Goal: Task Accomplishment & Management: Manage account settings

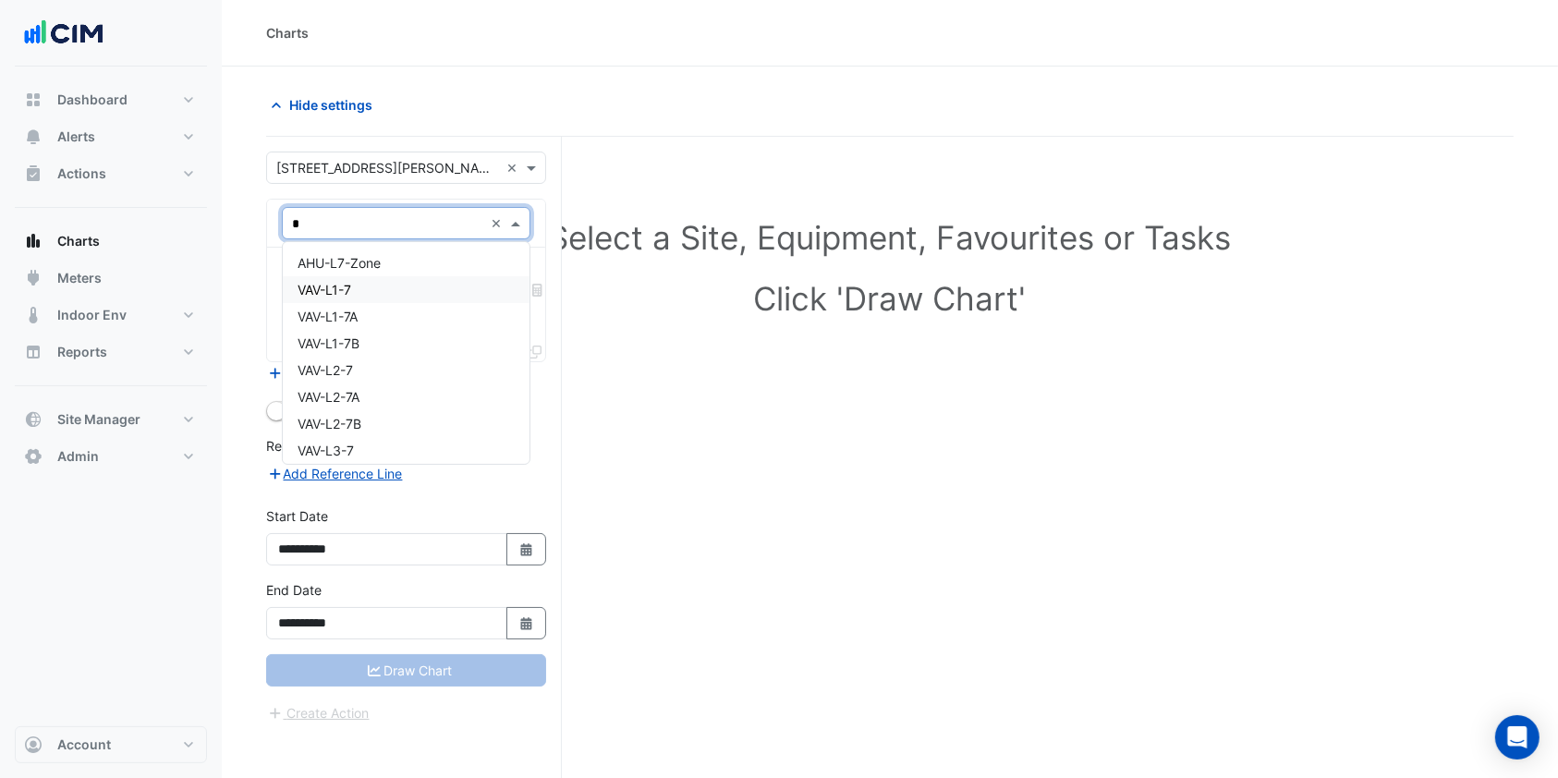
click at [361, 298] on div "VAV-L1-7" at bounding box center [406, 289] width 247 height 27
click at [515, 274] on span at bounding box center [517, 278] width 23 height 19
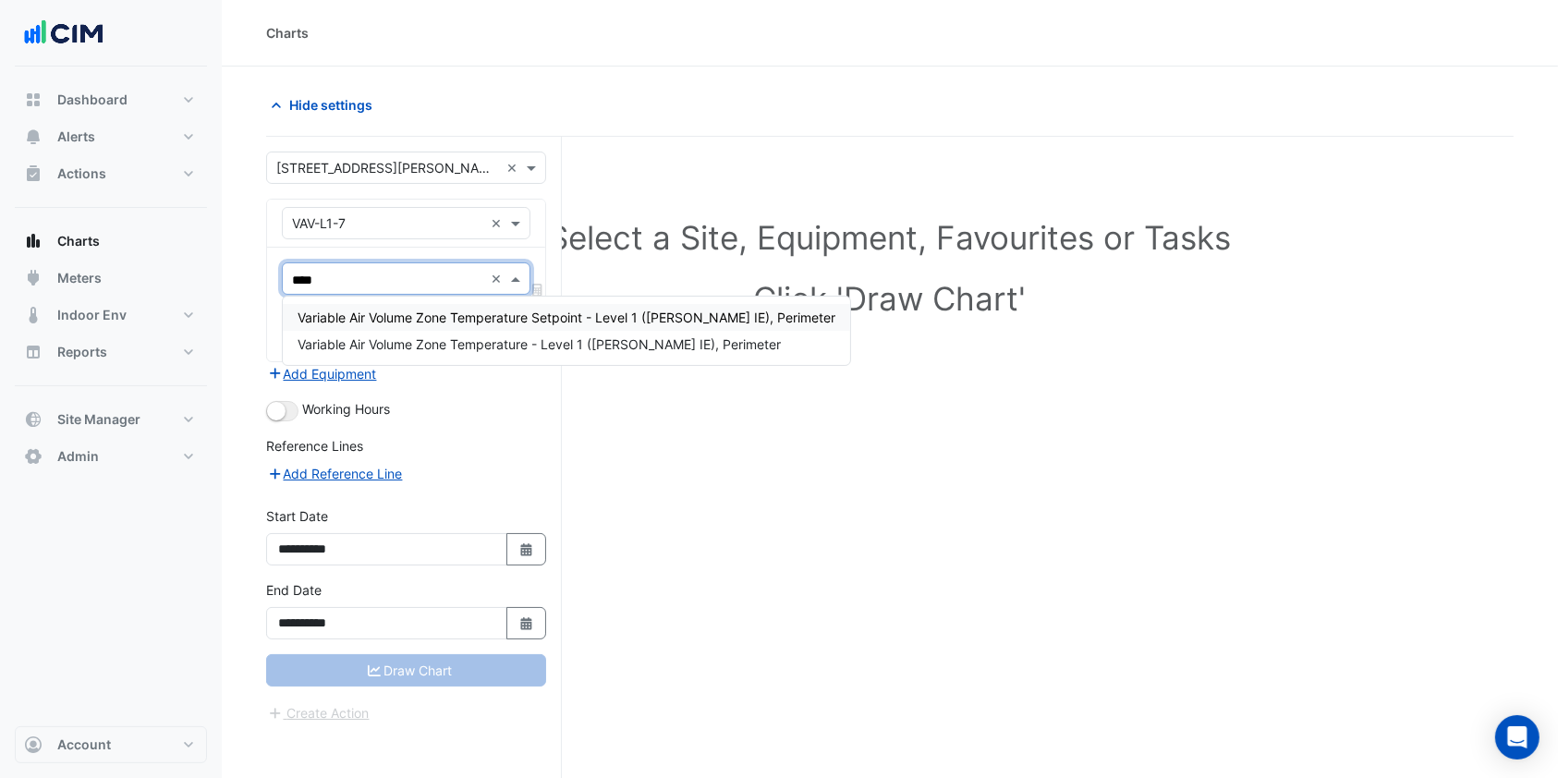
type input "****"
click at [417, 307] on div "Variable Air Volume Zone Temperature Setpoint - Level 1 (NABERS IE), Perimeter" at bounding box center [566, 317] width 567 height 27
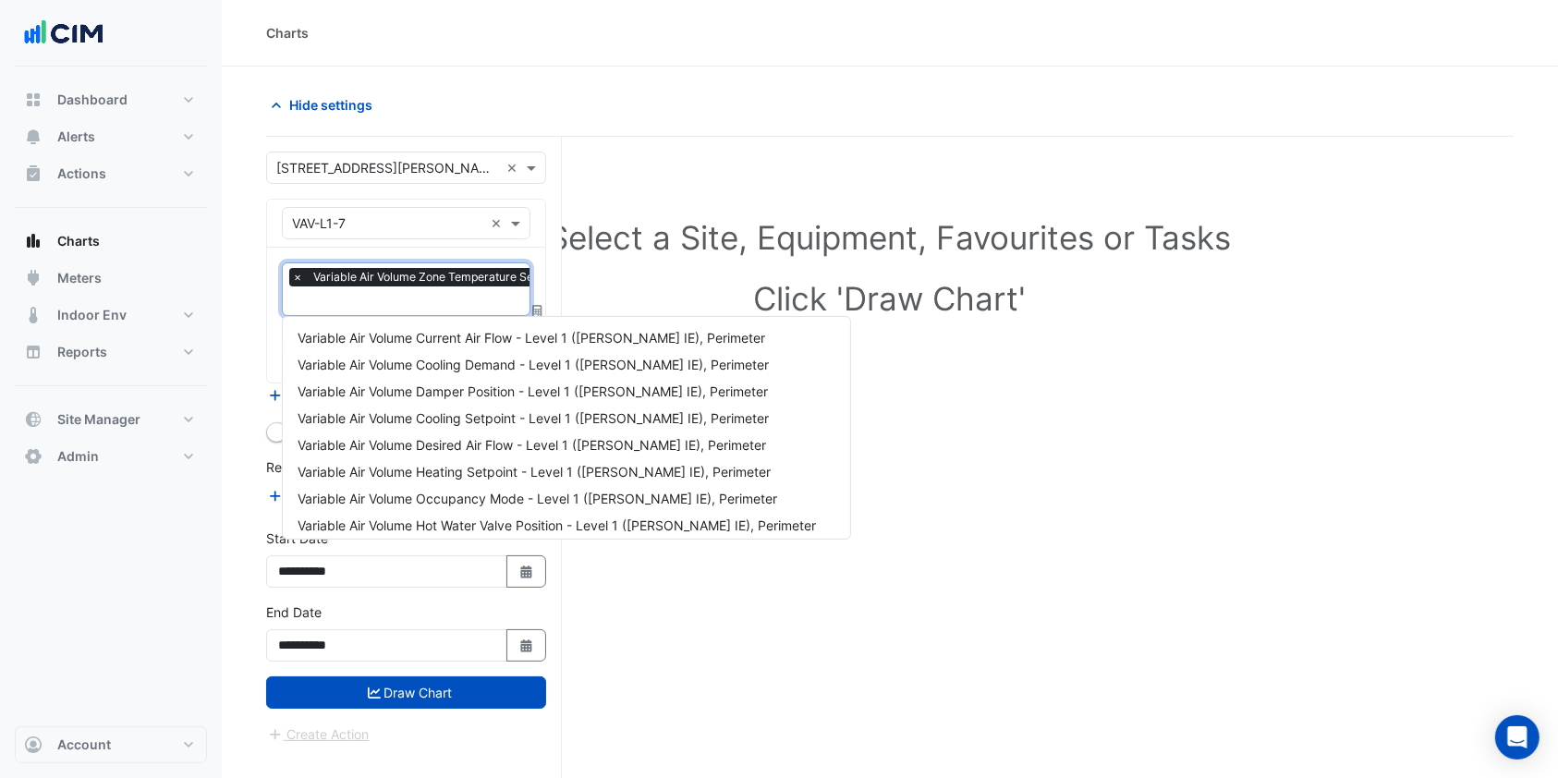
click at [431, 307] on input "text" at bounding box center [541, 302] width 499 height 19
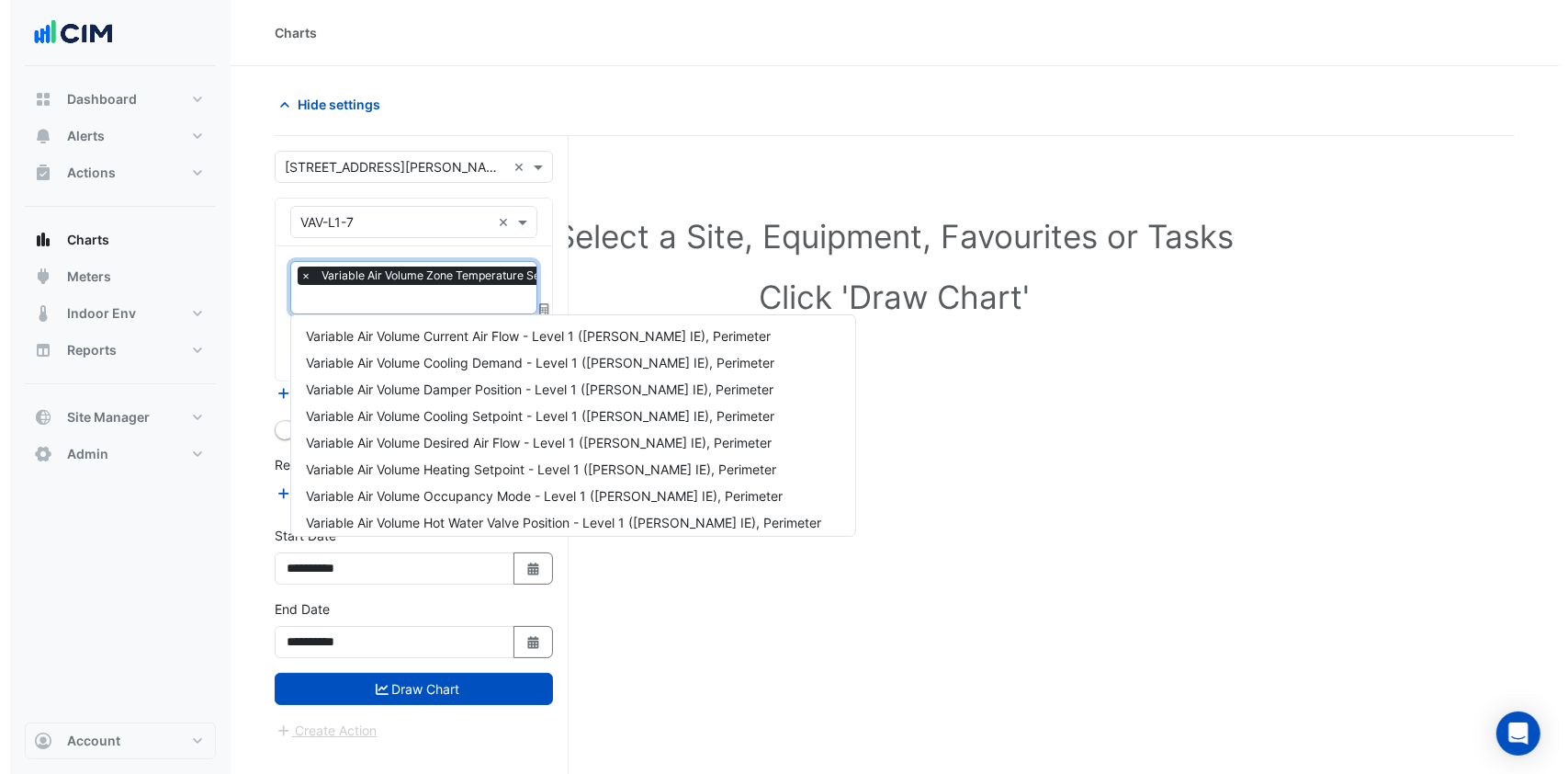
scroll to position [167, 0]
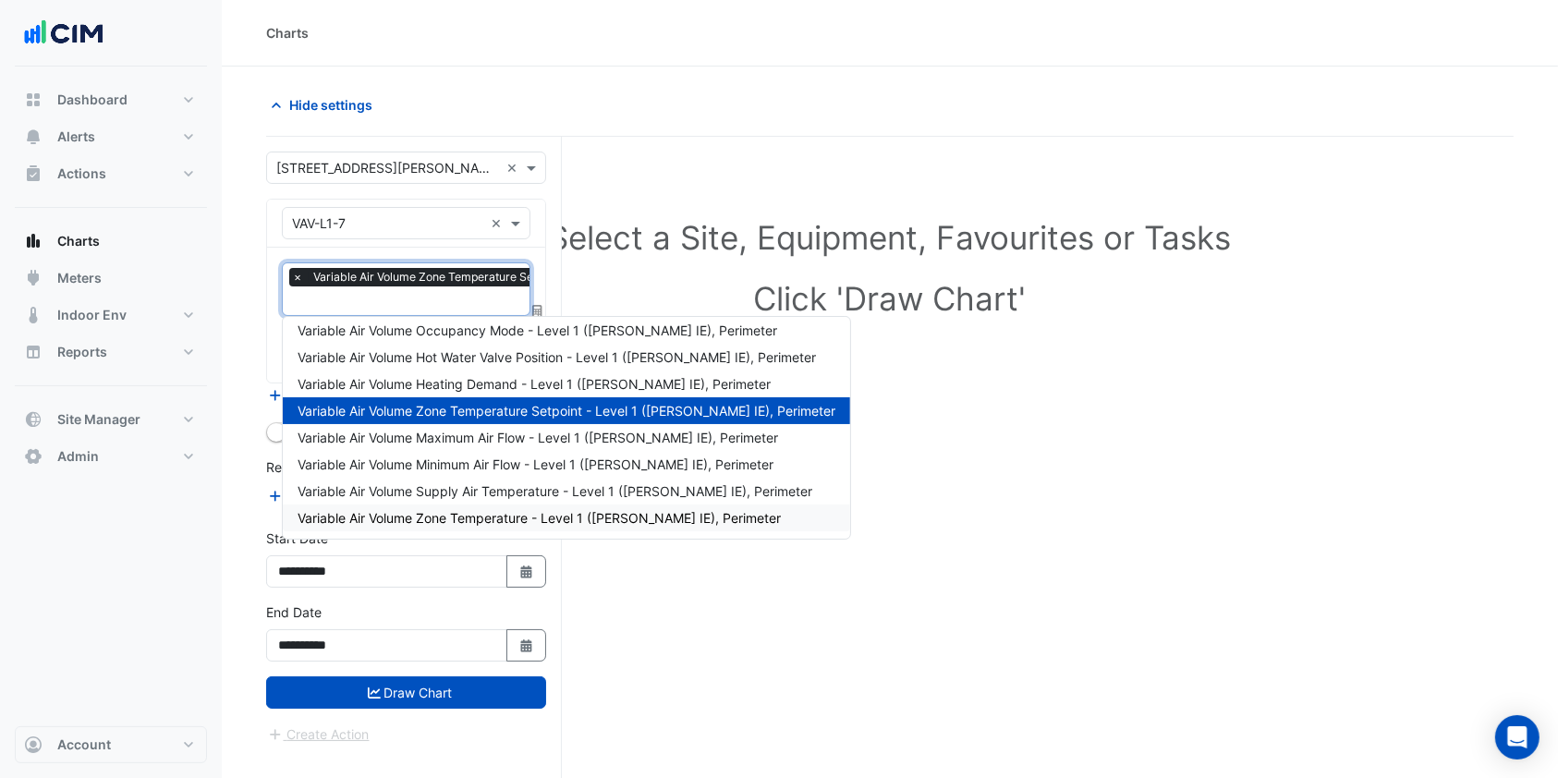
drag, startPoint x: 415, startPoint y: 432, endPoint x: 404, endPoint y: 507, distance: 76.6
click at [404, 507] on div "Variable Air Volume Current Air Flow - Level 1 (NABERS IE), Perimeter Variable …" at bounding box center [566, 343] width 567 height 375
click at [402, 507] on div "Variable Air Volume Zone Temperature - Level 1 (NABERS IE), Perimeter" at bounding box center [566, 518] width 567 height 27
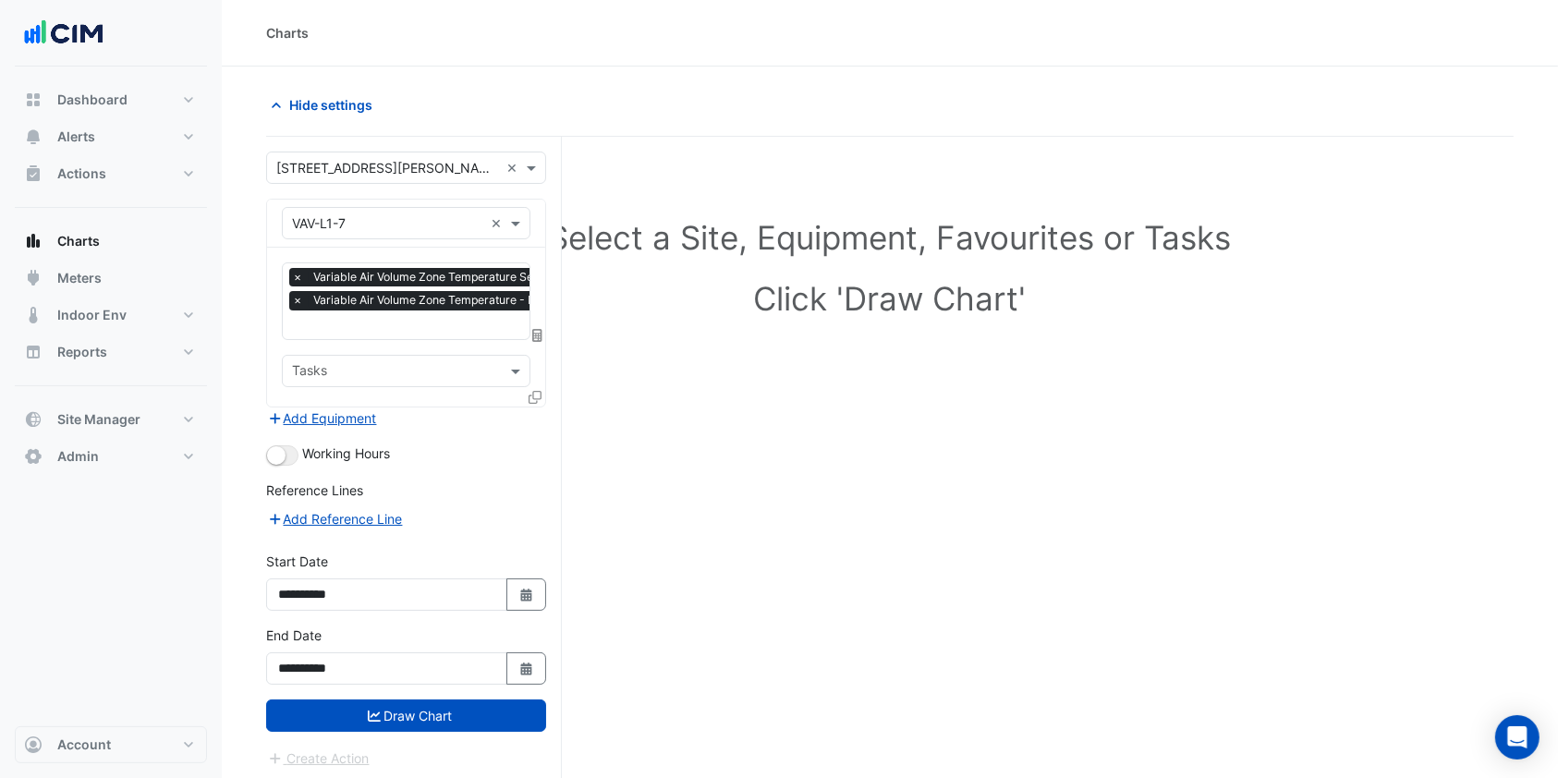
click at [533, 395] on icon at bounding box center [535, 397] width 13 height 13
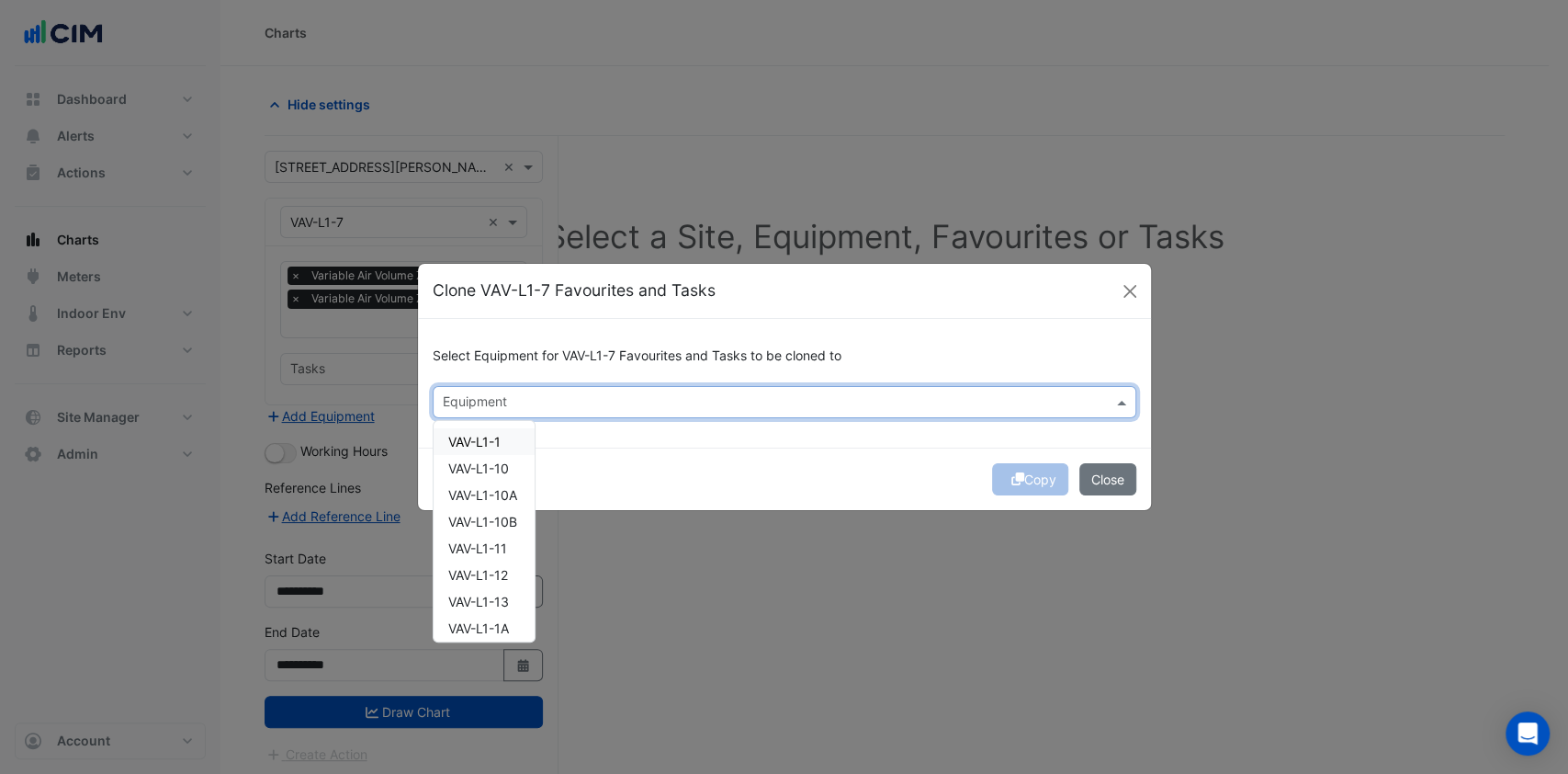
click at [586, 400] on input "text" at bounding box center [774, 403] width 662 height 19
click at [483, 439] on span "VAV-L1-7A" at bounding box center [478, 442] width 60 height 16
click at [480, 455] on div "VAV-L1-7B" at bounding box center [483, 468] width 100 height 27
click at [478, 492] on span "VAV-L2-7" at bounding box center [475, 495] width 55 height 16
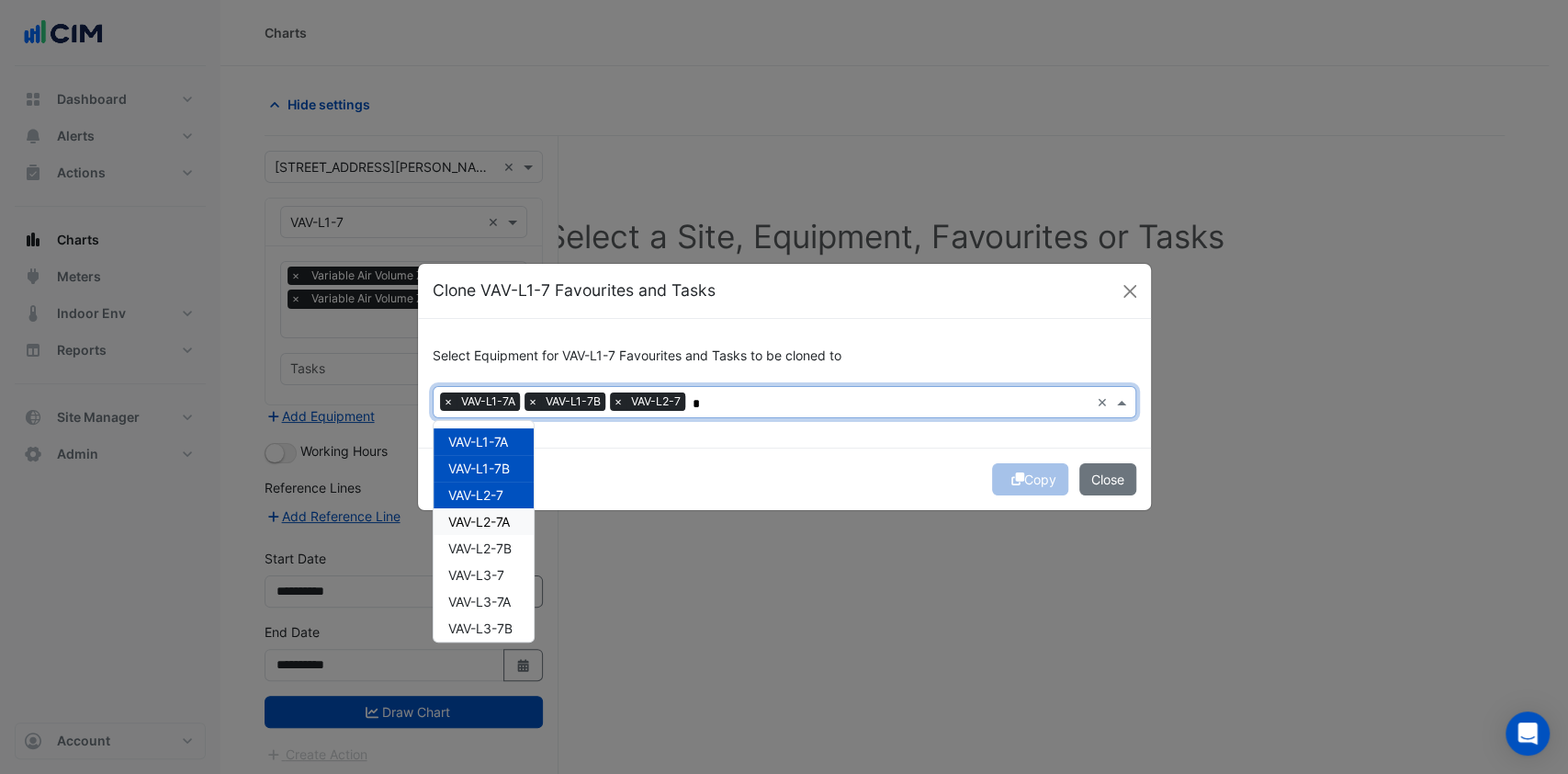
click at [477, 526] on span "VAV-L2-7A" at bounding box center [479, 522] width 62 height 16
click at [477, 548] on span "VAV-L2-7B" at bounding box center [480, 548] width 64 height 16
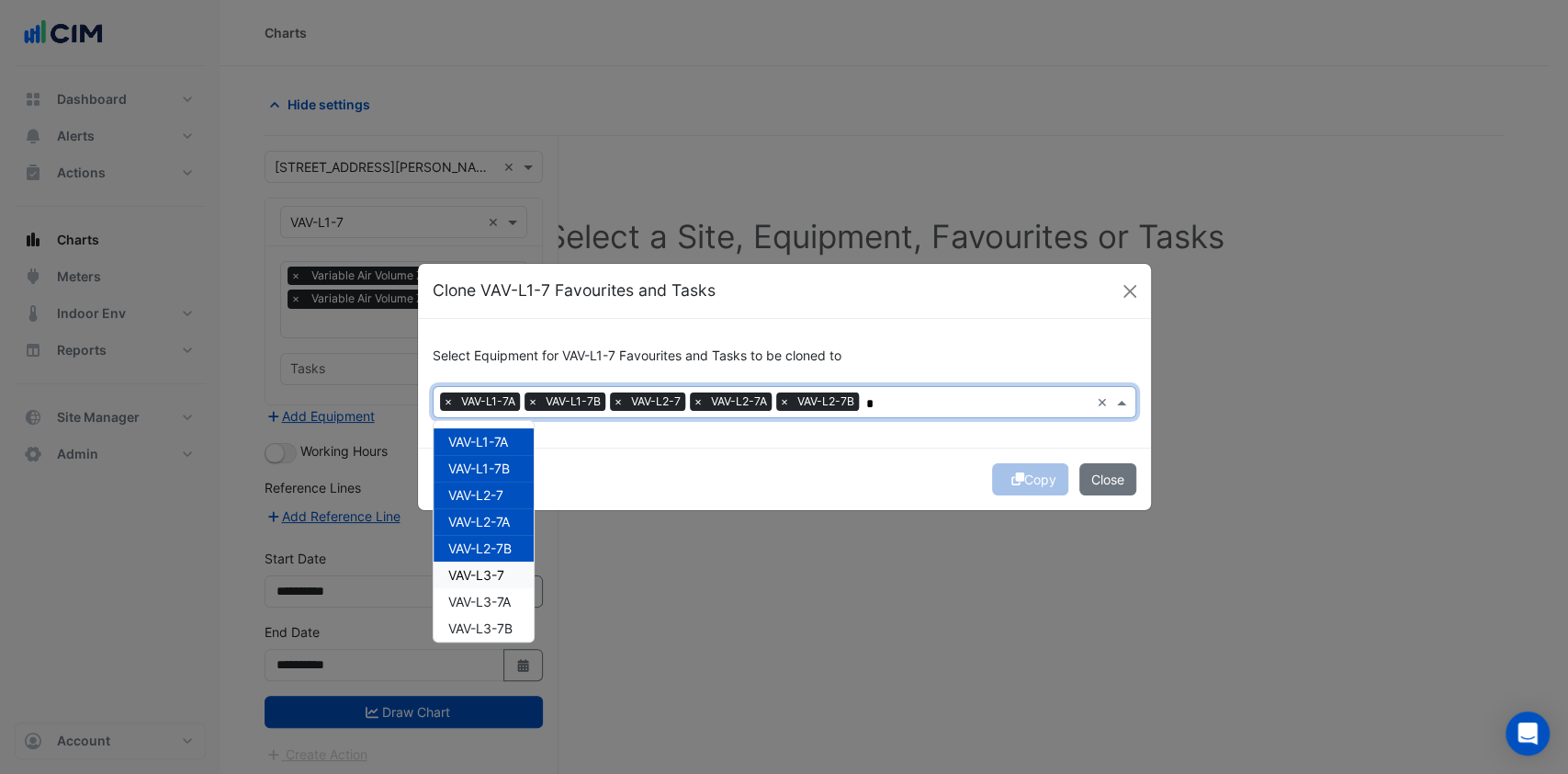
click at [477, 563] on div "VAV-L3-7" at bounding box center [483, 575] width 100 height 27
click at [485, 607] on span "VAV-L3-7A" at bounding box center [479, 602] width 63 height 16
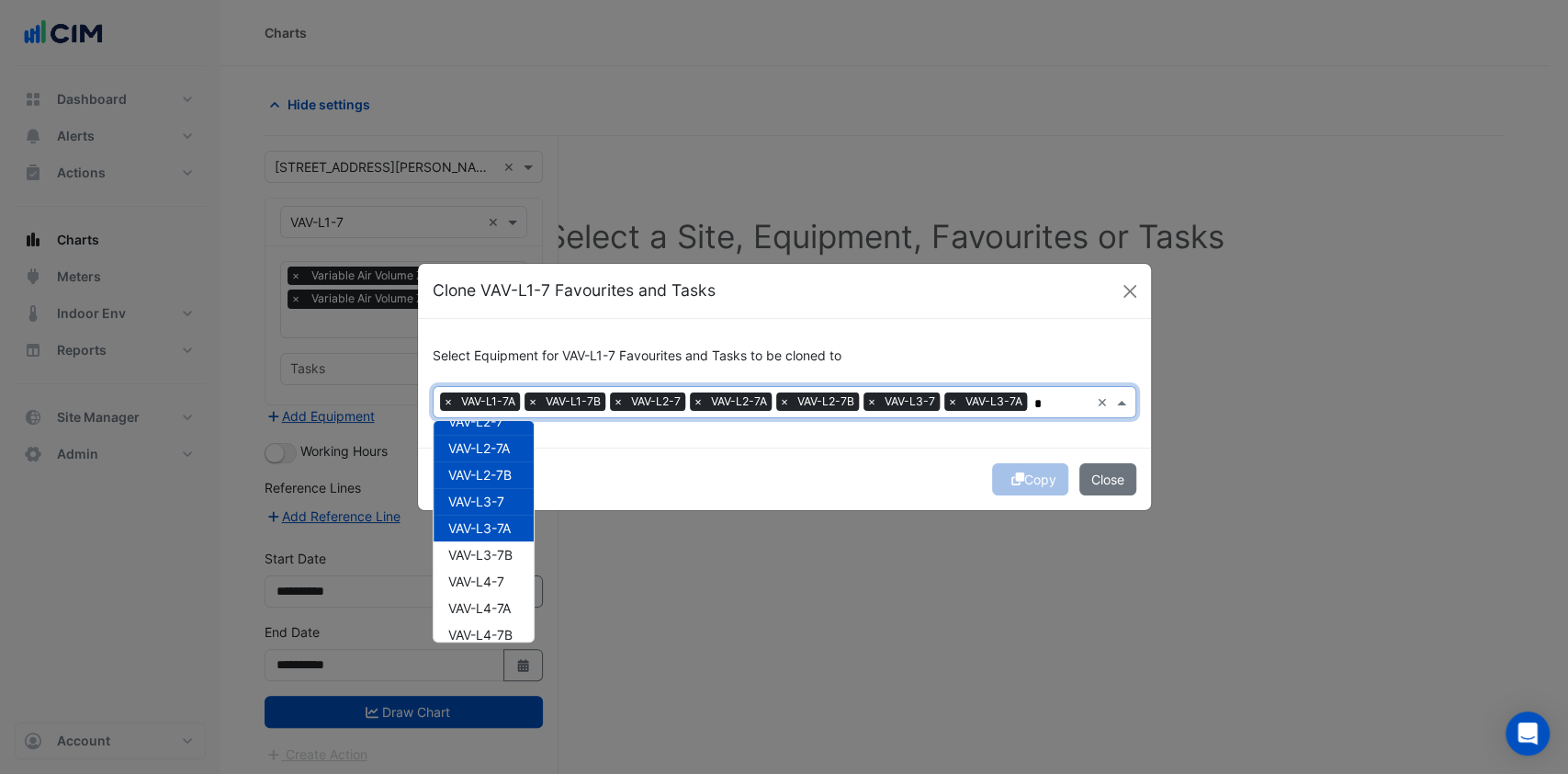
scroll to position [122, 0]
click at [496, 511] on span "VAV-L3-7B" at bounding box center [480, 506] width 65 height 16
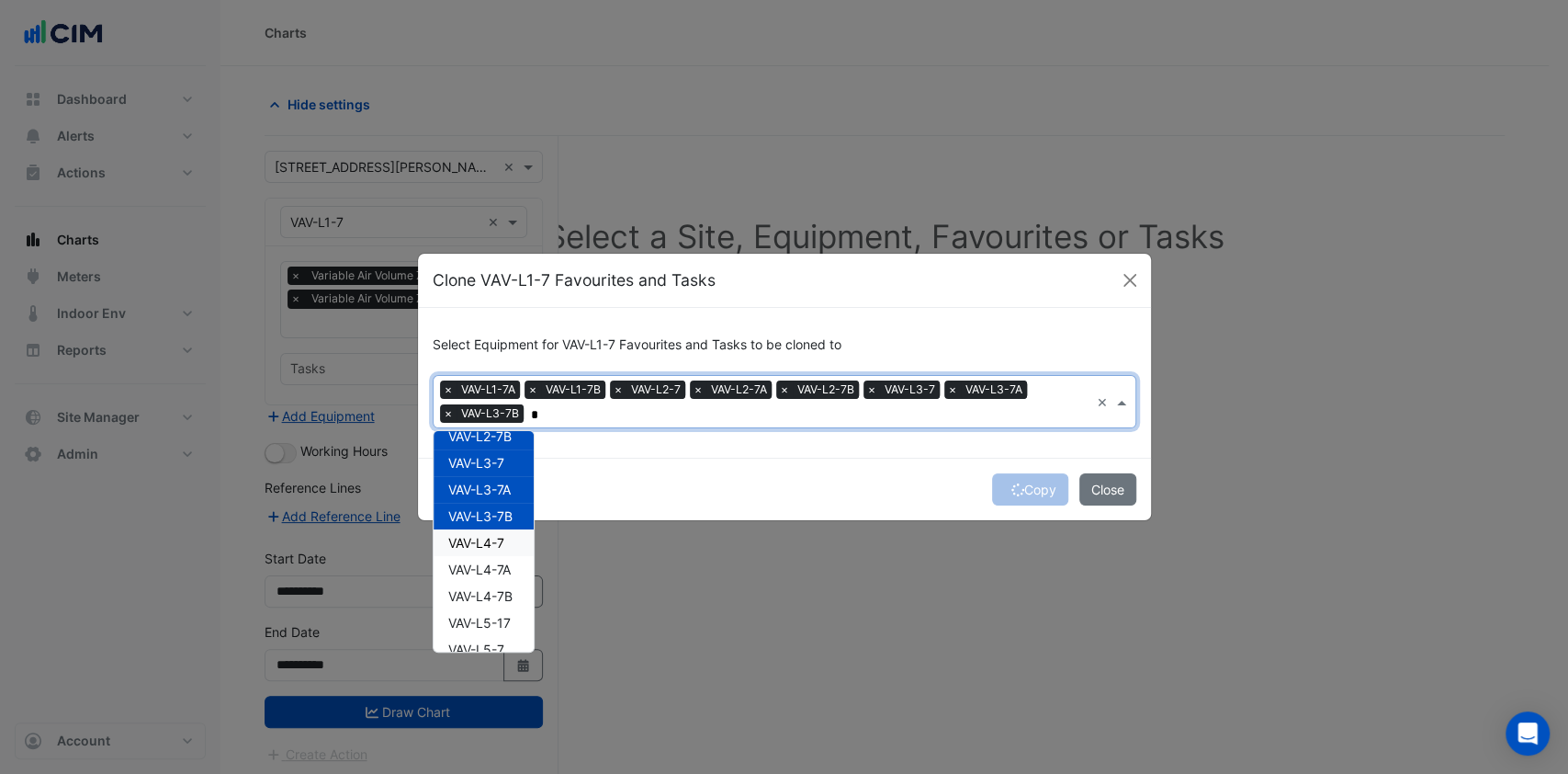
click at [494, 545] on span "VAV-L4-7" at bounding box center [476, 543] width 56 height 16
click at [492, 574] on span "VAV-L4-7A" at bounding box center [479, 570] width 63 height 16
click at [490, 591] on span "VAV-L4-7B" at bounding box center [480, 596] width 65 height 16
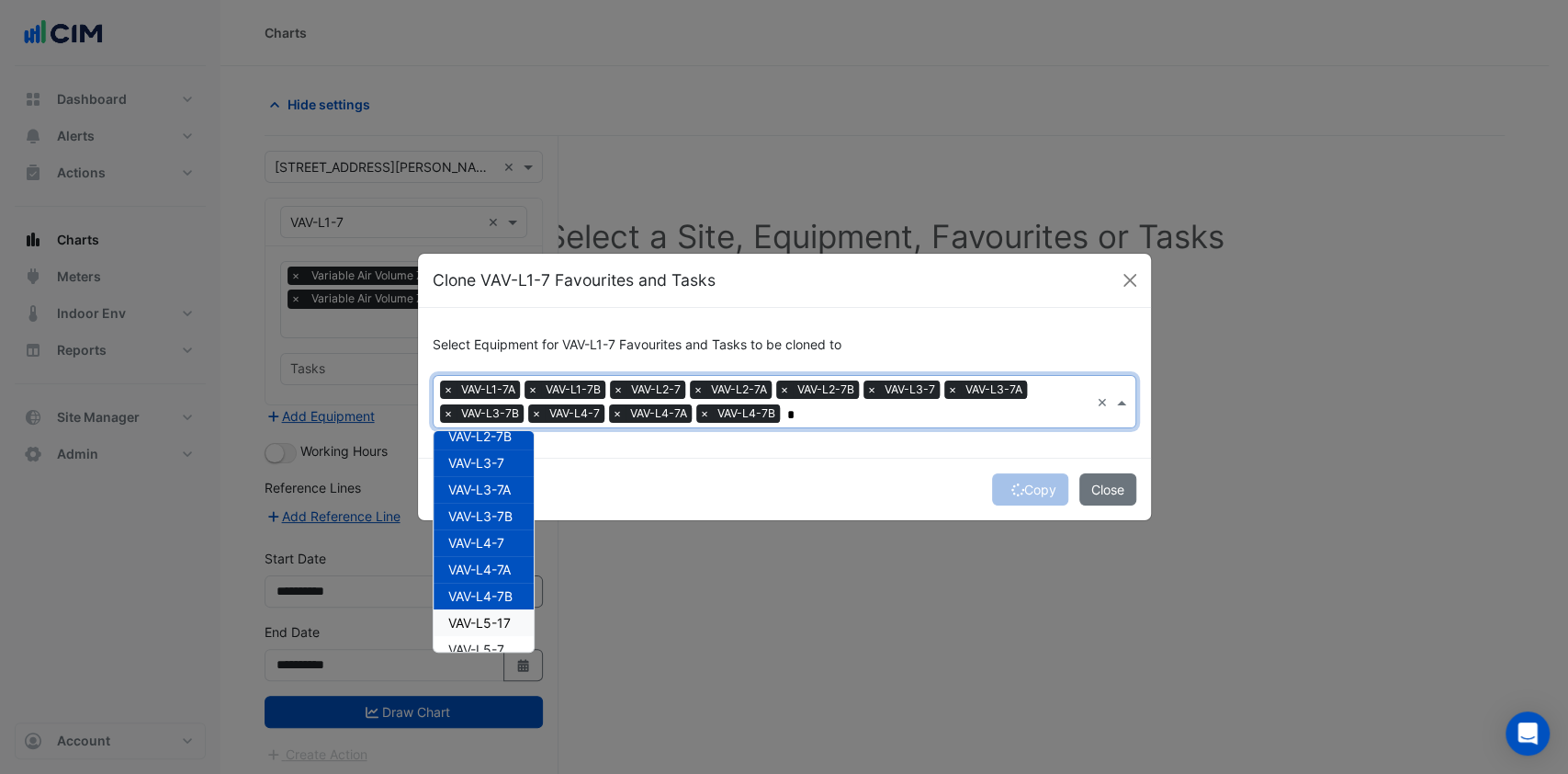
click at [471, 622] on span "VAV-L5-17" at bounding box center [479, 623] width 63 height 16
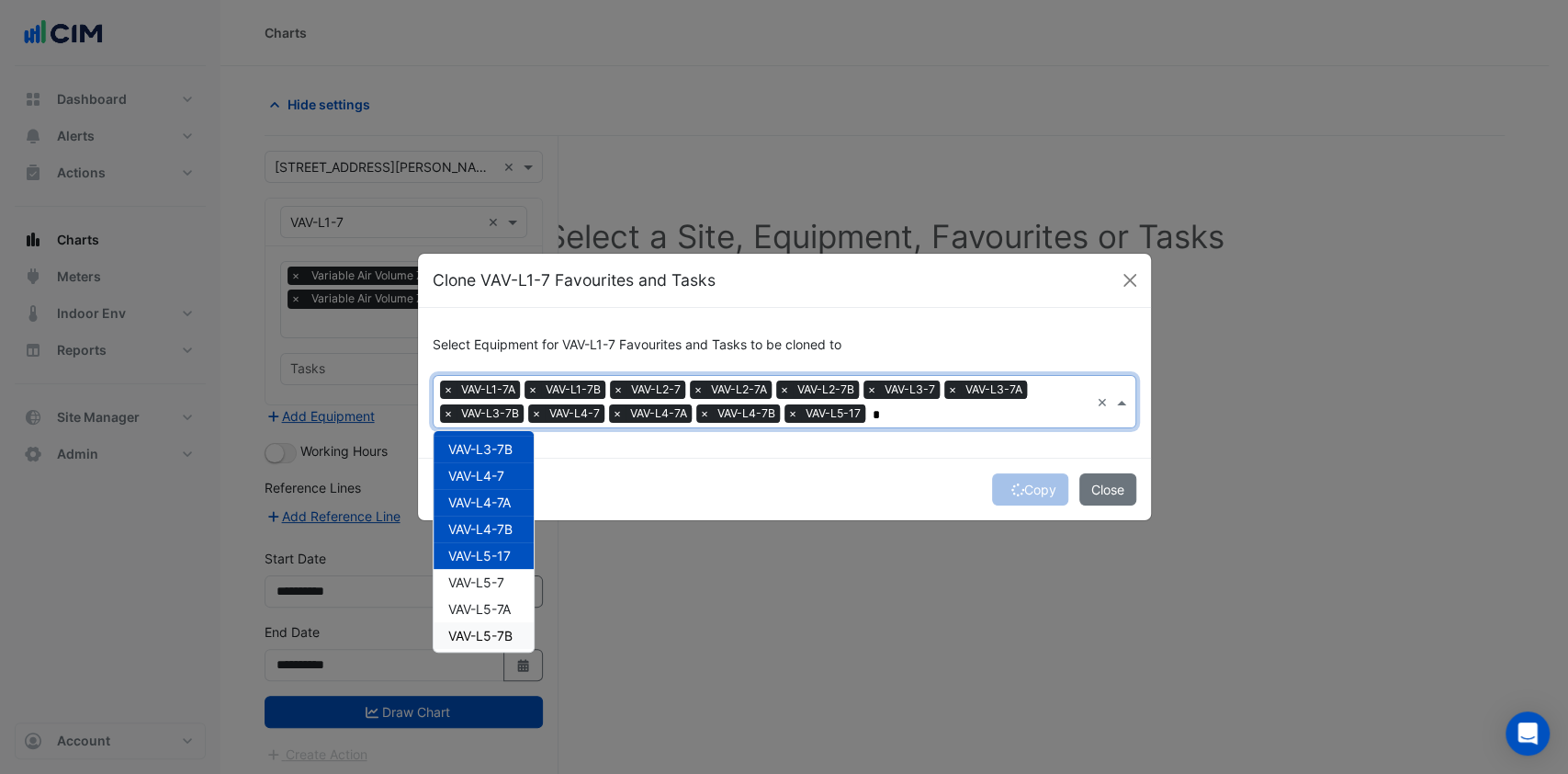
scroll to position [245, 0]
click at [494, 529] on span "VAV-L5-7" at bounding box center [476, 527] width 56 height 16
click at [492, 542] on div "VAV-L5-7A" at bounding box center [483, 553] width 100 height 27
click at [490, 573] on span "VAV-L5-7B" at bounding box center [480, 581] width 65 height 16
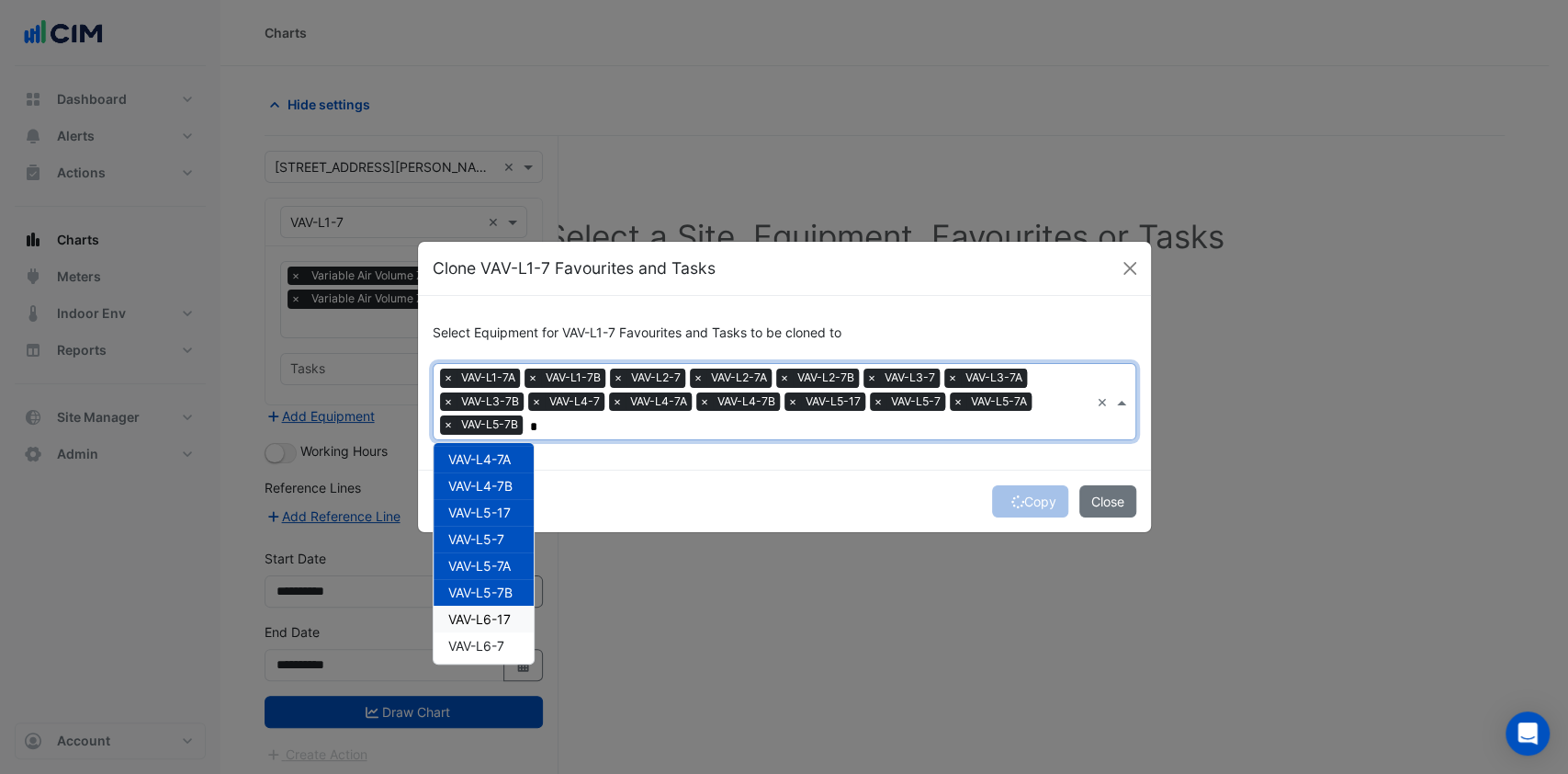
click at [469, 611] on span "VAV-L6-17" at bounding box center [479, 619] width 63 height 16
drag, startPoint x: 465, startPoint y: 635, endPoint x: 463, endPoint y: 625, distance: 10.2
click at [465, 636] on div "VAV-L6-7" at bounding box center [483, 646] width 100 height 27
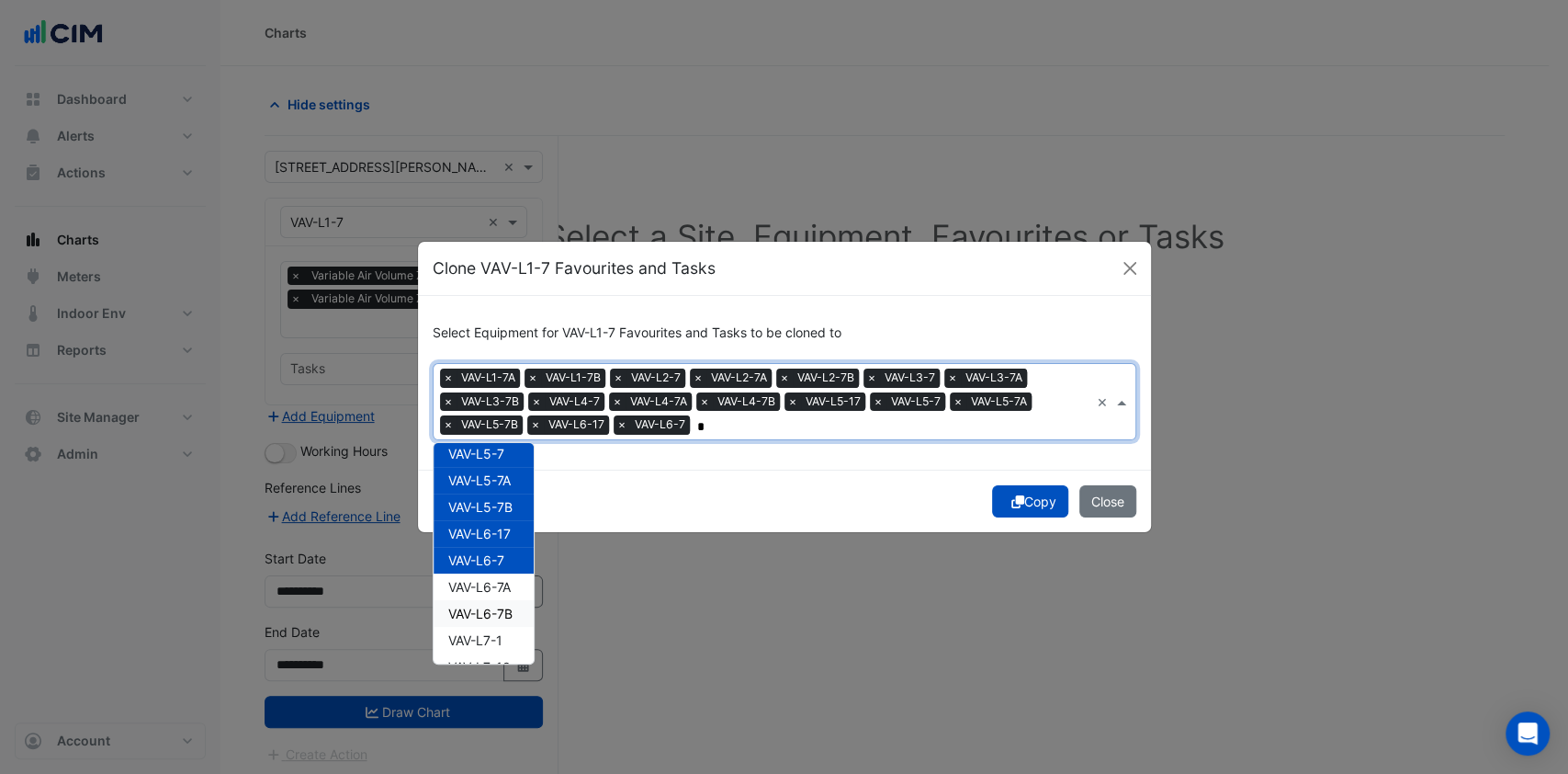
scroll to position [368, 0]
click at [476, 550] on span "VAV-L6-7A" at bounding box center [479, 549] width 63 height 16
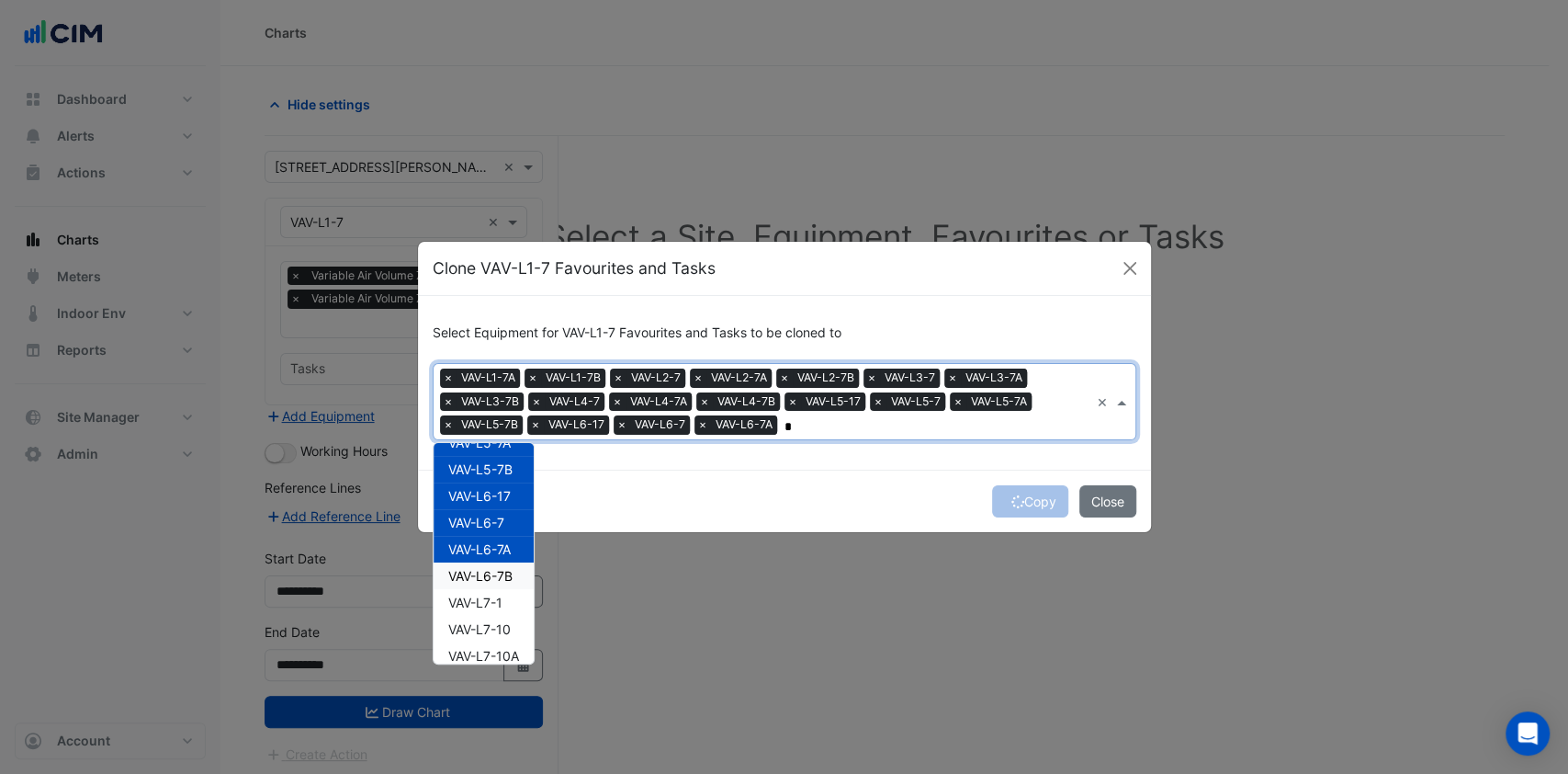
click at [477, 571] on span "VAV-L6-7B" at bounding box center [480, 576] width 65 height 16
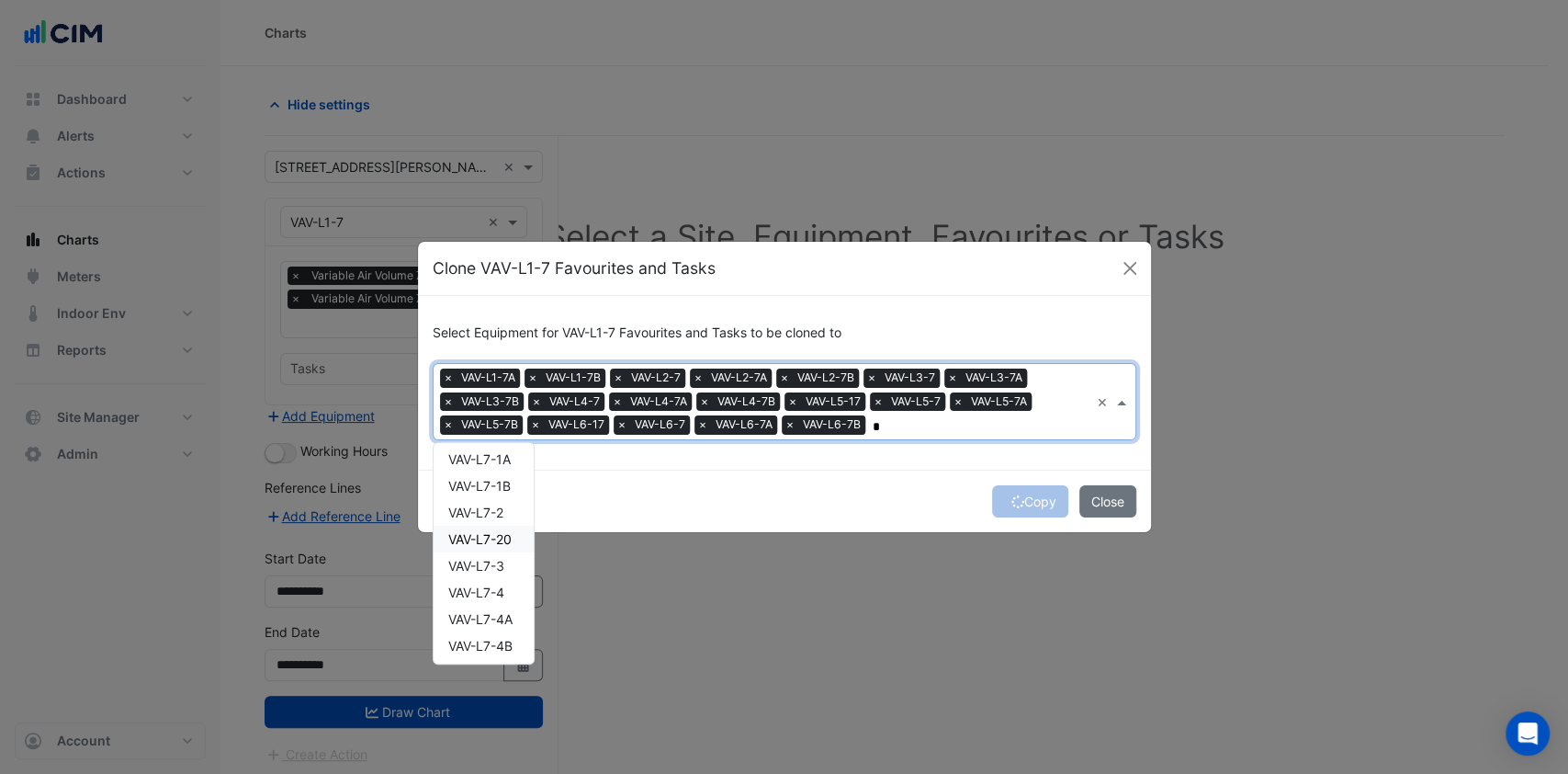
scroll to position [980, 0]
click at [514, 607] on div "VAV-L7-7" at bounding box center [483, 603] width 100 height 27
click at [508, 635] on span "VAV-L7-7A" at bounding box center [479, 631] width 62 height 16
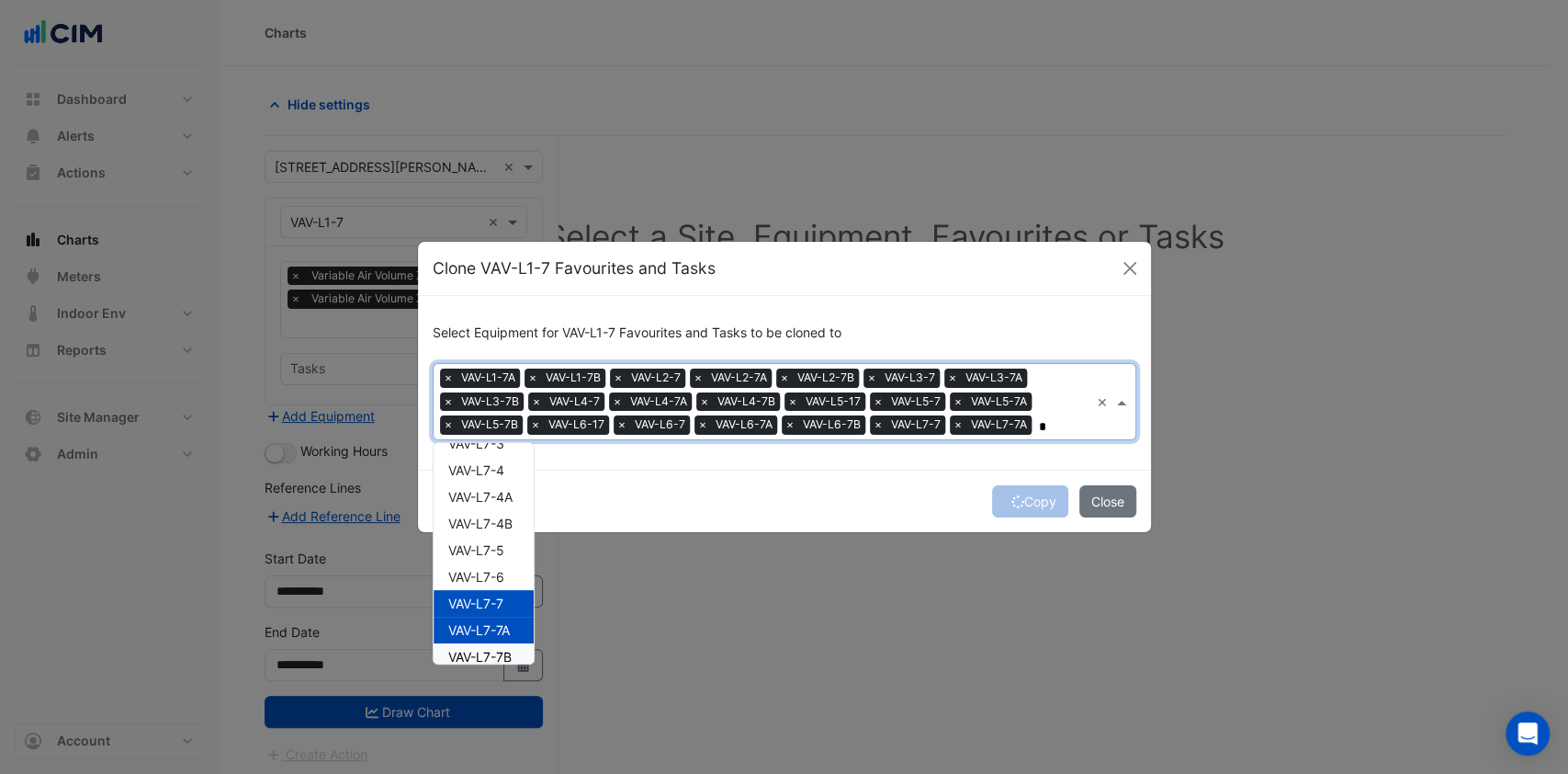
click at [506, 657] on span "VAV-L7-7B" at bounding box center [480, 657] width 64 height 16
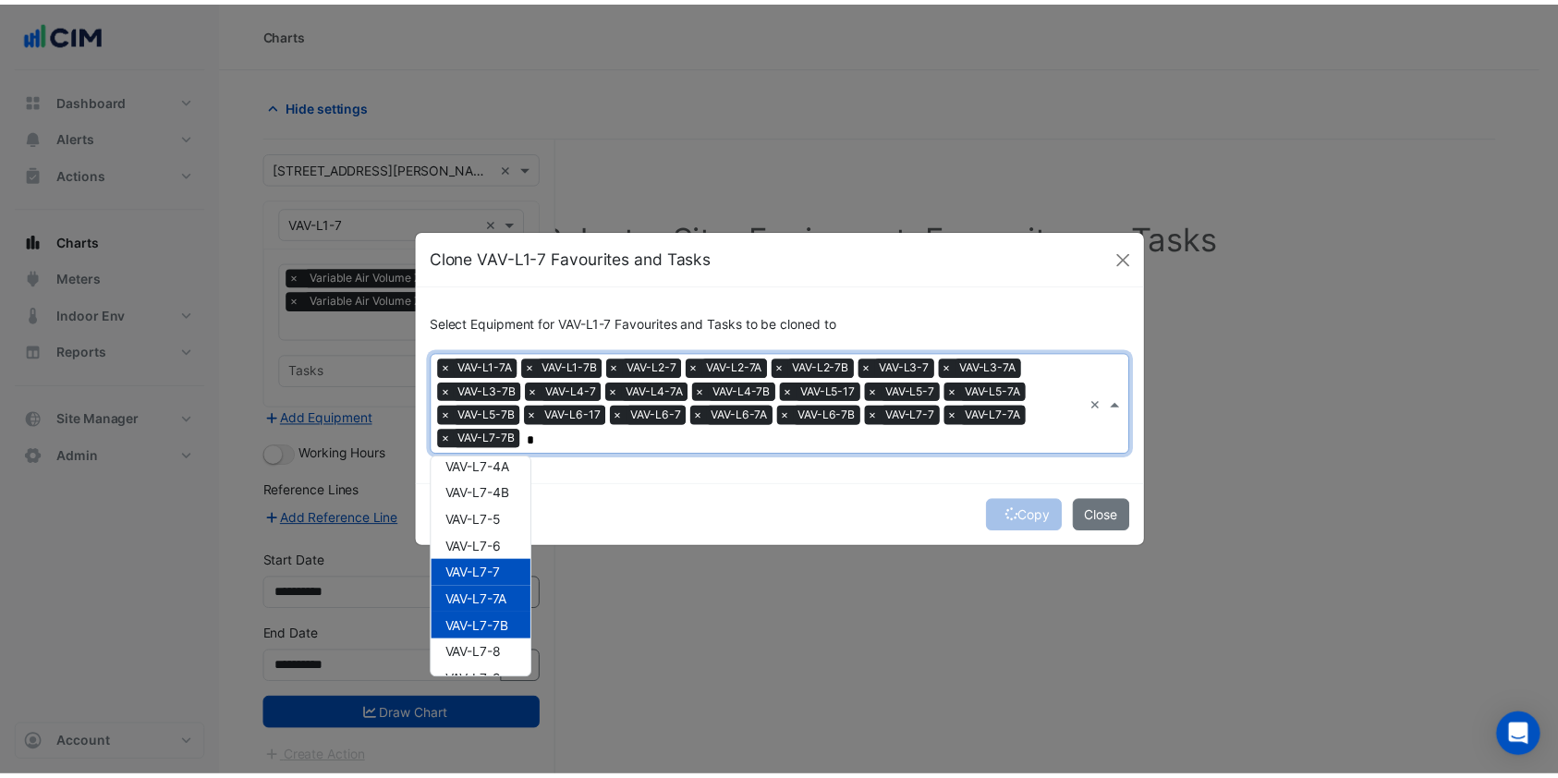
scroll to position [1052, 0]
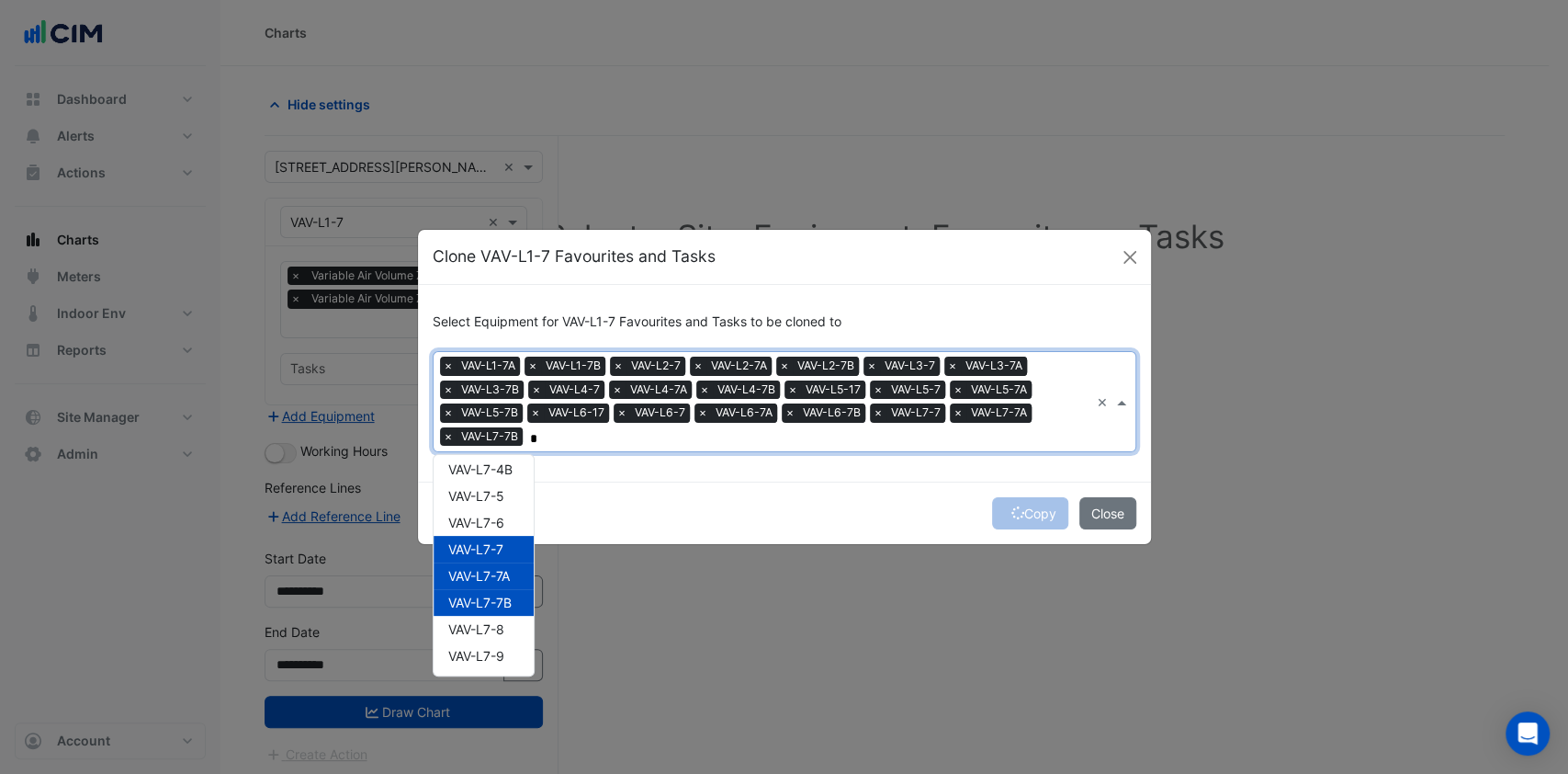
type input "*"
click at [737, 538] on div "Copy Close" at bounding box center [784, 512] width 733 height 63
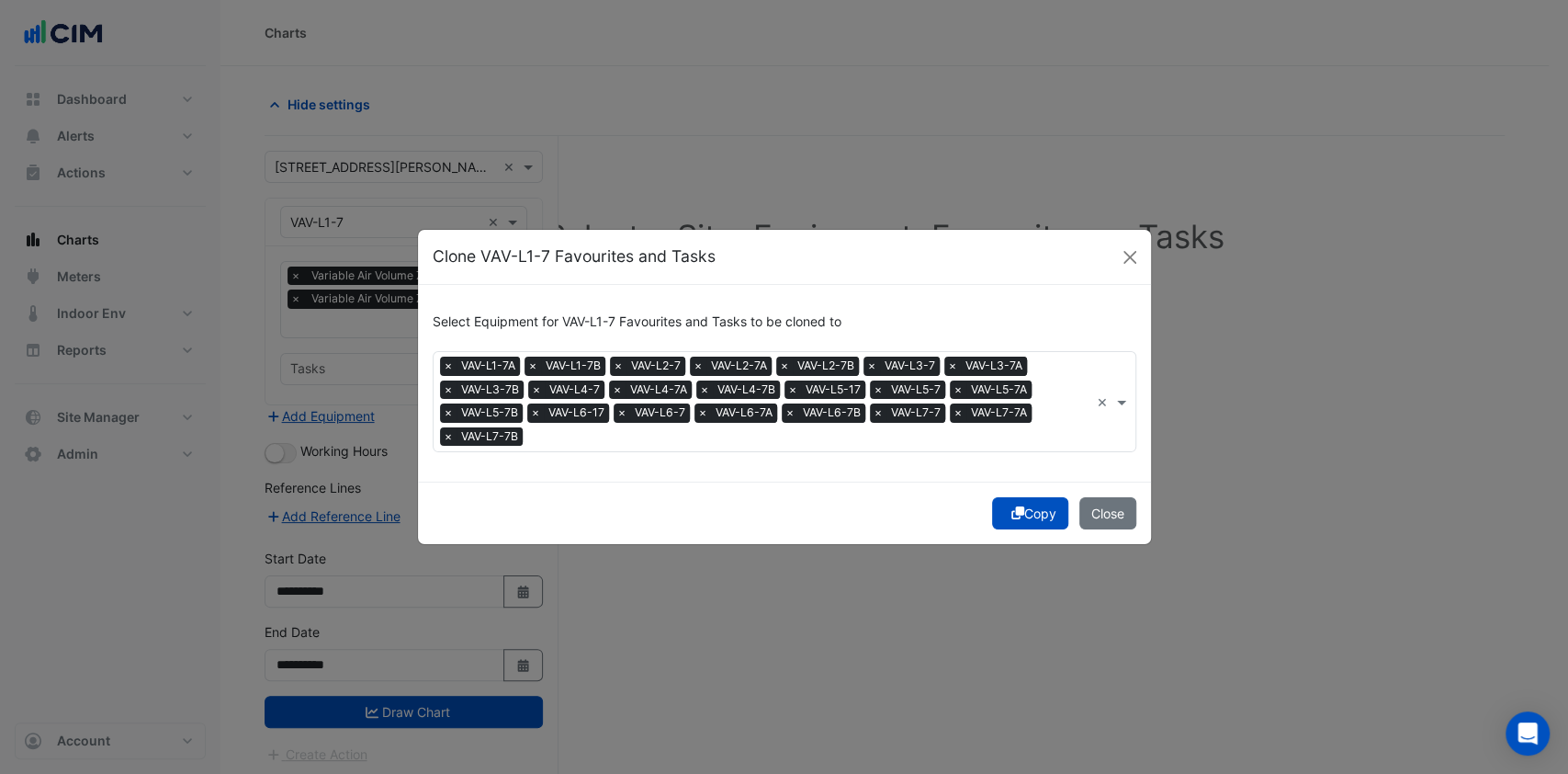
click at [1011, 514] on icon "submit" at bounding box center [1017, 512] width 13 height 13
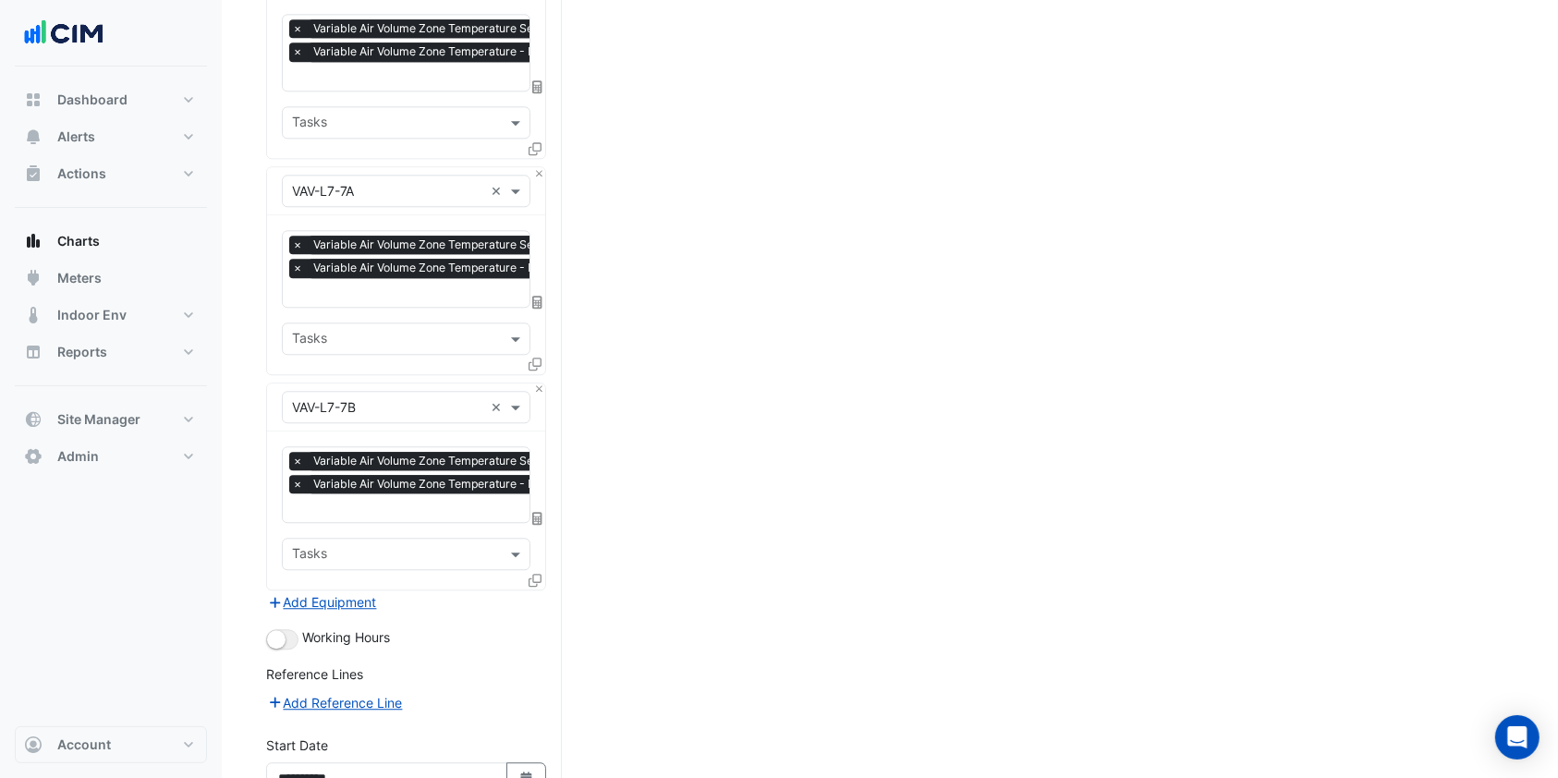
scroll to position [4699, 0]
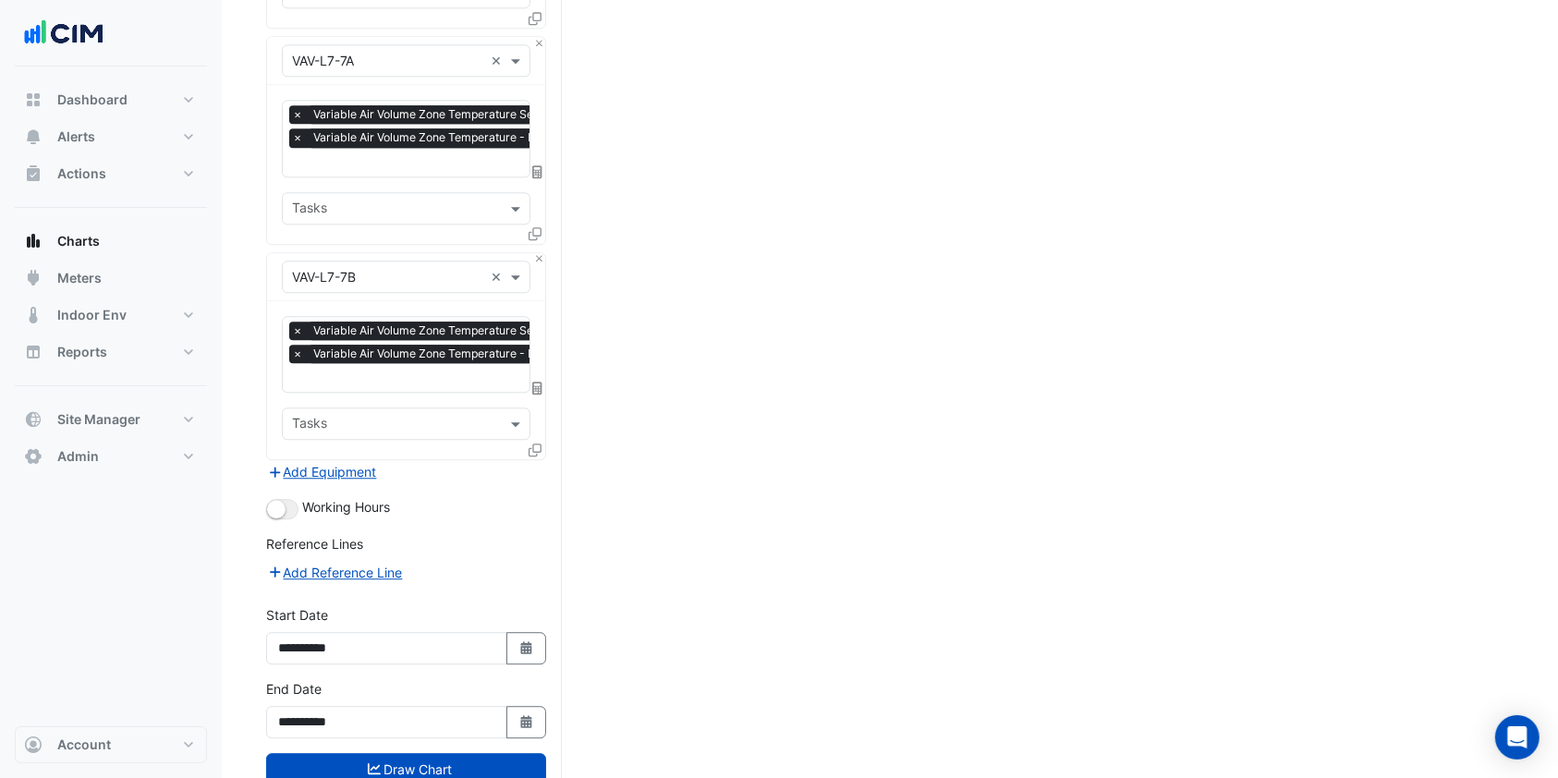
click at [370, 762] on icon "submit" at bounding box center [374, 768] width 13 height 13
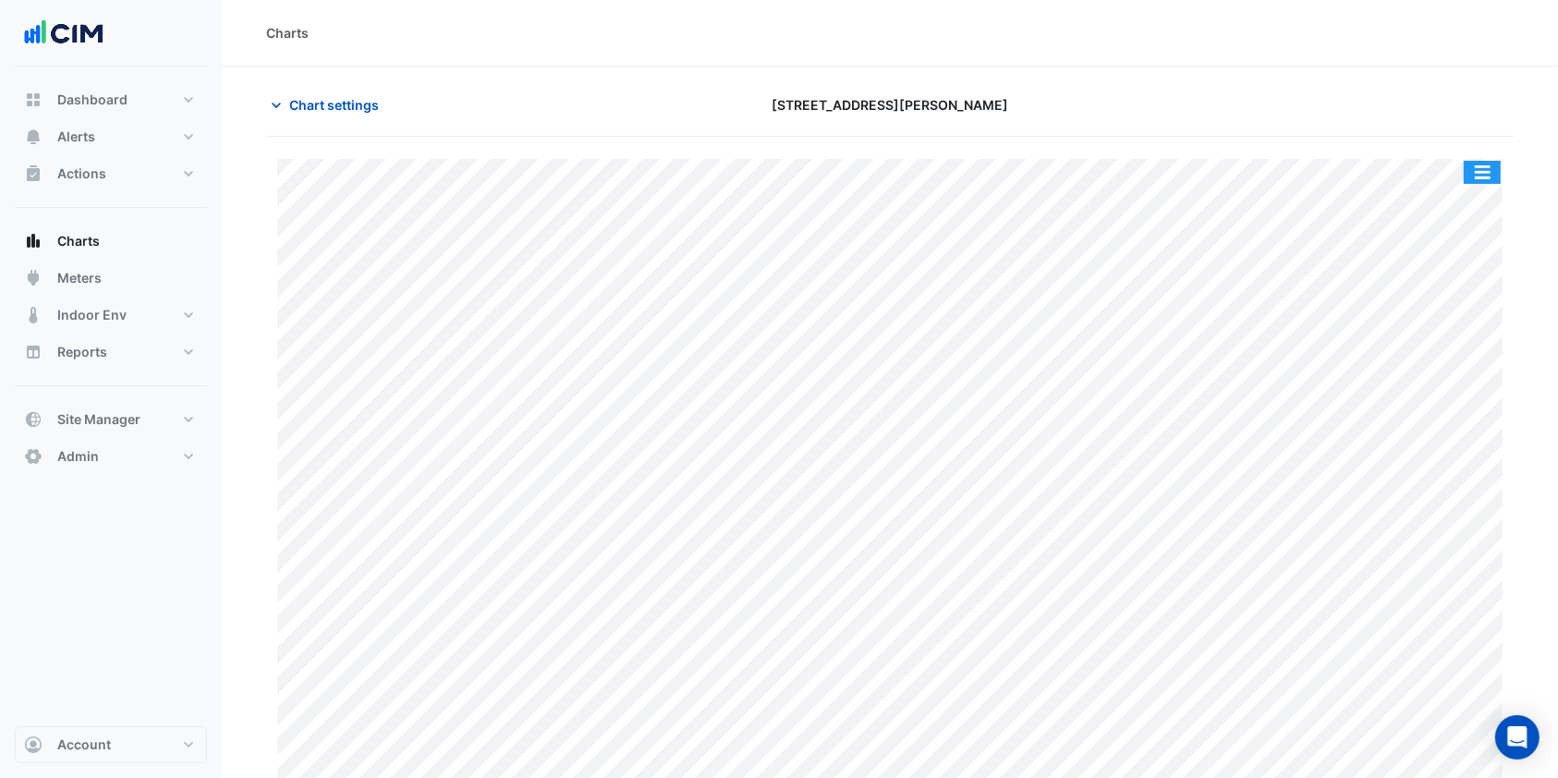
click at [1478, 168] on button "button" at bounding box center [1482, 172] width 37 height 23
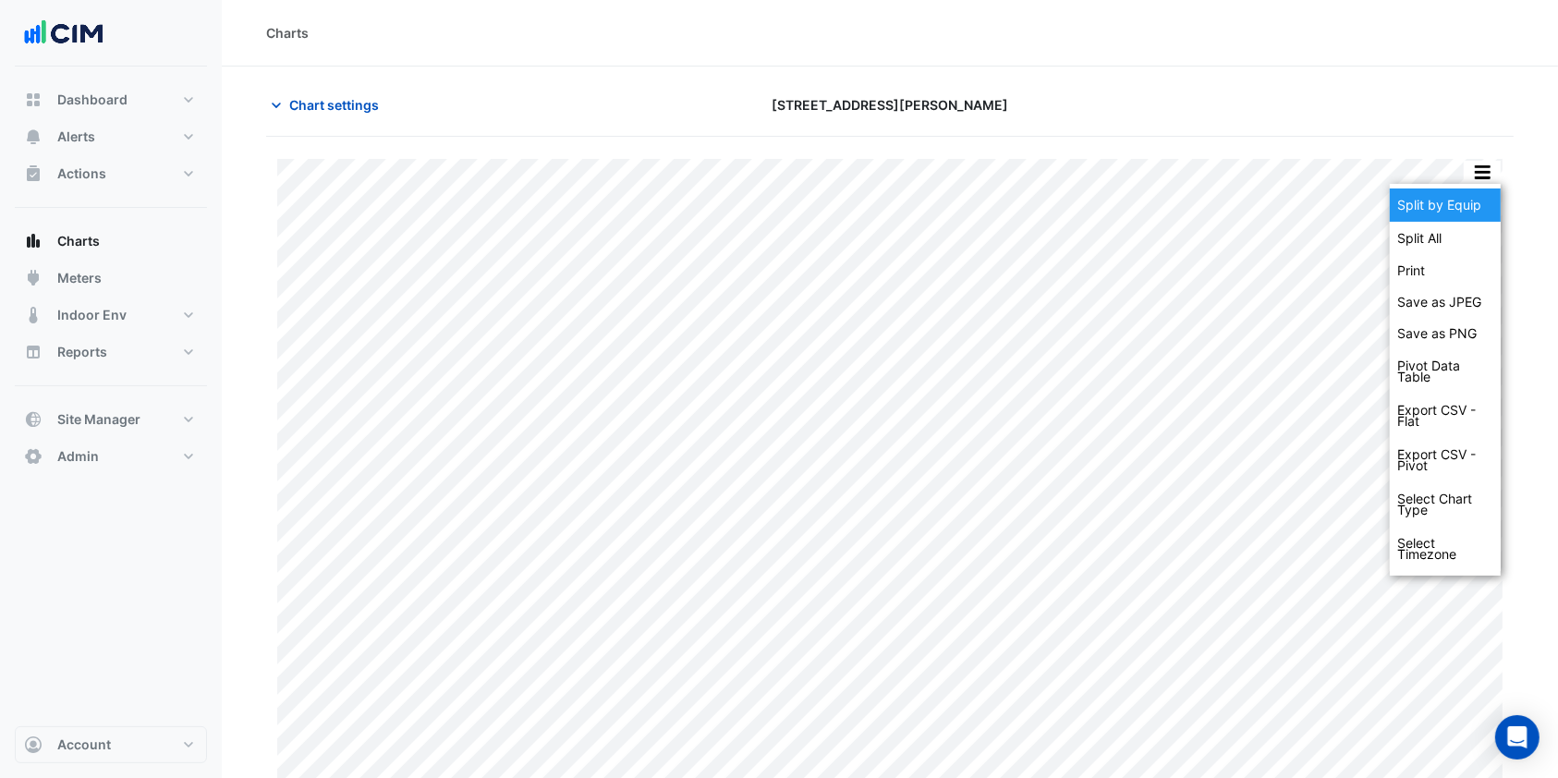
click at [1465, 194] on div "Split by Equip" at bounding box center [1445, 204] width 111 height 33
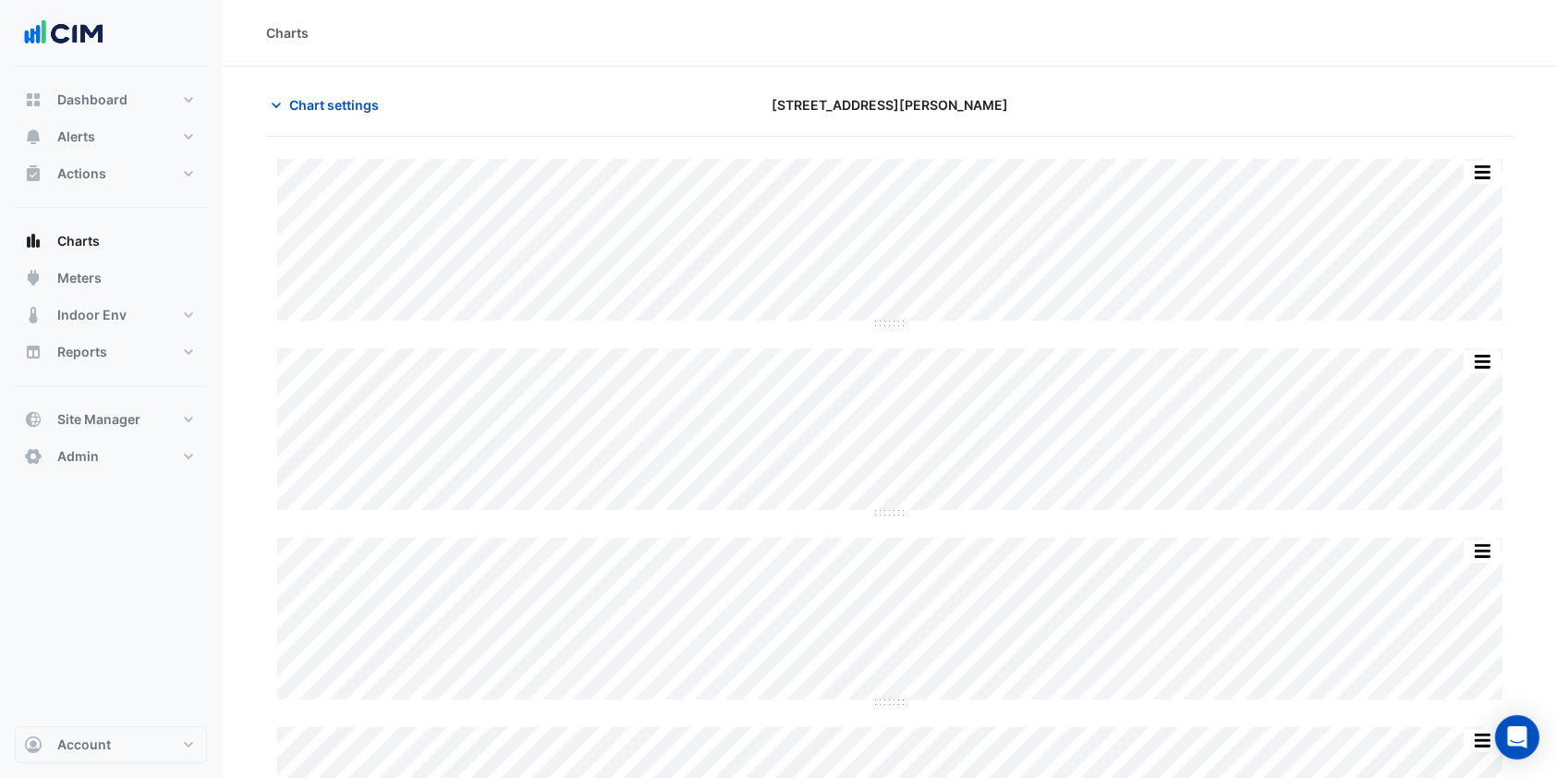
click at [280, 97] on icon "button" at bounding box center [276, 105] width 18 height 18
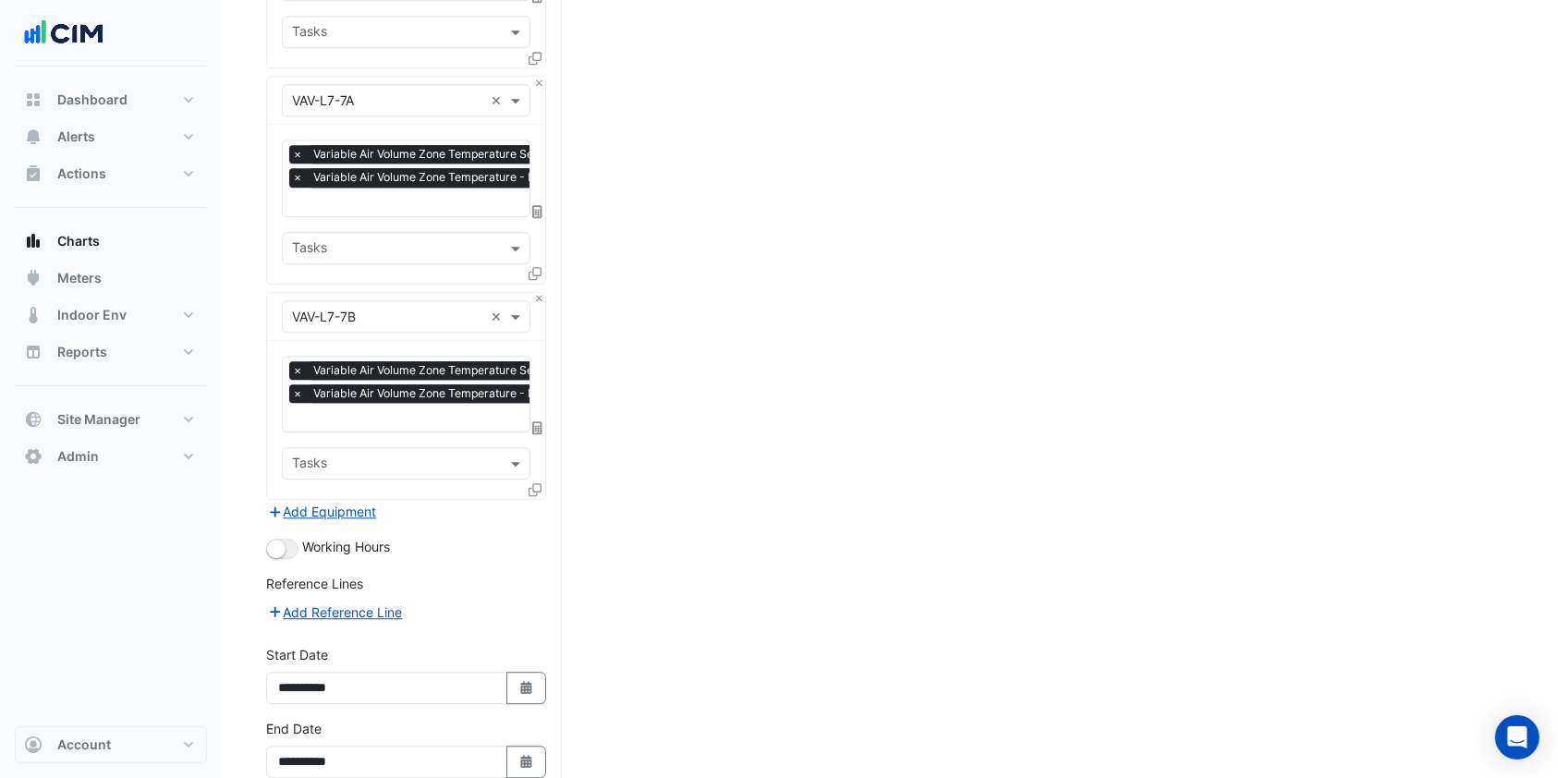
scroll to position [4699, 0]
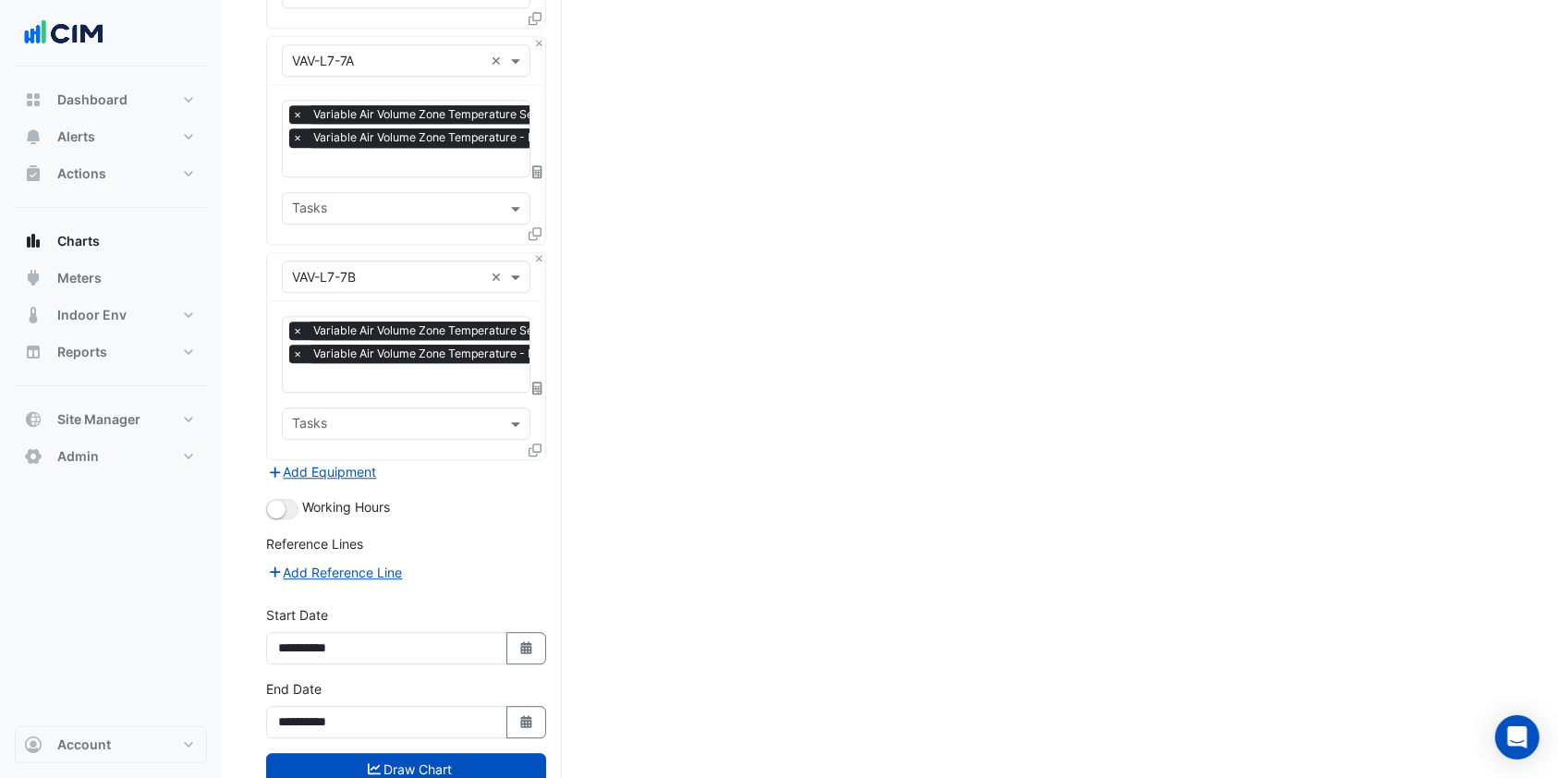
click at [288, 497] on div "Working Hours" at bounding box center [406, 508] width 280 height 22
click at [288, 499] on button "button" at bounding box center [282, 509] width 32 height 20
click at [387, 753] on button "Draw Chart" at bounding box center [406, 769] width 280 height 32
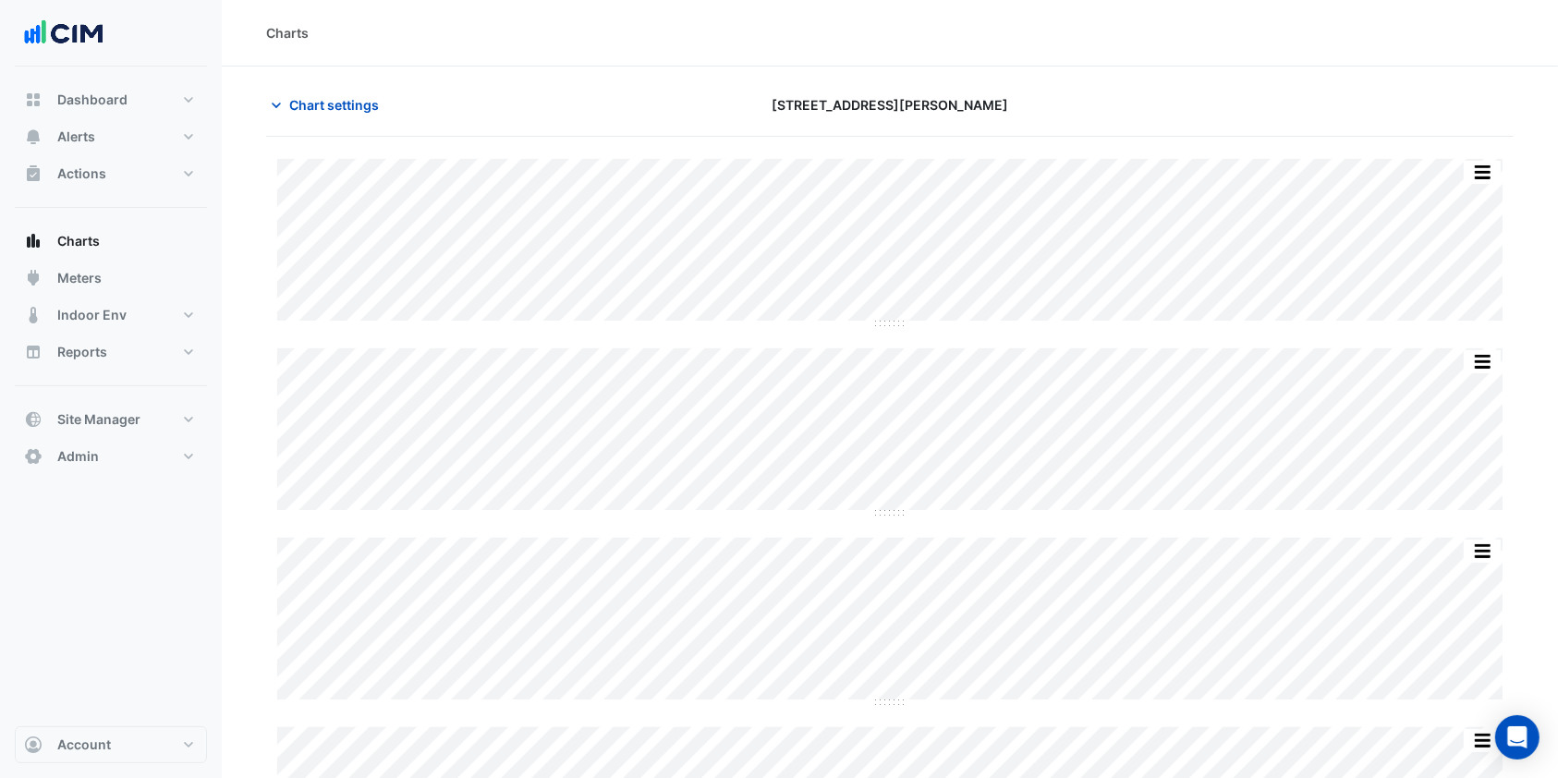
click at [301, 115] on button "Chart settings" at bounding box center [328, 105] width 125 height 32
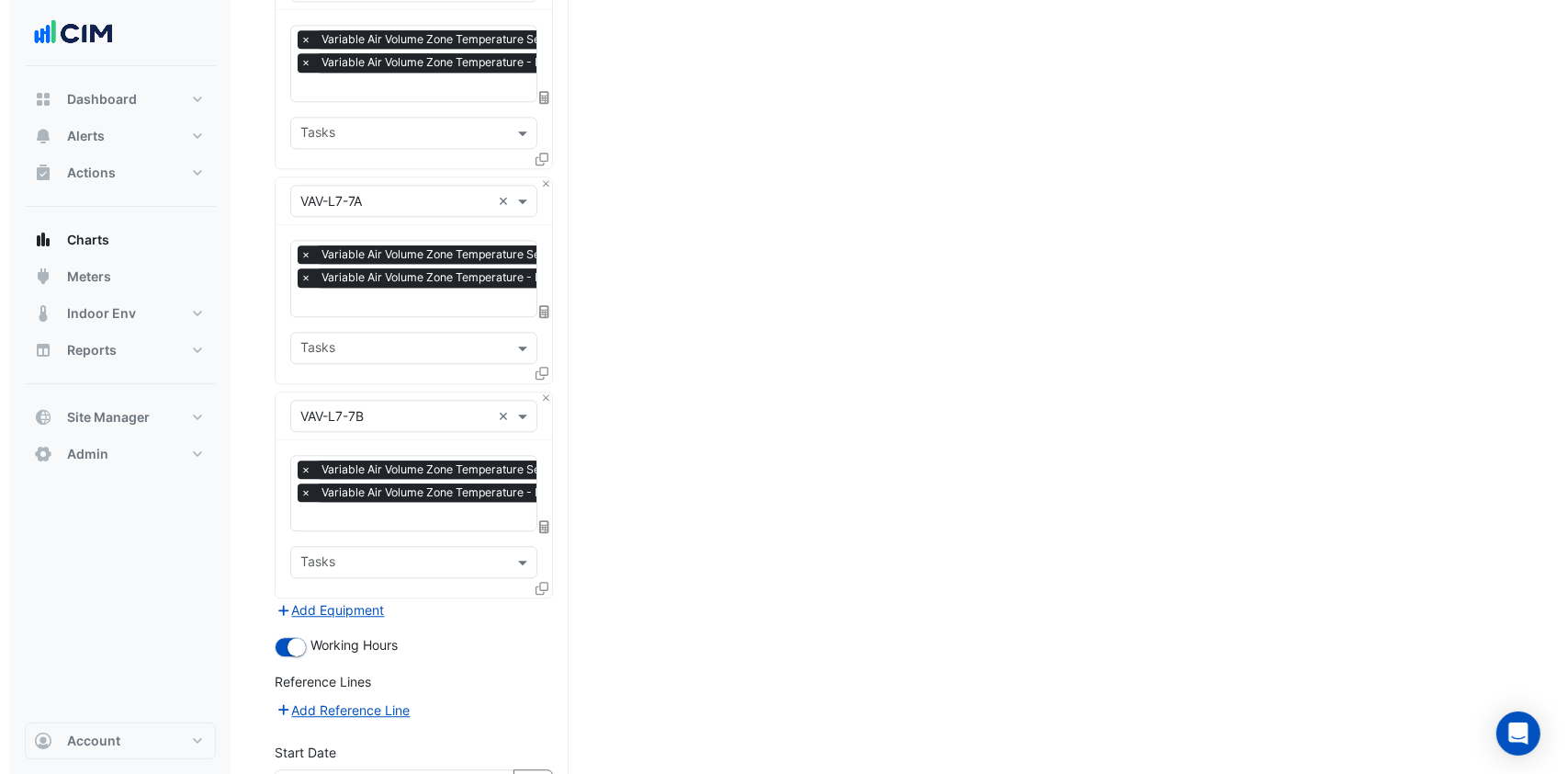
scroll to position [4675, 0]
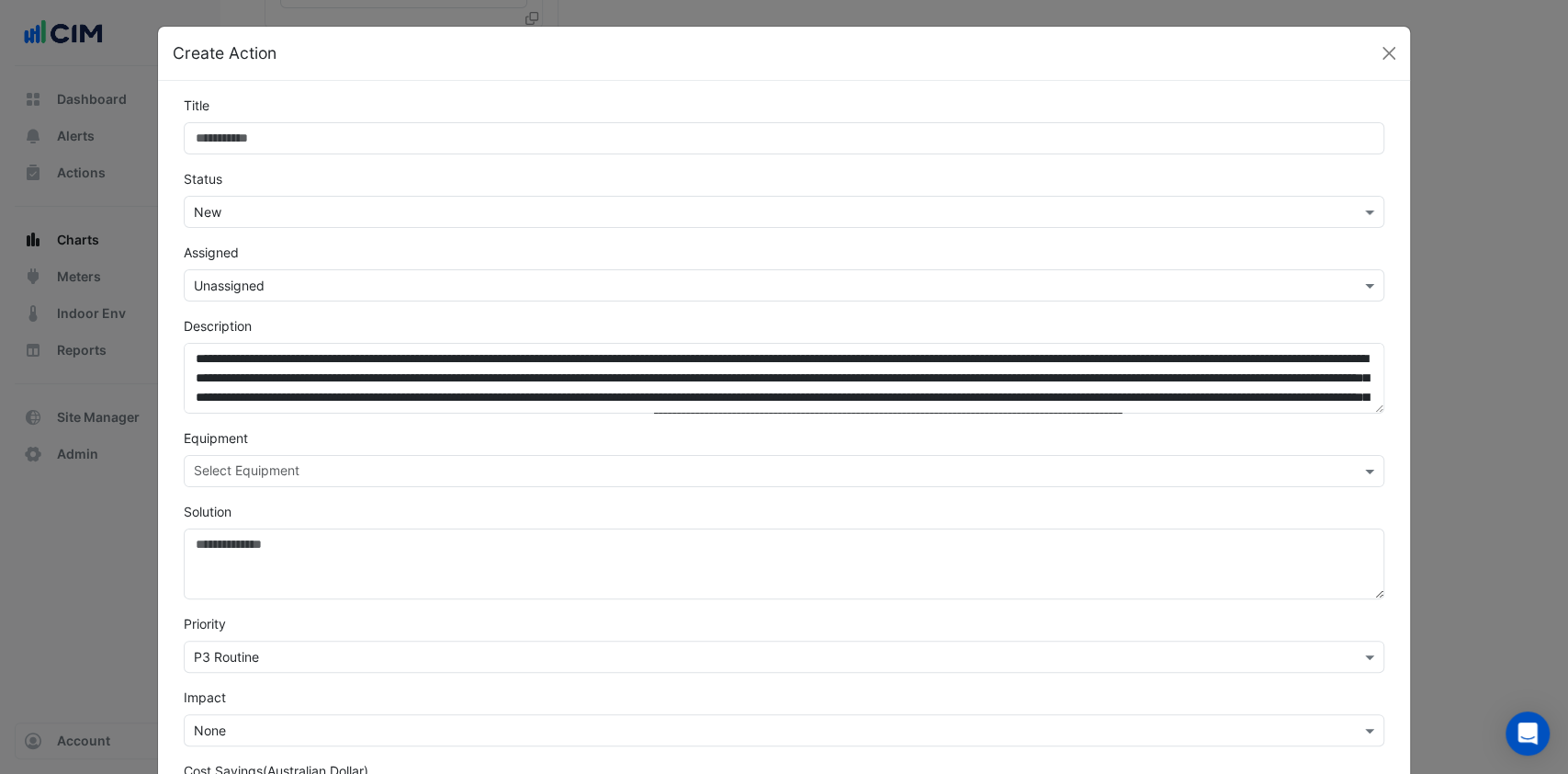
click at [247, 139] on input "Title" at bounding box center [784, 138] width 1202 height 32
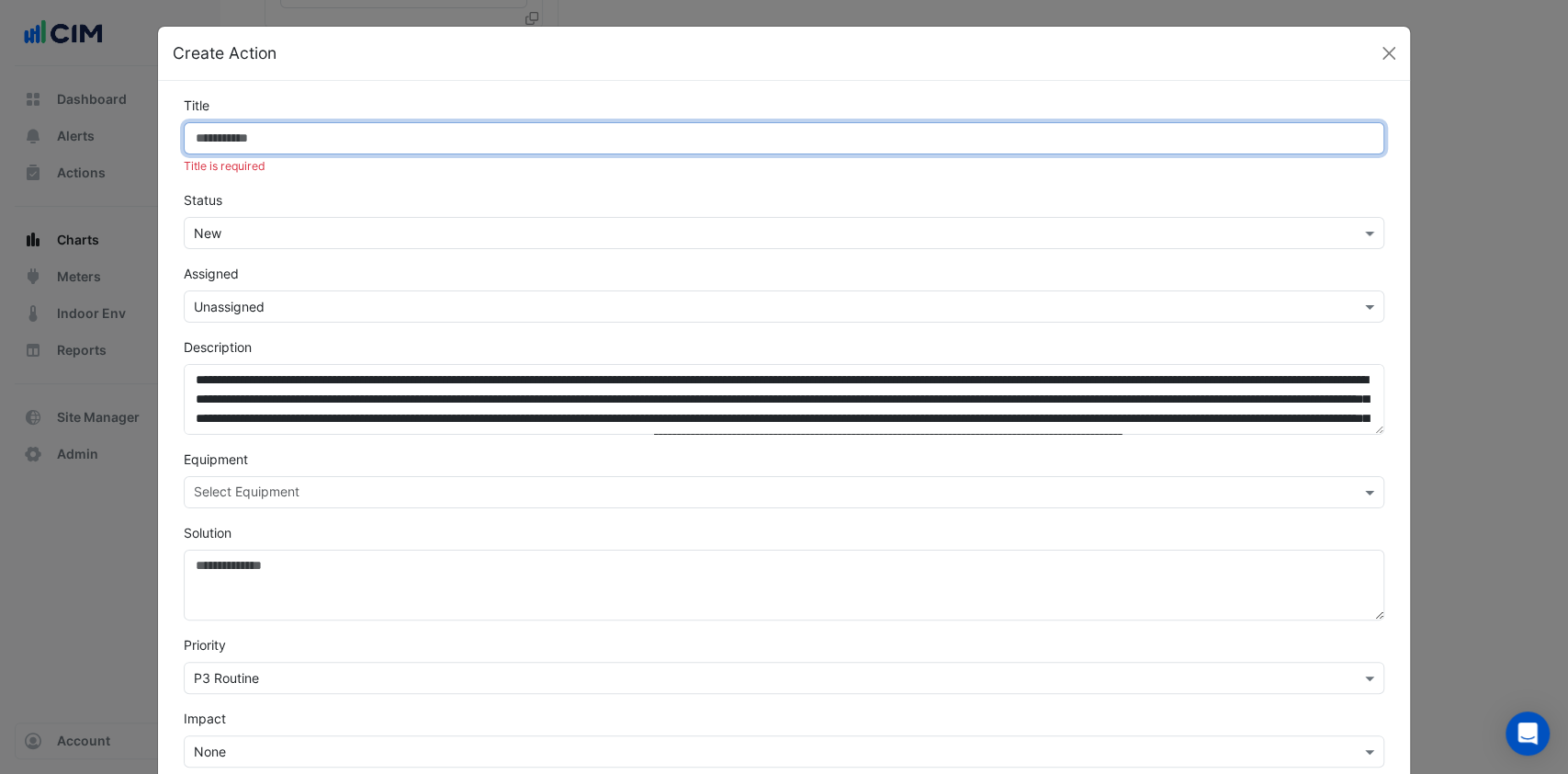
click at [280, 130] on input "Title" at bounding box center [784, 138] width 1202 height 32
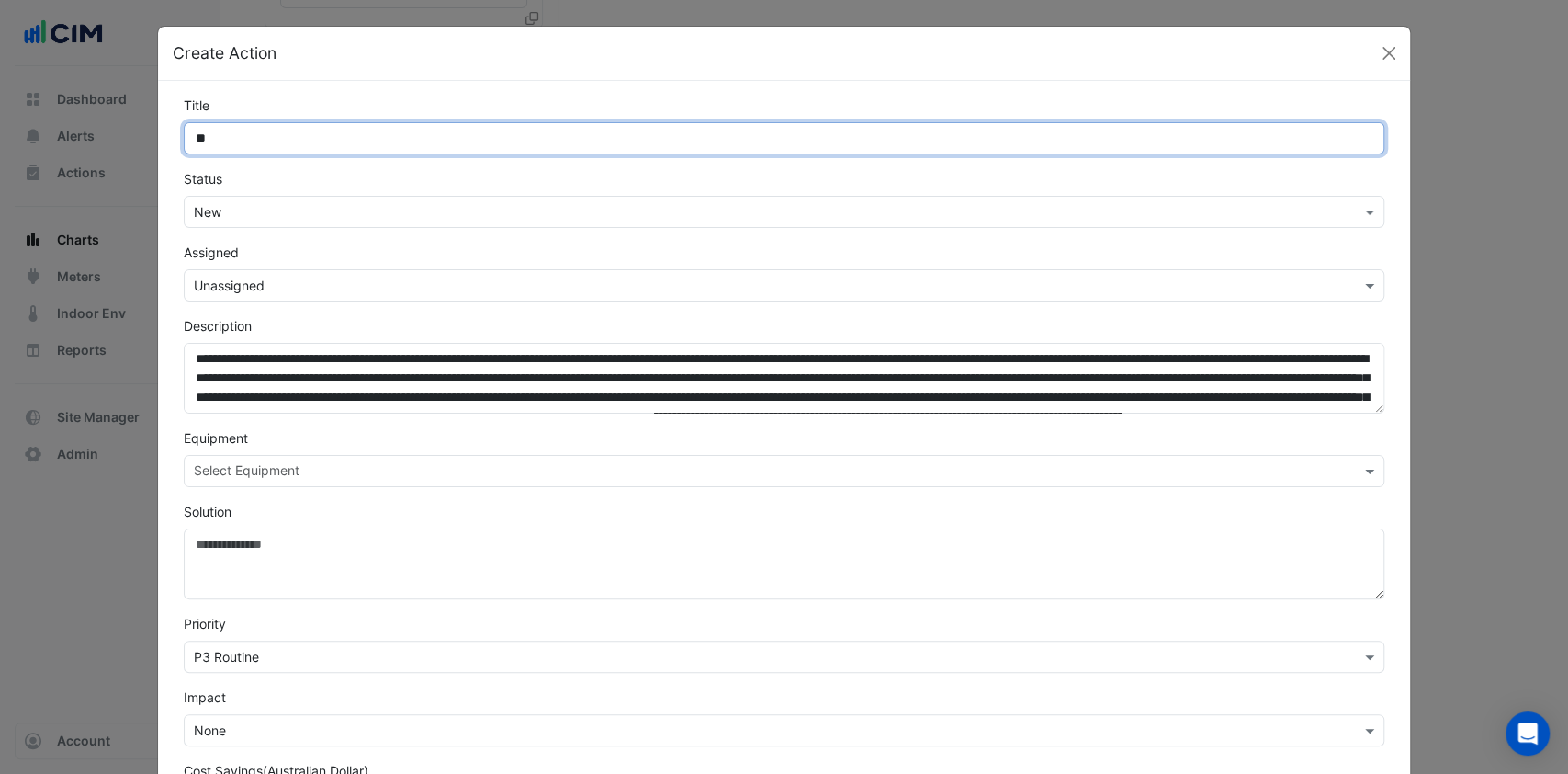
type input "*"
type input "**********"
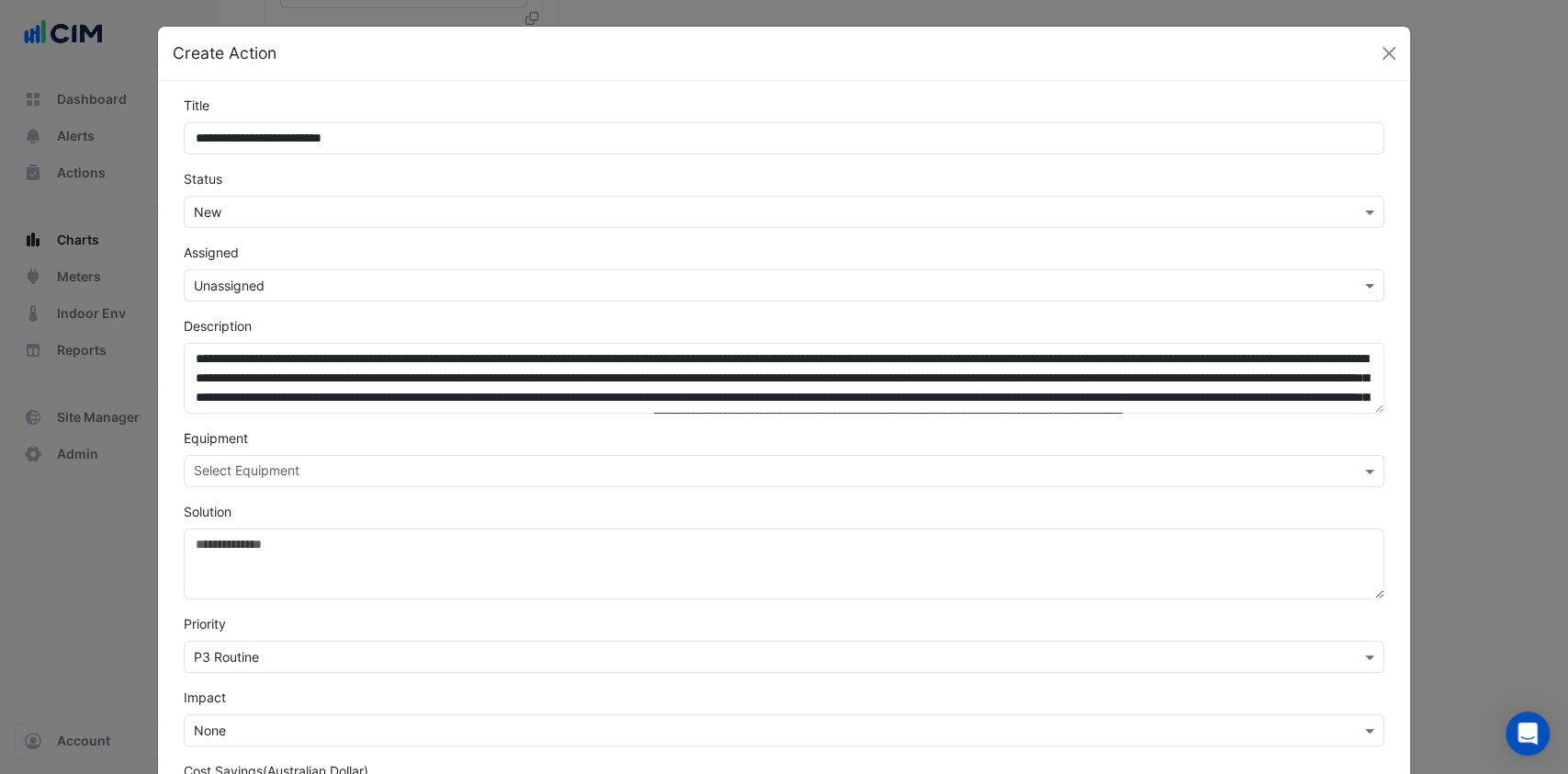
click at [258, 213] on input "text" at bounding box center [766, 212] width 1144 height 19
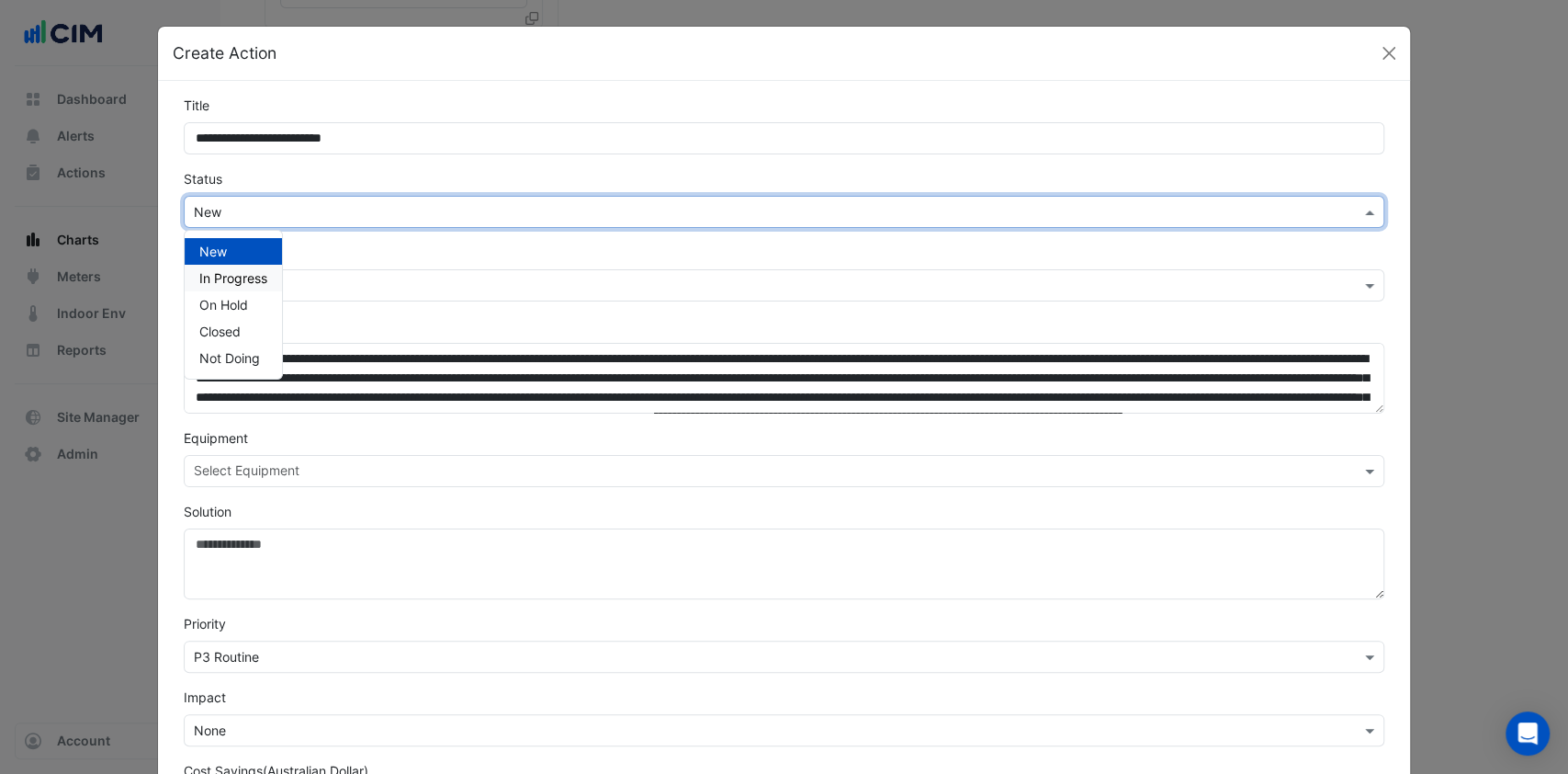
click at [253, 279] on span "In Progress" at bounding box center [234, 279] width 68 height 16
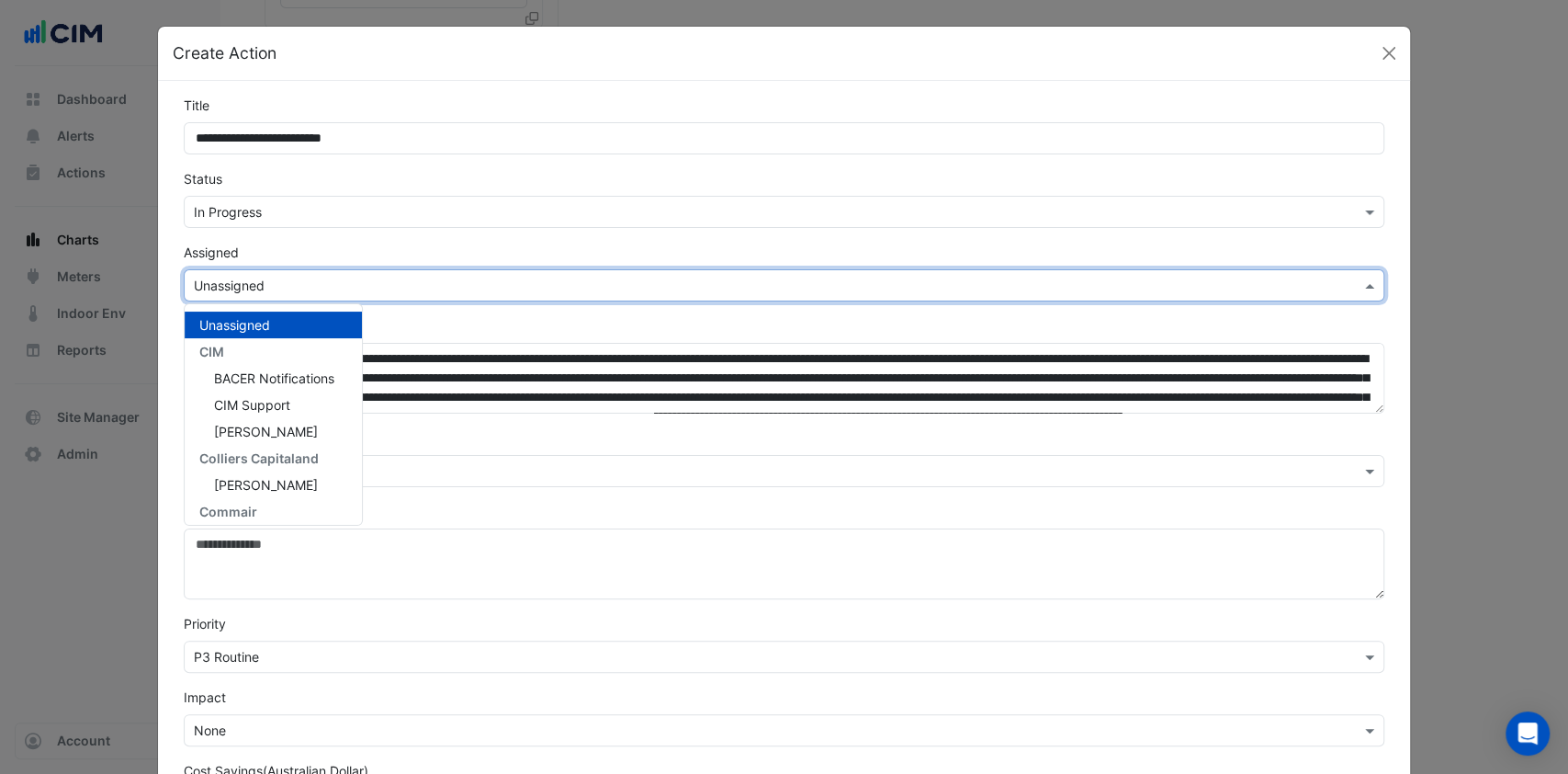
click at [265, 273] on div "Select Assignee × Unassigned" at bounding box center [784, 286] width 1202 height 32
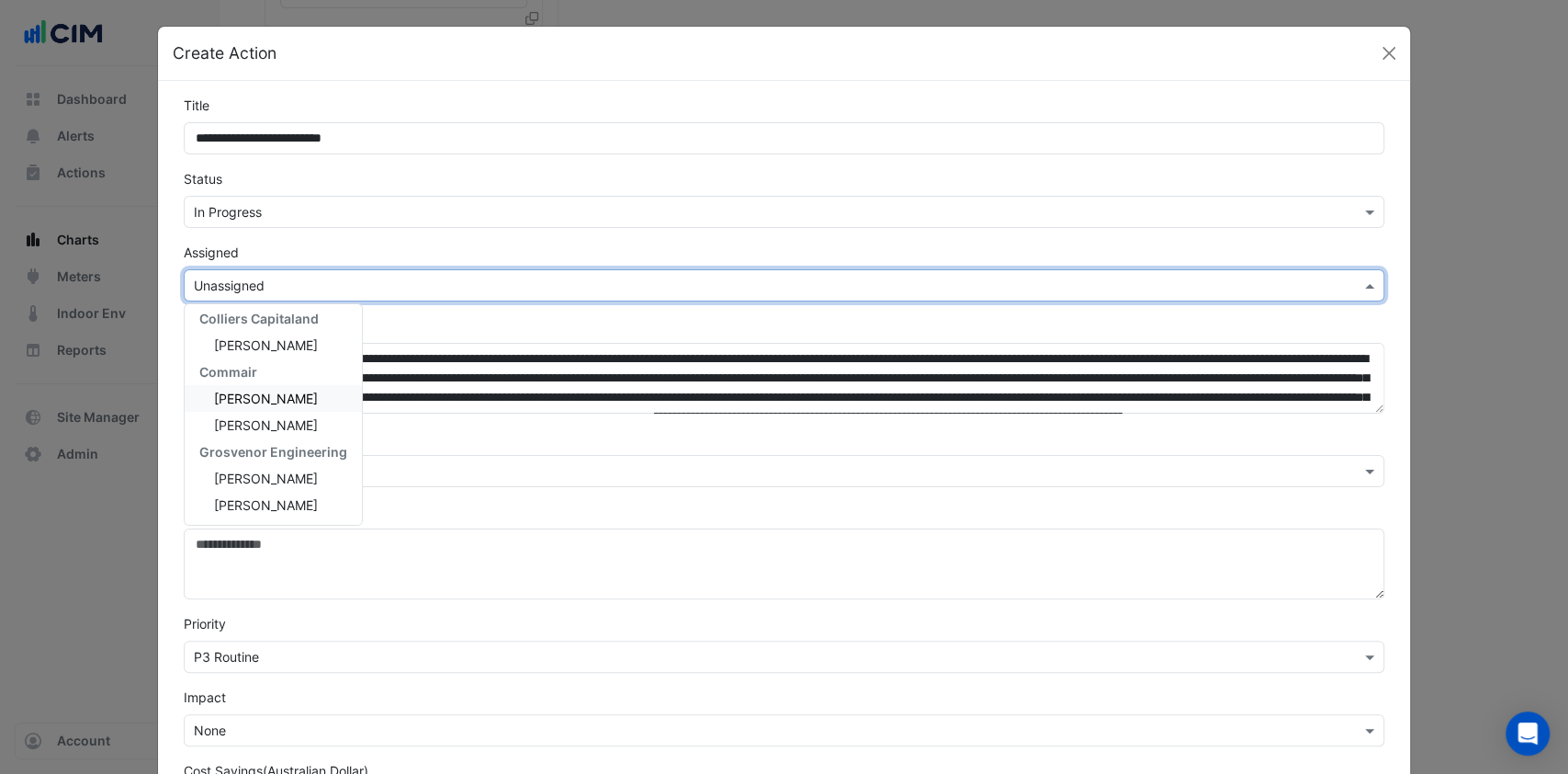
scroll to position [122, 0]
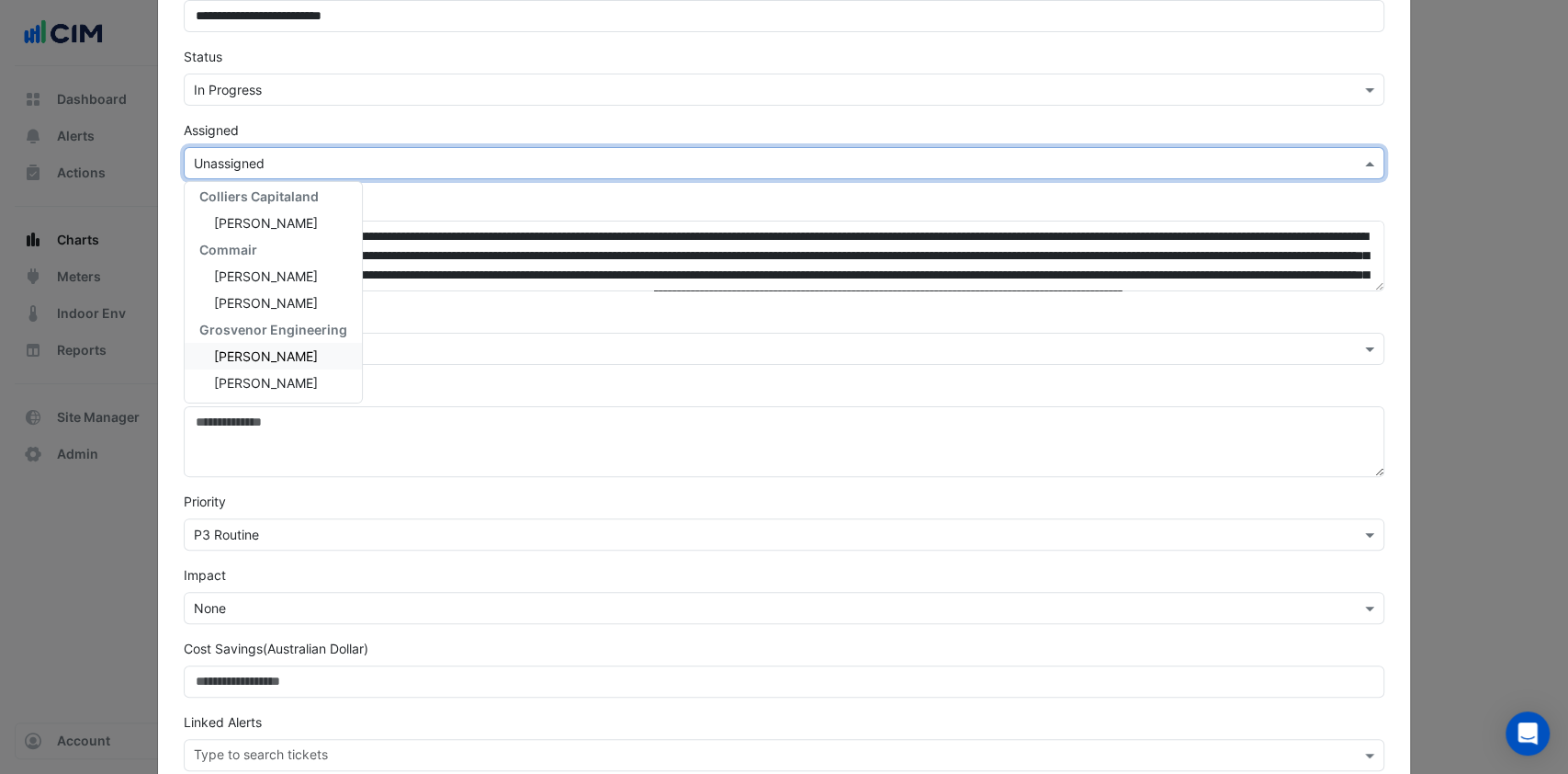
click at [286, 352] on div "[PERSON_NAME]" at bounding box center [273, 356] width 177 height 27
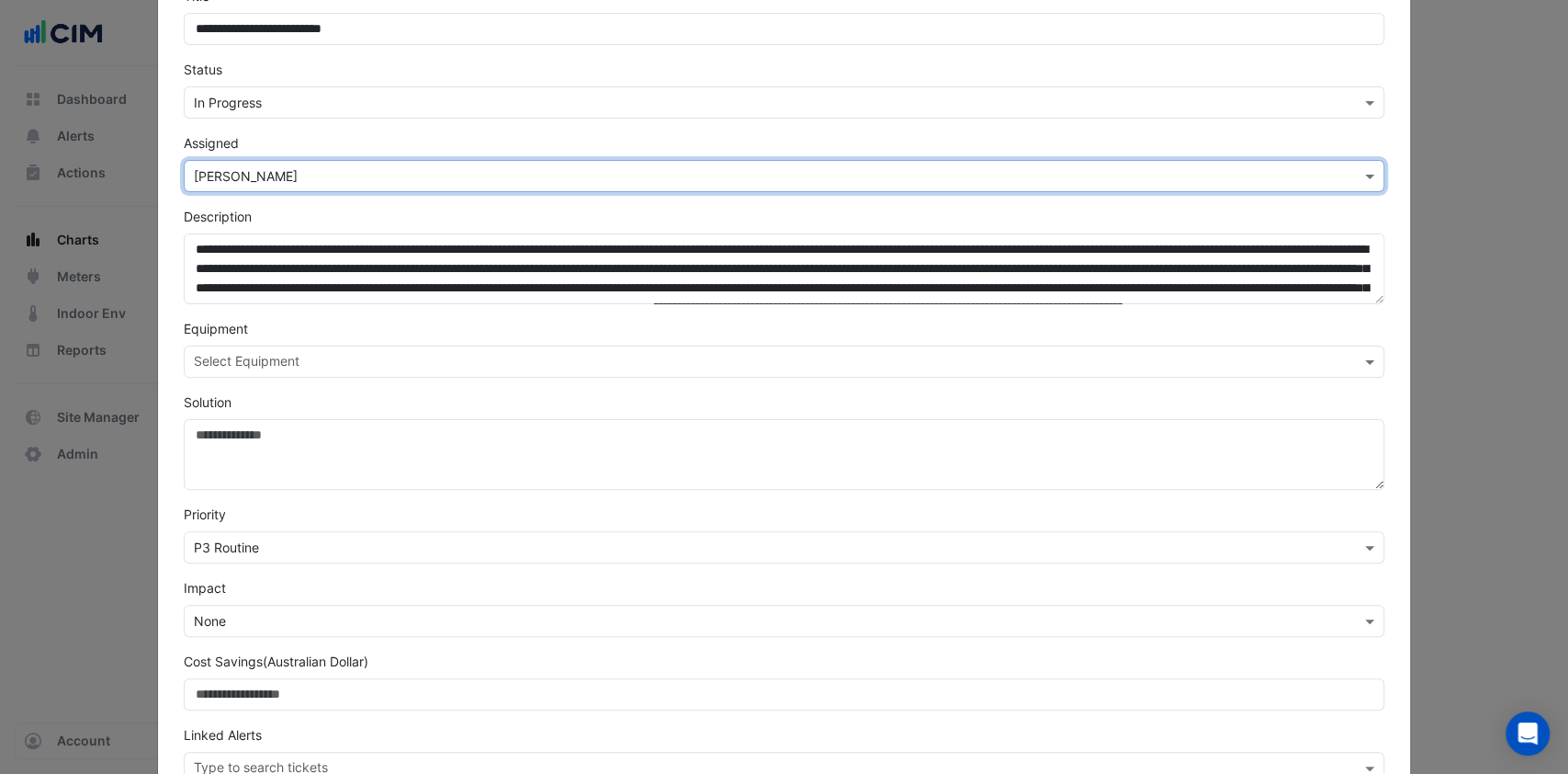
scroll to position [222, 0]
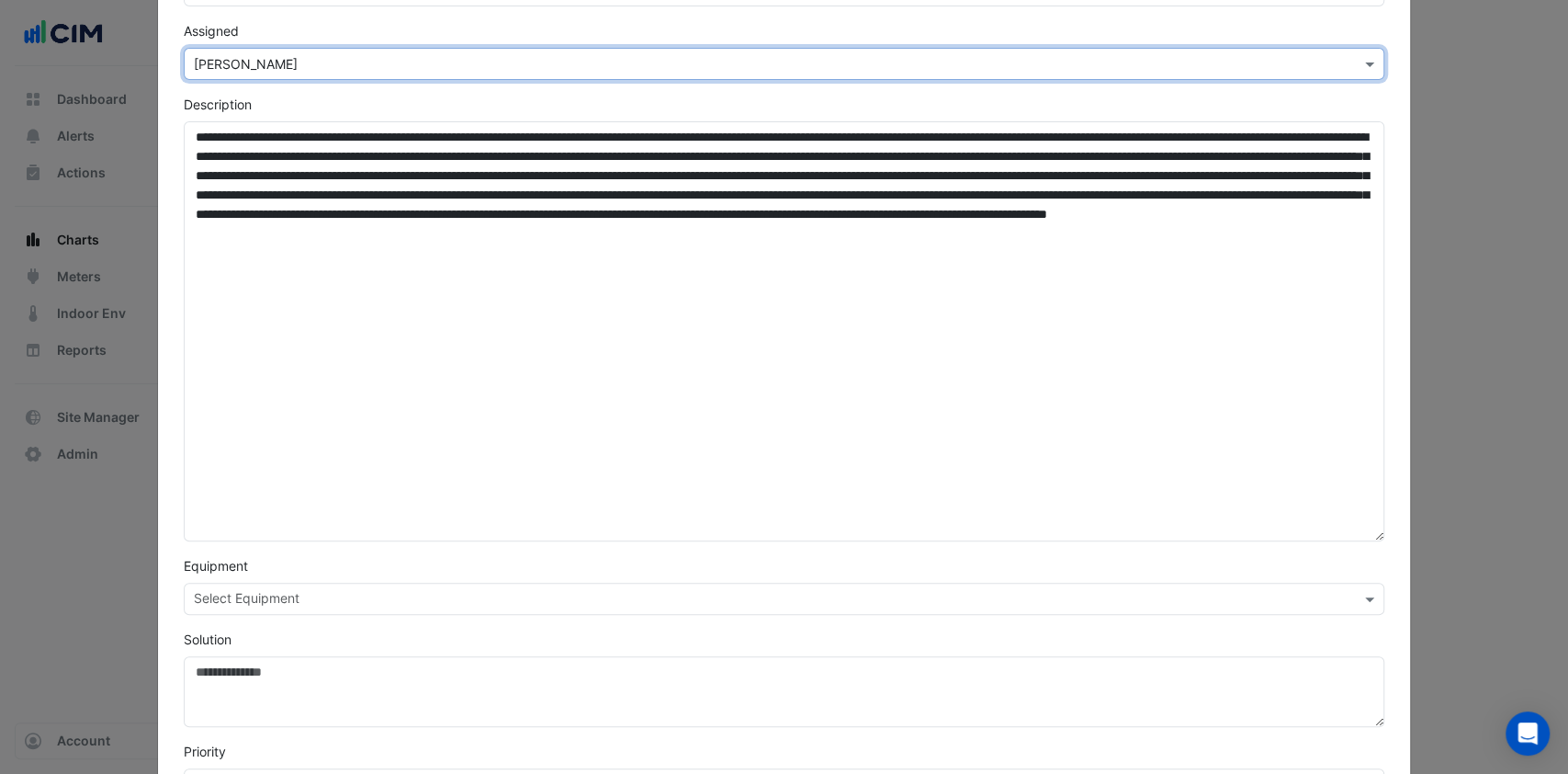
drag, startPoint x: 1358, startPoint y: 189, endPoint x: 1286, endPoint y: 579, distance: 396.6
click at [1287, 541] on textarea "Description" at bounding box center [784, 331] width 1202 height 420
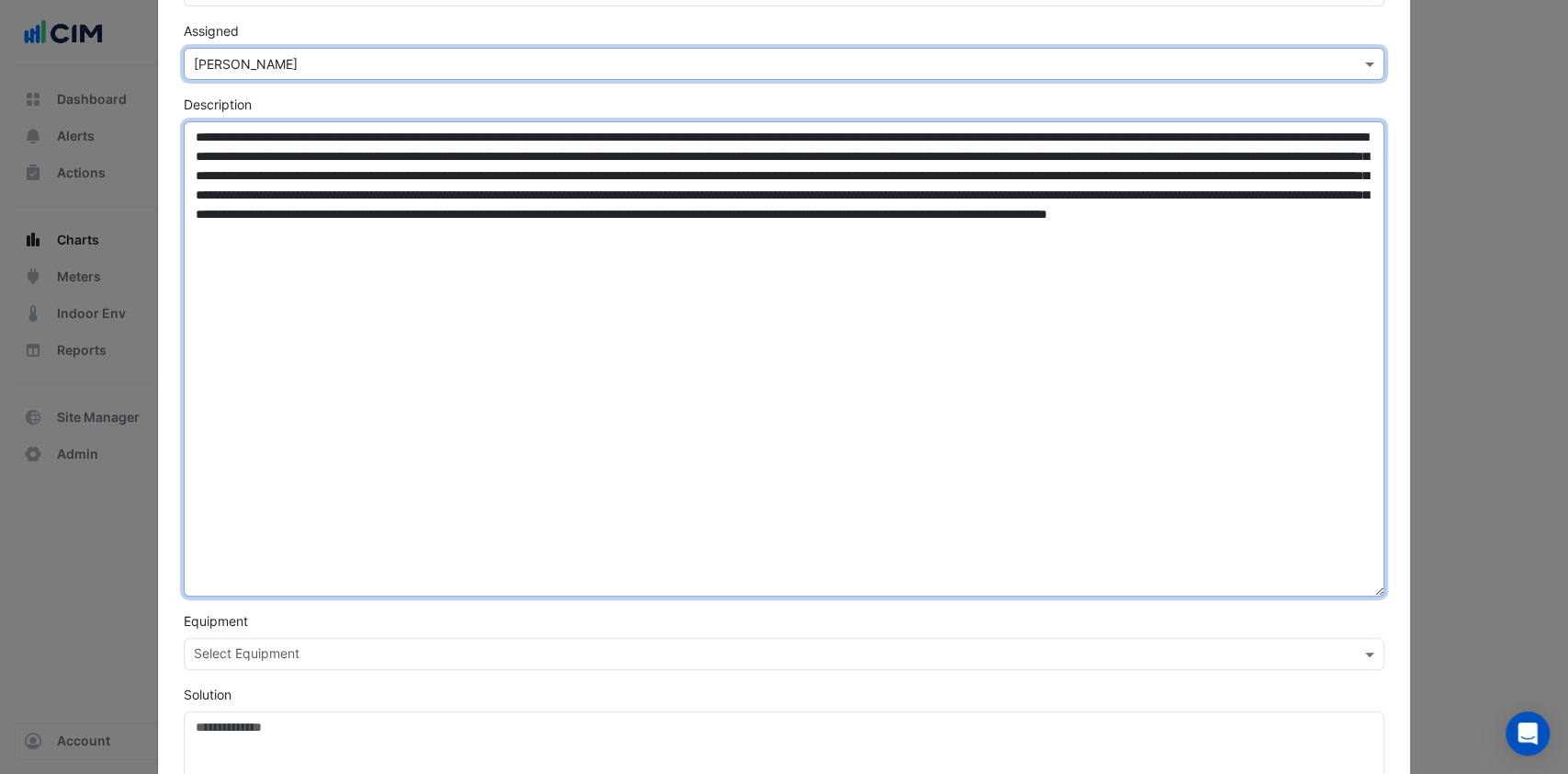
click at [1073, 384] on textarea "Description" at bounding box center [784, 359] width 1202 height 476
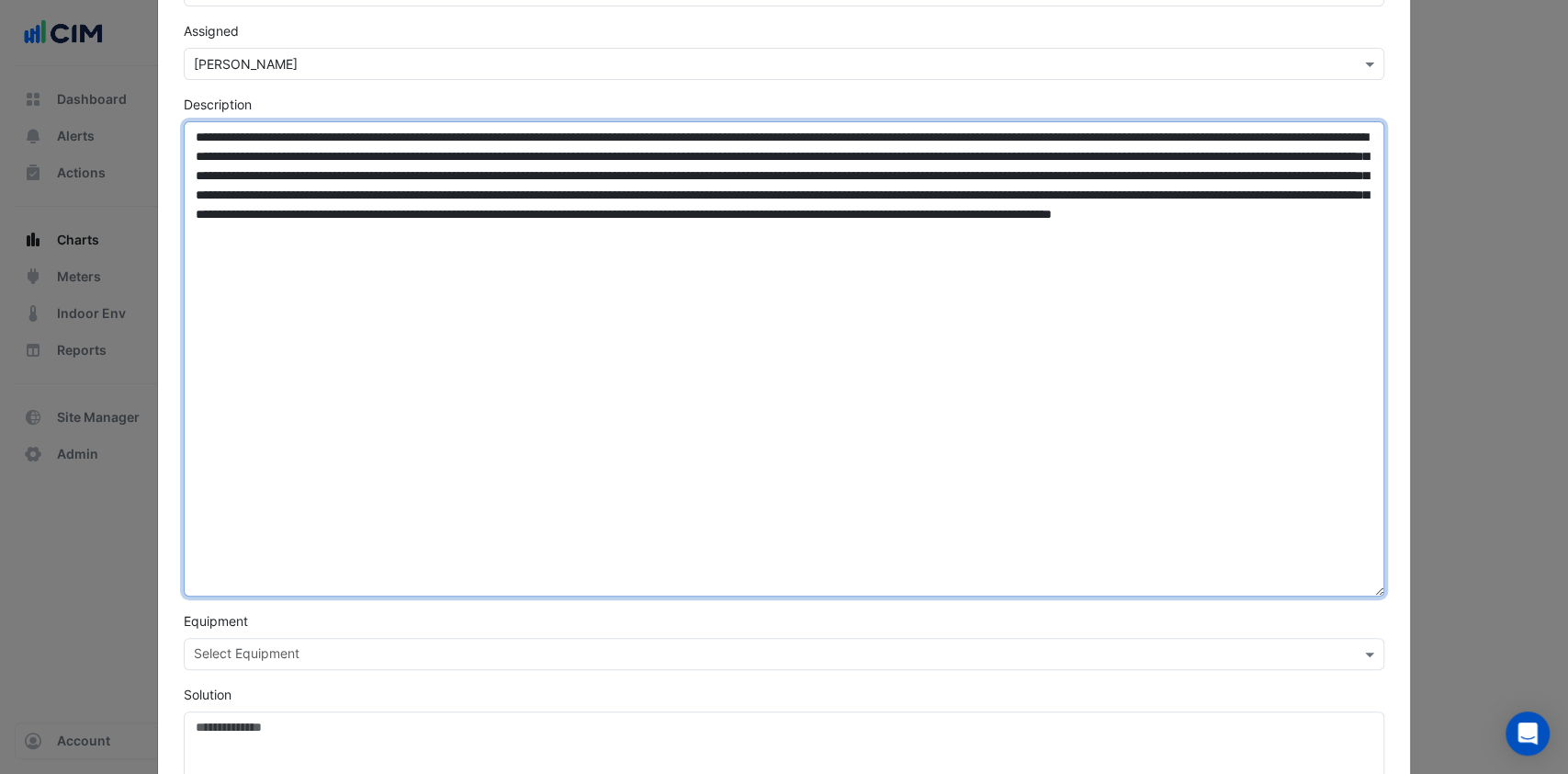
click at [184, 137] on textarea "Description" at bounding box center [784, 359] width 1202 height 476
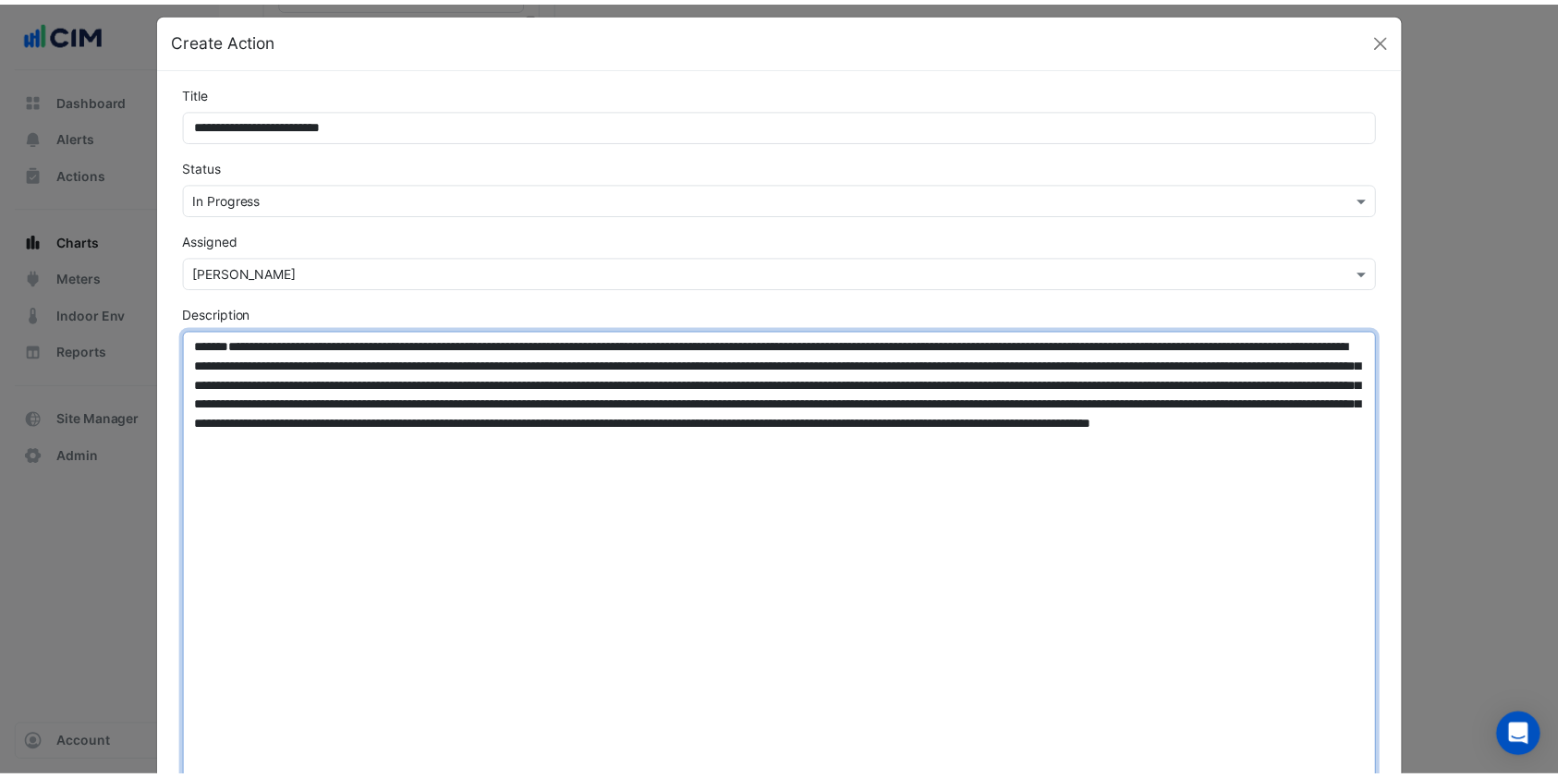
scroll to position [0, 0]
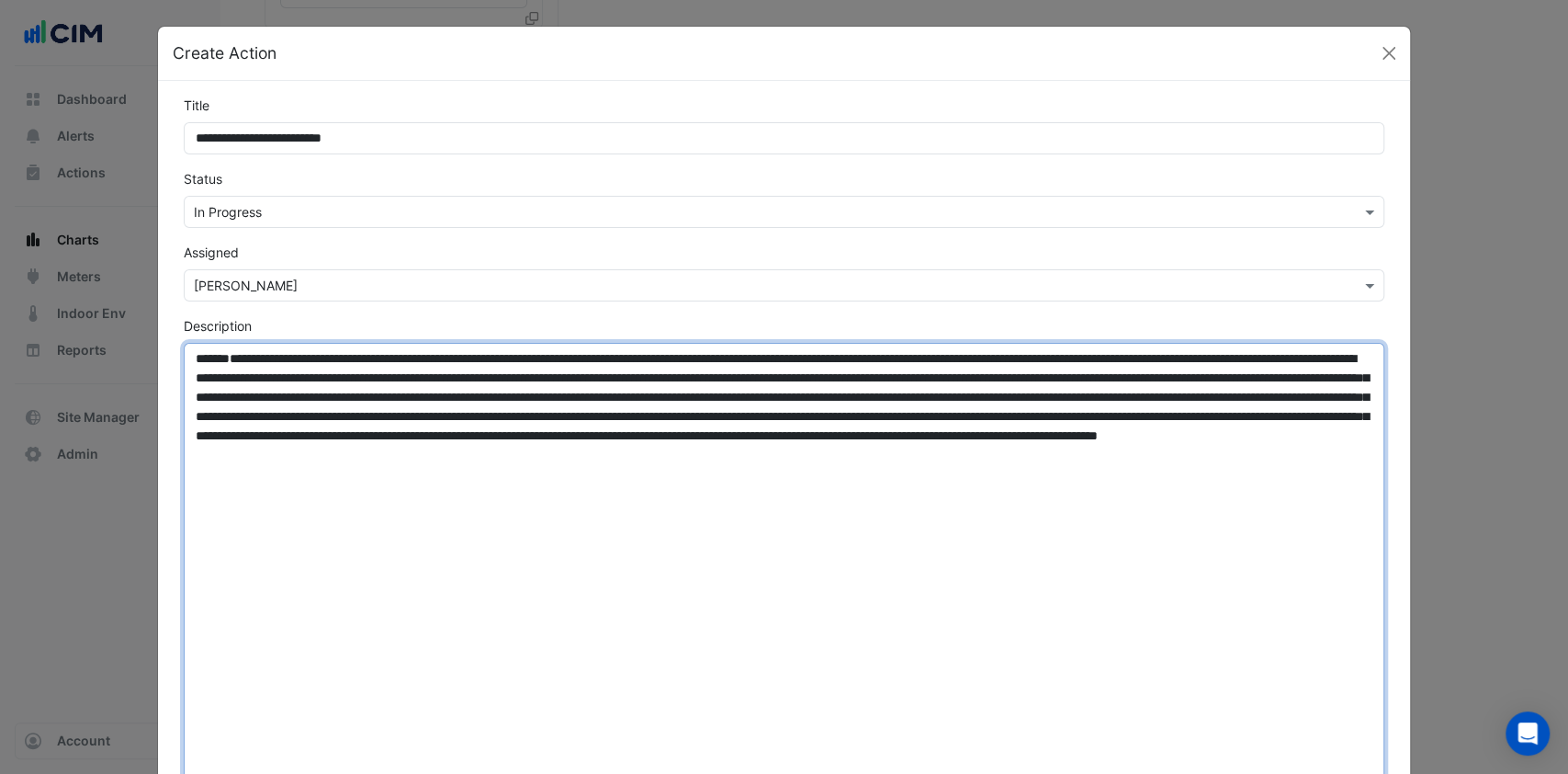
type textarea "**********"
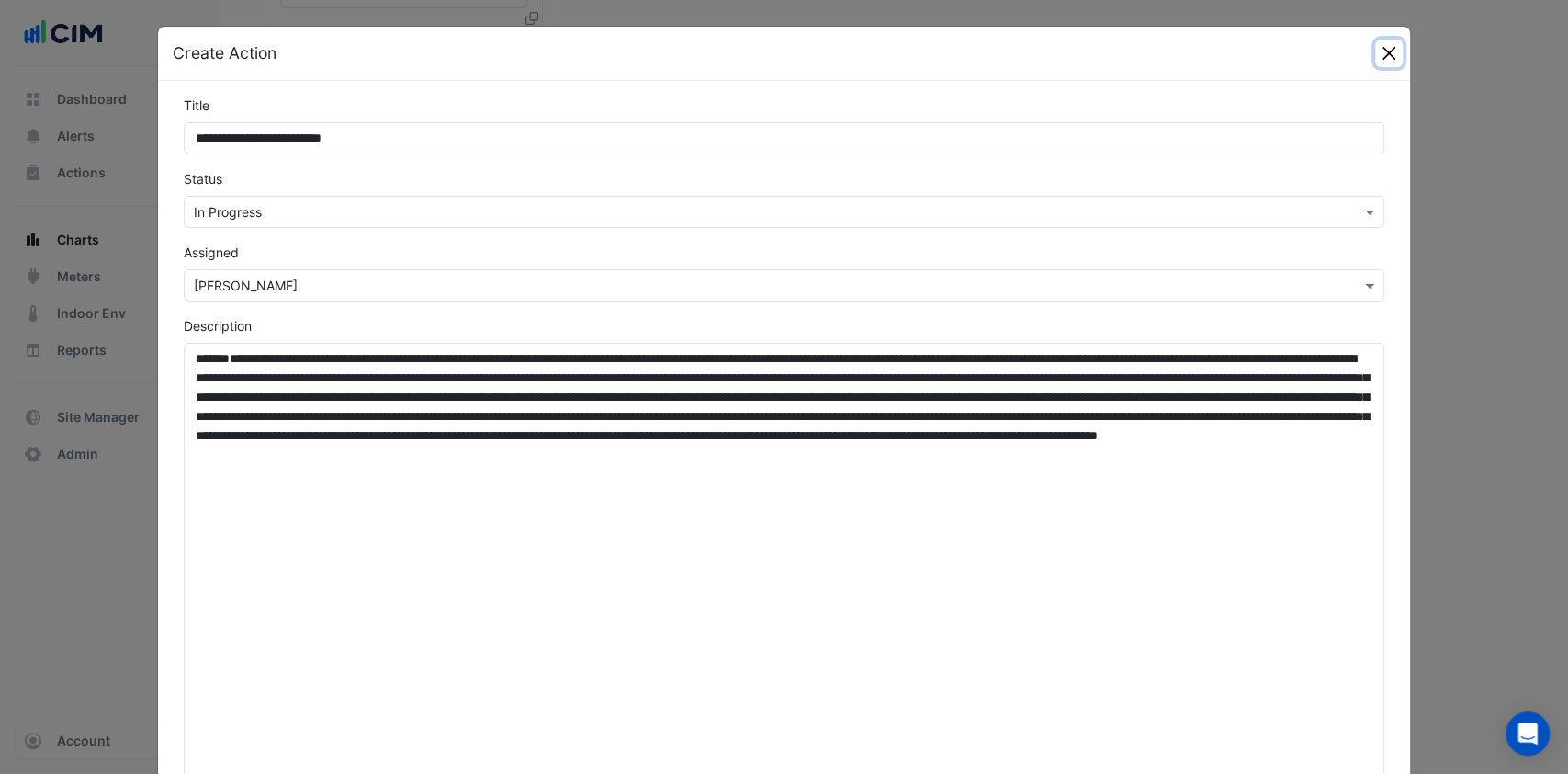
click at [1390, 55] on button "Close" at bounding box center [1389, 54] width 28 height 28
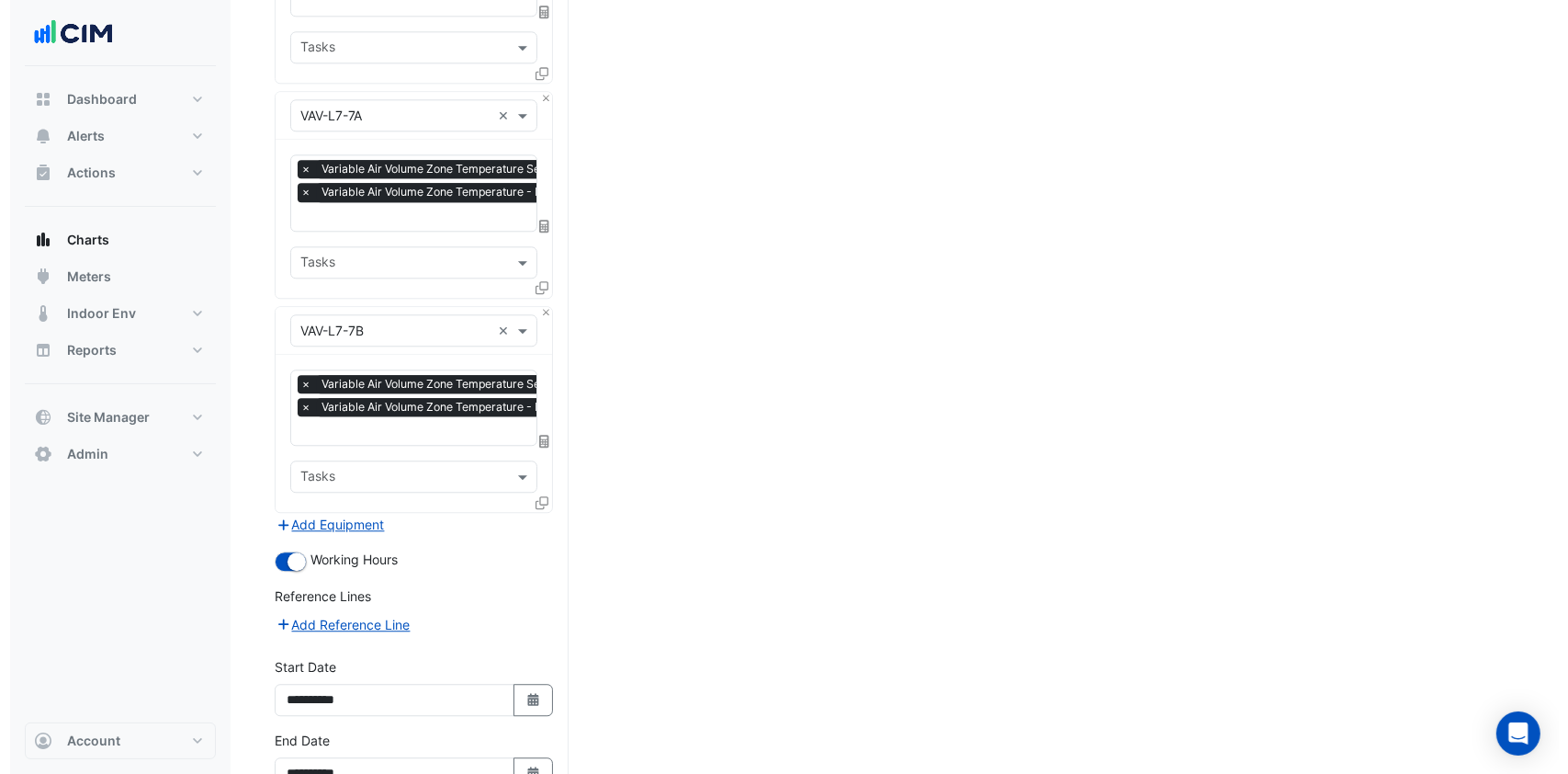
scroll to position [4675, 0]
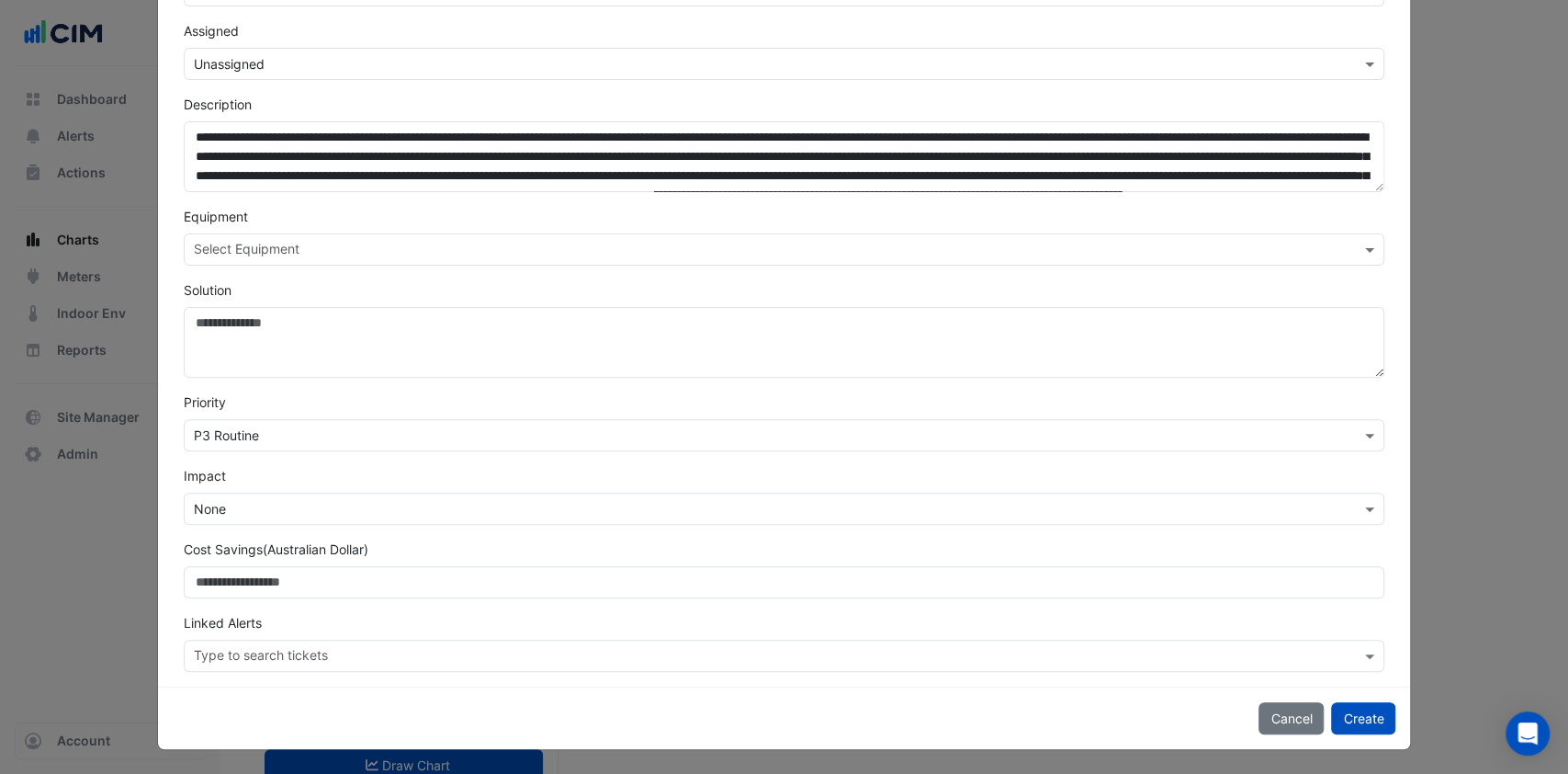
scroll to position [243, 0]
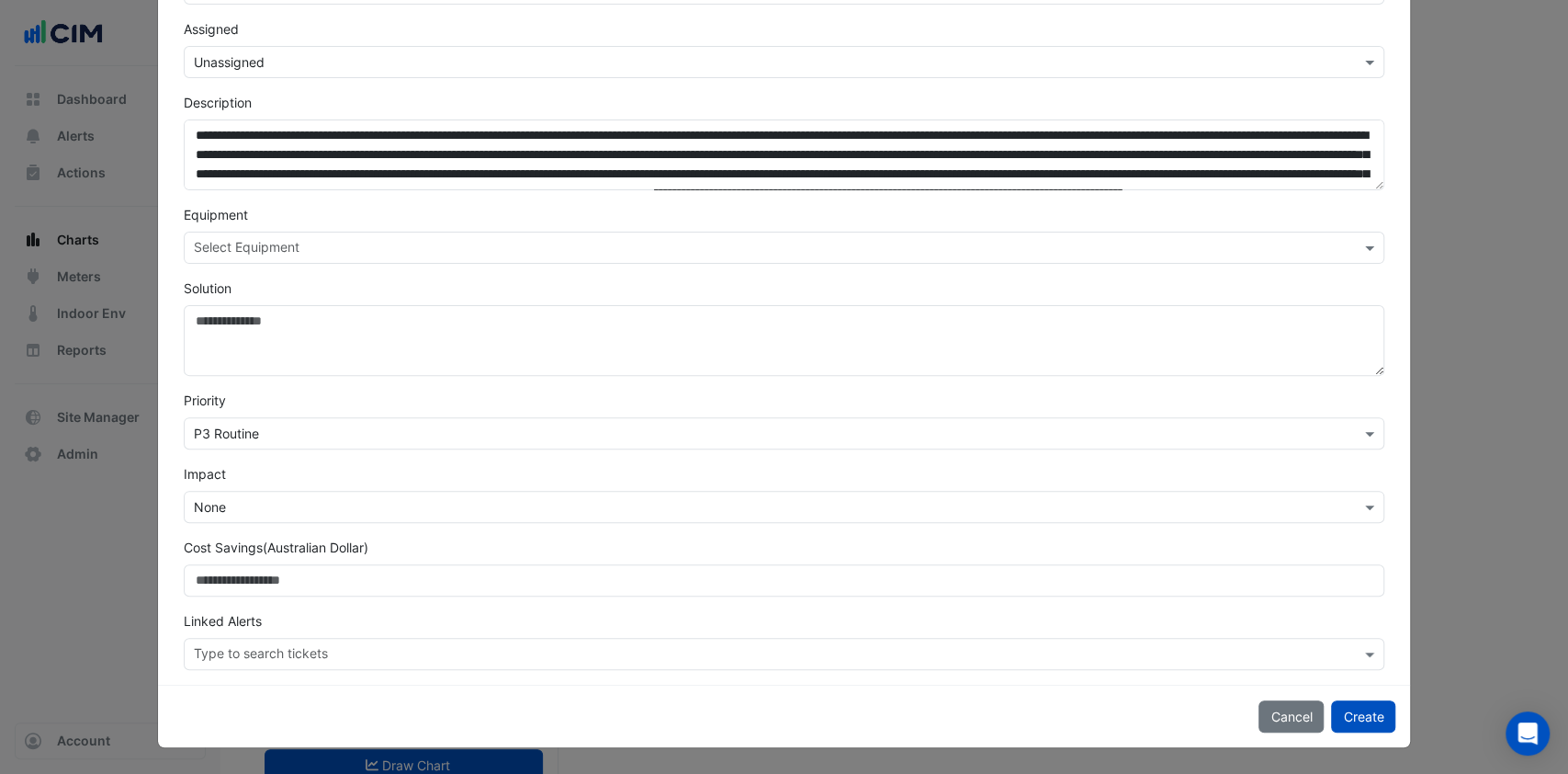
click at [264, 254] on input "text" at bounding box center [774, 249] width 1160 height 19
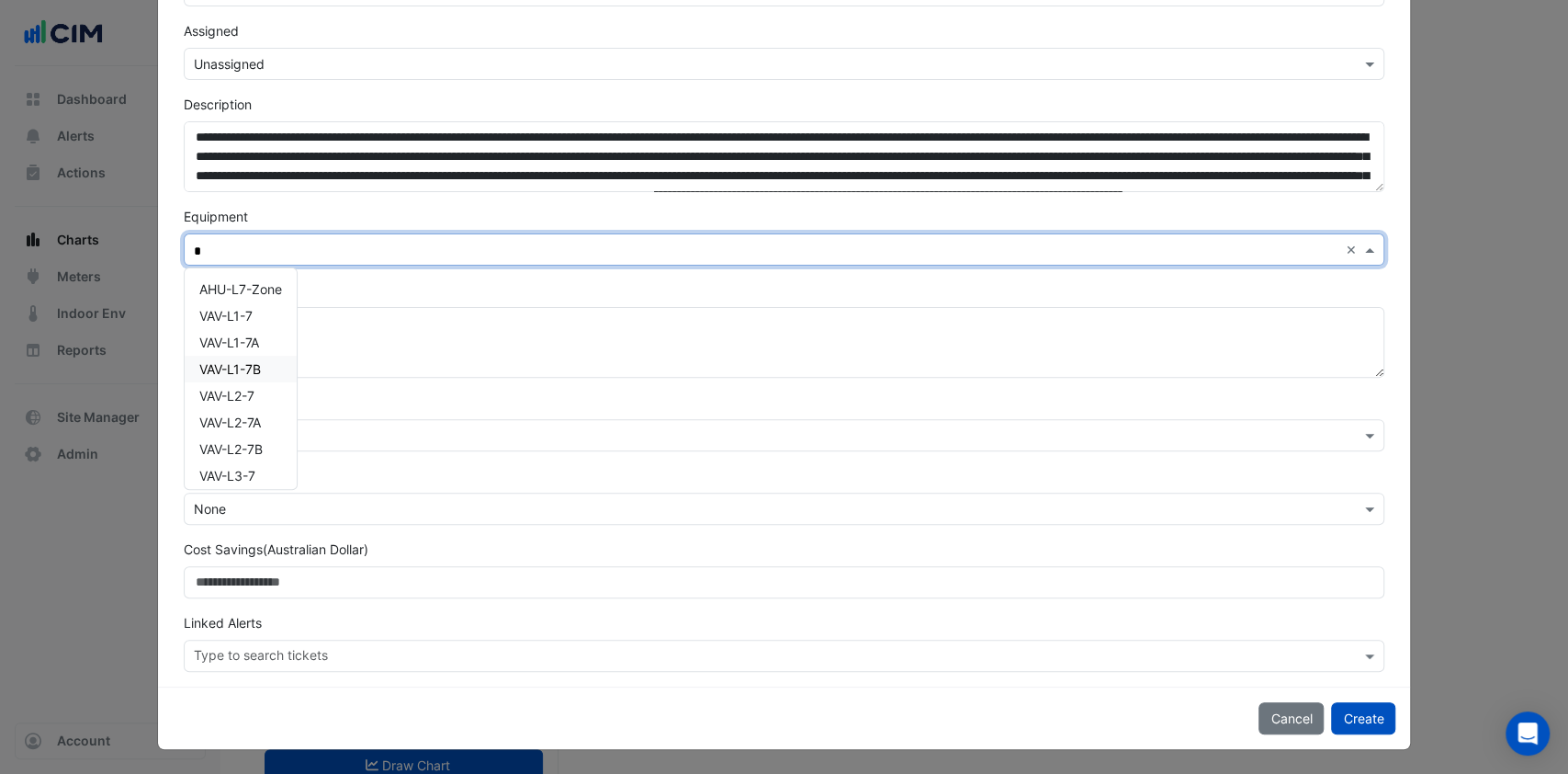
click at [237, 357] on div "VAV-L1-7B" at bounding box center [241, 369] width 112 height 27
click at [250, 334] on span "VAV-L1-7A" at bounding box center [230, 342] width 60 height 16
click at [254, 320] on div "VAV-L1-7" at bounding box center [241, 315] width 112 height 27
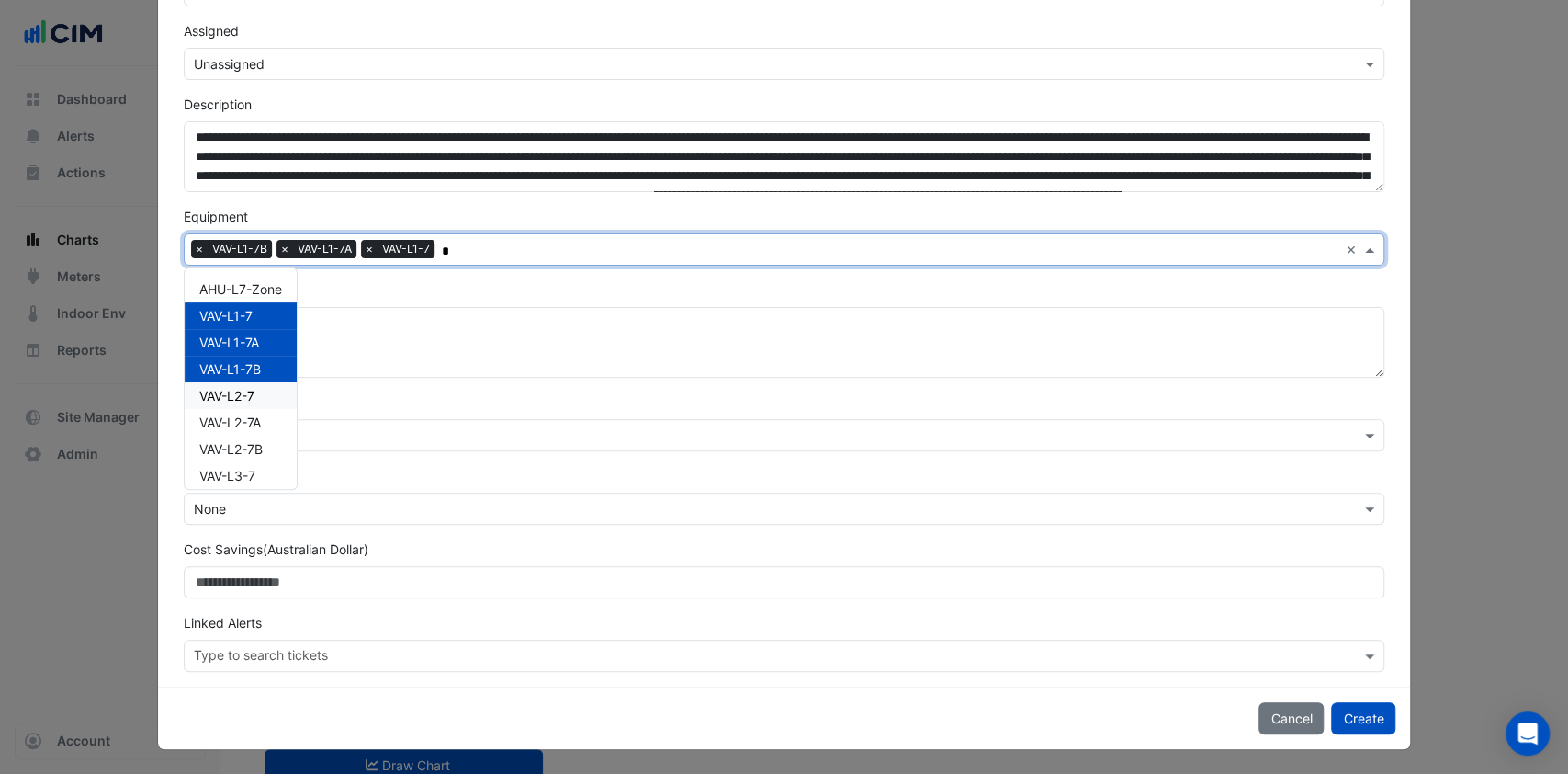
click at [242, 398] on span "VAV-L2-7" at bounding box center [227, 396] width 55 height 16
drag, startPoint x: 241, startPoint y: 424, endPoint x: 232, endPoint y: 465, distance: 42.0
click at [239, 426] on span "VAV-L2-7A" at bounding box center [231, 423] width 62 height 16
click at [232, 465] on div "VAV-L3-7" at bounding box center [241, 476] width 112 height 27
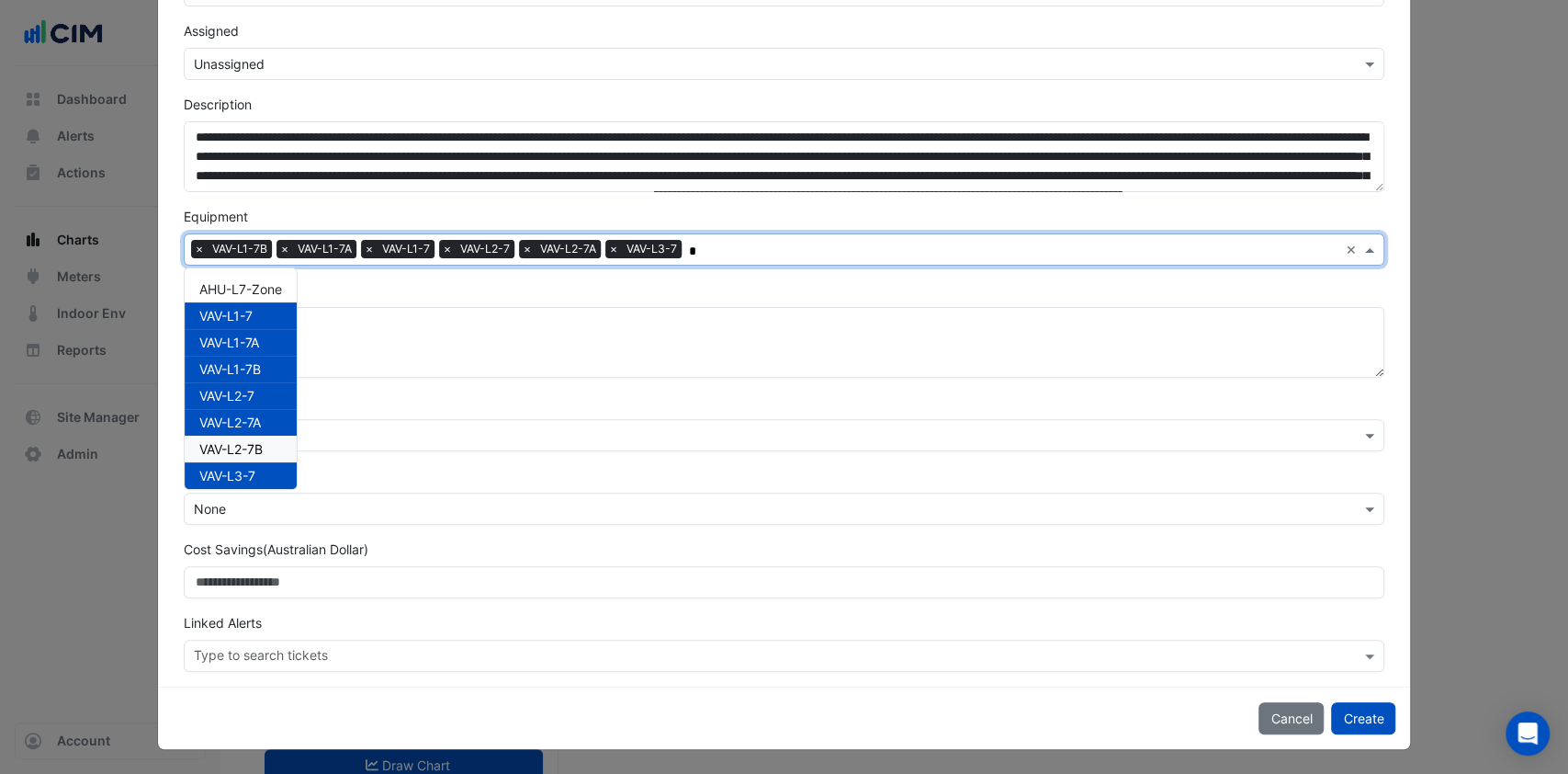
click at [242, 448] on span "VAV-L2-7B" at bounding box center [232, 450] width 64 height 16
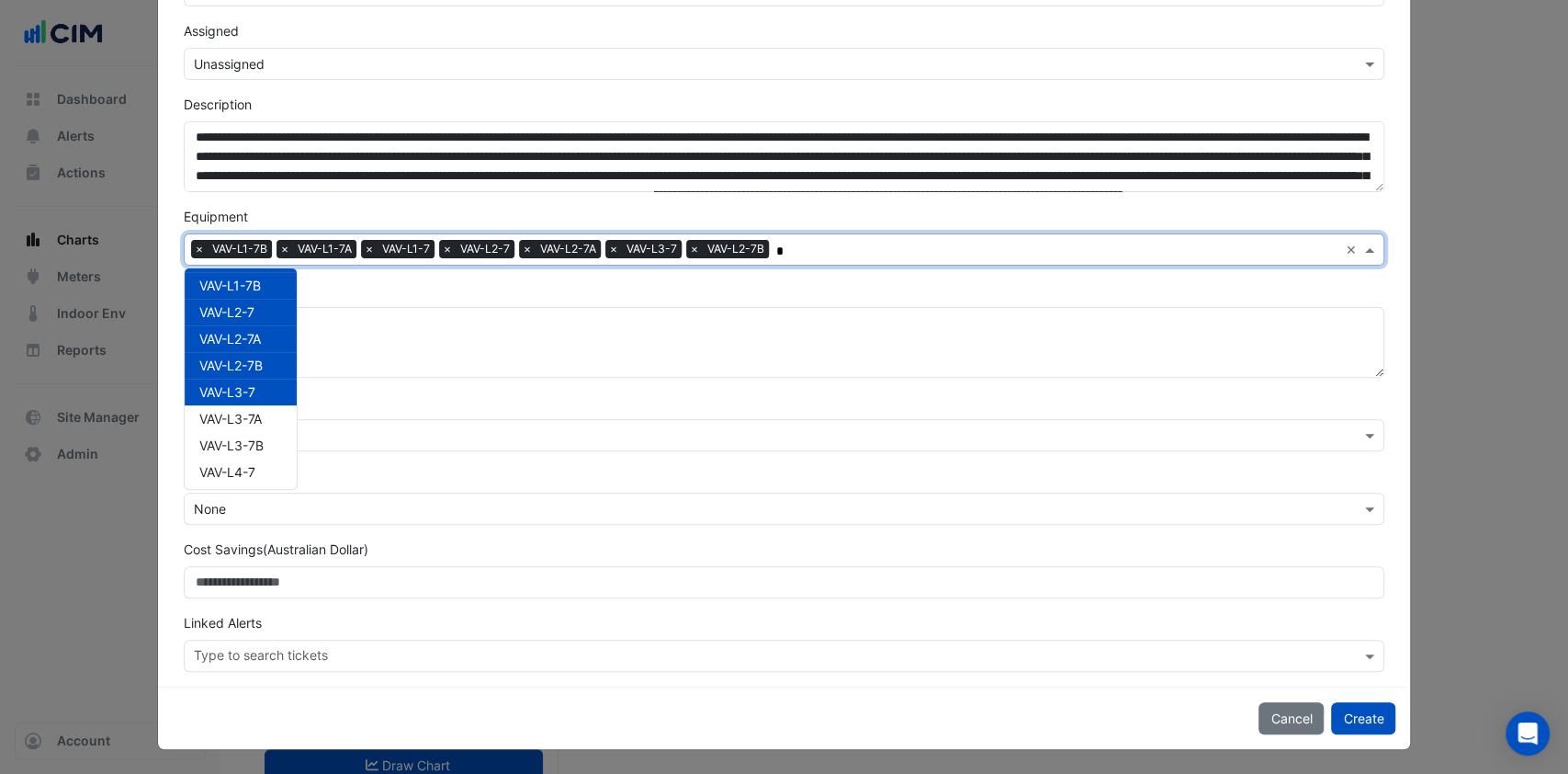
scroll to position [122, 0]
click at [251, 383] on span "VAV-L3-7A" at bounding box center [231, 380] width 63 height 16
click at [244, 406] on span "VAV-L3-7B" at bounding box center [232, 407] width 65 height 16
click at [239, 427] on span "VAV-L4-7" at bounding box center [228, 434] width 56 height 16
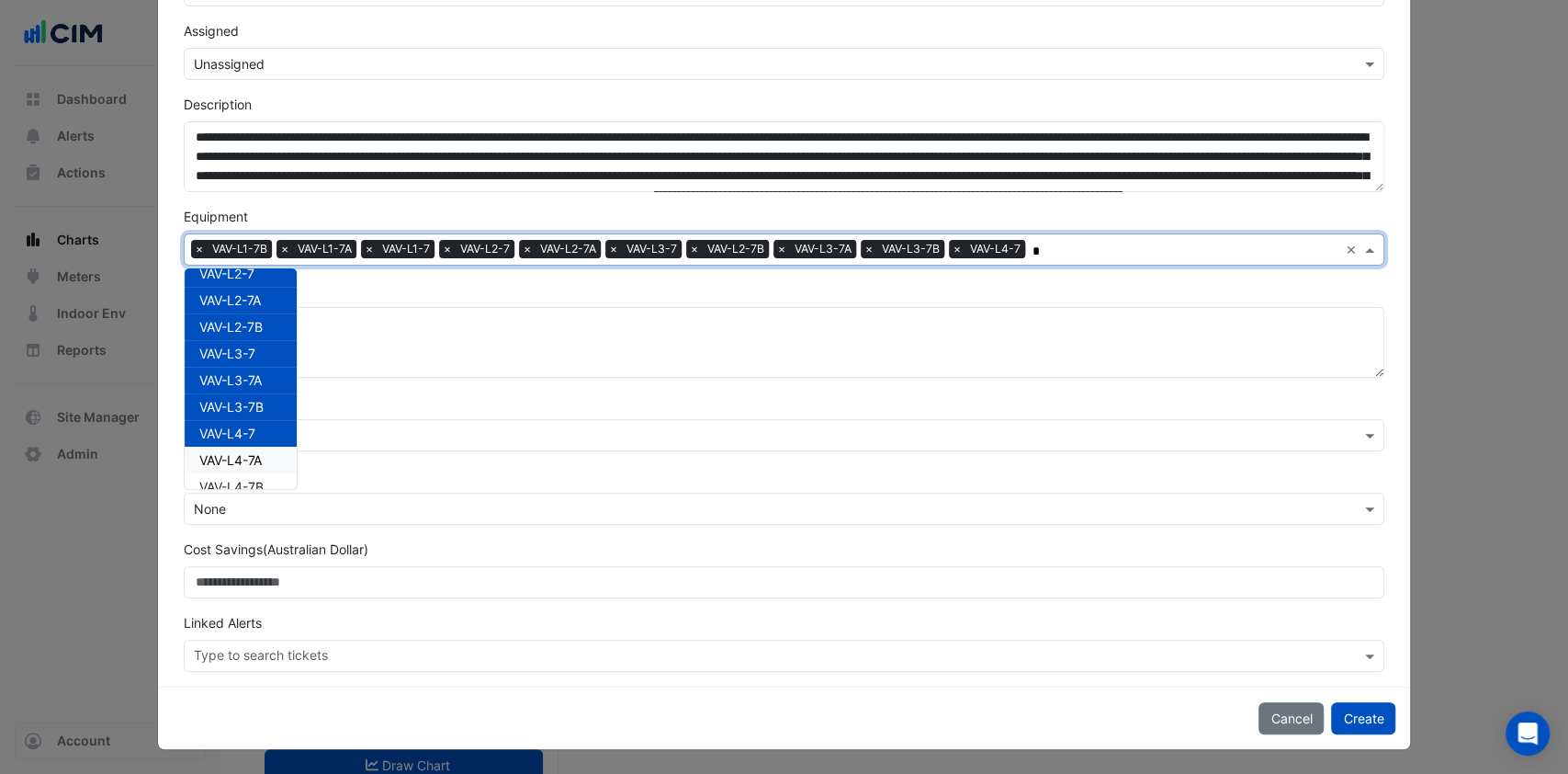
click at [232, 456] on span "VAV-L4-7A" at bounding box center [231, 461] width 63 height 16
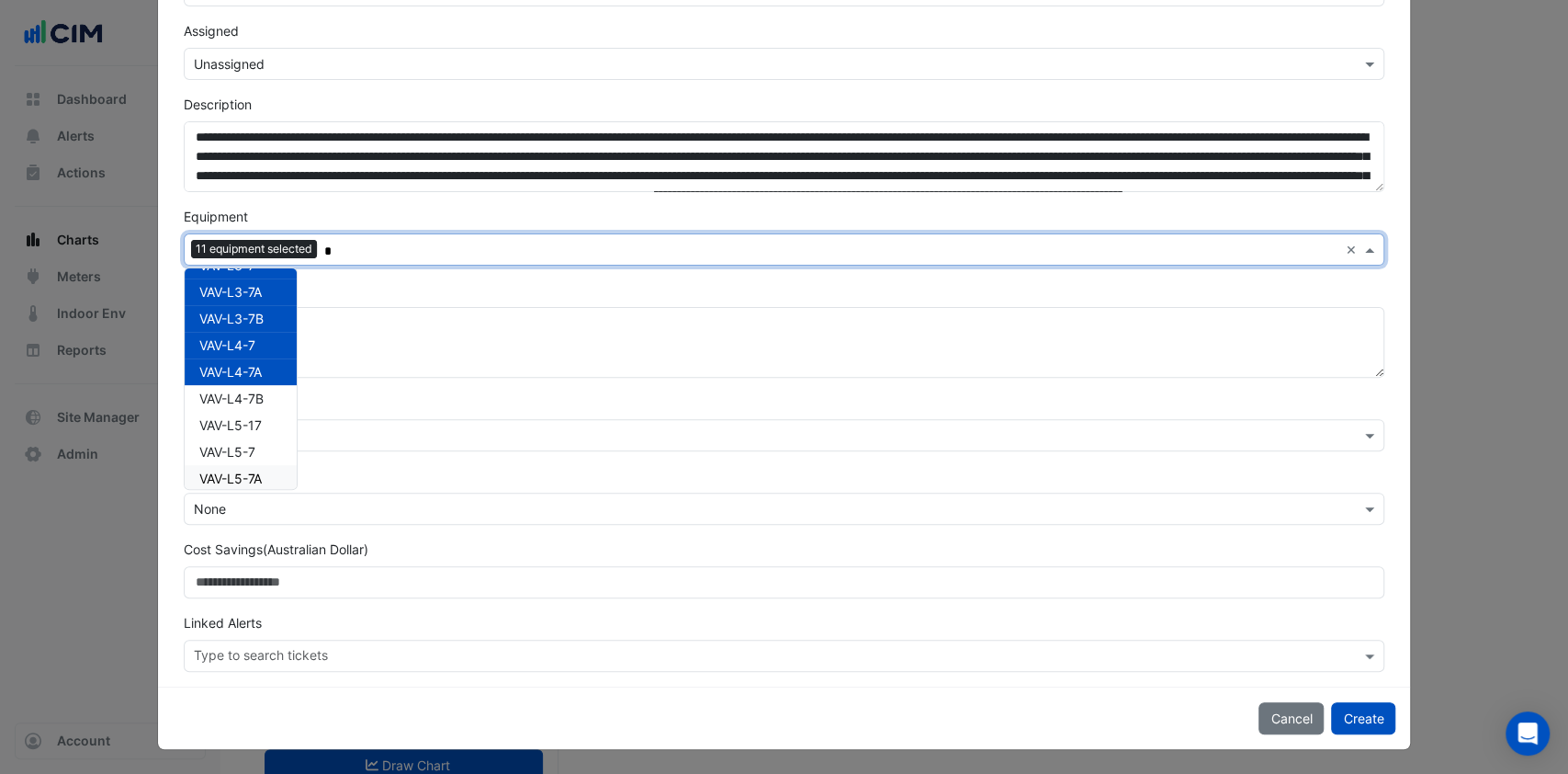
scroll to position [245, 0]
click at [240, 368] on span "VAV-L4-7B" at bounding box center [232, 365] width 65 height 16
click at [236, 395] on span "VAV-L5-17" at bounding box center [231, 391] width 63 height 16
click at [231, 410] on span "VAV-L5-7" at bounding box center [228, 418] width 56 height 16
click at [231, 431] on div "VAV-L5-7A" at bounding box center [241, 444] width 112 height 27
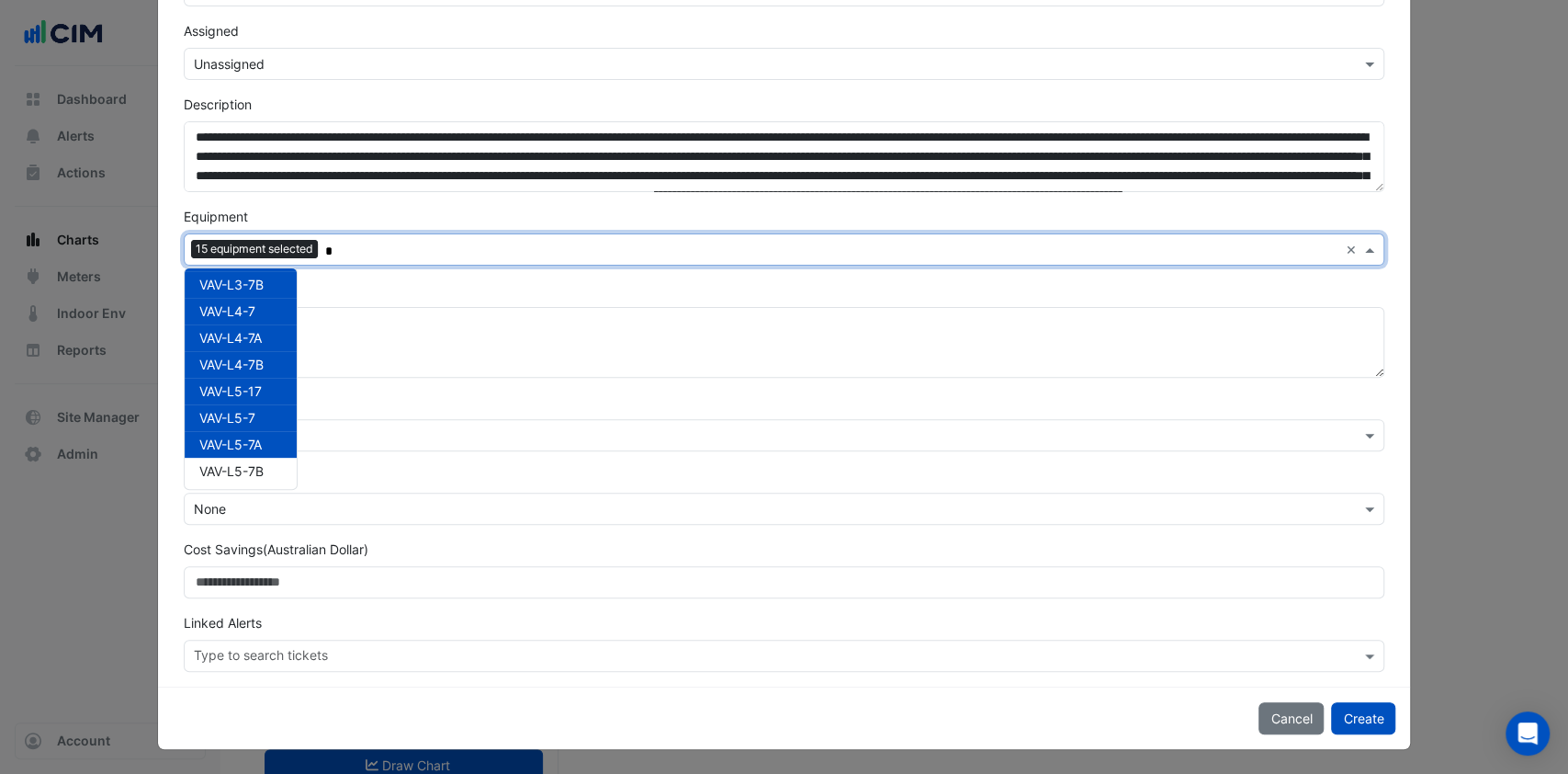
click at [232, 459] on div "VAV-L5-7B" at bounding box center [241, 471] width 112 height 27
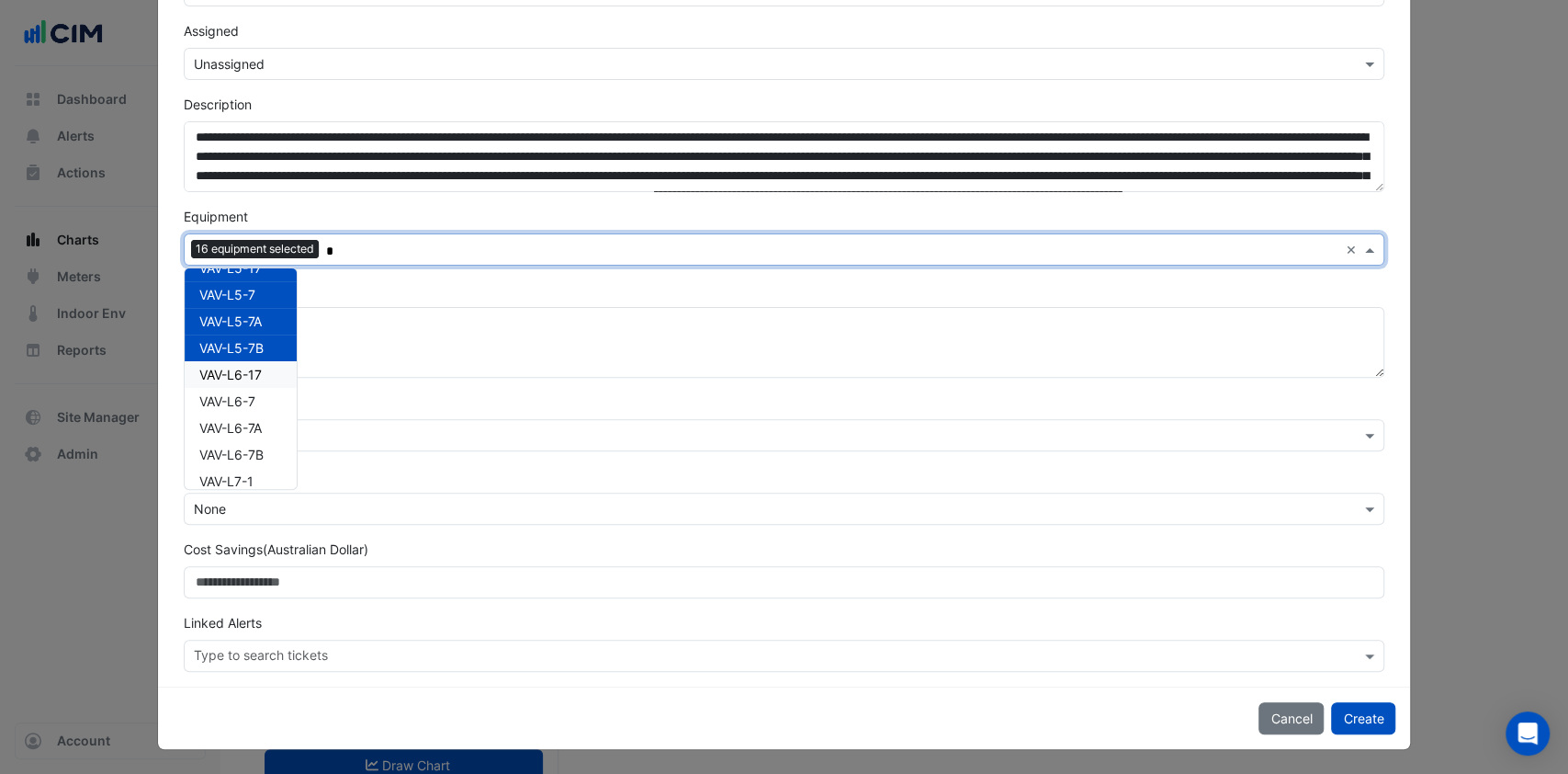
click at [246, 371] on span "VAV-L6-17" at bounding box center [231, 375] width 63 height 16
click at [243, 394] on span "VAV-L6-7" at bounding box center [228, 401] width 56 height 16
click at [236, 411] on div "VAV-L6-7" at bounding box center [241, 401] width 112 height 27
click at [236, 418] on div "VAV-L6-7A" at bounding box center [241, 428] width 112 height 27
click at [242, 393] on span "VAV-L6-7" at bounding box center [228, 401] width 56 height 16
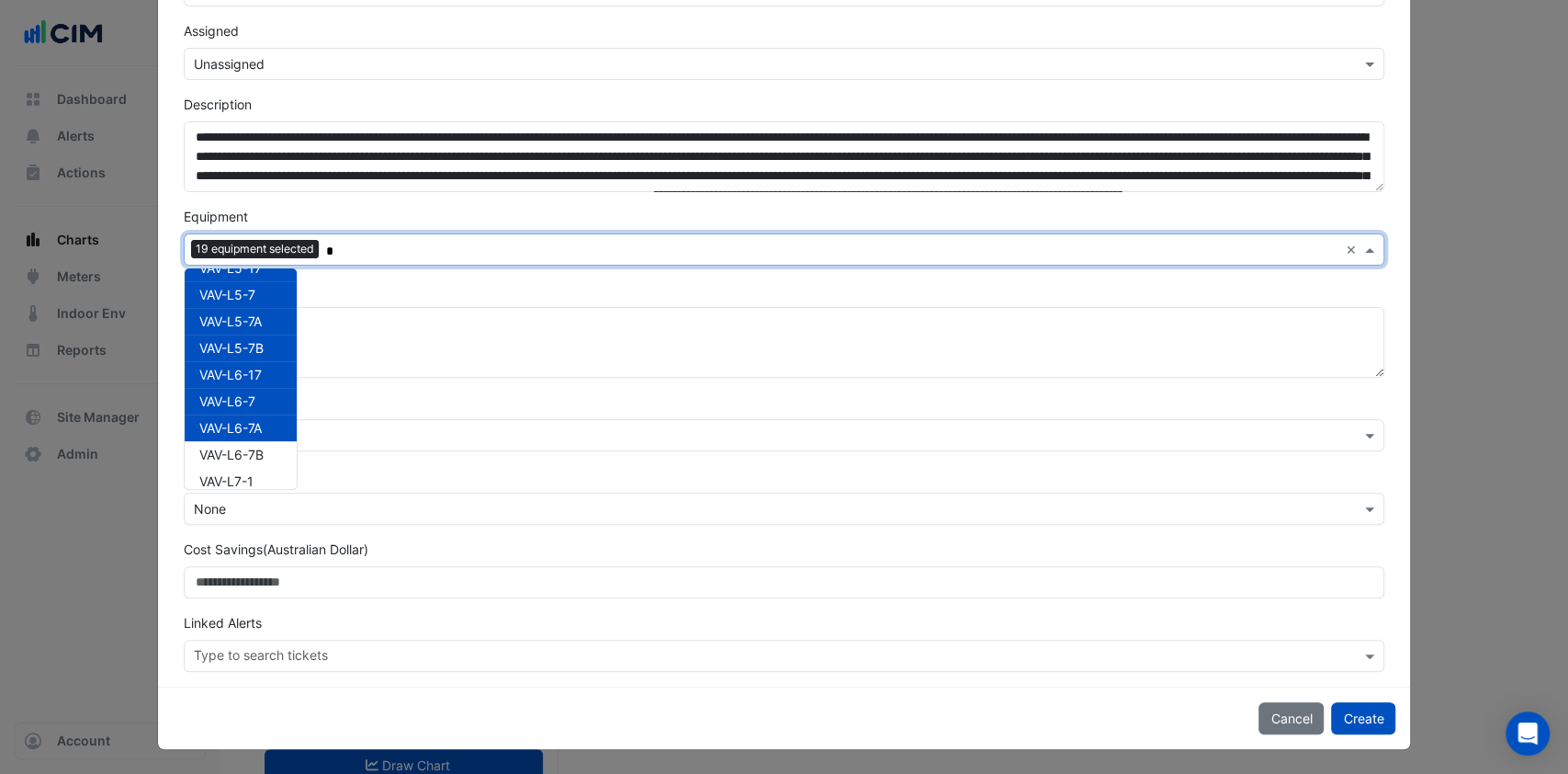
click at [231, 448] on span "VAV-L6-7B" at bounding box center [232, 455] width 65 height 16
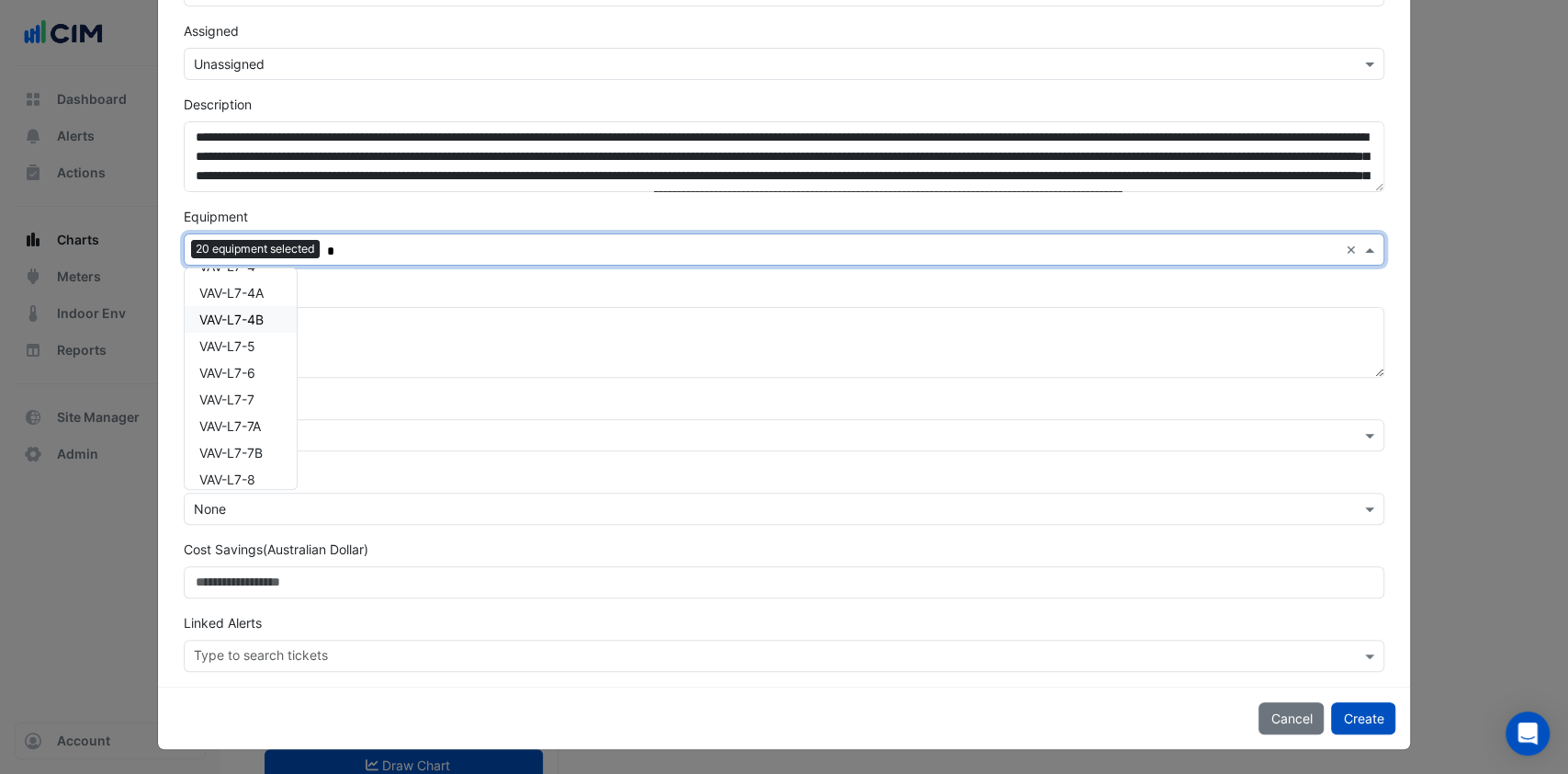
scroll to position [1100, 0]
click at [248, 361] on div "VAV-L7-7" at bounding box center [241, 361] width 112 height 27
click at [247, 399] on div "VAV-L7-7A" at bounding box center [241, 388] width 112 height 27
click at [240, 409] on span "VAV-L7-7B" at bounding box center [232, 415] width 64 height 16
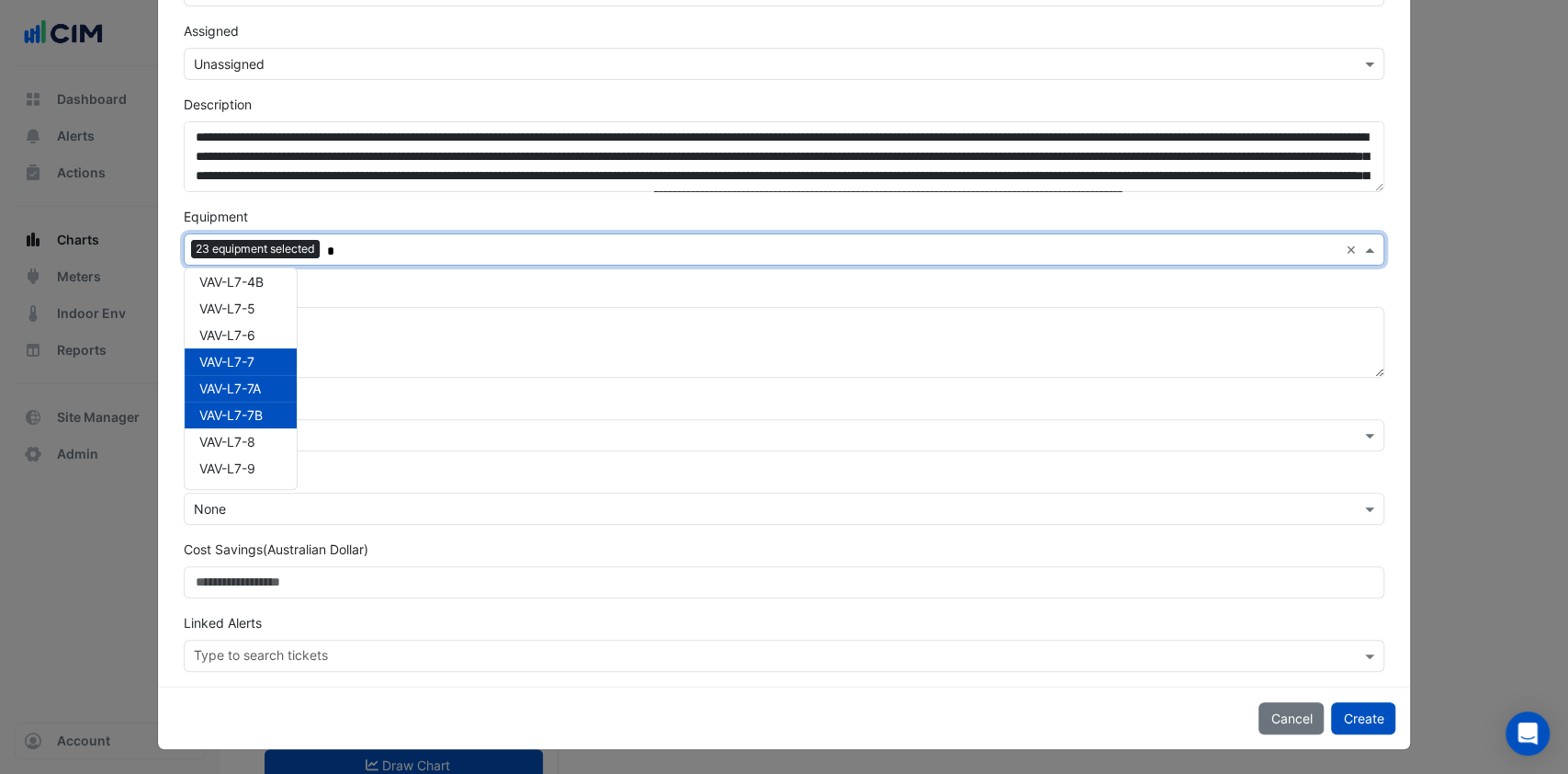
type input "*"
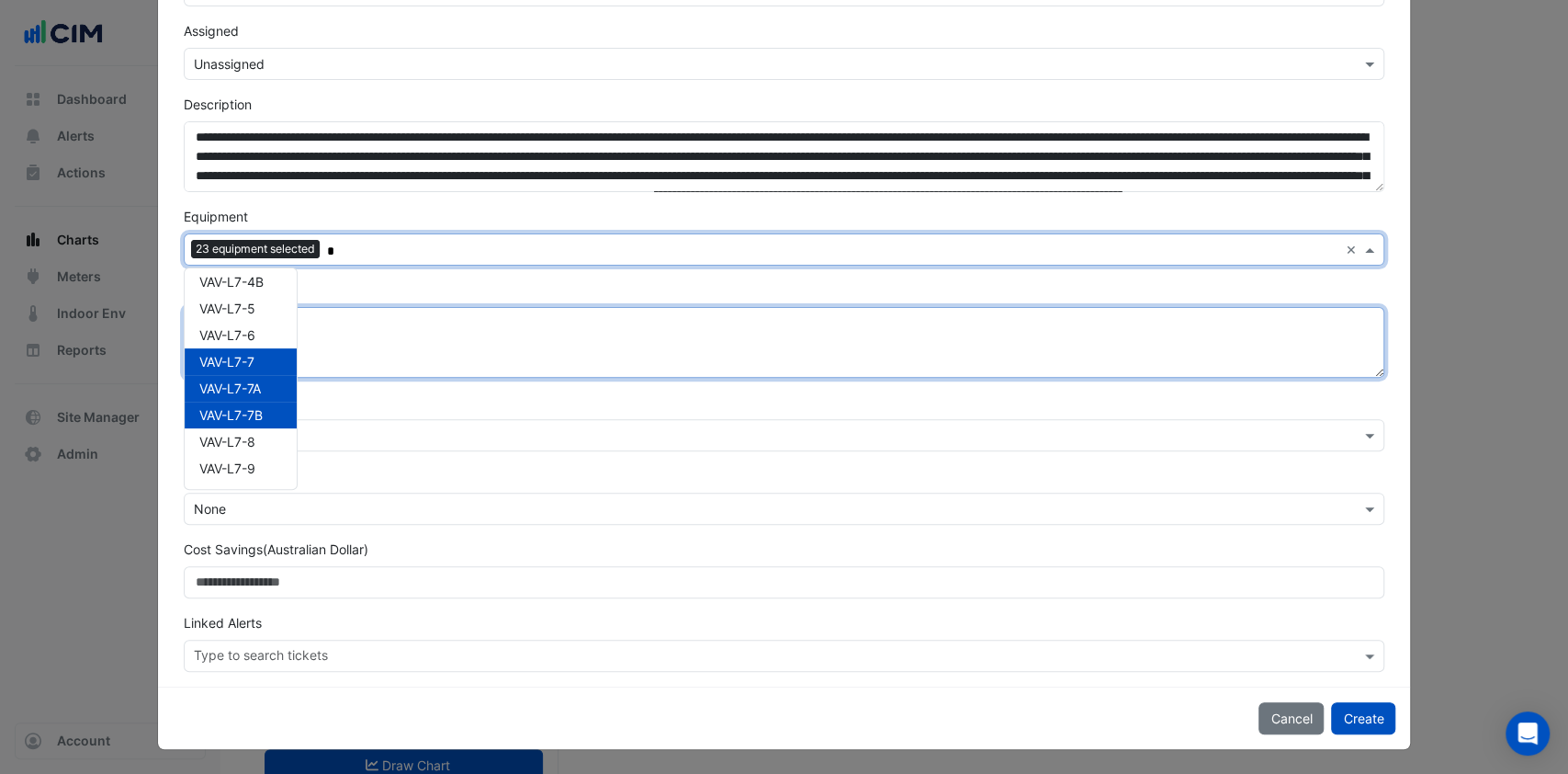
click at [482, 323] on textarea "Solution" at bounding box center [784, 342] width 1202 height 71
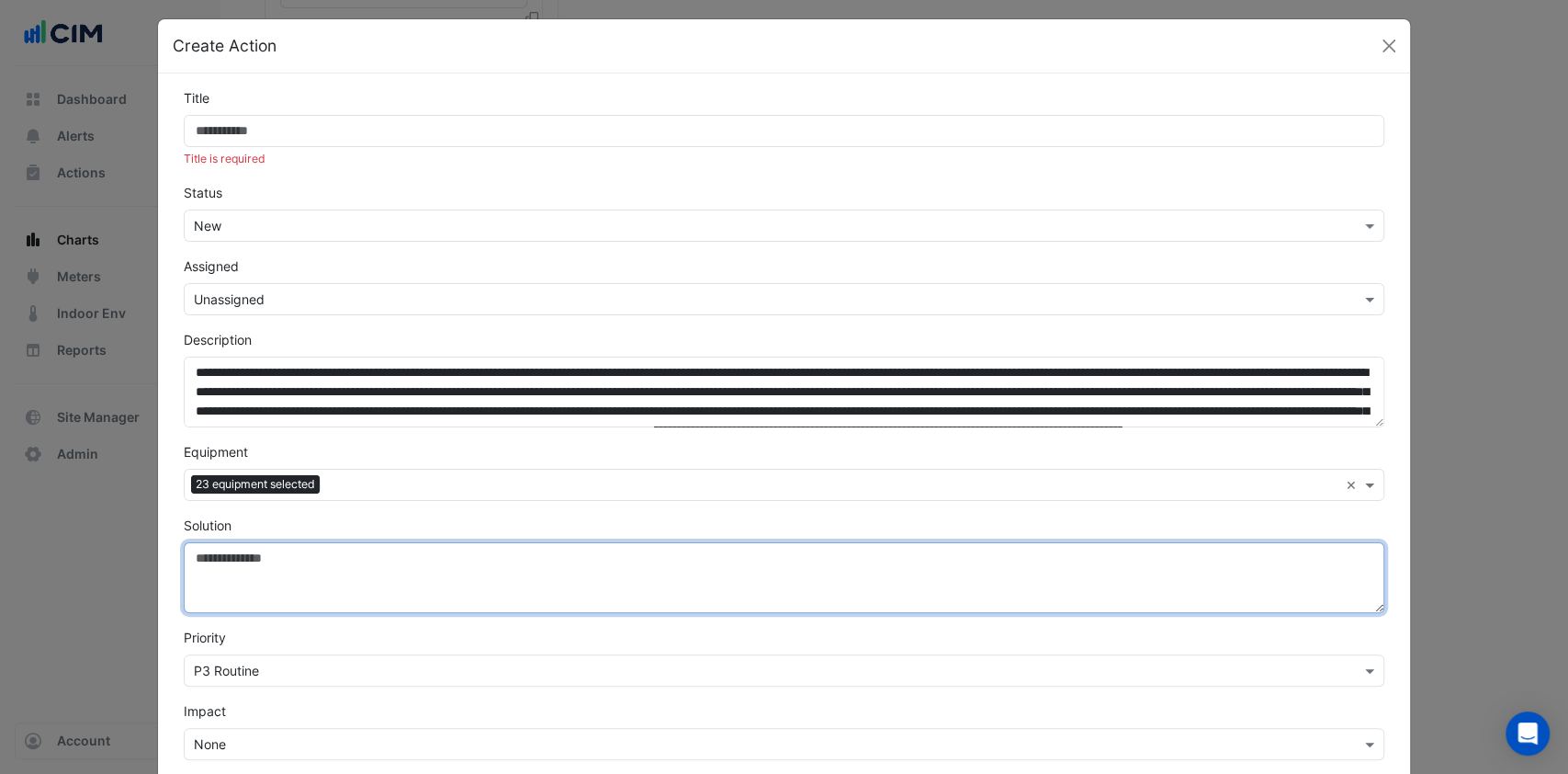
scroll to position [0, 0]
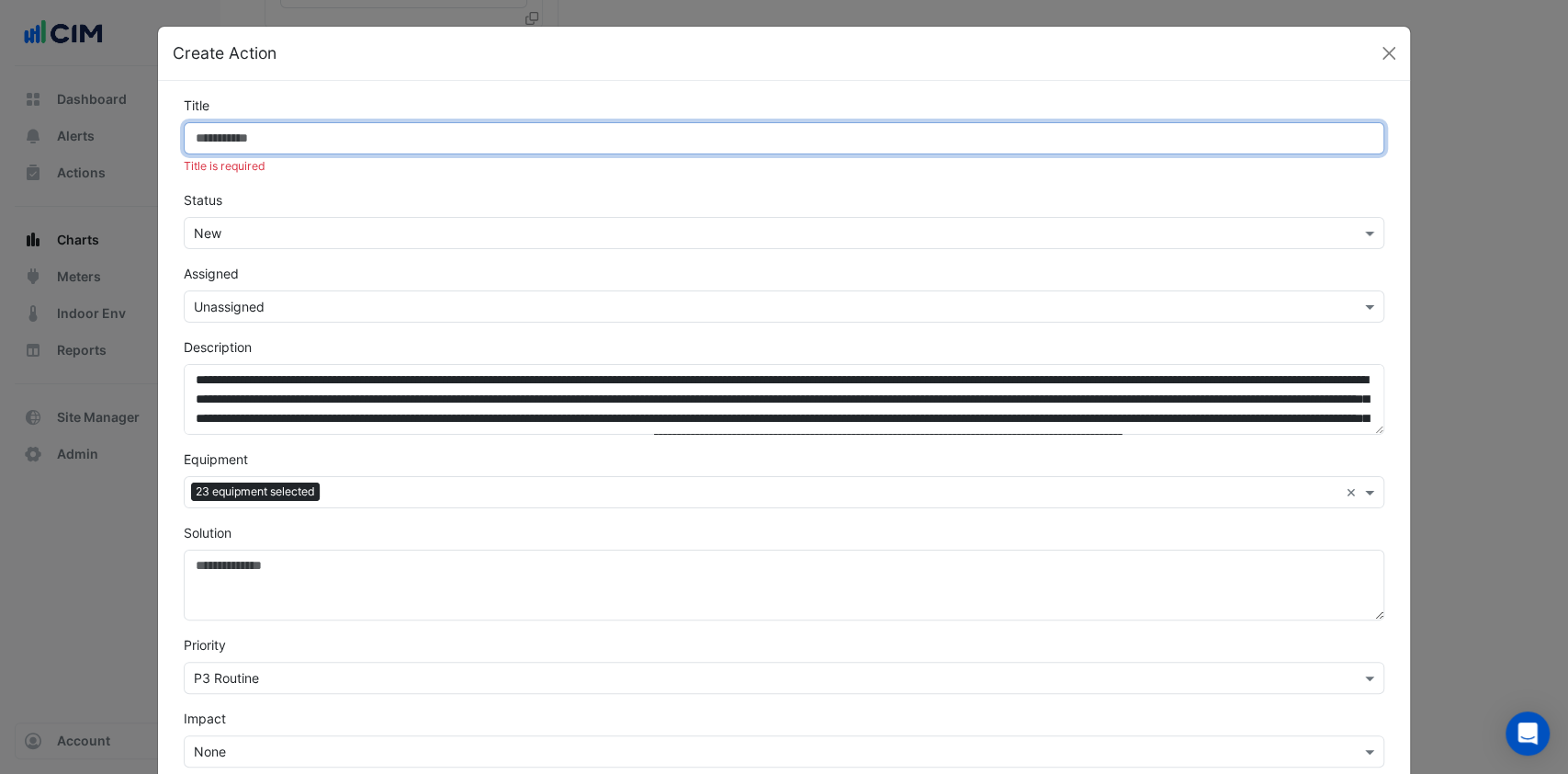
click at [233, 141] on input "Title" at bounding box center [784, 138] width 1202 height 32
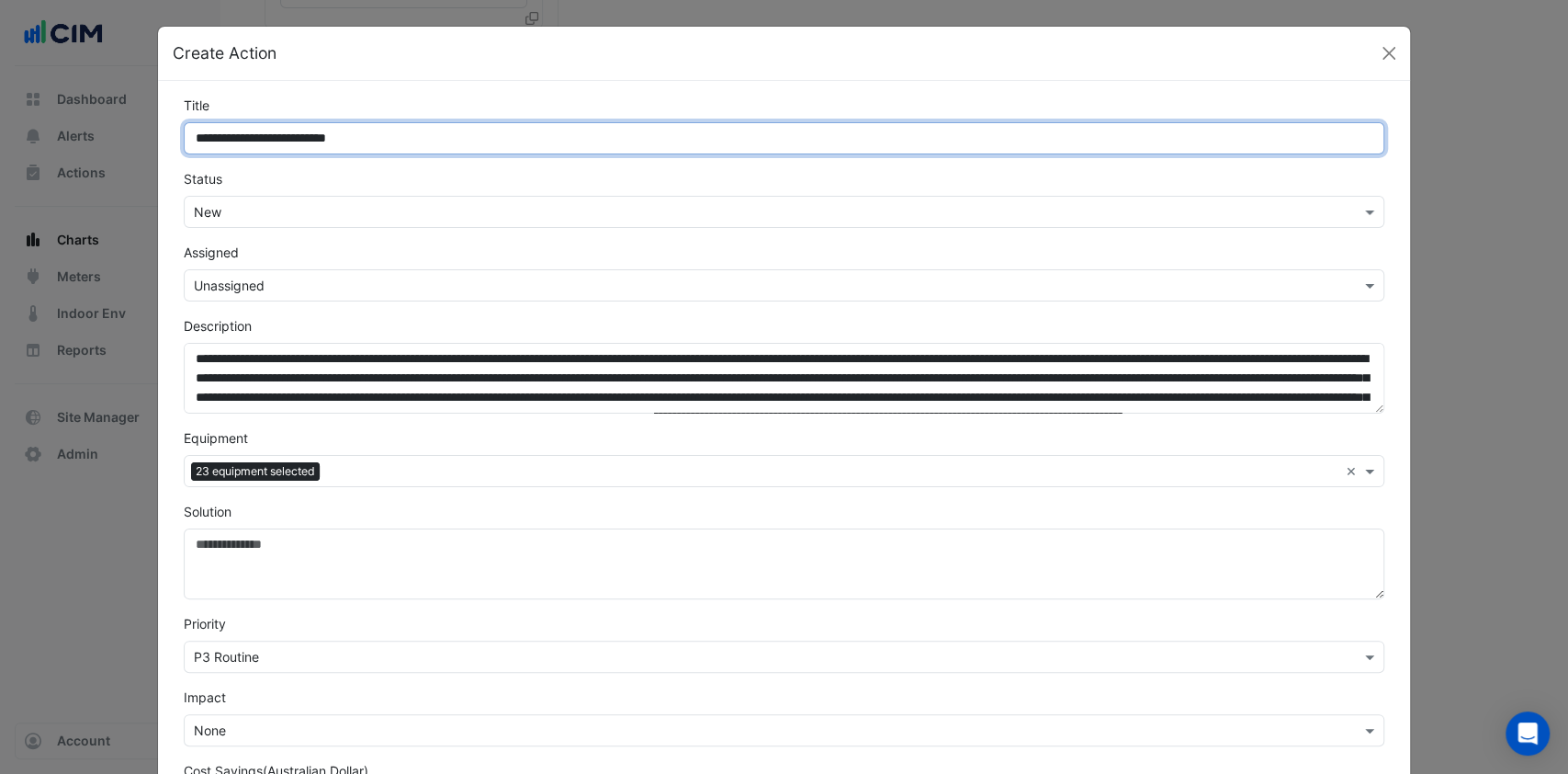
type input "**********"
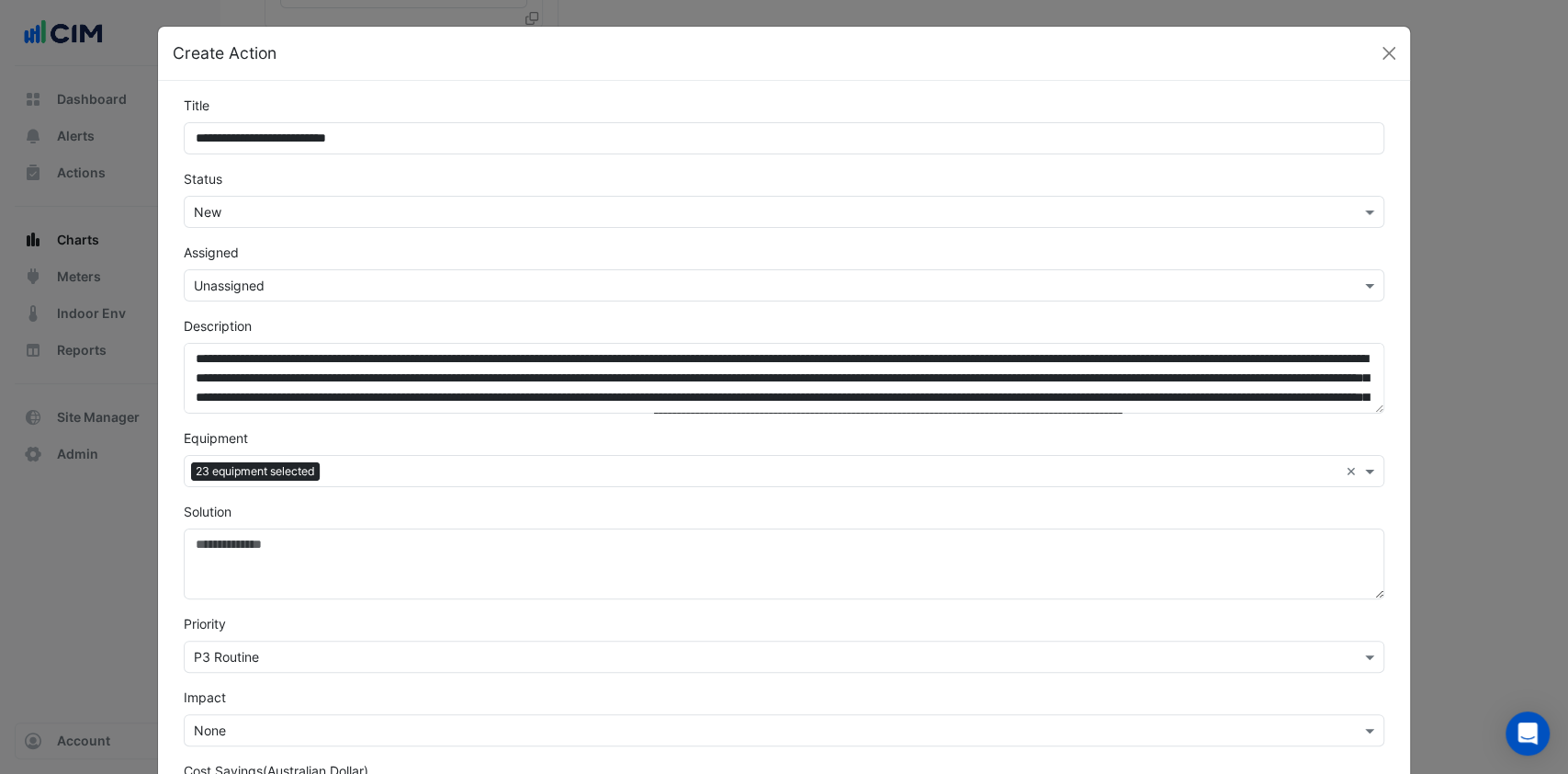
click at [338, 469] on input "text" at bounding box center [832, 473] width 1011 height 19
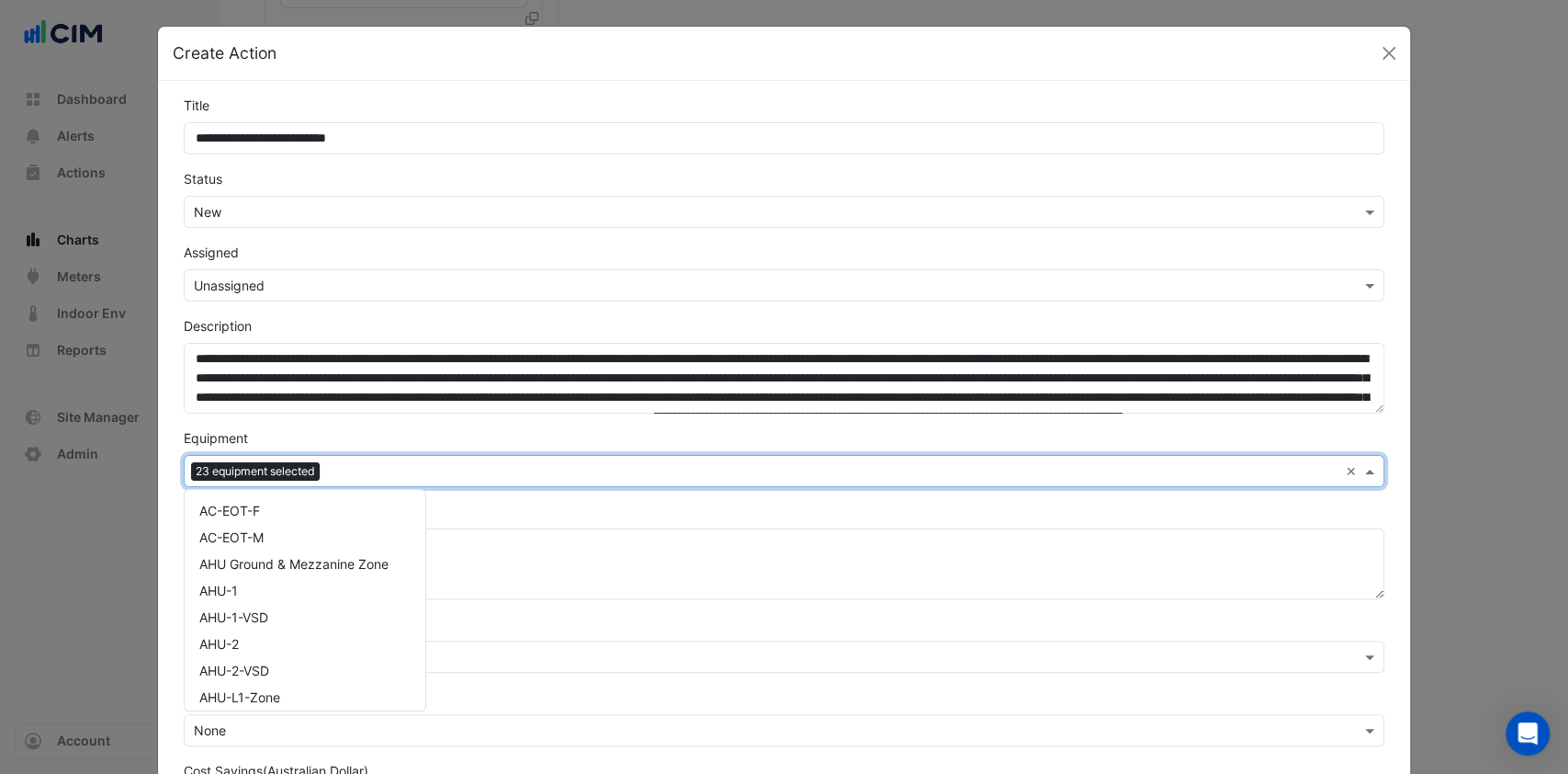
scroll to position [5712, 0]
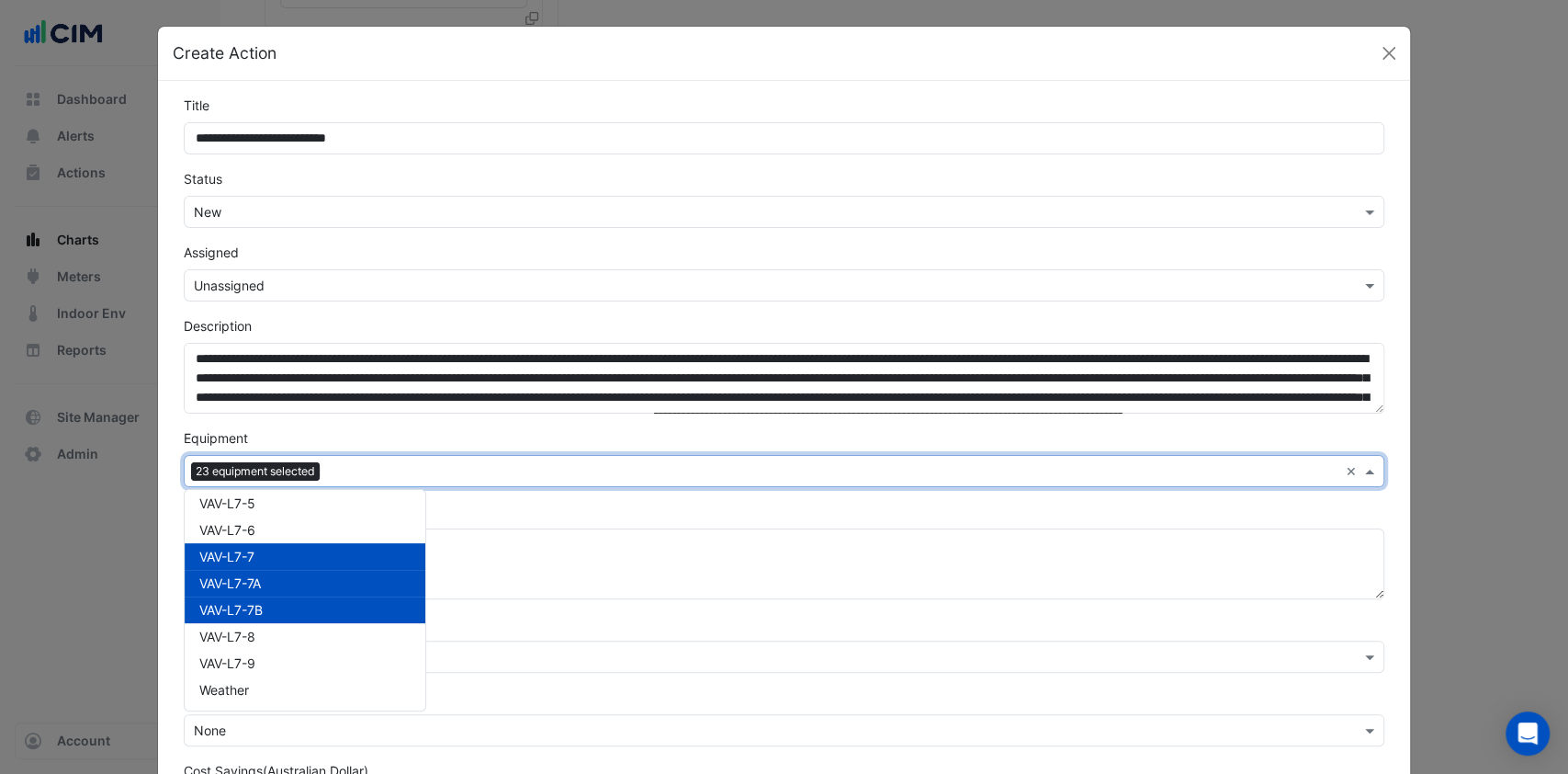
click at [250, 602] on span "VAV-L7-7B" at bounding box center [232, 610] width 64 height 16
click at [550, 433] on div "Equipment Select Equipment 22 equipment selected × AC-EOT-F AC-EOT-M AHU Ground…" at bounding box center [784, 458] width 1224 height 59
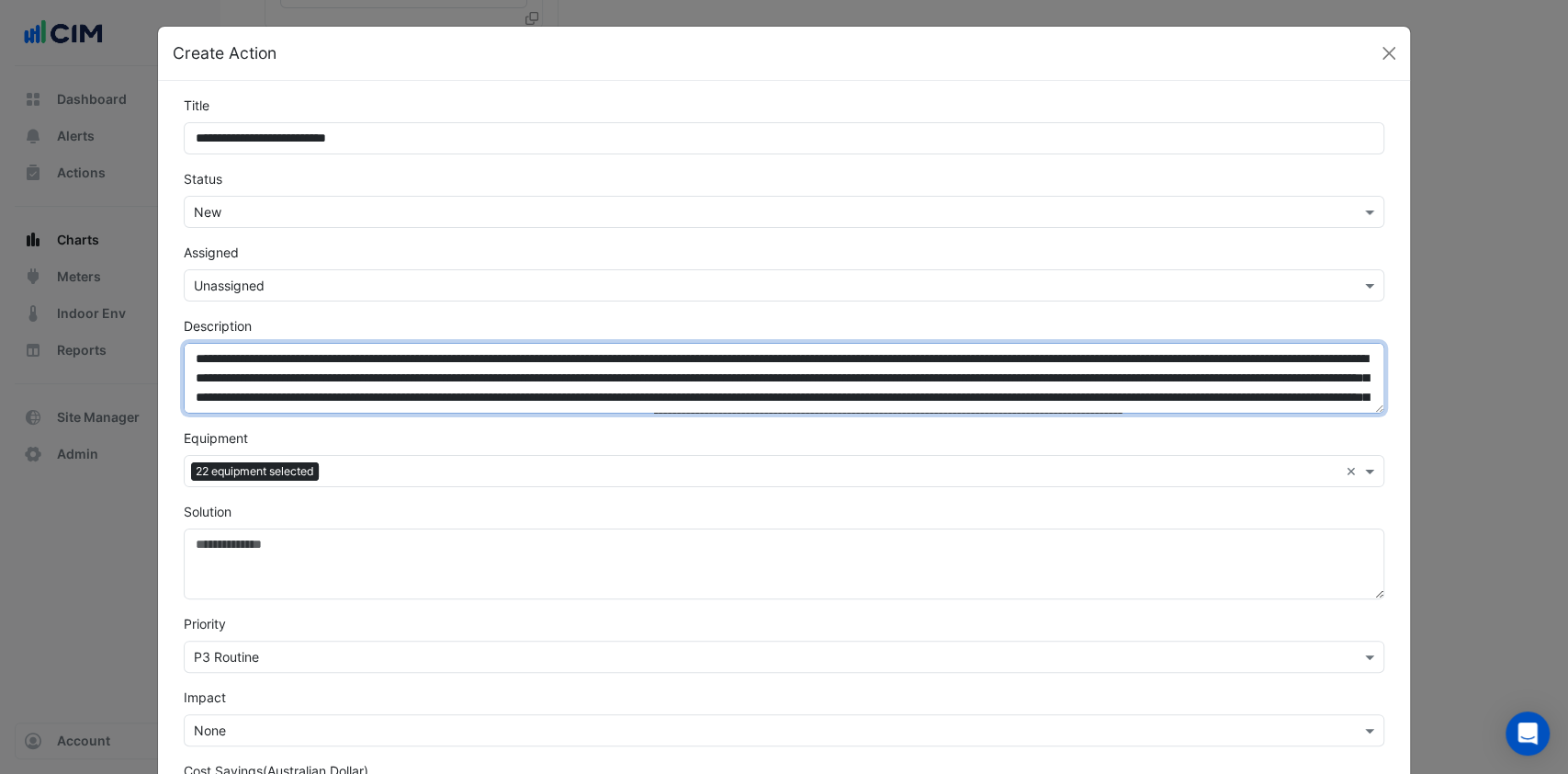
click at [1248, 390] on textarea "Description" at bounding box center [784, 378] width 1202 height 71
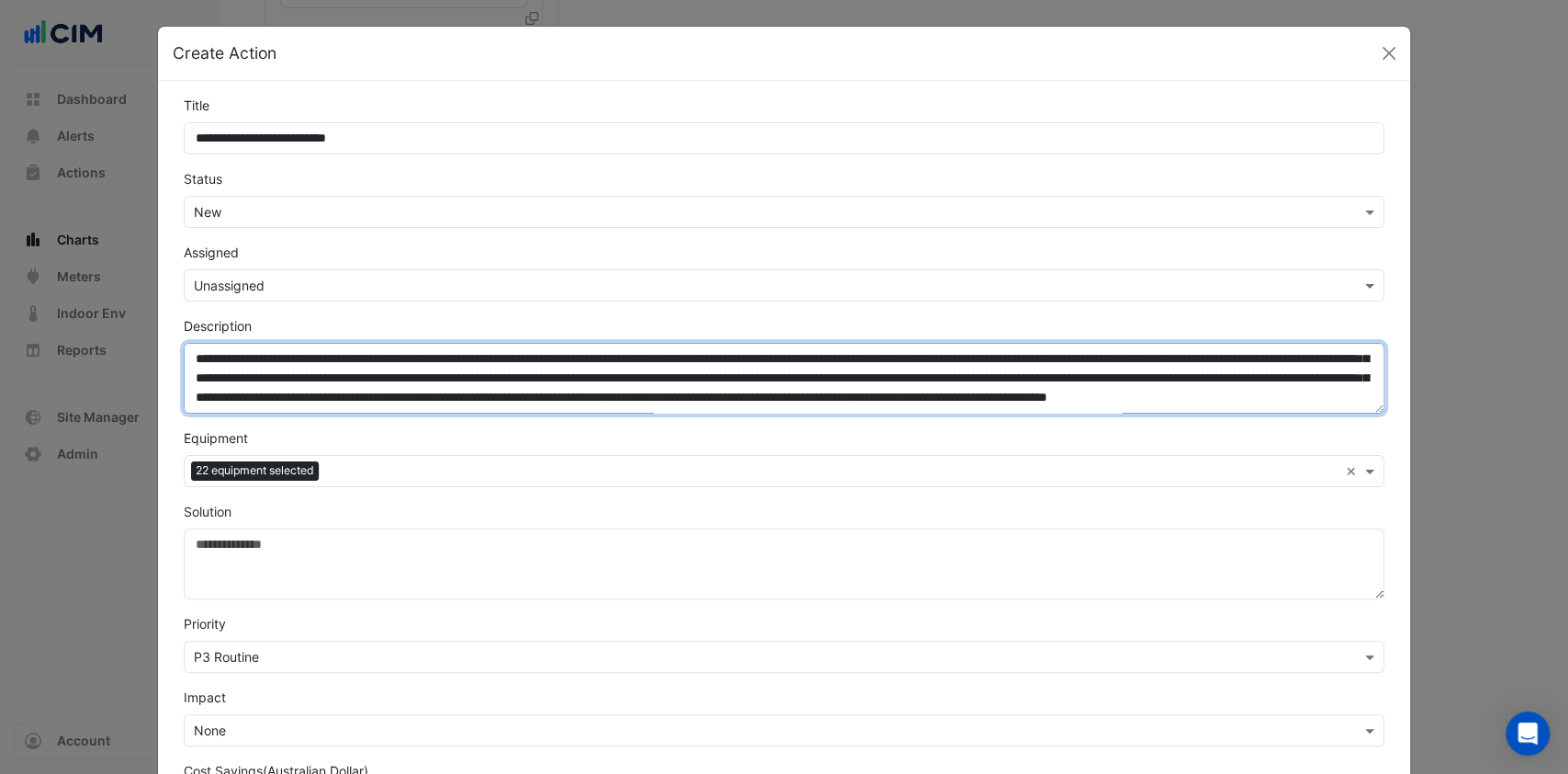
scroll to position [0, 0]
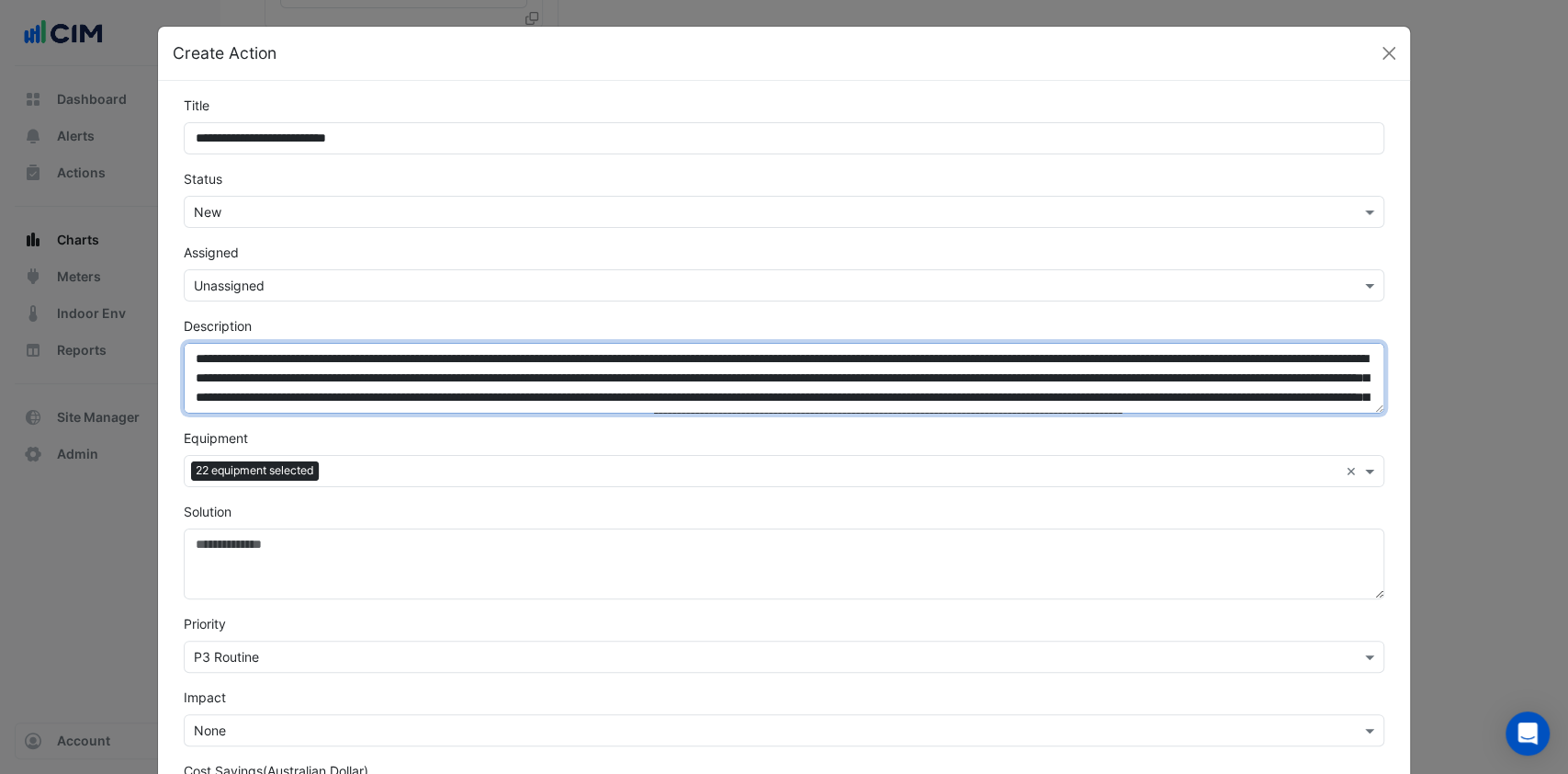
click at [187, 356] on textarea "Description" at bounding box center [784, 378] width 1202 height 71
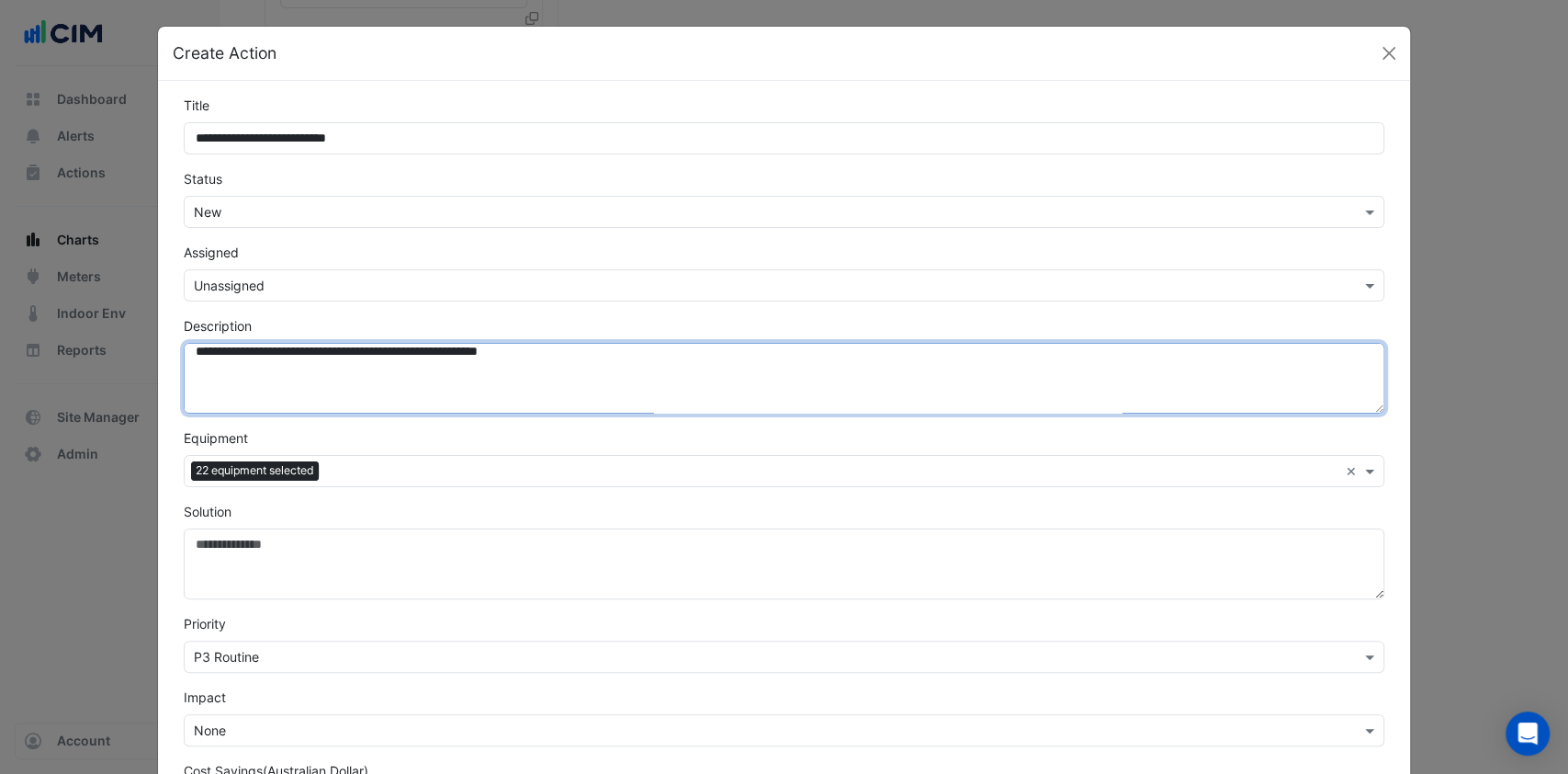
scroll to position [26, 0]
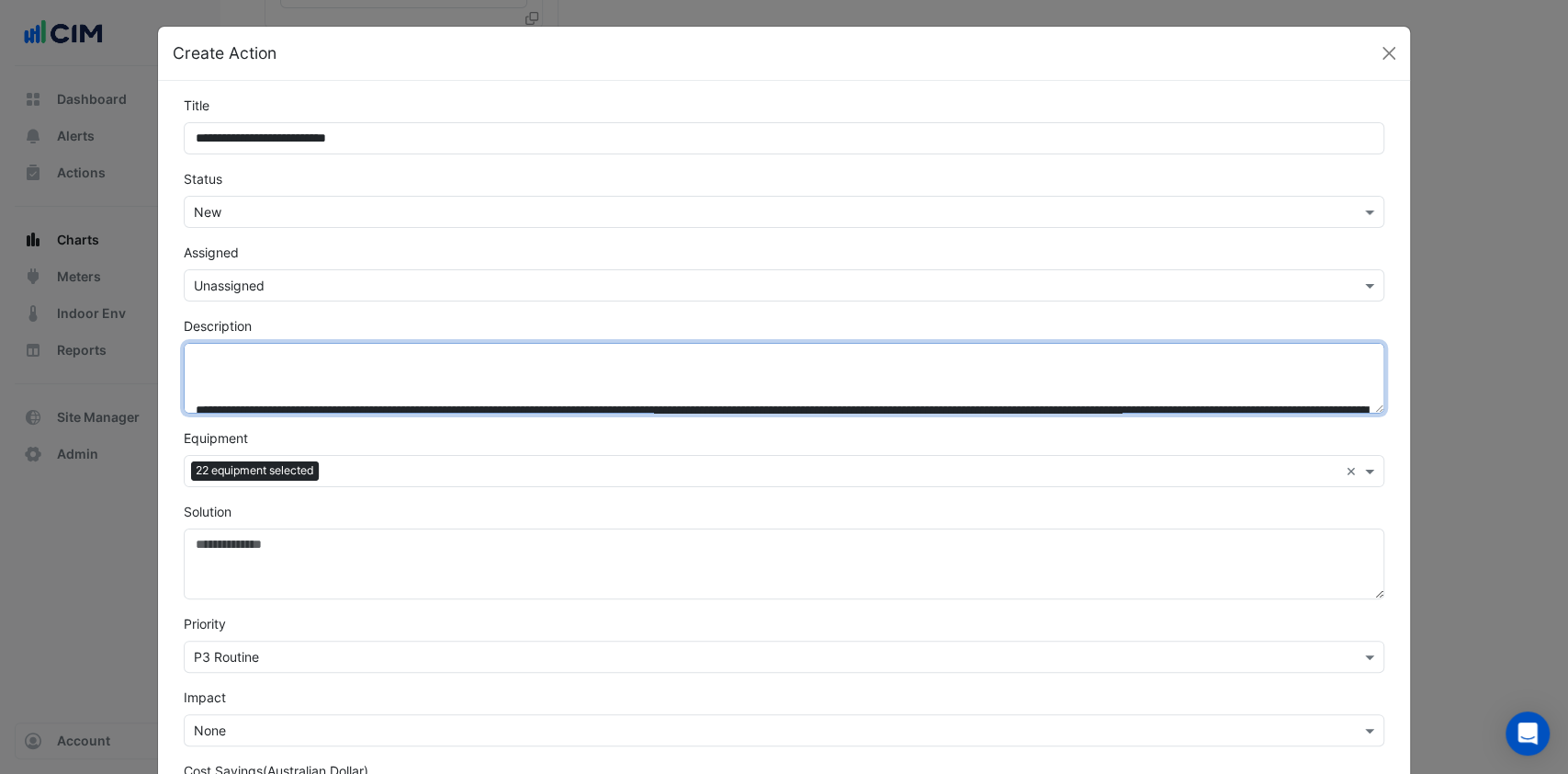
drag, startPoint x: 1346, startPoint y: 406, endPoint x: 1354, endPoint y: 461, distance: 55.6
click at [1354, 461] on form "**********" at bounding box center [784, 494] width 1202 height 798
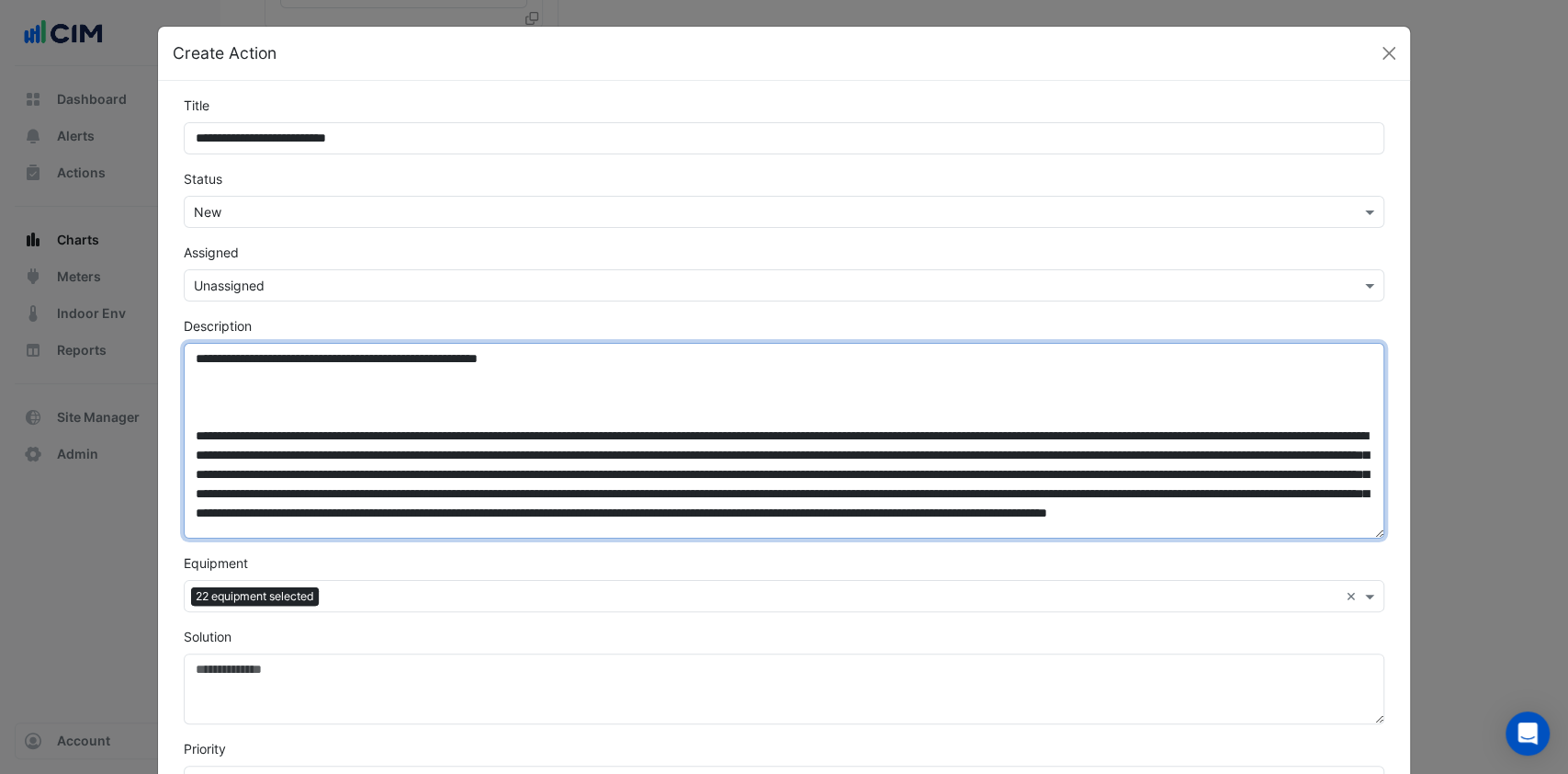
scroll to position [6, 0]
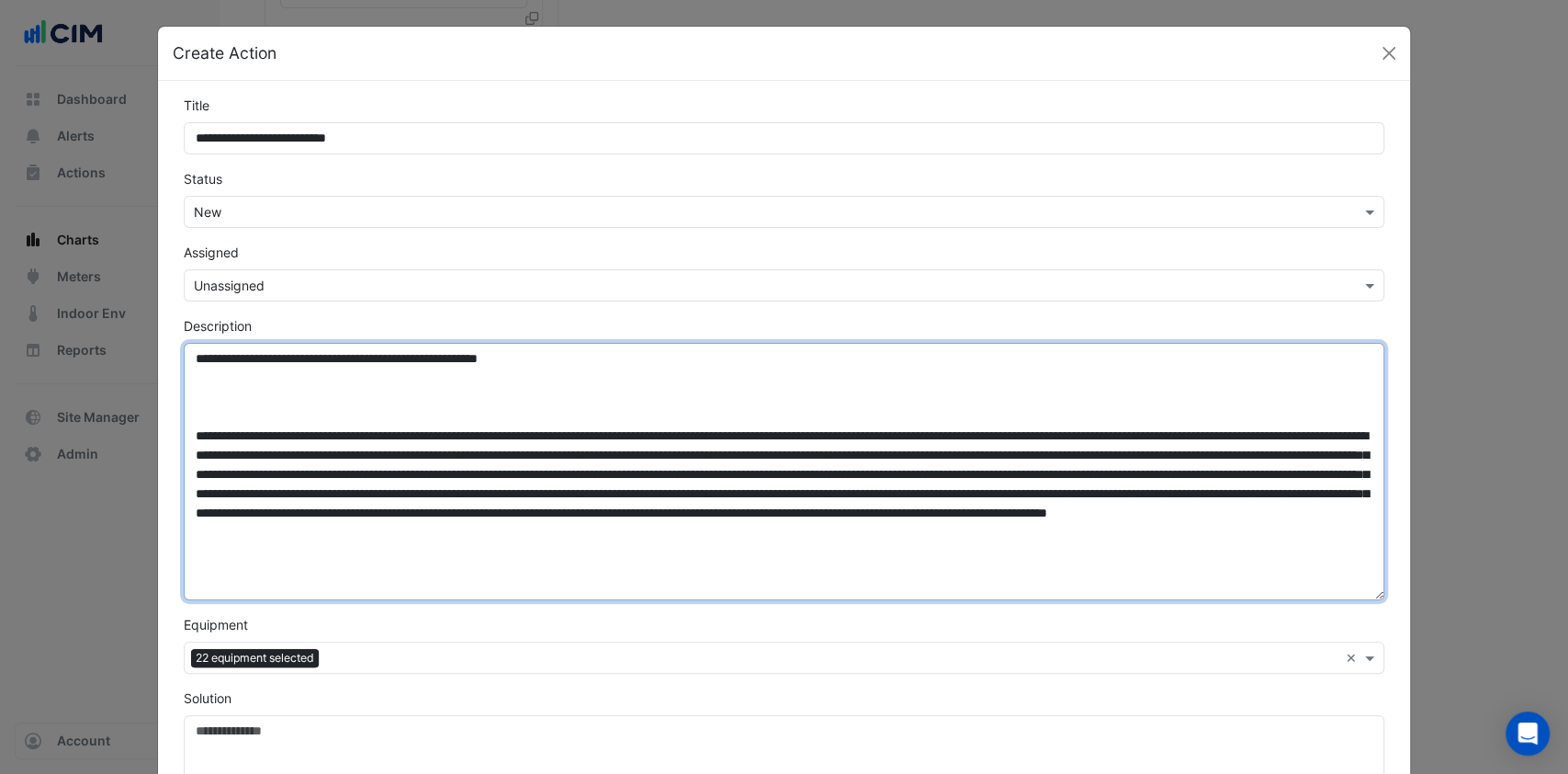
drag, startPoint x: 1367, startPoint y: 408, endPoint x: 1335, endPoint y: 586, distance: 180.9
click at [1348, 597] on textarea "Description" at bounding box center [784, 472] width 1202 height 258
click at [639, 357] on textarea "Description" at bounding box center [784, 472] width 1202 height 258
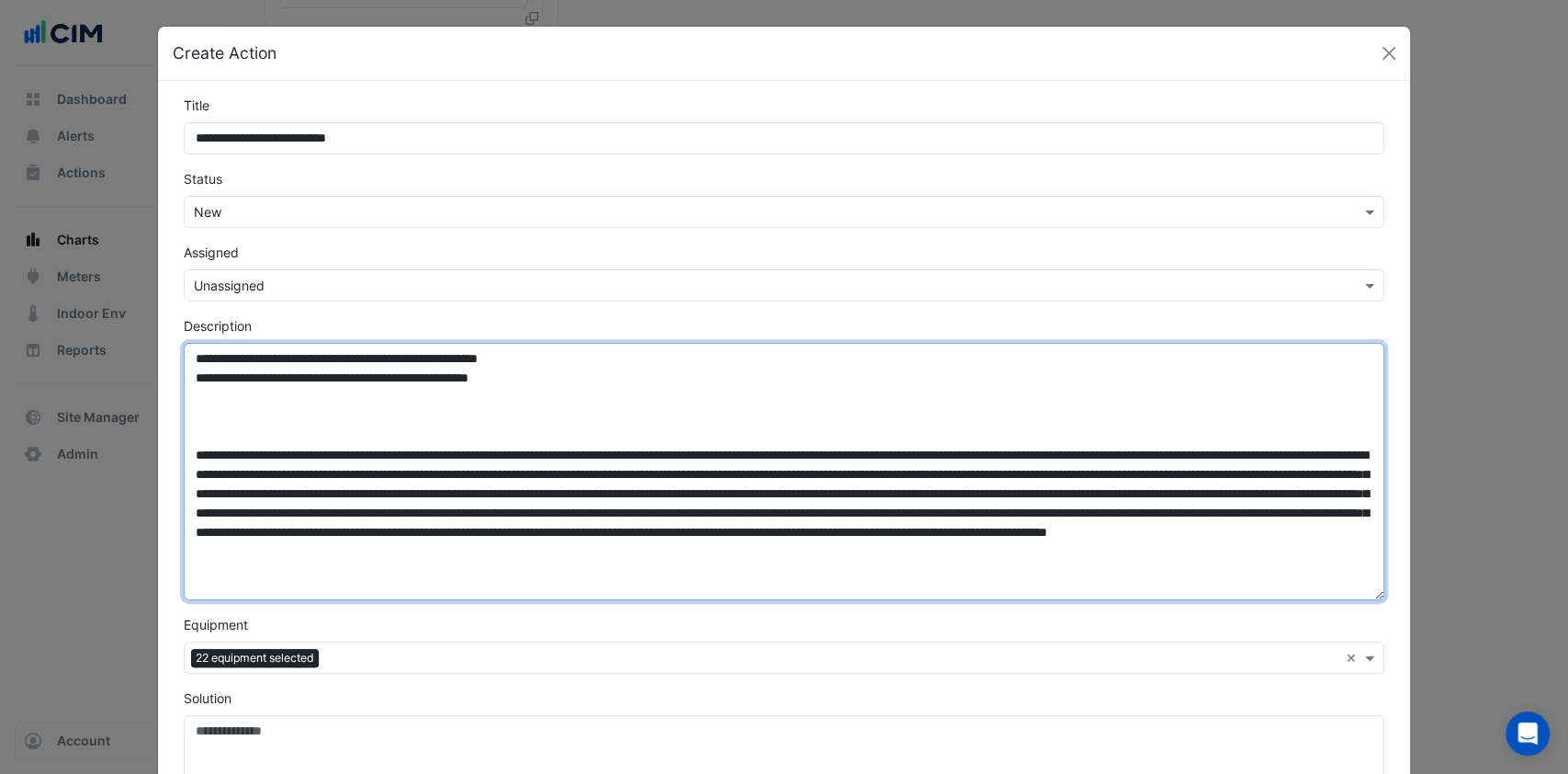
type textarea "**********"
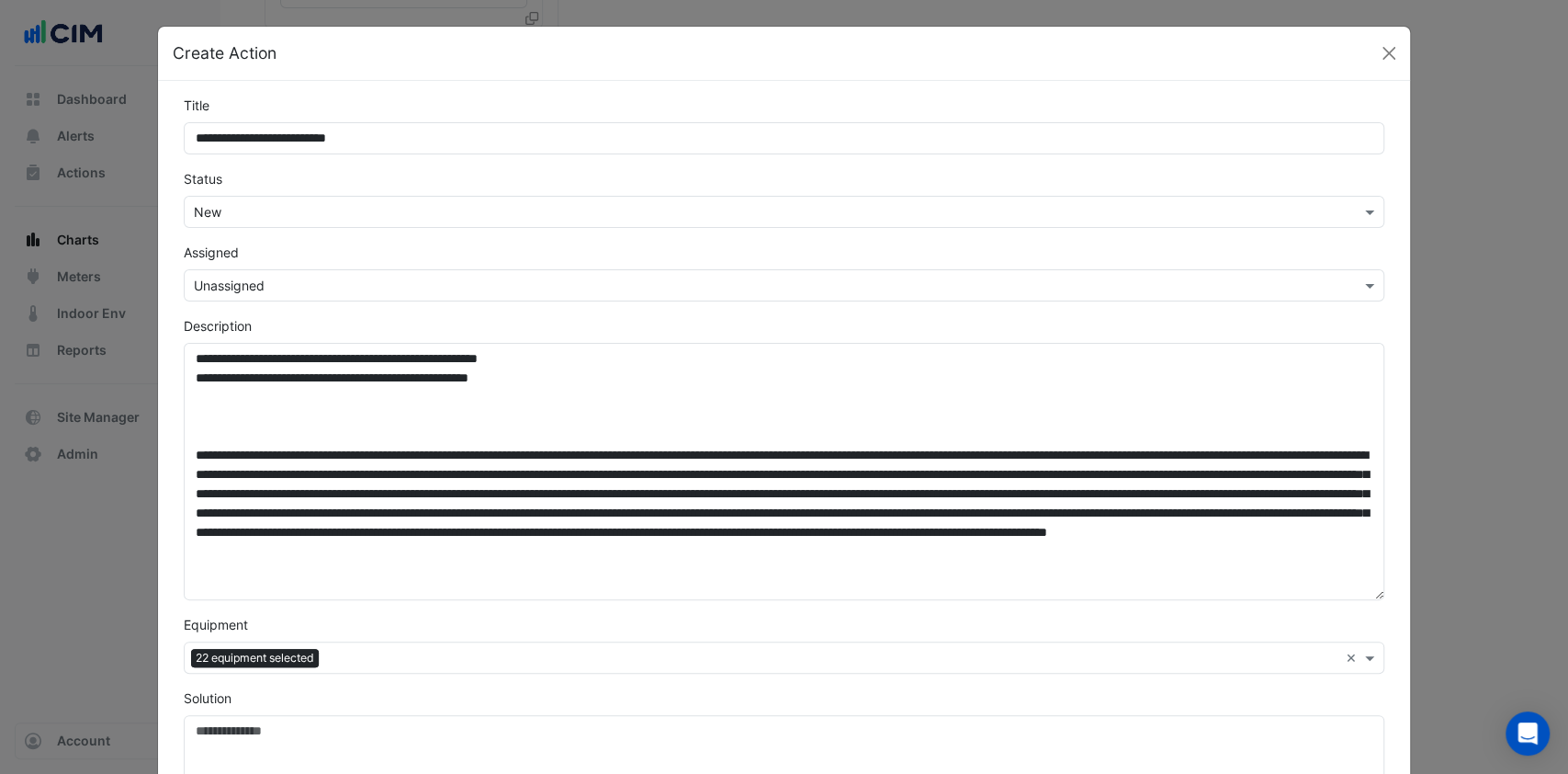
click at [441, 279] on input "text" at bounding box center [766, 286] width 1144 height 19
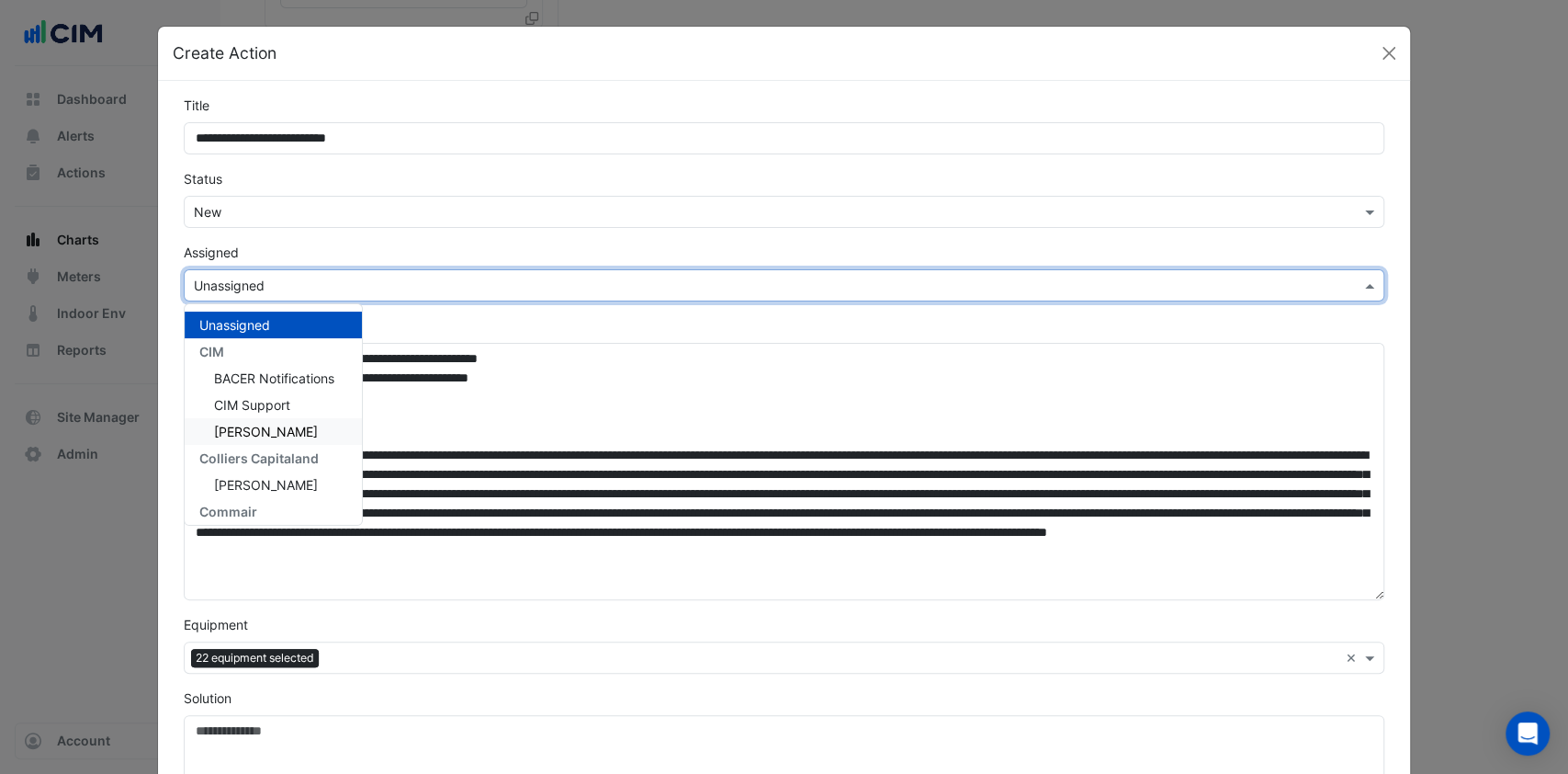
click at [240, 426] on span "[PERSON_NAME]" at bounding box center [265, 432] width 103 height 16
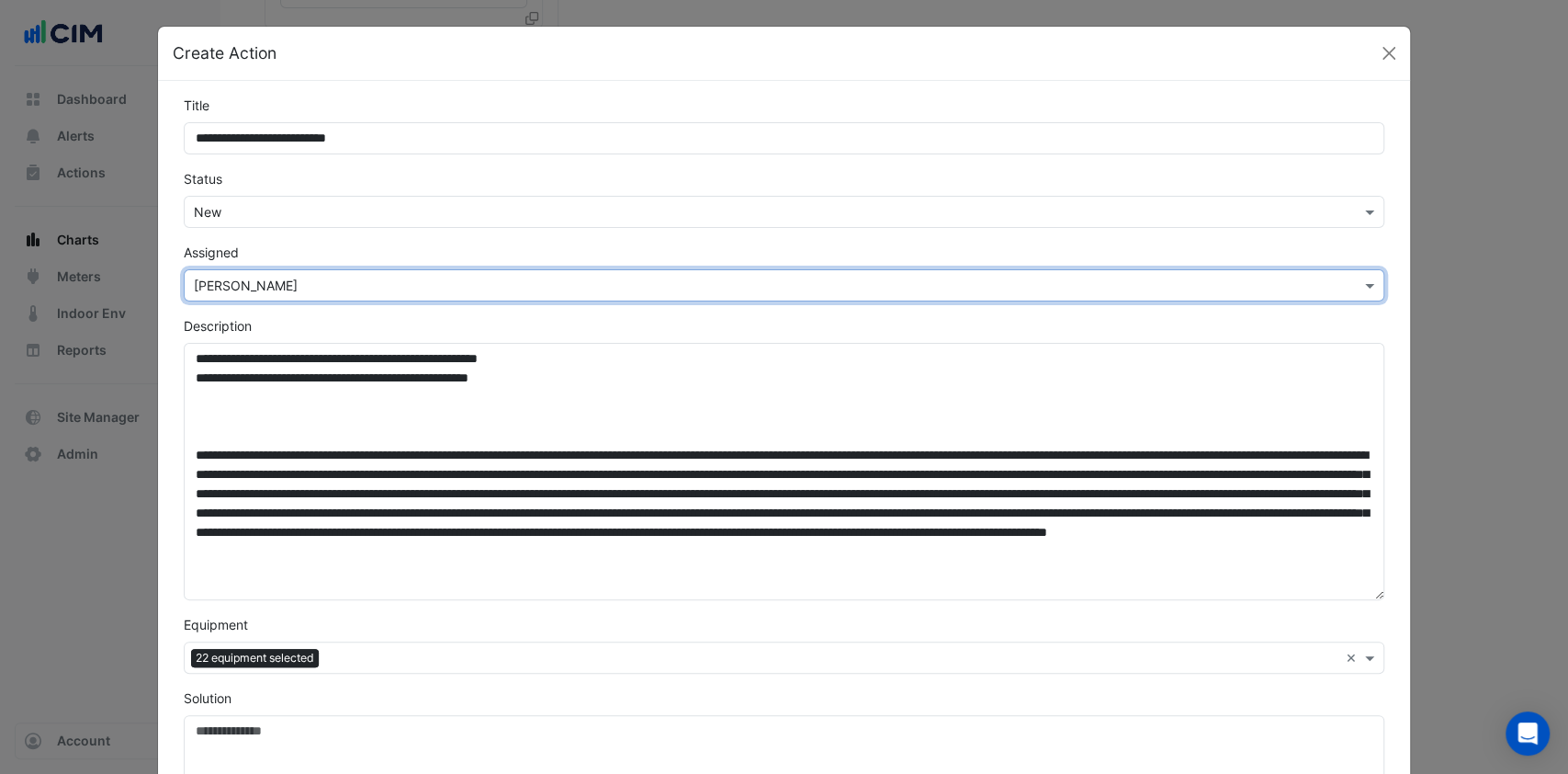
click at [277, 293] on input "text" at bounding box center [766, 286] width 1144 height 19
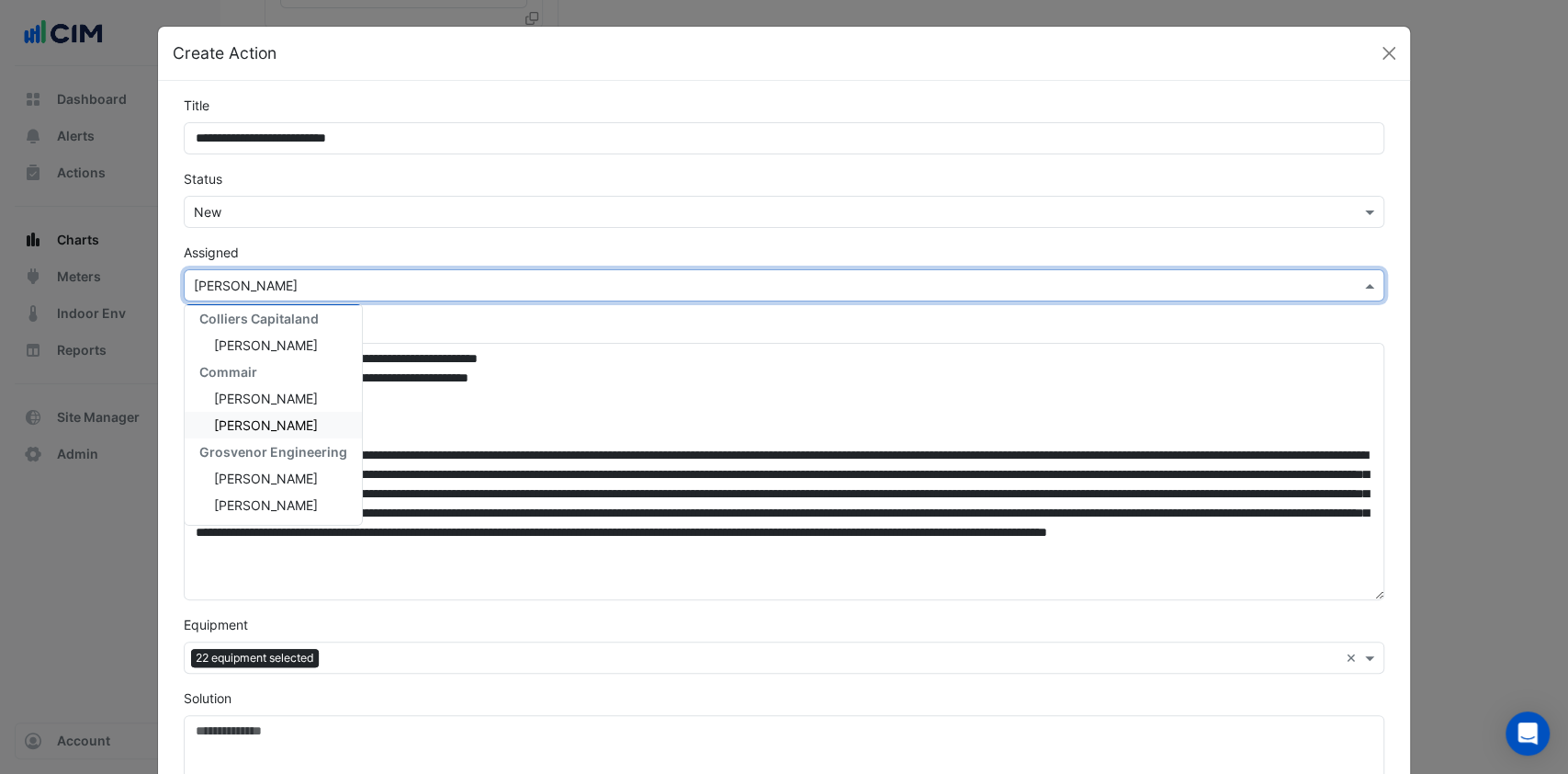
scroll to position [122, 0]
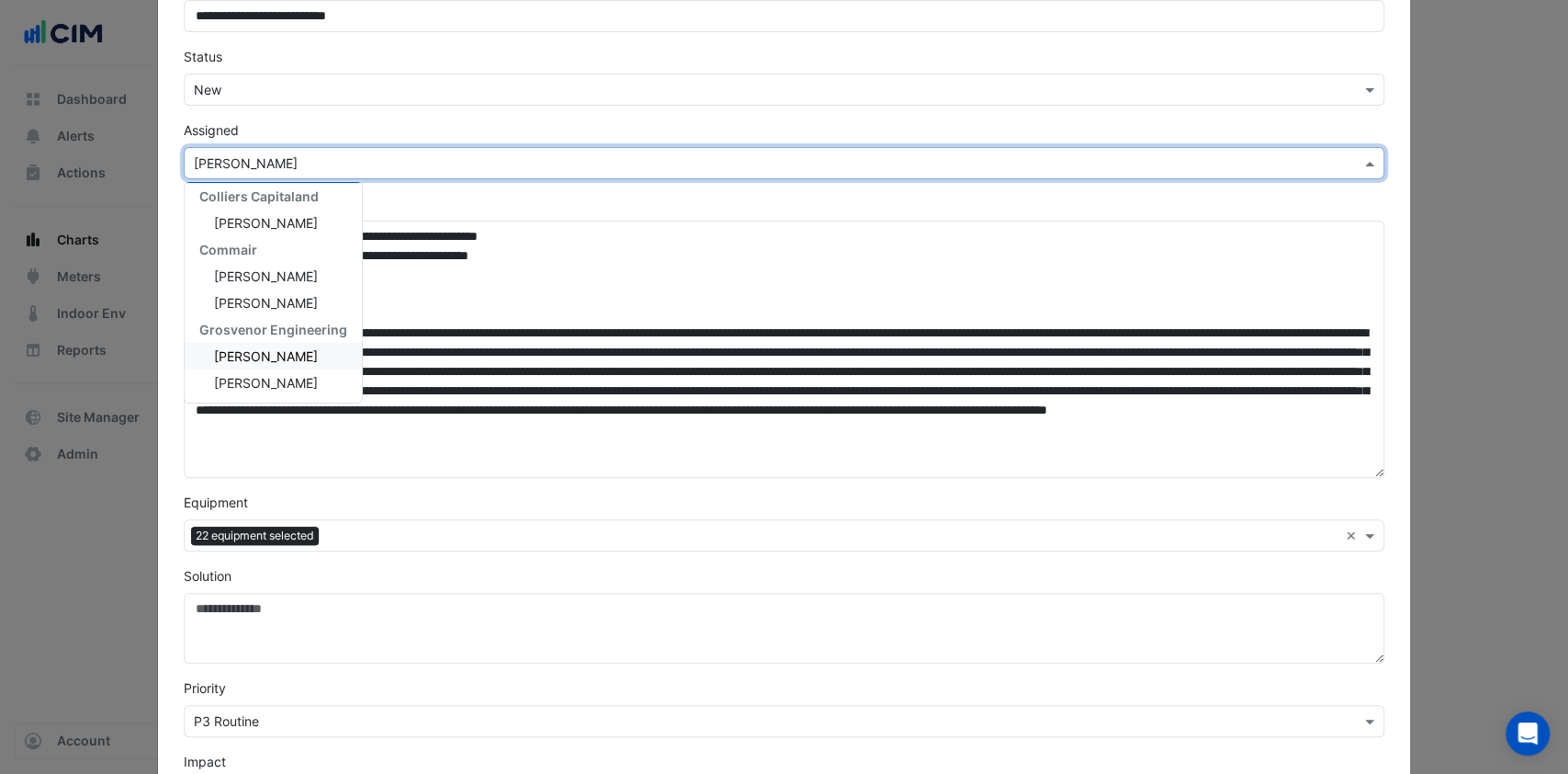
click at [275, 351] on span "[PERSON_NAME]" at bounding box center [265, 356] width 103 height 16
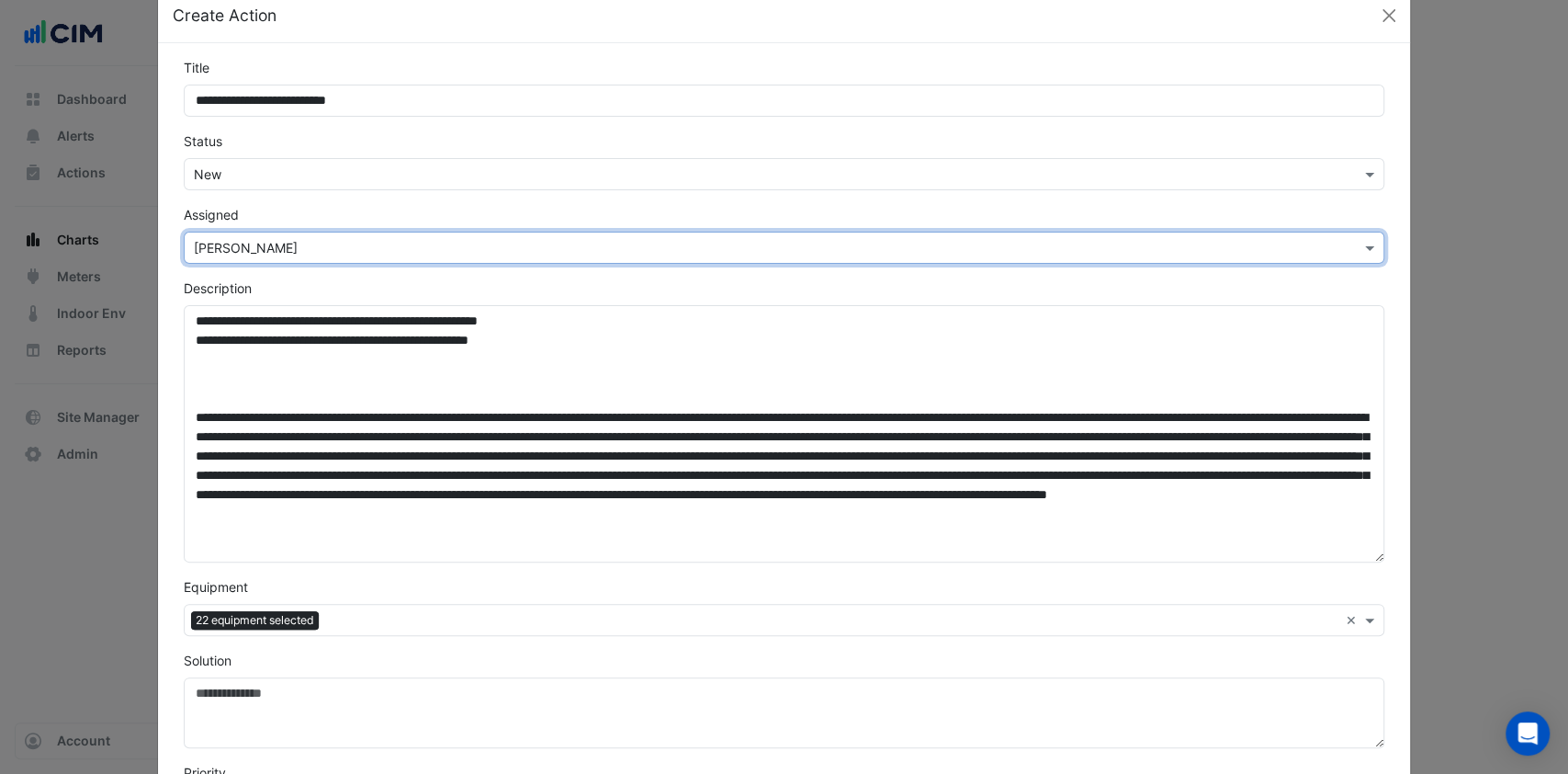
scroll to position [0, 0]
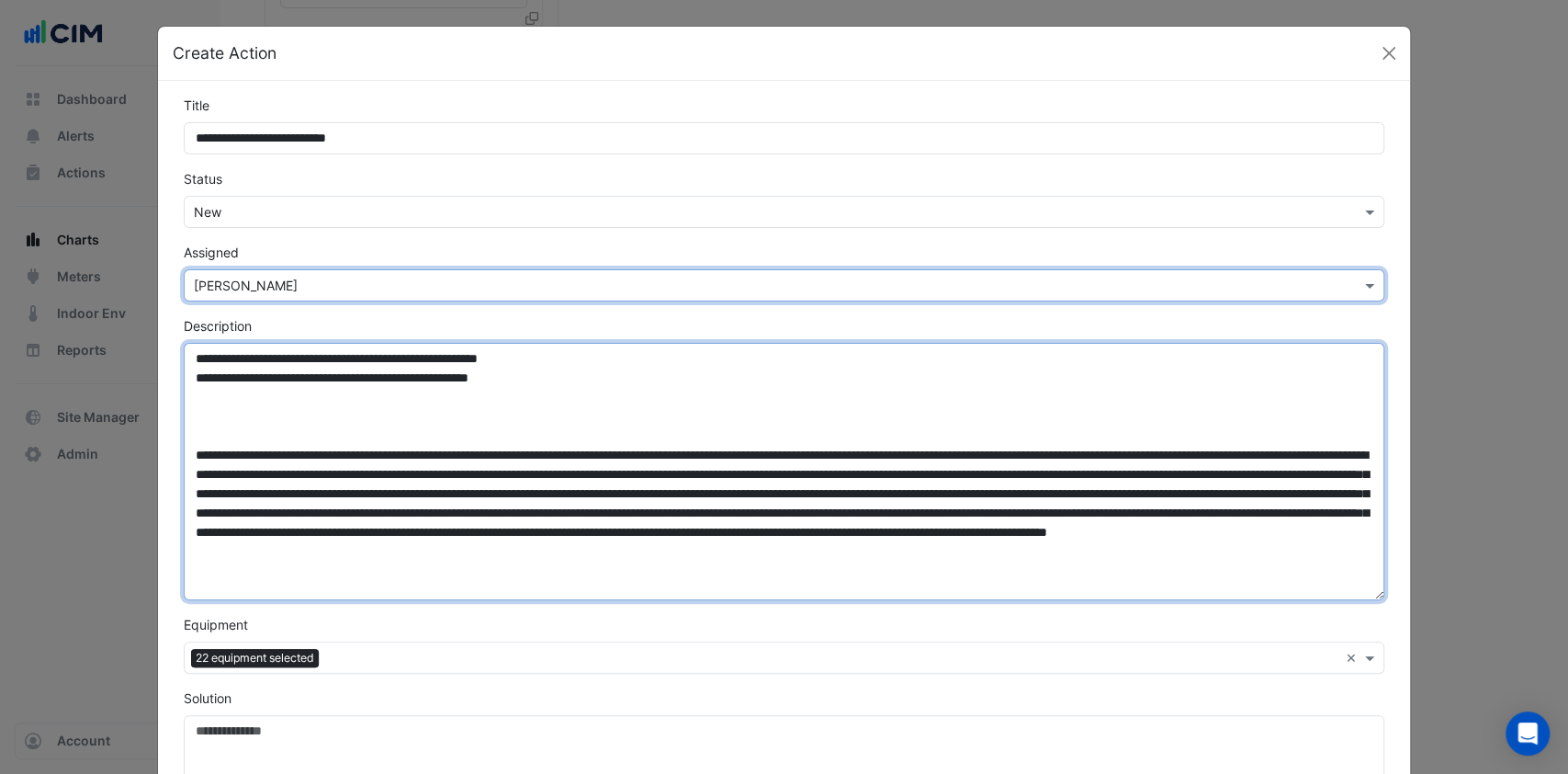
click at [630, 373] on textarea "Description" at bounding box center [784, 472] width 1202 height 258
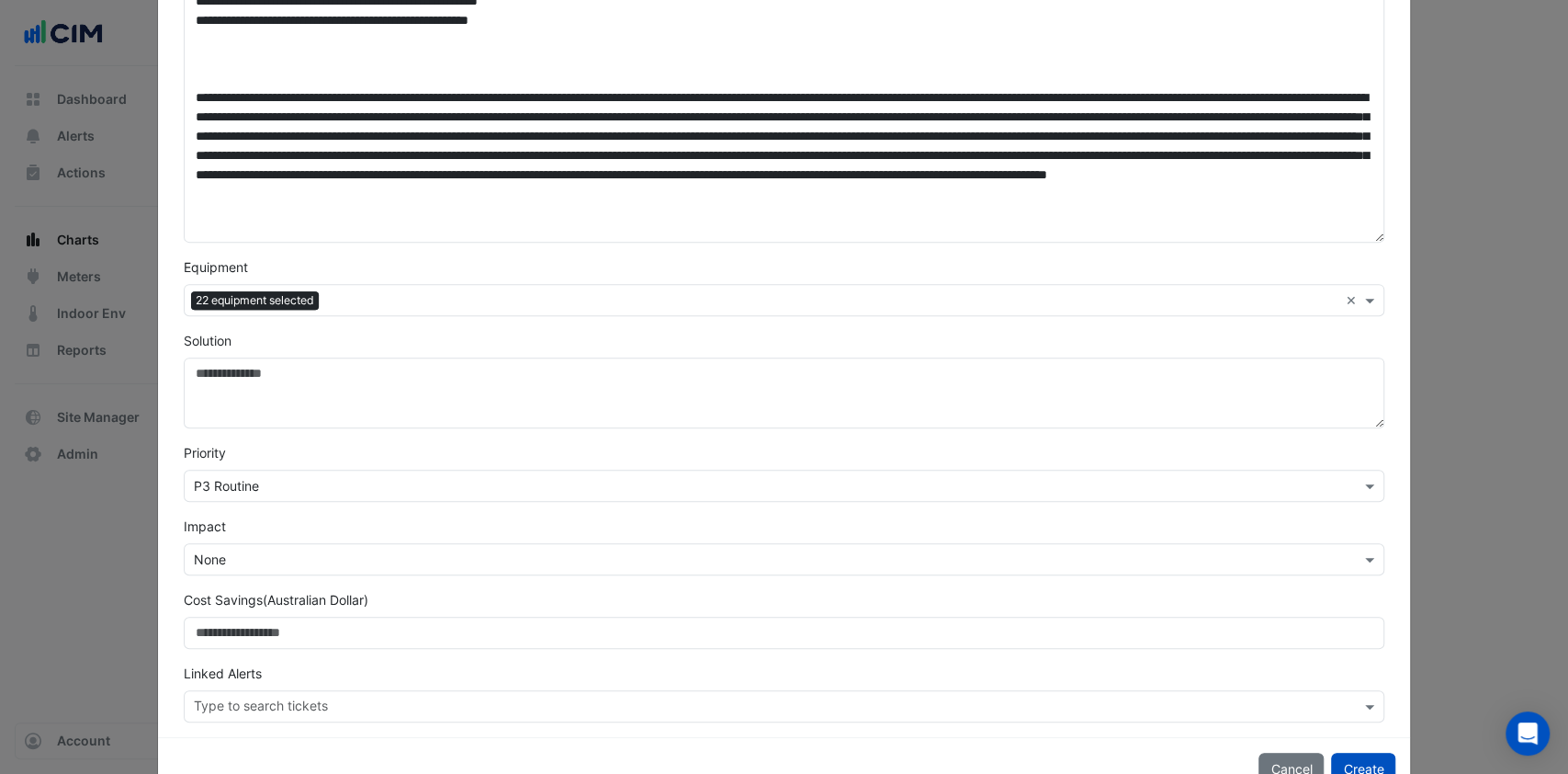
scroll to position [368, 0]
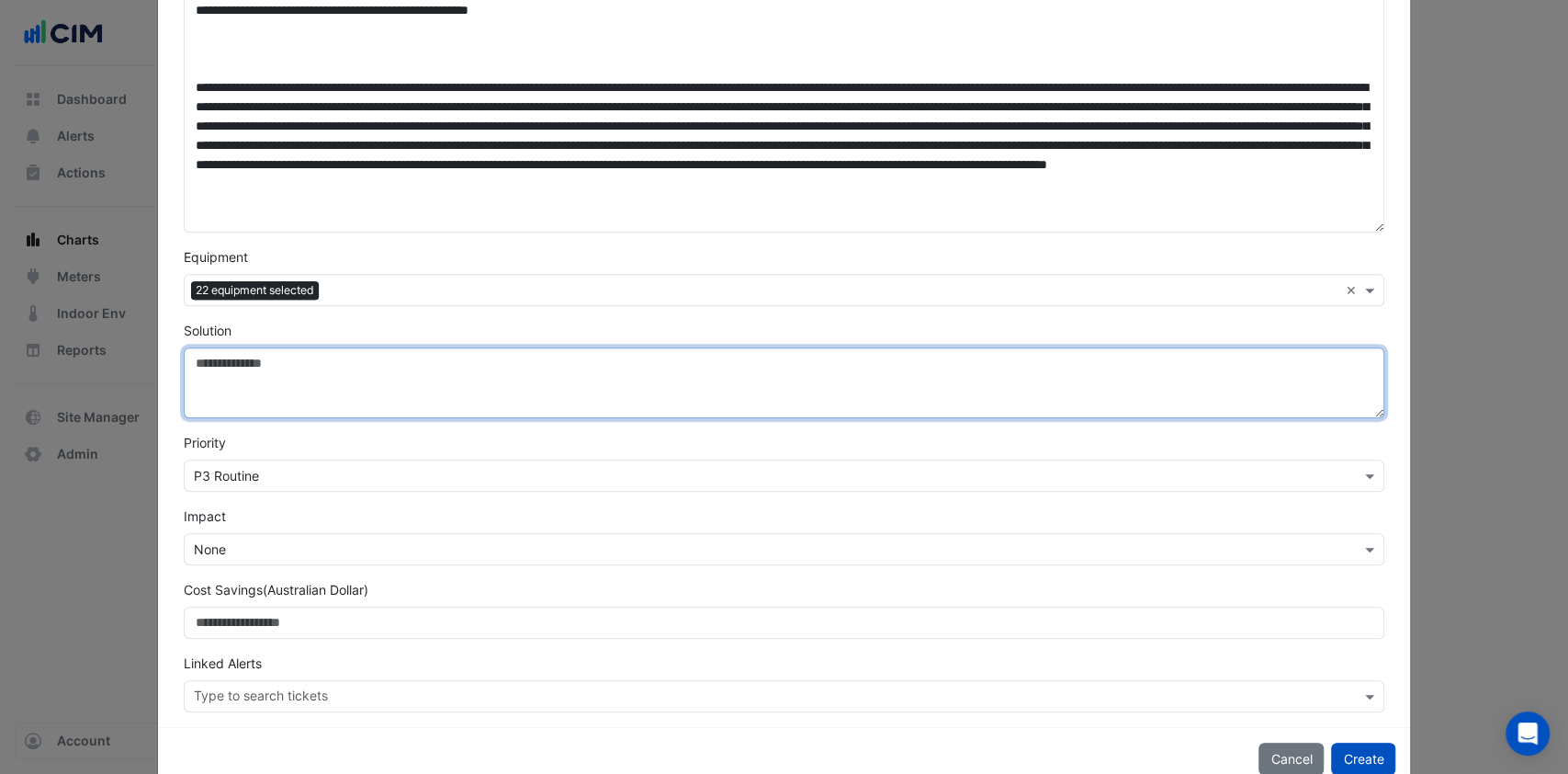
click at [243, 388] on textarea "Solution" at bounding box center [784, 382] width 1202 height 71
paste textarea "**********"
click at [395, 386] on textarea "**********" at bounding box center [784, 382] width 1202 height 71
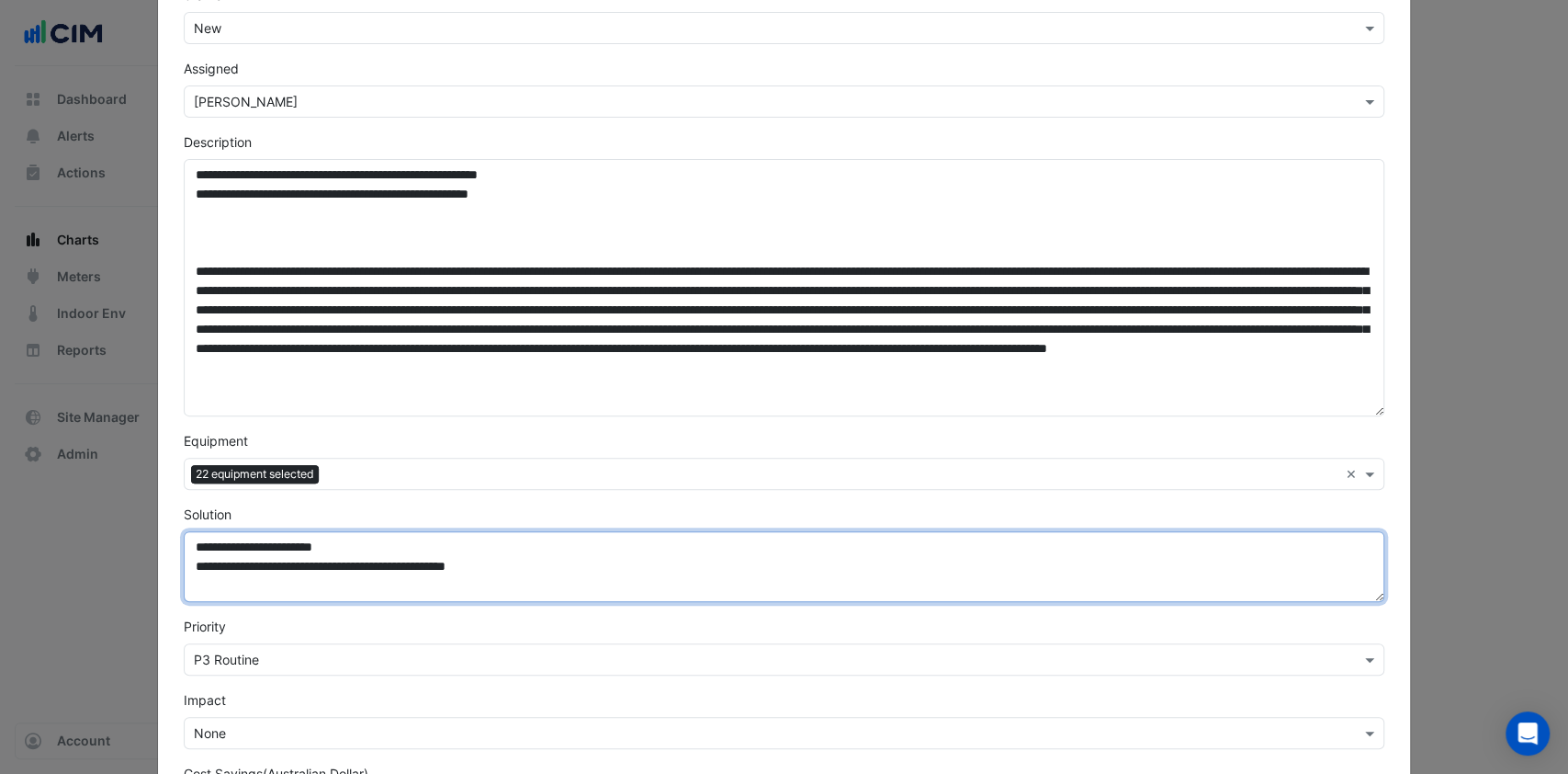
scroll to position [0, 0]
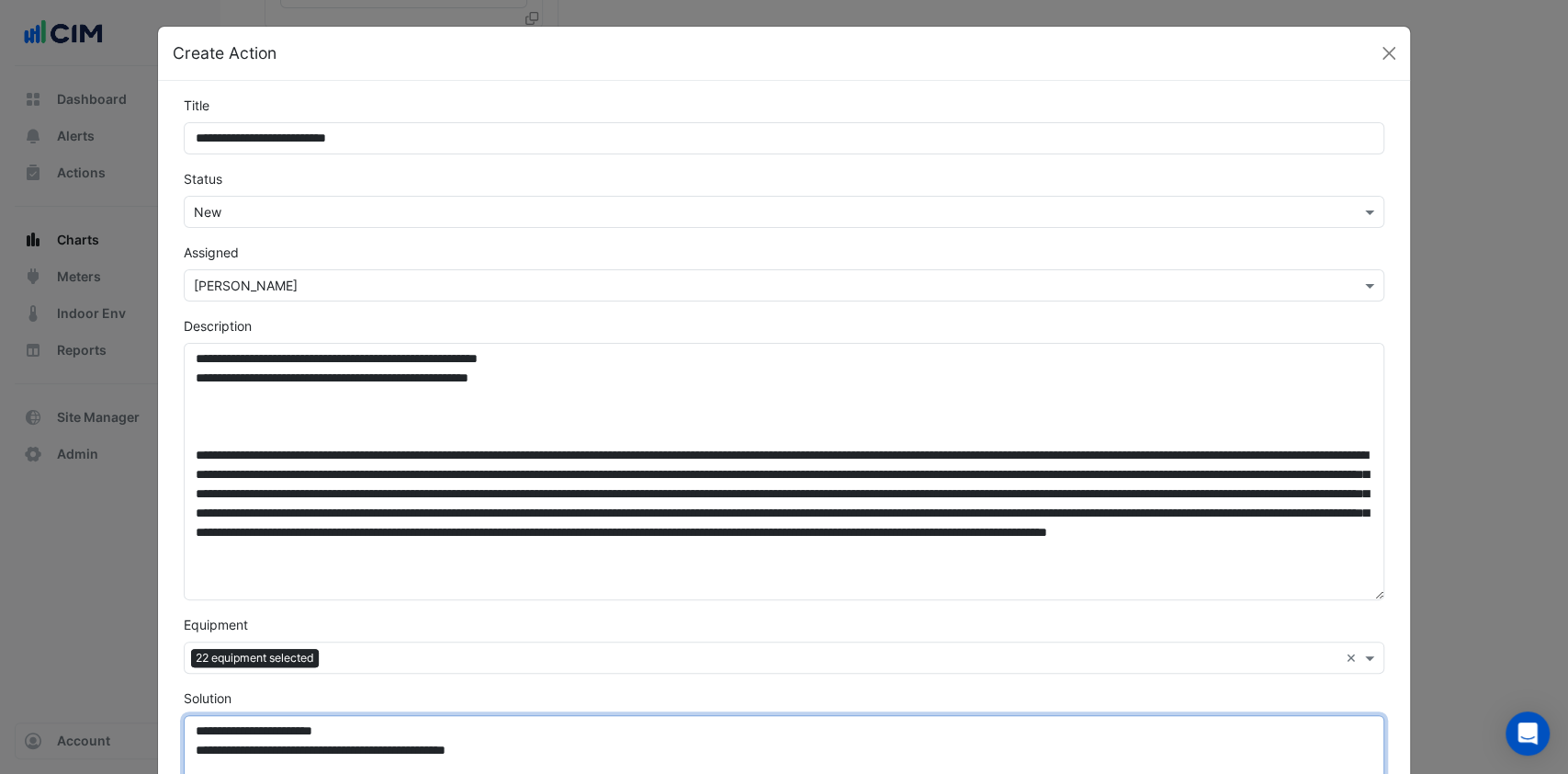
type textarea "**********"
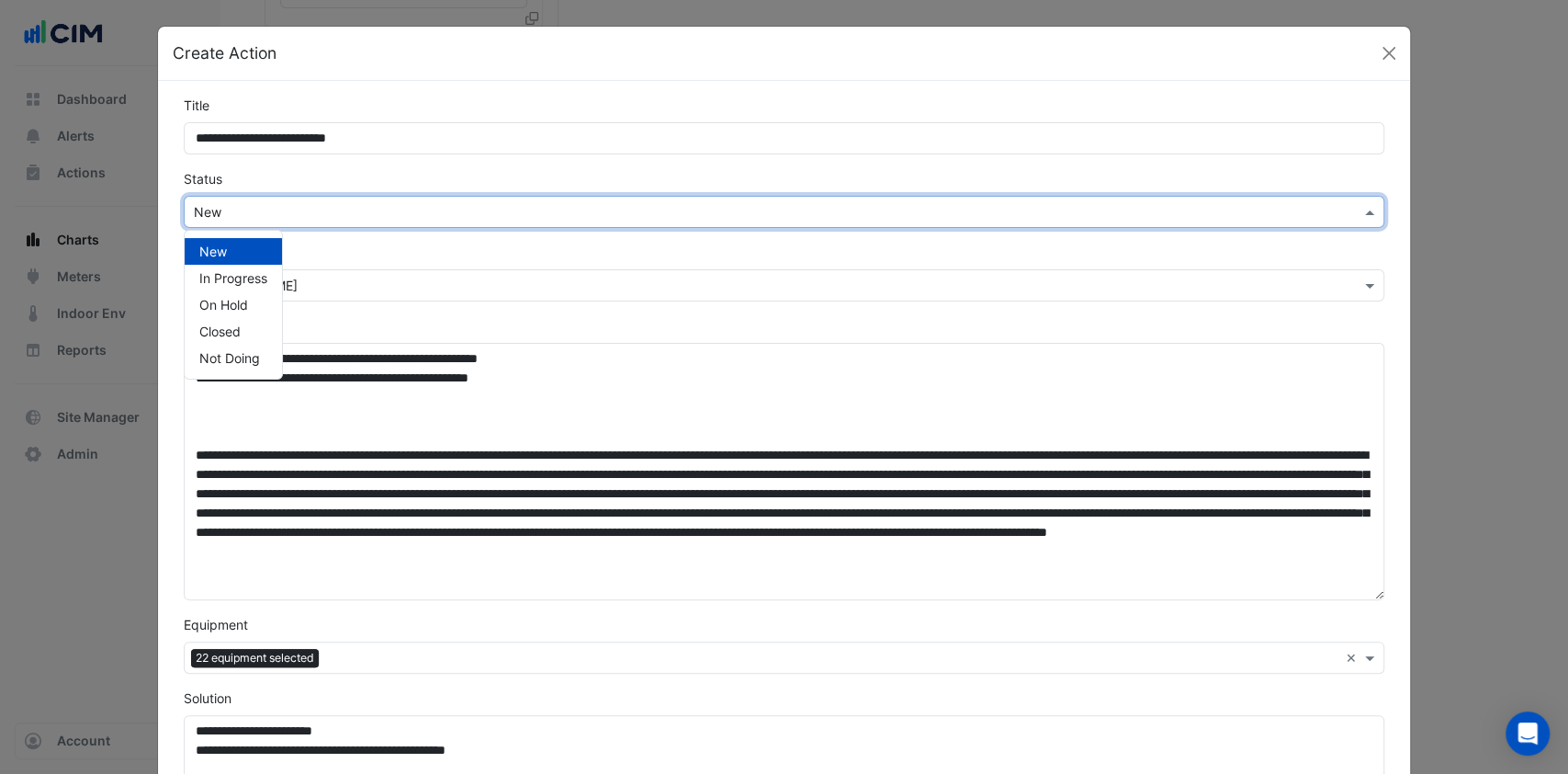
click at [270, 208] on input "text" at bounding box center [766, 212] width 1144 height 19
click at [206, 279] on span "In Progress" at bounding box center [234, 279] width 68 height 16
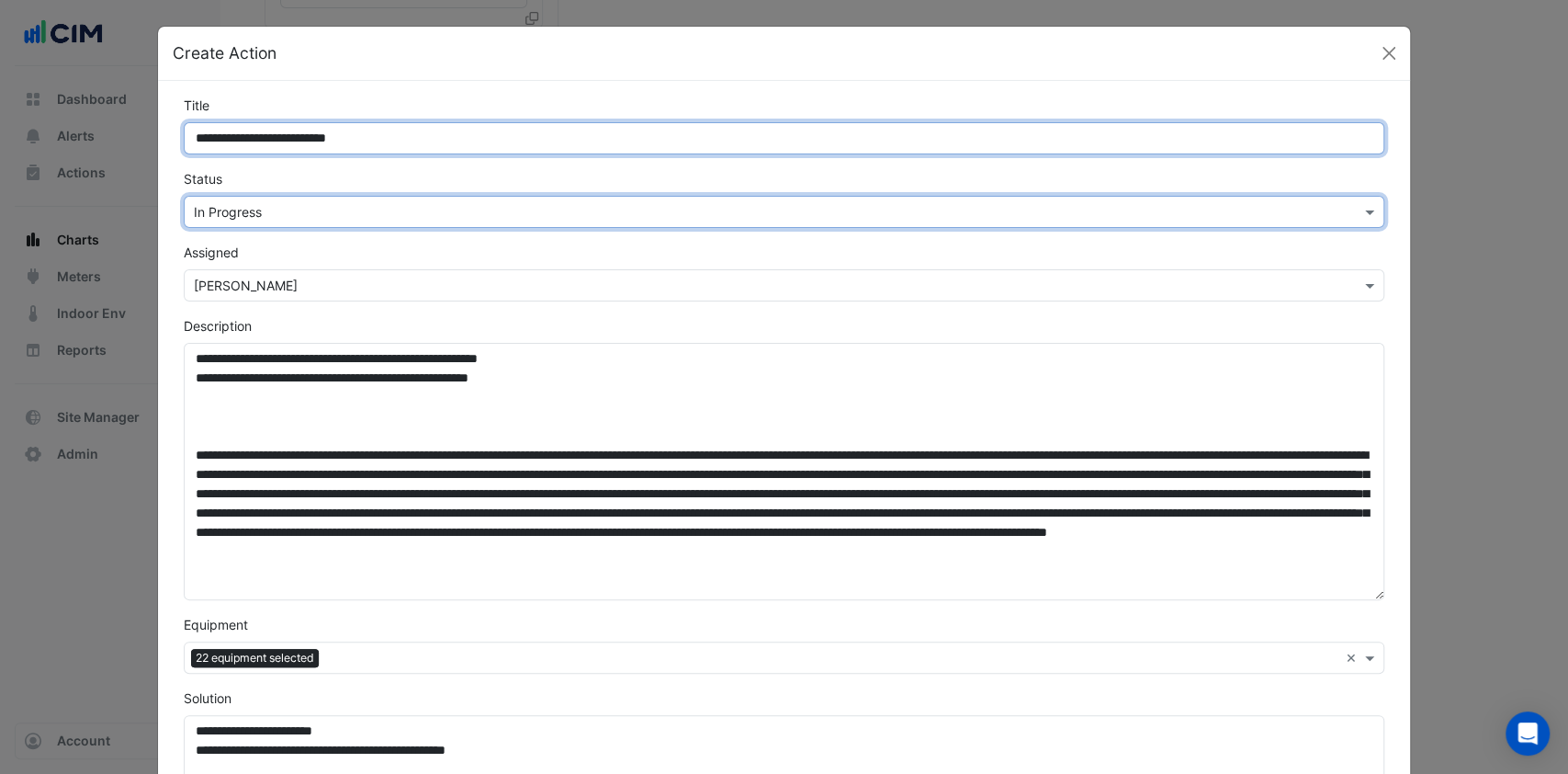
click at [336, 152] on input "**********" at bounding box center [784, 138] width 1202 height 32
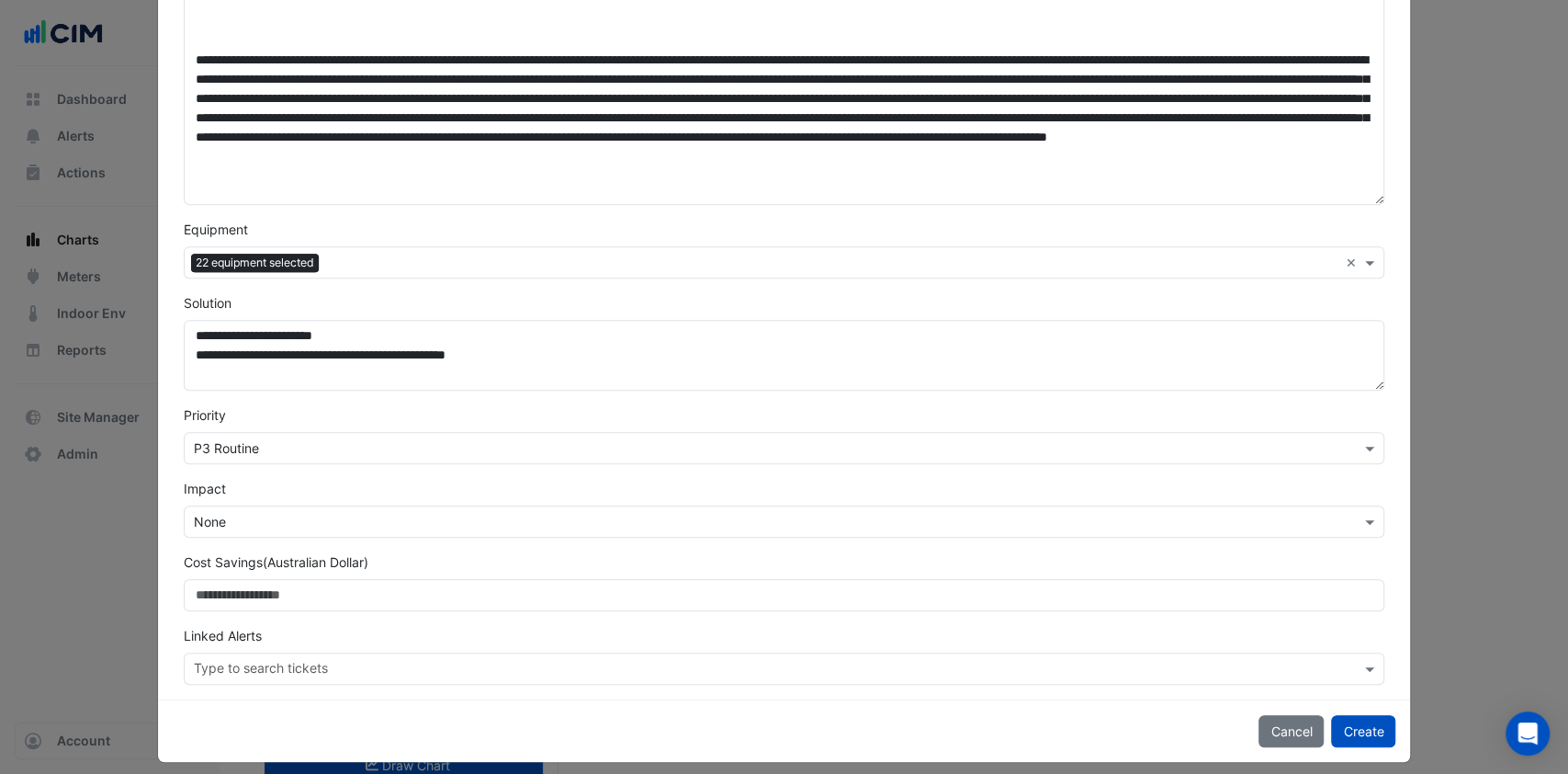
scroll to position [409, 0]
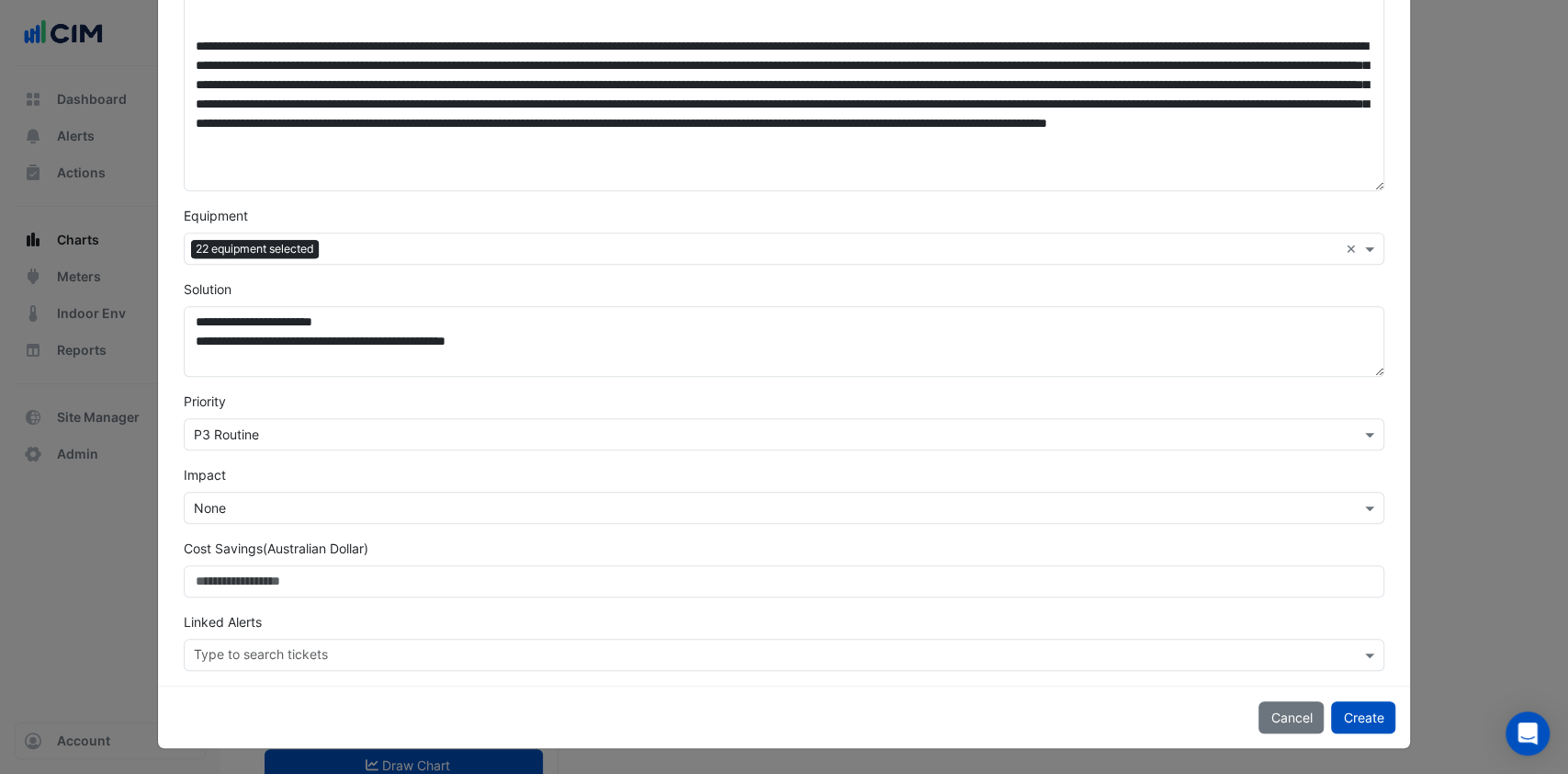
click at [242, 492] on div "Select Impact × None" at bounding box center [784, 507] width 1202 height 32
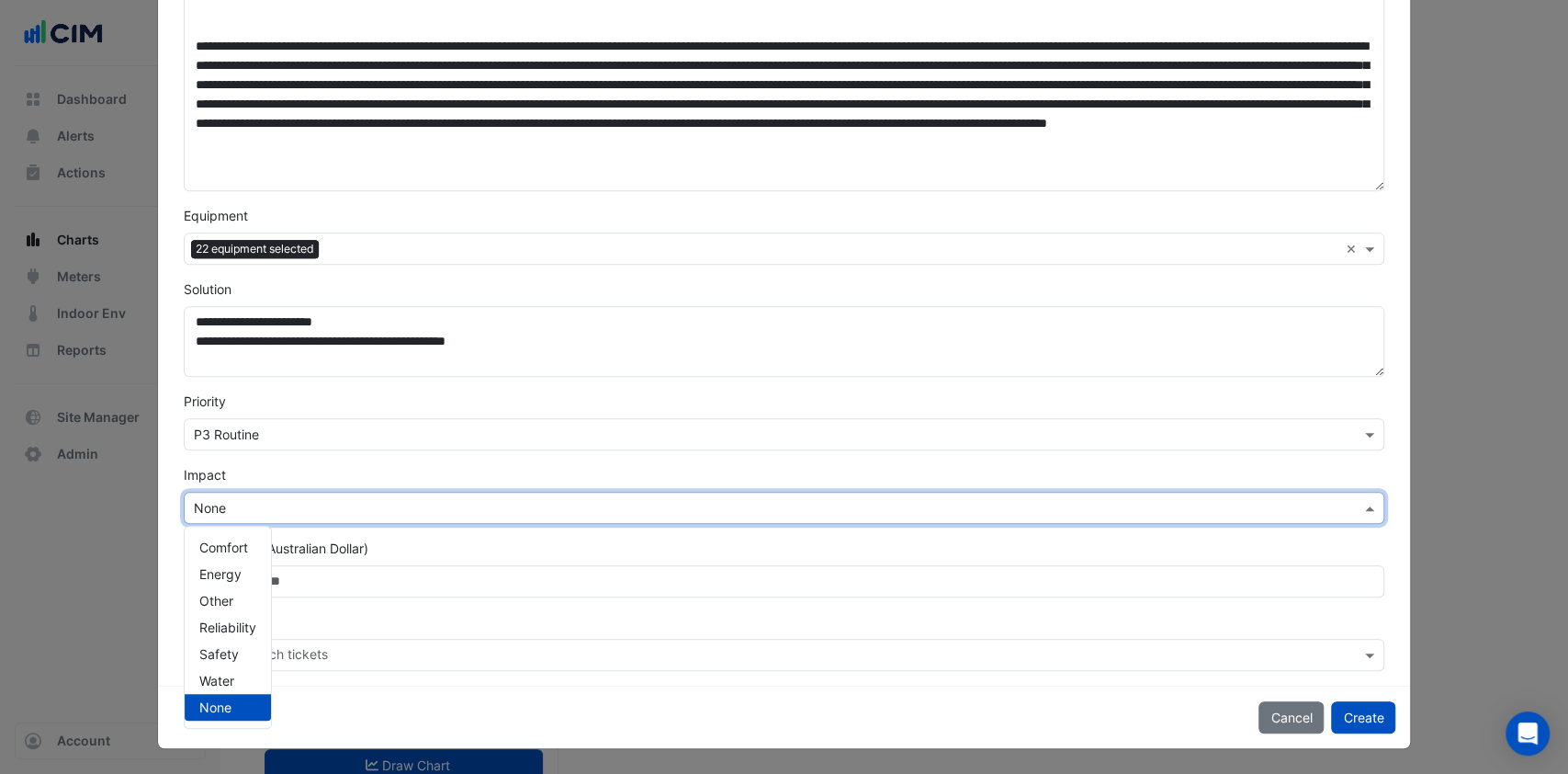
click at [259, 472] on div "Impact Select Impact × None Comfort Energy Other Reliability Safety Water None" at bounding box center [784, 494] width 1224 height 59
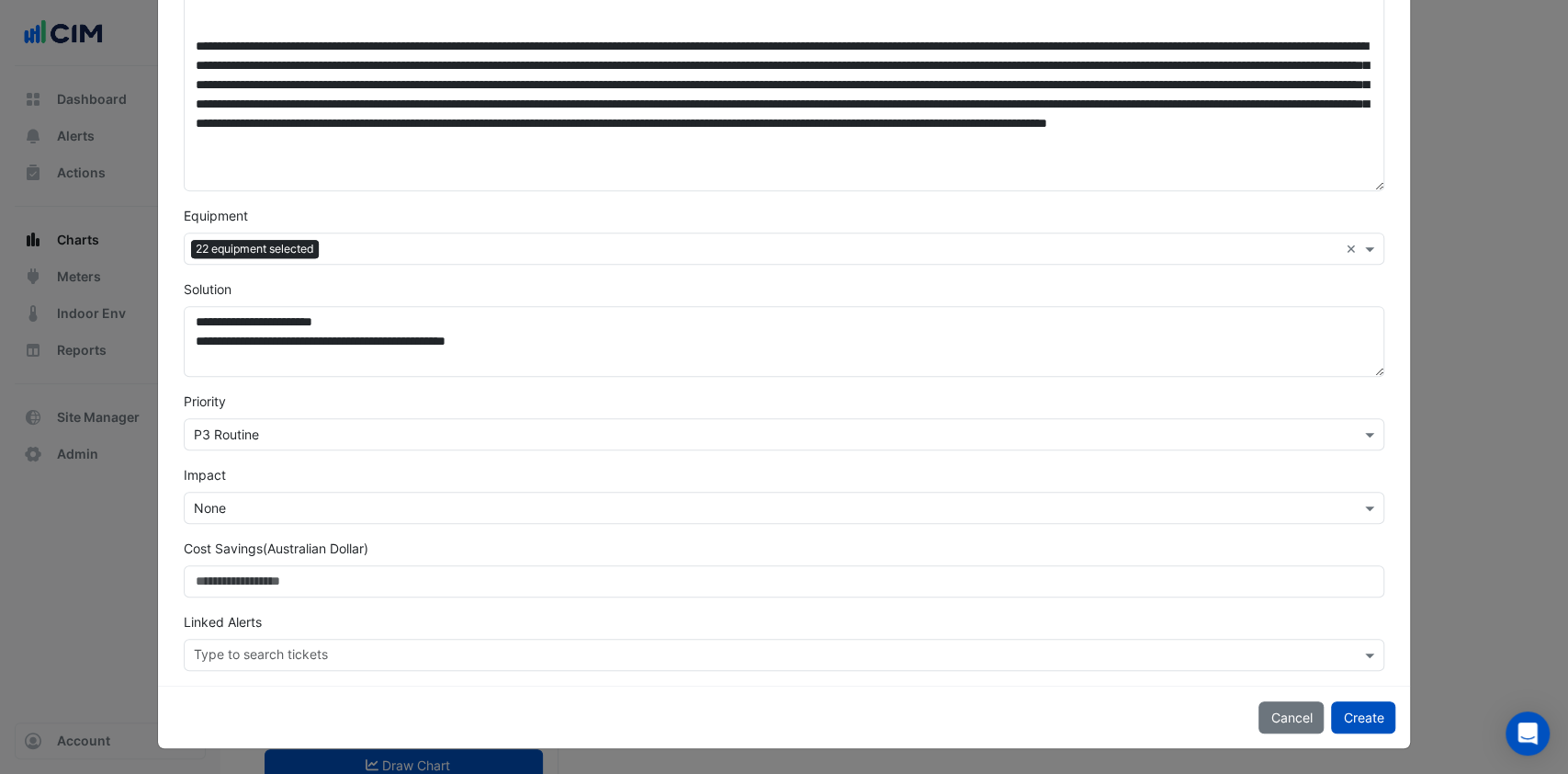
click at [229, 502] on input "text" at bounding box center [766, 508] width 1144 height 19
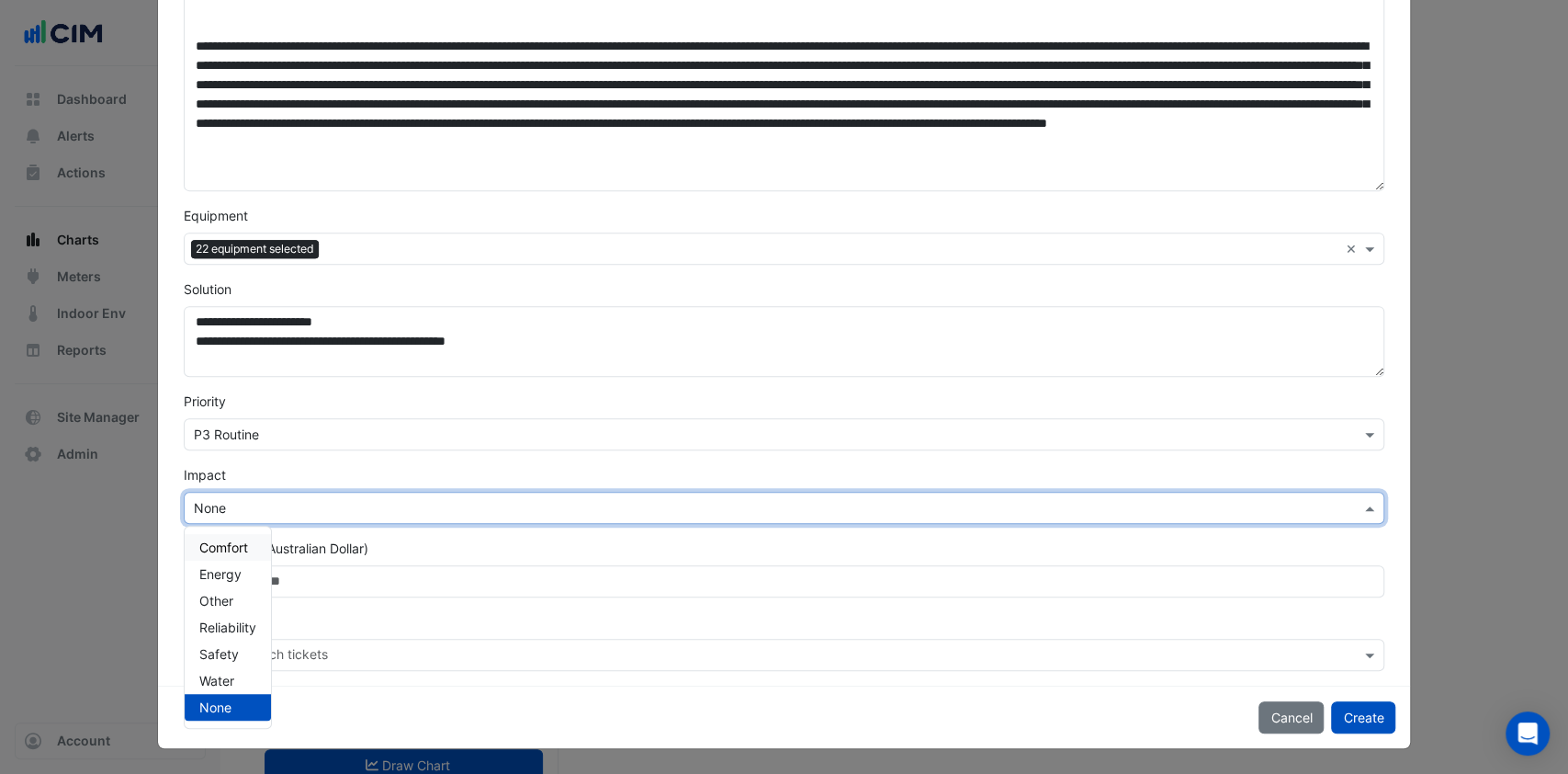
drag, startPoint x: 215, startPoint y: 562, endPoint x: 226, endPoint y: 545, distance: 20.2
click at [226, 545] on div "Comfort Energy Other Reliability Safety Water None" at bounding box center [228, 628] width 87 height 187
click at [234, 539] on span "Comfort" at bounding box center [224, 547] width 49 height 16
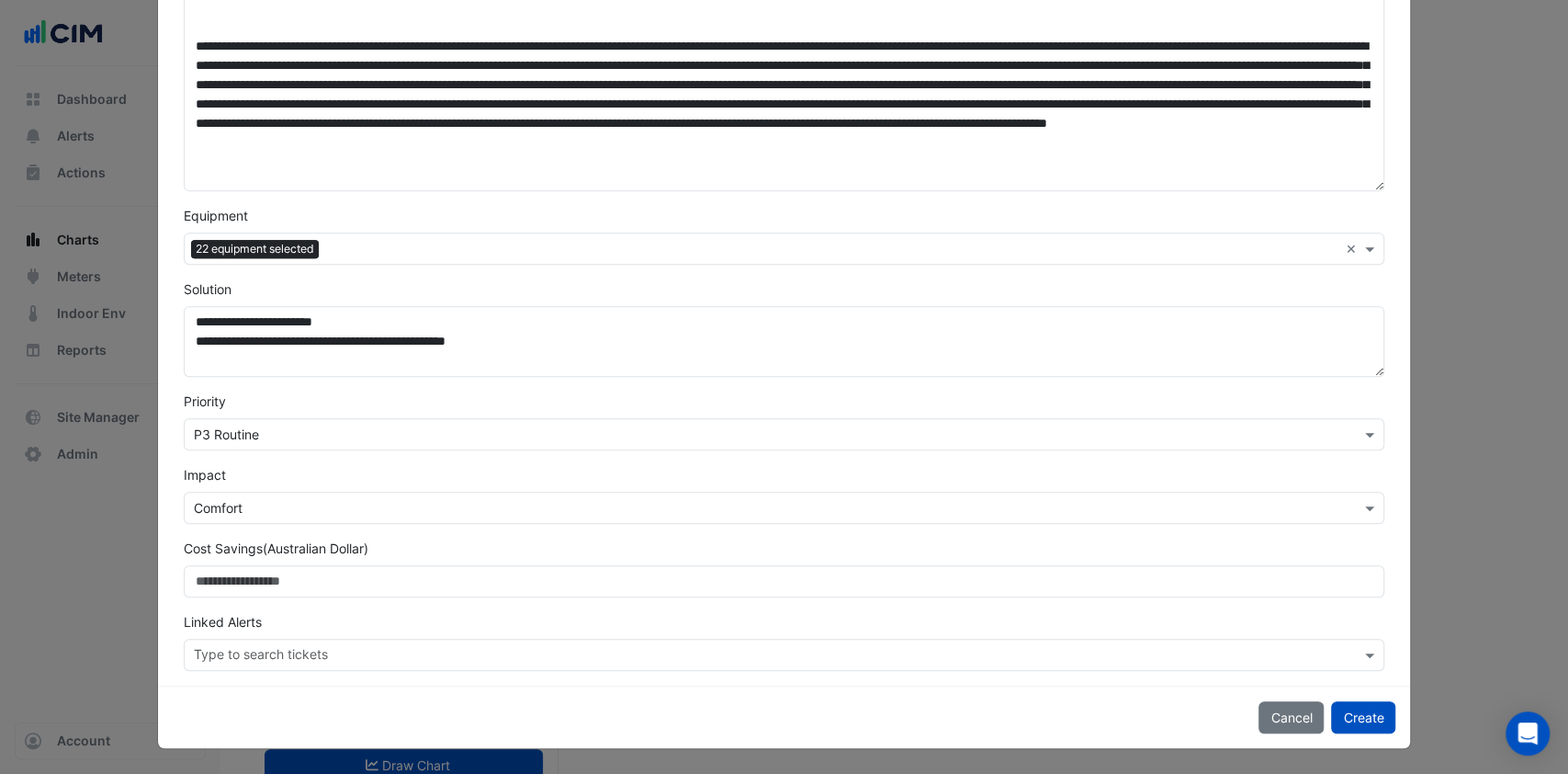
click at [288, 469] on div "Impact Select Impact × Comfort" at bounding box center [784, 494] width 1224 height 59
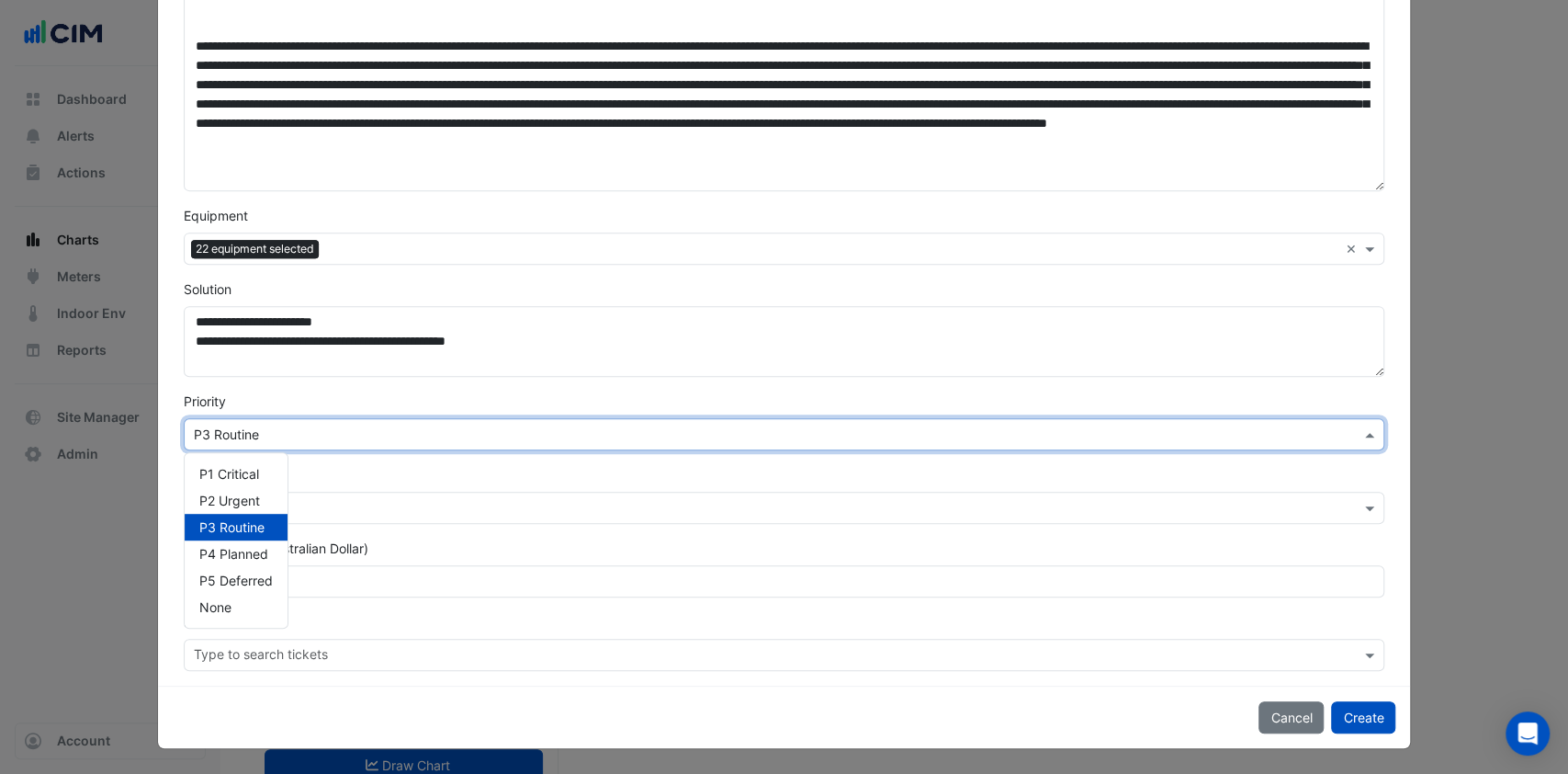
click at [294, 427] on input "text" at bounding box center [766, 435] width 1144 height 19
click at [292, 392] on div "Priority Select Priority × P3 Routine P1 Critical P2 Urgent P3 Routine P4 Plann…" at bounding box center [784, 421] width 1224 height 59
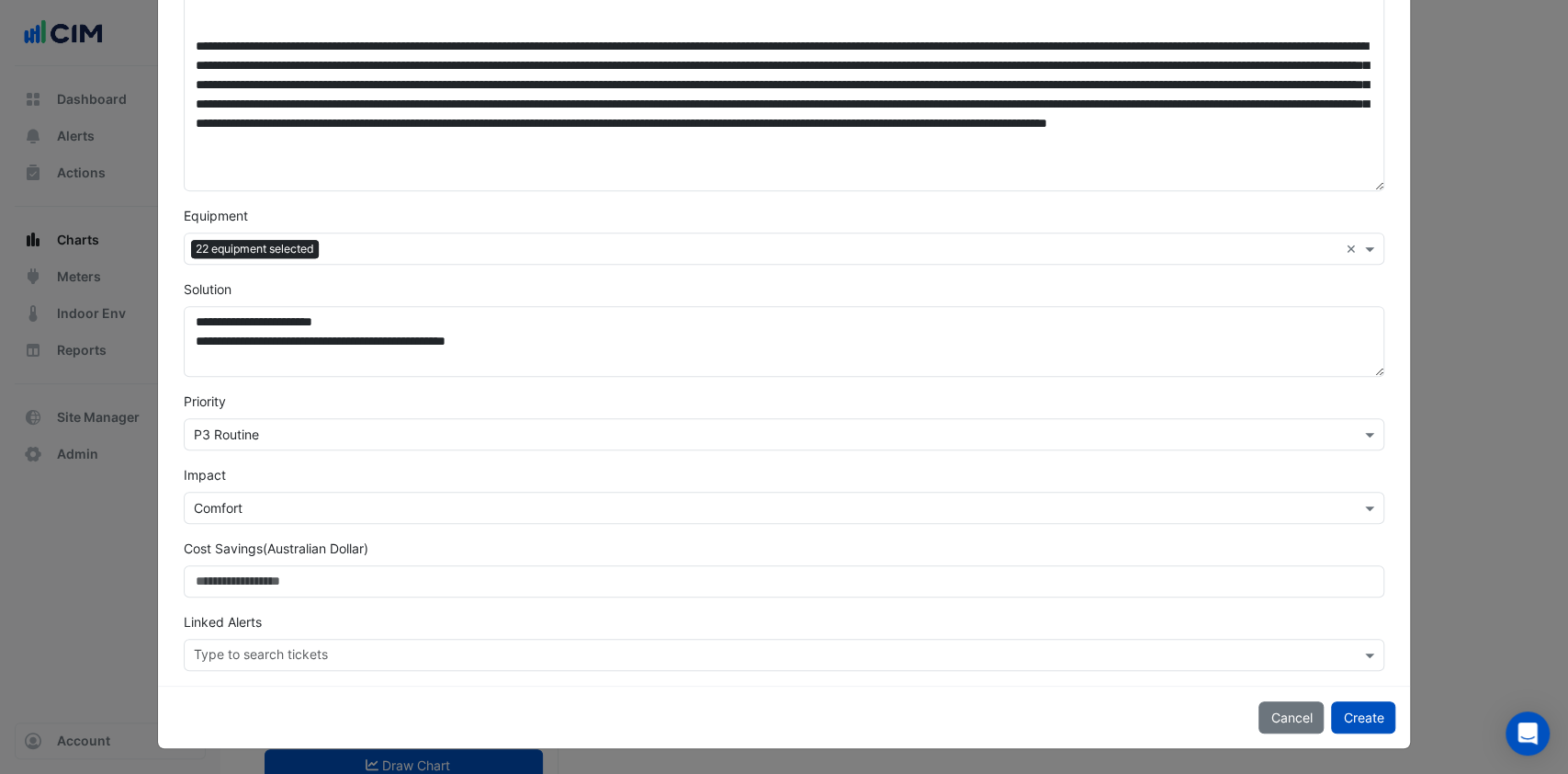
click at [1365, 709] on button "Create" at bounding box center [1363, 717] width 65 height 32
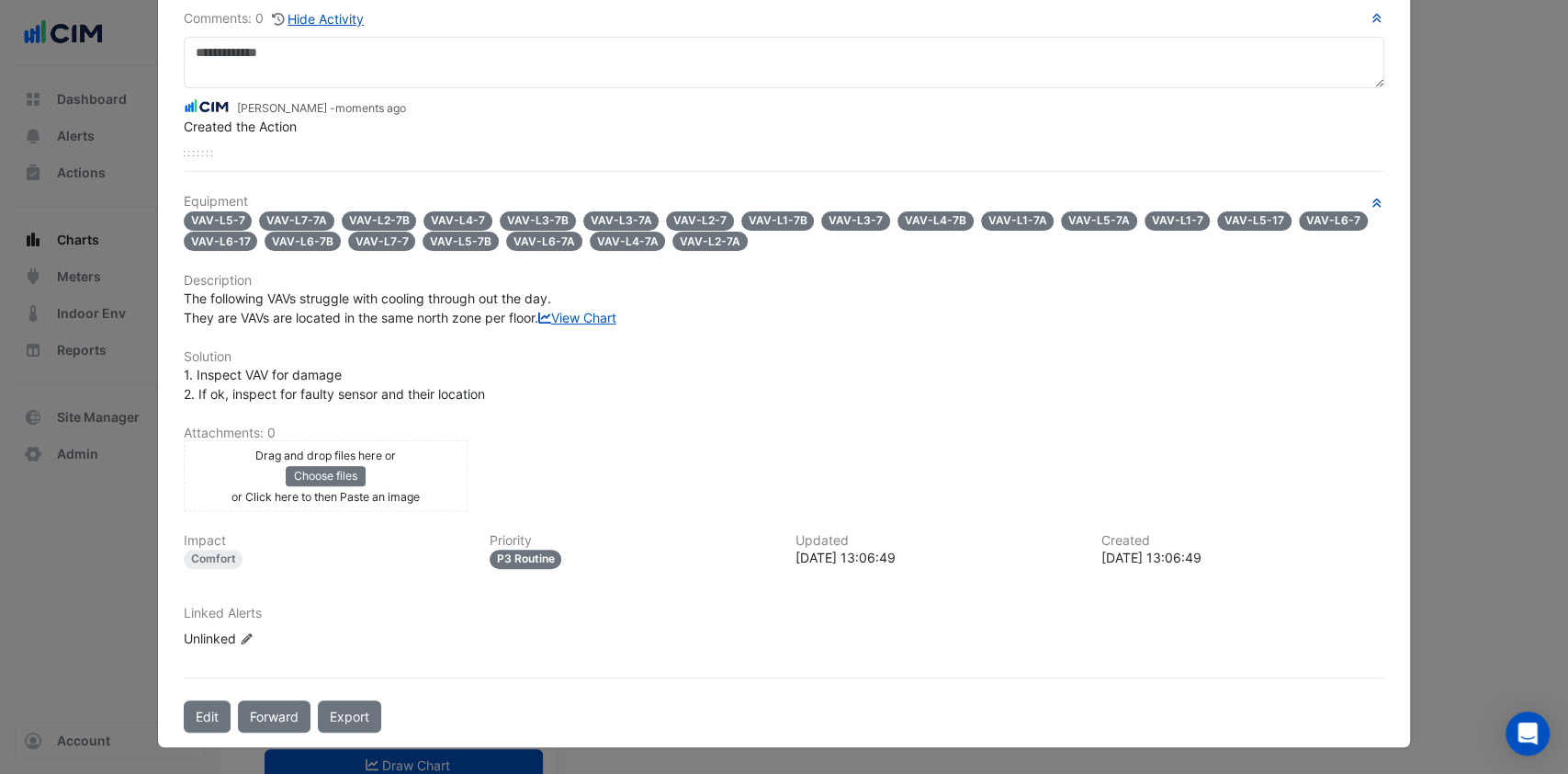
scroll to position [198, 0]
click at [399, 503] on div "Drag and drop files here or Choose files or an Paste image" at bounding box center [325, 475] width 274 height 61
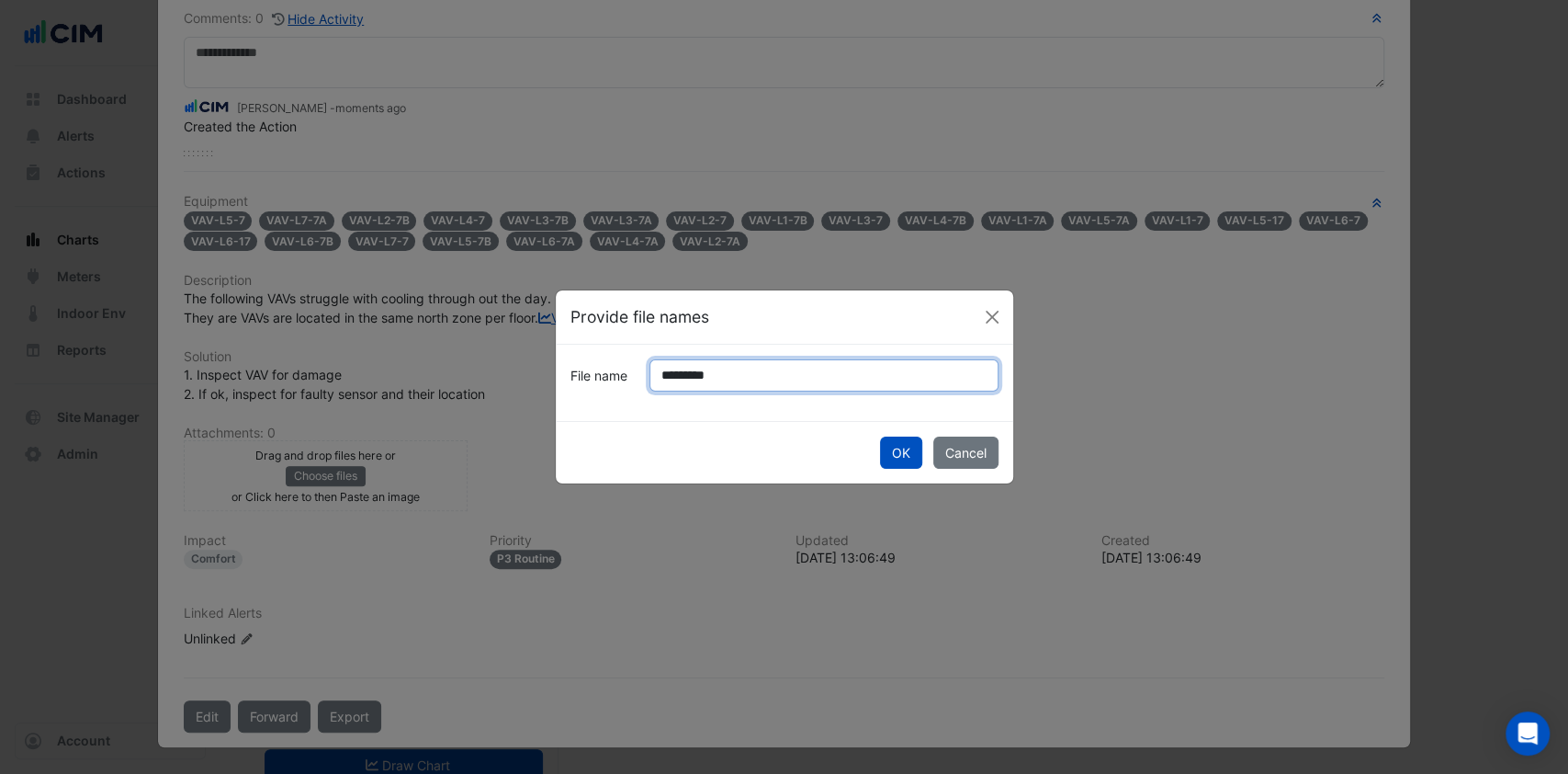
click at [698, 379] on input "*********" at bounding box center [823, 375] width 349 height 32
type input "**********"
click at [900, 455] on button "OK" at bounding box center [901, 453] width 43 height 32
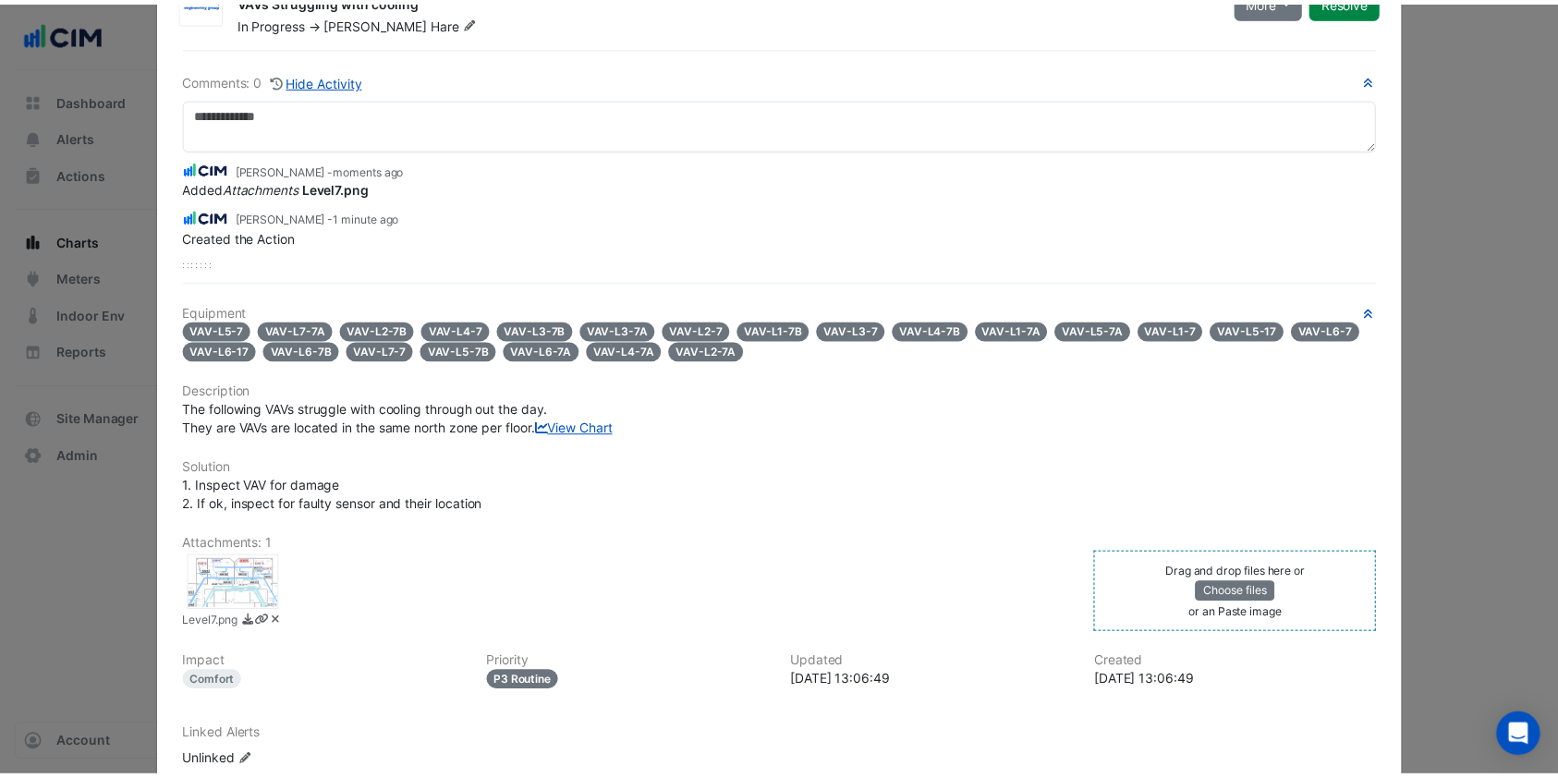
scroll to position [0, 0]
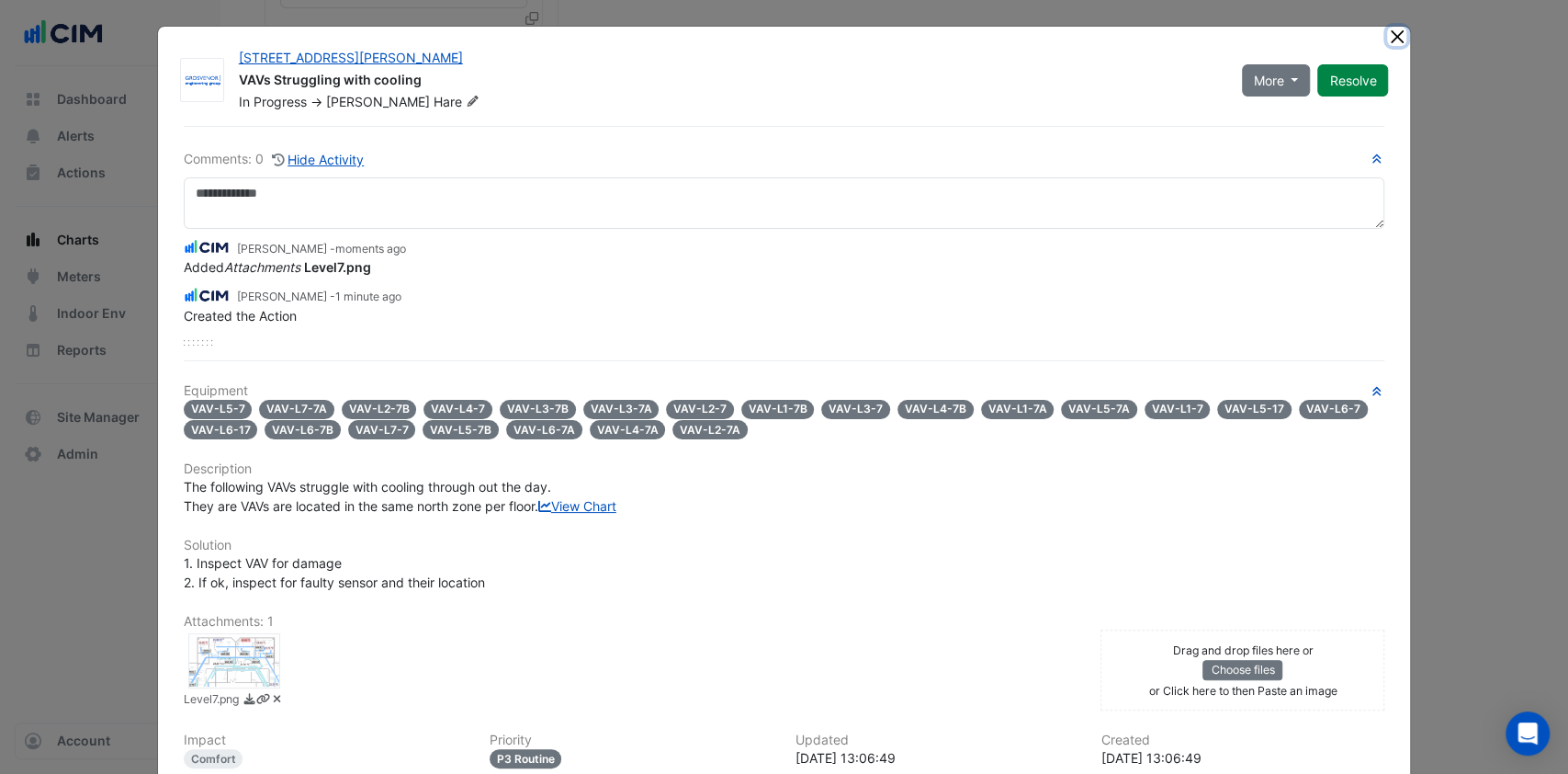
click at [1389, 37] on button "Close" at bounding box center [1396, 36] width 19 height 19
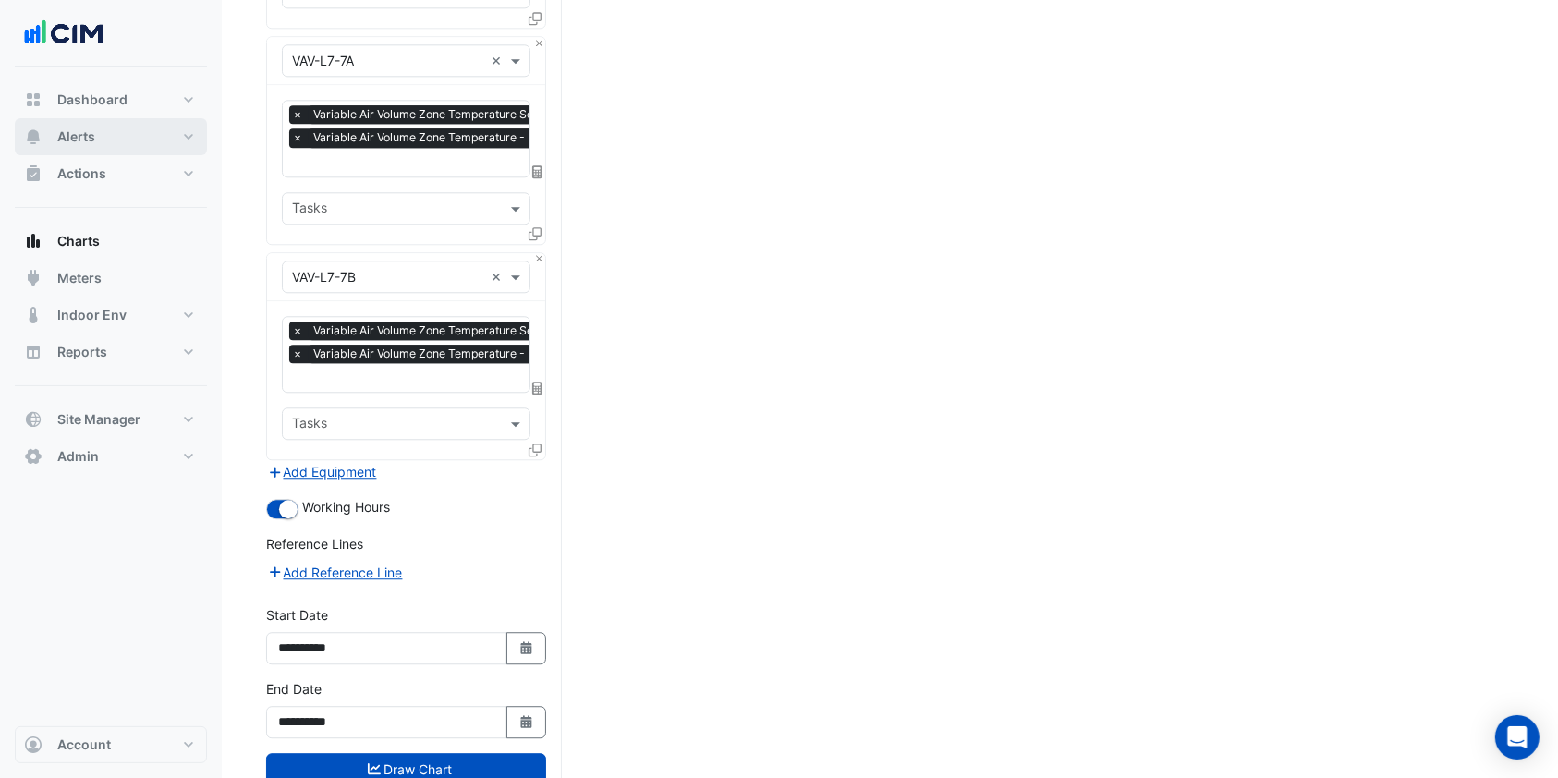
click at [72, 140] on span "Alerts" at bounding box center [76, 137] width 38 height 18
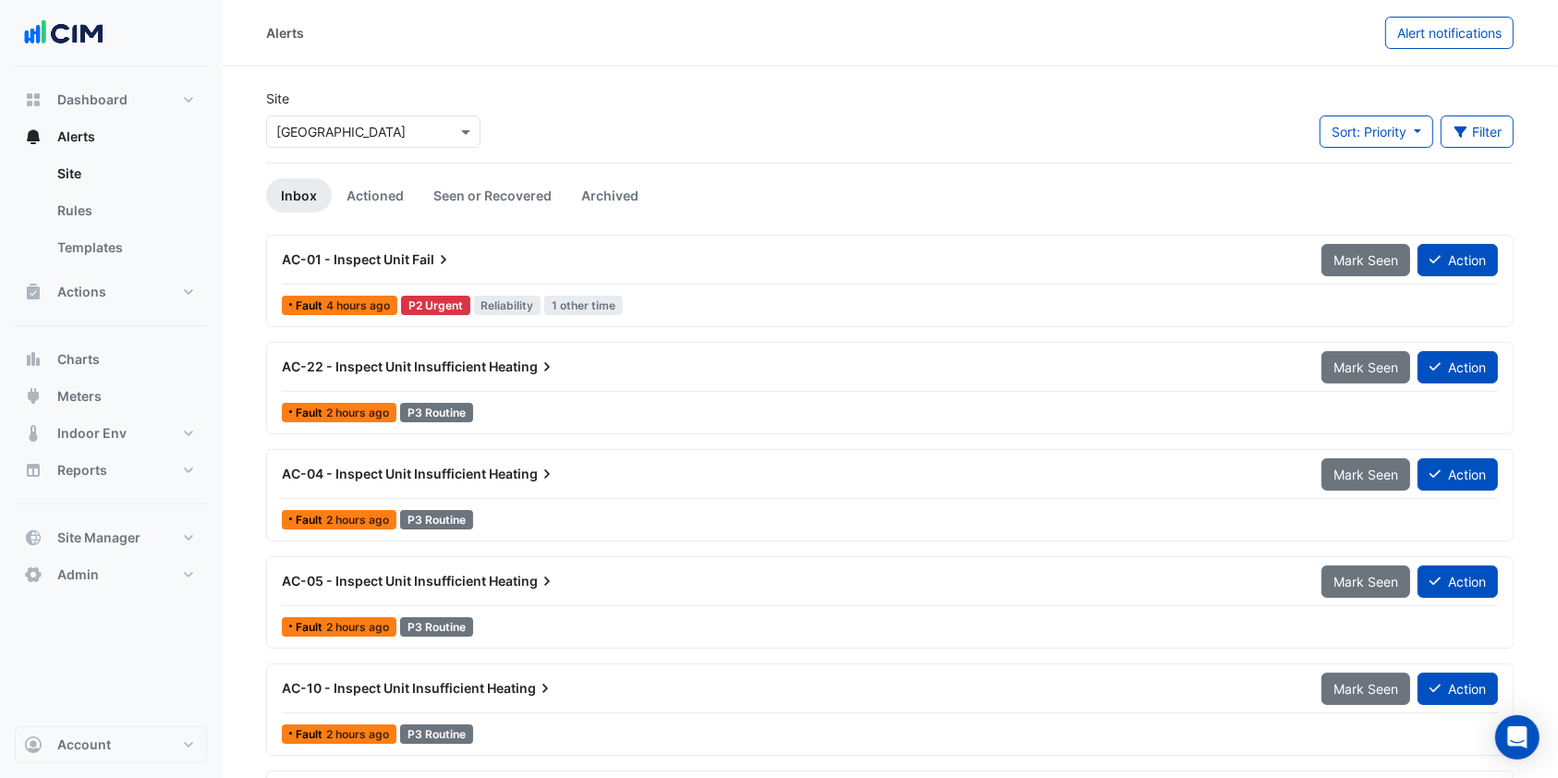
click at [384, 130] on input "text" at bounding box center [354, 132] width 157 height 19
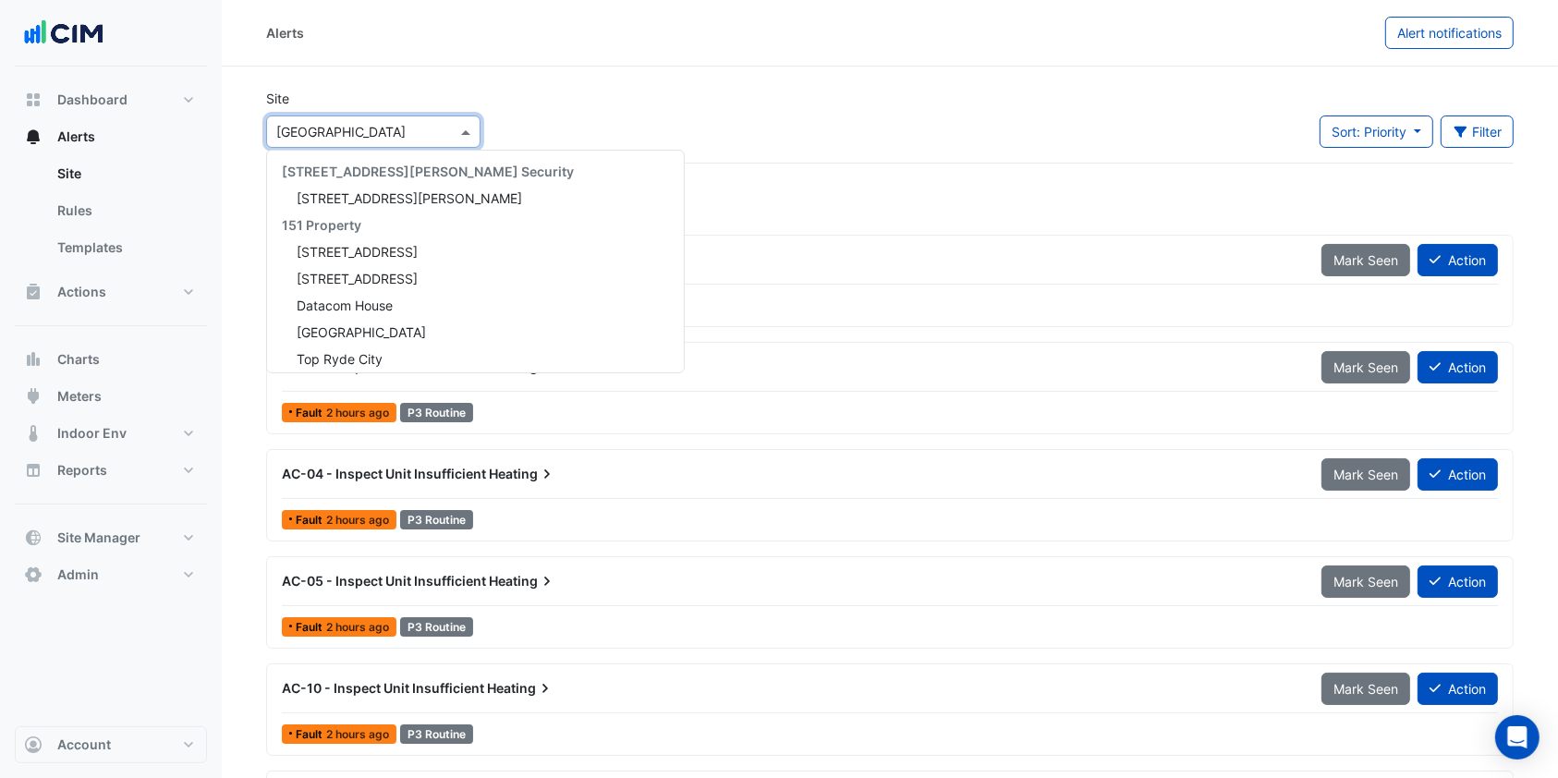
scroll to position [25116, 0]
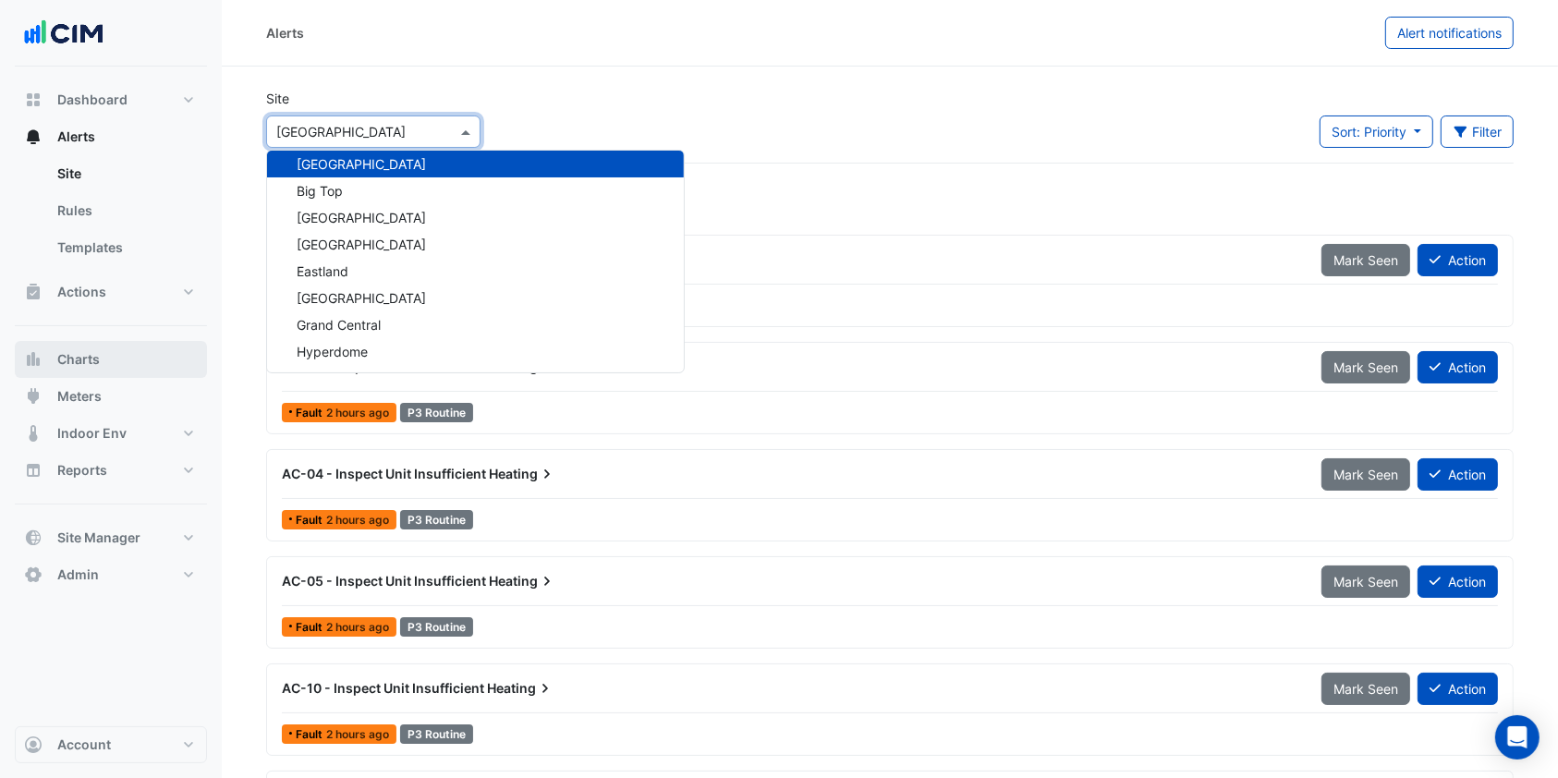
click at [88, 362] on span "Charts" at bounding box center [78, 359] width 43 height 18
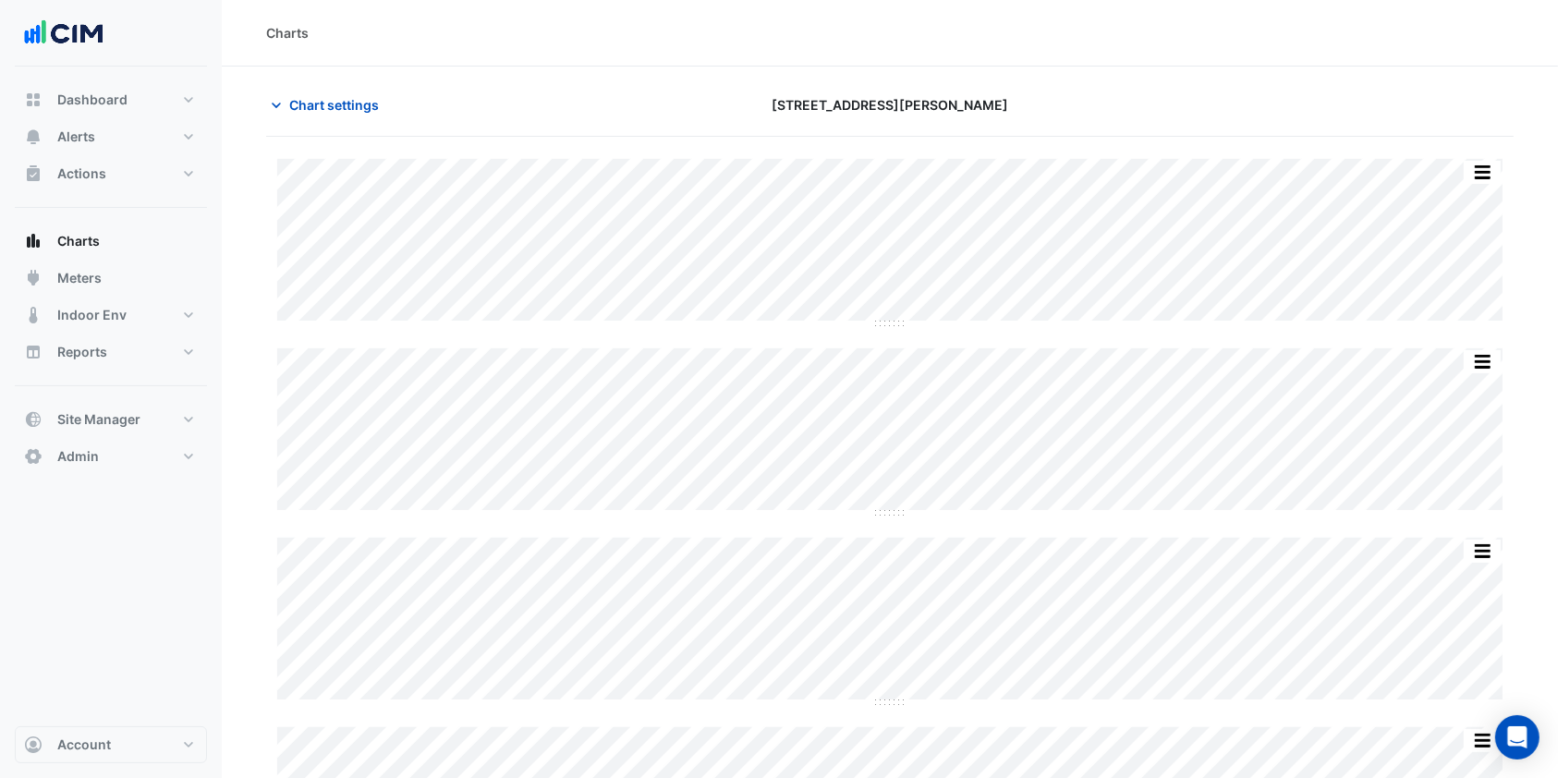
click at [348, 102] on span "Chart settings" at bounding box center [334, 104] width 90 height 19
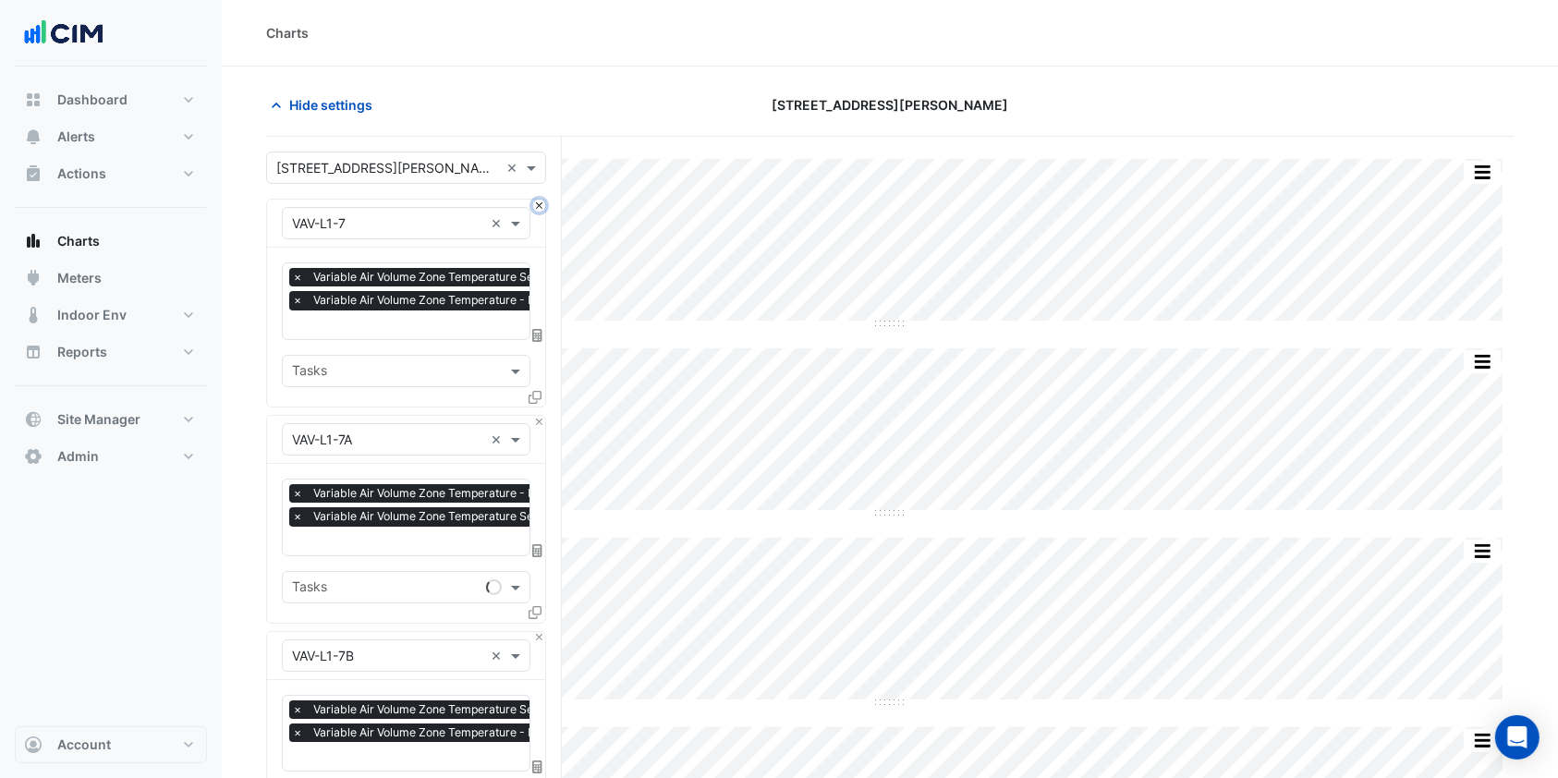
click at [537, 206] on button "Close" at bounding box center [539, 206] width 12 height 12
click at [537, 416] on button "Close" at bounding box center [539, 422] width 12 height 12
click at [537, 206] on button "Close" at bounding box center [539, 206] width 12 height 12
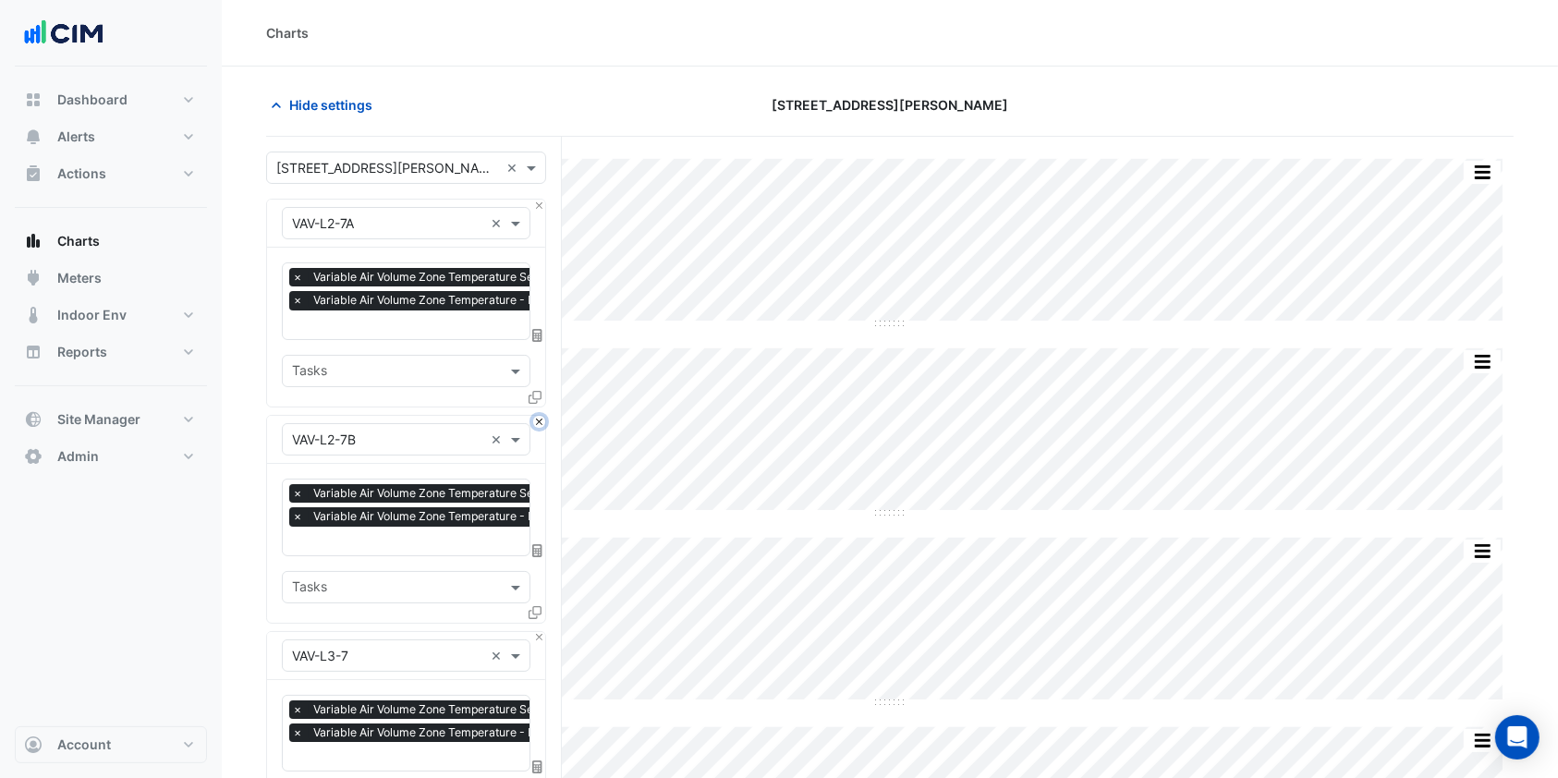
click at [535, 416] on button "Close" at bounding box center [539, 422] width 12 height 12
click at [535, 206] on button "Close" at bounding box center [539, 206] width 12 height 12
click at [535, 416] on button "Close" at bounding box center [539, 422] width 12 height 12
click at [535, 206] on button "Close" at bounding box center [539, 206] width 12 height 12
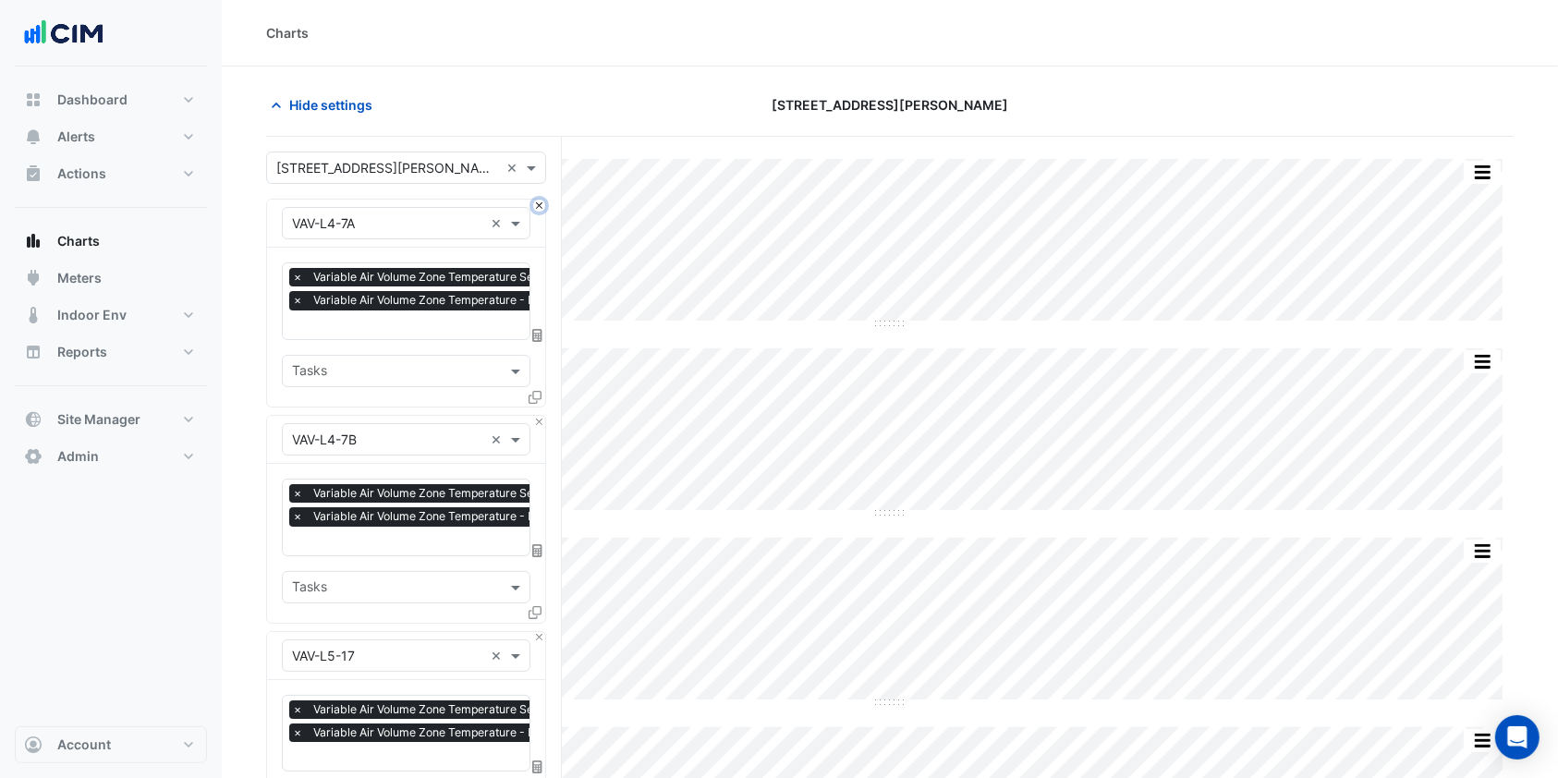
click at [535, 206] on button "Close" at bounding box center [539, 206] width 12 height 12
click at [535, 416] on button "Close" at bounding box center [539, 422] width 12 height 12
click at [535, 206] on button "Close" at bounding box center [539, 206] width 12 height 12
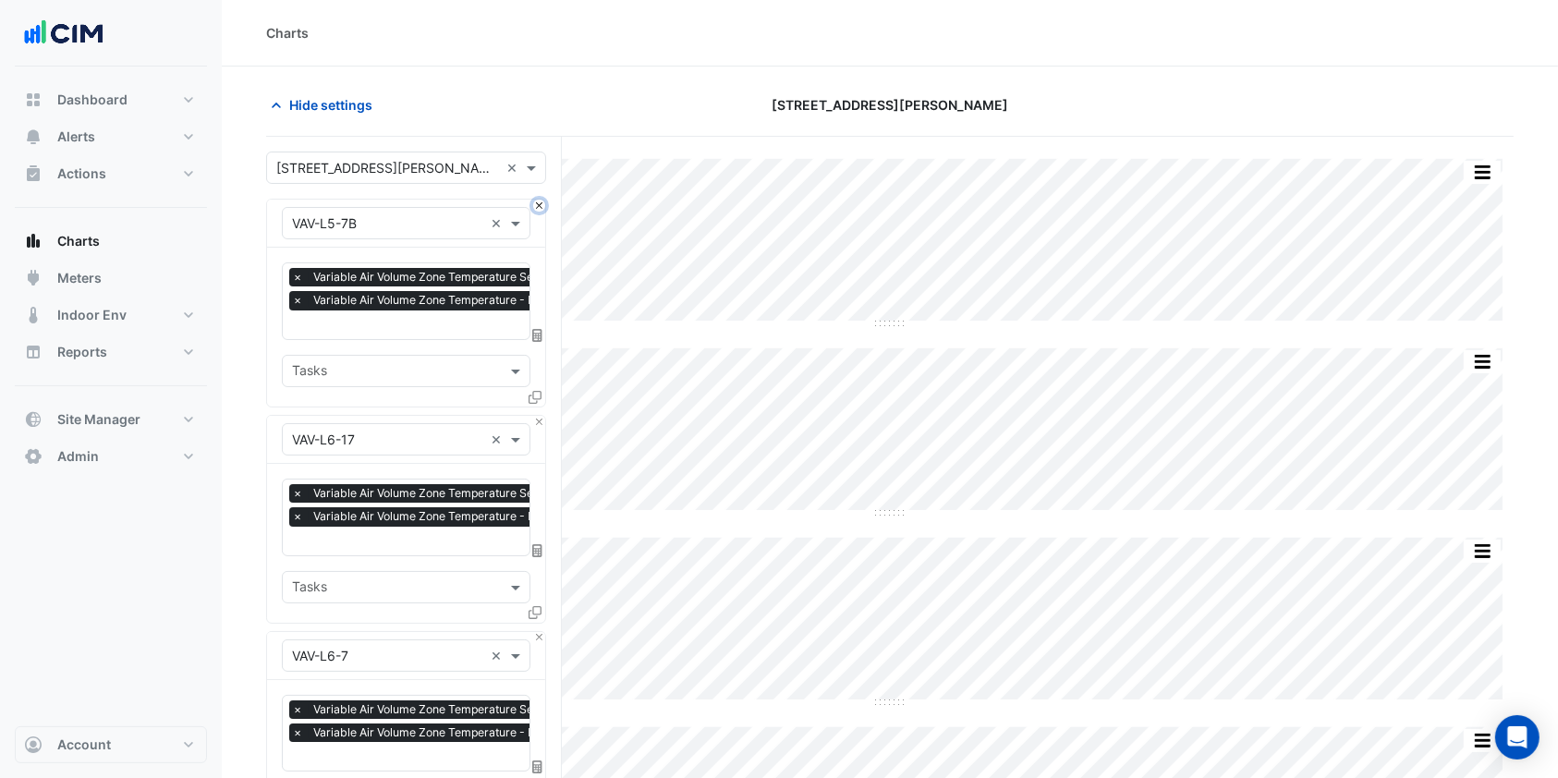
click at [535, 206] on button "Close" at bounding box center [539, 206] width 12 height 12
click at [535, 416] on button "Close" at bounding box center [539, 422] width 12 height 12
click at [535, 206] on button "Close" at bounding box center [539, 206] width 12 height 12
click at [535, 416] on button "Close" at bounding box center [539, 422] width 12 height 12
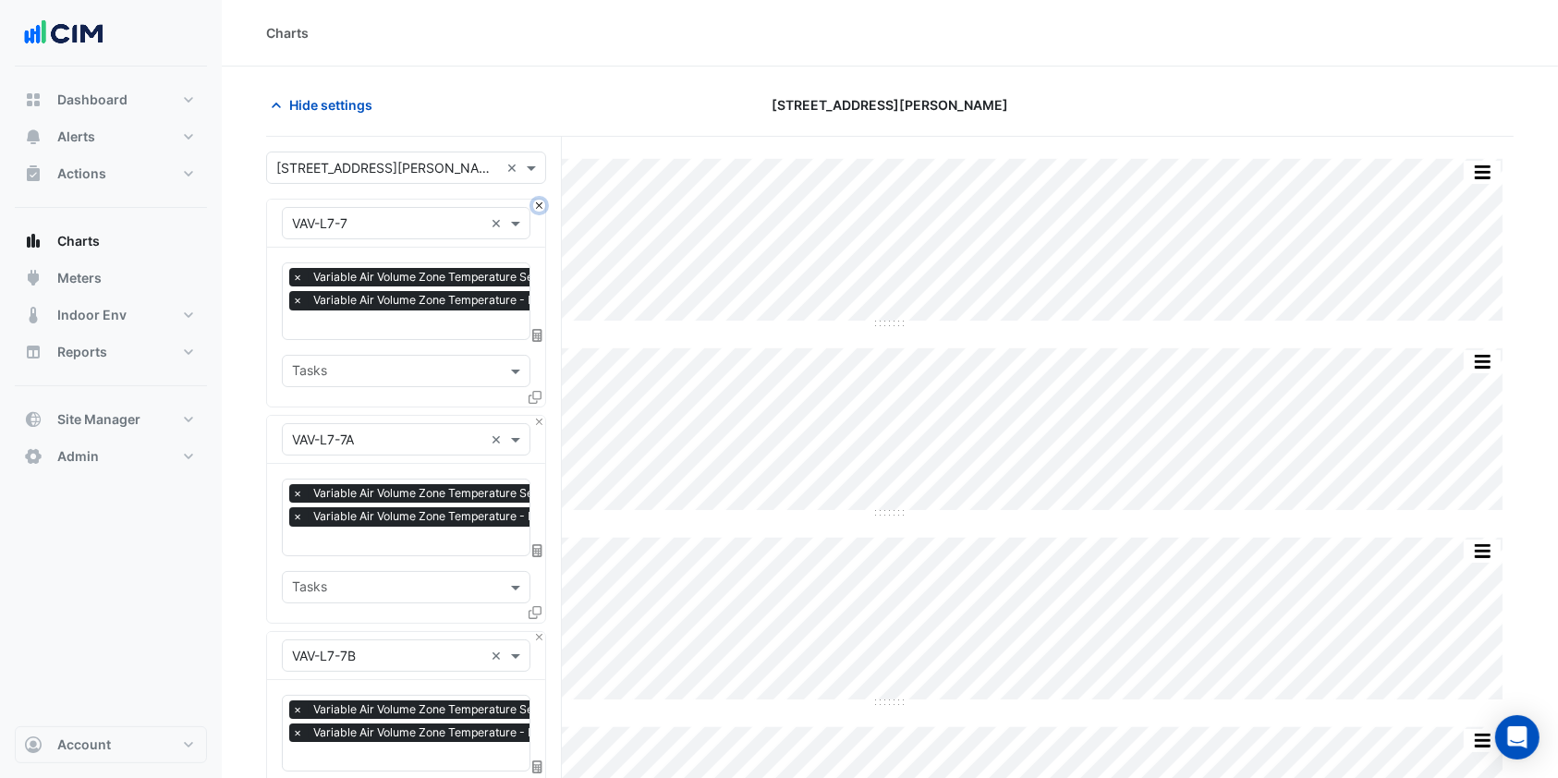
click at [535, 206] on button "Close" at bounding box center [539, 206] width 12 height 12
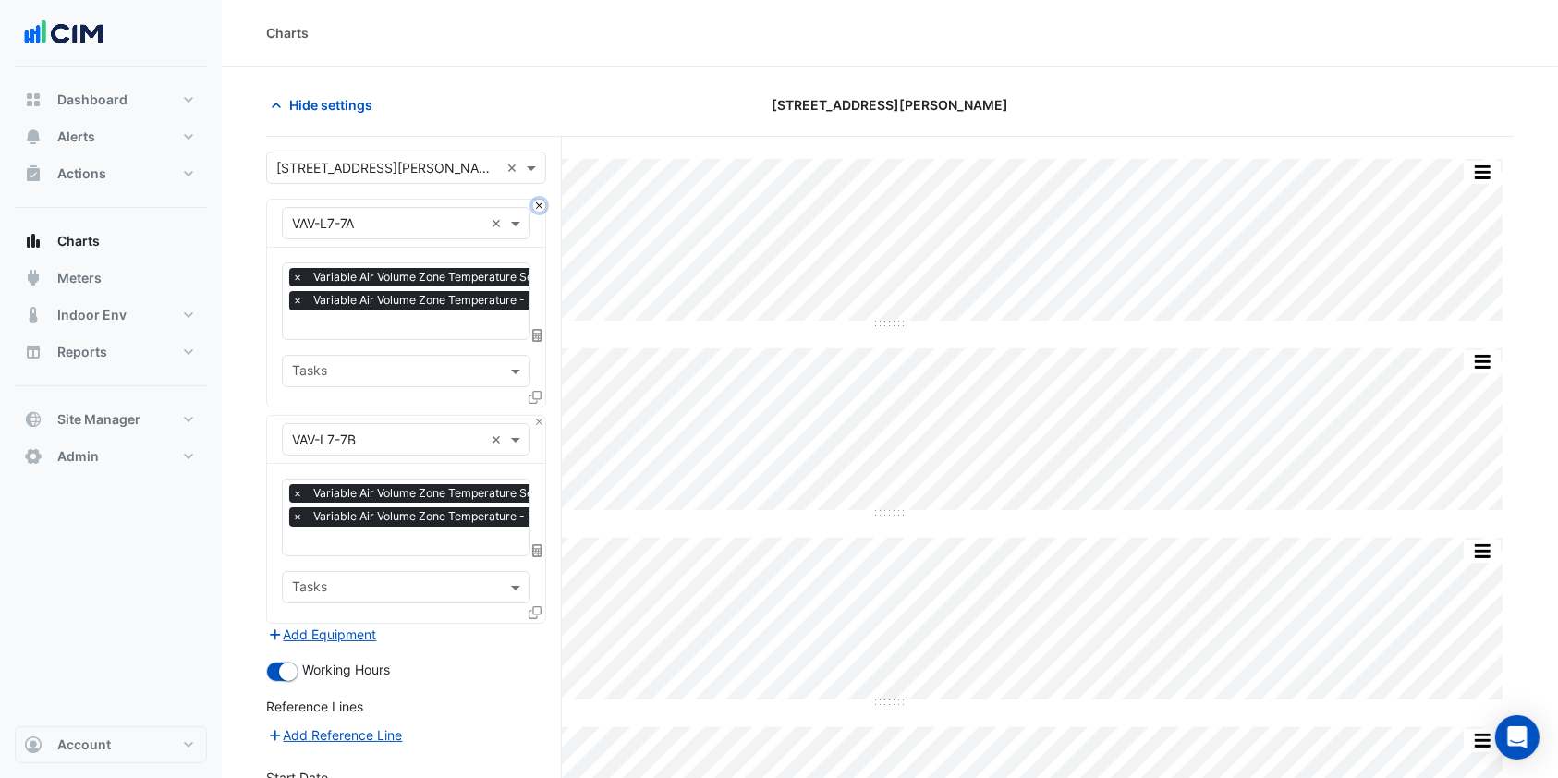
click at [535, 206] on button "Close" at bounding box center [539, 206] width 12 height 12
click at [534, 416] on div "Equipment × VAV-L7-7B ×" at bounding box center [406, 440] width 278 height 48
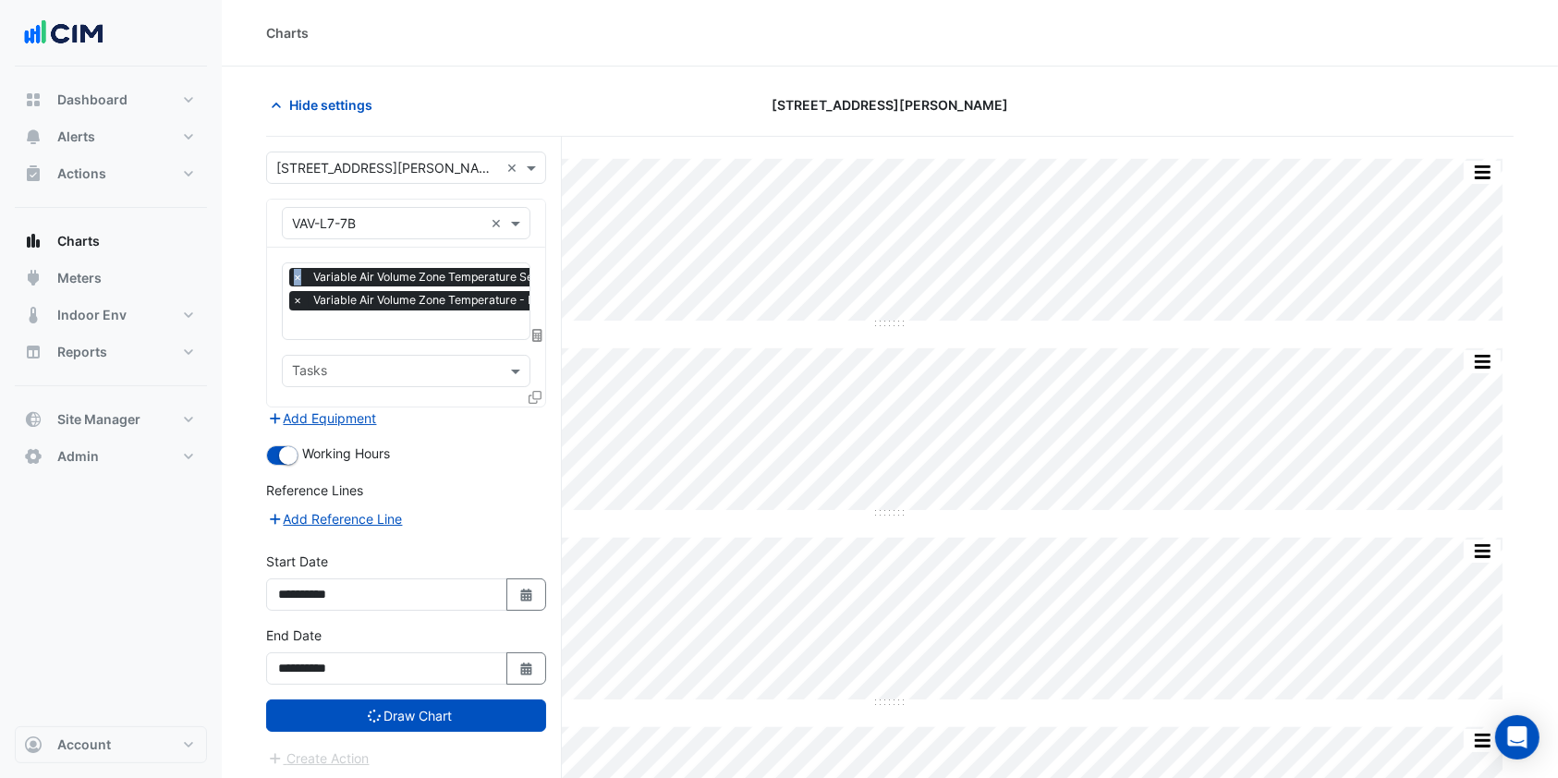
click at [534, 206] on div "Equipment × VAV-L7-7B ×" at bounding box center [406, 224] width 278 height 48
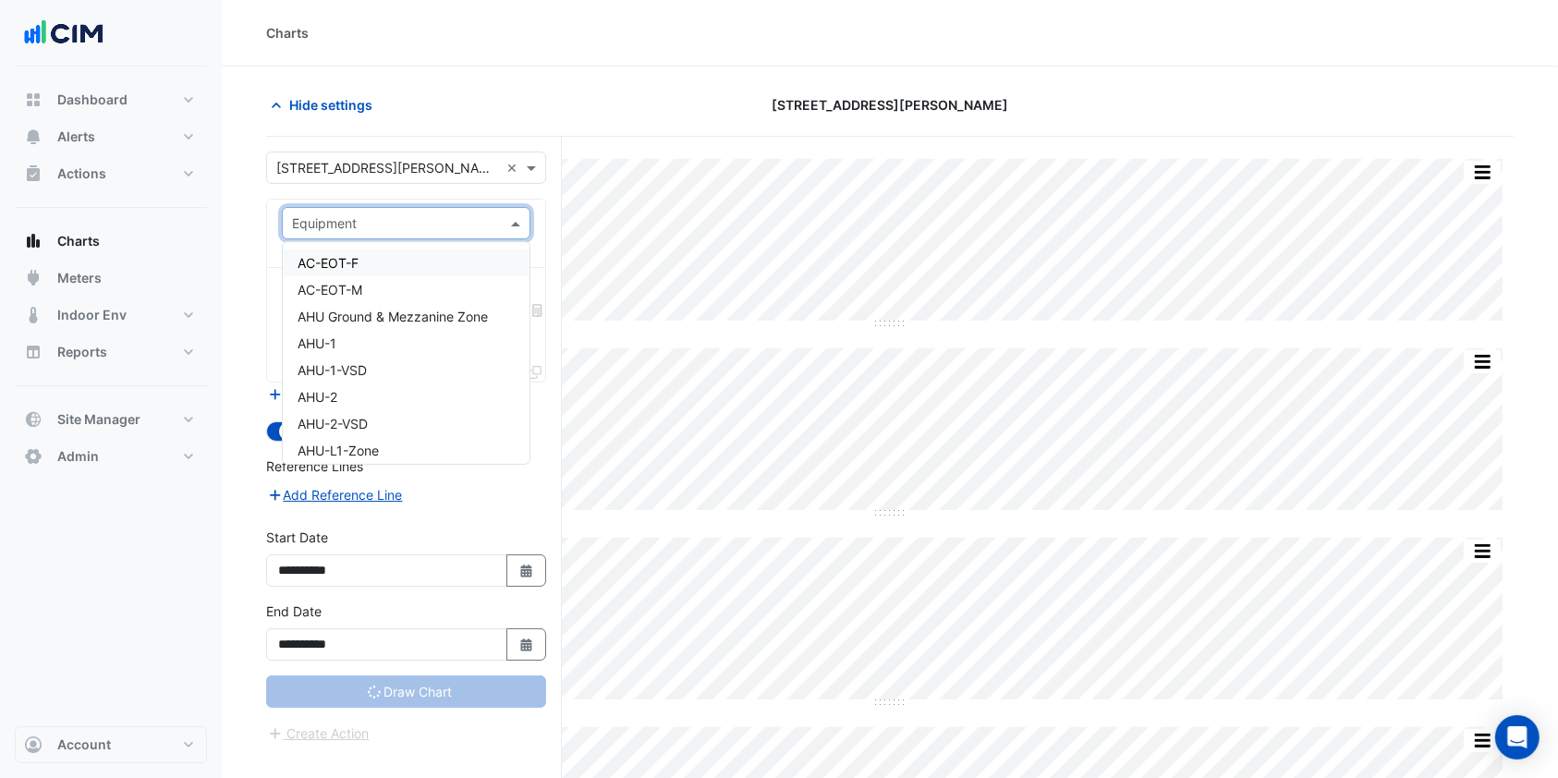
click at [485, 213] on div at bounding box center [406, 223] width 247 height 21
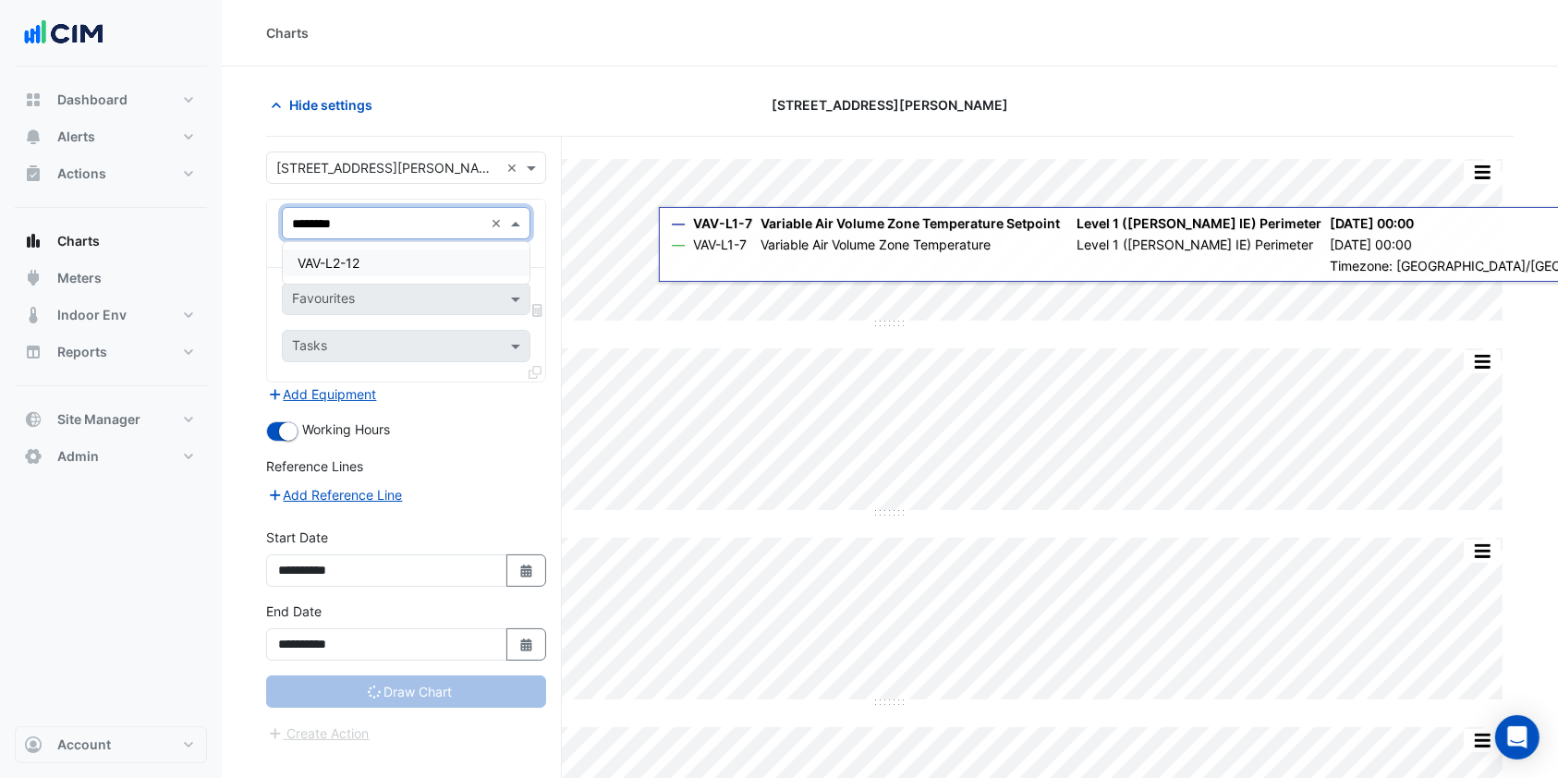
type input "*********"
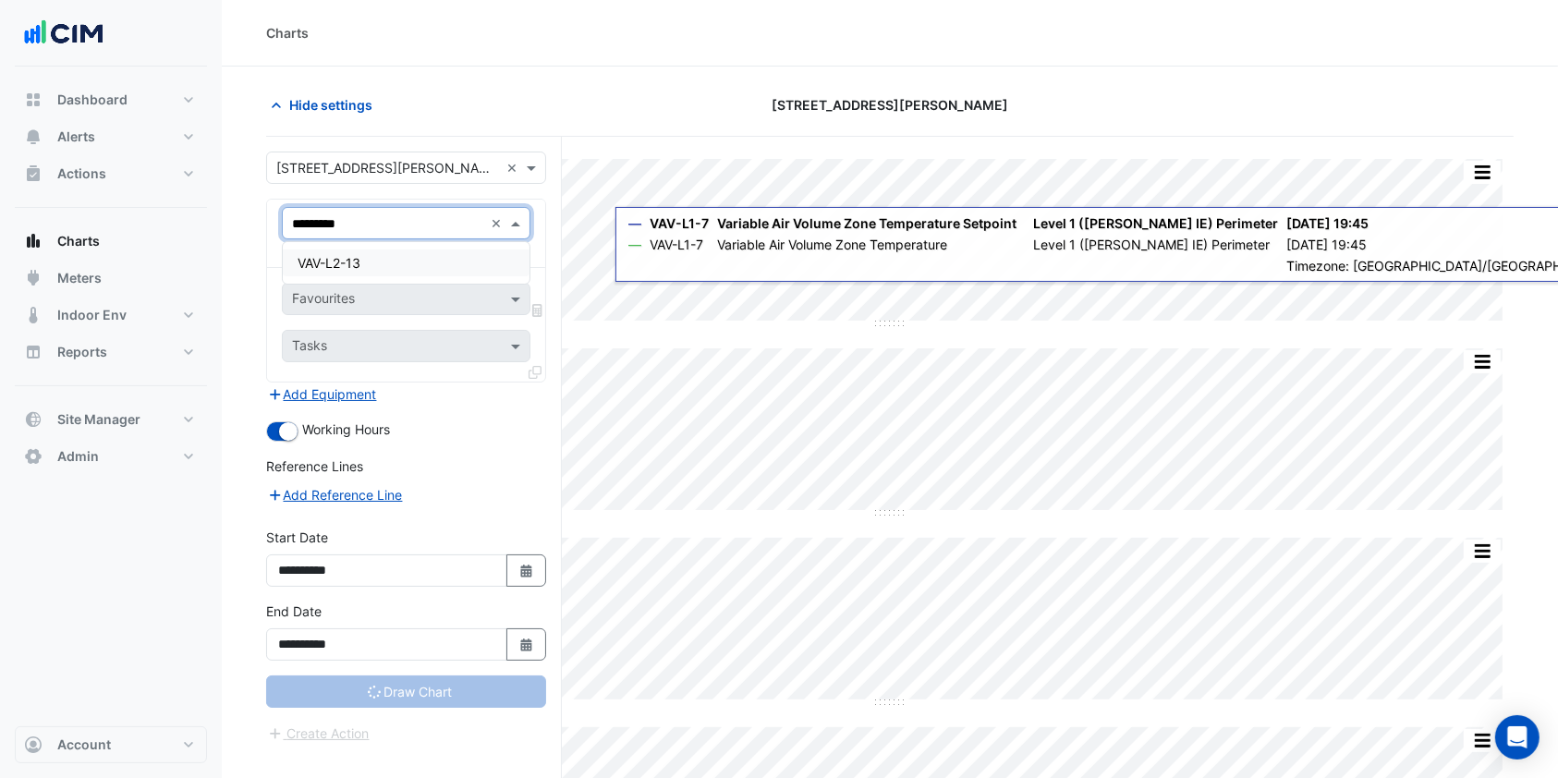
click at [377, 268] on div "VAV-L2-13" at bounding box center [406, 262] width 247 height 27
click at [393, 268] on div "Favourites Tasks" at bounding box center [406, 325] width 278 height 114
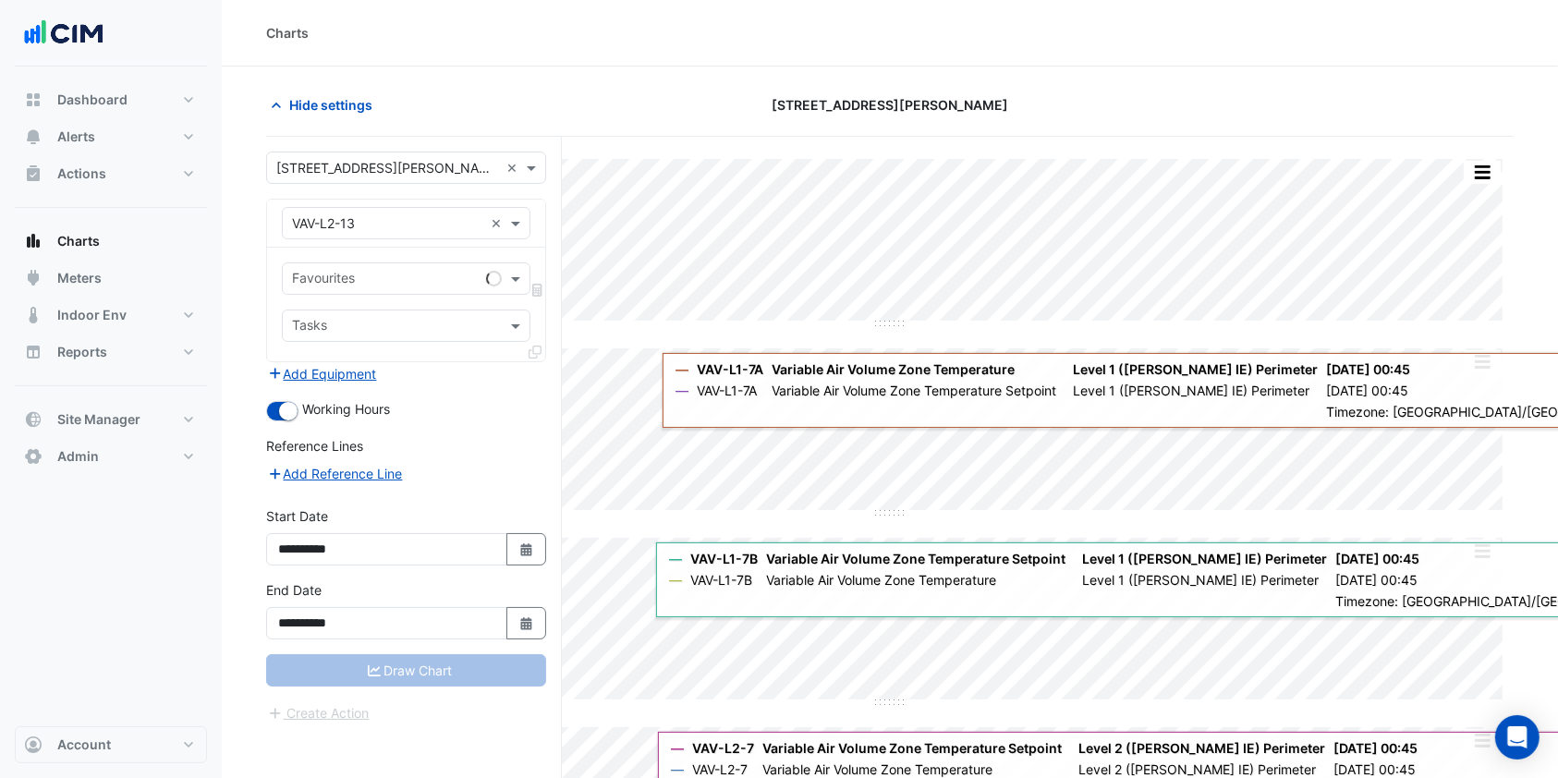
click at [380, 266] on div "Favourites" at bounding box center [381, 278] width 196 height 29
type input "***"
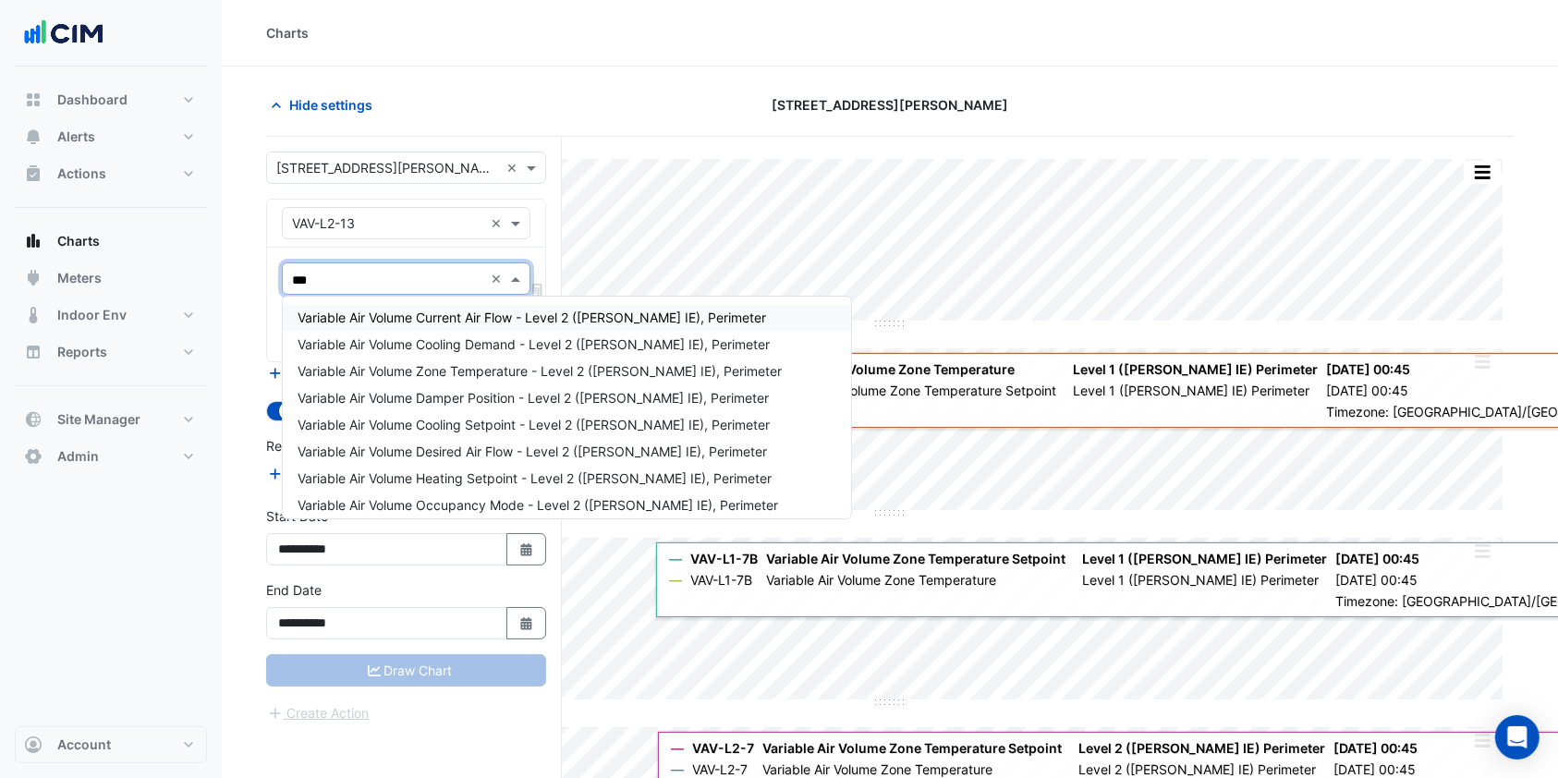
click at [511, 323] on span "Variable Air Volume Current Air Flow - Level 2 (NABERS IE), Perimeter" at bounding box center [532, 318] width 468 height 16
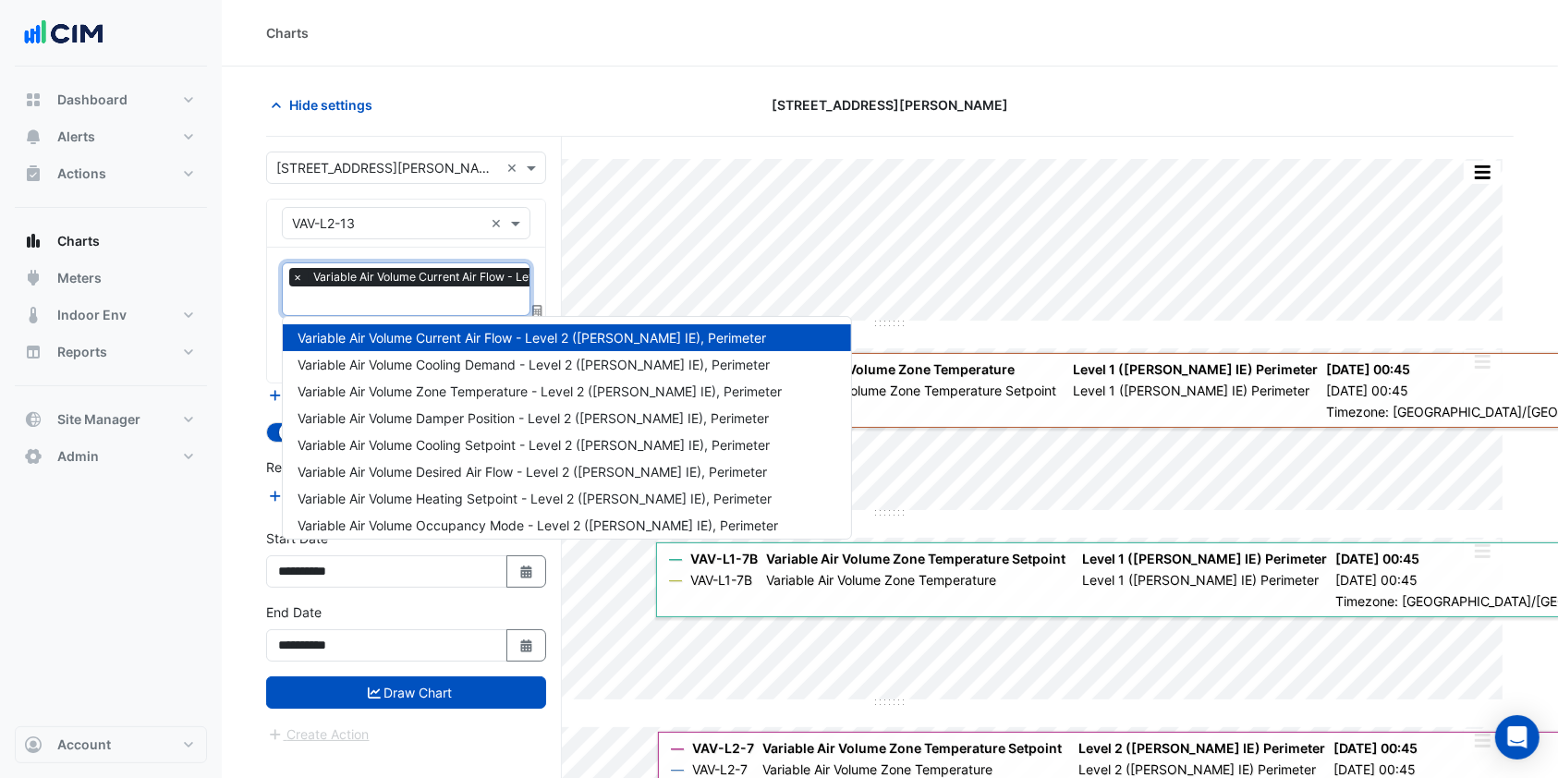
click at [414, 307] on input "text" at bounding box center [513, 302] width 442 height 19
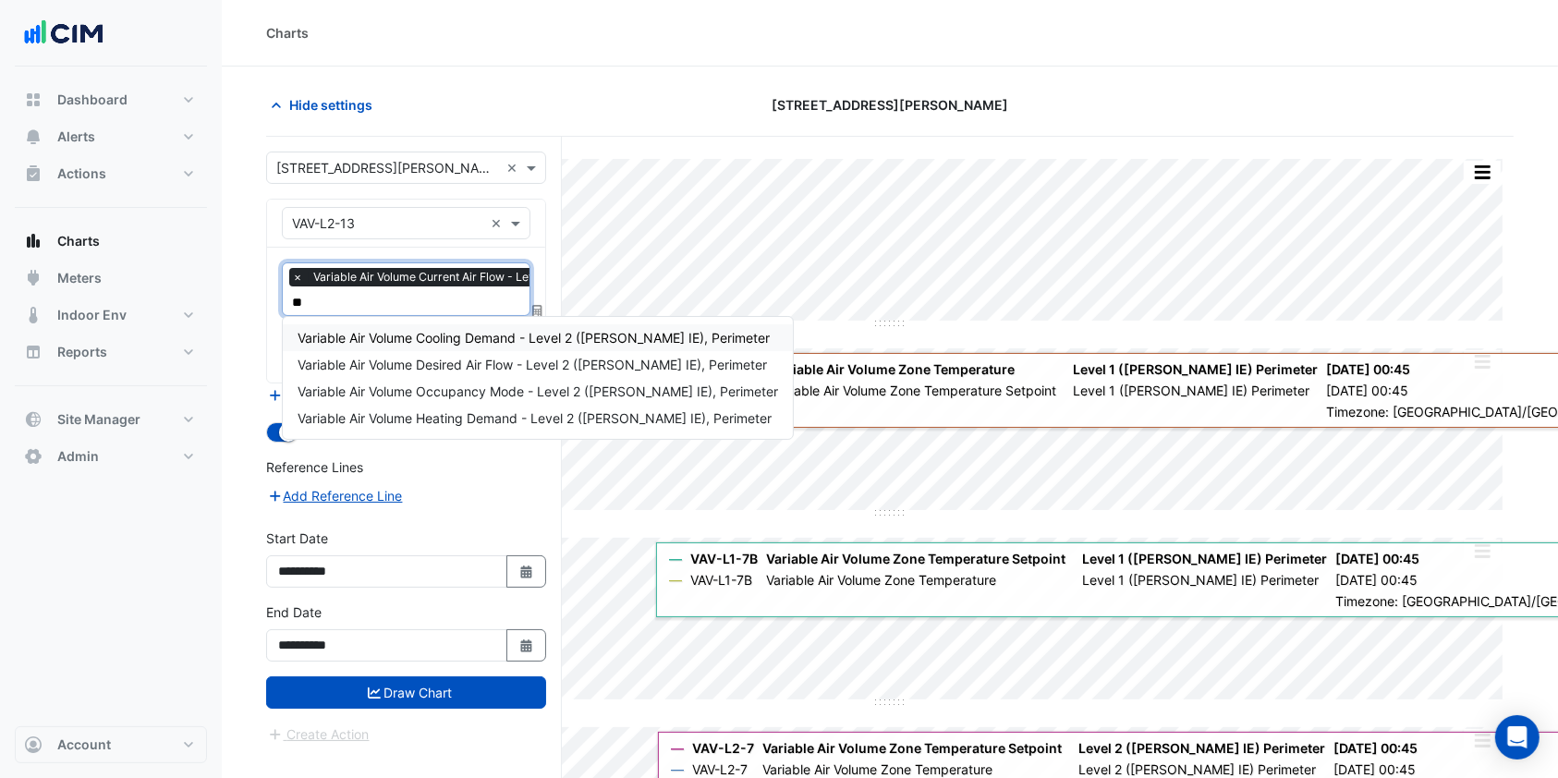
type input "***"
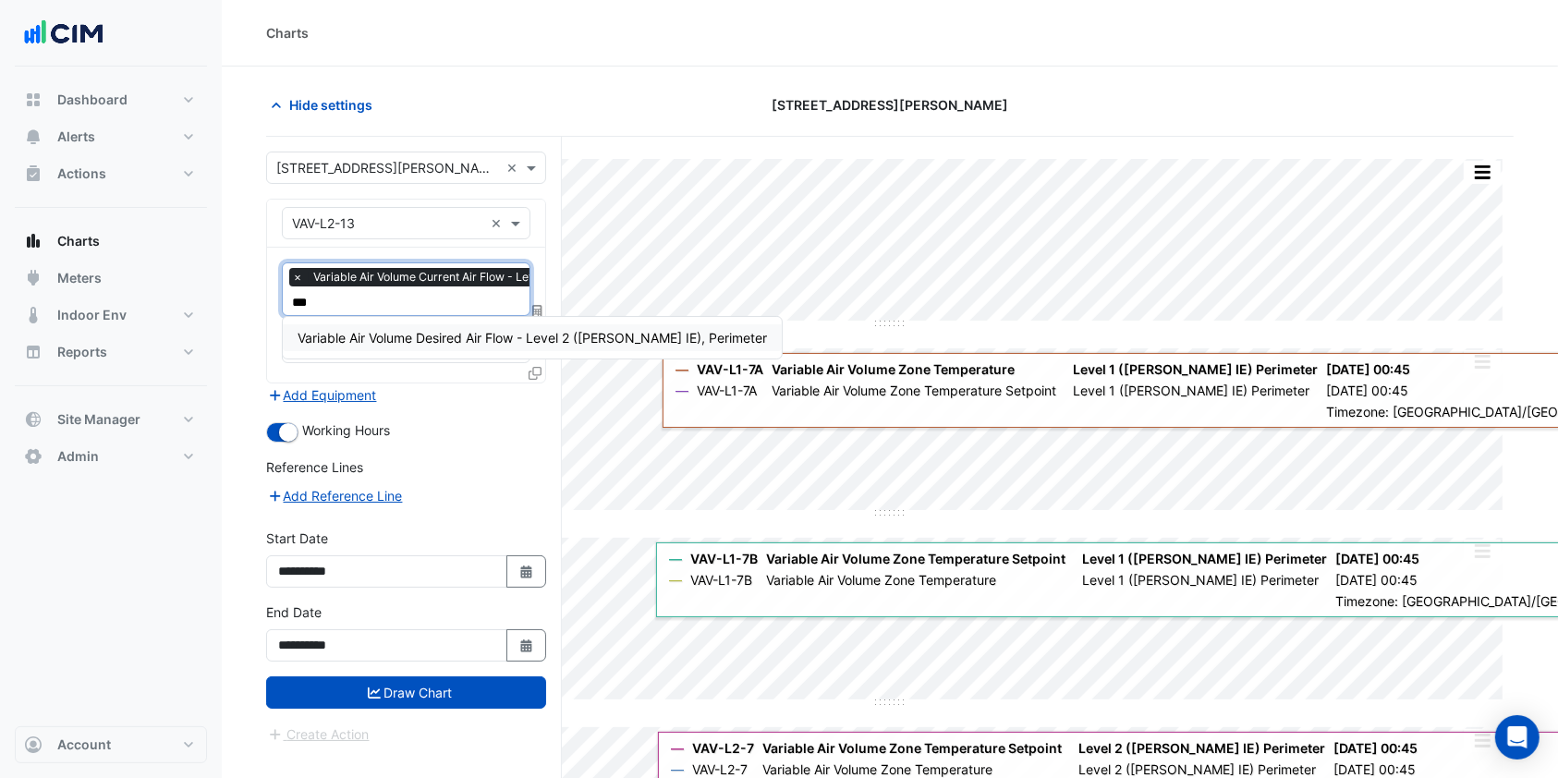
click at [407, 327] on div "Variable Air Volume Desired Air Flow - Level 2 (NABERS IE), Perimeter" at bounding box center [532, 337] width 499 height 27
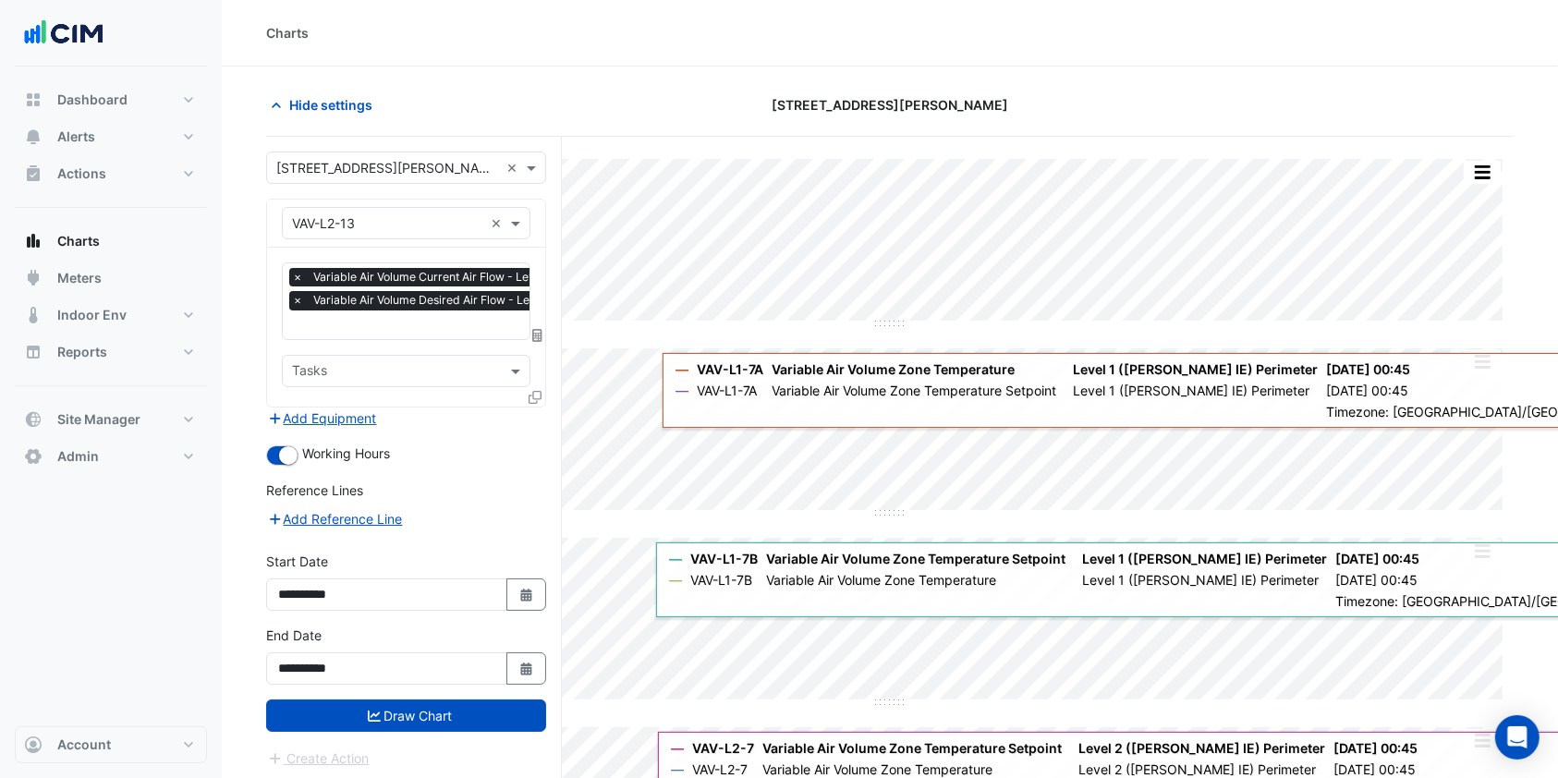
click at [429, 716] on button "Draw Chart" at bounding box center [406, 715] width 280 height 32
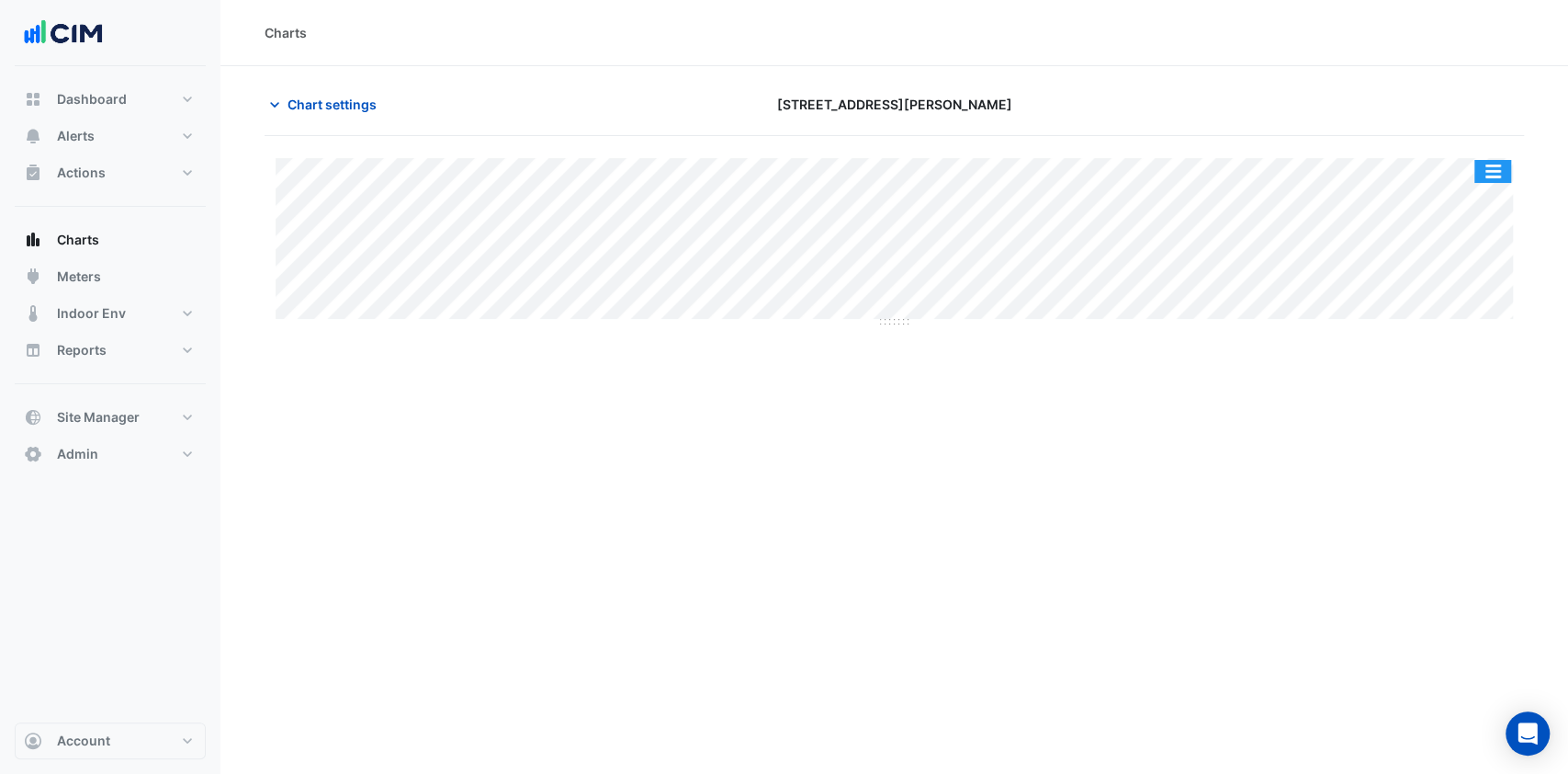
click at [1498, 175] on button "button" at bounding box center [1492, 171] width 37 height 23
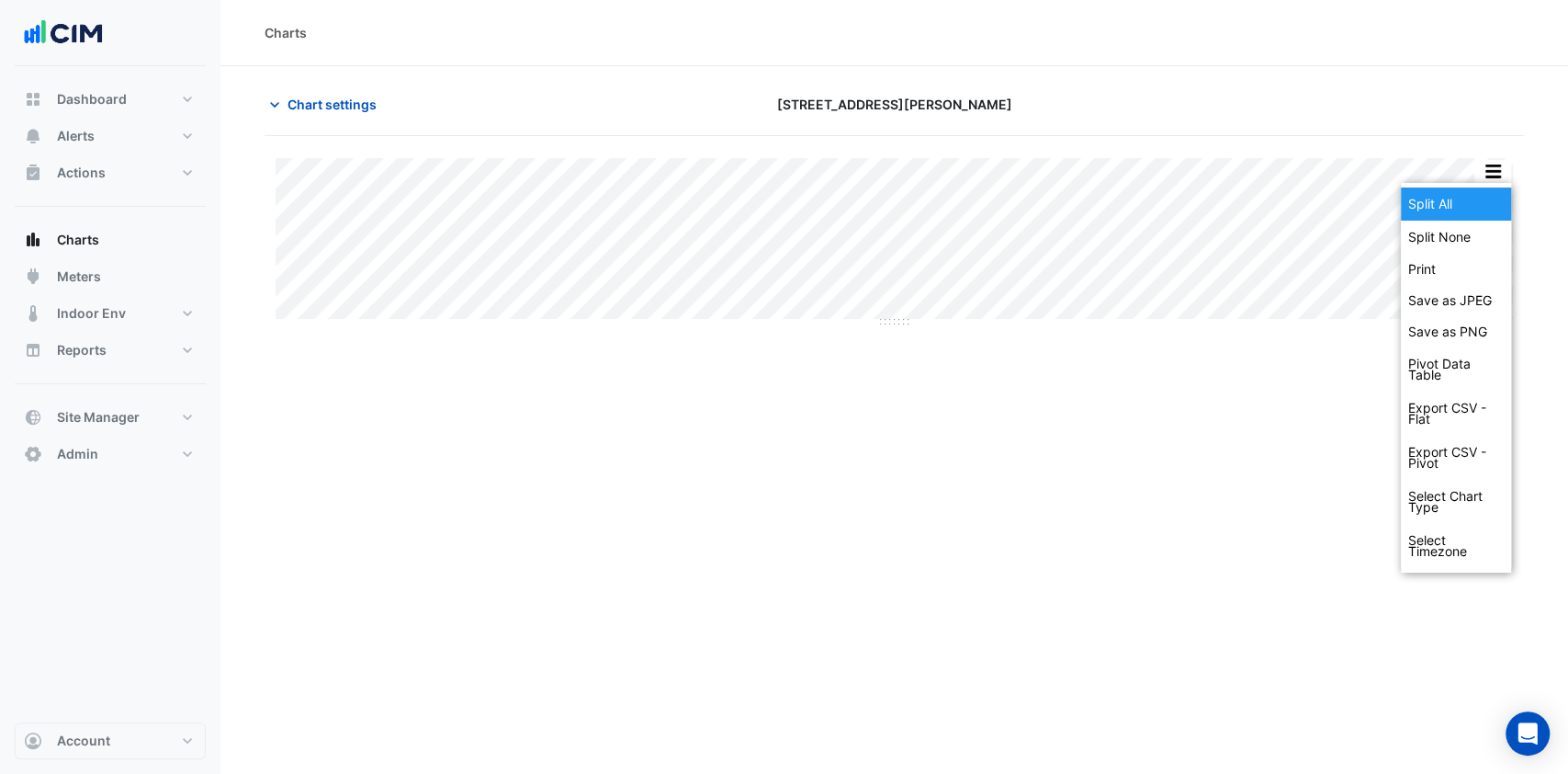
click at [1483, 201] on div "Split All" at bounding box center [1456, 203] width 110 height 33
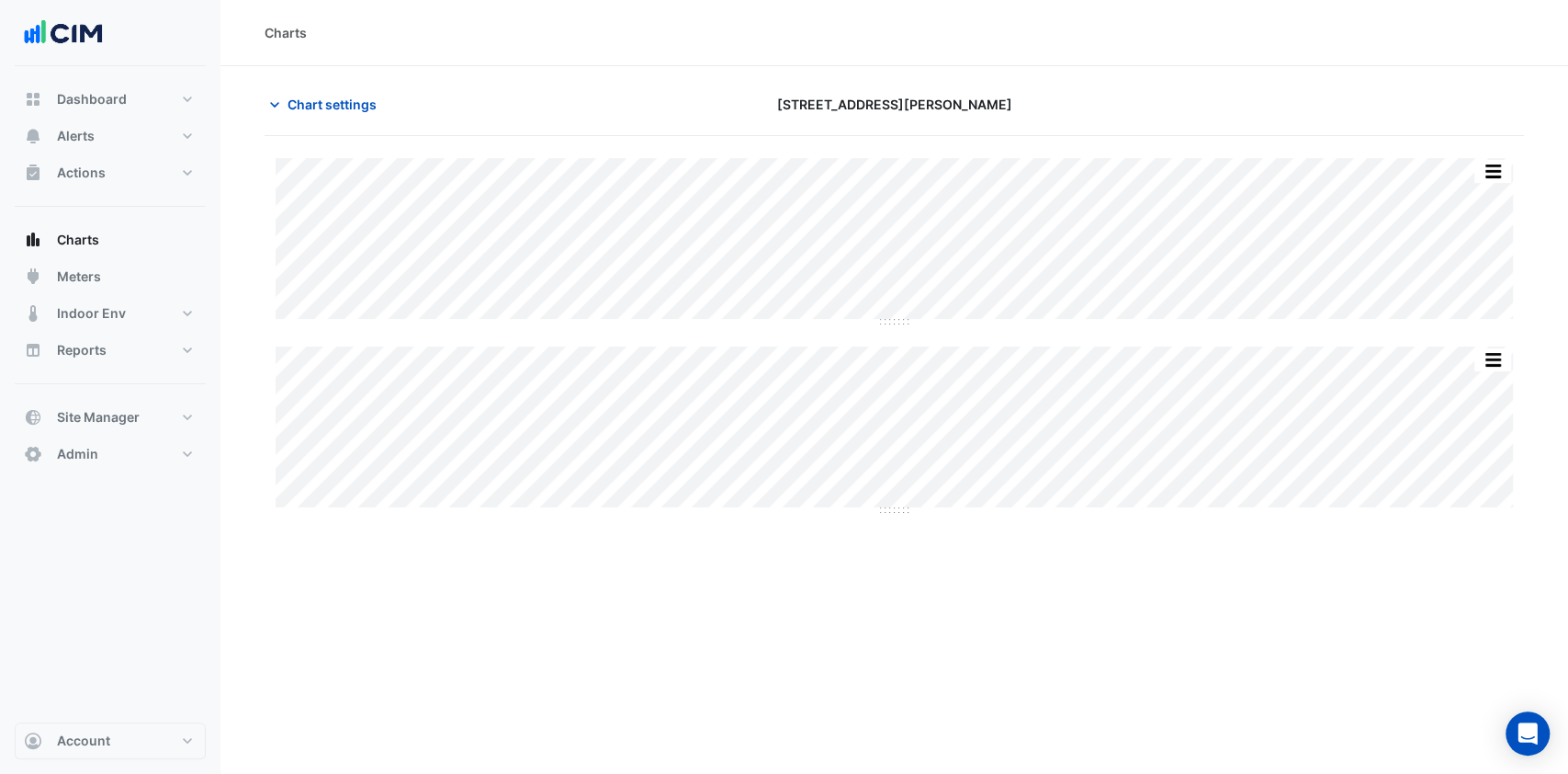
click at [271, 85] on section "Chart settings 3 Thomas Holt Drive Split None Print Save as JPEG Save as PNG Pi…" at bounding box center [895, 300] width 1348 height 469
click at [303, 93] on button "Chart settings" at bounding box center [326, 104] width 124 height 32
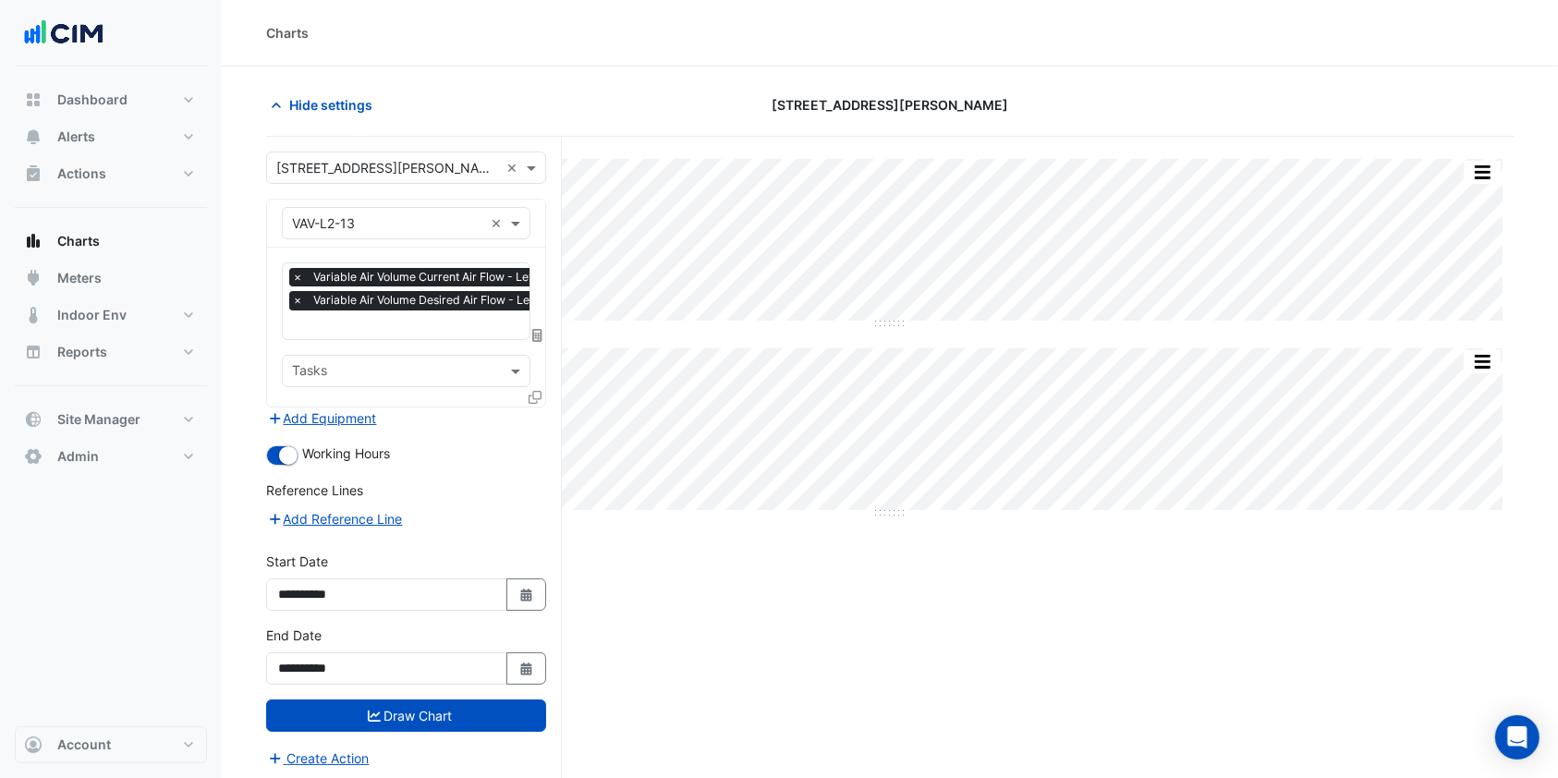
click at [327, 339] on div "Favourites × Variable Air Volume Current Air Flow - Level 2 (NABERS IE), Perime…" at bounding box center [406, 327] width 278 height 159
click at [322, 326] on input "text" at bounding box center [505, 326] width 443 height 19
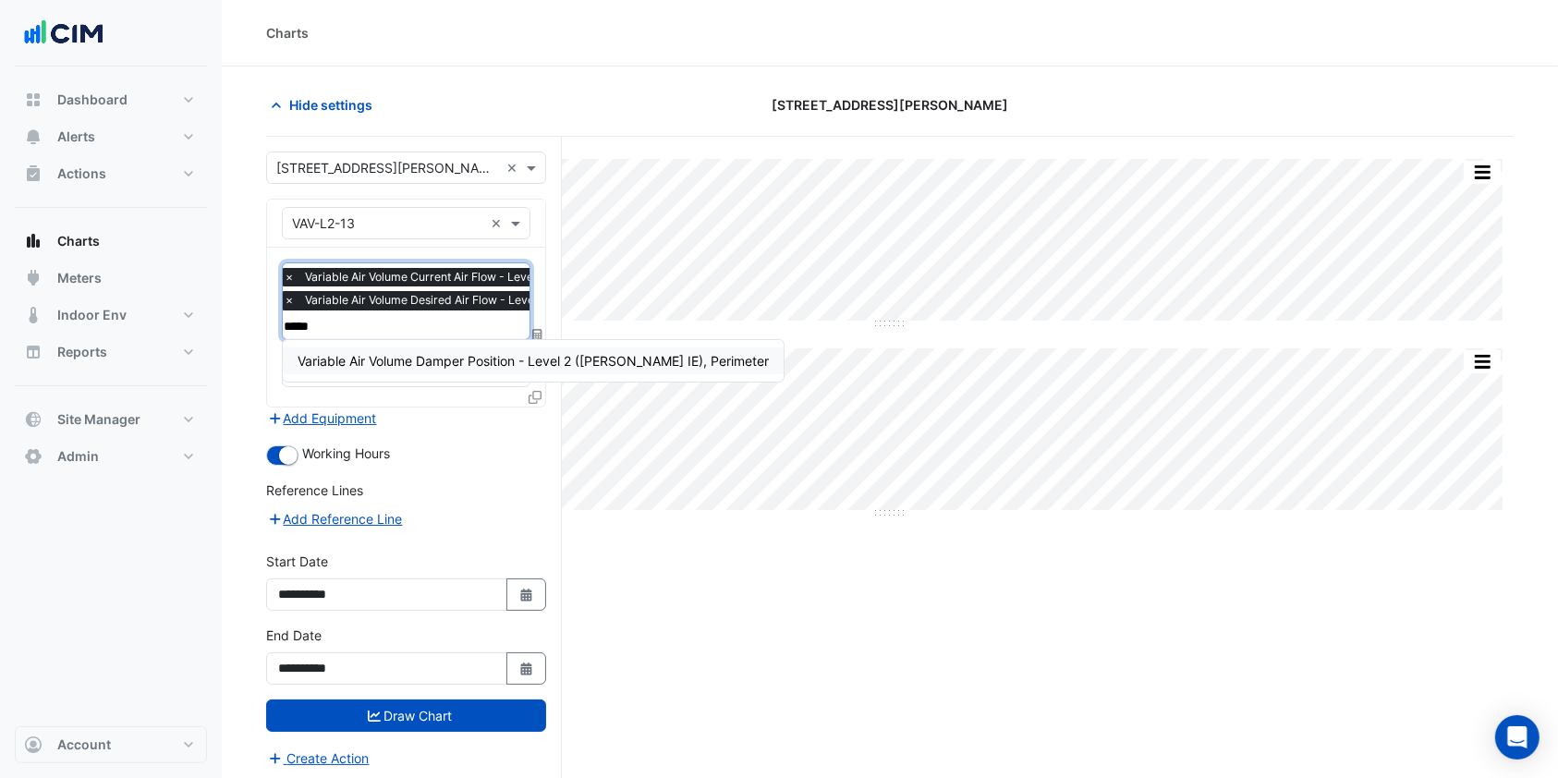
type input "******"
click at [378, 341] on div "Variable Air Volume Damper Position - Level 2 (NABERS IE), Perimeter" at bounding box center [533, 361] width 501 height 42
click at [378, 345] on div "Variable Air Volume Damper Position - Level 2 (NABERS IE), Perimeter" at bounding box center [533, 361] width 501 height 42
click at [383, 353] on span "Variable Air Volume Damper Position - Level 2 (NABERS IE), Perimeter" at bounding box center [533, 361] width 471 height 16
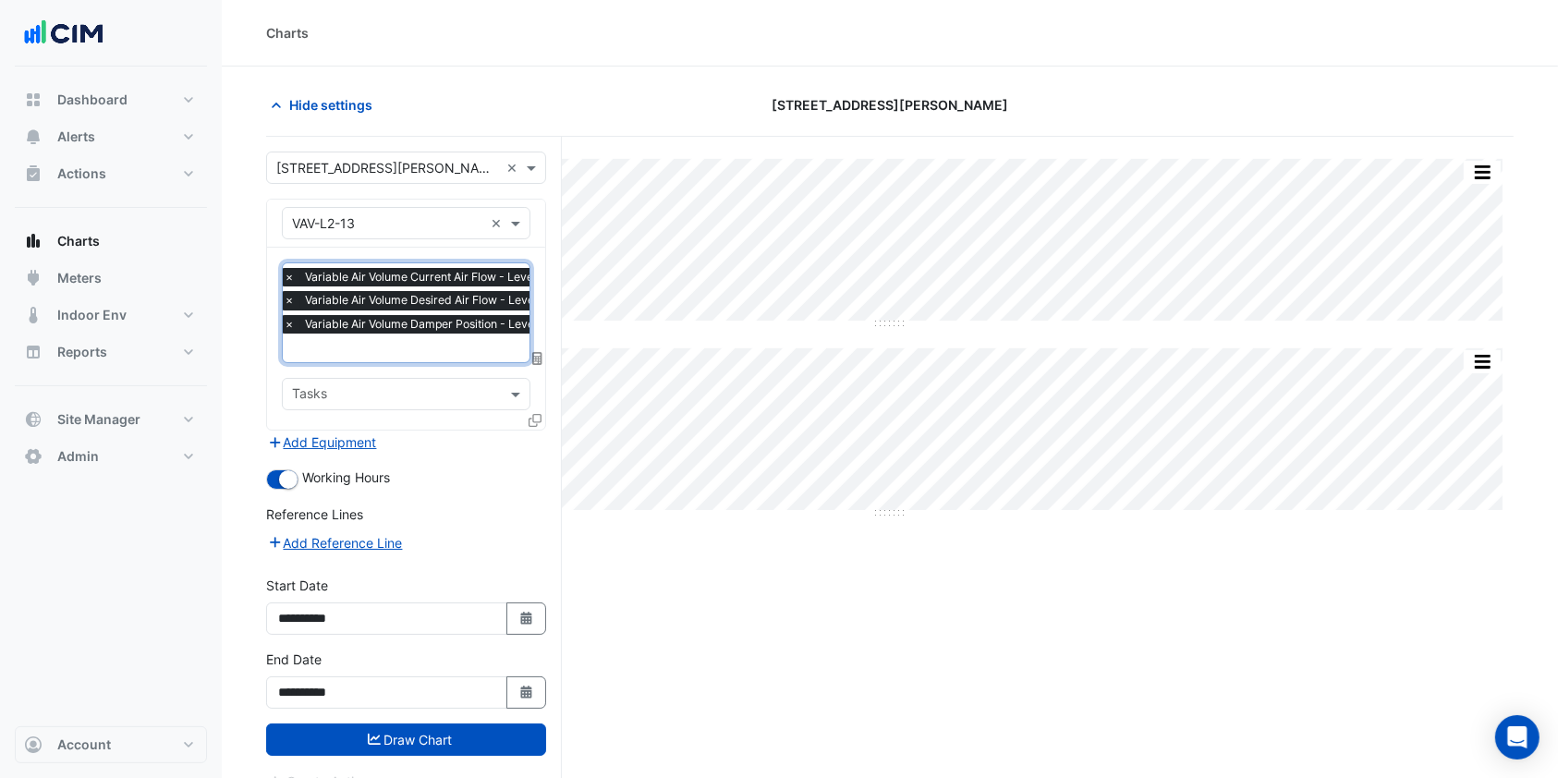
click at [451, 733] on button "Draw Chart" at bounding box center [406, 740] width 280 height 32
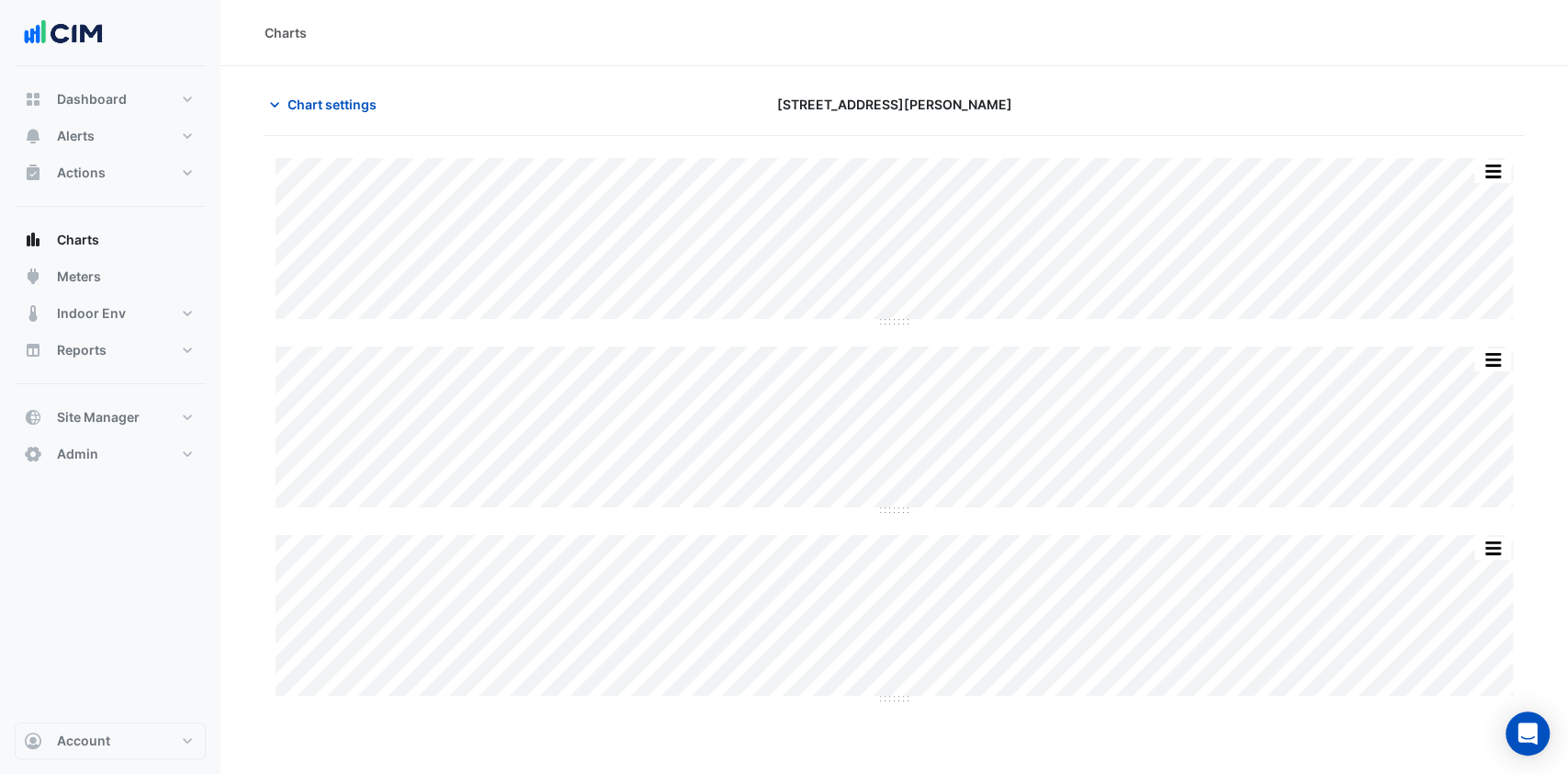
click at [279, 96] on icon "button" at bounding box center [274, 104] width 18 height 18
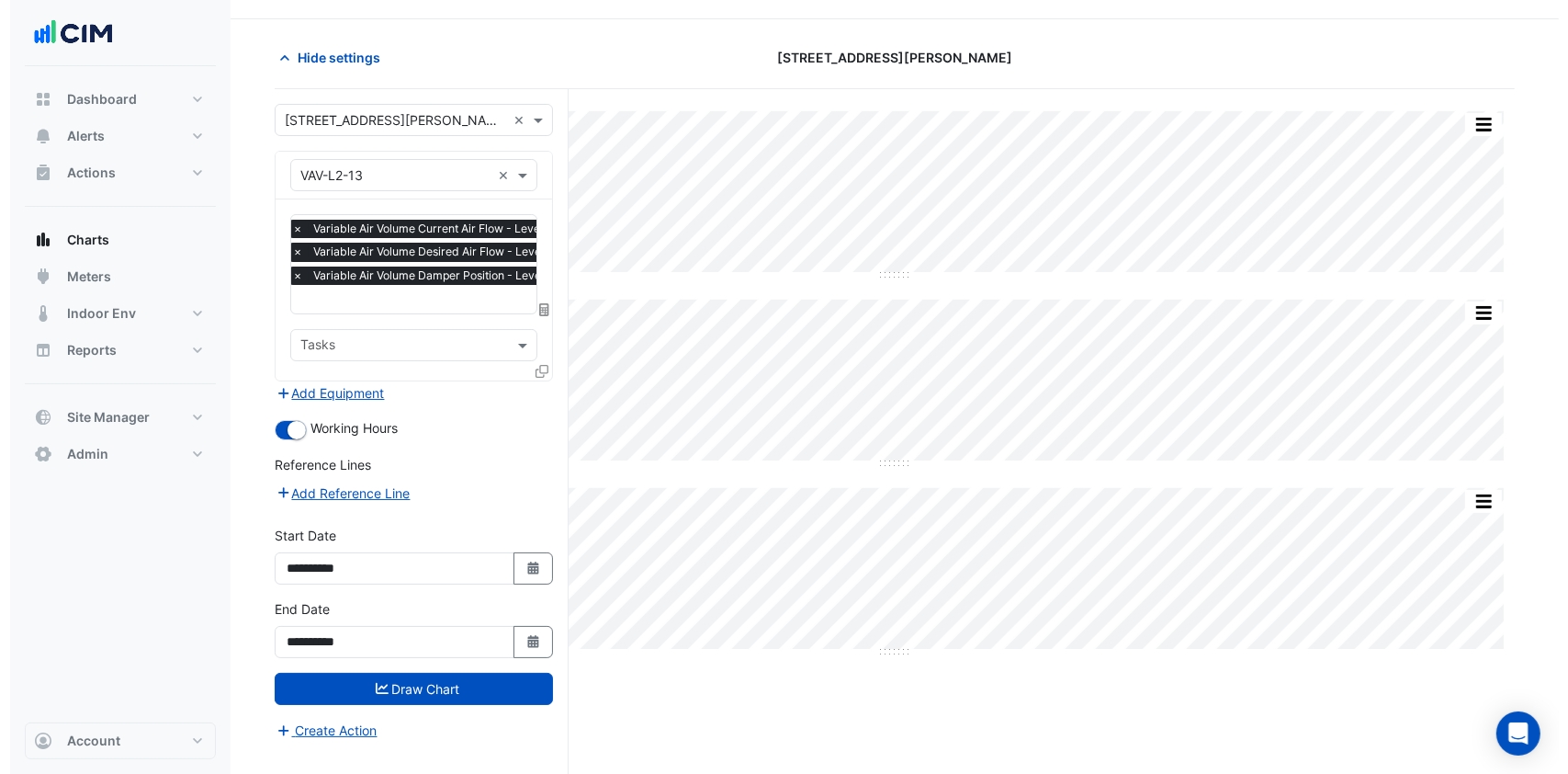
scroll to position [69, 0]
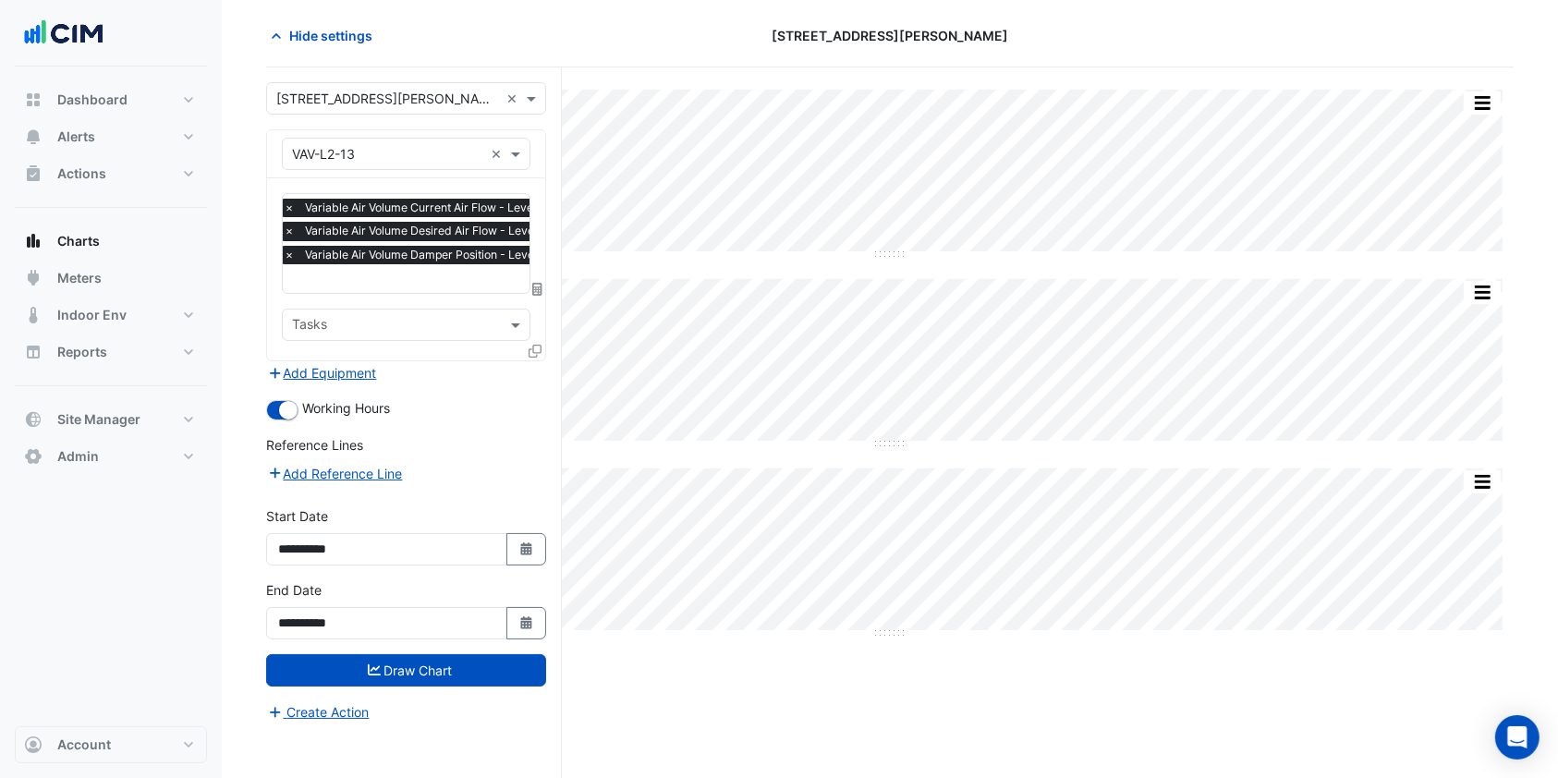
click at [326, 701] on button "Create Action" at bounding box center [318, 711] width 104 height 21
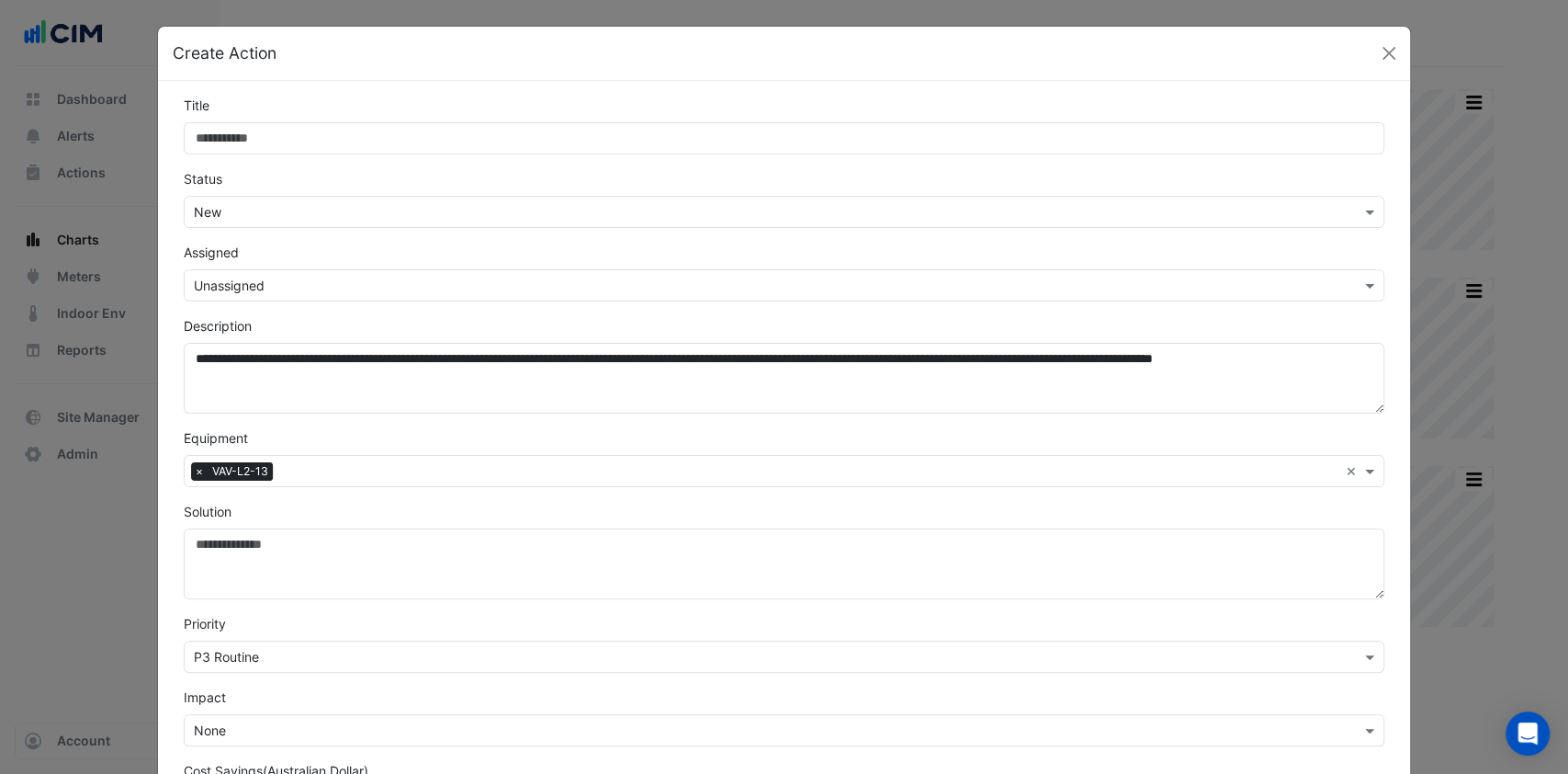
click at [338, 133] on input "Title" at bounding box center [784, 138] width 1202 height 32
type input "**********"
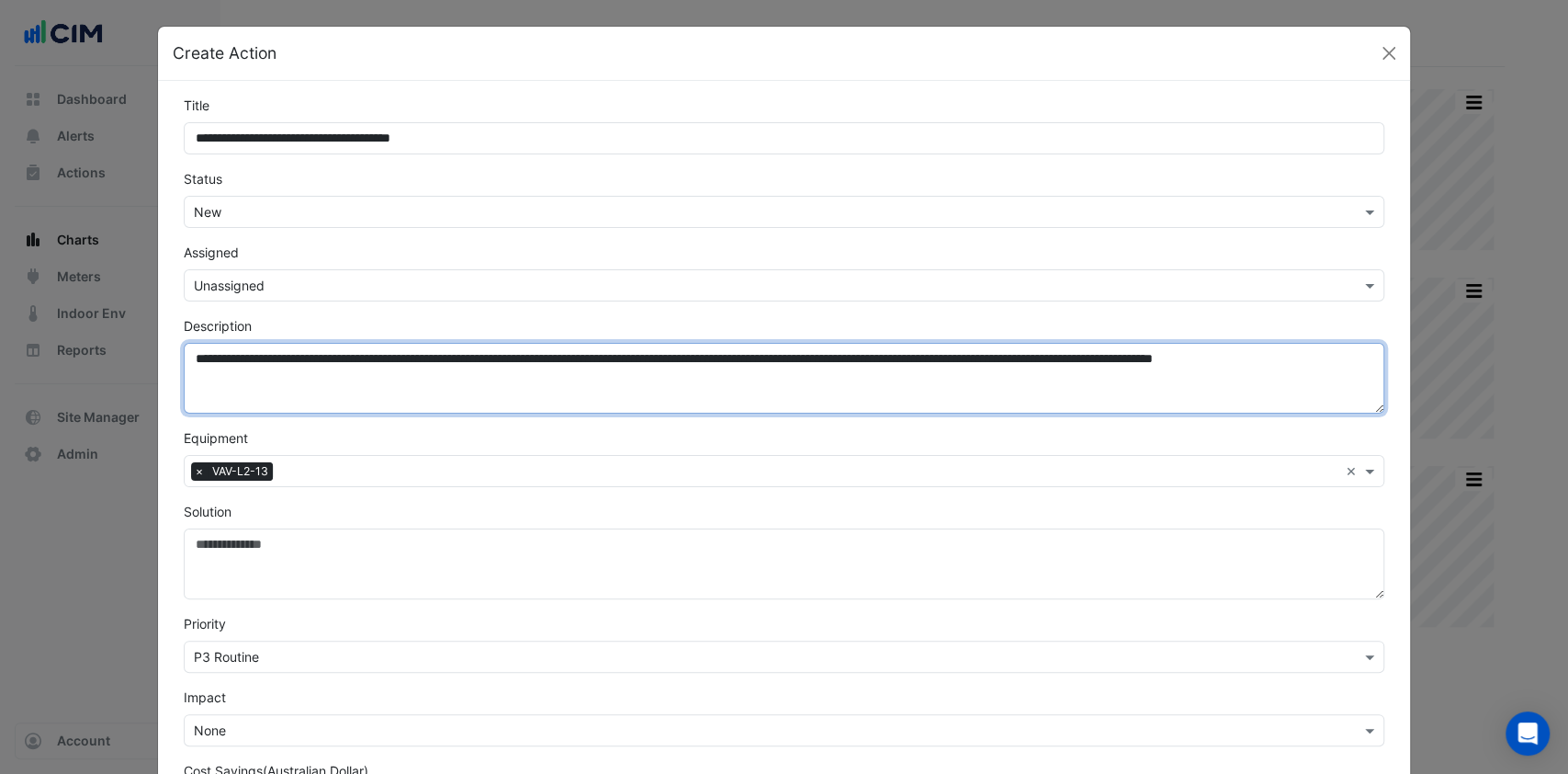
click at [189, 365] on textarea "**********" at bounding box center [784, 378] width 1202 height 71
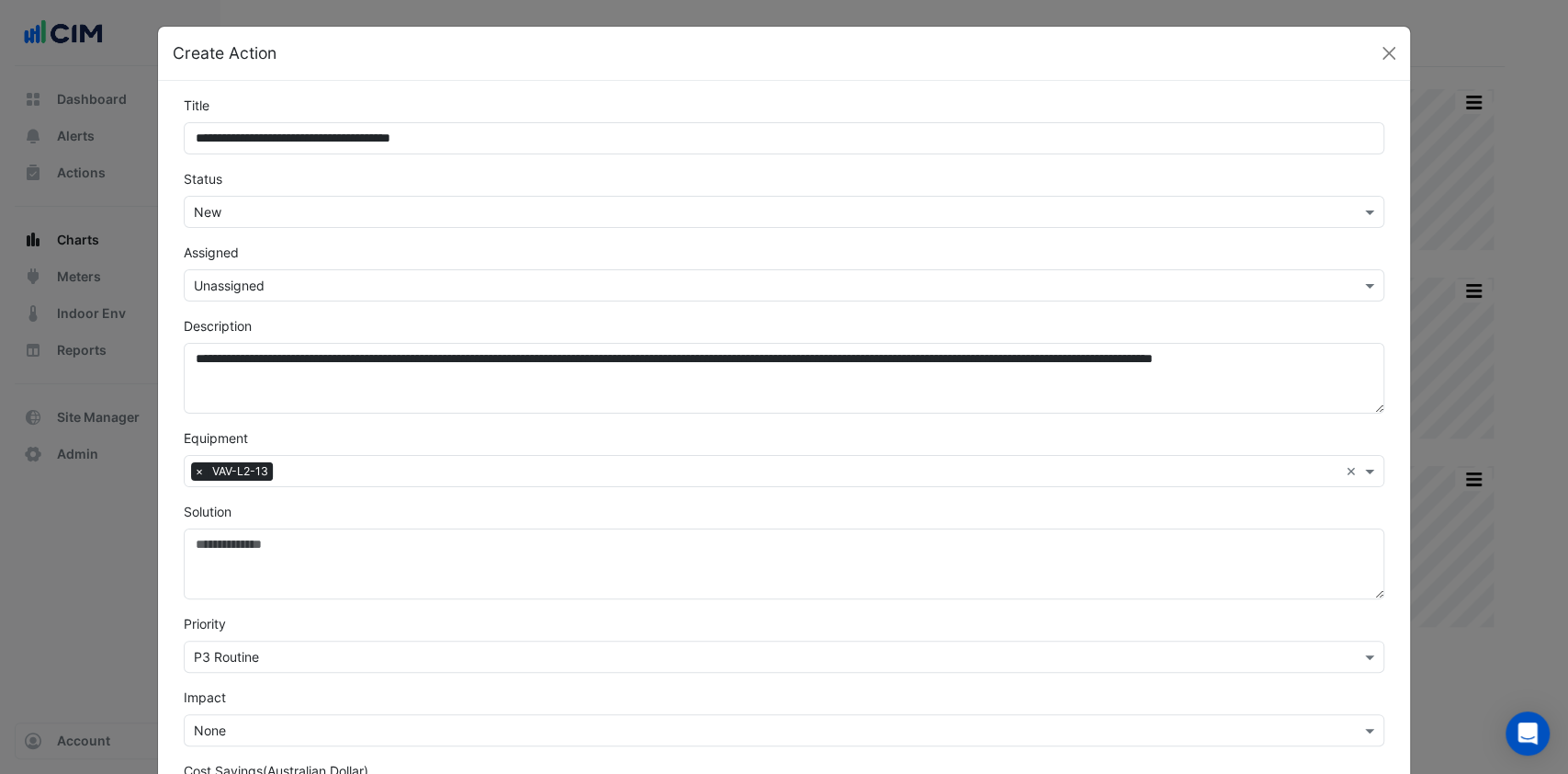
click at [214, 228] on form "**********" at bounding box center [784, 494] width 1202 height 798
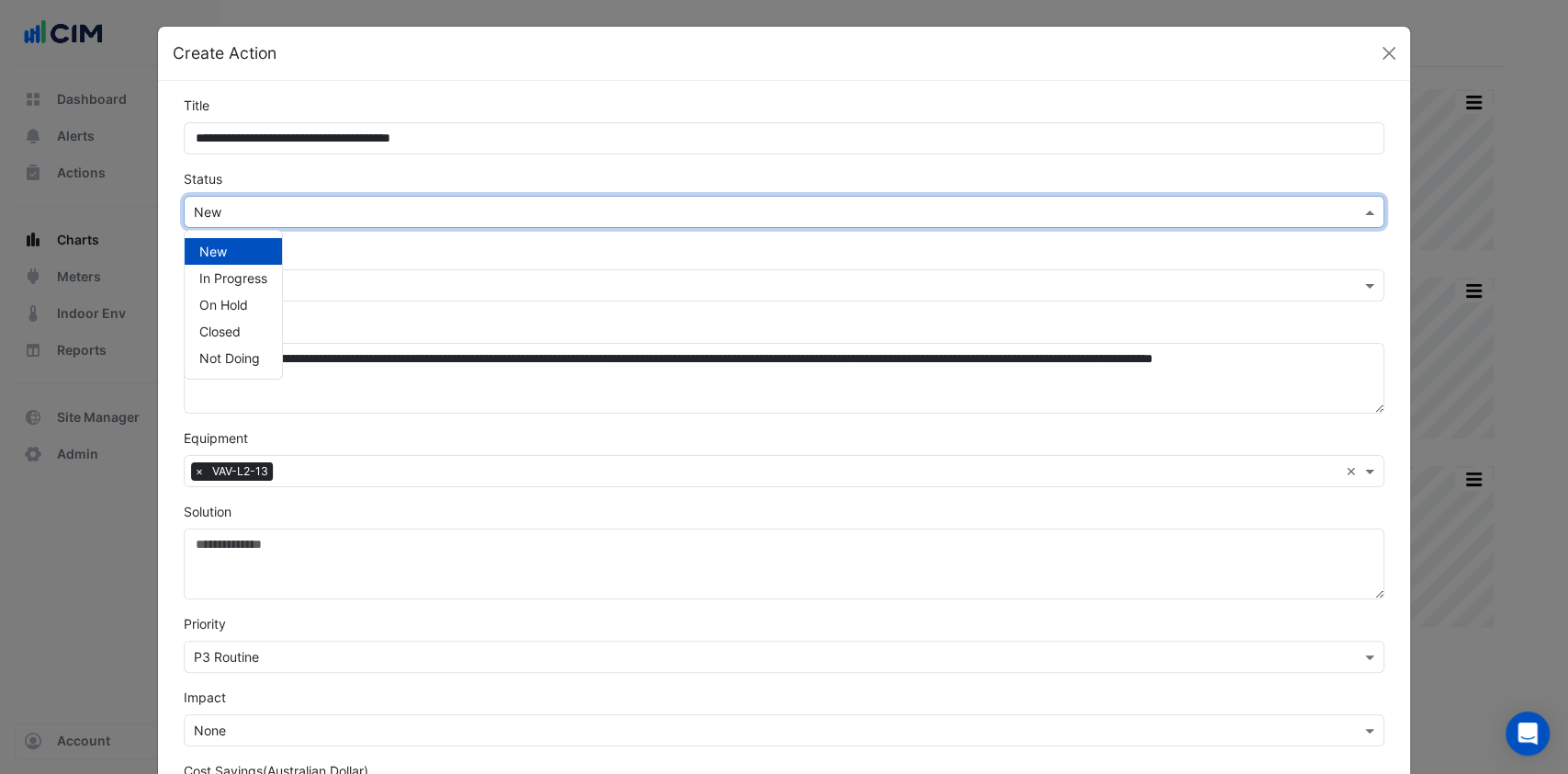
click at [224, 208] on input "text" at bounding box center [766, 212] width 1144 height 19
click at [227, 282] on span "In Progress" at bounding box center [234, 279] width 68 height 16
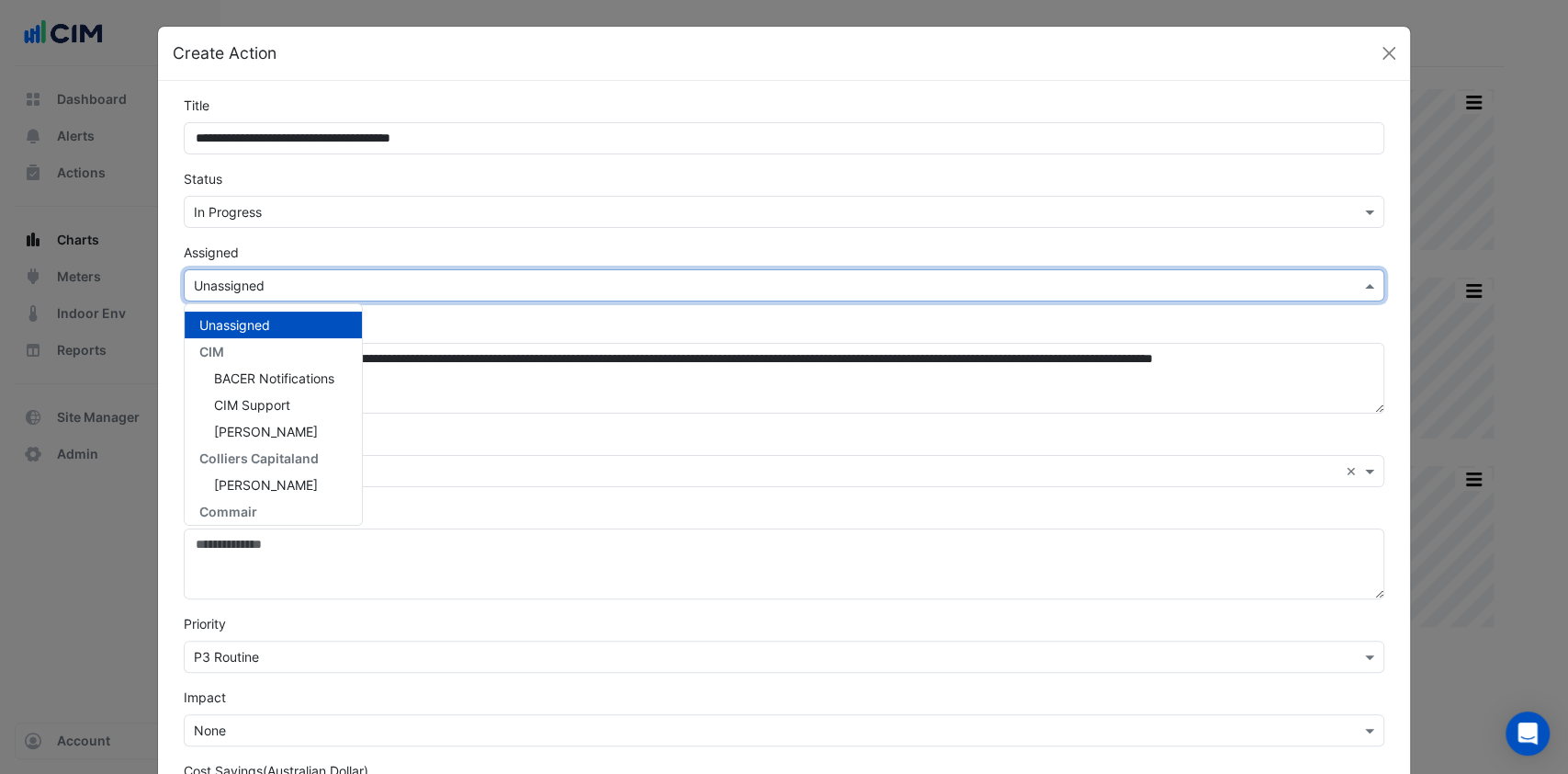
click at [264, 277] on input "text" at bounding box center [766, 286] width 1144 height 19
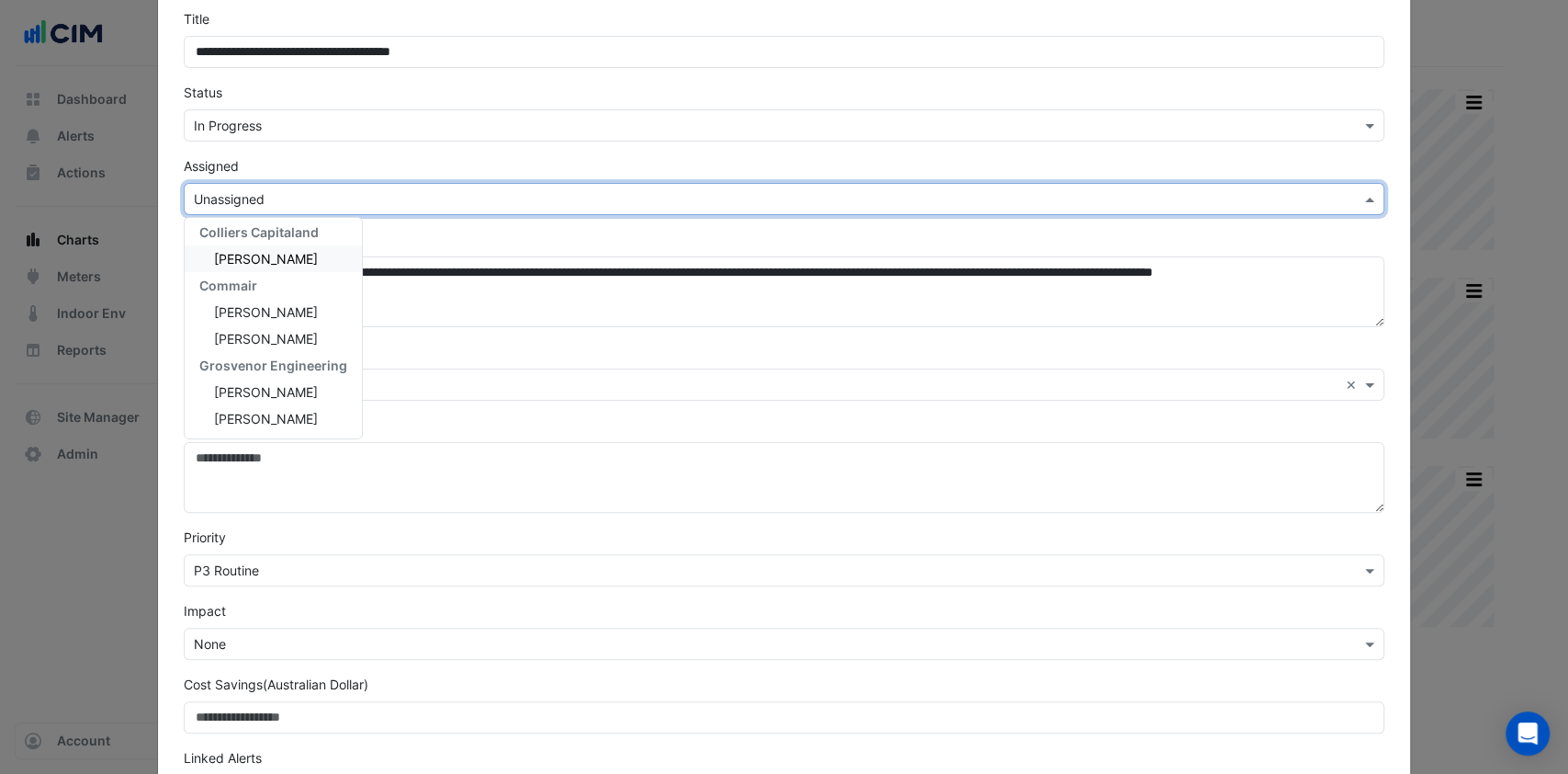
scroll to position [122, 0]
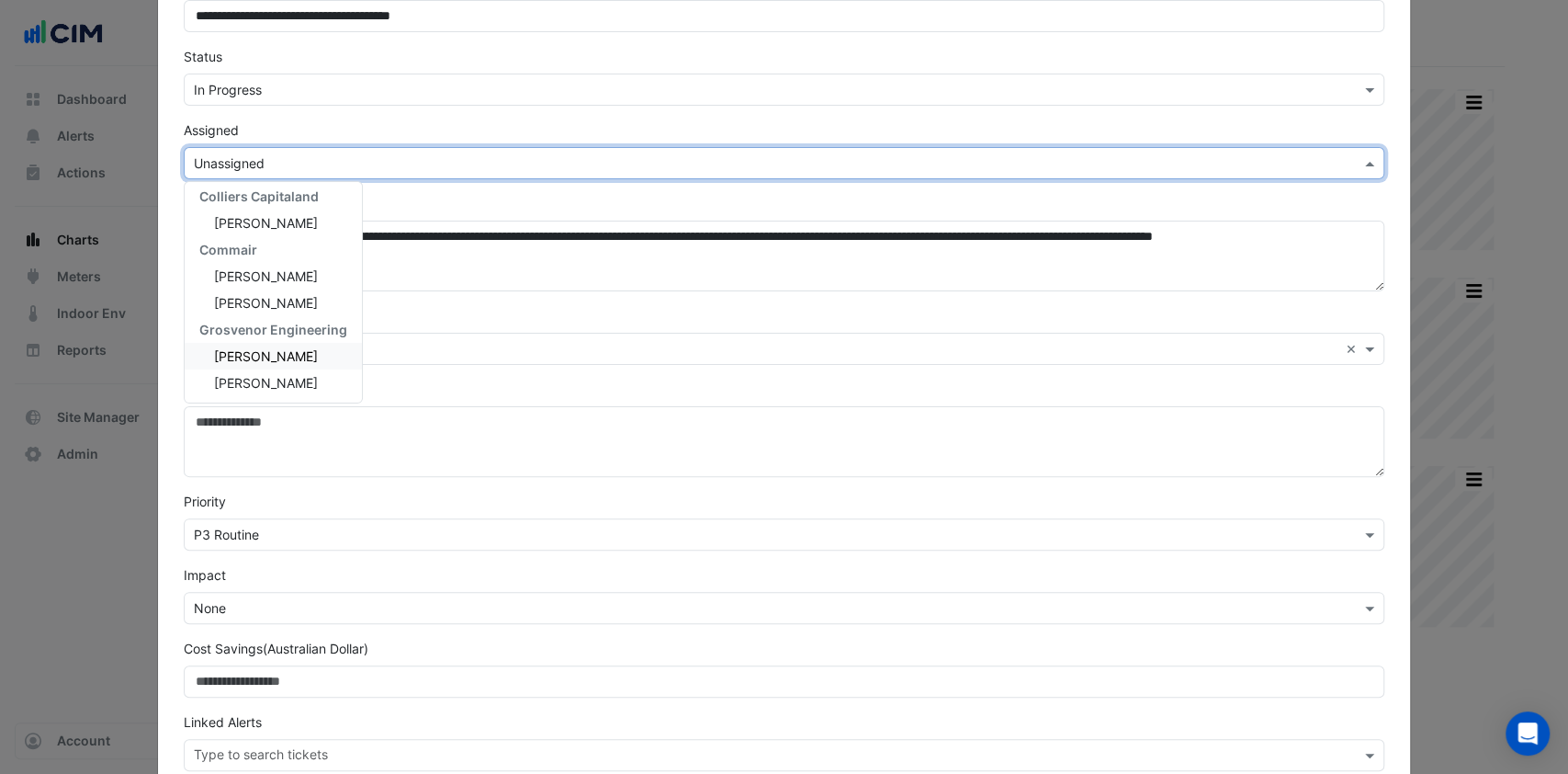
click at [252, 351] on span "[PERSON_NAME]" at bounding box center [265, 356] width 103 height 16
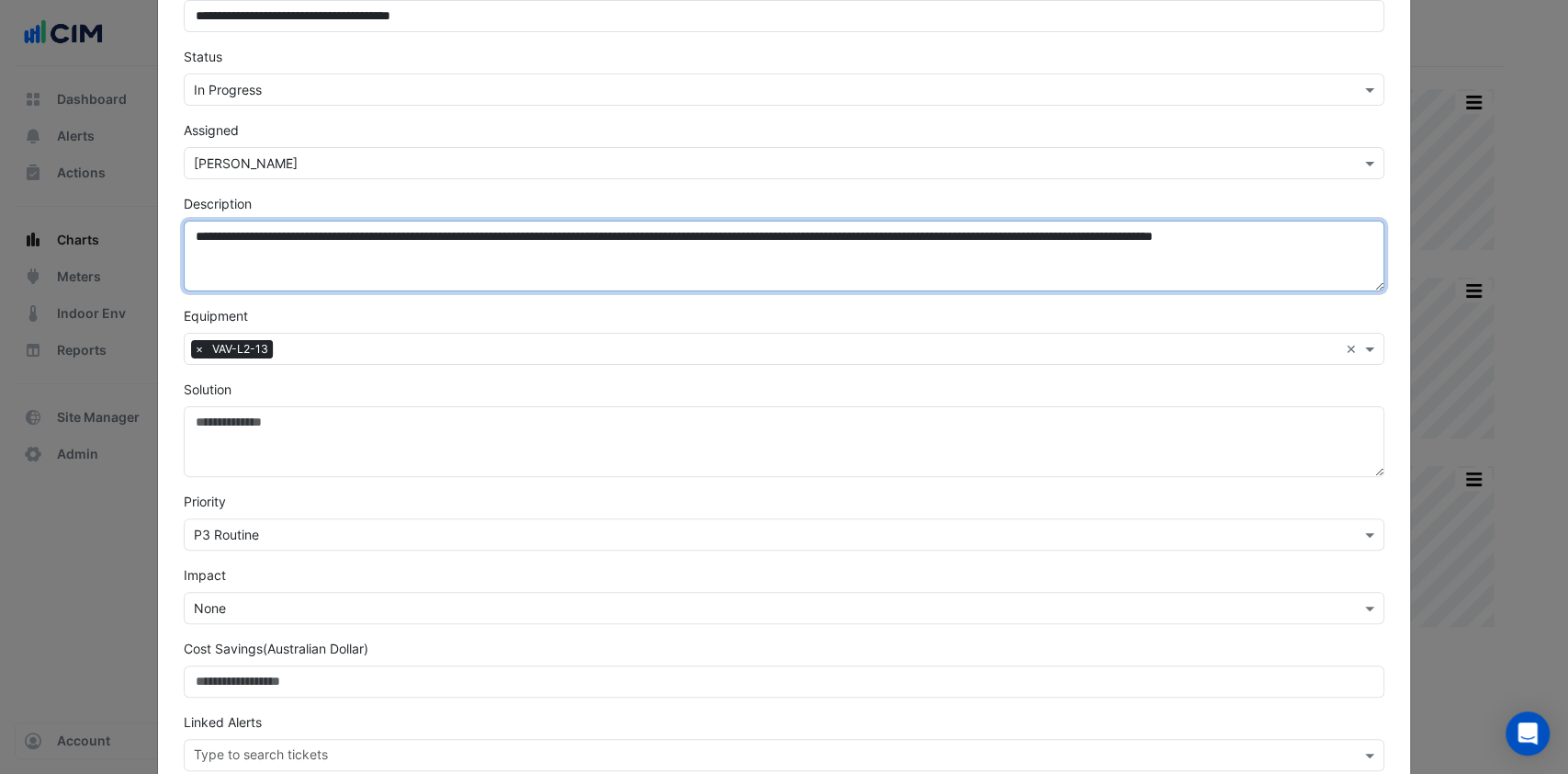
click at [188, 238] on textarea "**********" at bounding box center [784, 256] width 1202 height 71
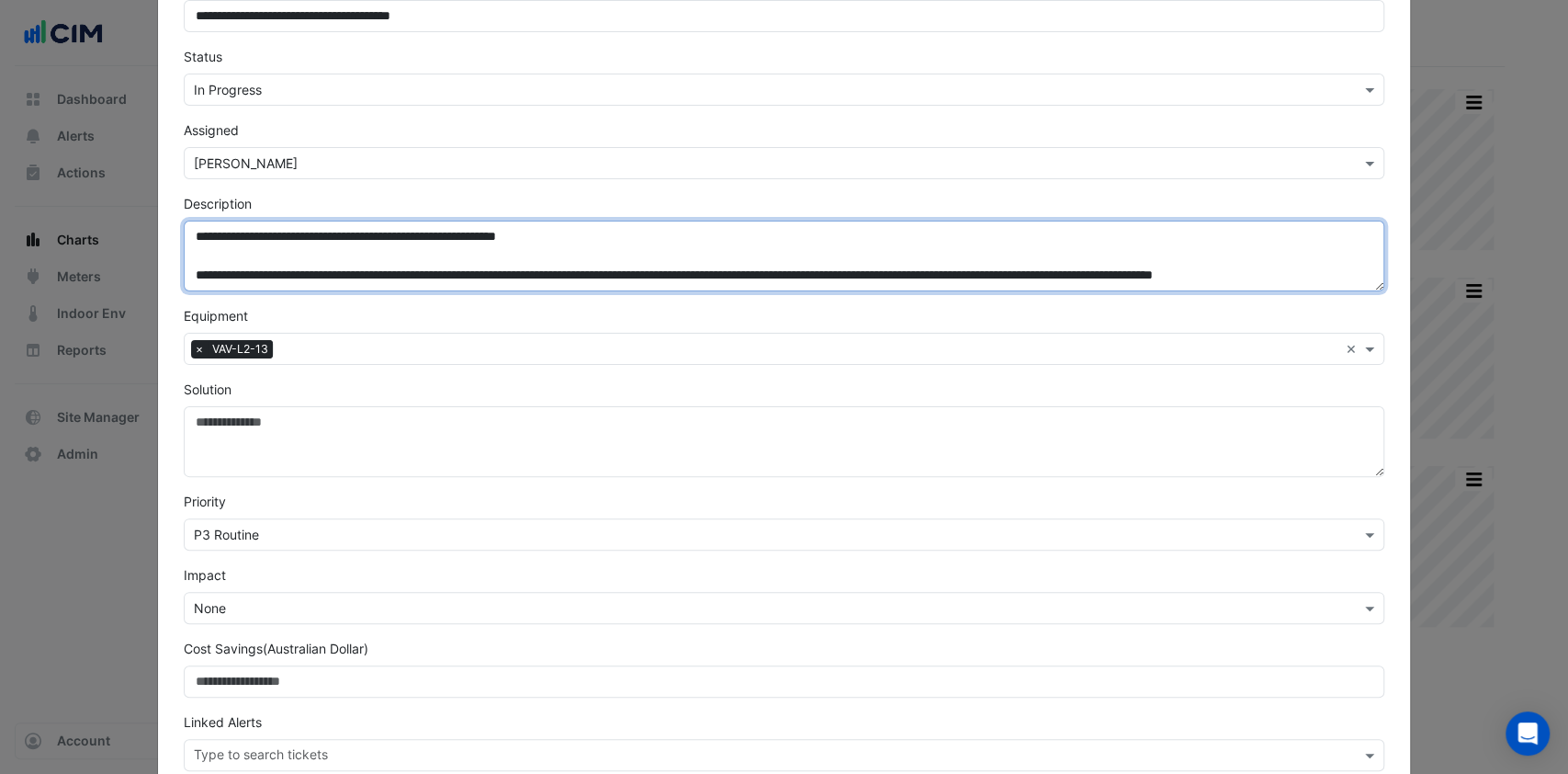
type textarea "**********"
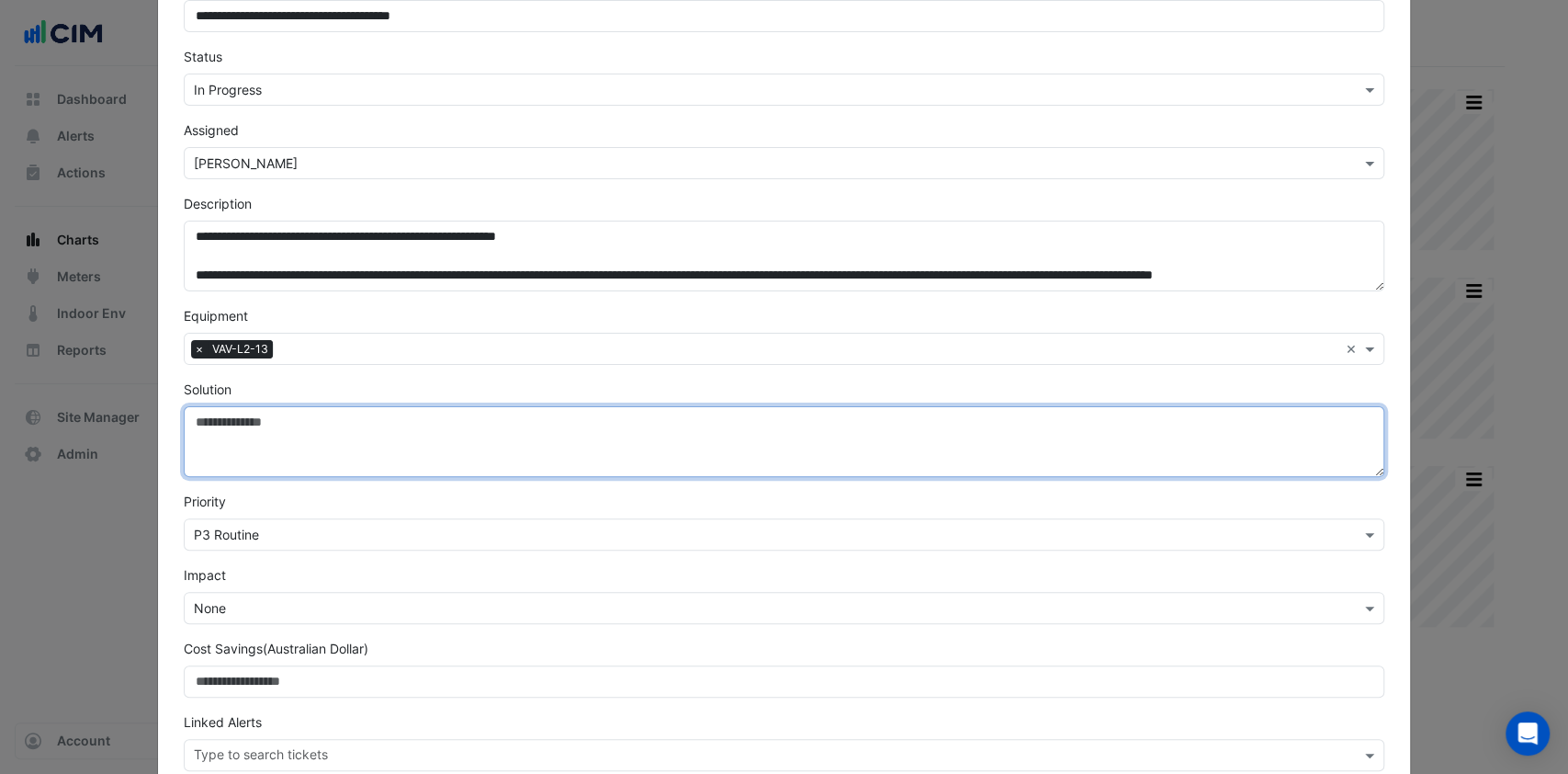
click at [340, 420] on textarea "Solution" at bounding box center [784, 441] width 1202 height 71
type textarea "**********"
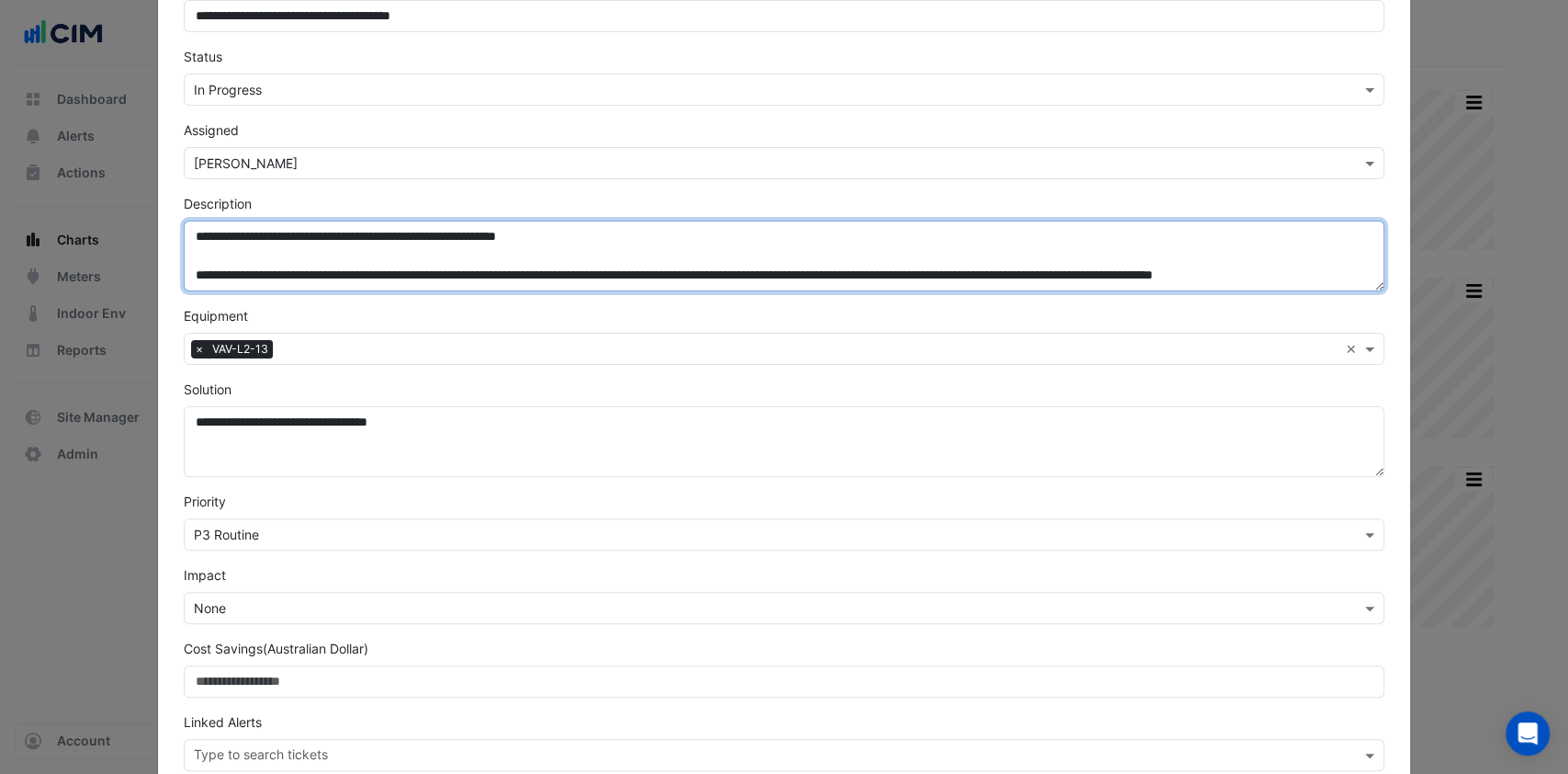
click at [621, 243] on textarea "**********" at bounding box center [784, 256] width 1202 height 71
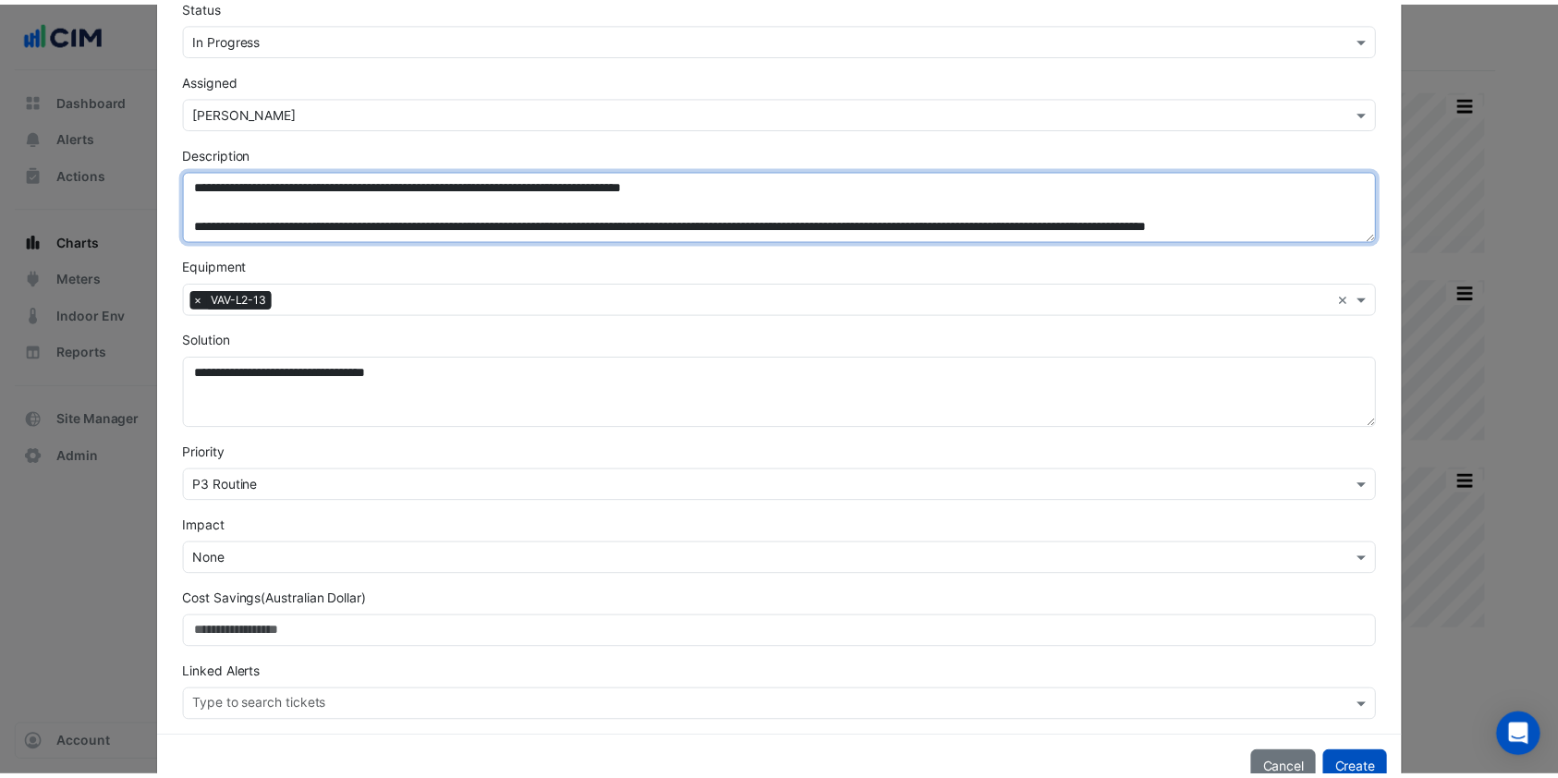
scroll to position [223, 0]
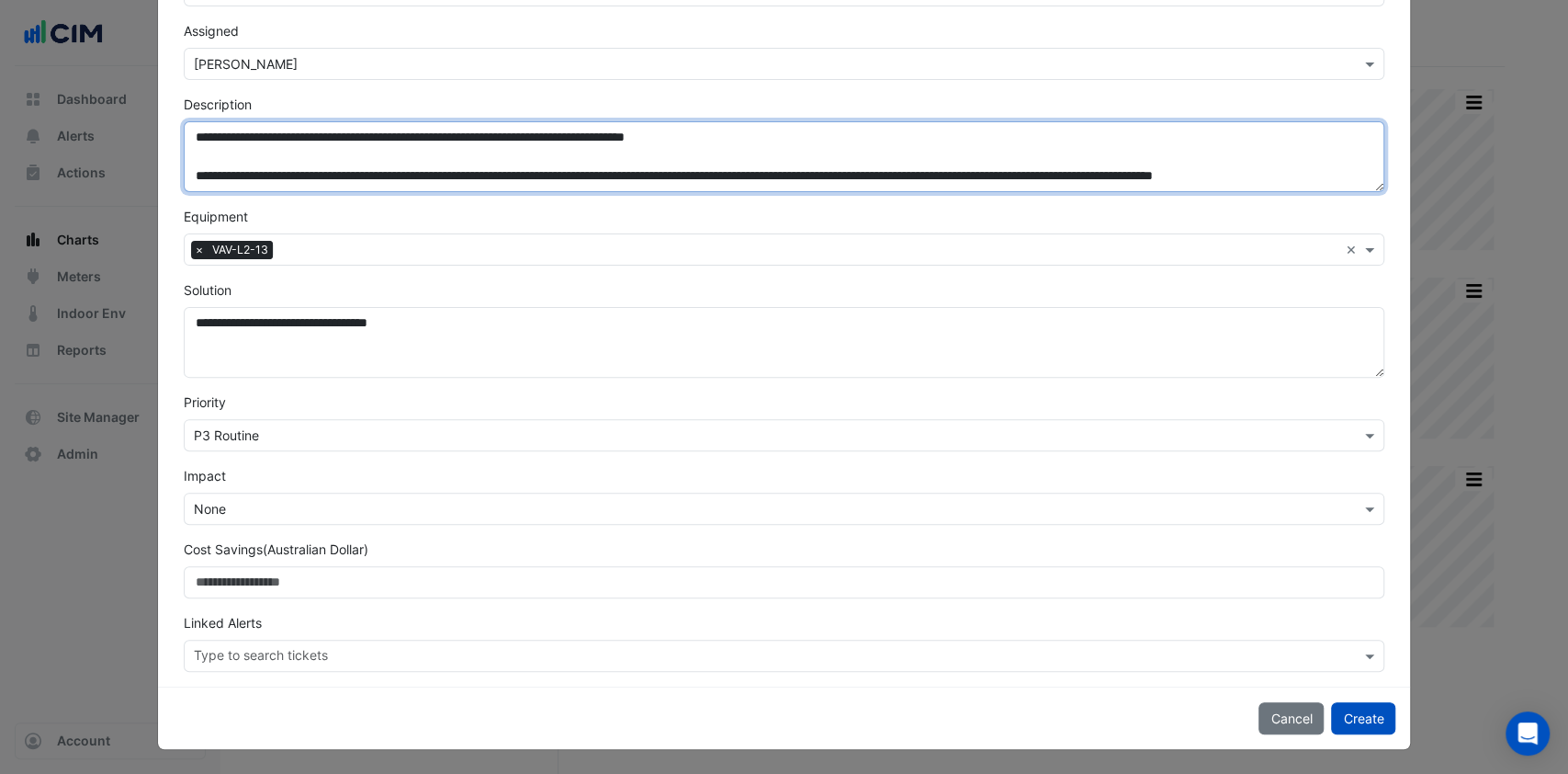
type textarea "**********"
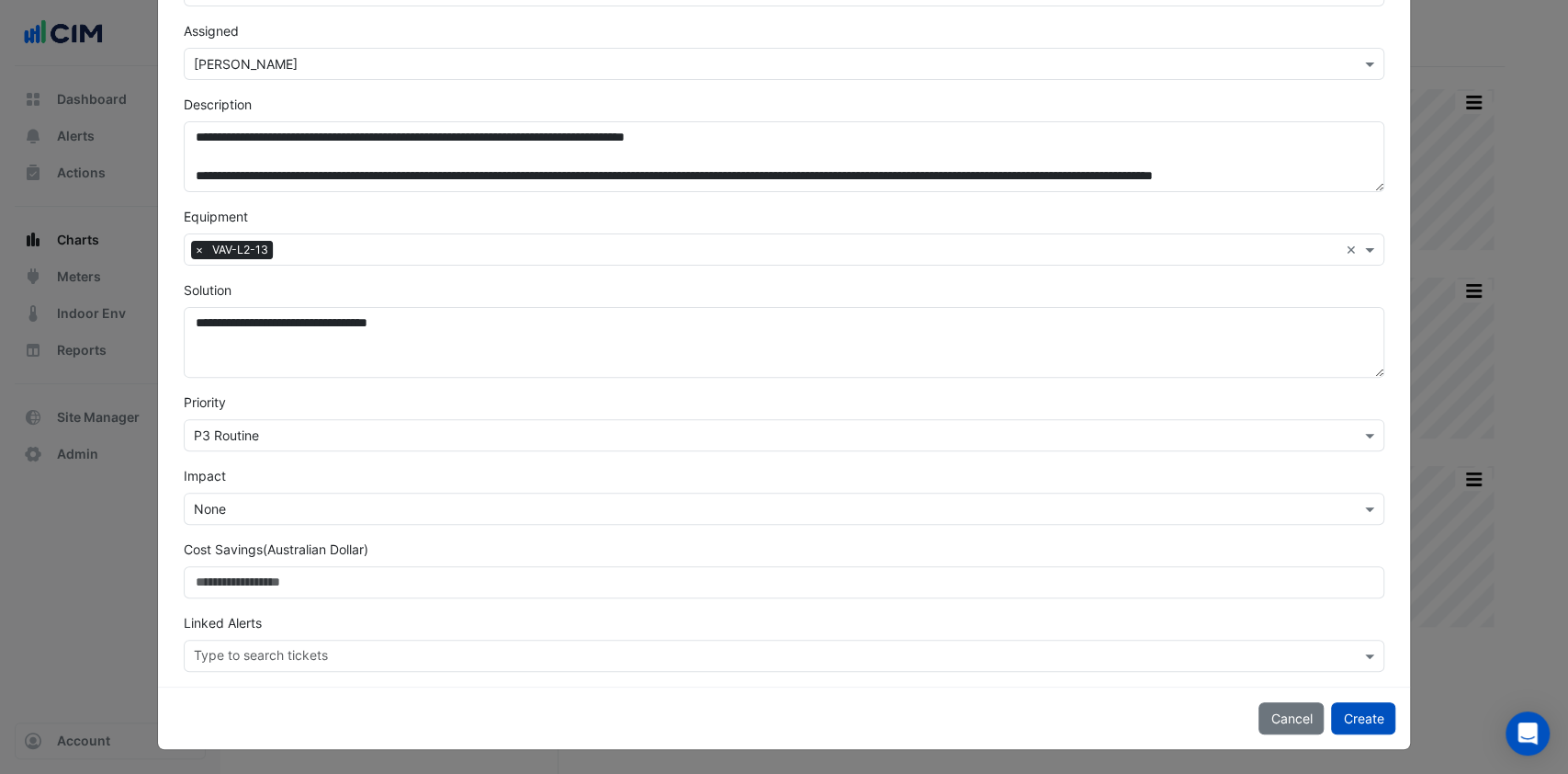
click at [1377, 718] on button "Create" at bounding box center [1363, 718] width 65 height 32
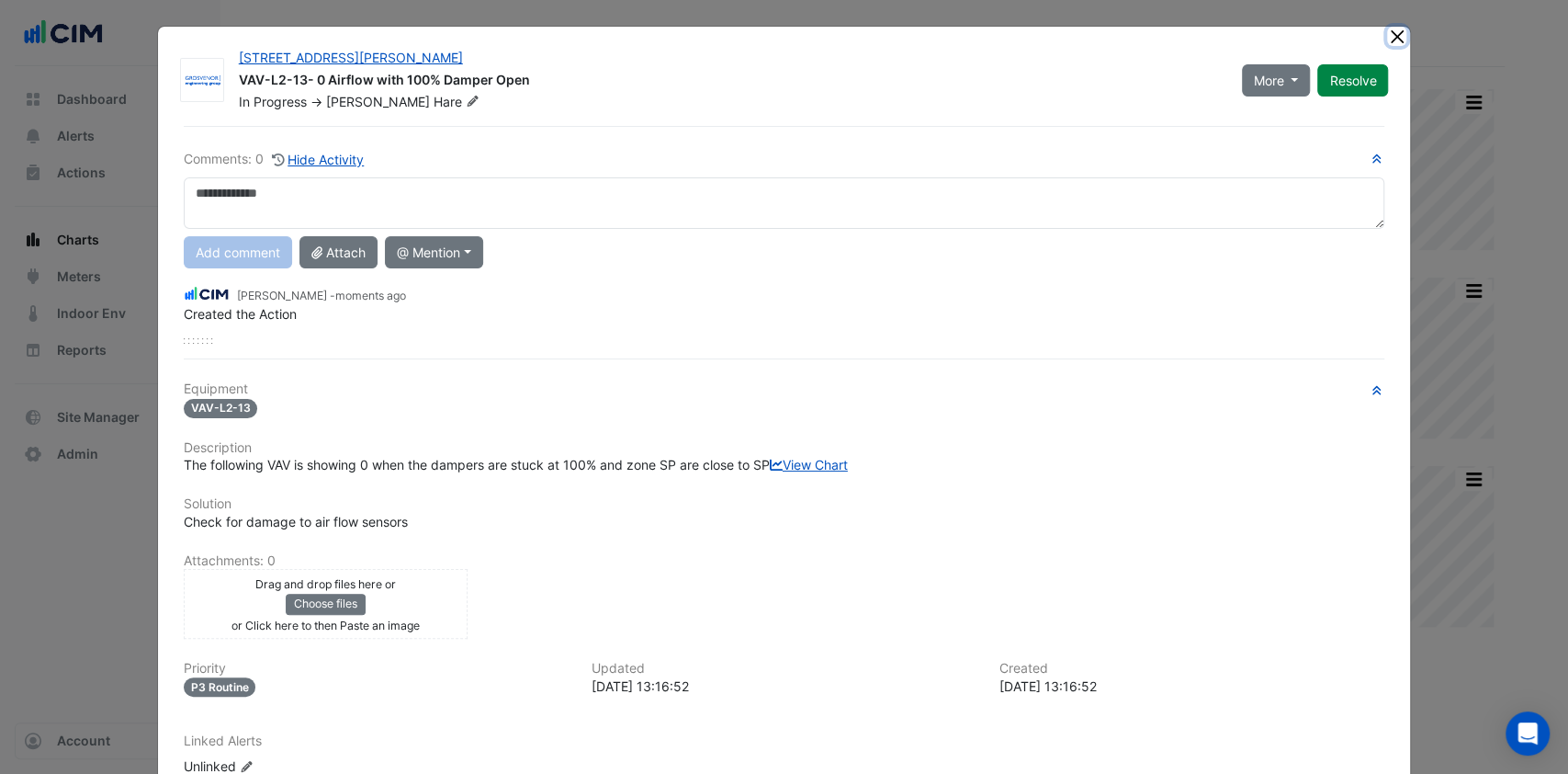
click at [1387, 30] on button "Close" at bounding box center [1396, 36] width 19 height 19
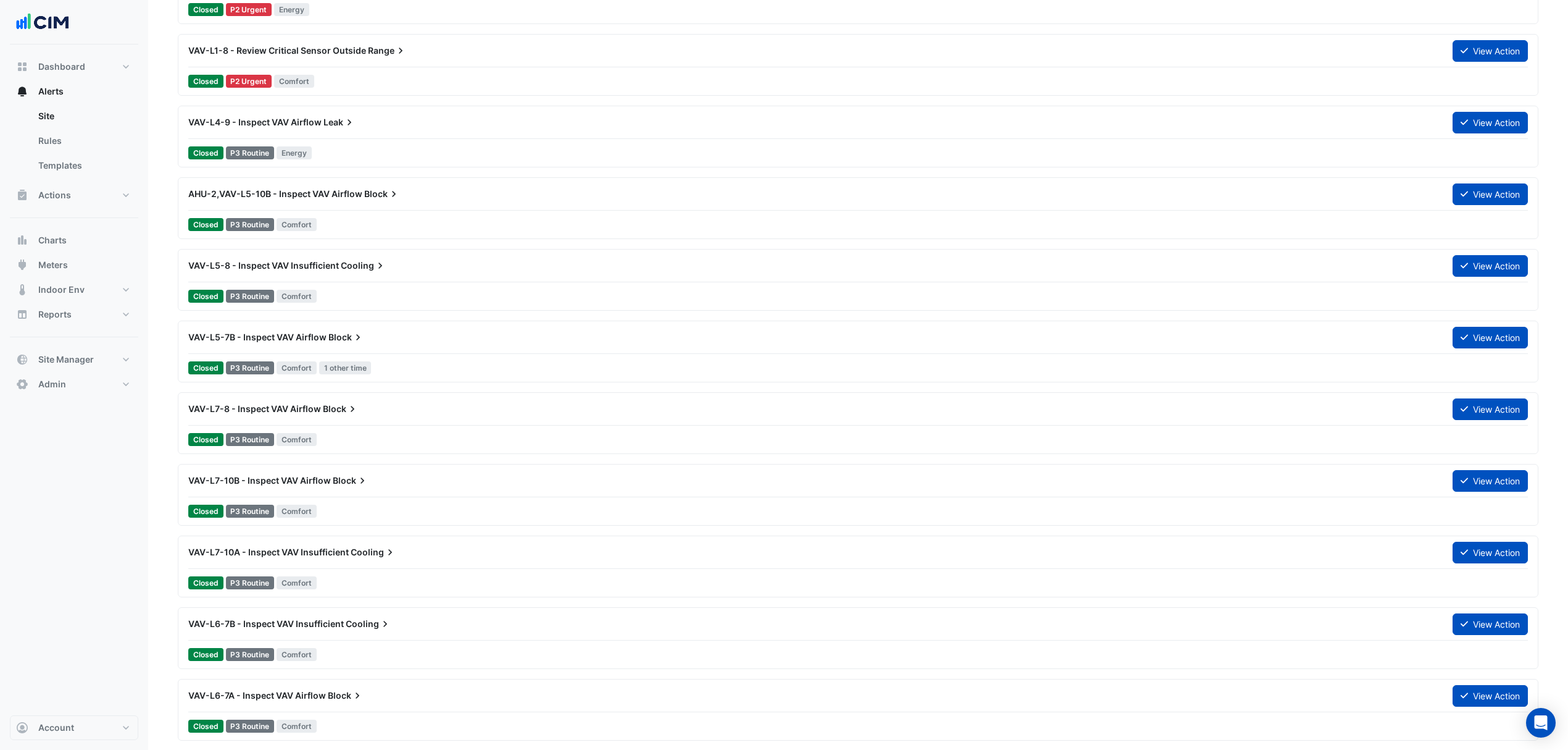
scroll to position [1070, 0]
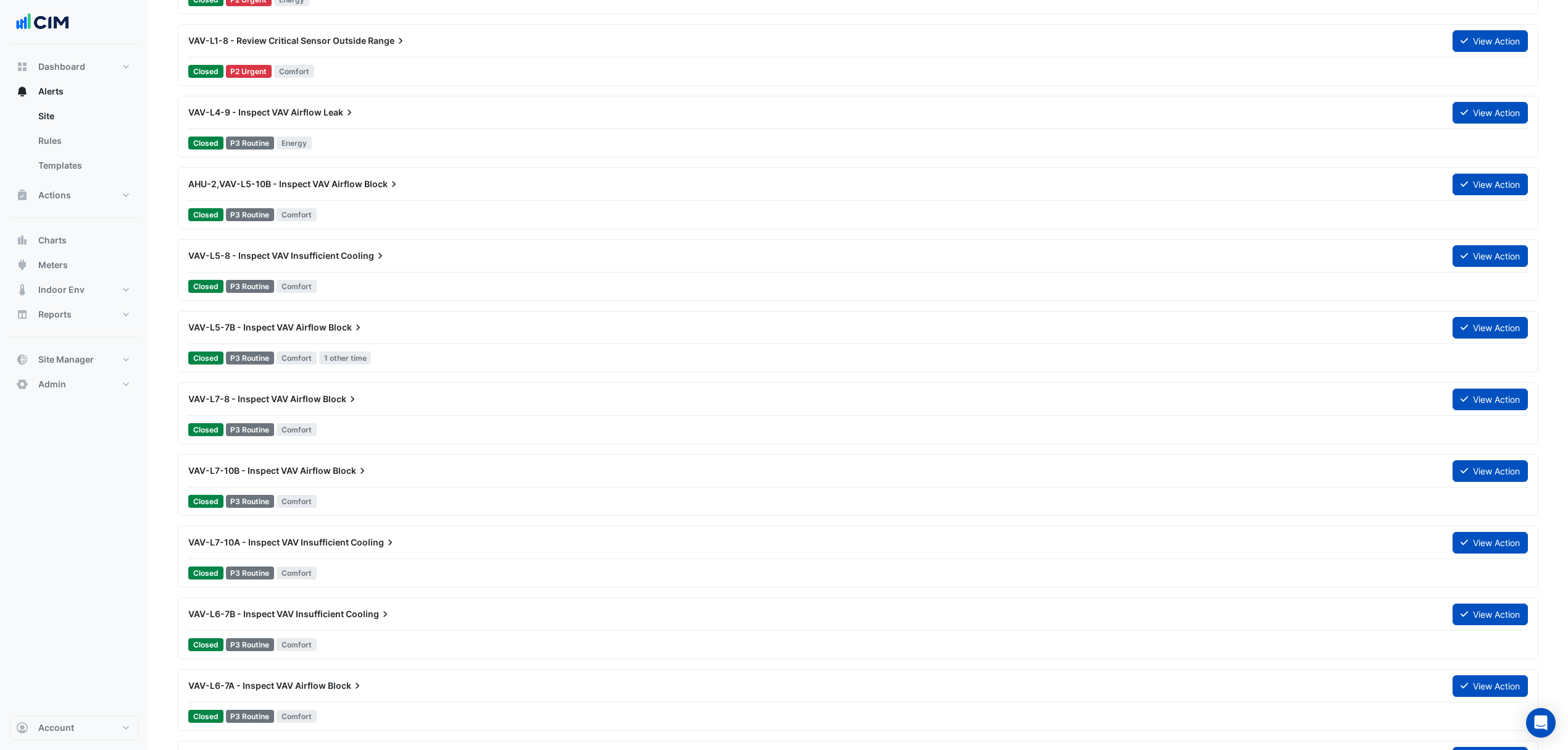
click at [342, 267] on div "VAV-L5-8 - Inspect VAV Insufficient Cooling" at bounding box center [813, 255] width 1264 height 22
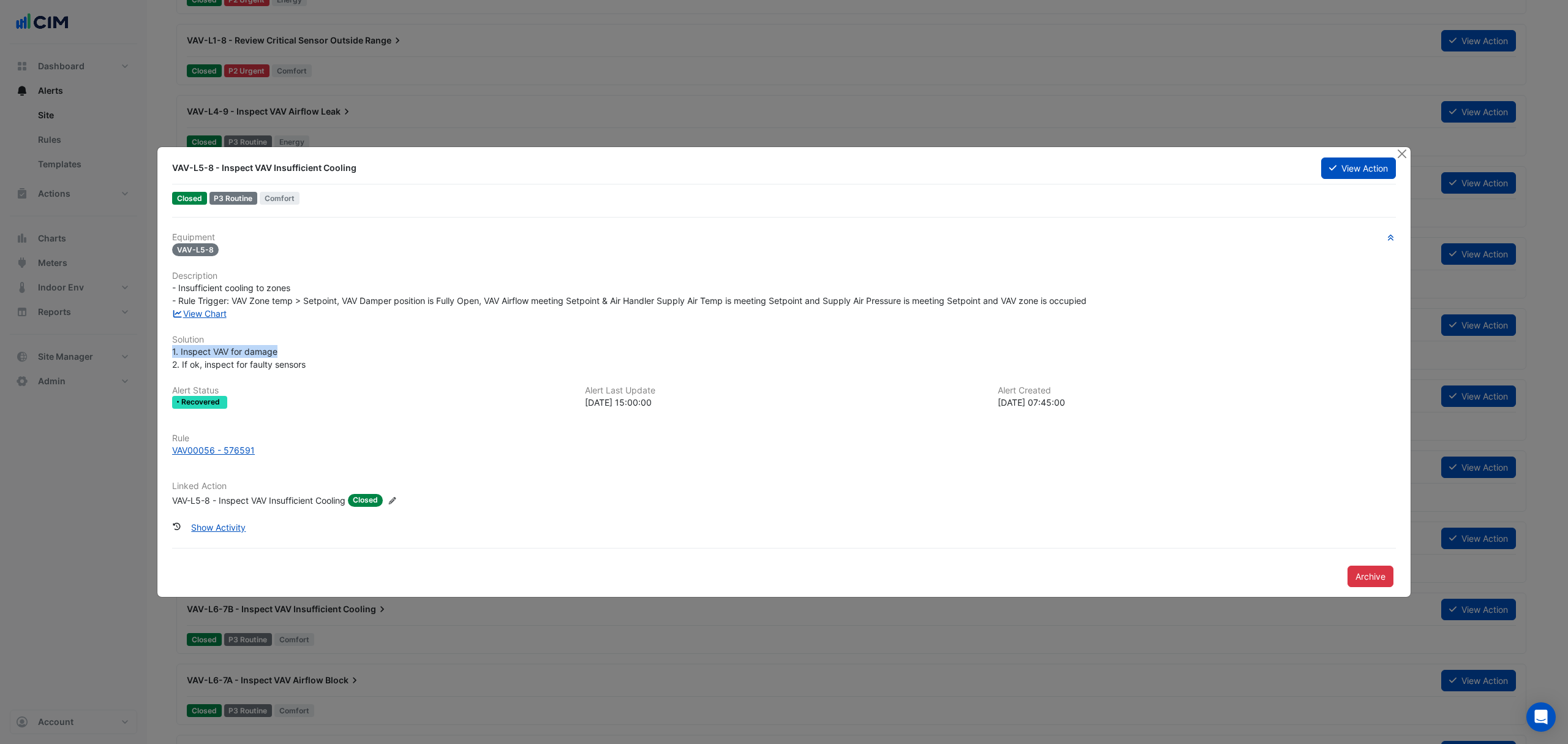
drag, startPoint x: 280, startPoint y: 349, endPoint x: 168, endPoint y: 348, distance: 112.0
click at [168, 348] on div "1. Inspect VAV for damage 2. If ok, inspect for faulty sensors" at bounding box center [784, 357] width 1238 height 26
drag, startPoint x: 304, startPoint y: 363, endPoint x: 166, endPoint y: 349, distance: 138.7
click at [166, 349] on div "1. Inspect VAV for damage 2. If ok, inspect for faulty sensors" at bounding box center [784, 357] width 1238 height 26
copy span "1. Inspect VAV for damage 2. If ok, inspect for faulty sensor"
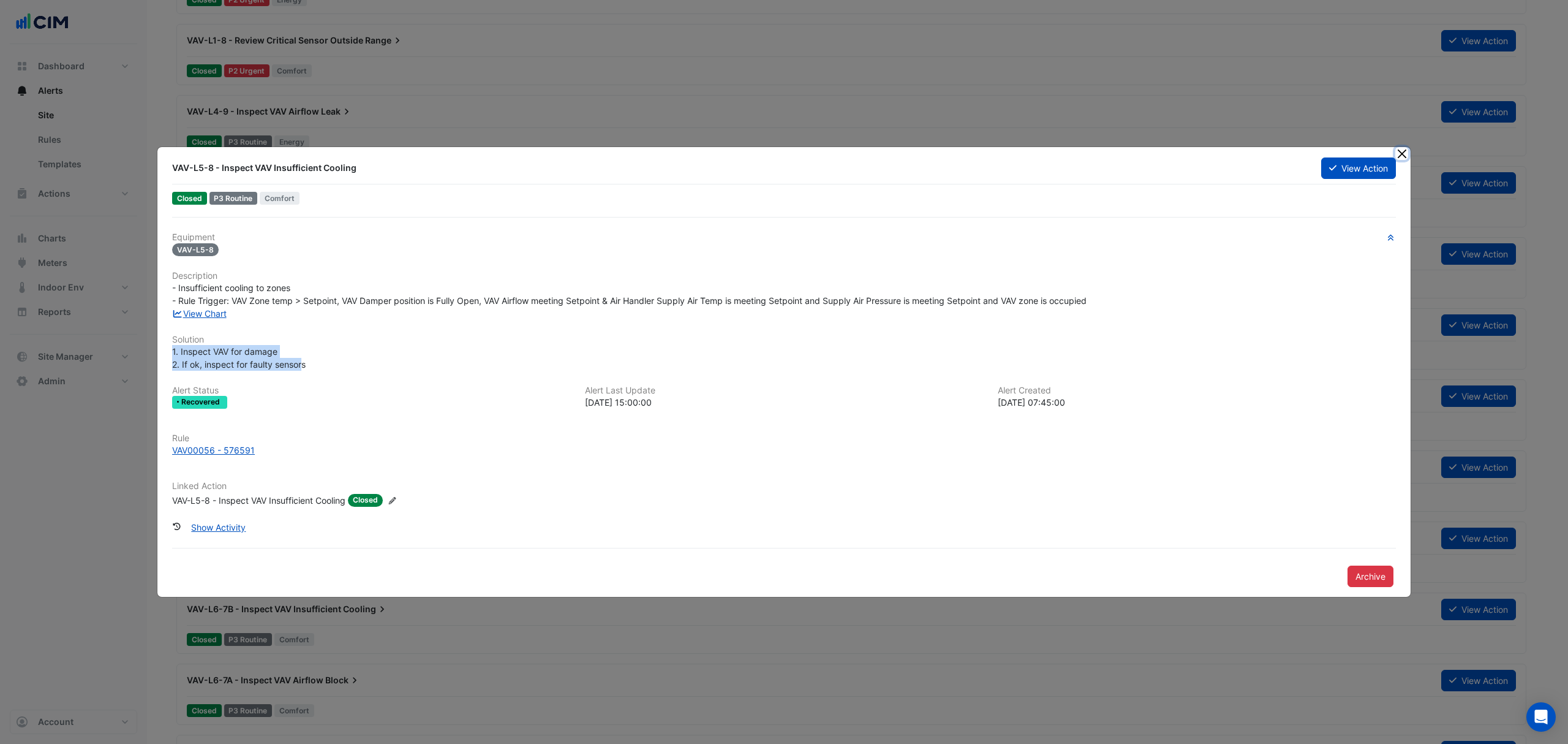
click at [1403, 155] on button "Close" at bounding box center [1402, 153] width 13 height 13
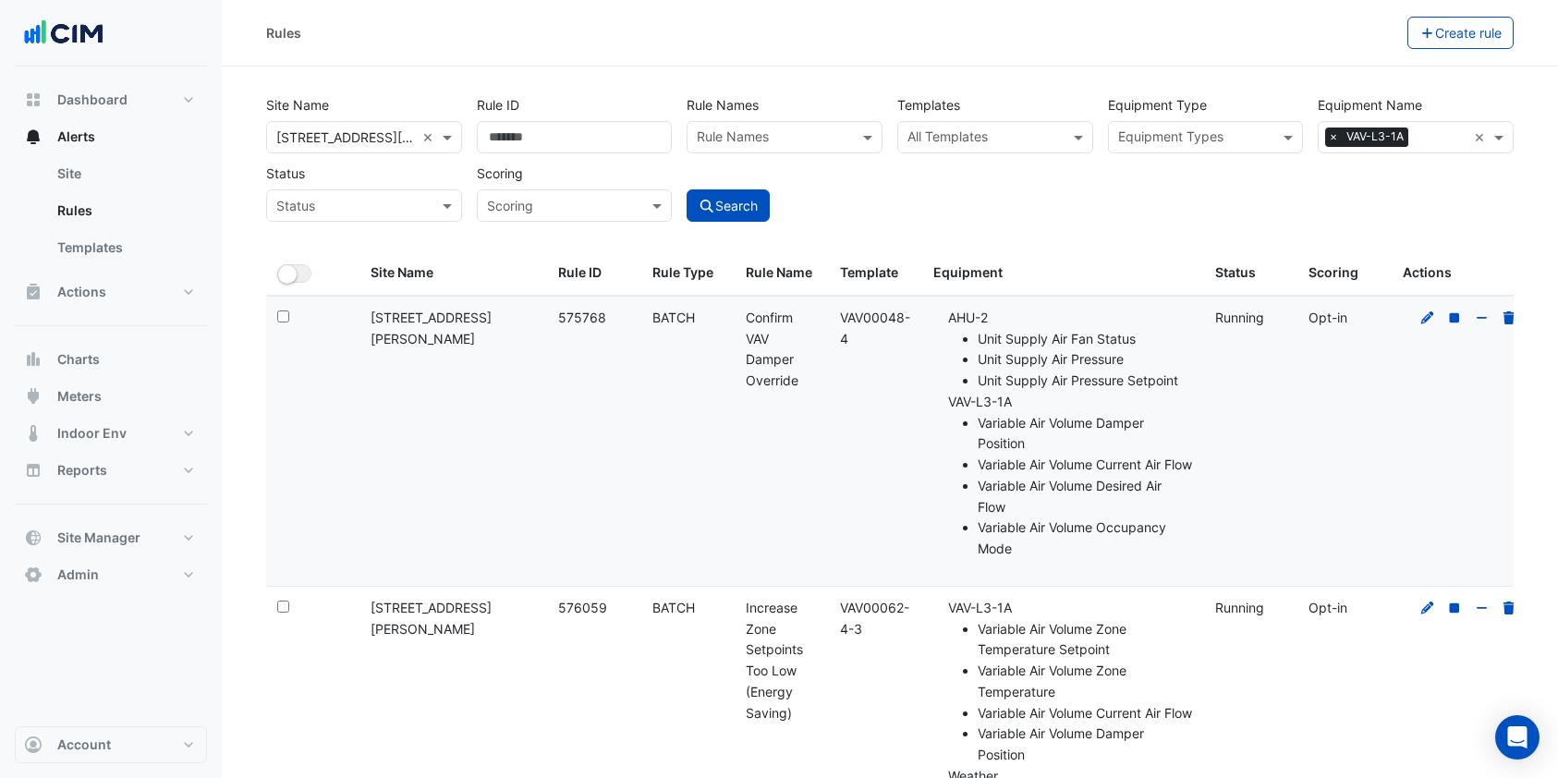
select select "***"
click at [74, 361] on span "Charts" at bounding box center [78, 359] width 43 height 18
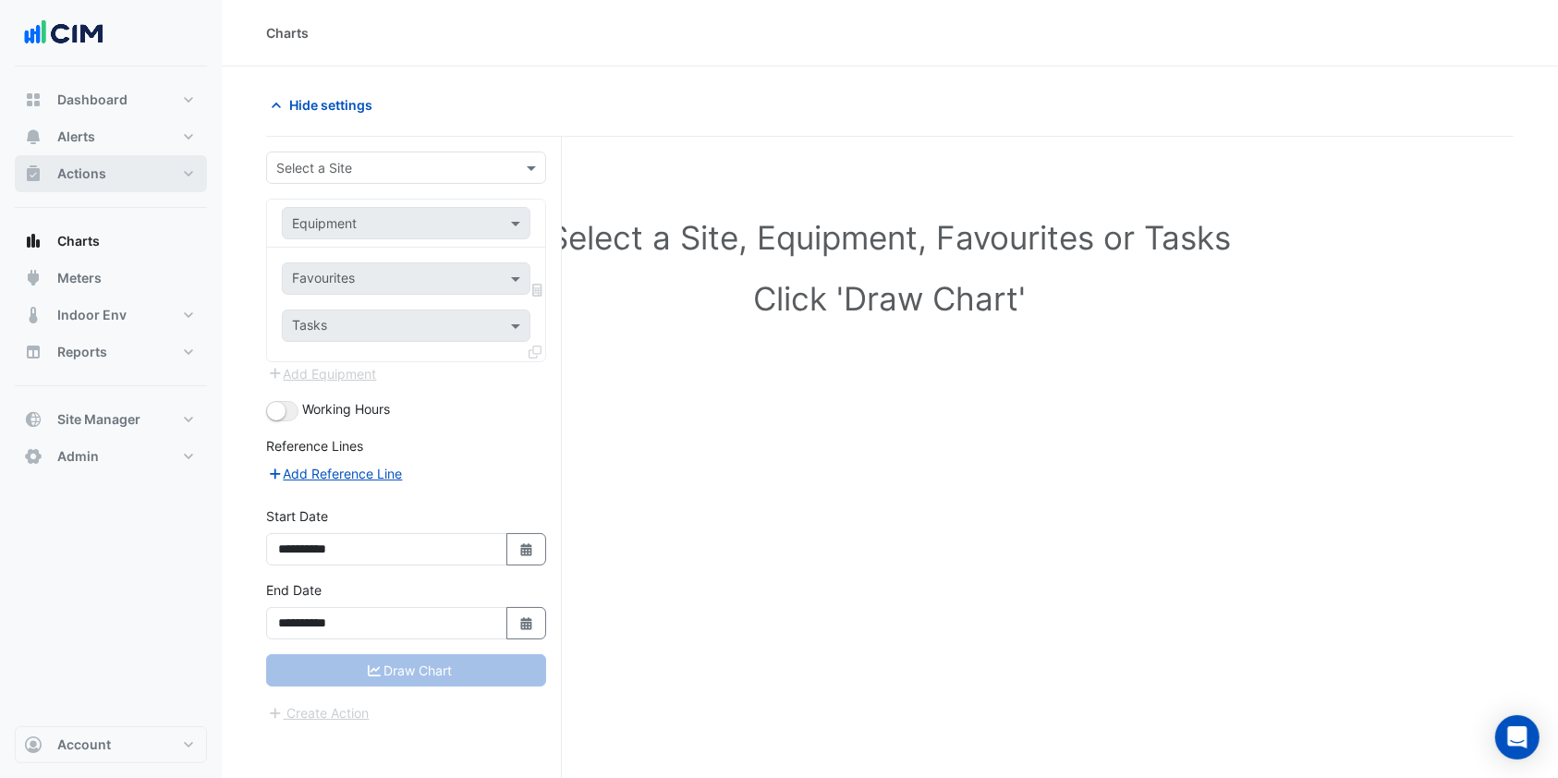
click at [103, 176] on span "Actions" at bounding box center [81, 173] width 49 height 18
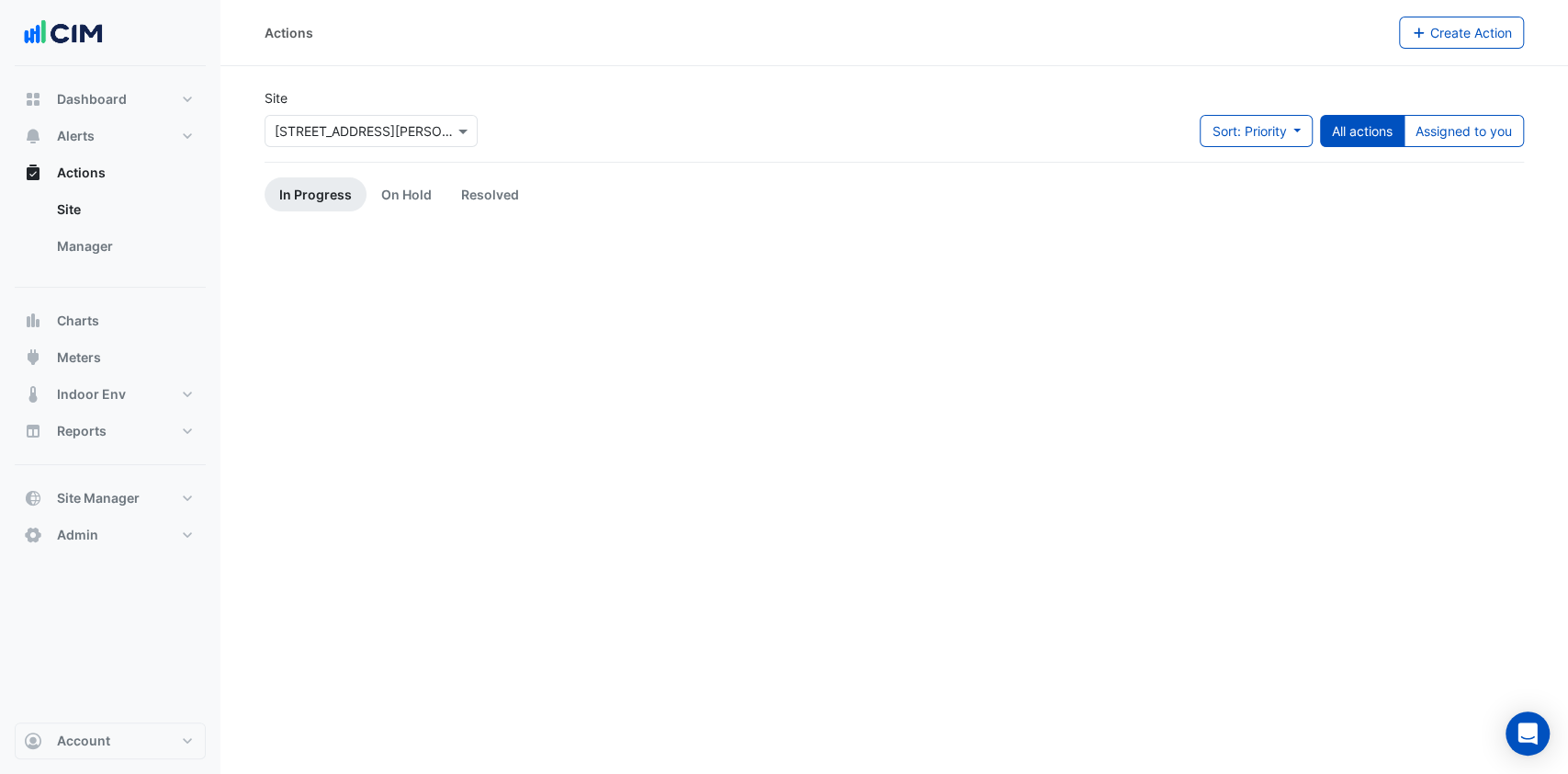
click at [102, 253] on link "Manager" at bounding box center [124, 246] width 163 height 37
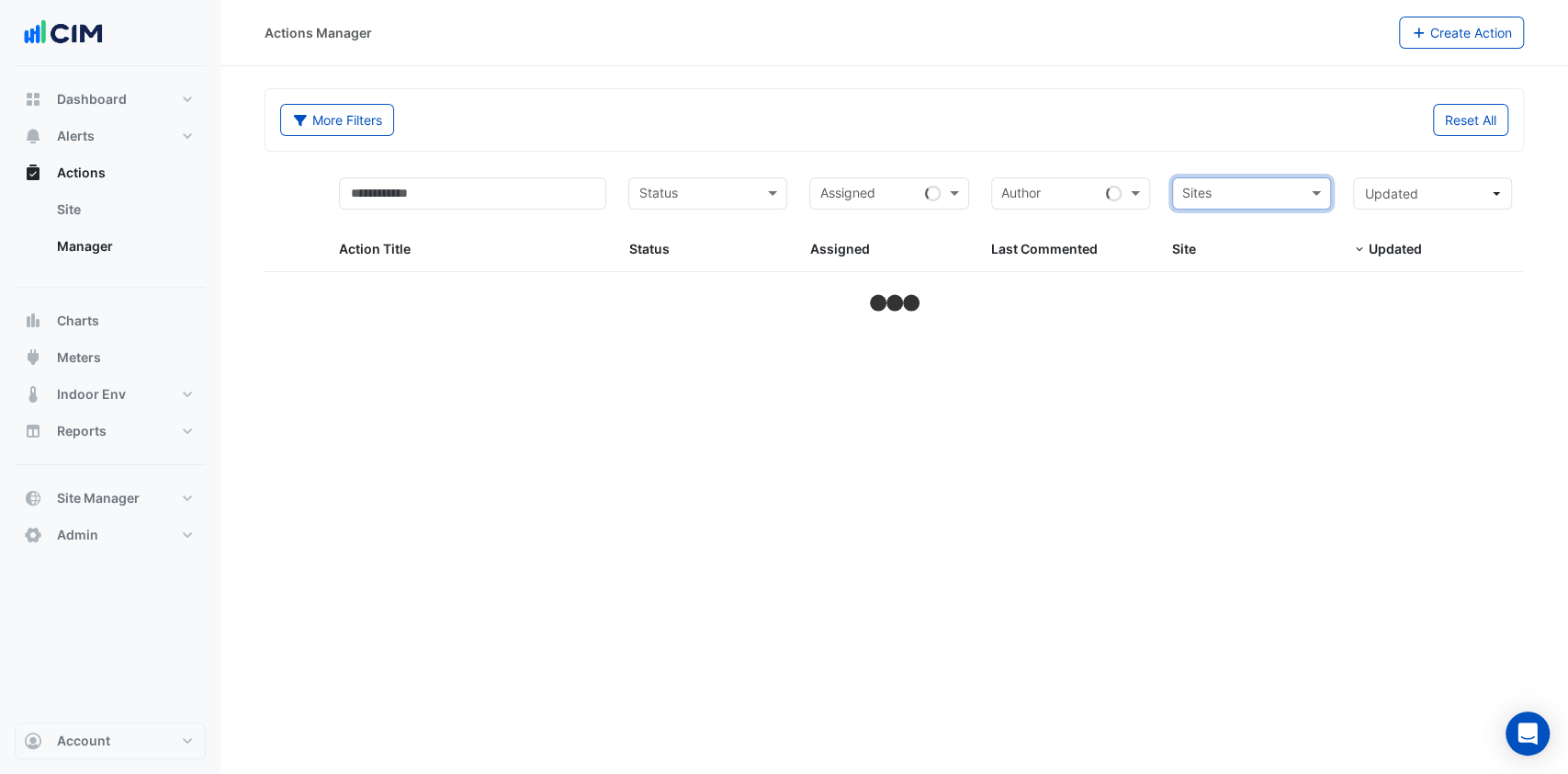
select select "***"
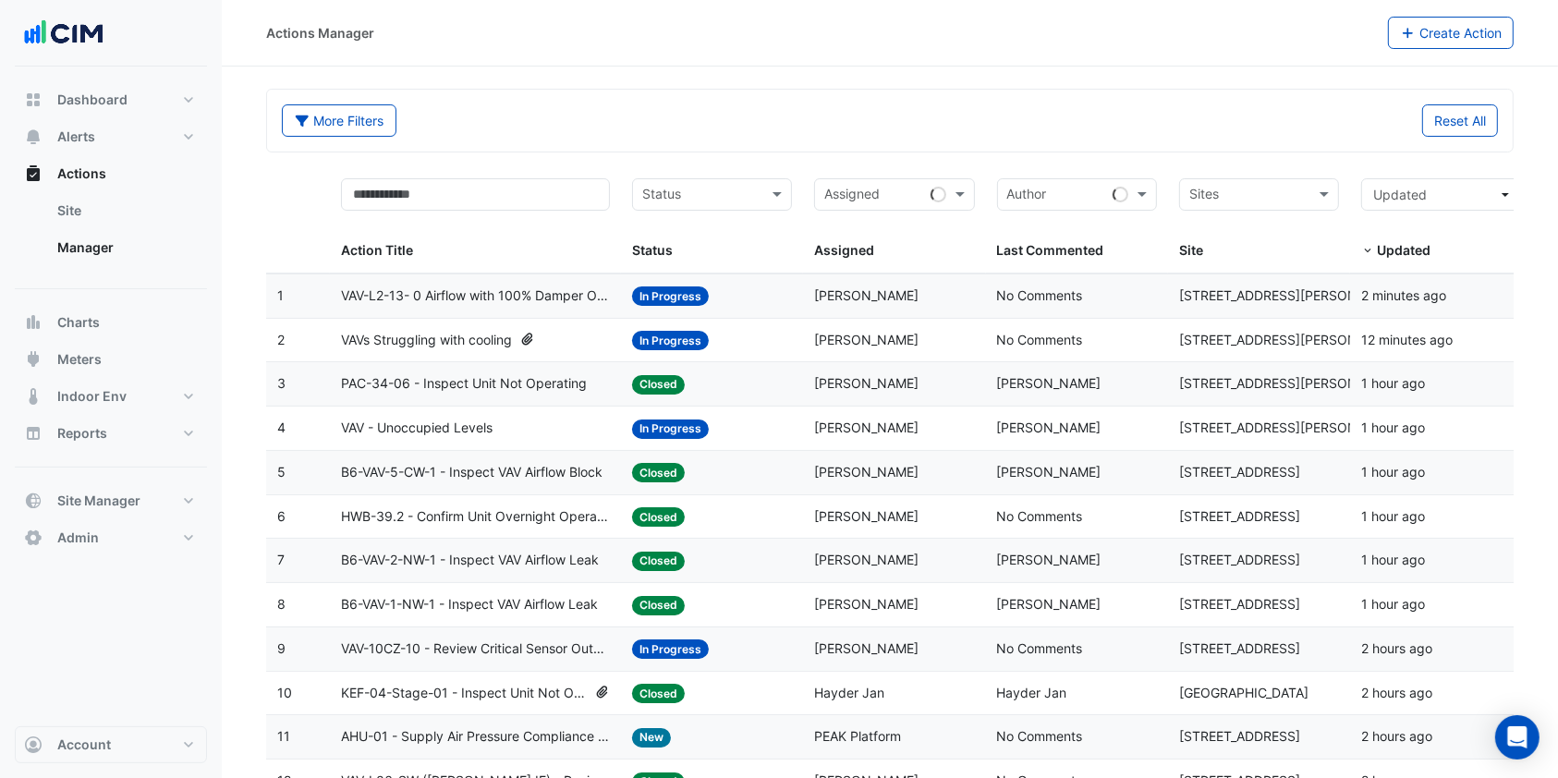
click at [432, 297] on span "VAV-L2-13- 0 Airflow with 100% Damper Open" at bounding box center [475, 296] width 269 height 21
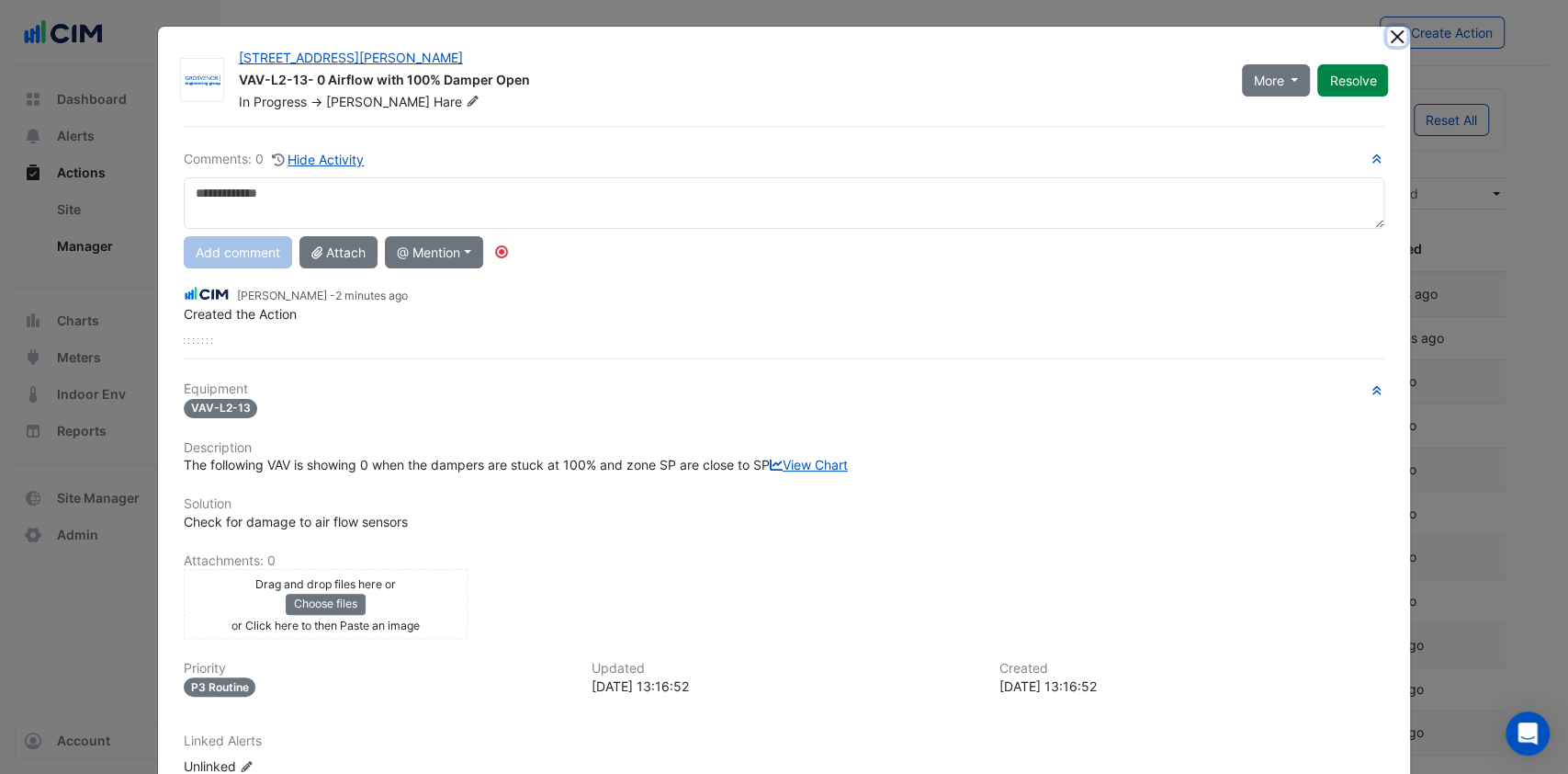
click at [1389, 31] on button "Close" at bounding box center [1396, 36] width 19 height 19
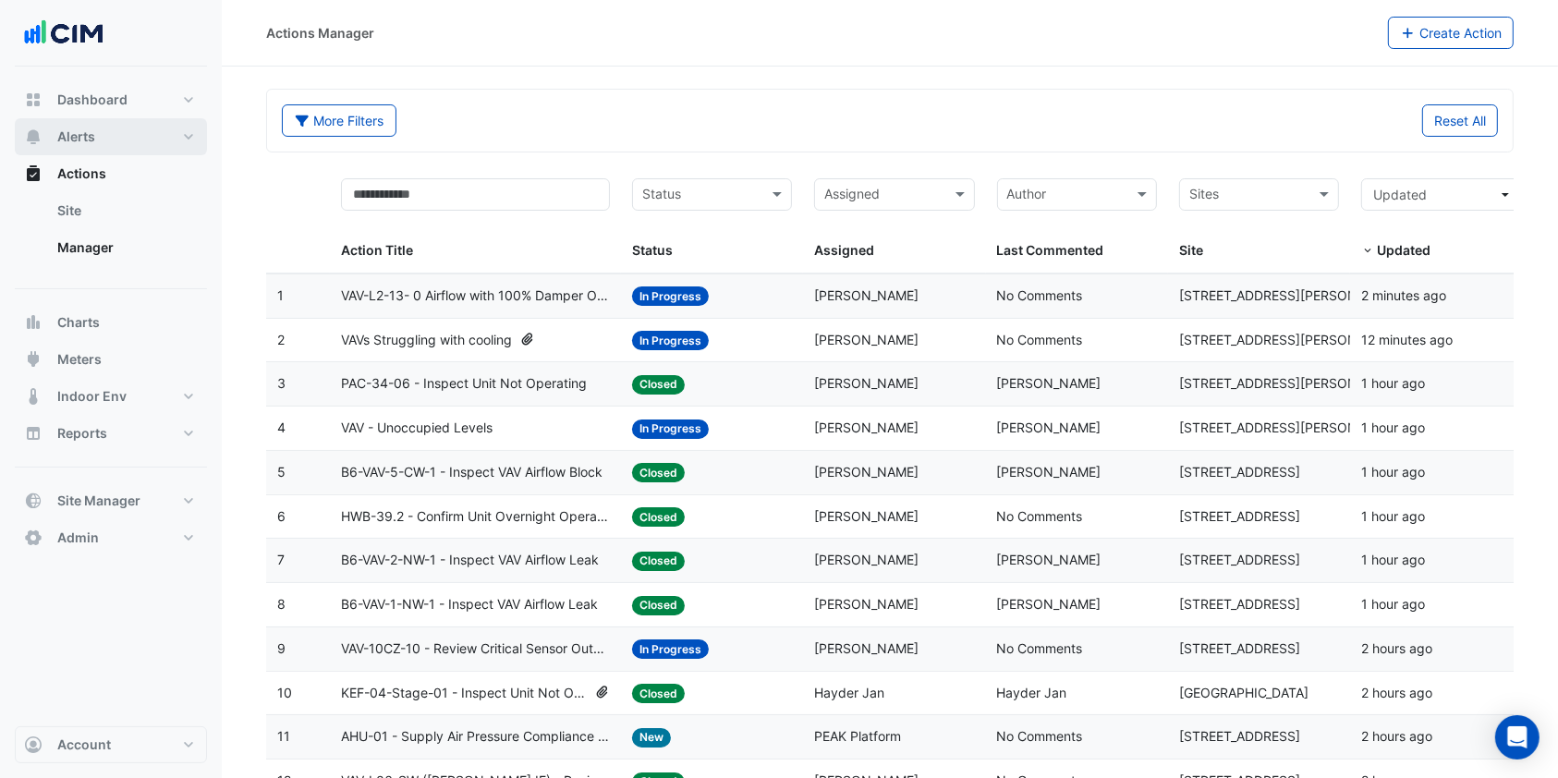
click at [139, 137] on button "Alerts" at bounding box center [111, 136] width 192 height 37
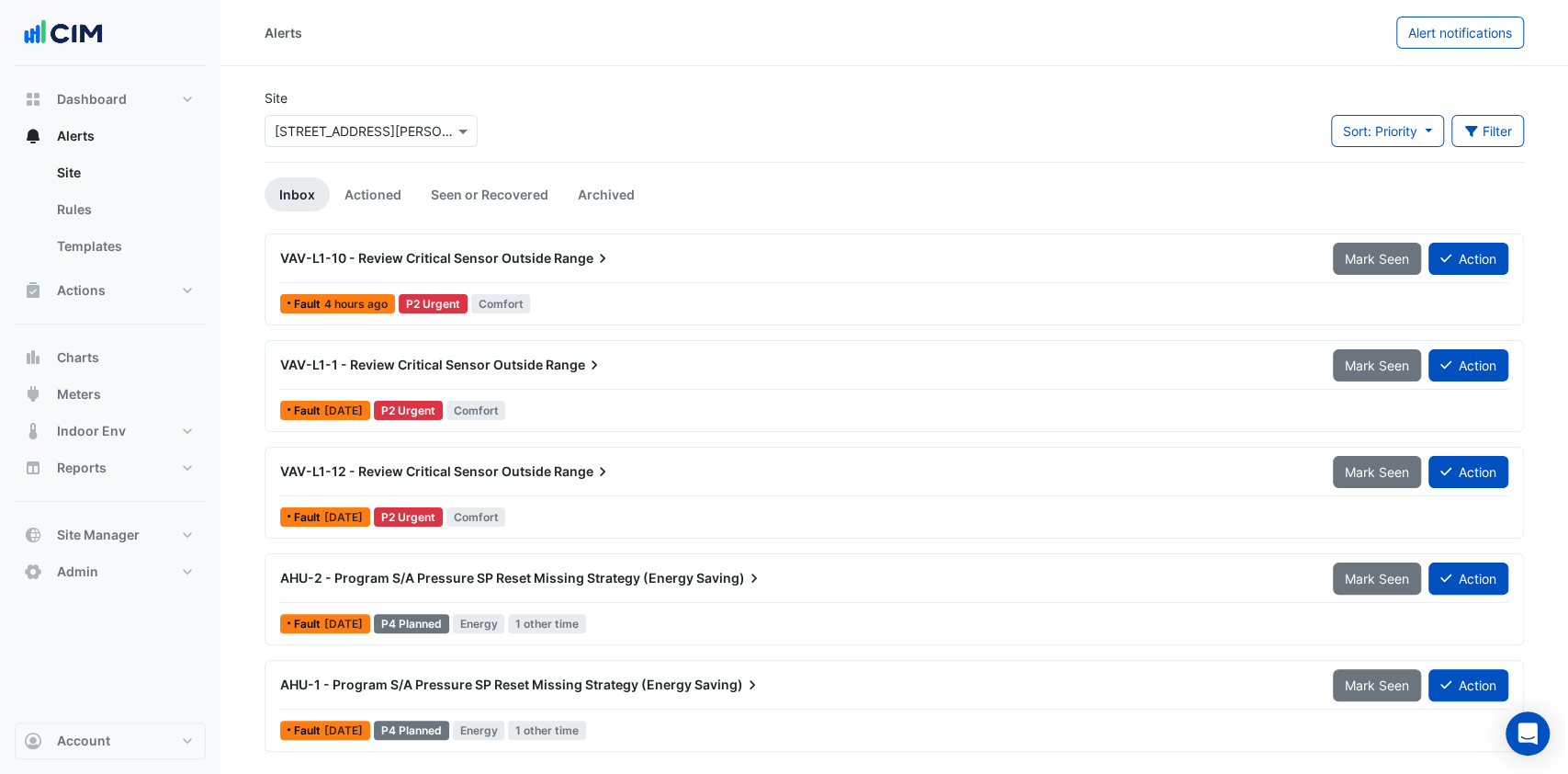
click at [1484, 130] on button "Filter" at bounding box center [1488, 131] width 74 height 32
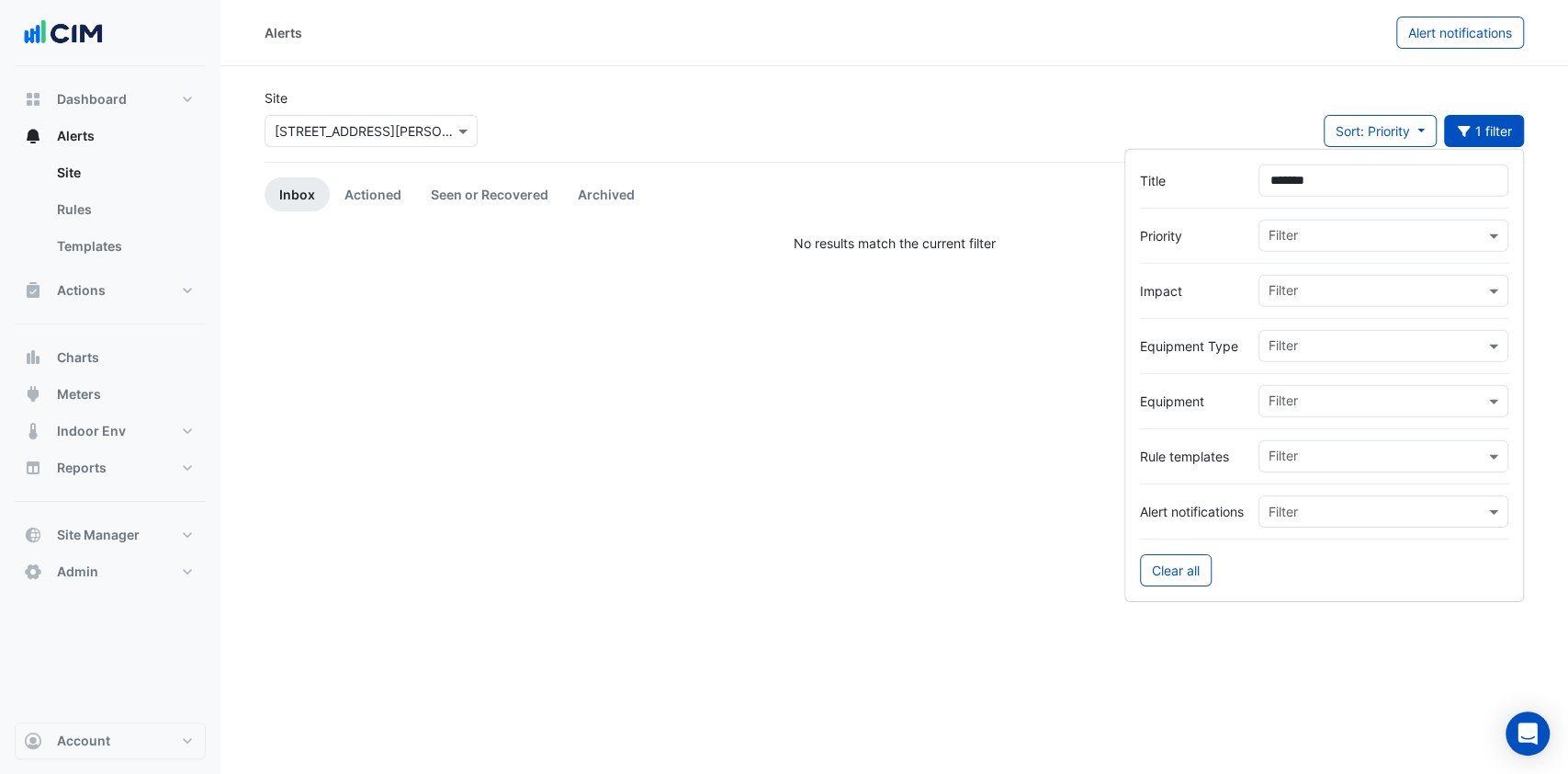
type input "*******"
click at [368, 192] on link "Actioned" at bounding box center [373, 194] width 87 height 34
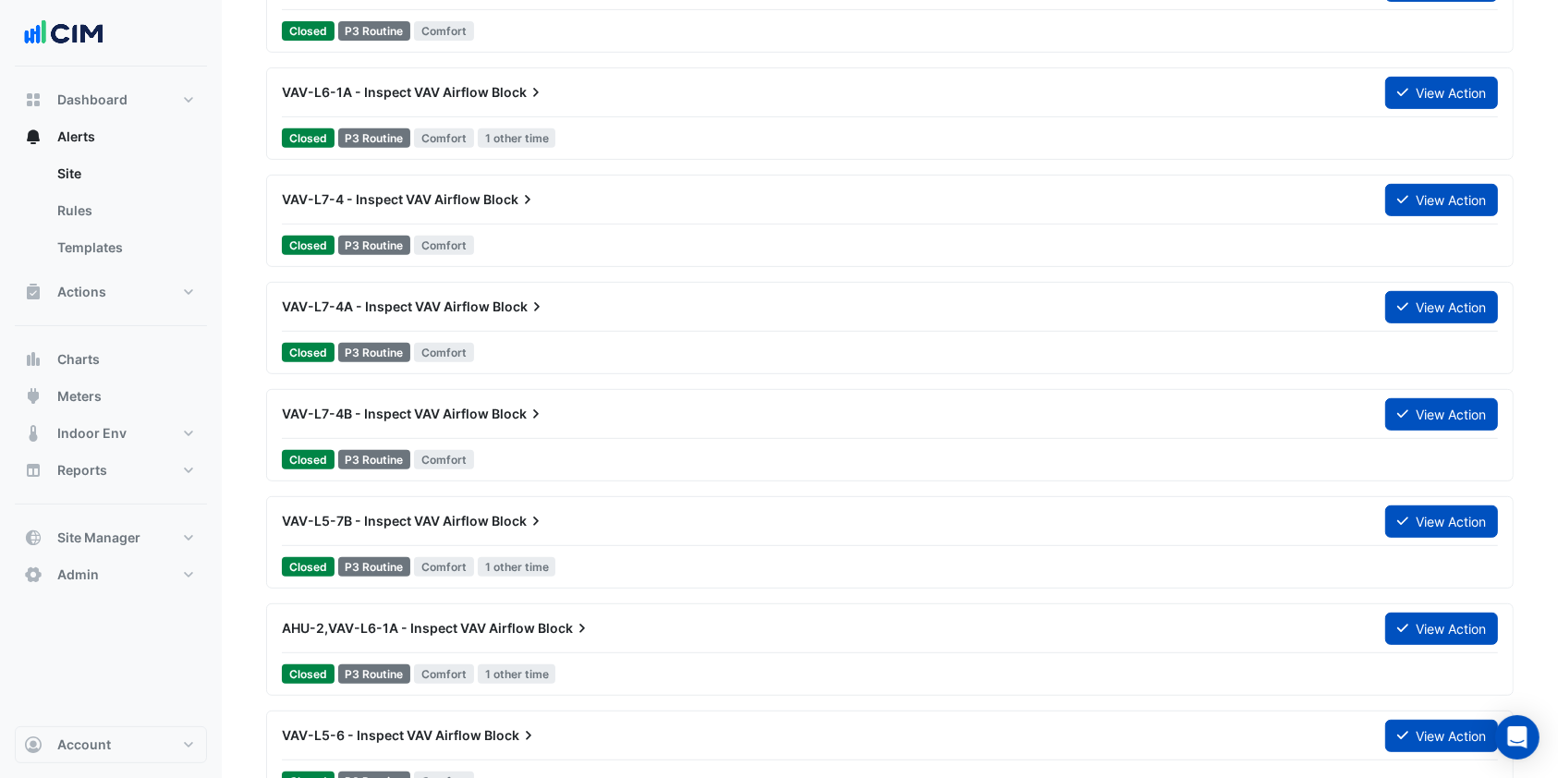
scroll to position [846, 0]
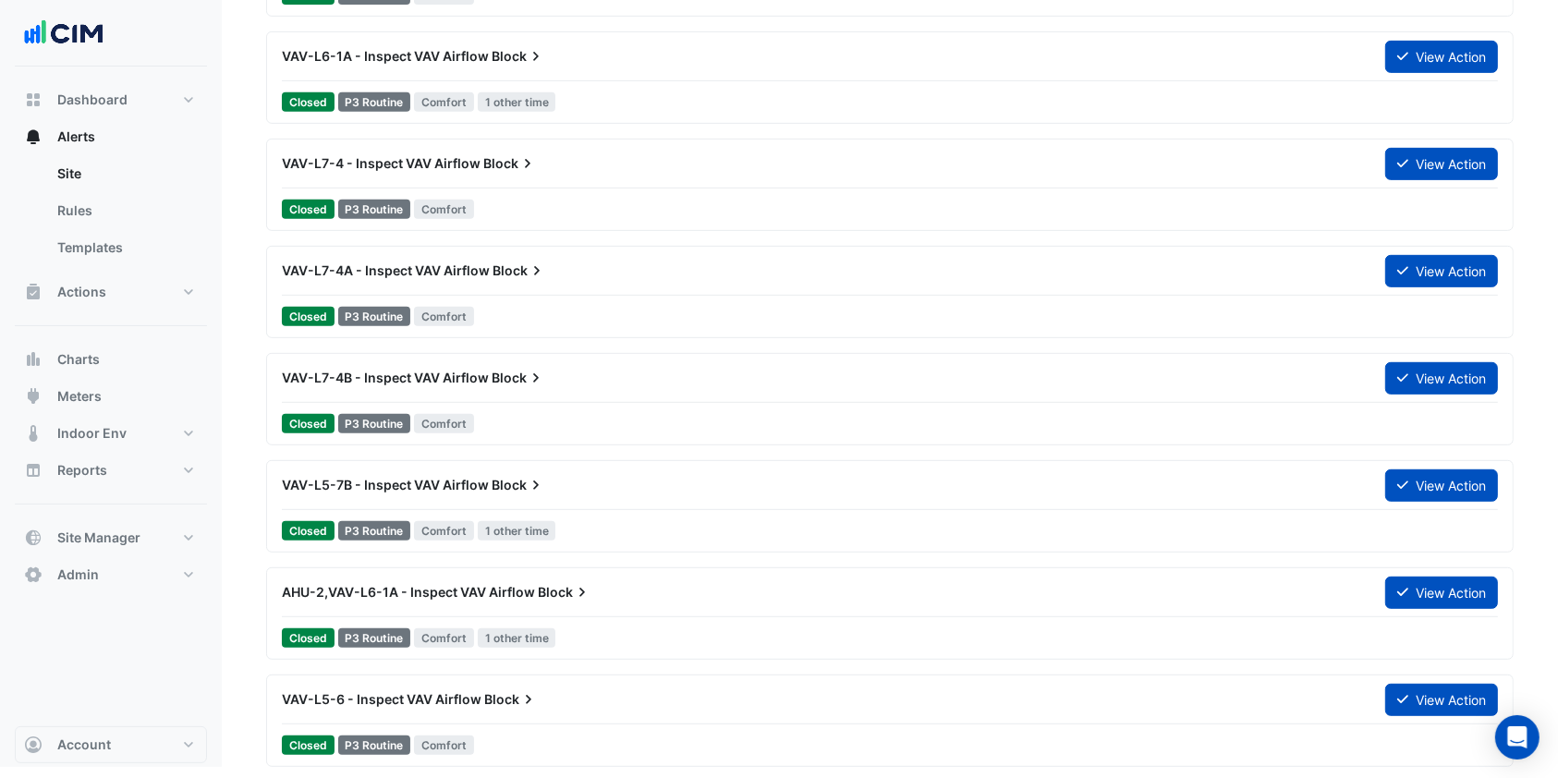
click at [508, 595] on span "AHU-2,VAV-L6-1A - Inspect VAV Airflow" at bounding box center [408, 592] width 253 height 16
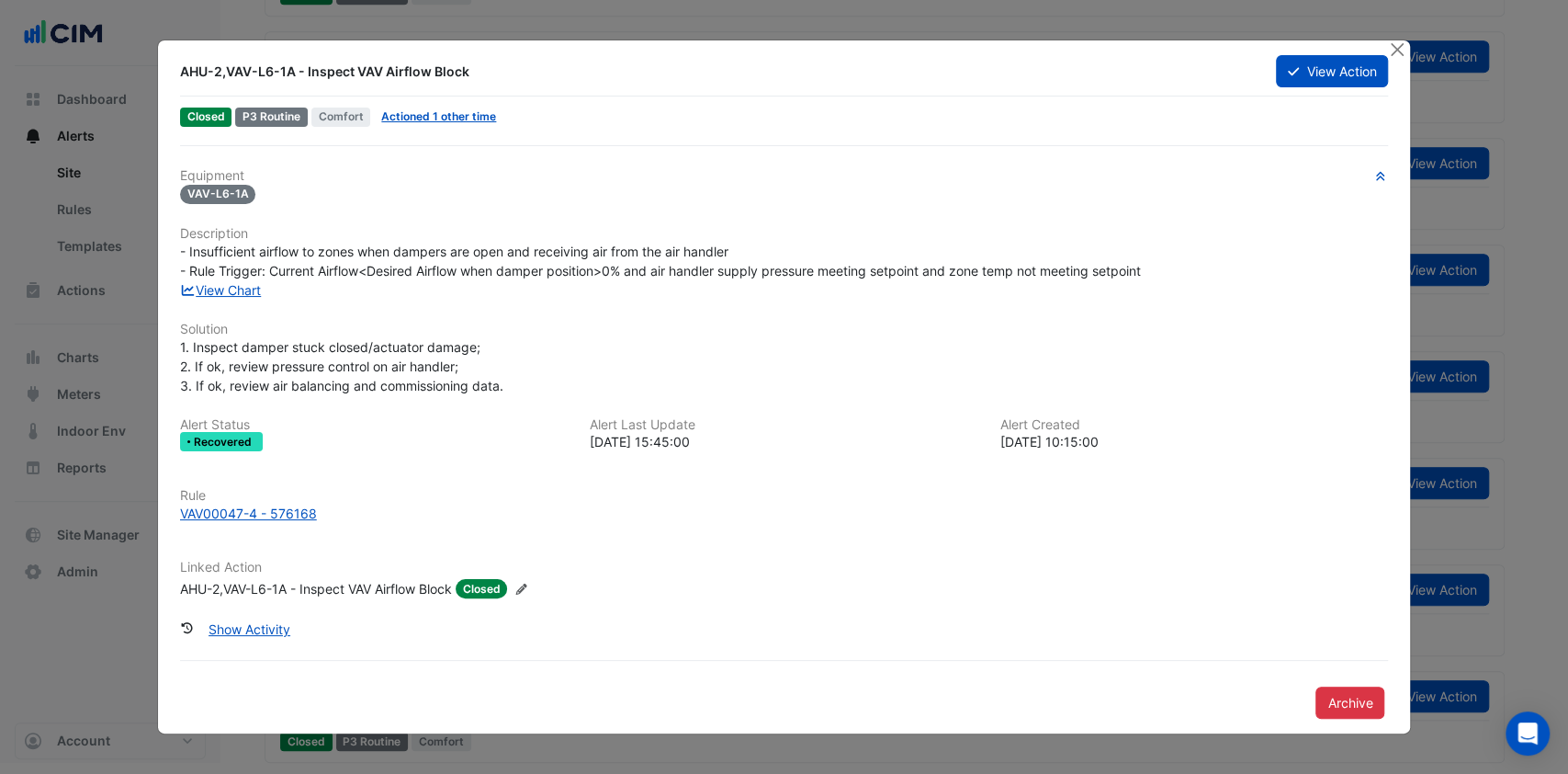
click at [221, 286] on link "View Chart" at bounding box center [221, 290] width 82 height 16
drag, startPoint x: 465, startPoint y: 71, endPoint x: 182, endPoint y: 79, distance: 283.1
click at [182, 79] on div "AHU-2,VAV-L6-1A - Inspect VAV Airflow Block" at bounding box center [717, 72] width 1074 height 18
copy div "AHU-2,VAV-L6-1A - Inspect VAV Airflow Block"
click at [1403, 46] on button "Close" at bounding box center [1396, 50] width 19 height 19
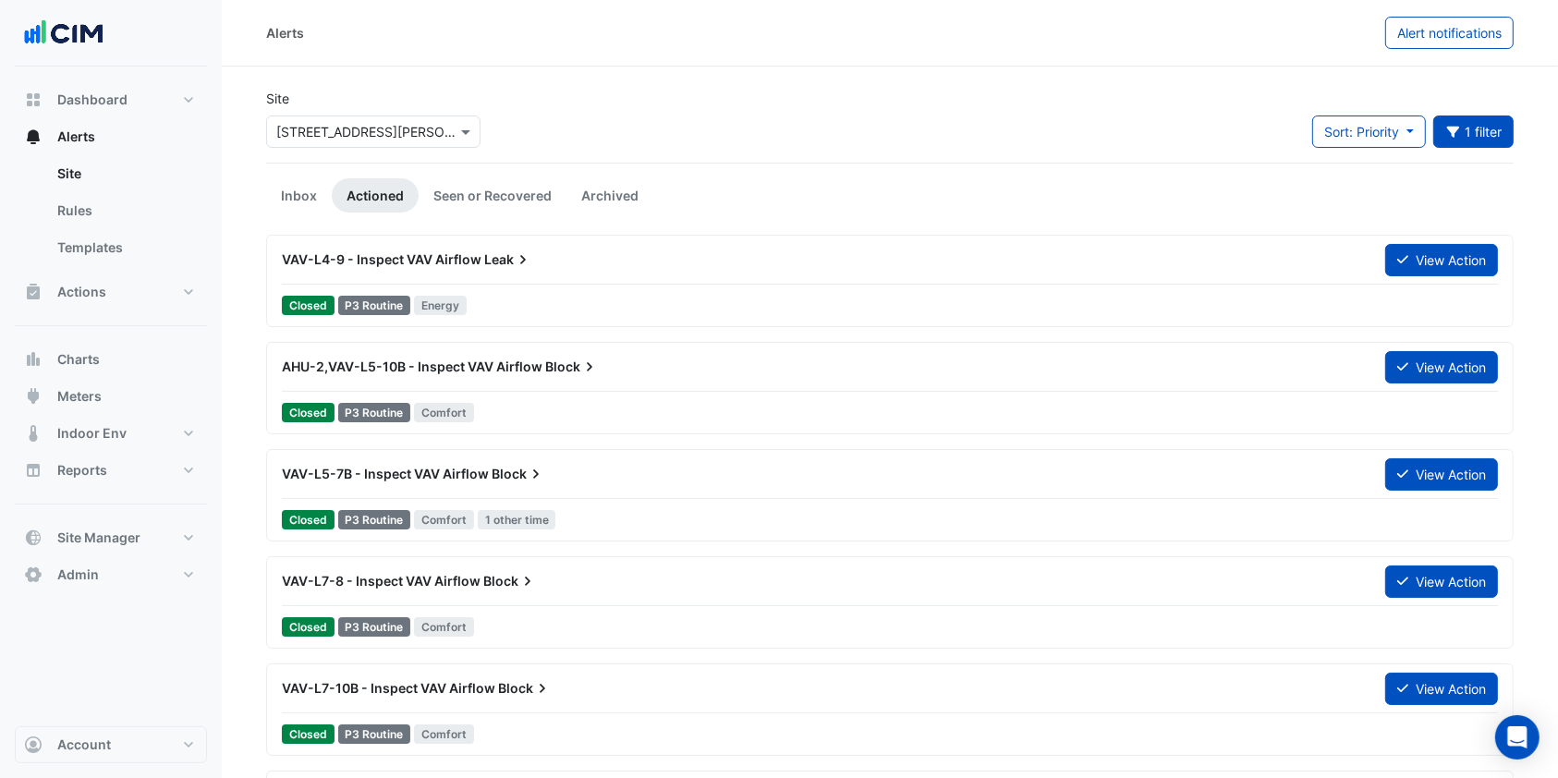
click at [133, 144] on button "Alerts" at bounding box center [111, 136] width 192 height 37
click at [327, 136] on input "text" at bounding box center [354, 132] width 157 height 19
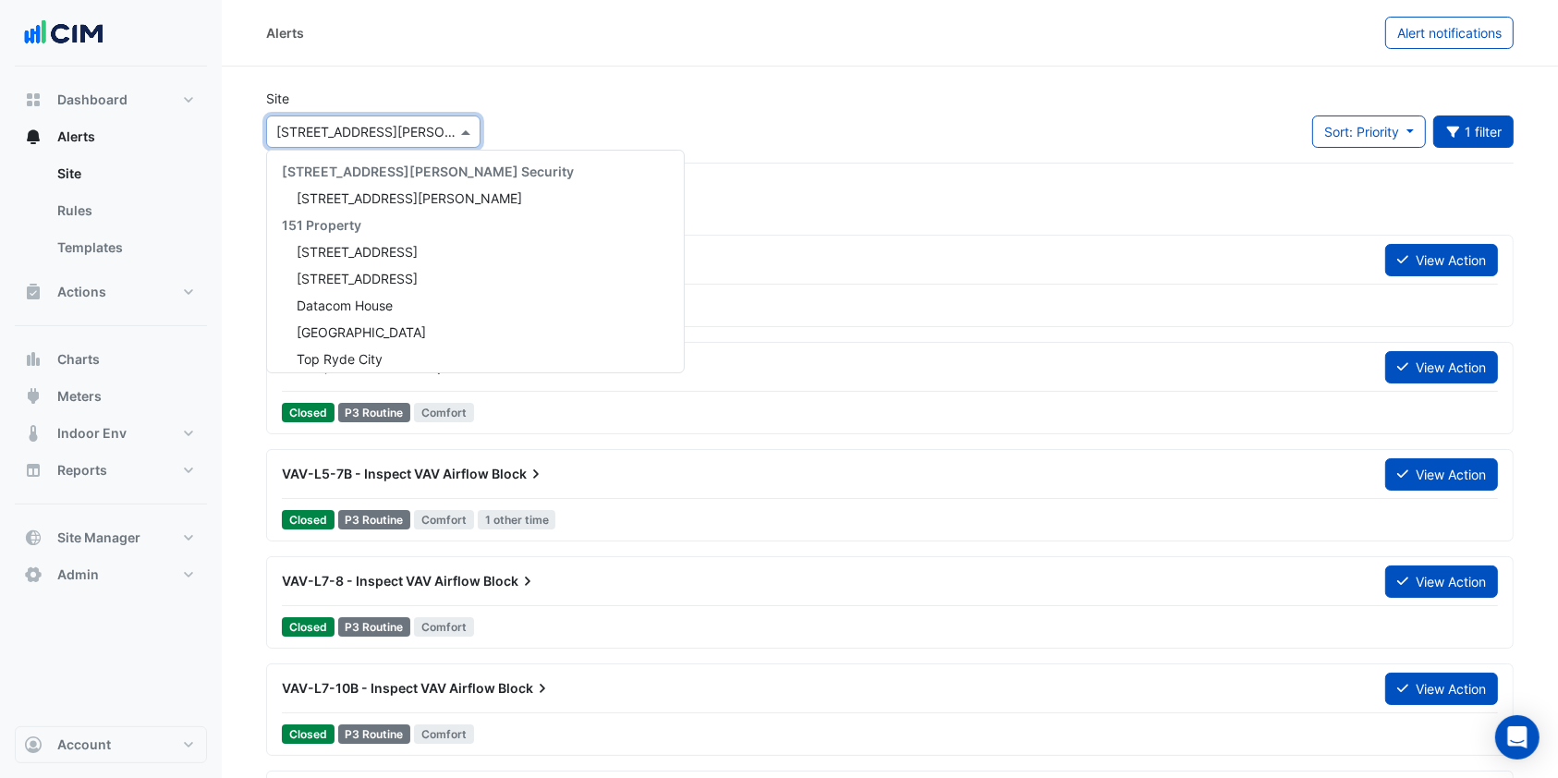
scroll to position [9038, 0]
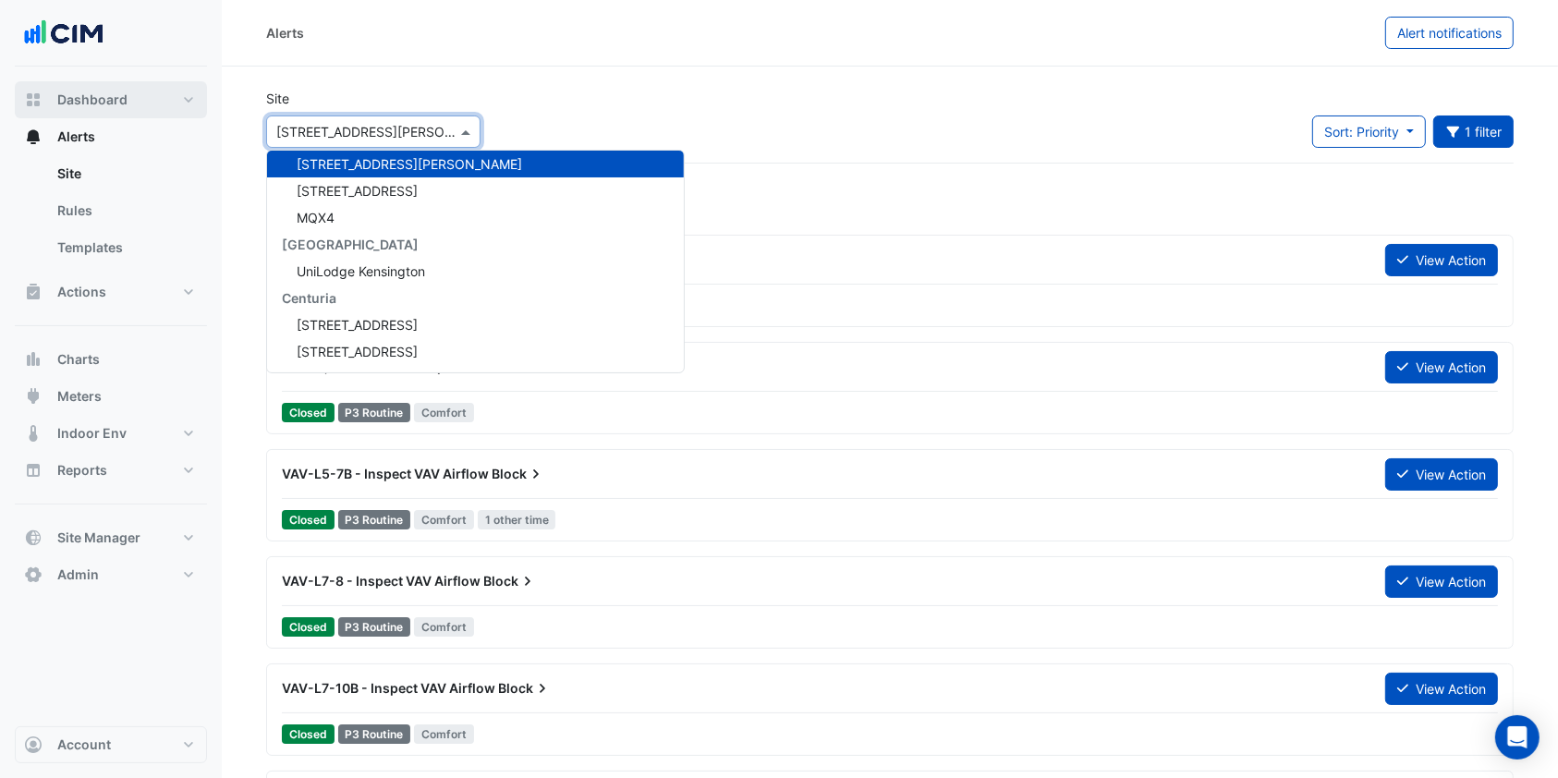
click at [115, 97] on span "Dashboard" at bounding box center [92, 100] width 70 height 18
select select "***"
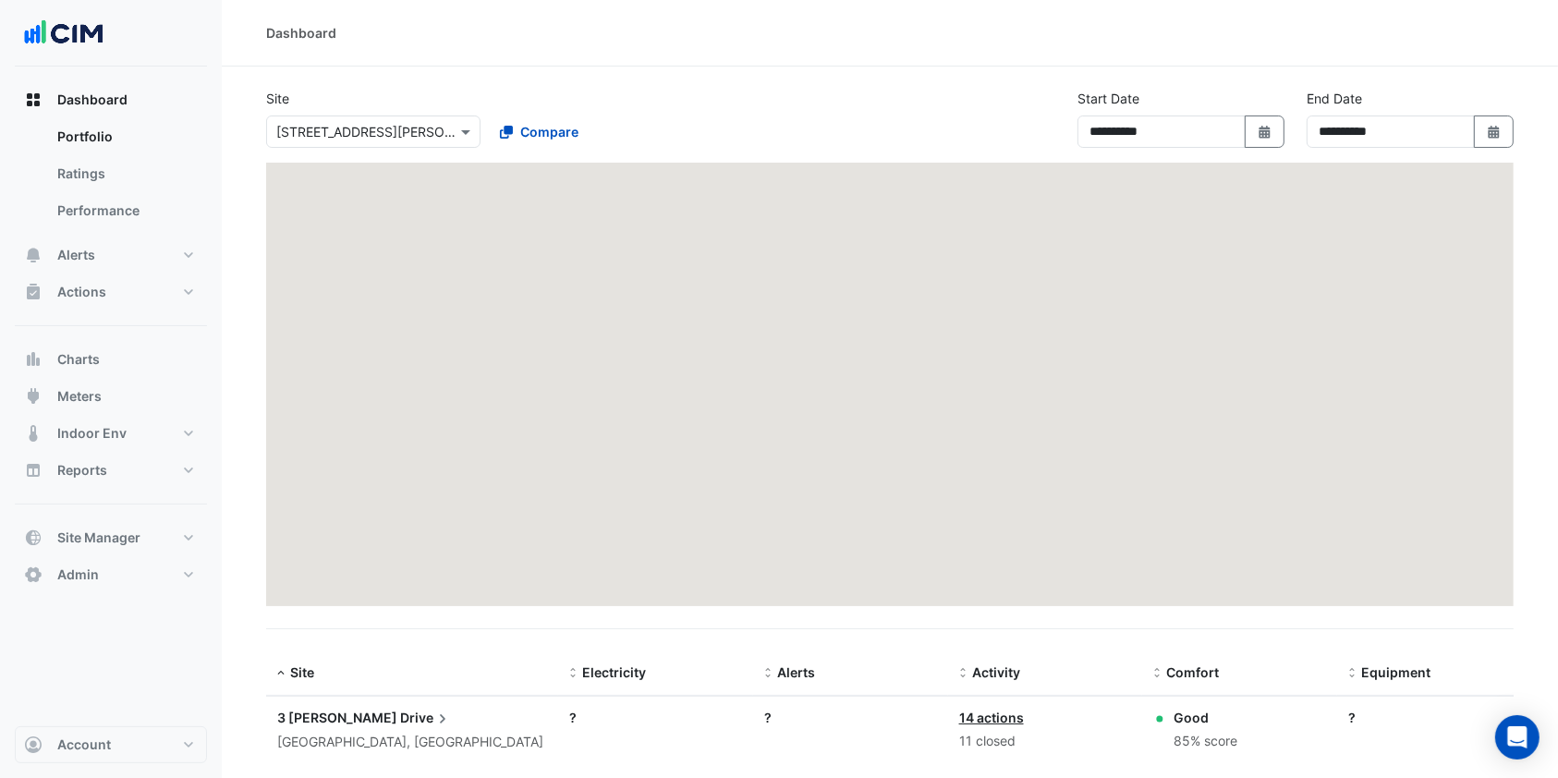
click at [352, 123] on input "text" at bounding box center [354, 132] width 157 height 19
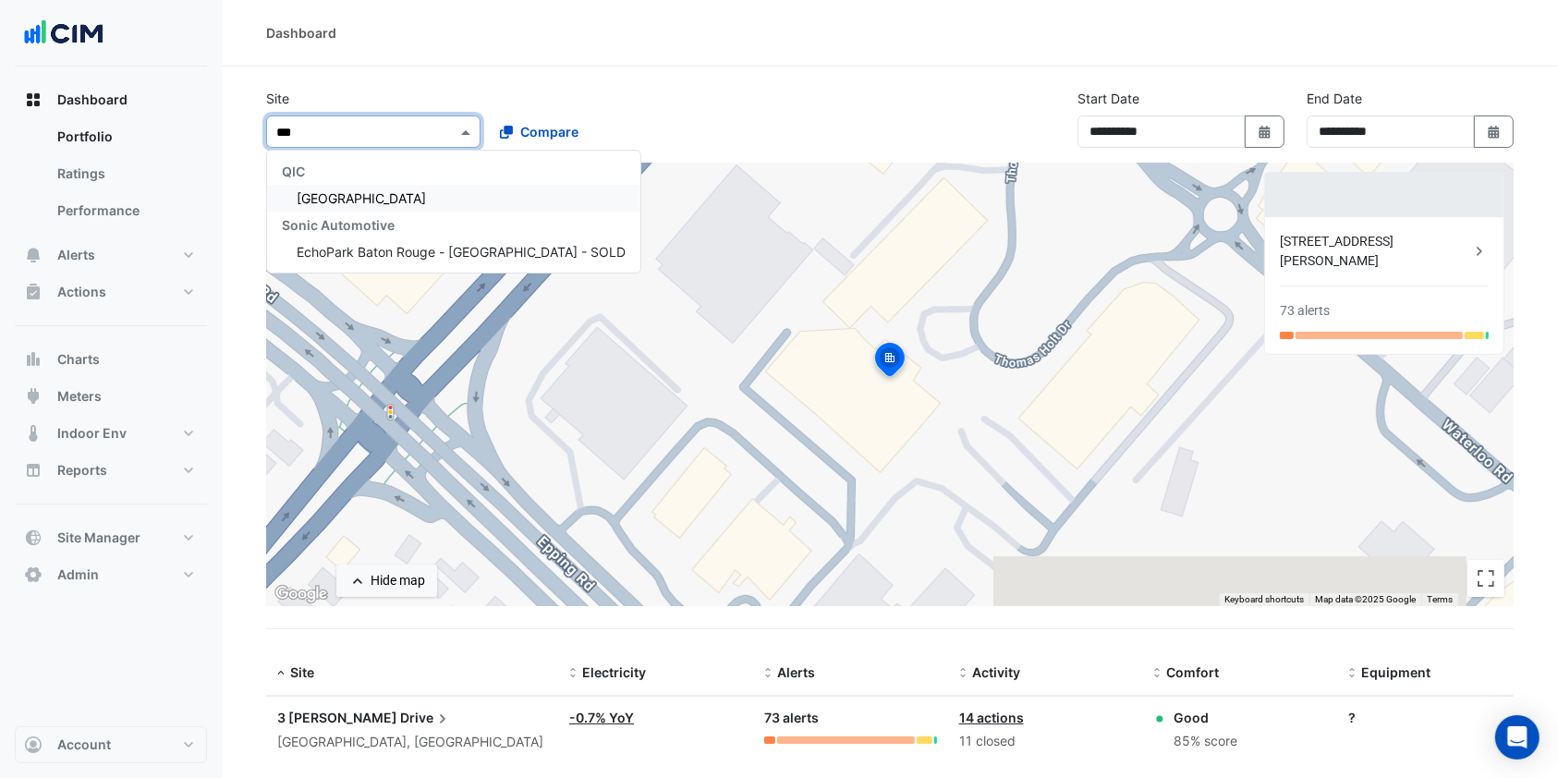
type input "****"
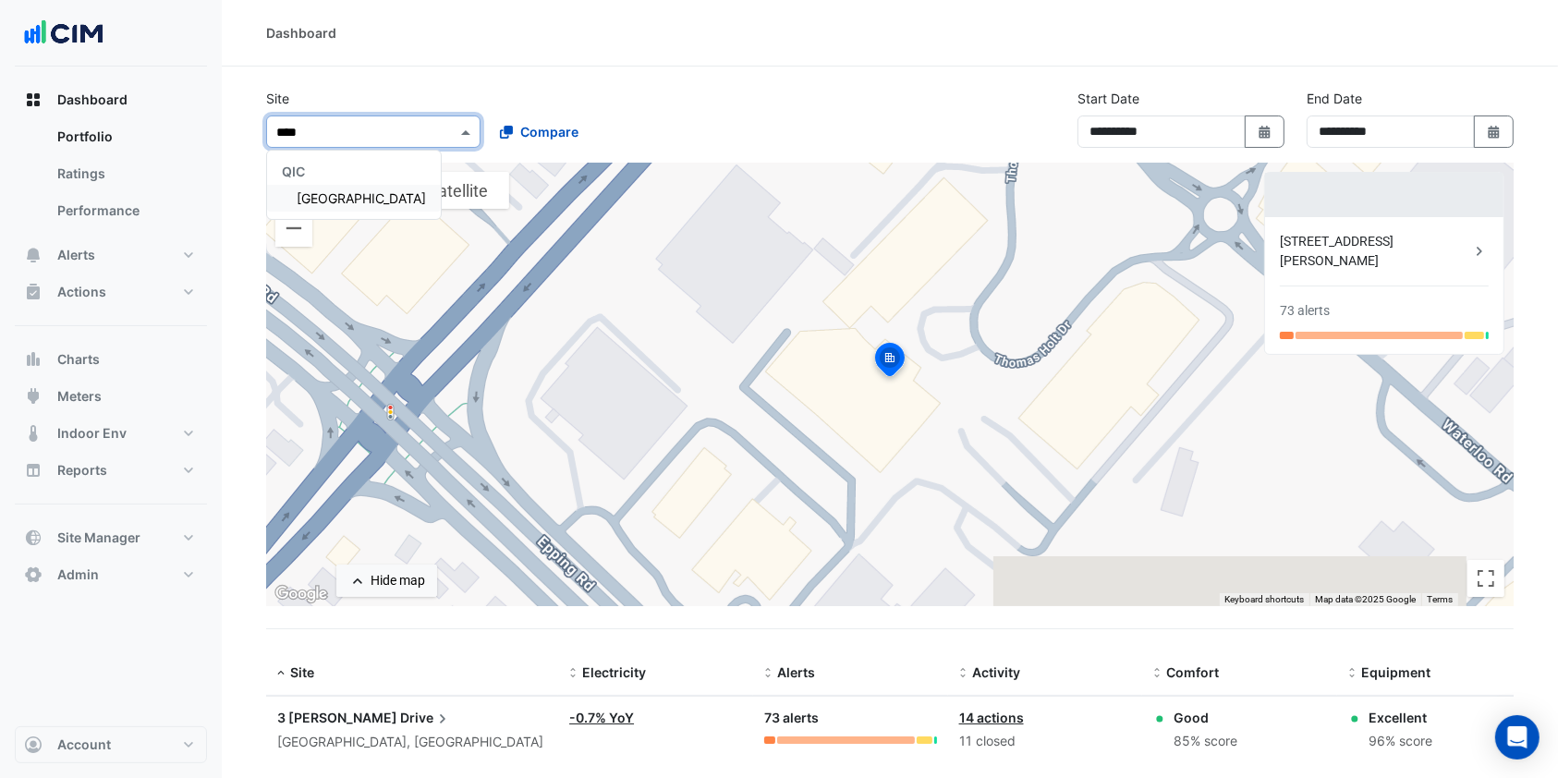
click at [358, 182] on div "QIC" at bounding box center [354, 171] width 174 height 27
click at [357, 196] on span "[GEOGRAPHIC_DATA]" at bounding box center [361, 198] width 129 height 16
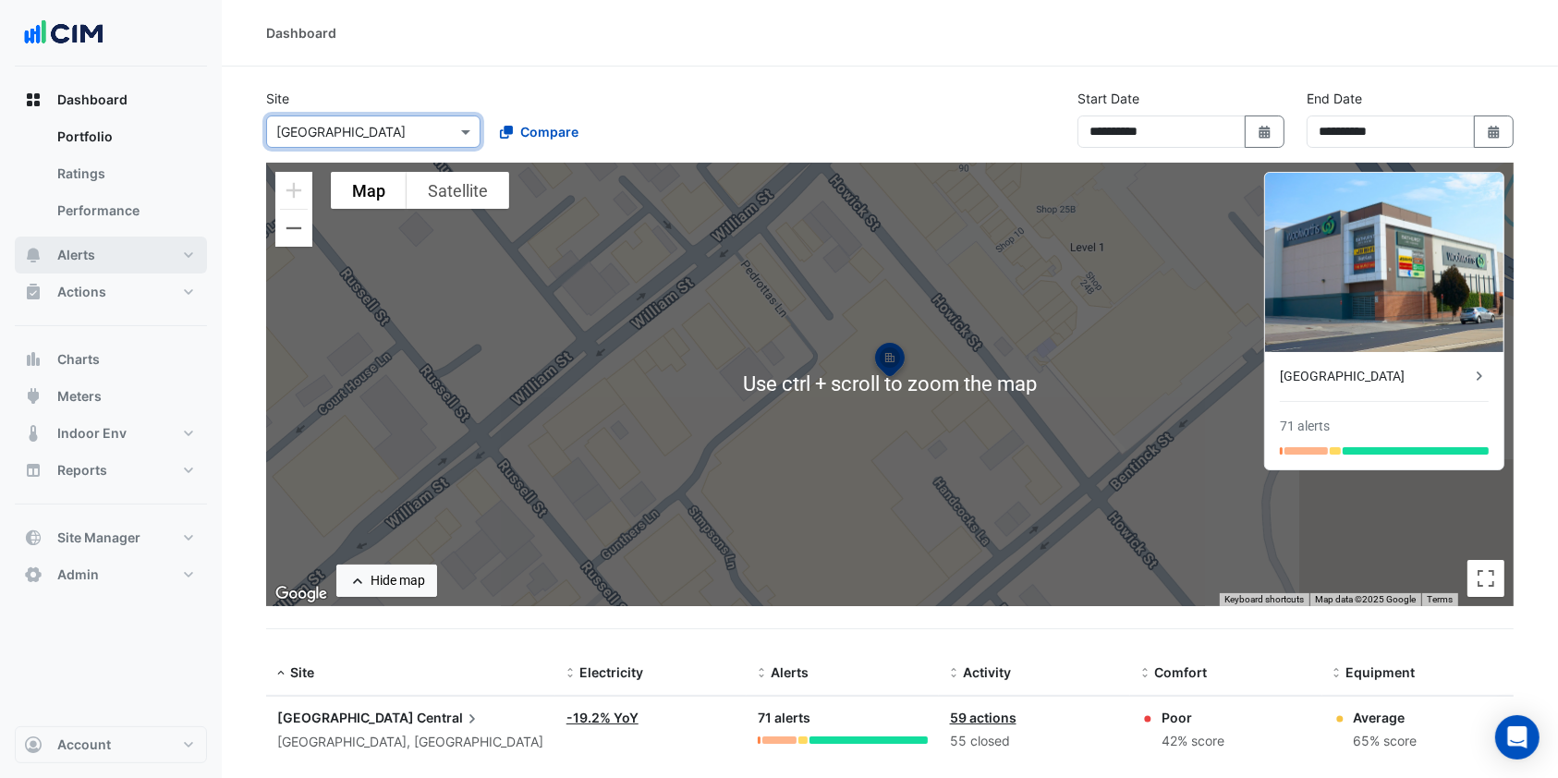
click at [134, 265] on button "Alerts" at bounding box center [111, 255] width 192 height 37
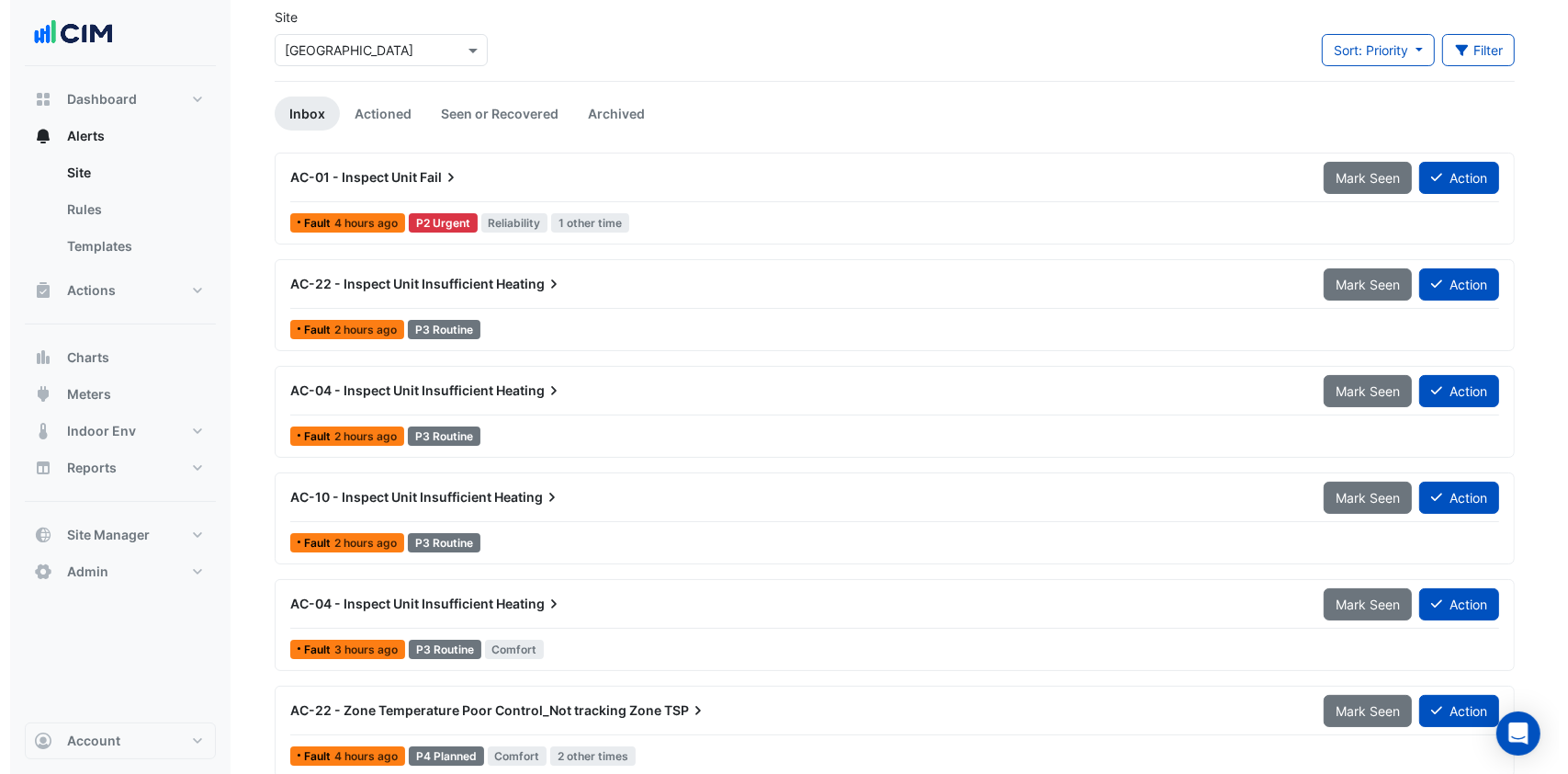
scroll to position [204, 0]
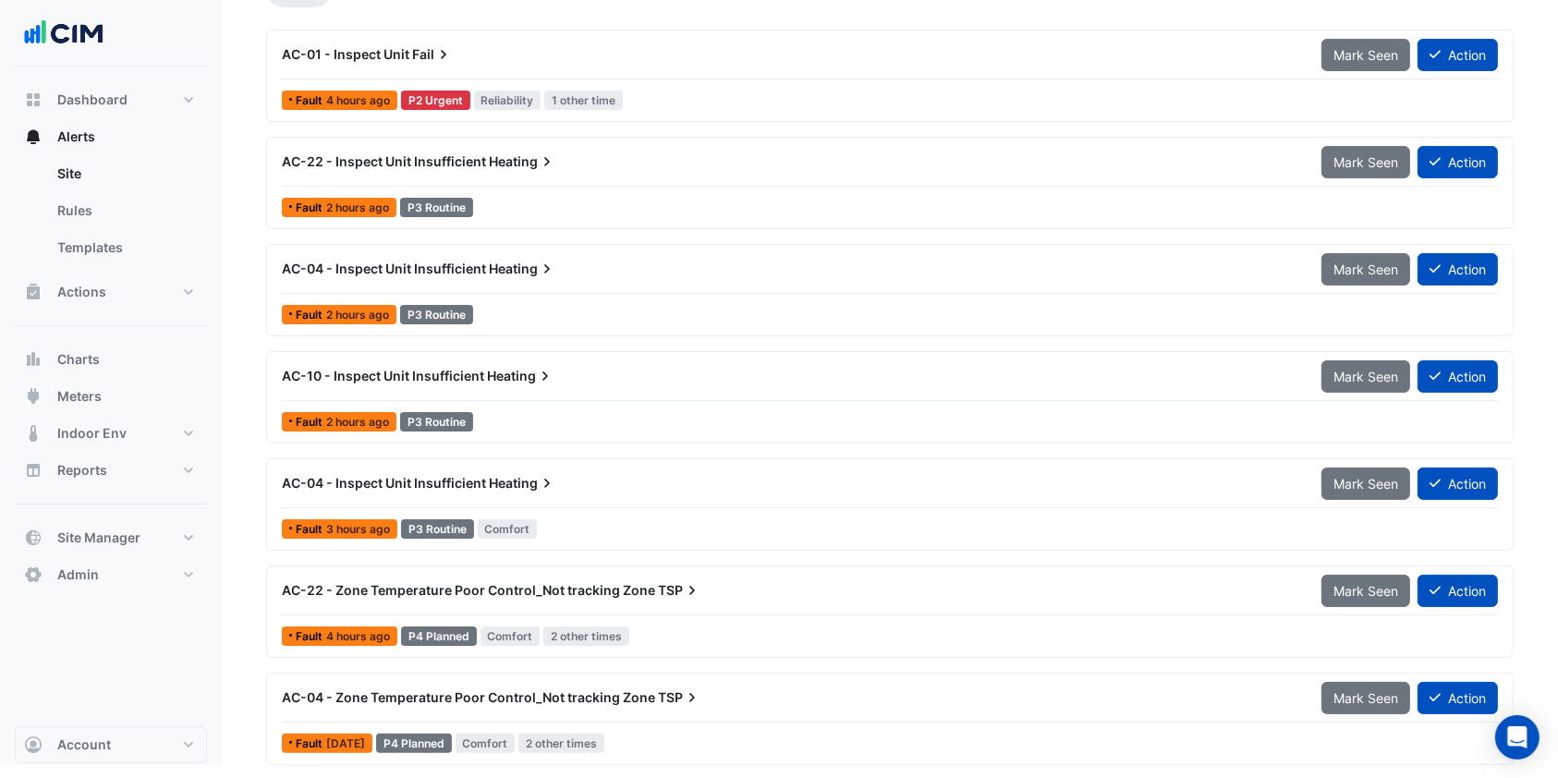
click at [549, 469] on div "AC-04 - Inspect Unit Insufficient Heating" at bounding box center [791, 483] width 1040 height 33
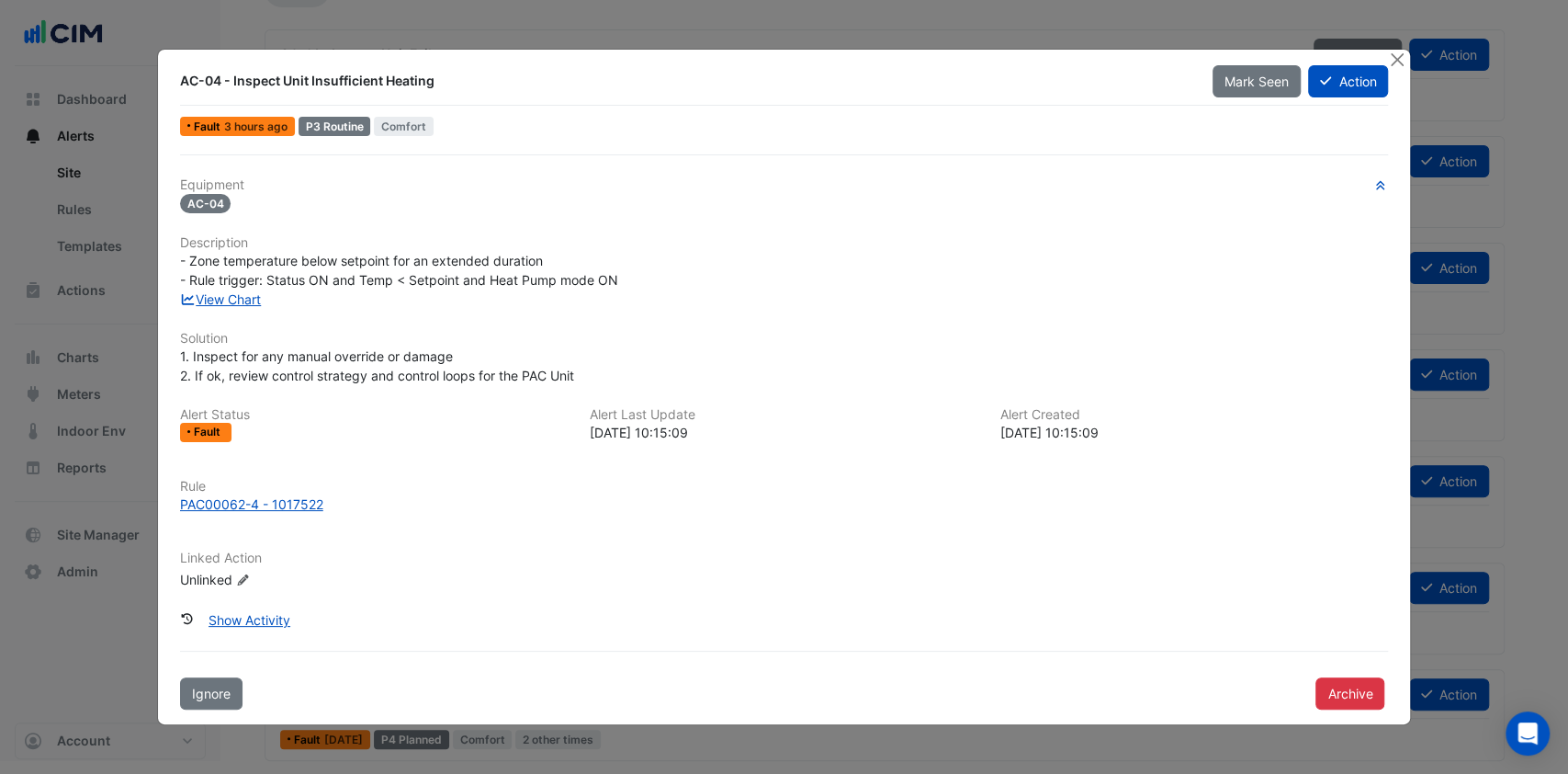
click at [1366, 703] on button "Archive" at bounding box center [1349, 693] width 69 height 32
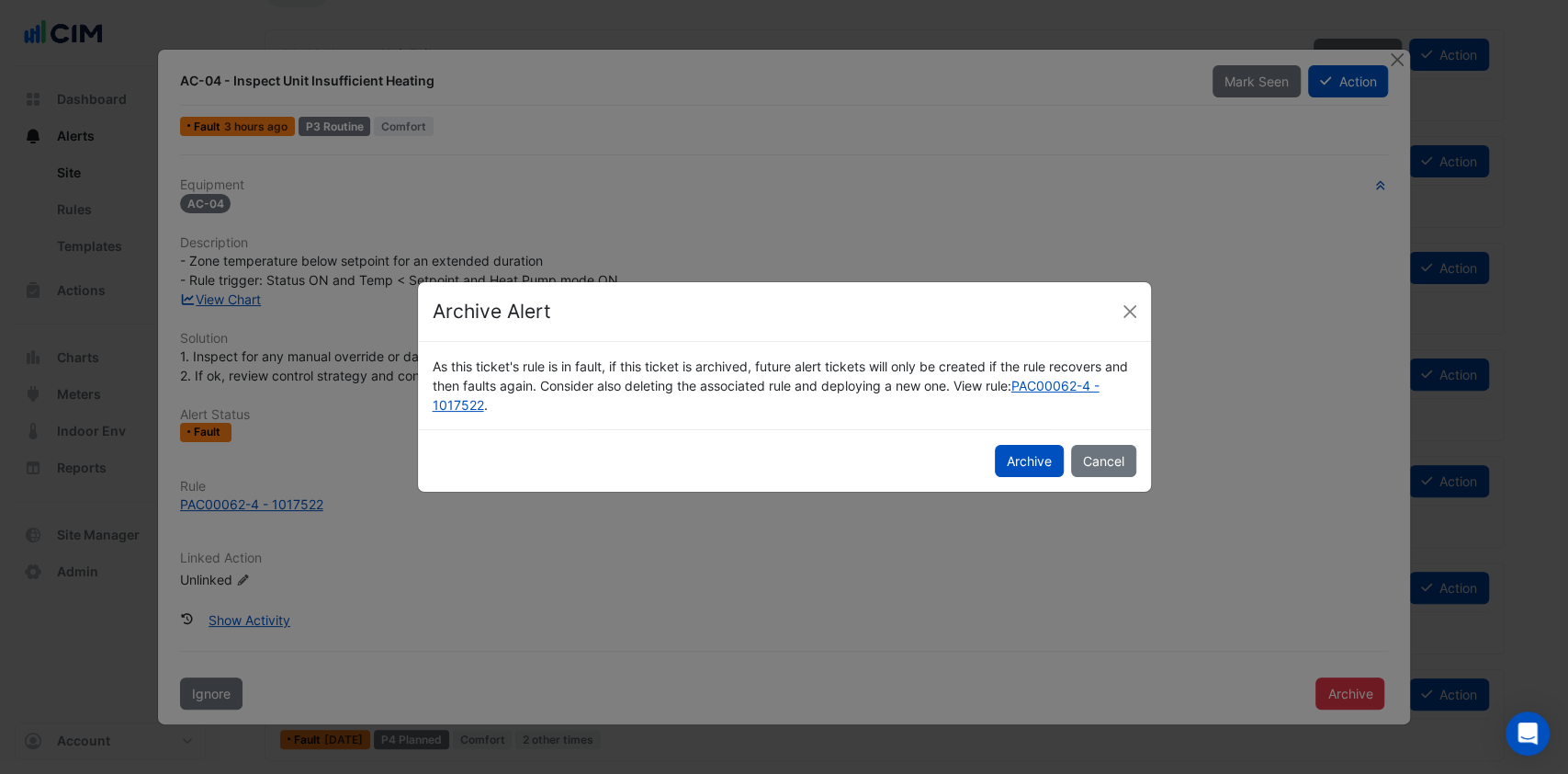
click at [1008, 460] on button "Archive" at bounding box center [1029, 461] width 69 height 32
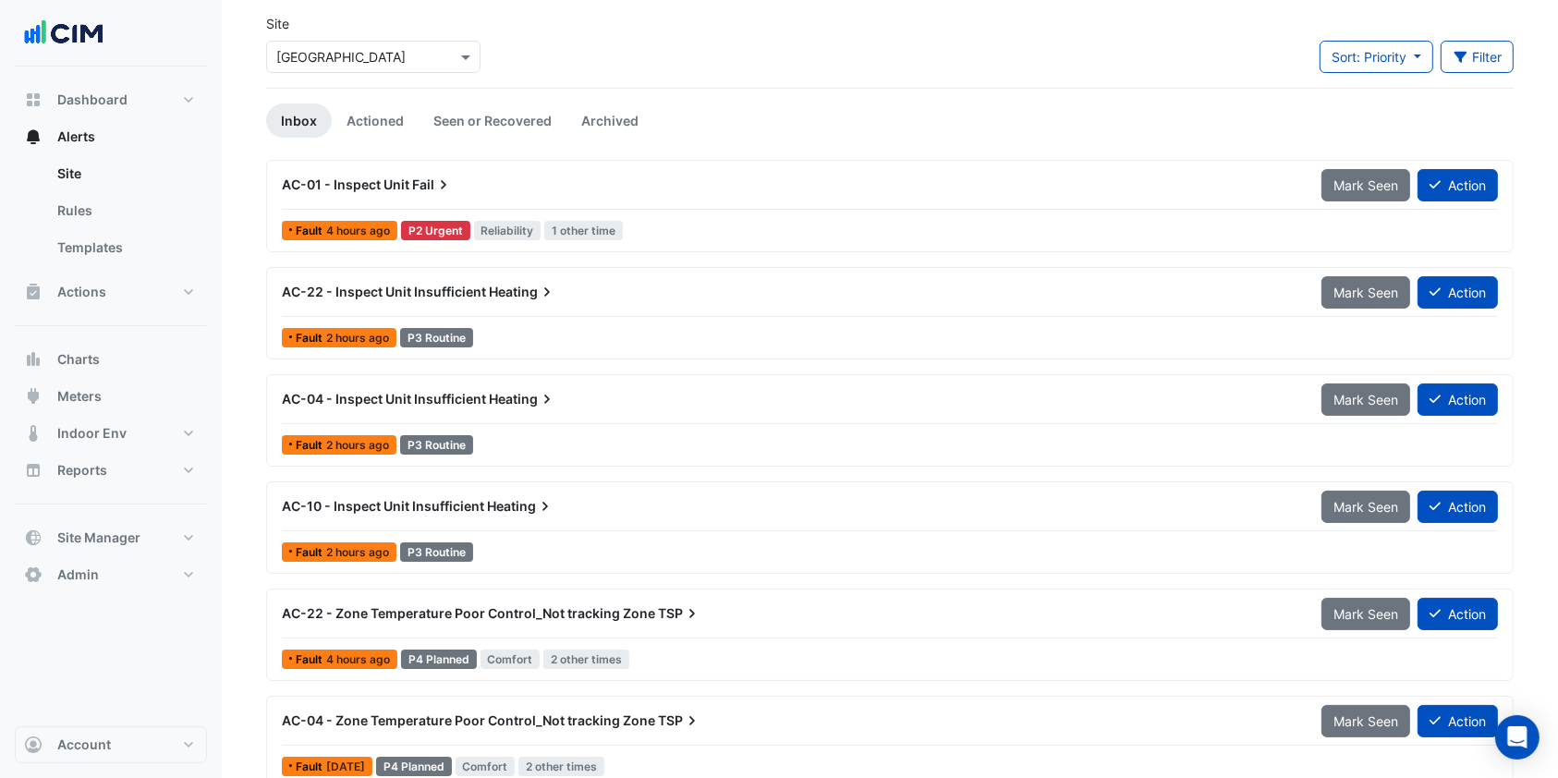
scroll to position [97, 0]
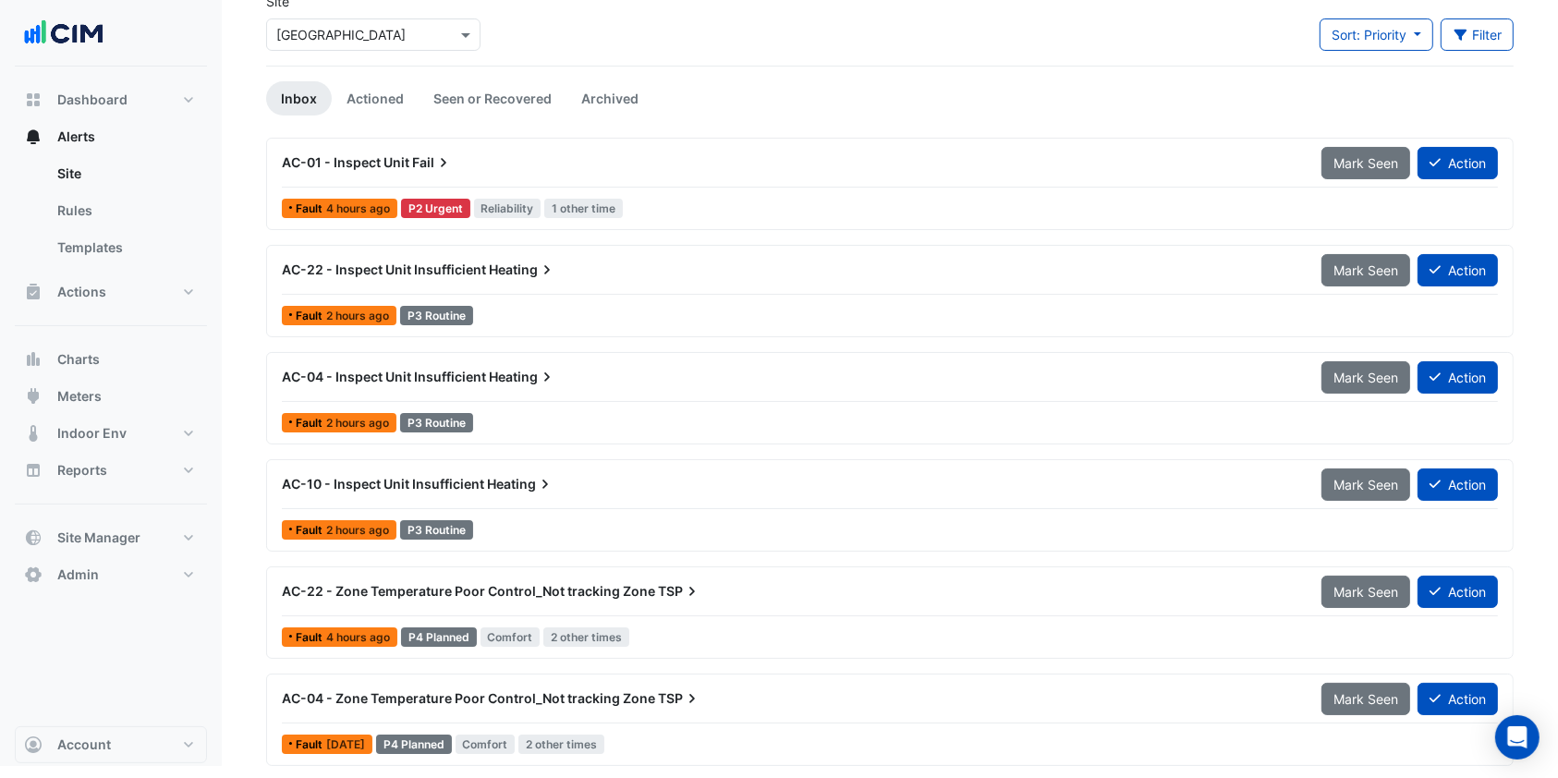
click at [408, 694] on span "AC-04 - Zone Temperature Poor Control_Not tracking Zone" at bounding box center [468, 698] width 373 height 16
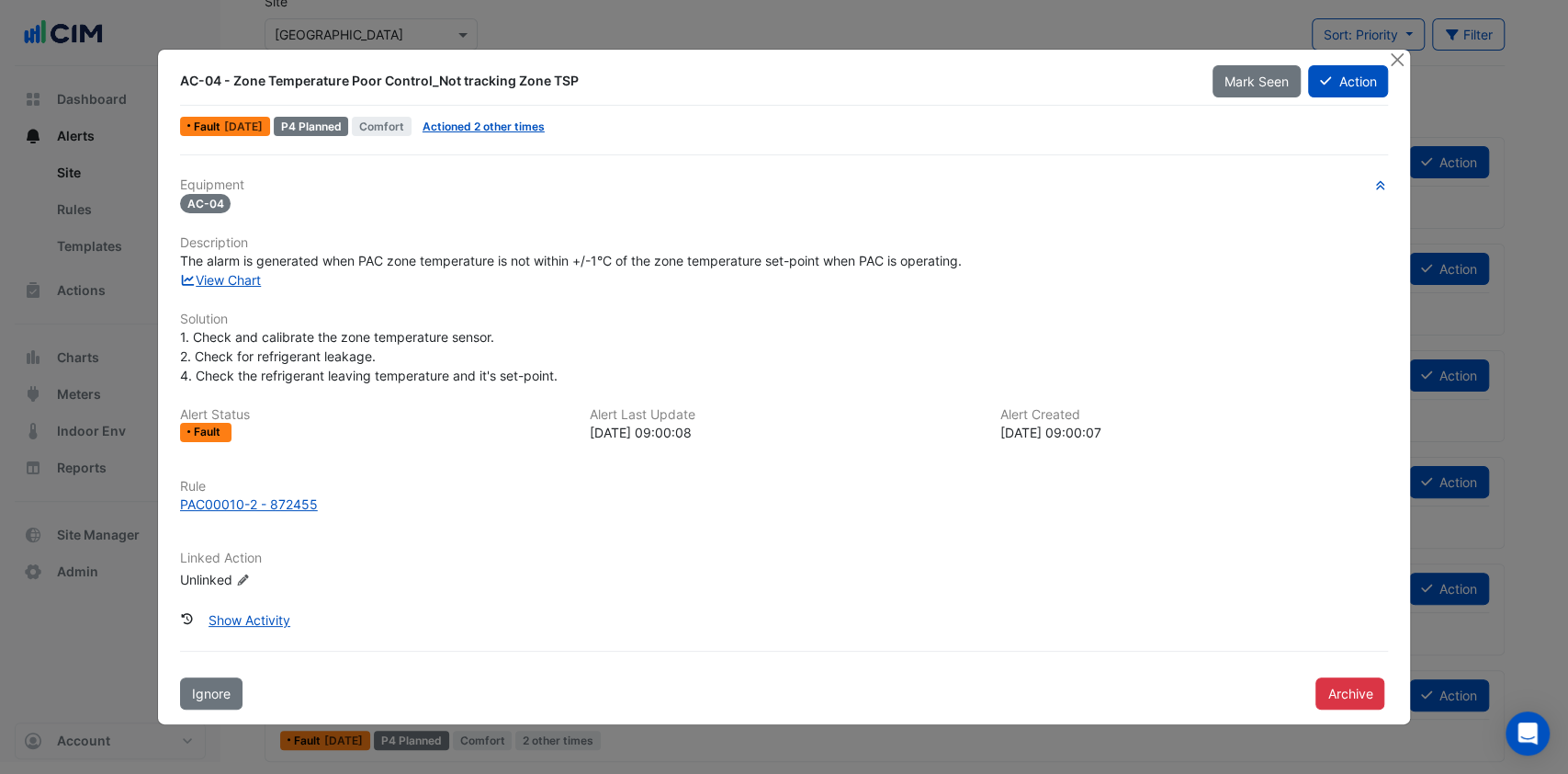
click at [1396, 54] on button "Close" at bounding box center [1396, 59] width 19 height 19
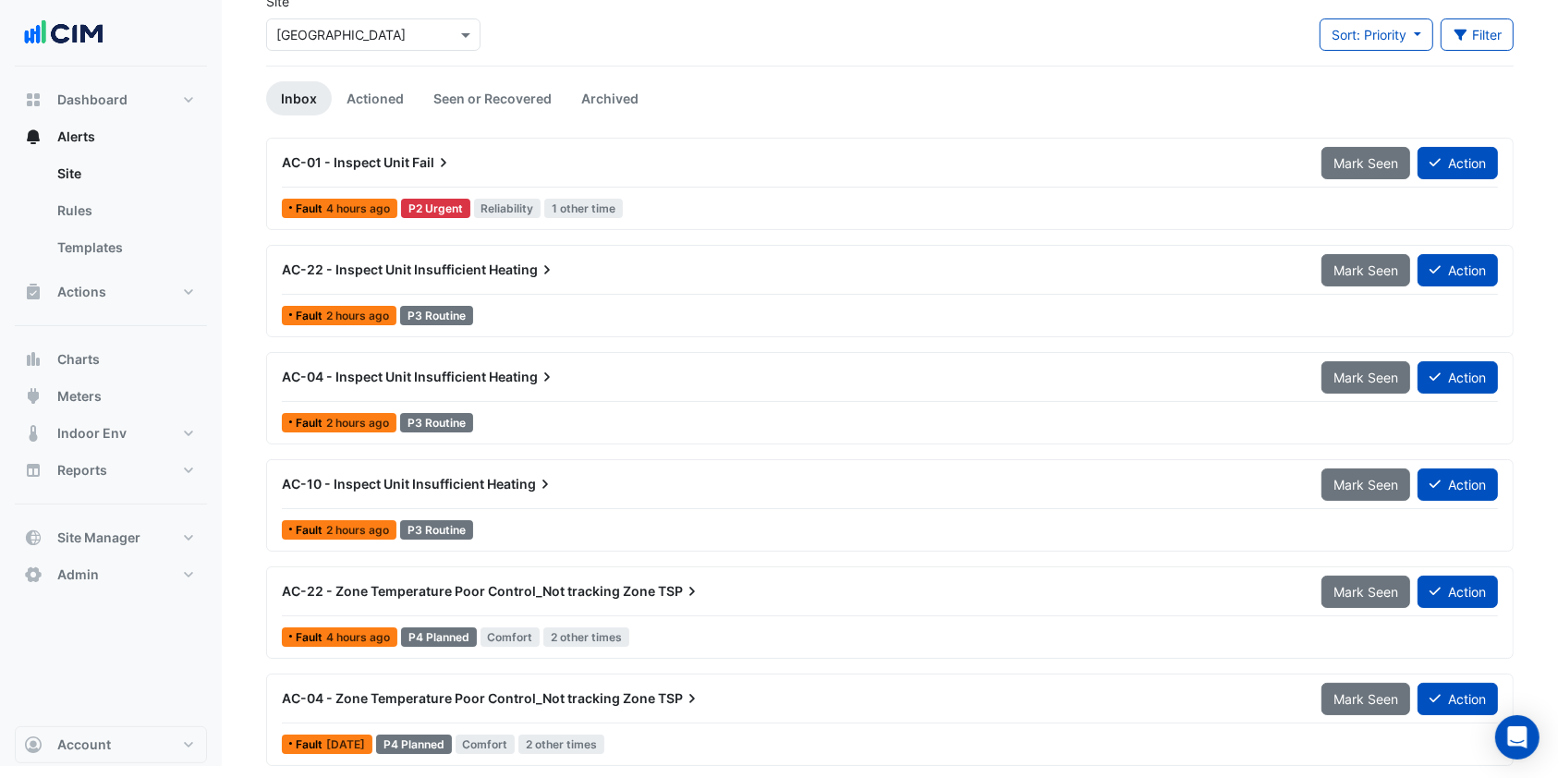
click at [436, 368] on div "AC-04 - Inspect Unit Insufficient Heating" at bounding box center [790, 377] width 1017 height 18
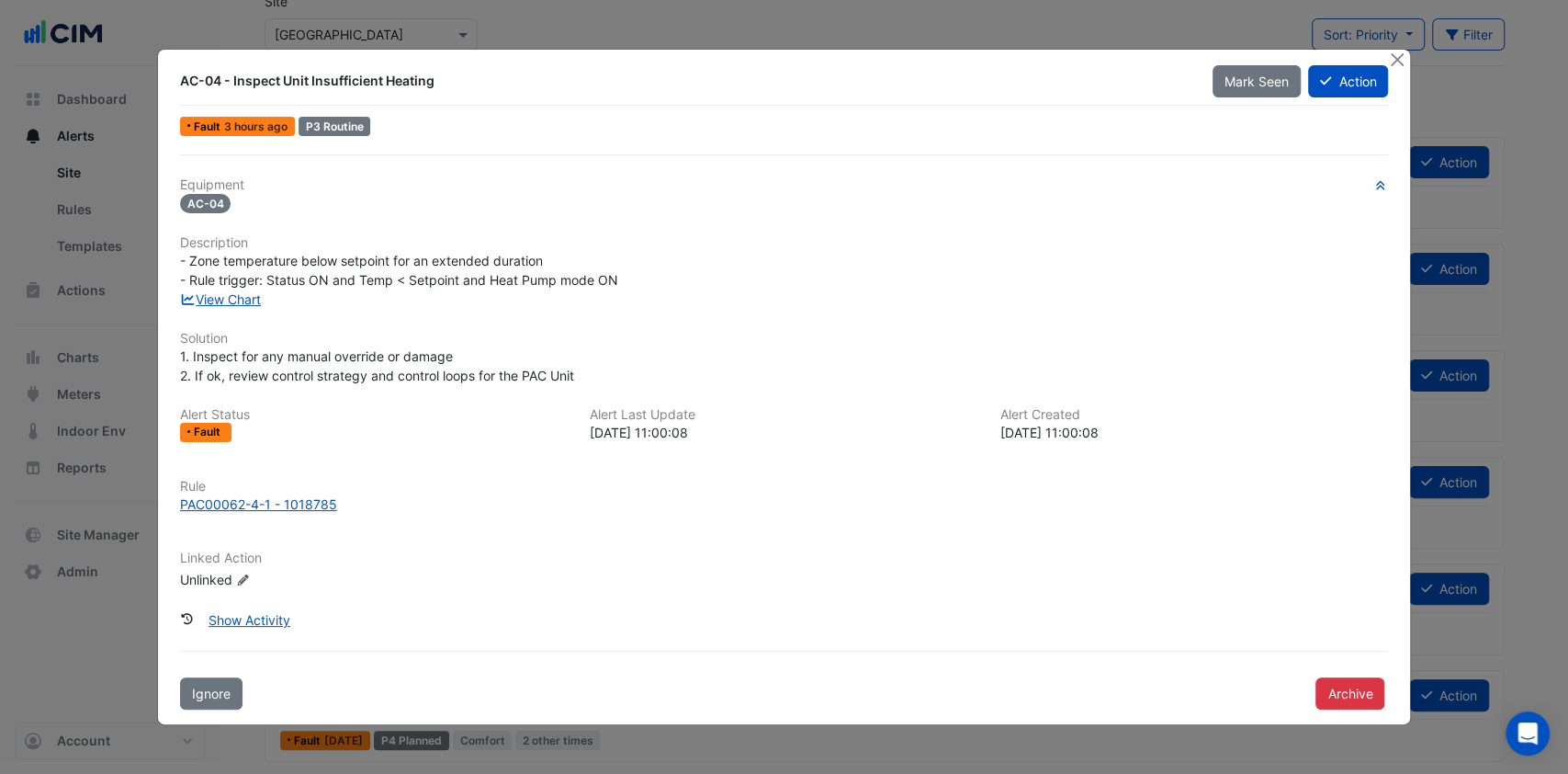
click at [253, 299] on link "View Chart" at bounding box center [221, 299] width 82 height 16
click at [1398, 55] on button "Close" at bounding box center [1396, 59] width 19 height 19
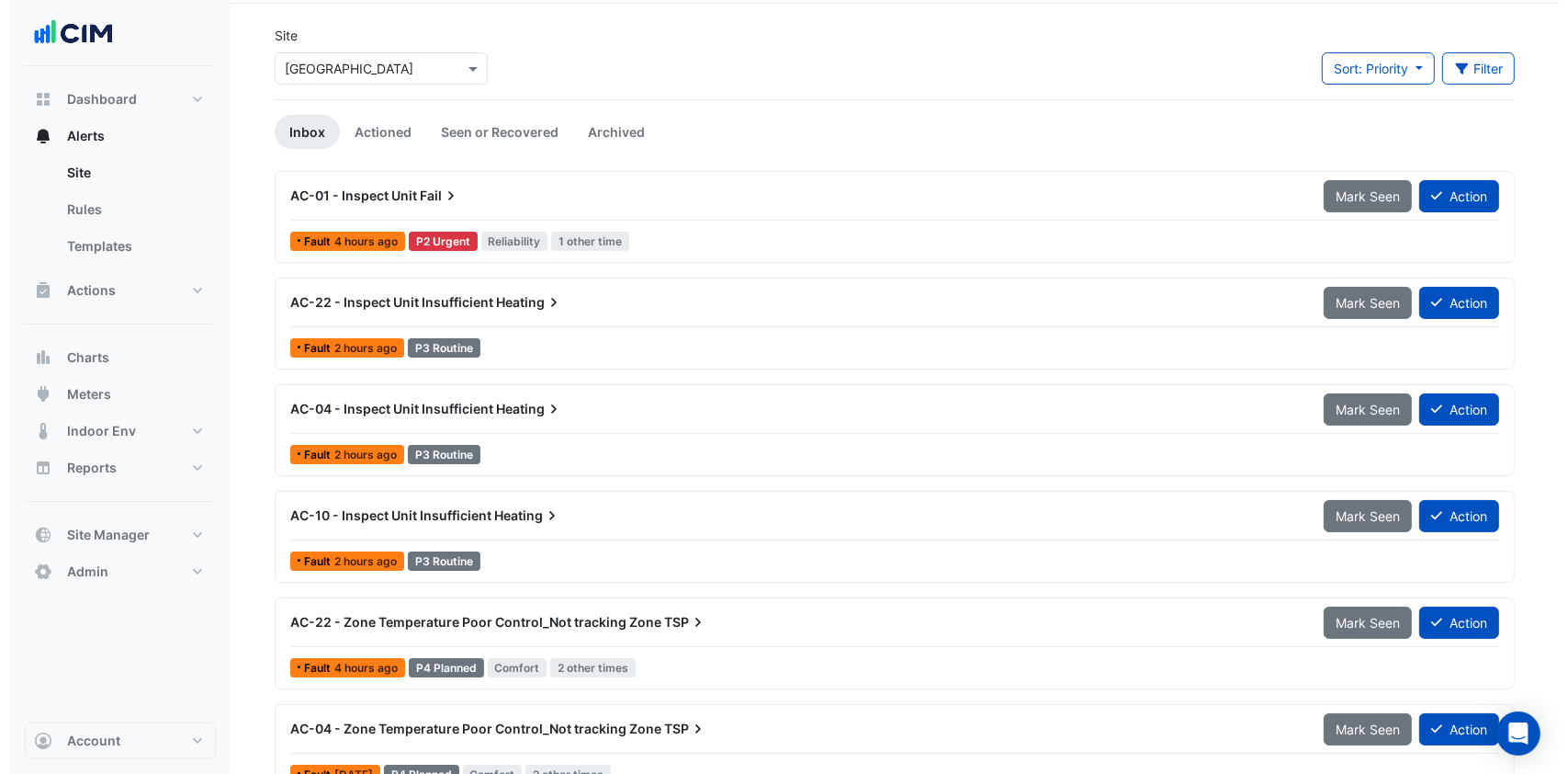
scroll to position [97, 0]
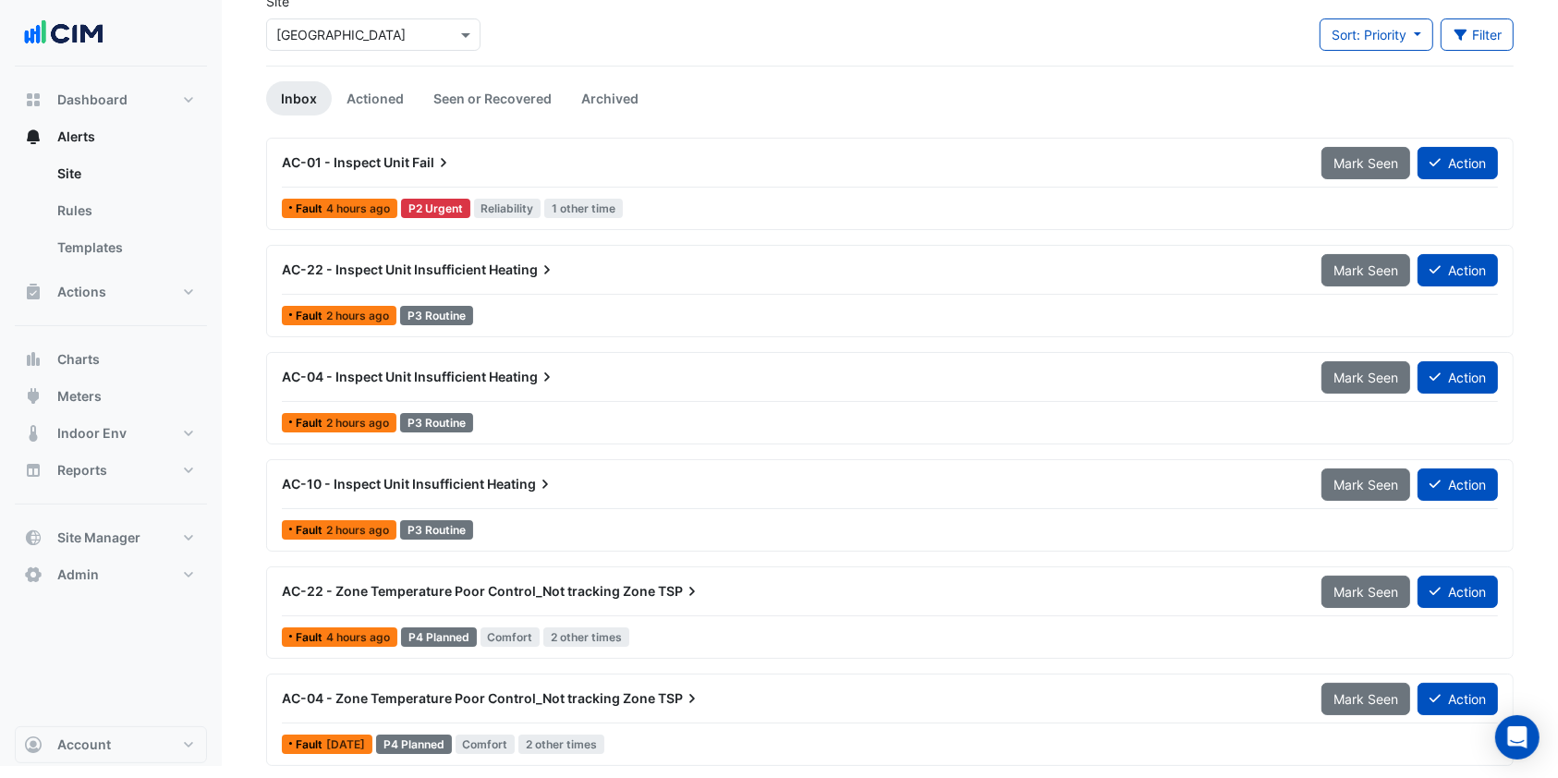
click at [434, 268] on span "AC-22 - Inspect Unit Insufficient" at bounding box center [384, 269] width 204 height 16
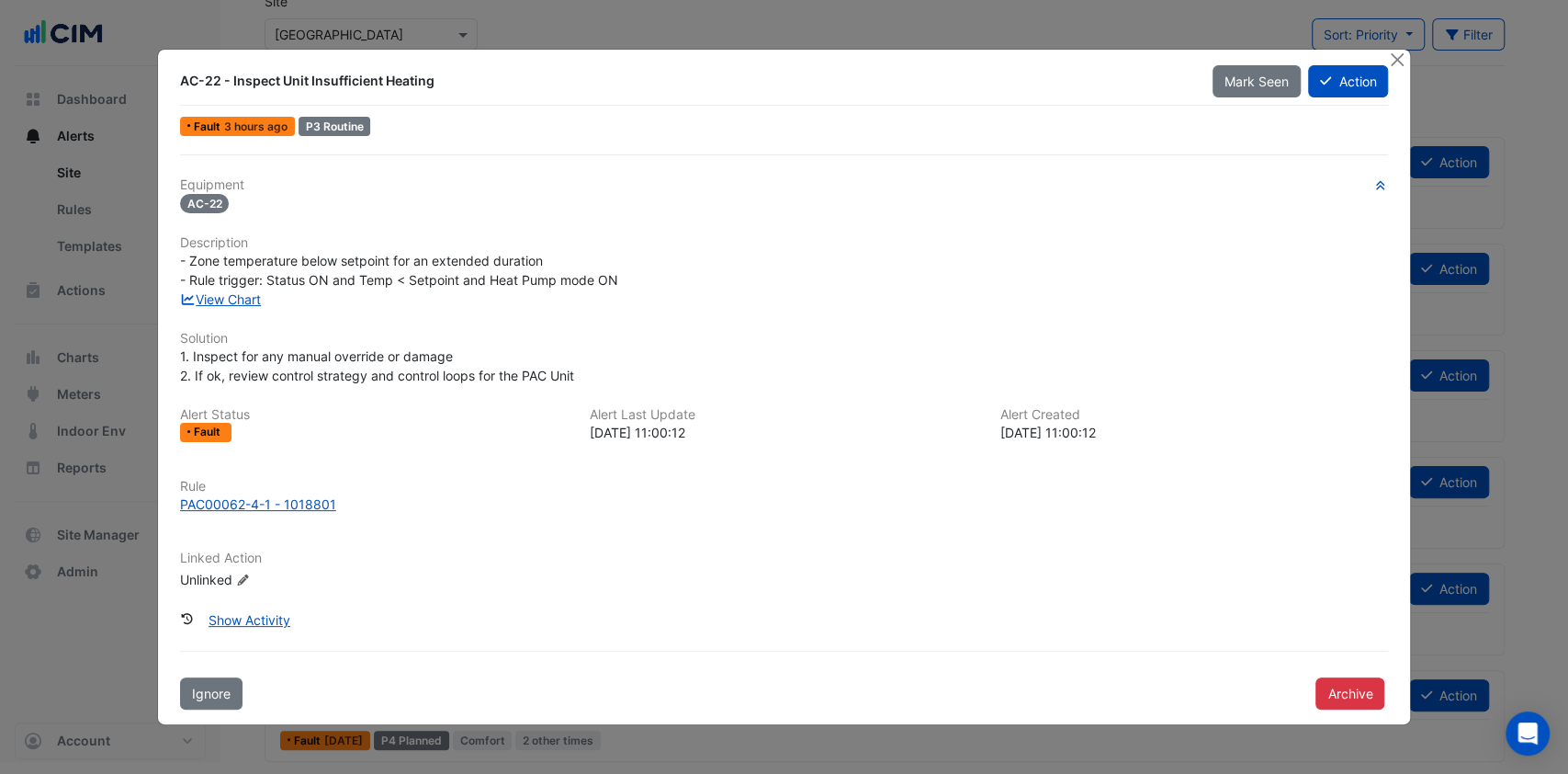
click at [253, 291] on link "View Chart" at bounding box center [221, 299] width 82 height 16
click at [1396, 57] on button "Close" at bounding box center [1396, 59] width 19 height 19
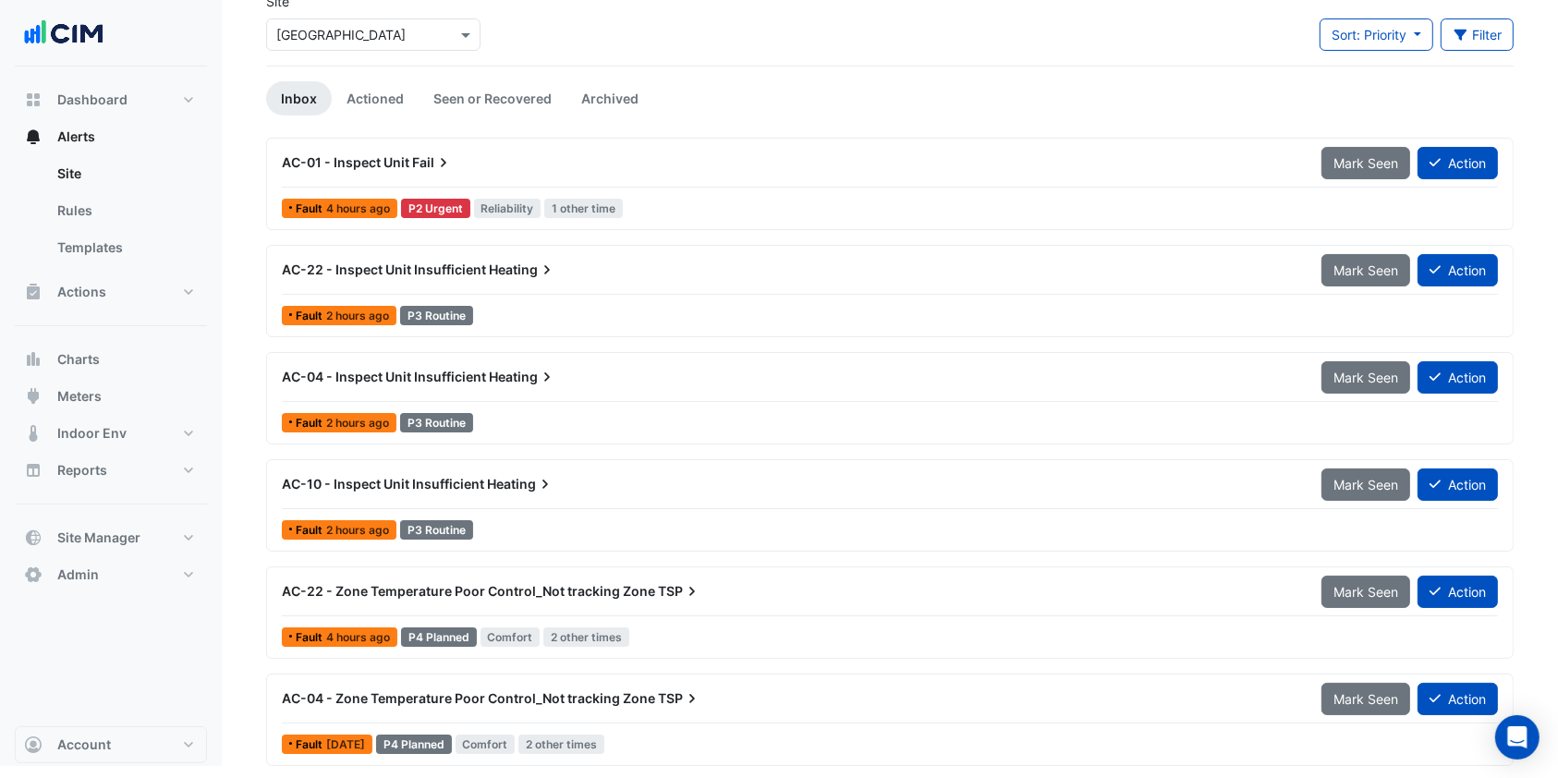
click at [444, 597] on div "AC-22 - Zone Temperature Poor Control_Not tracking Zone TSP" at bounding box center [790, 591] width 1017 height 18
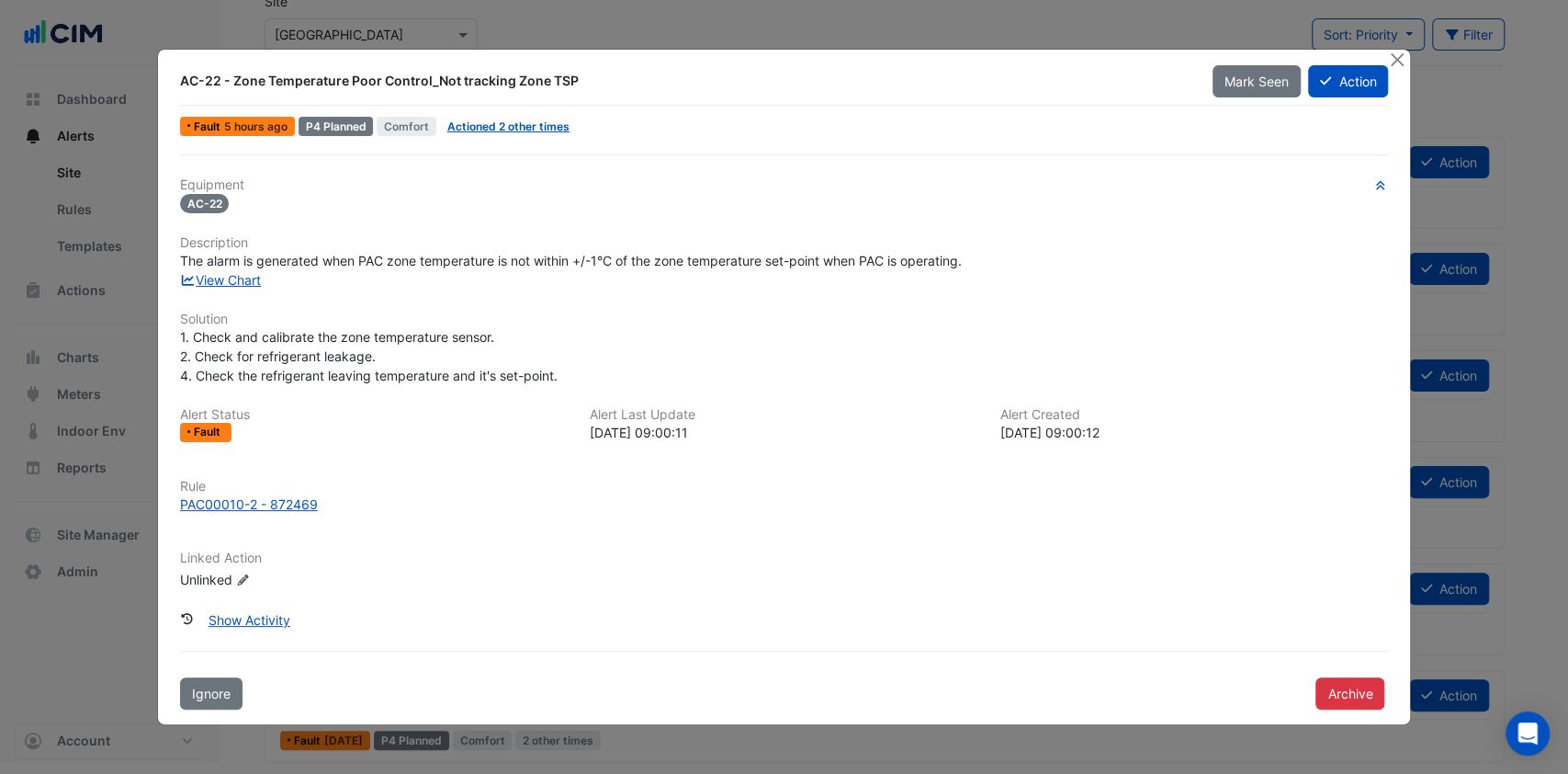
click at [211, 269] on div "The alarm is generated when PAC zone temperature is not within +/-1°C of the zo…" at bounding box center [784, 260] width 1209 height 19
click at [212, 281] on link "View Chart" at bounding box center [221, 281] width 82 height 16
click at [1345, 83] on button "Action" at bounding box center [1348, 82] width 80 height 32
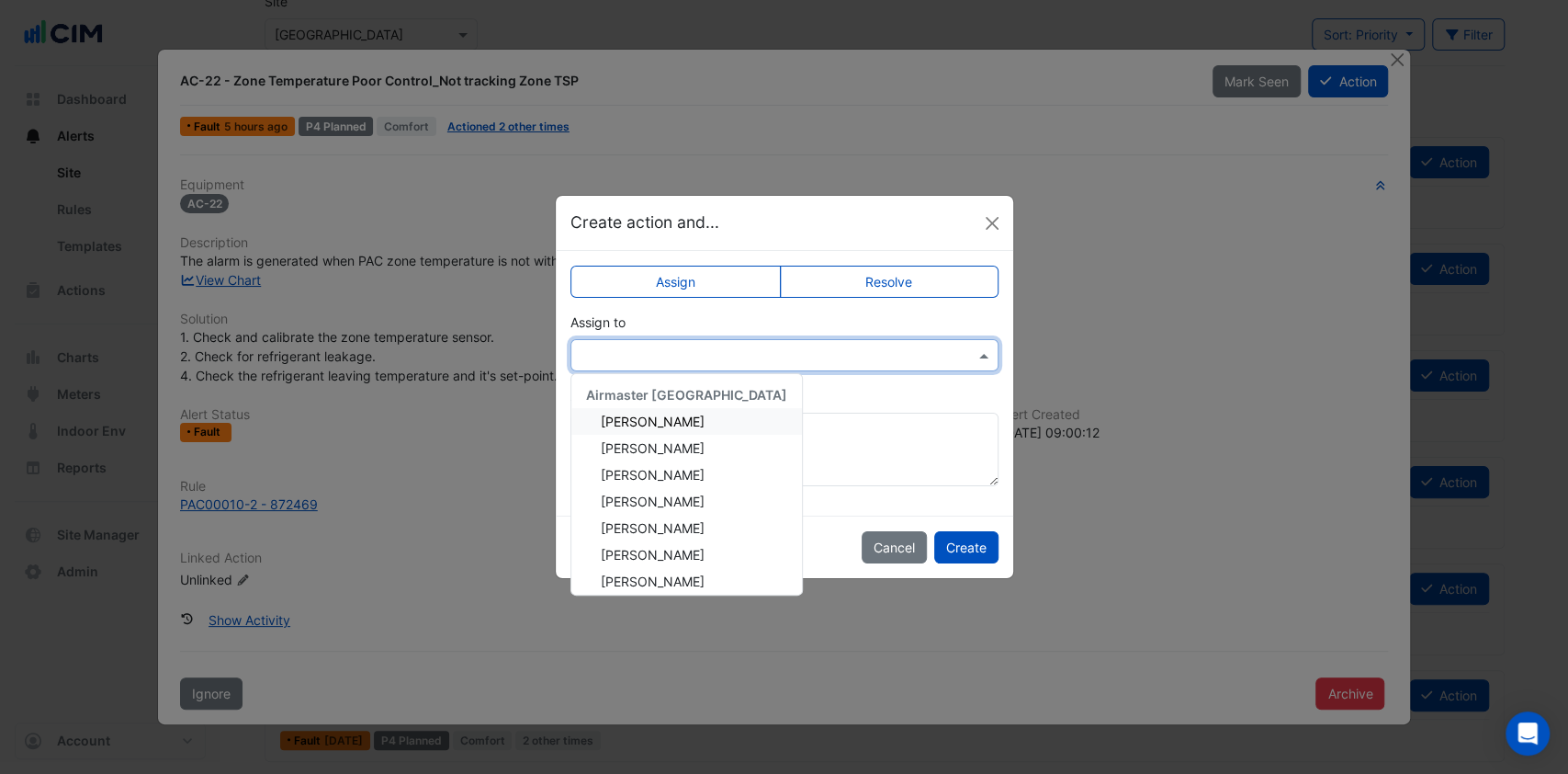
click at [669, 358] on input "text" at bounding box center [766, 355] width 371 height 19
type input "**"
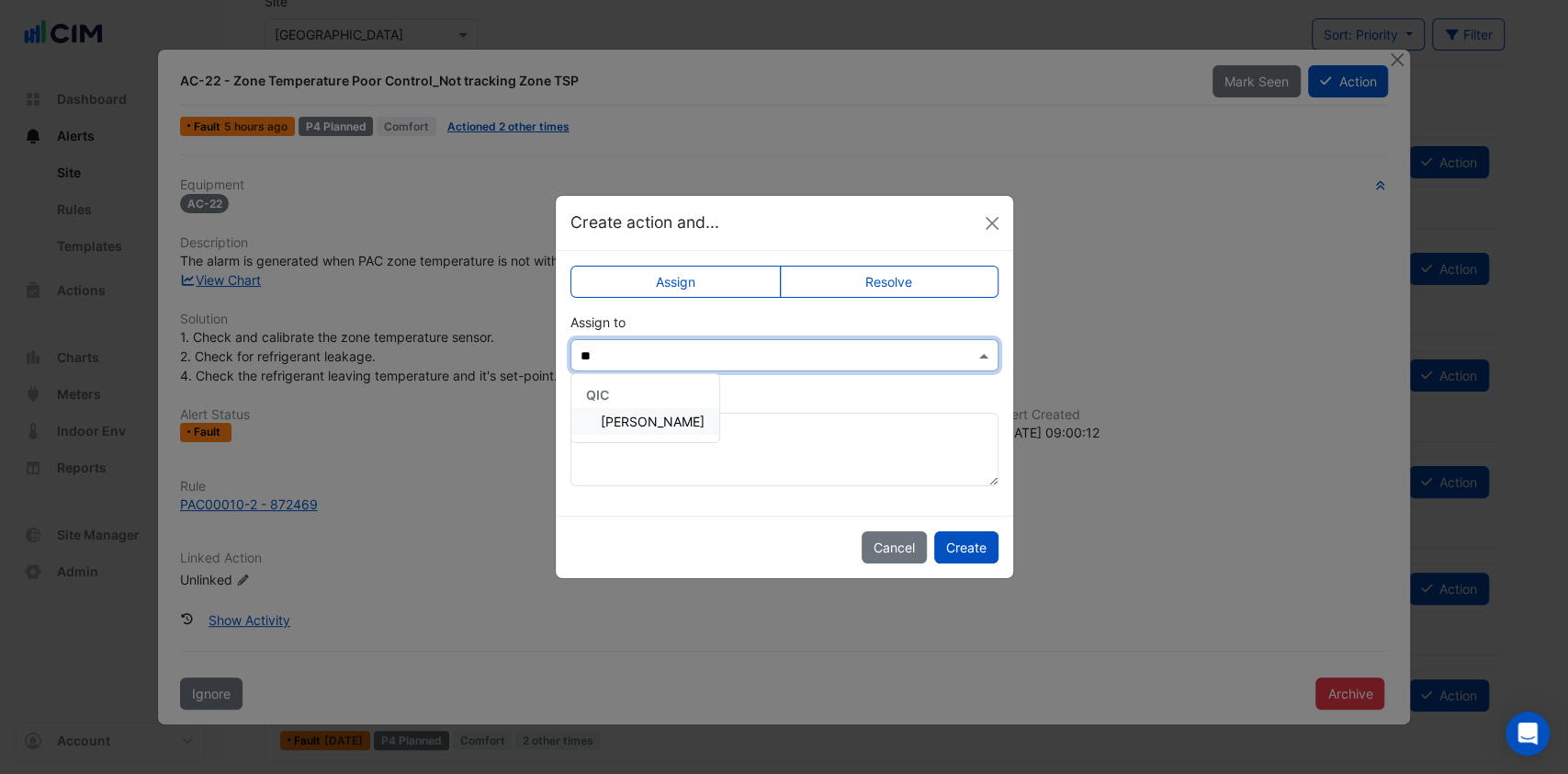
click at [609, 427] on span "[PERSON_NAME]" at bounding box center [652, 422] width 103 height 16
click at [974, 543] on button "Create" at bounding box center [966, 547] width 65 height 32
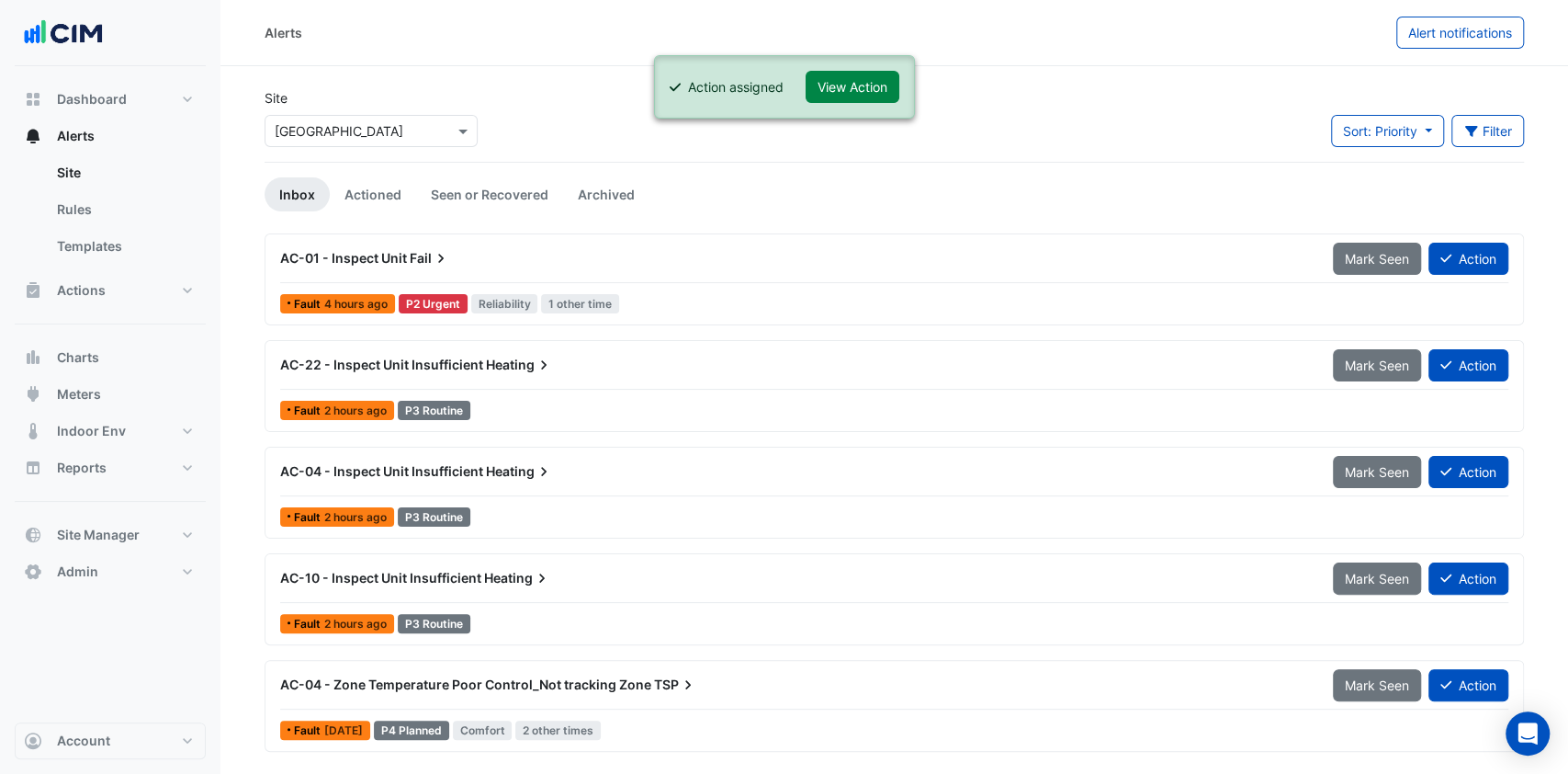
click at [832, 81] on button "View Action" at bounding box center [852, 87] width 93 height 32
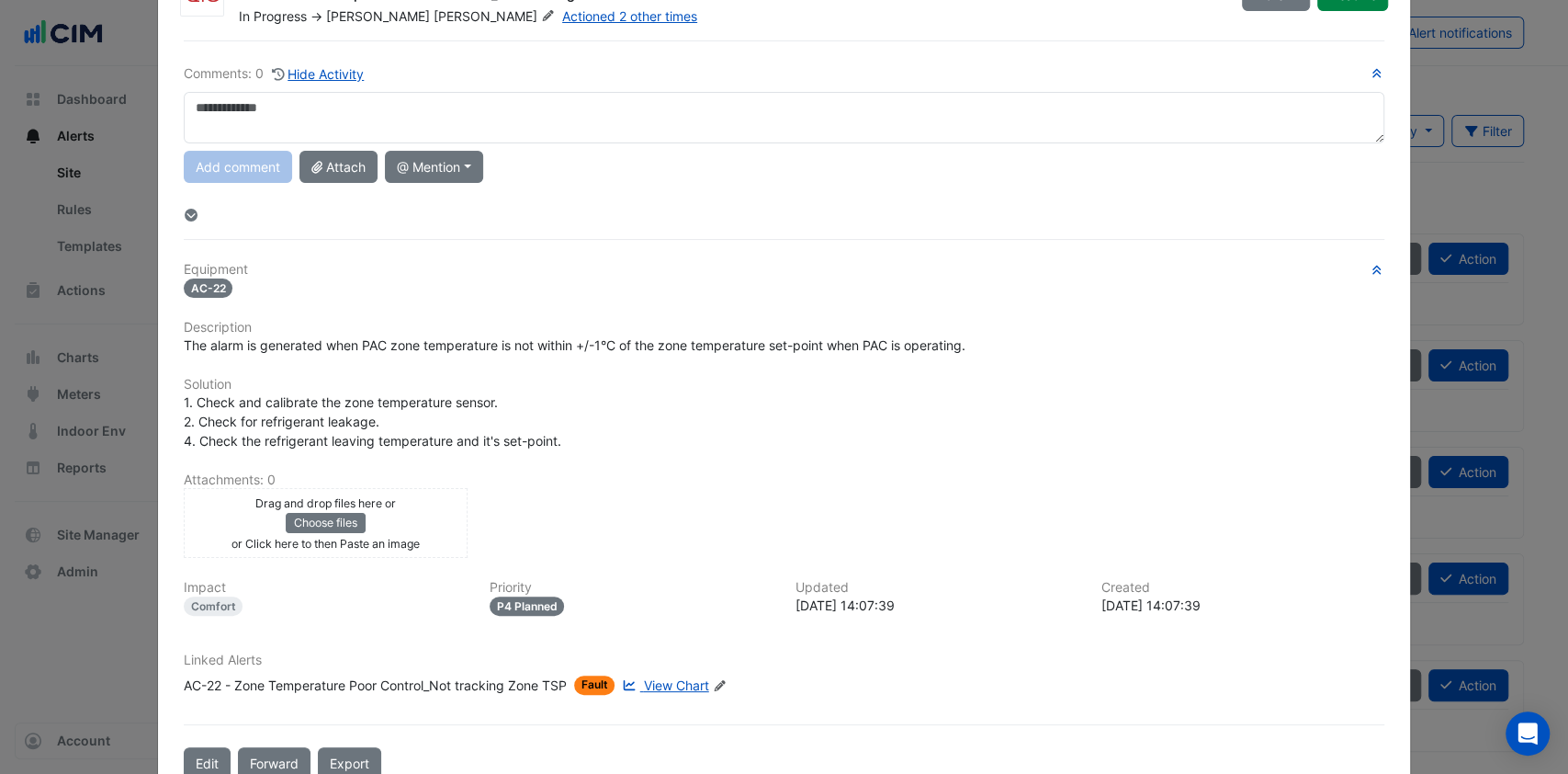
scroll to position [127, 0]
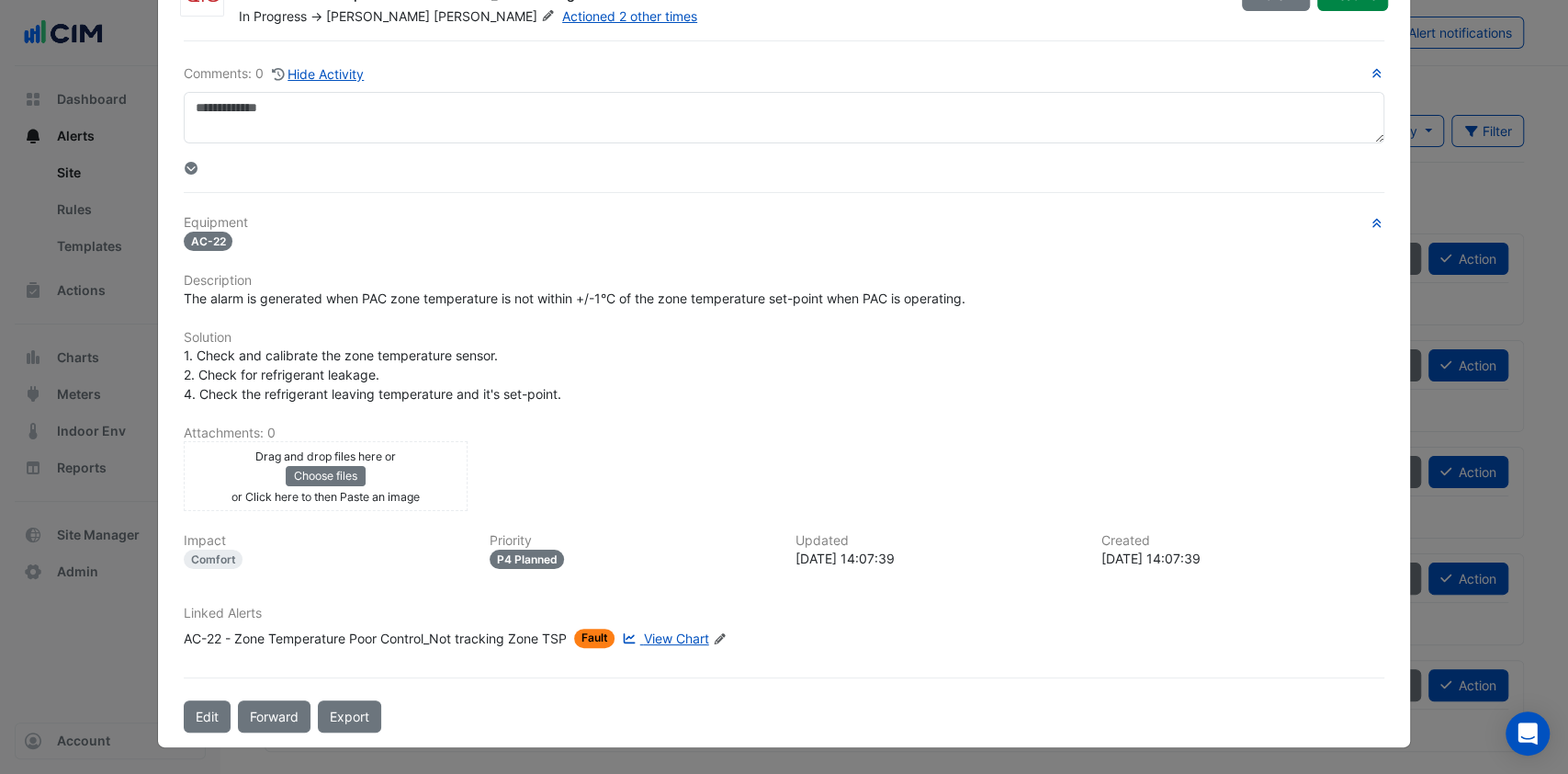
click at [262, 718] on button "Forward" at bounding box center [273, 716] width 73 height 32
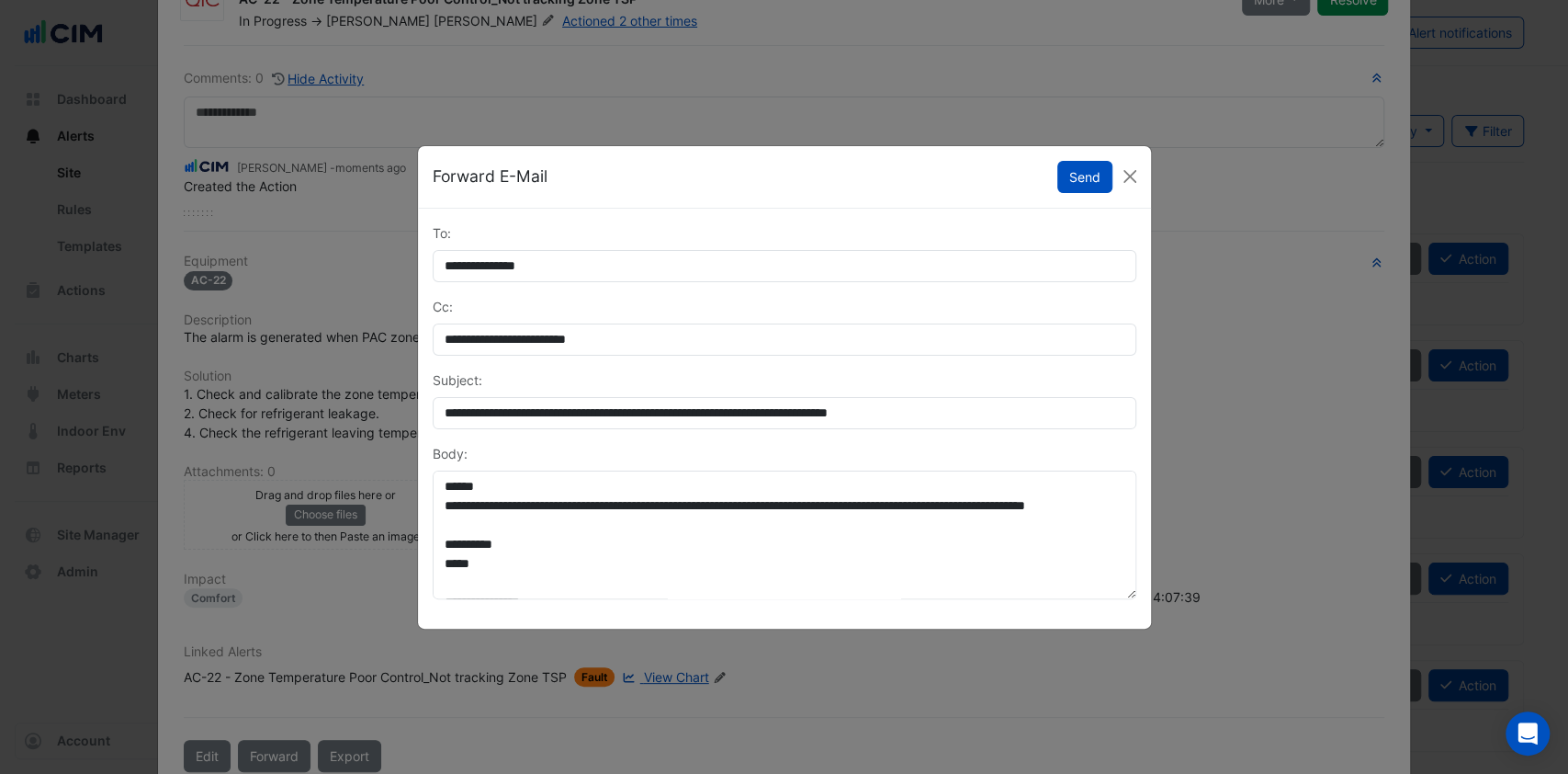
click at [1096, 179] on button "Send" at bounding box center [1085, 177] width 55 height 32
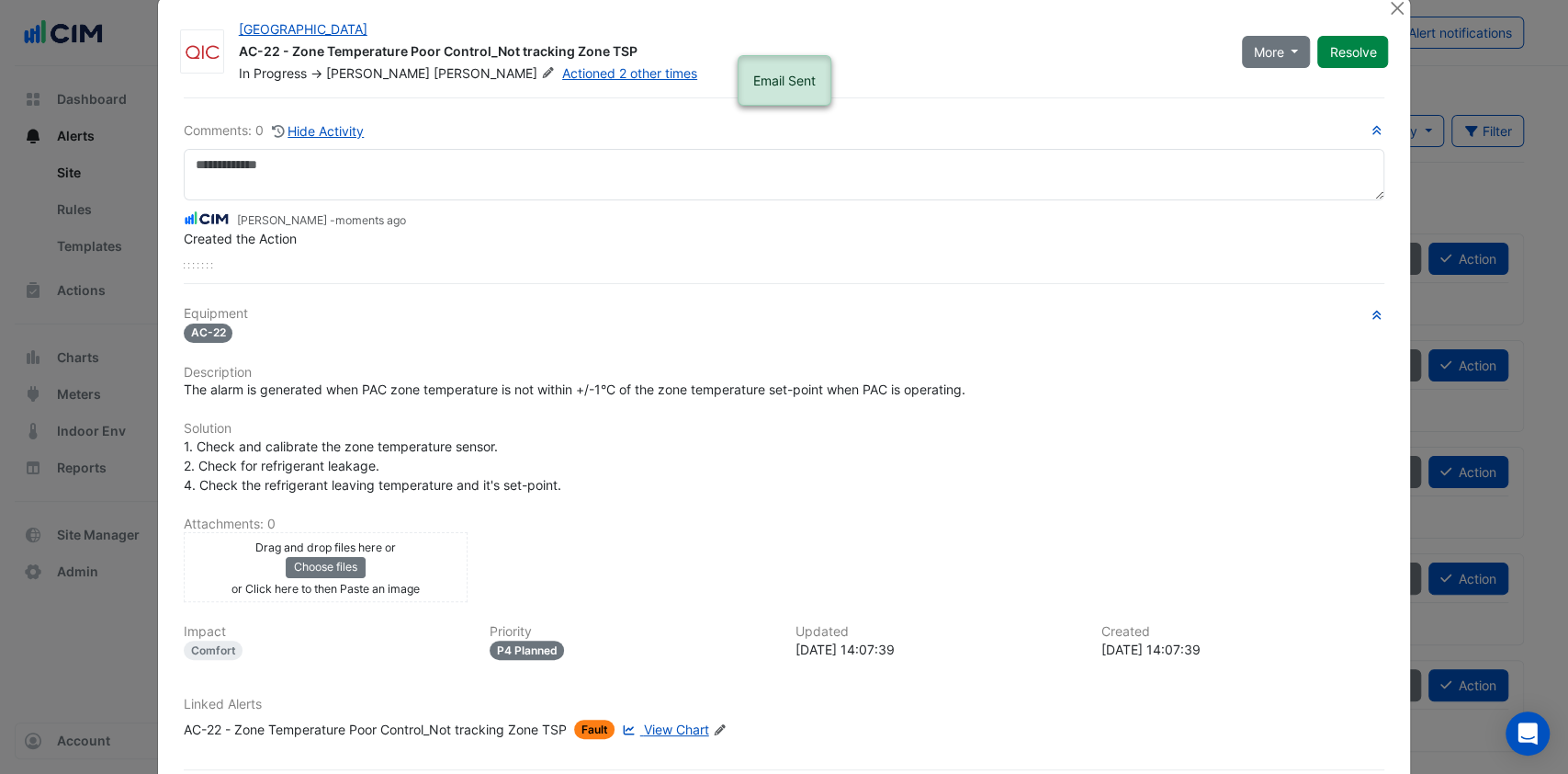
scroll to position [0, 0]
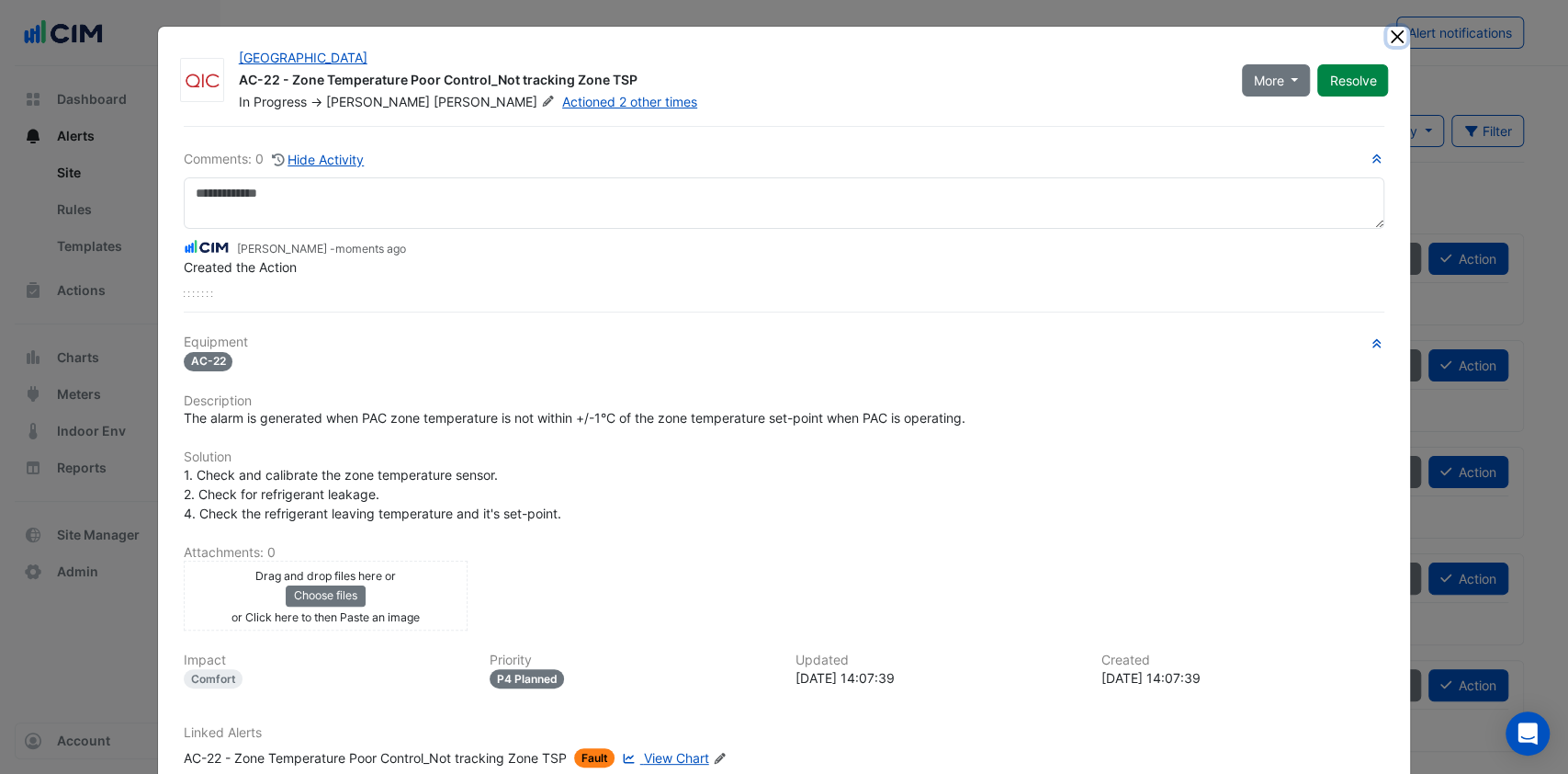
click at [1388, 33] on button "Close" at bounding box center [1396, 36] width 19 height 19
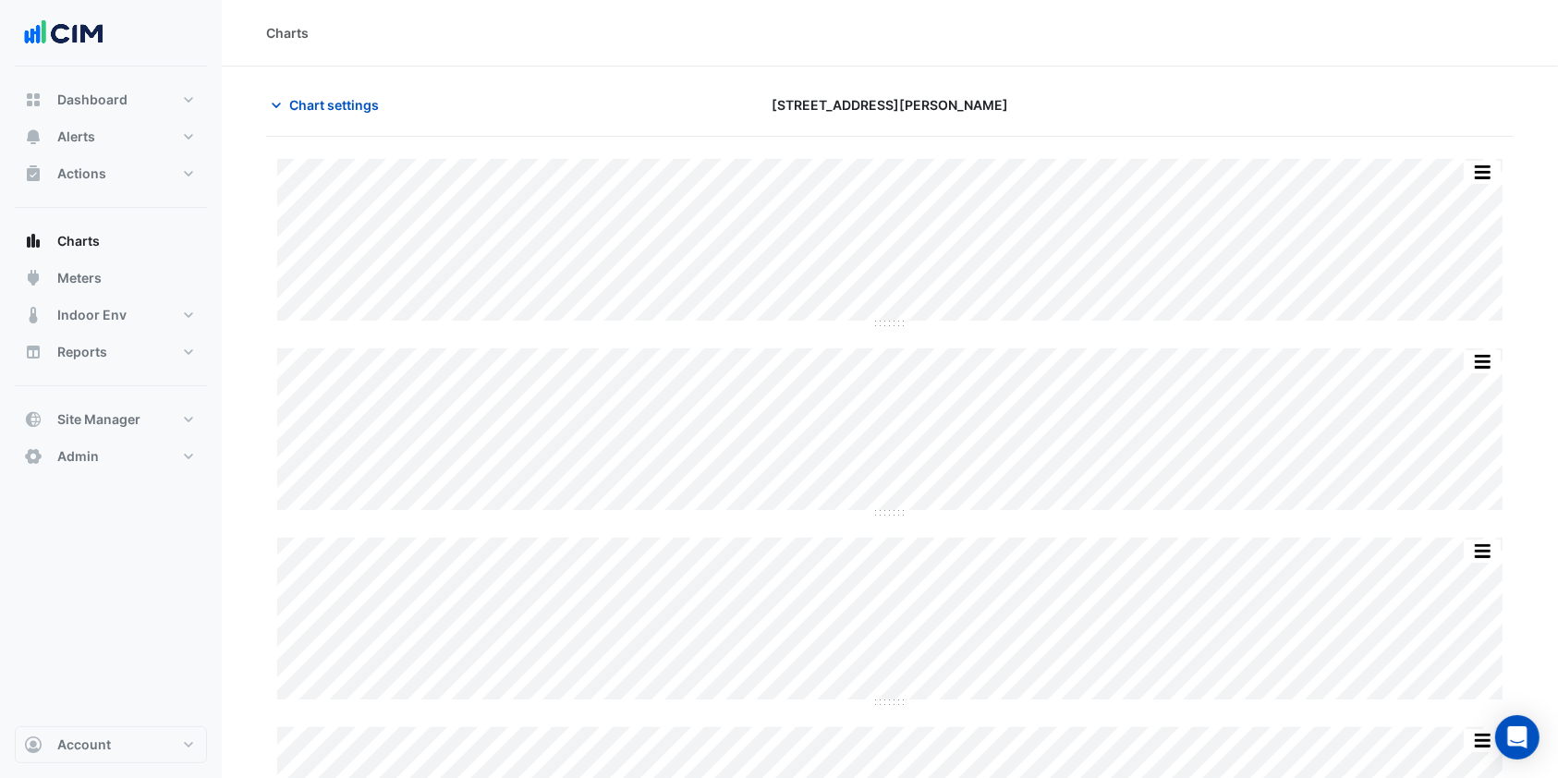
click at [368, 122] on div "Chart settings [STREET_ADDRESS][PERSON_NAME]" at bounding box center [889, 113] width 1247 height 48
click at [367, 116] on button "Chart settings" at bounding box center [328, 105] width 125 height 32
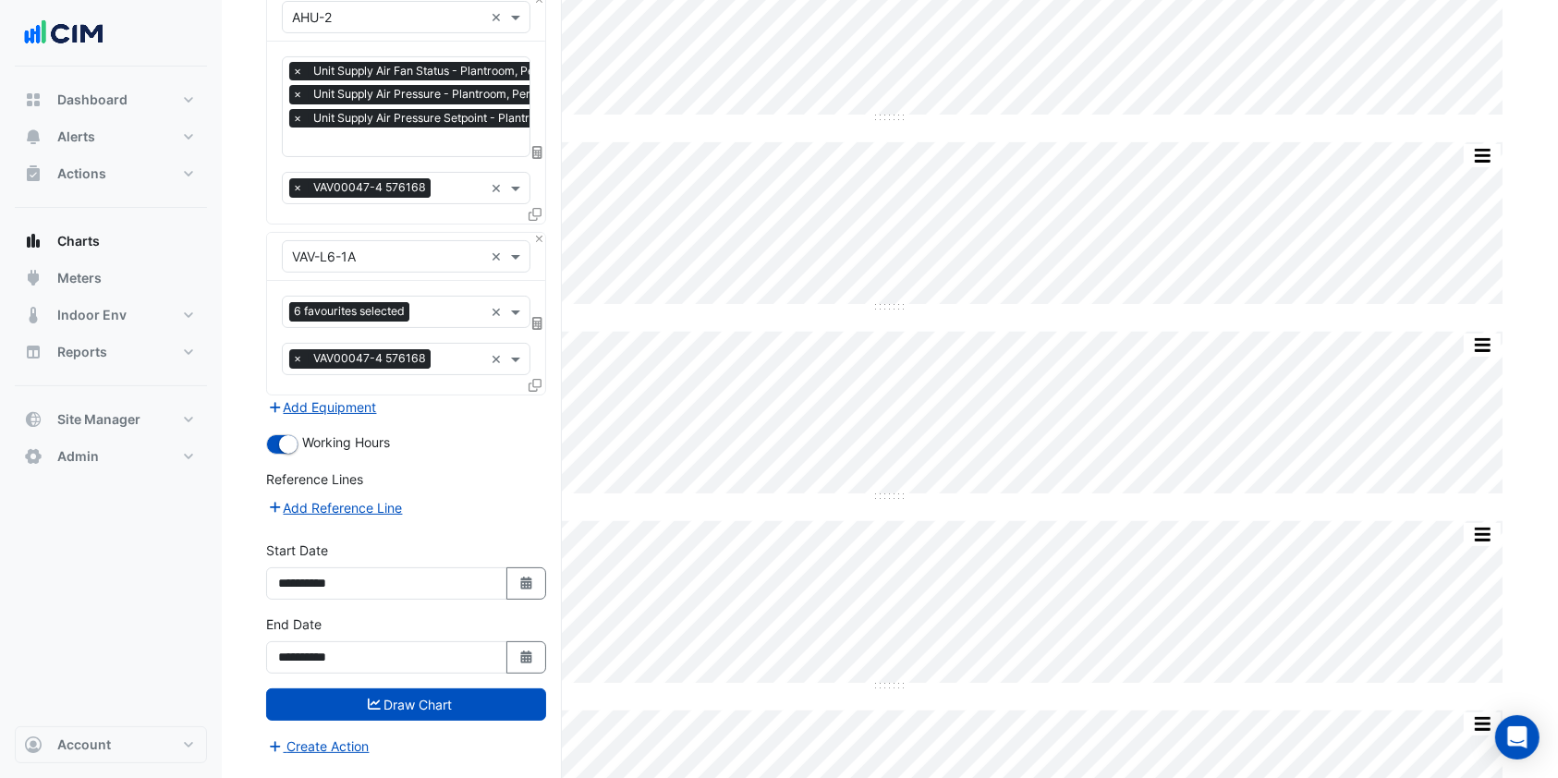
scroll to position [284, 0]
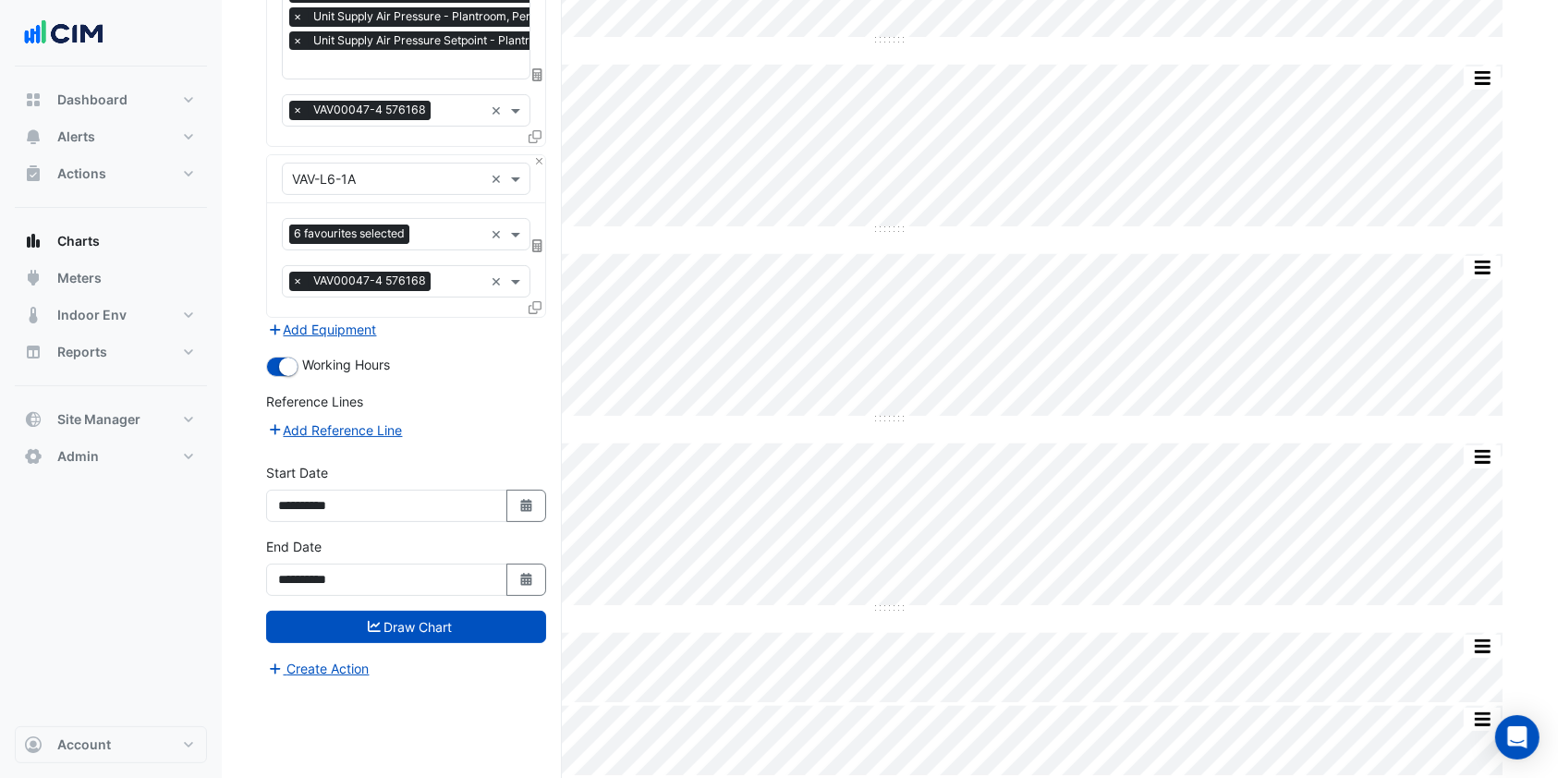
click at [455, 625] on button "Draw Chart" at bounding box center [406, 627] width 280 height 32
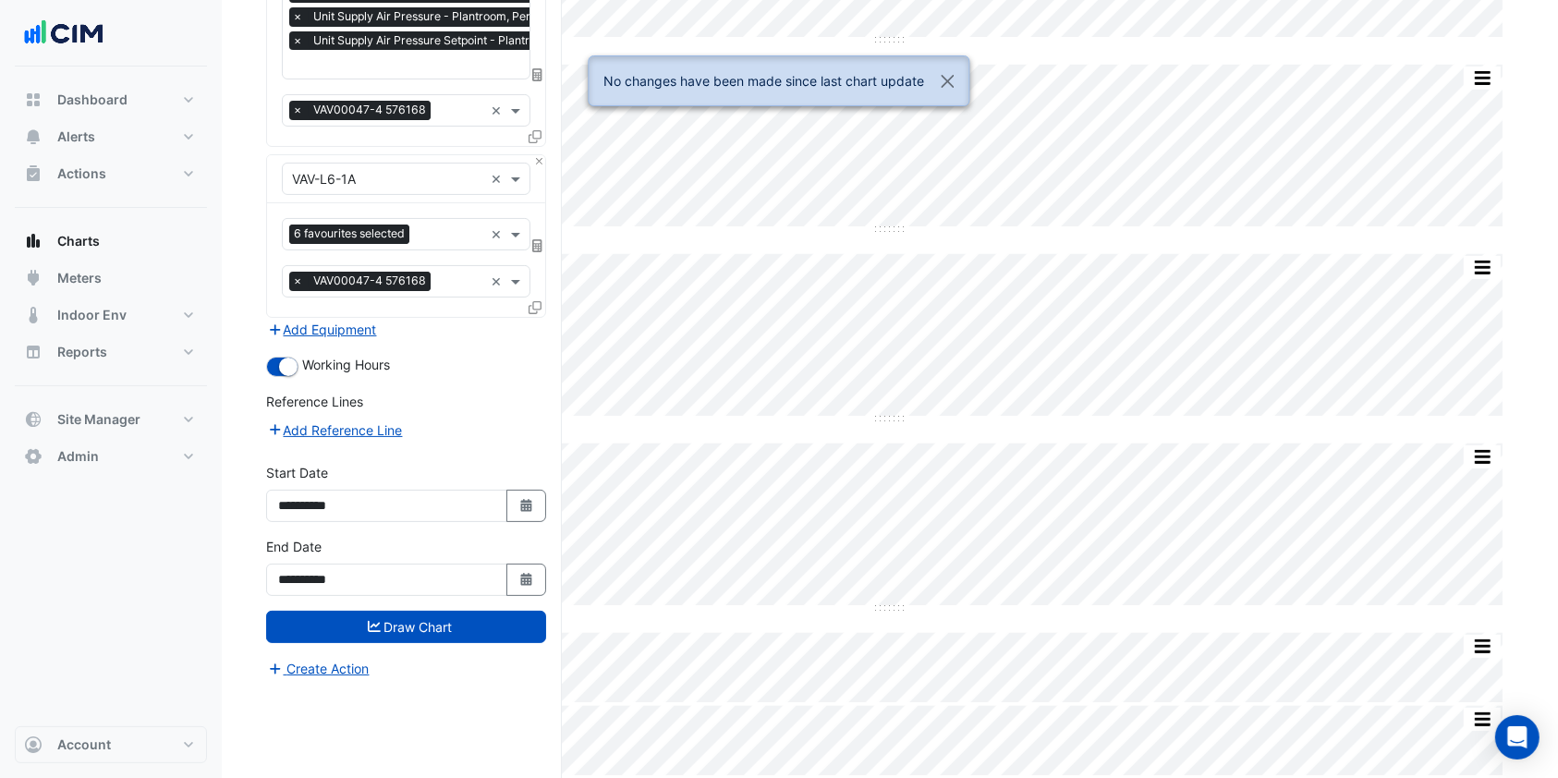
click at [517, 757] on div "Select a Site × 3 Thomas Holt Drive × Equipment × AHU-2 × Favourites × Unit Sup…" at bounding box center [414, 316] width 296 height 926
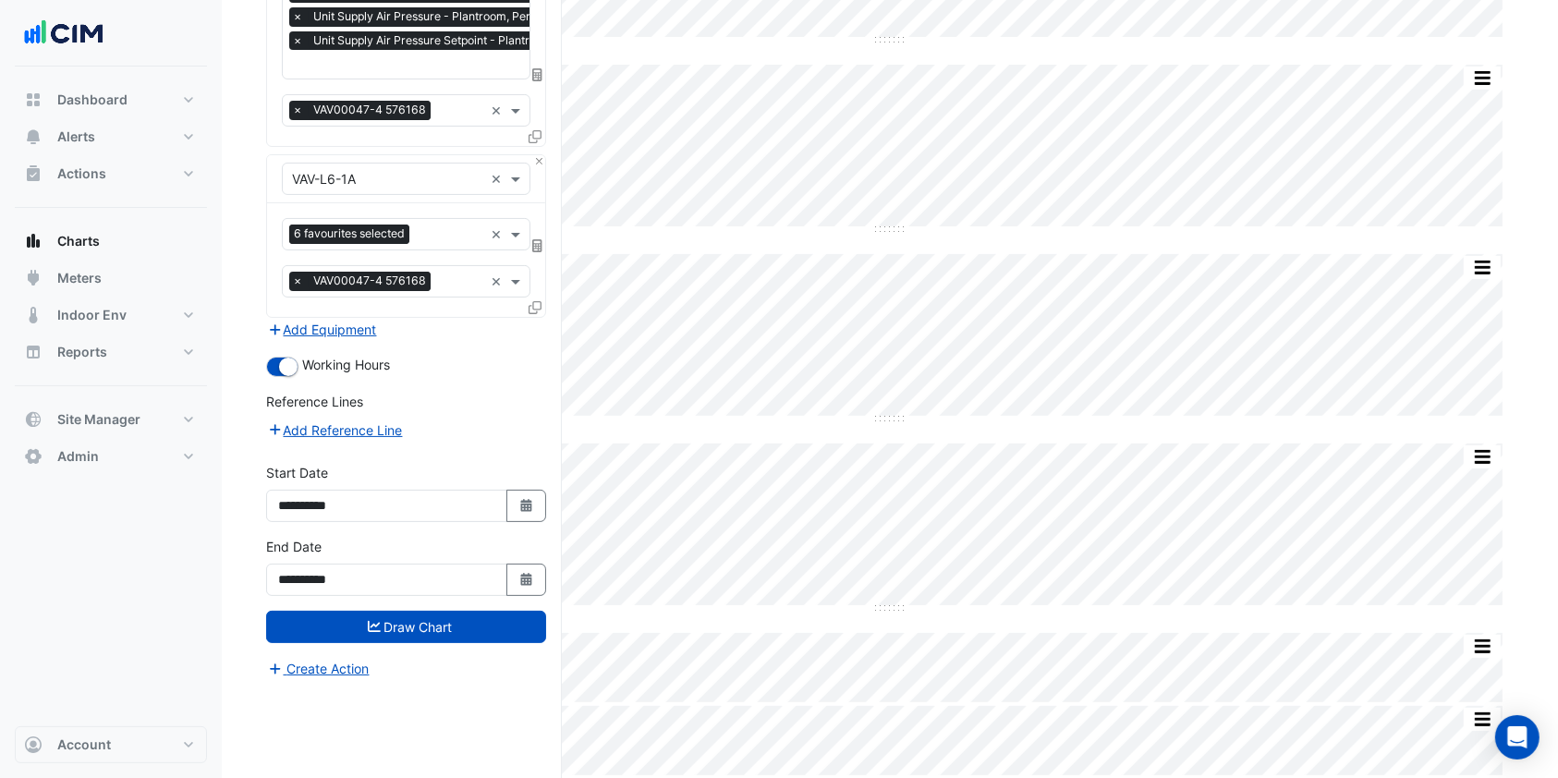
click at [511, 579] on button "Select Date" at bounding box center [526, 580] width 41 height 32
select select "*"
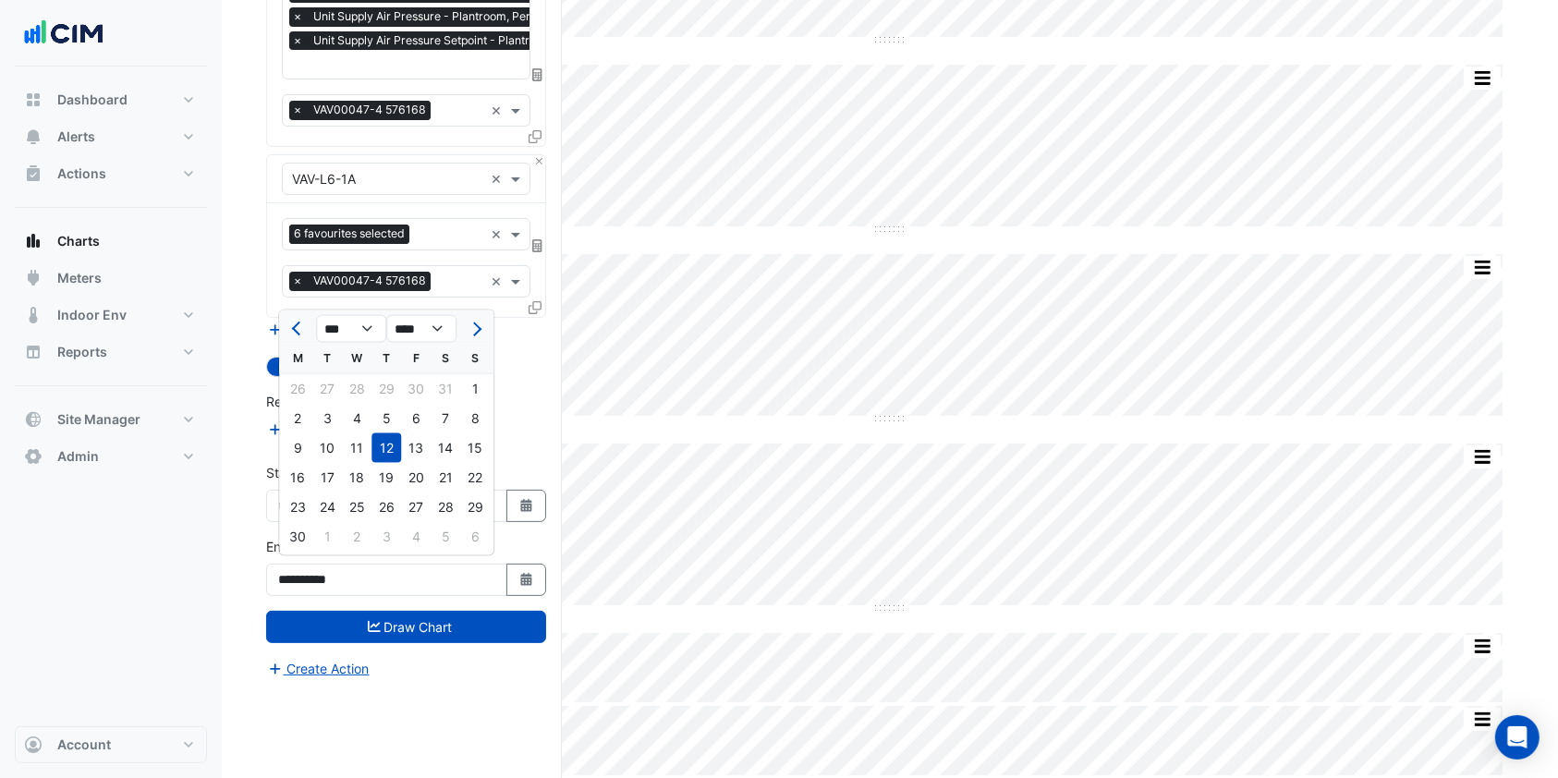
click at [419, 453] on div "13" at bounding box center [416, 448] width 30 height 30
type input "**********"
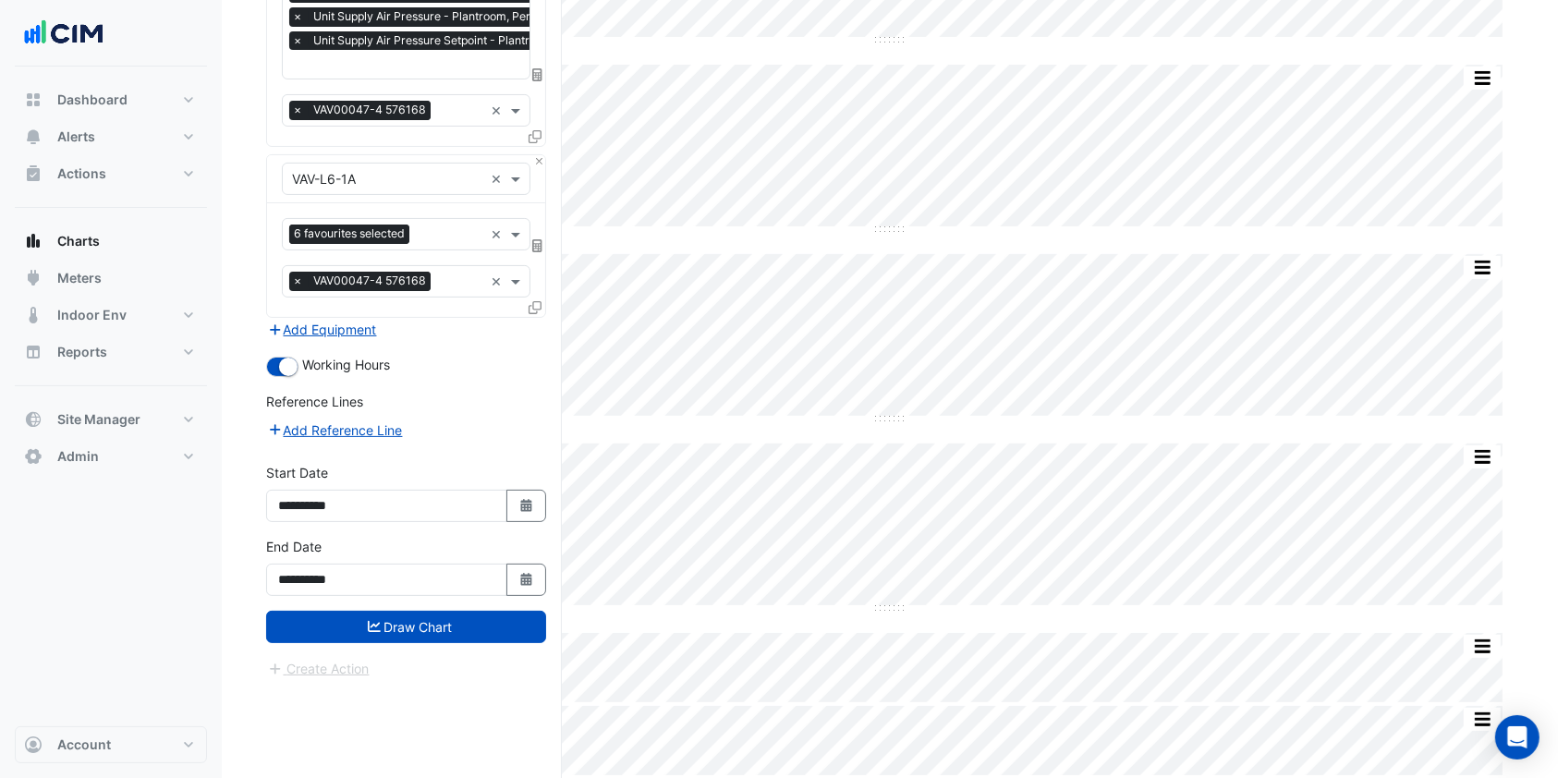
click at [419, 611] on button "Draw Chart" at bounding box center [406, 627] width 280 height 32
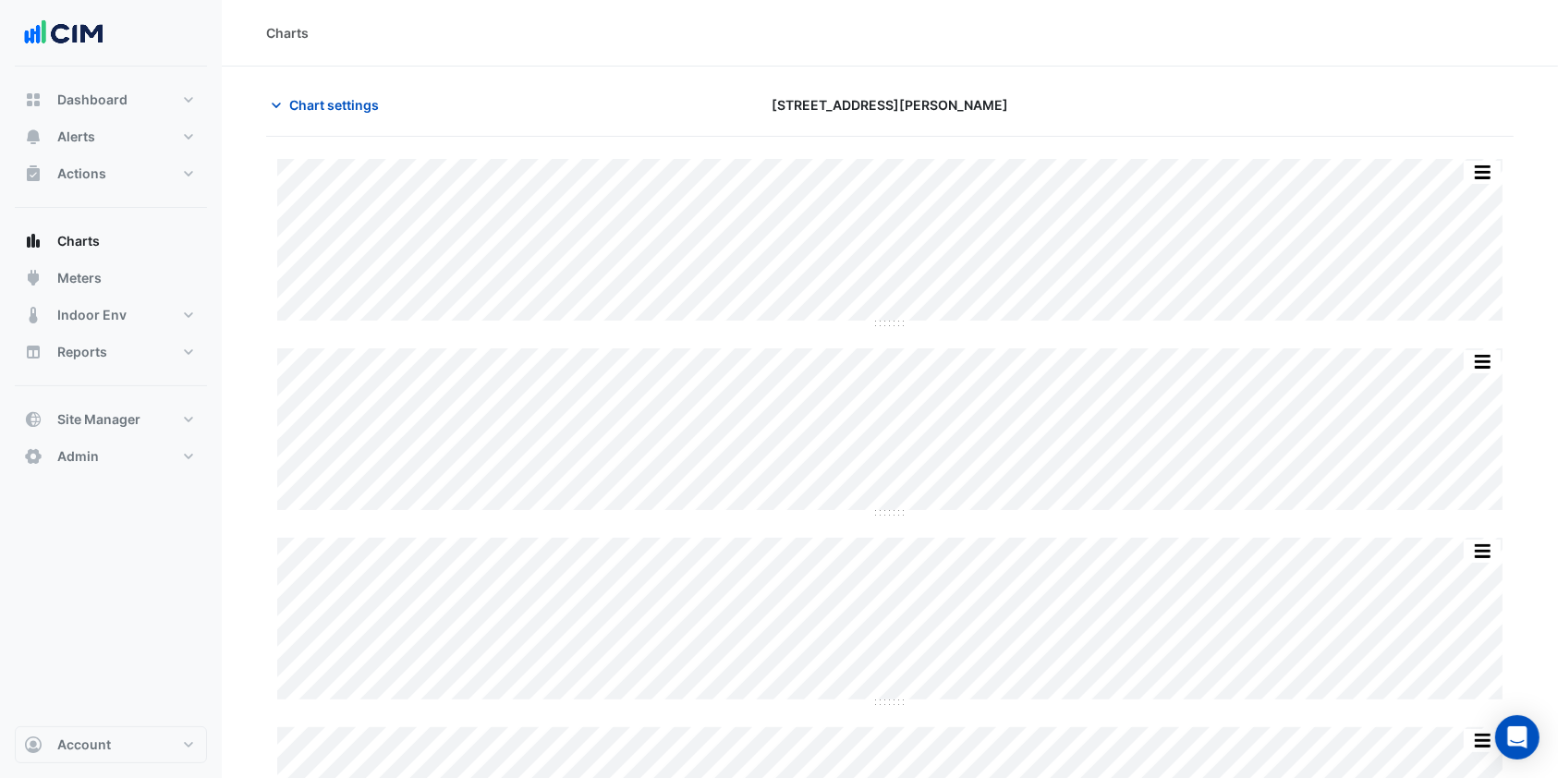
click at [347, 113] on span "Chart settings" at bounding box center [334, 104] width 90 height 19
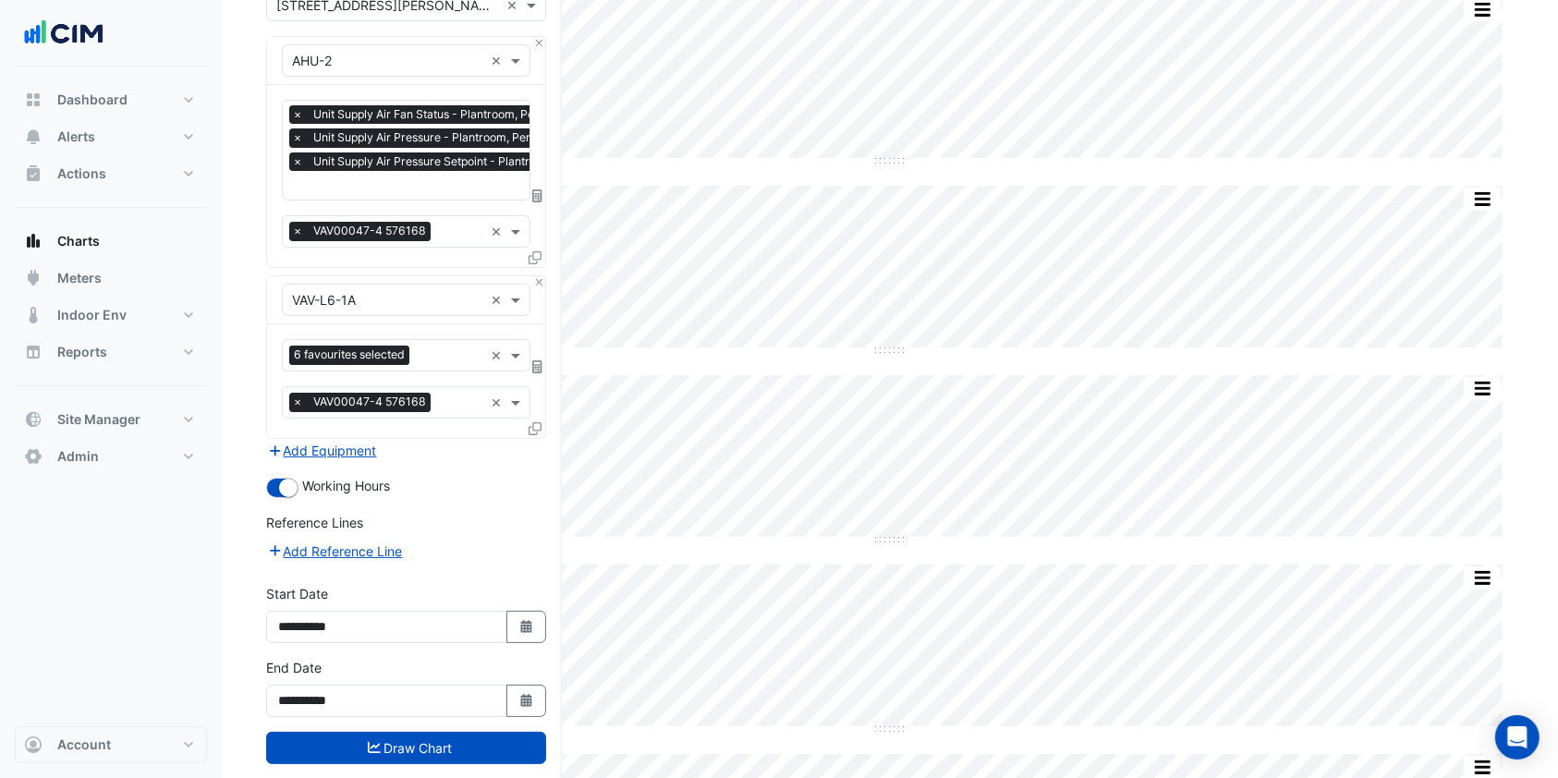
scroll to position [284, 0]
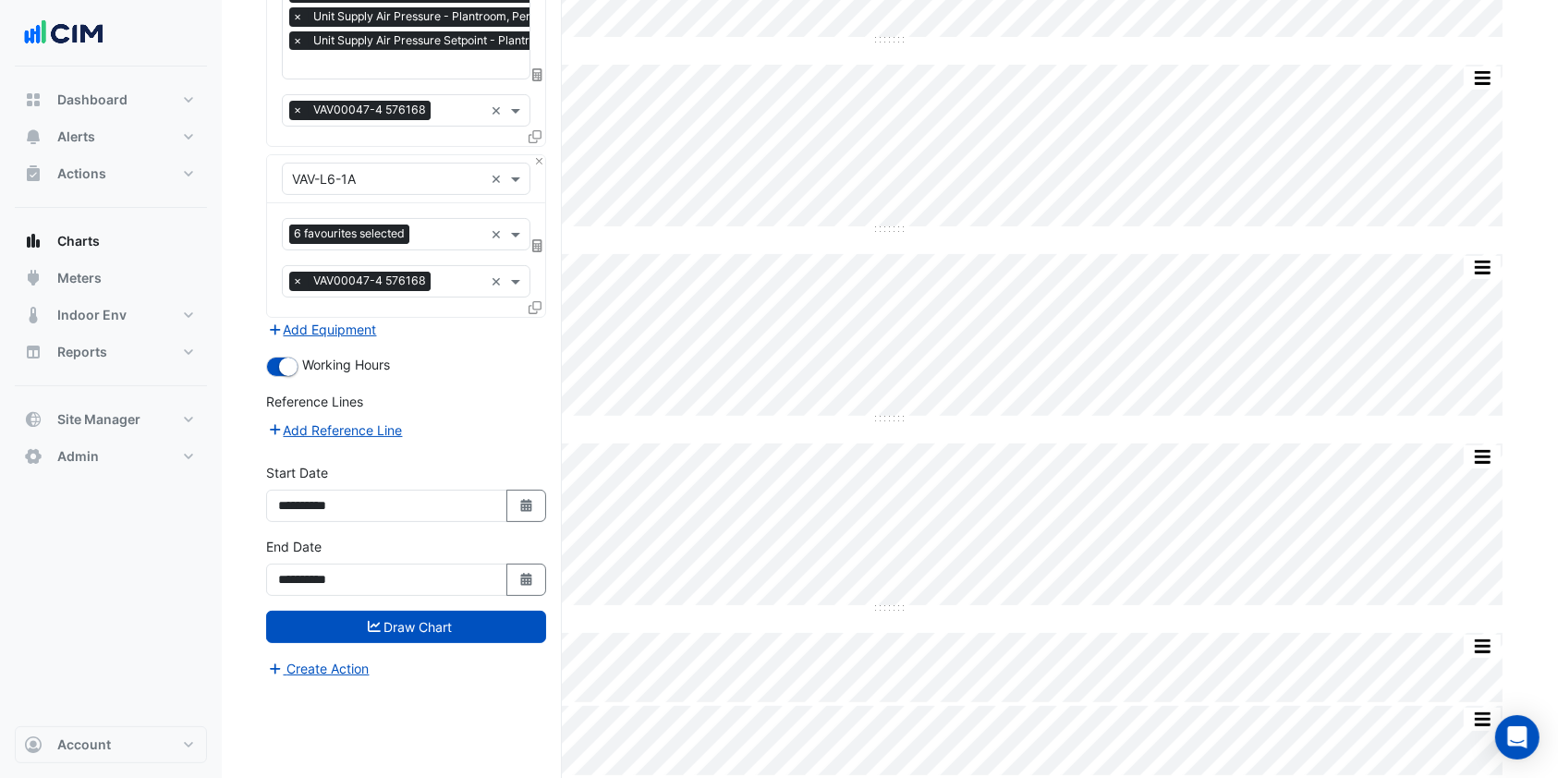
click at [526, 578] on icon "button" at bounding box center [525, 579] width 11 height 13
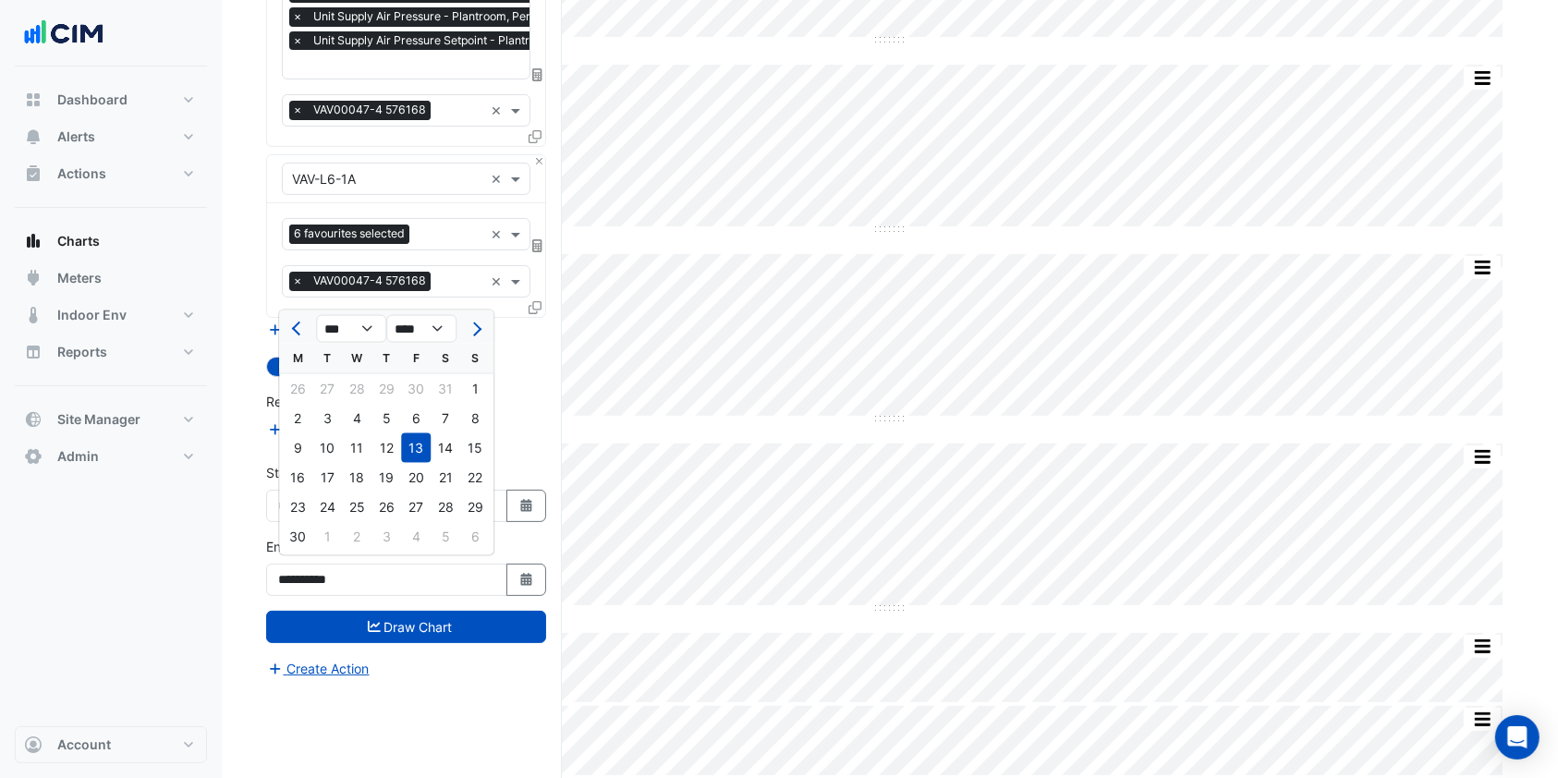
click at [478, 329] on span "Next month" at bounding box center [475, 329] width 14 height 14
select select "*"
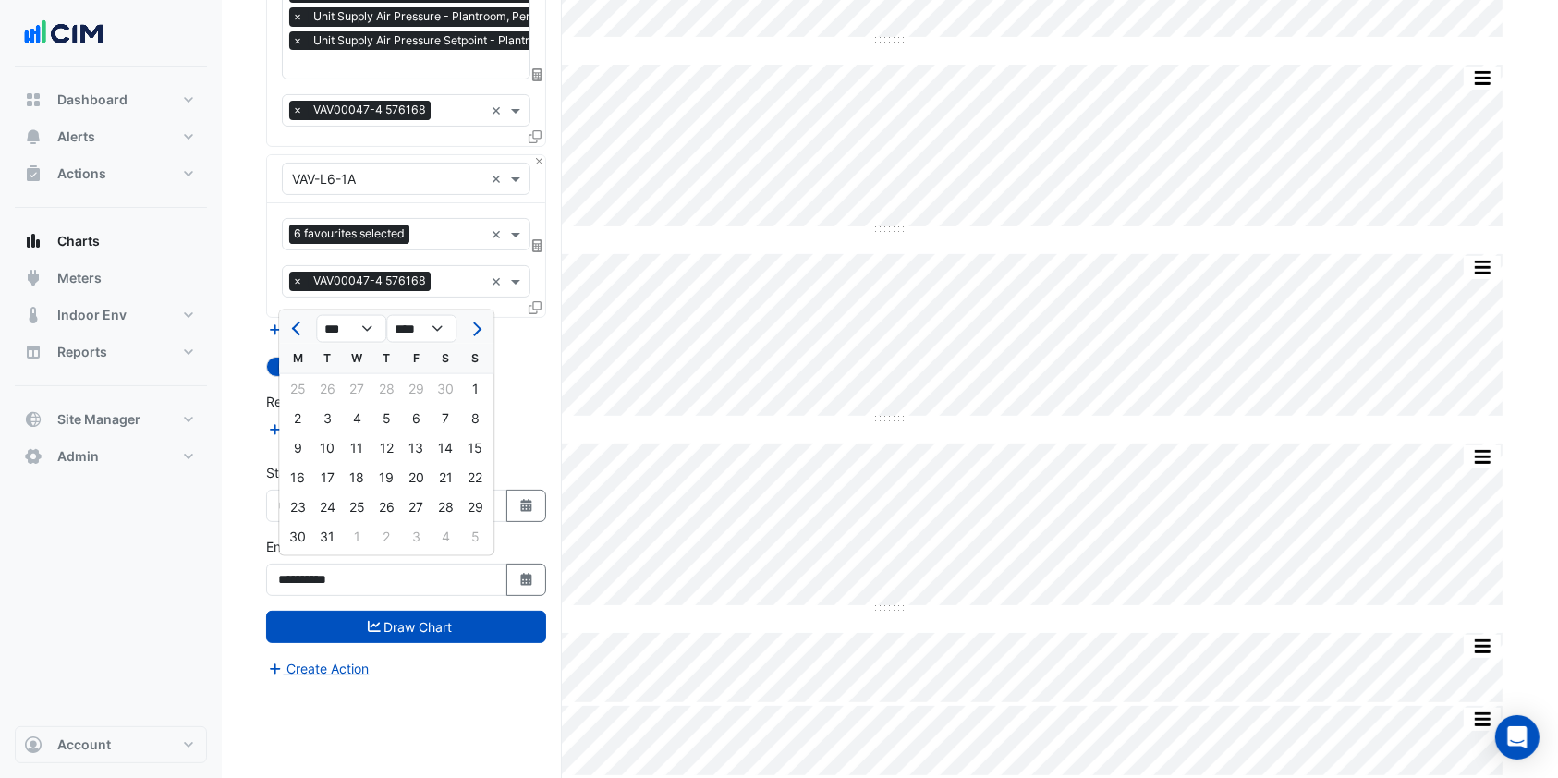
select select "****"
click at [478, 329] on span "Next month" at bounding box center [475, 329] width 14 height 14
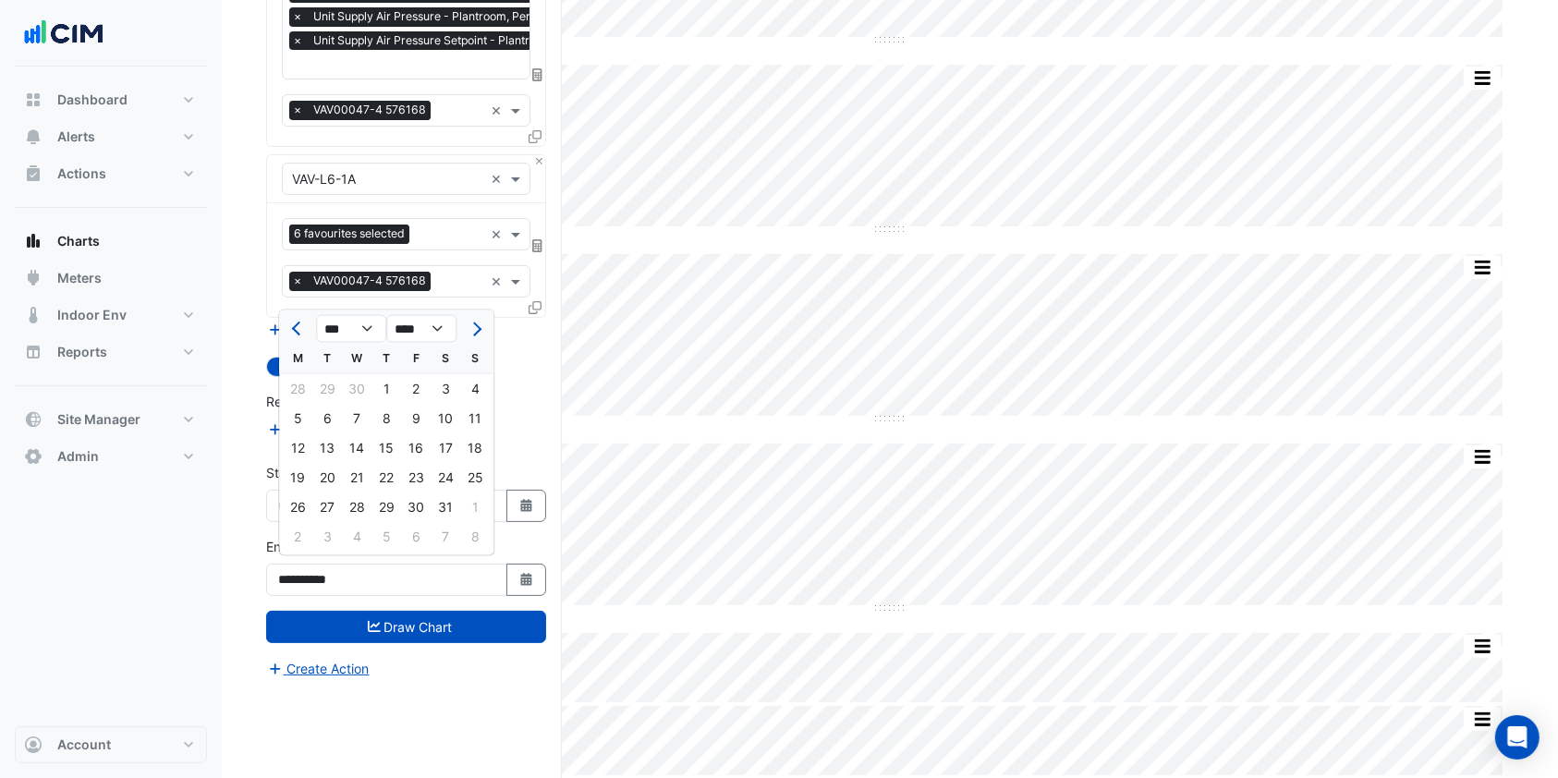
click at [478, 329] on span "Next month" at bounding box center [475, 329] width 14 height 14
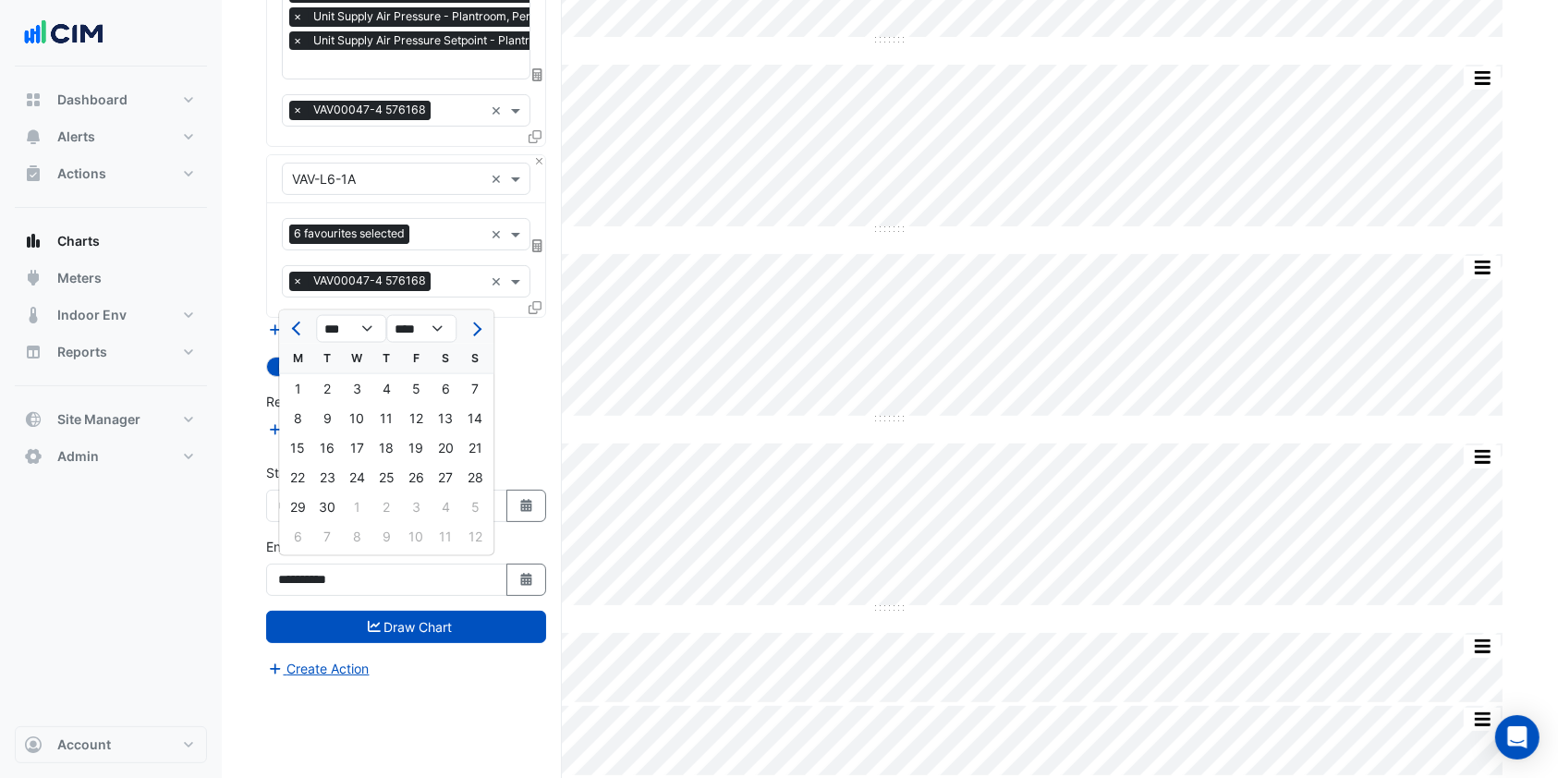
click at [478, 329] on span "Next month" at bounding box center [475, 329] width 14 height 14
click at [283, 329] on div at bounding box center [297, 329] width 37 height 30
click at [285, 324] on div at bounding box center [297, 329] width 37 height 30
click at [295, 322] on span "Previous month" at bounding box center [299, 329] width 14 height 14
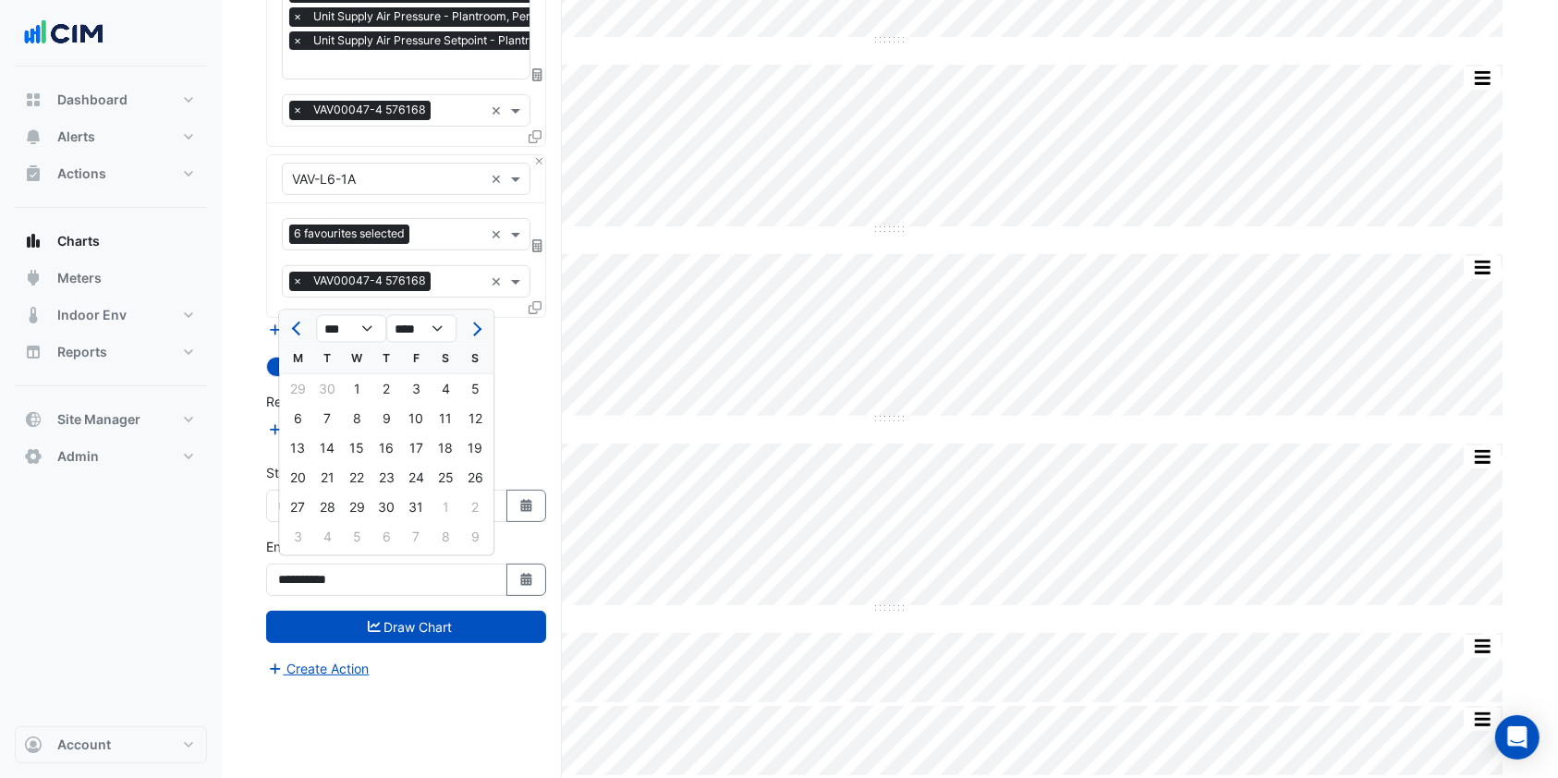
select select "*"
click at [444, 419] on div "13" at bounding box center [446, 419] width 30 height 30
type input "**********"
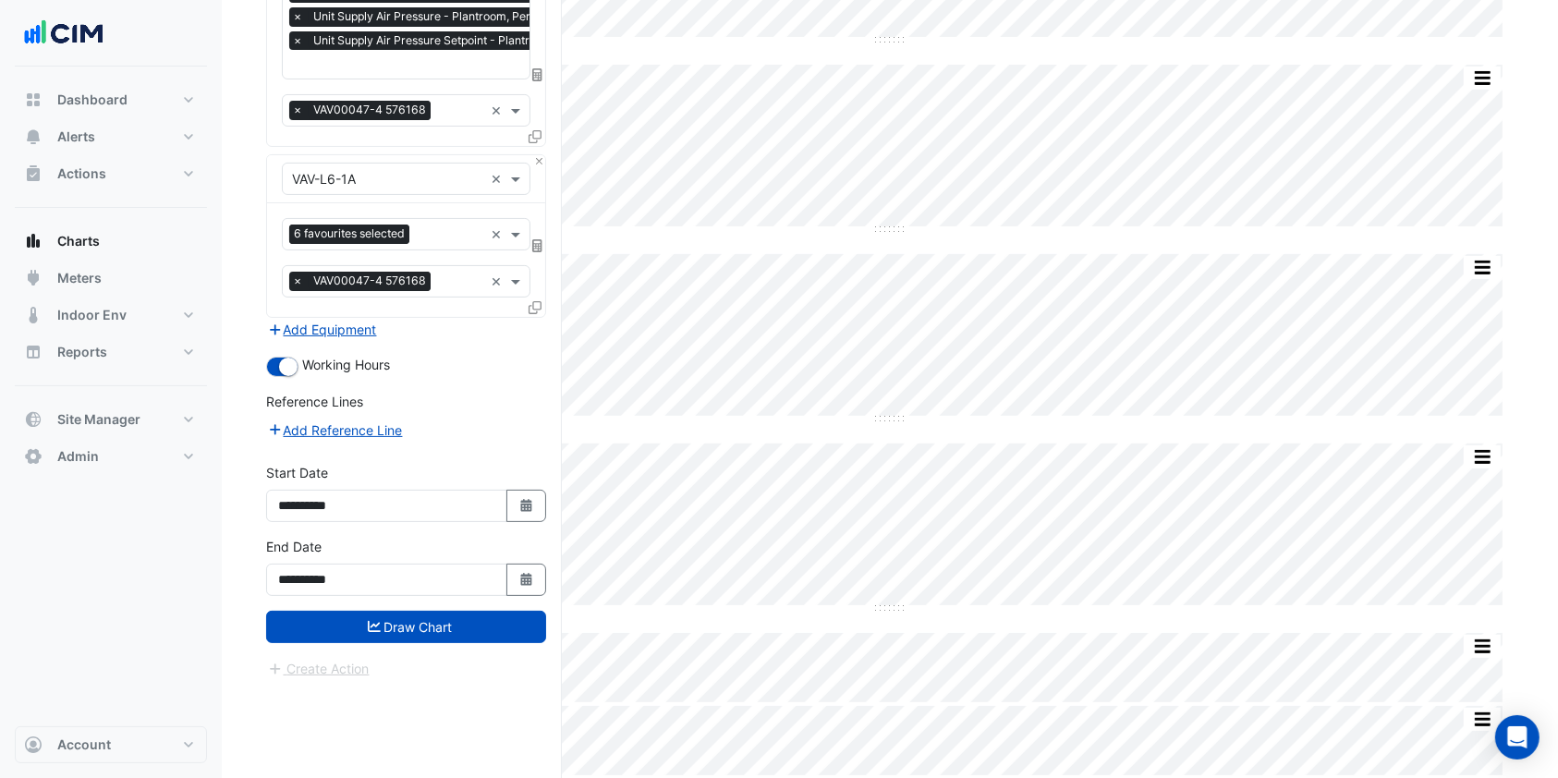
click at [425, 611] on button "Draw Chart" at bounding box center [406, 627] width 280 height 32
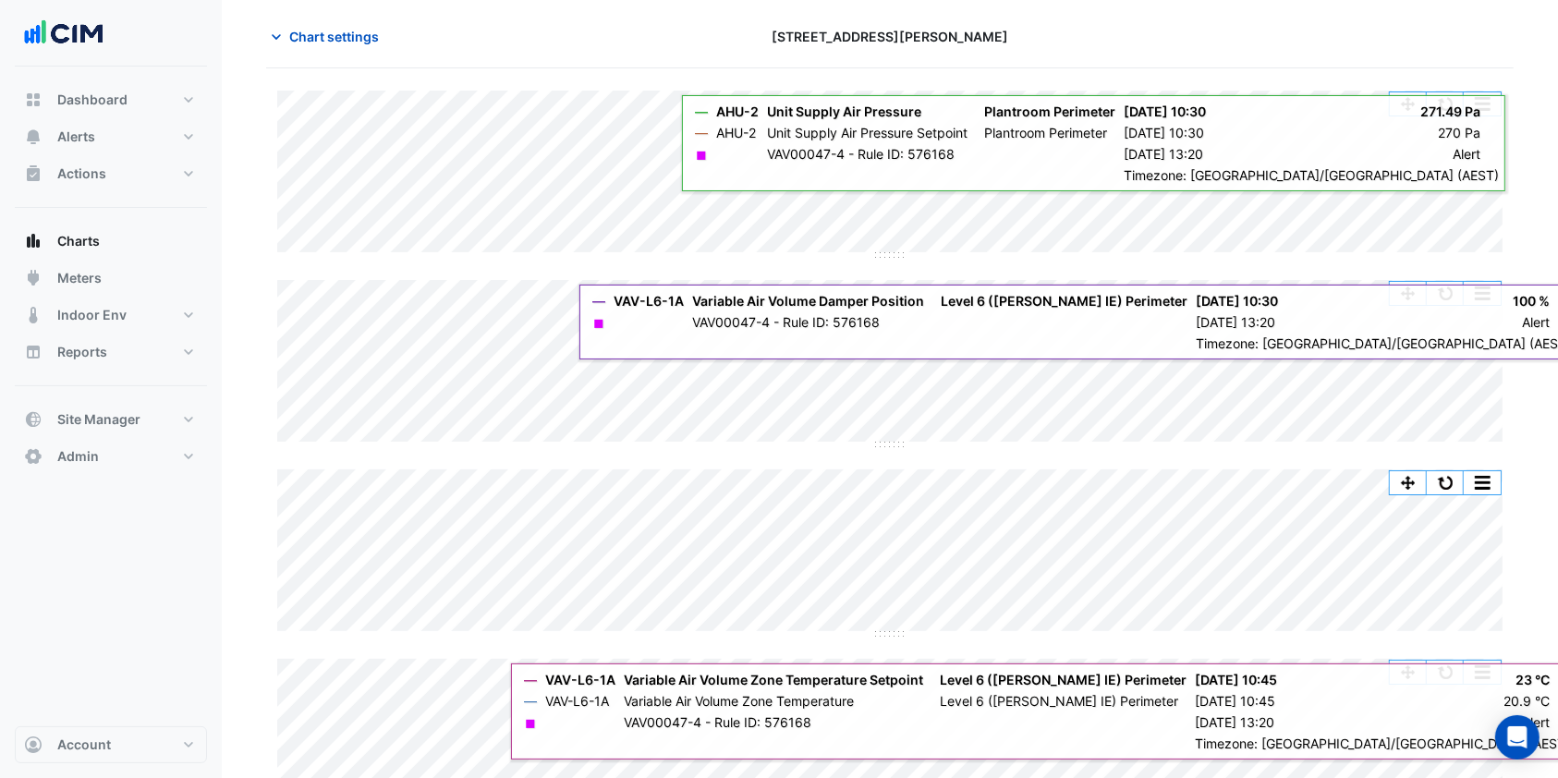
scroll to position [37, 0]
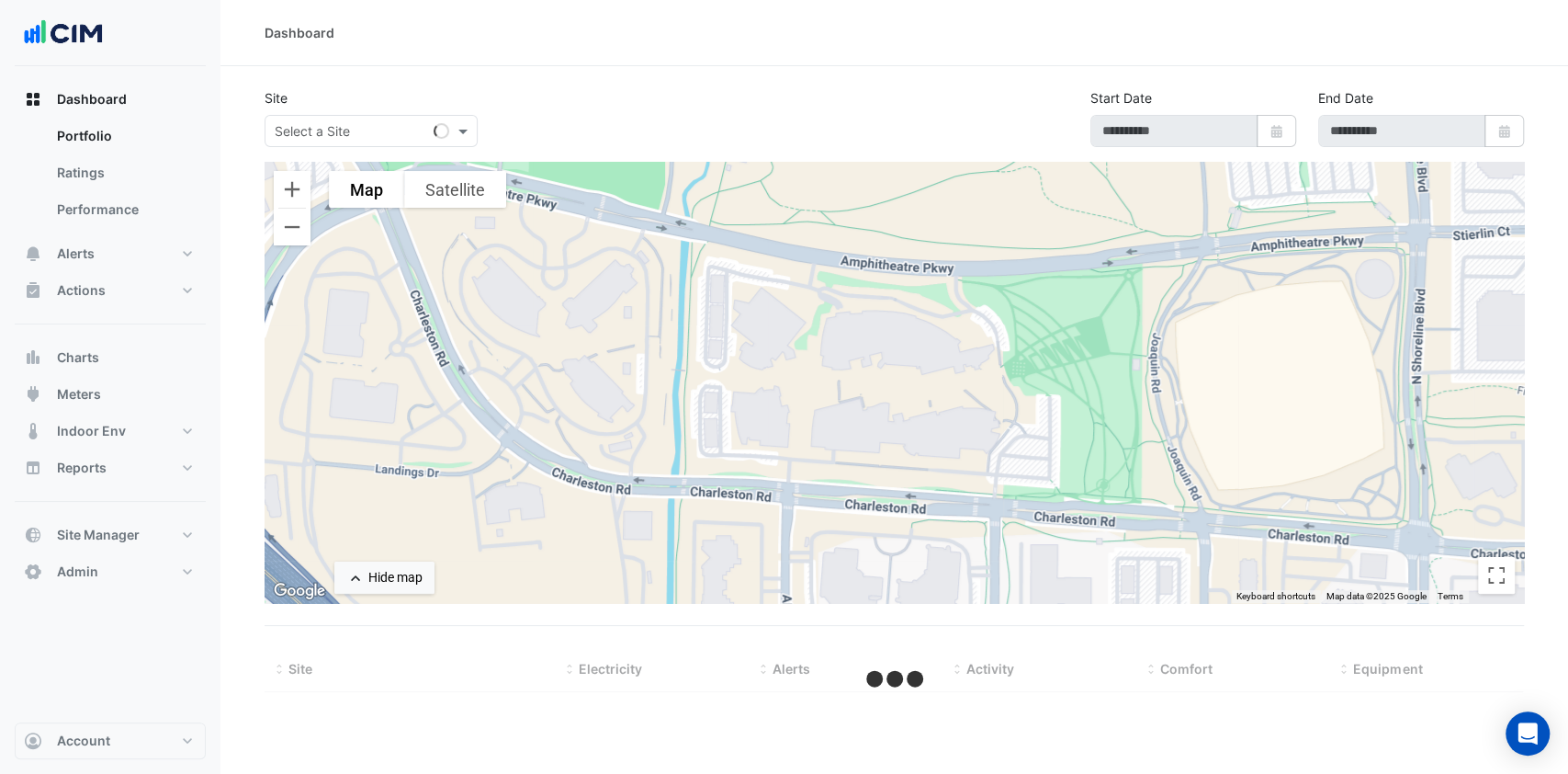
select select "***"
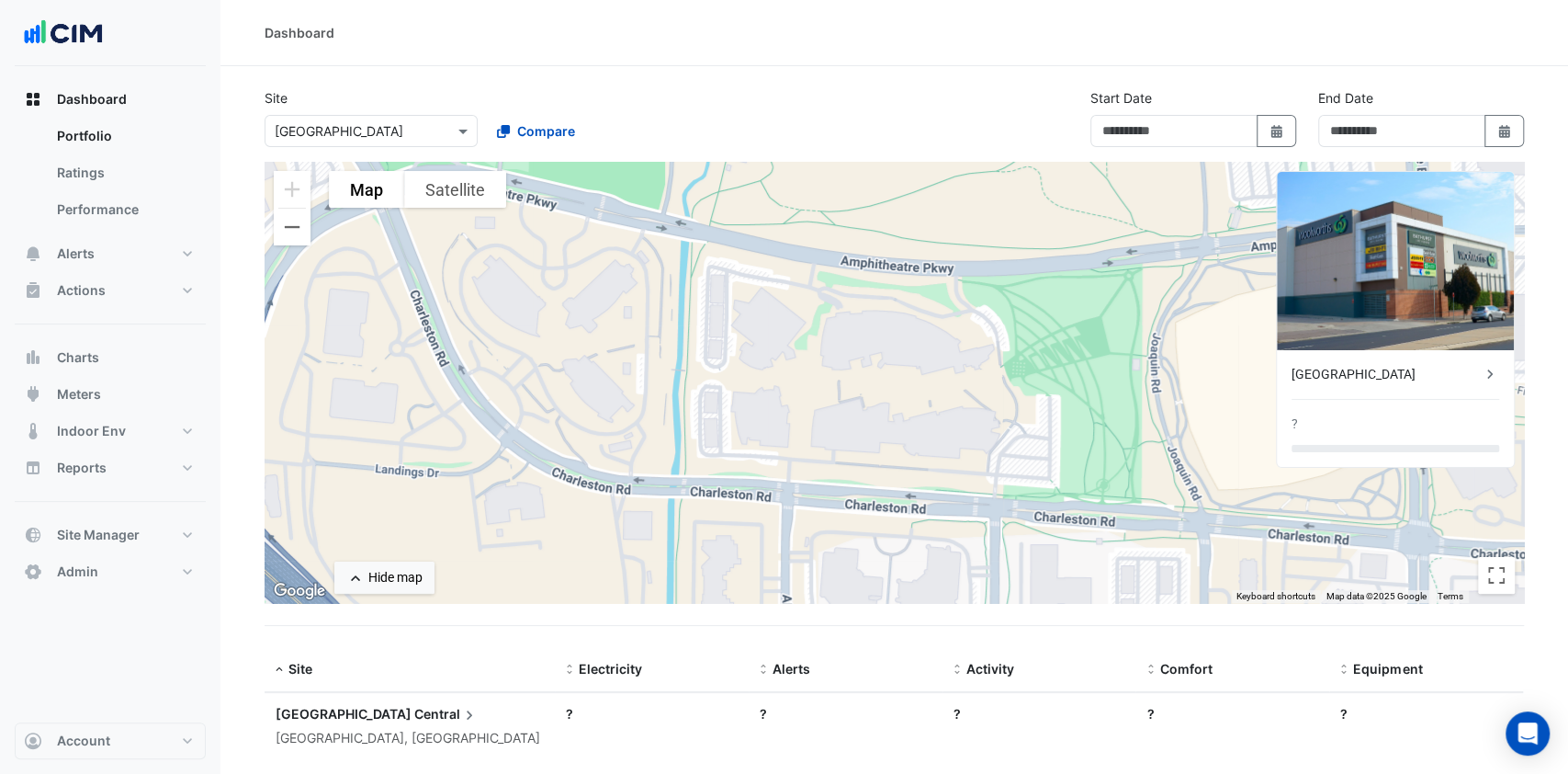
type input "**********"
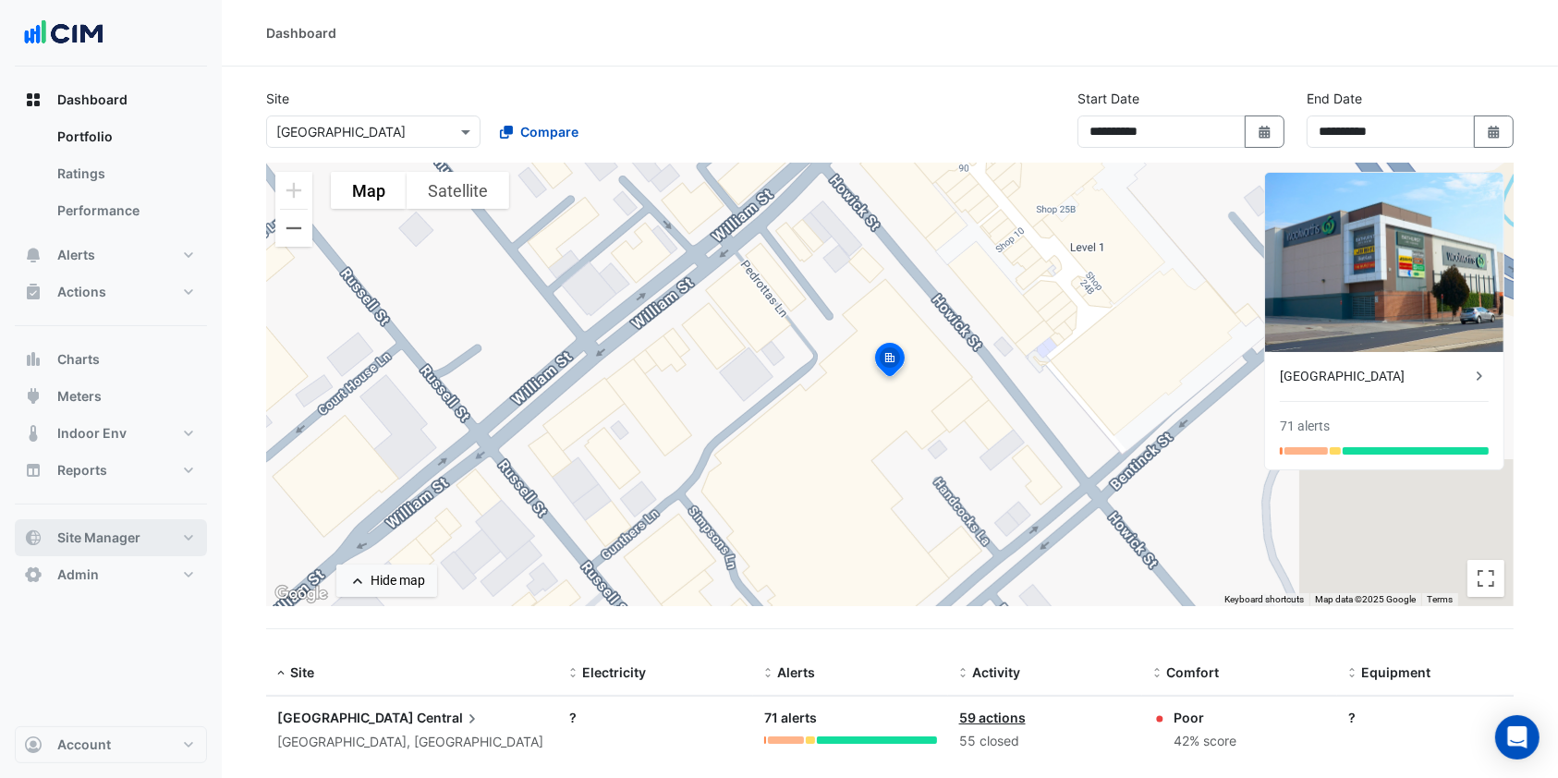
click at [133, 534] on span "Site Manager" at bounding box center [98, 538] width 83 height 18
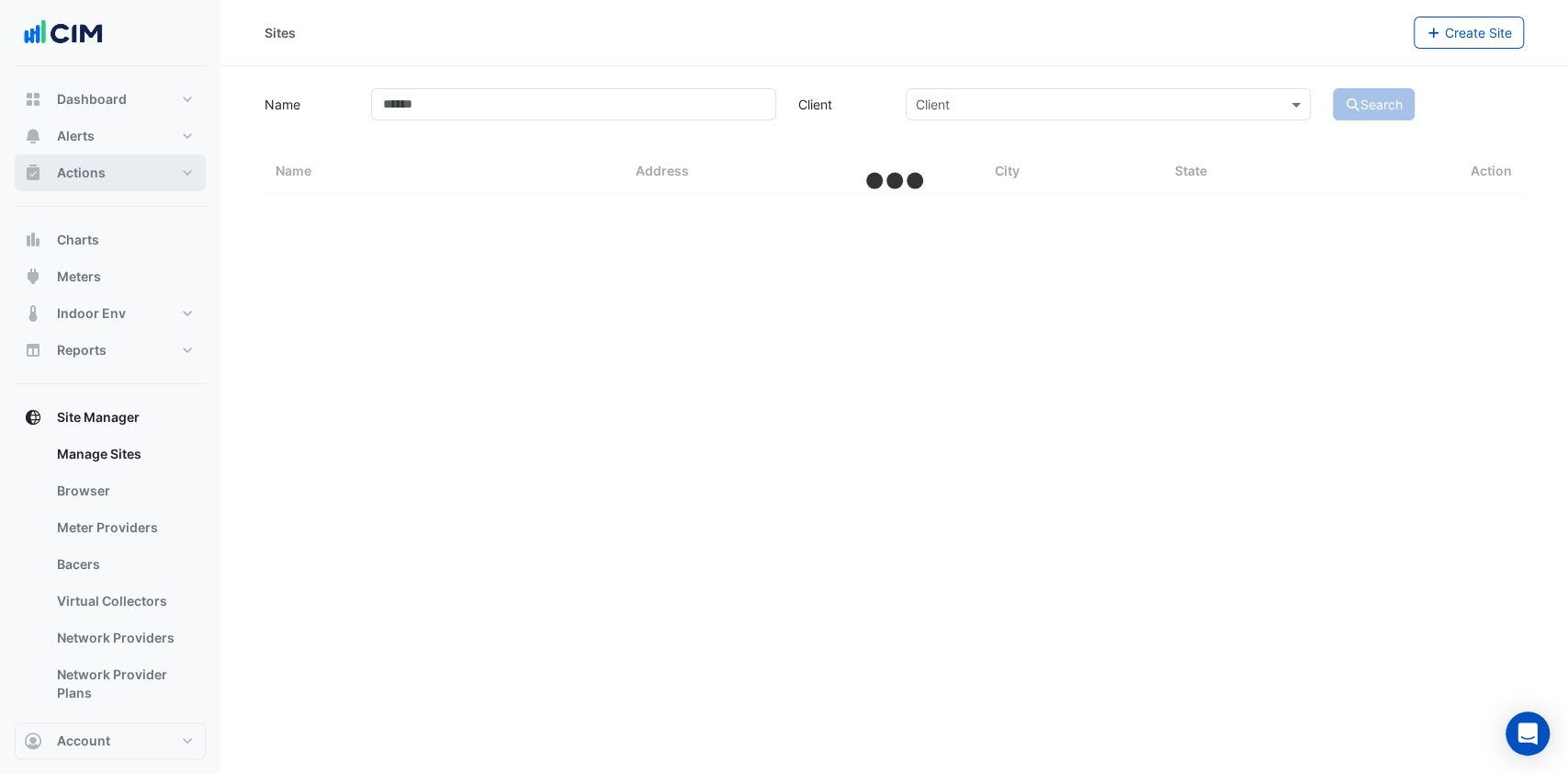
click at [151, 176] on button "Actions" at bounding box center [110, 172] width 191 height 37
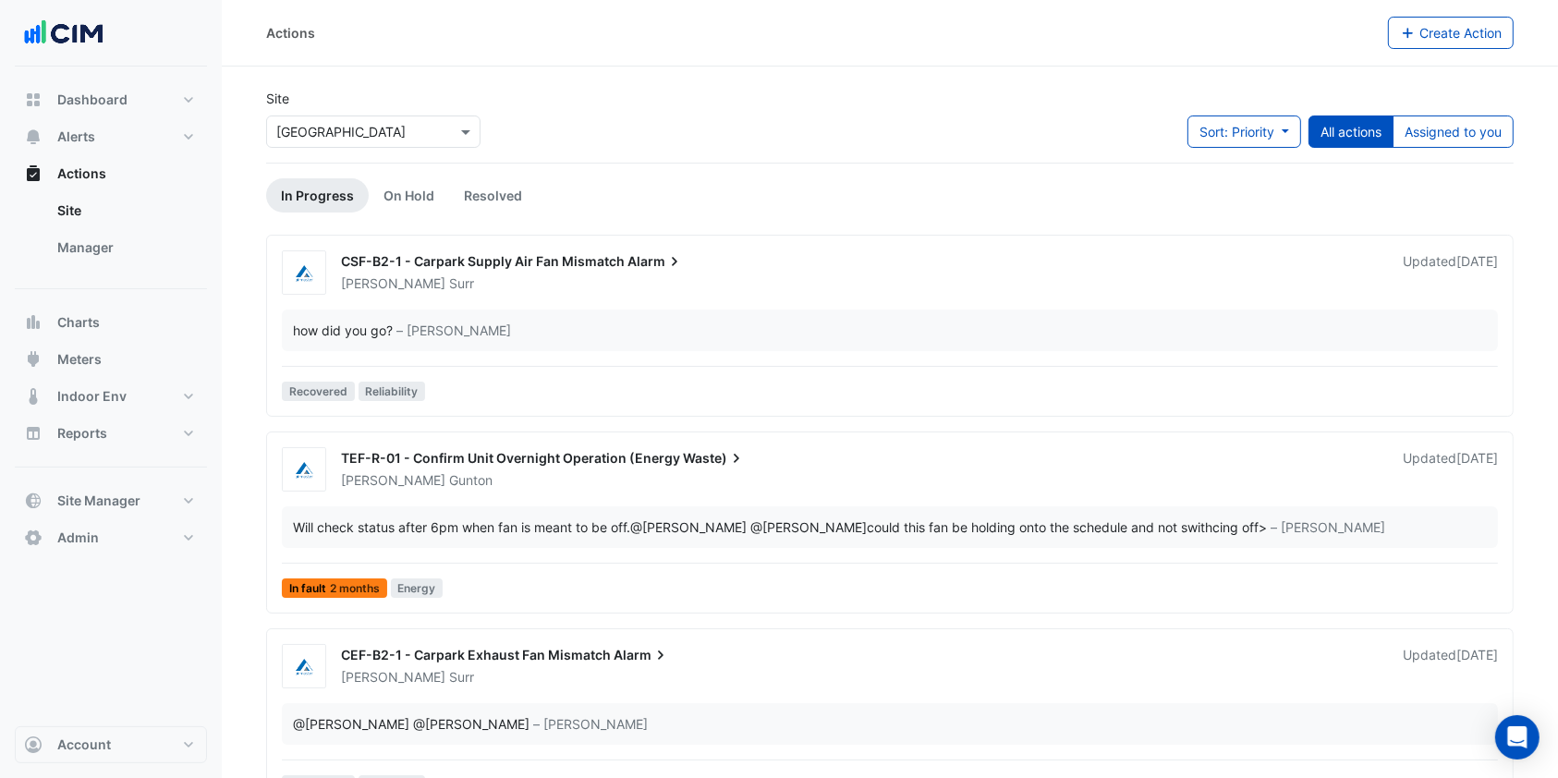
click at [66, 256] on link "Manager" at bounding box center [125, 247] width 164 height 37
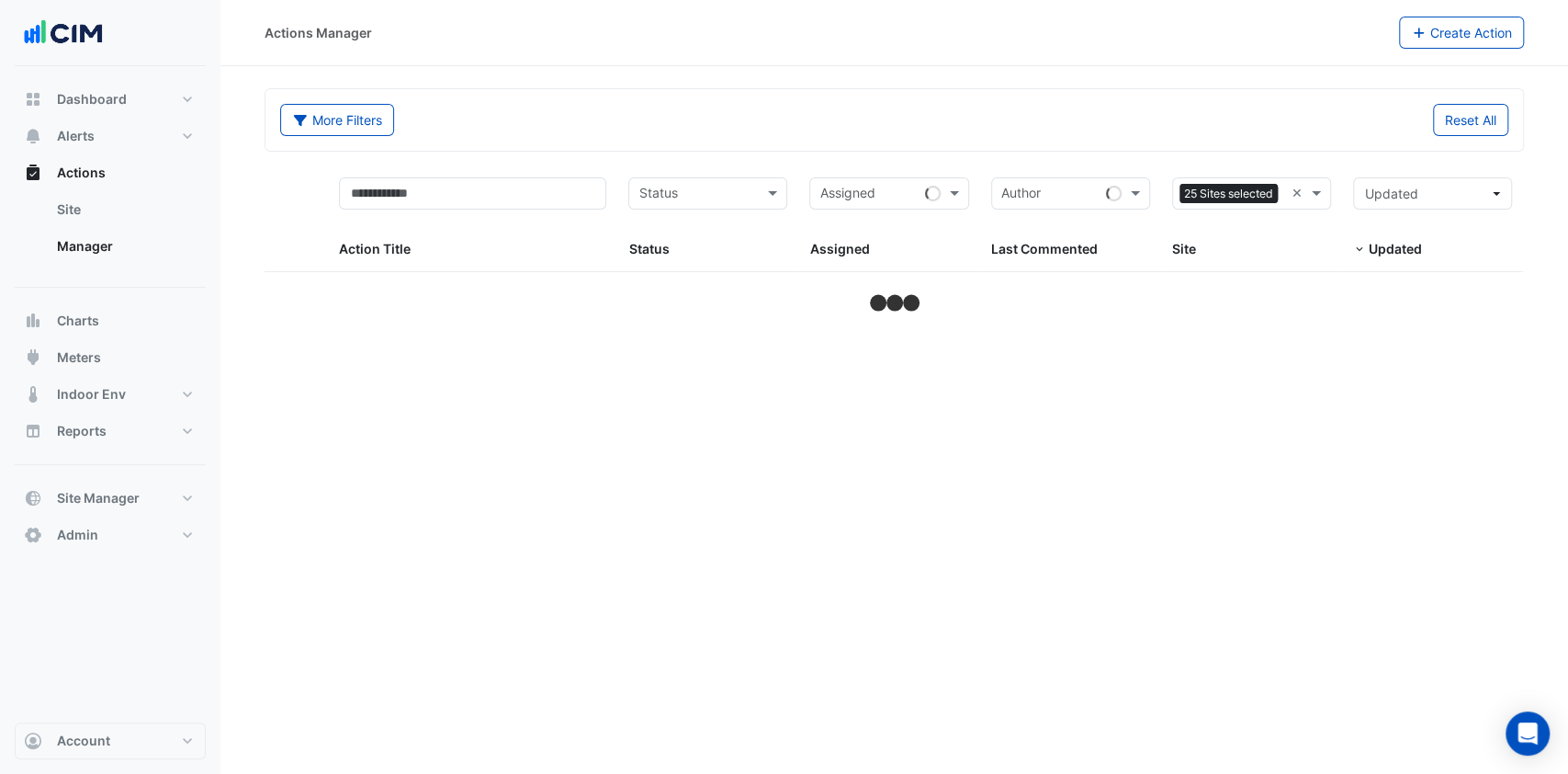
select select "***"
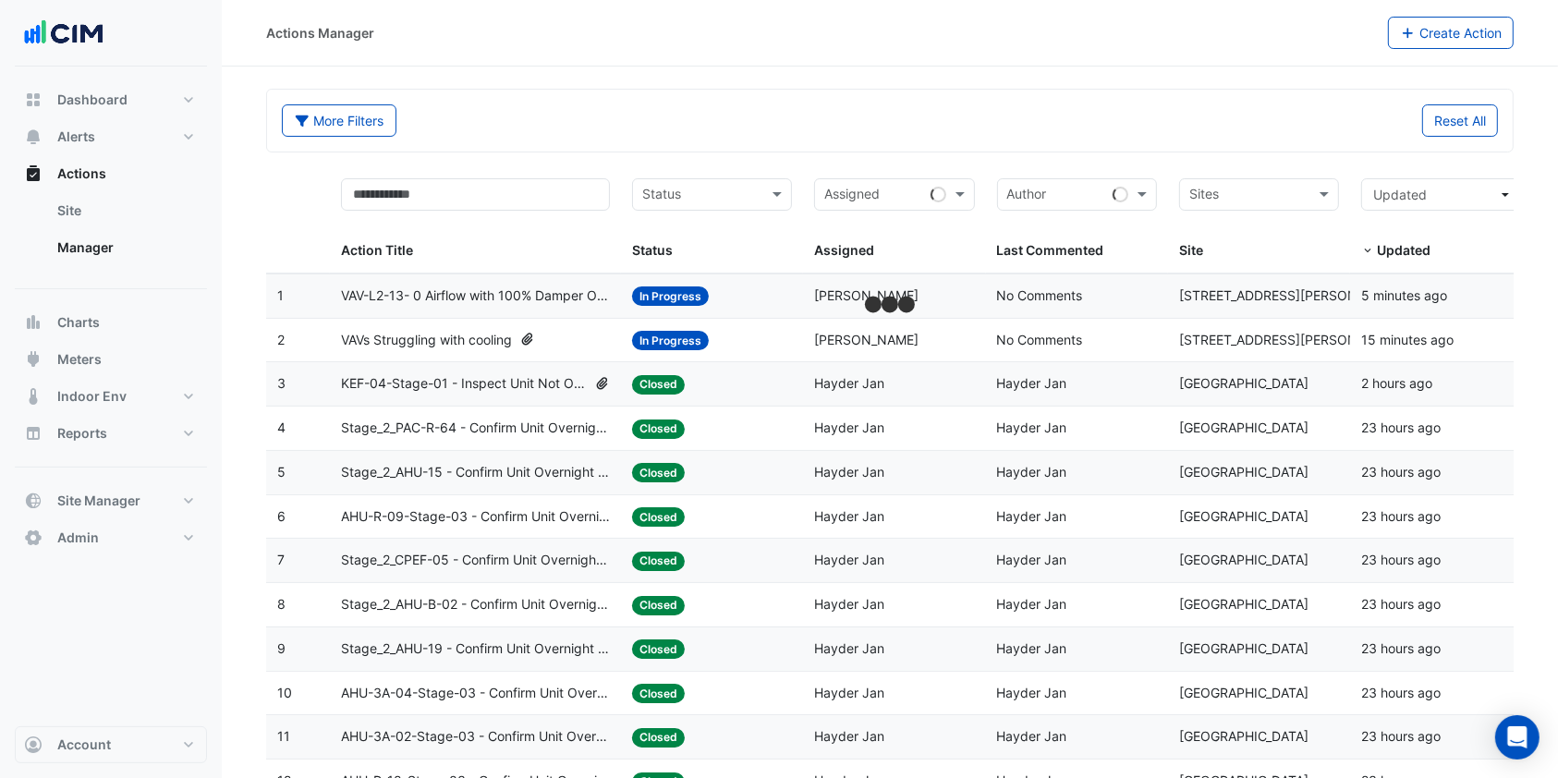
click at [522, 299] on span "VAV-L2-13- 0 Airflow with 100% Damper Open" at bounding box center [475, 296] width 269 height 21
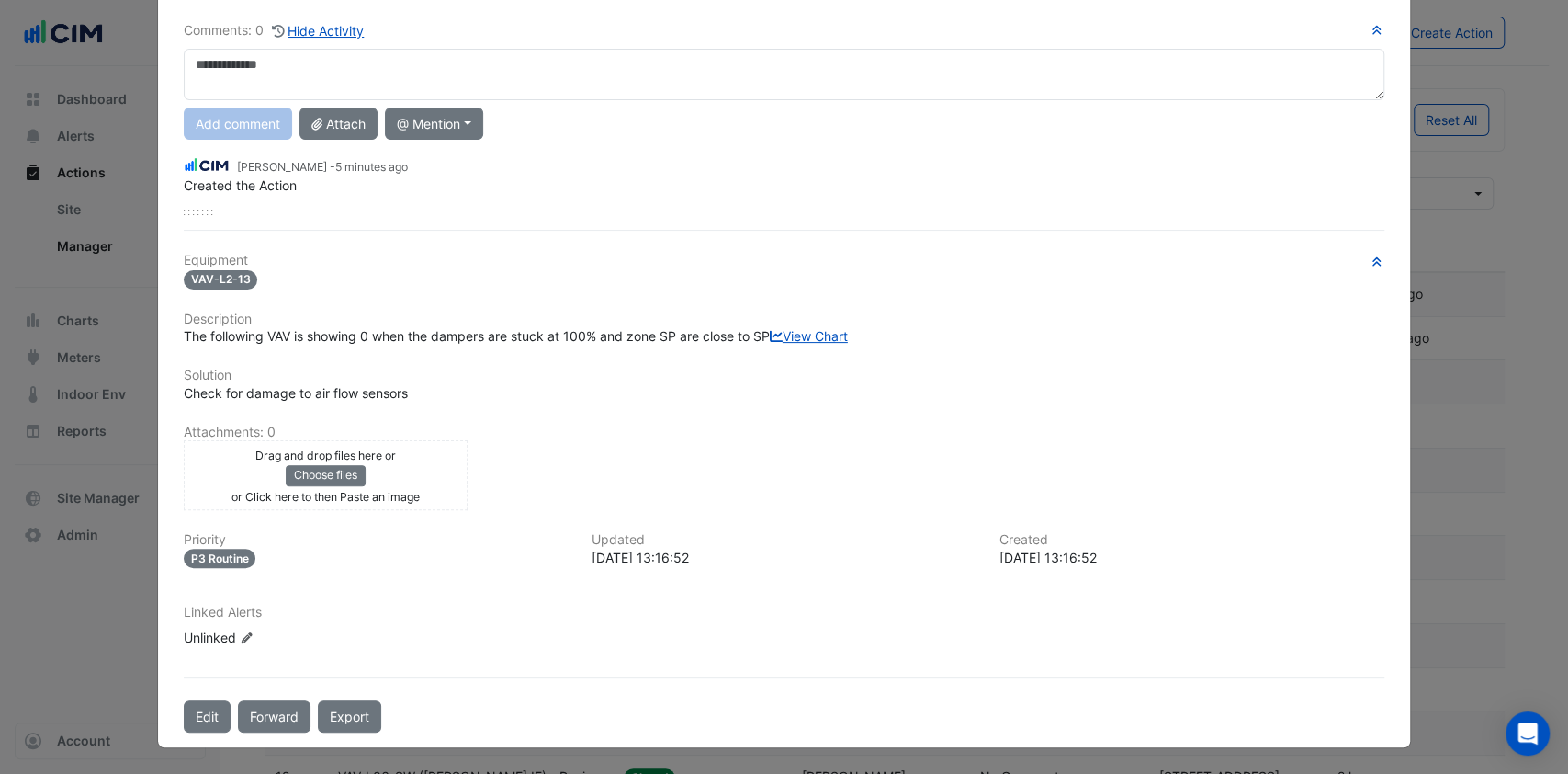
scroll to position [162, 0]
click at [249, 632] on div "Unlinked Edit Linked Alerts" at bounding box center [294, 637] width 221 height 19
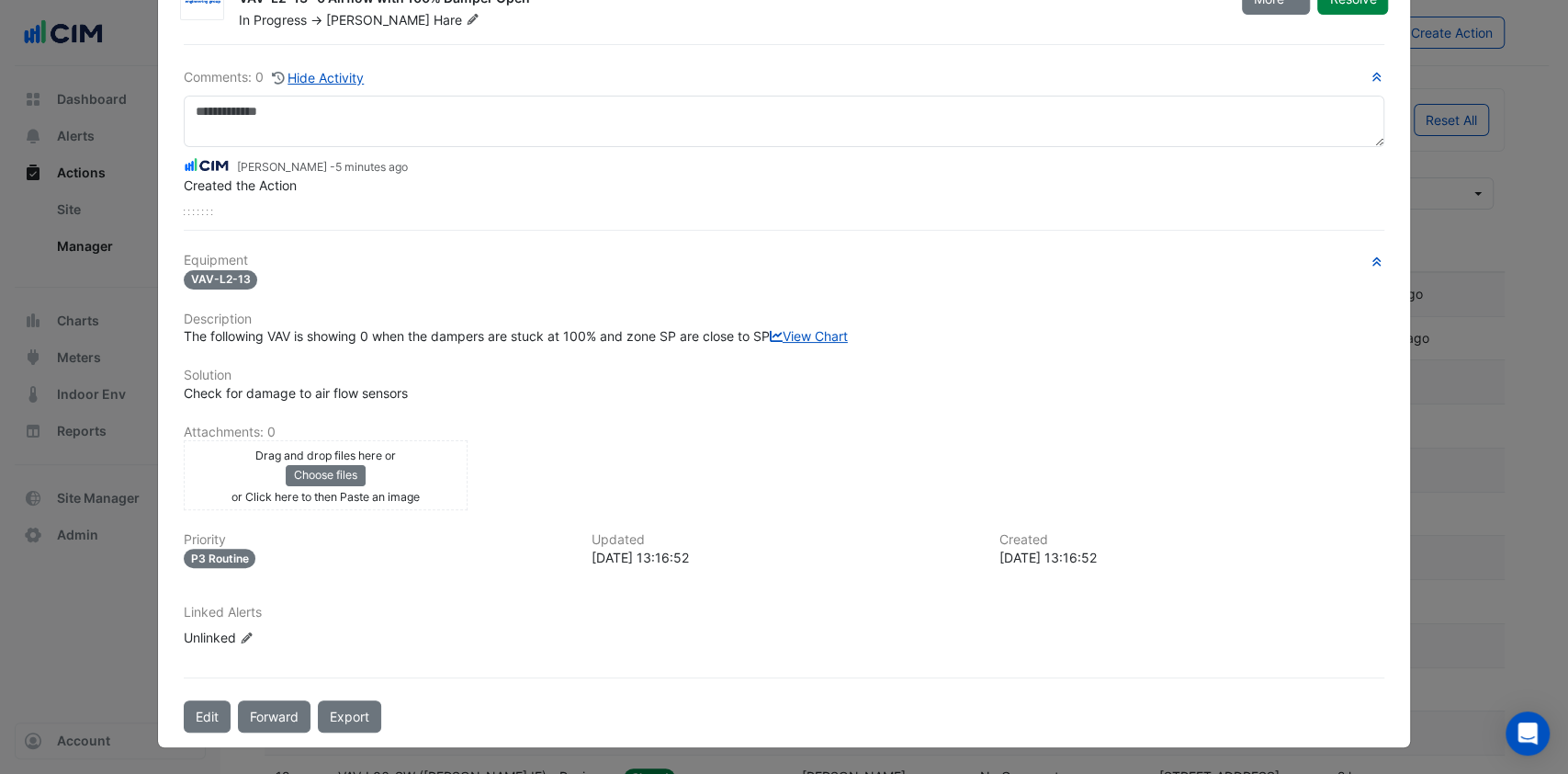
click at [243, 633] on icon "Edit Linked Alerts" at bounding box center [247, 638] width 14 height 11
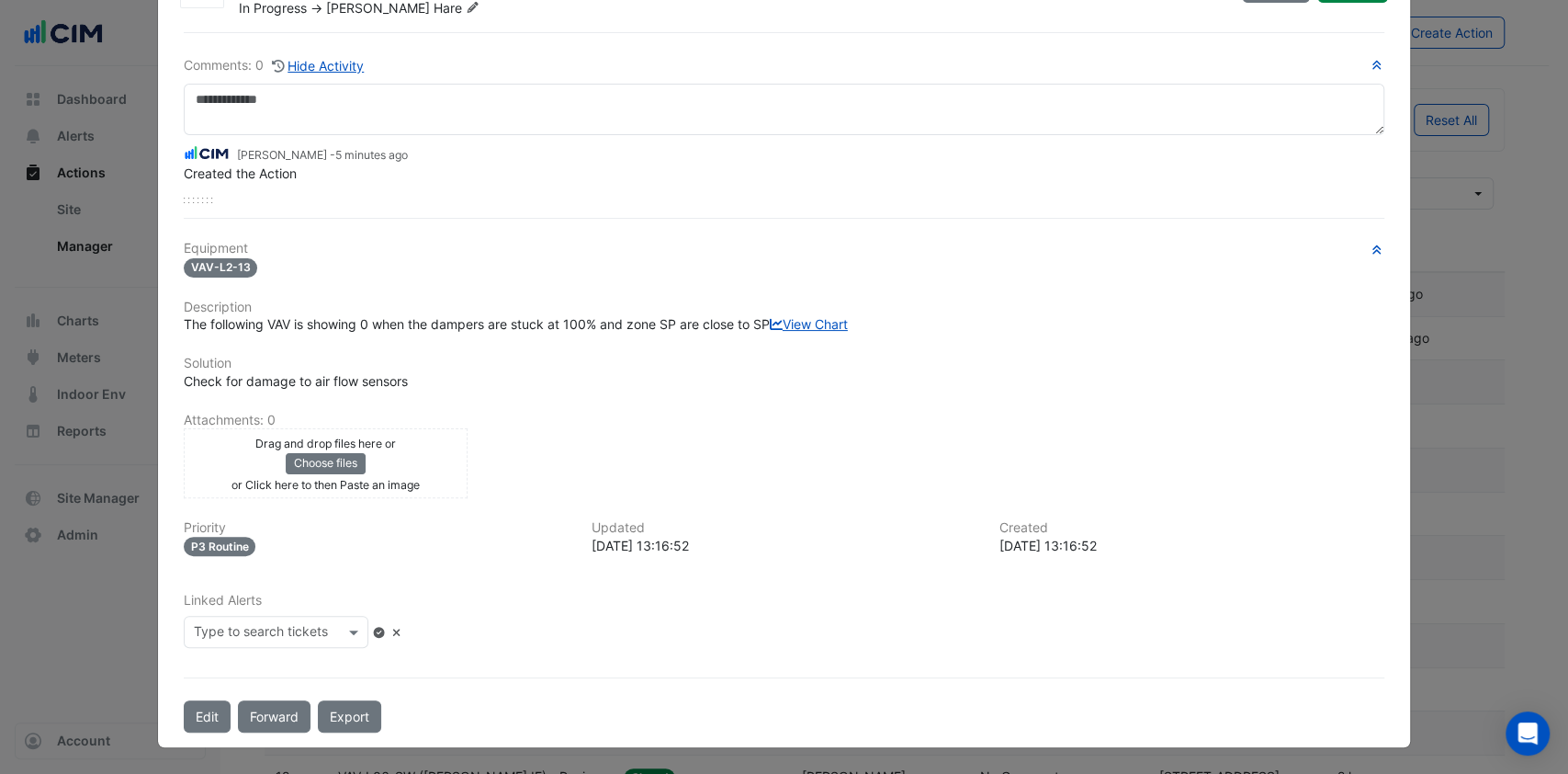
click at [368, 630] on span at bounding box center [356, 632] width 23 height 19
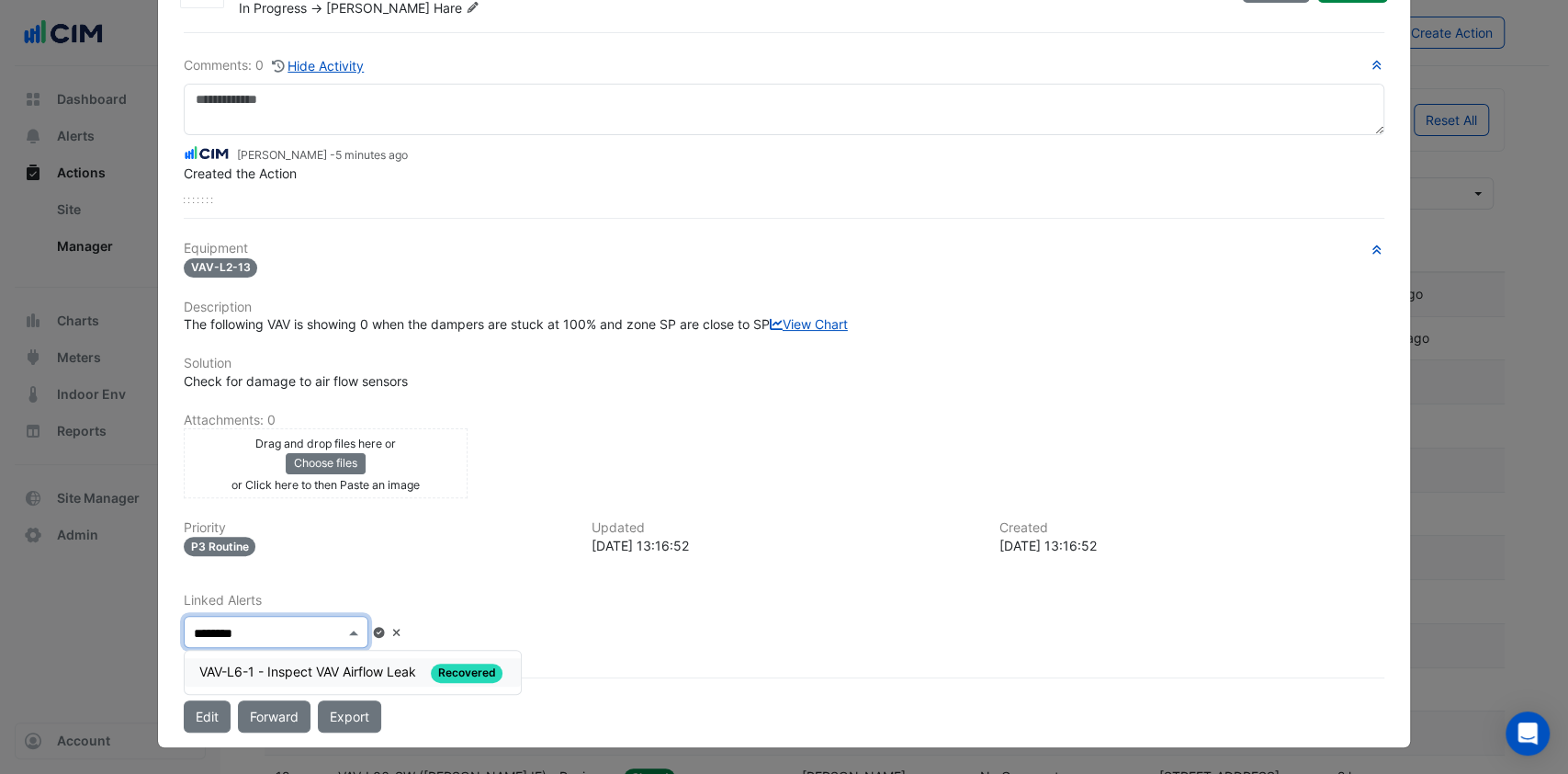
type input "*********"
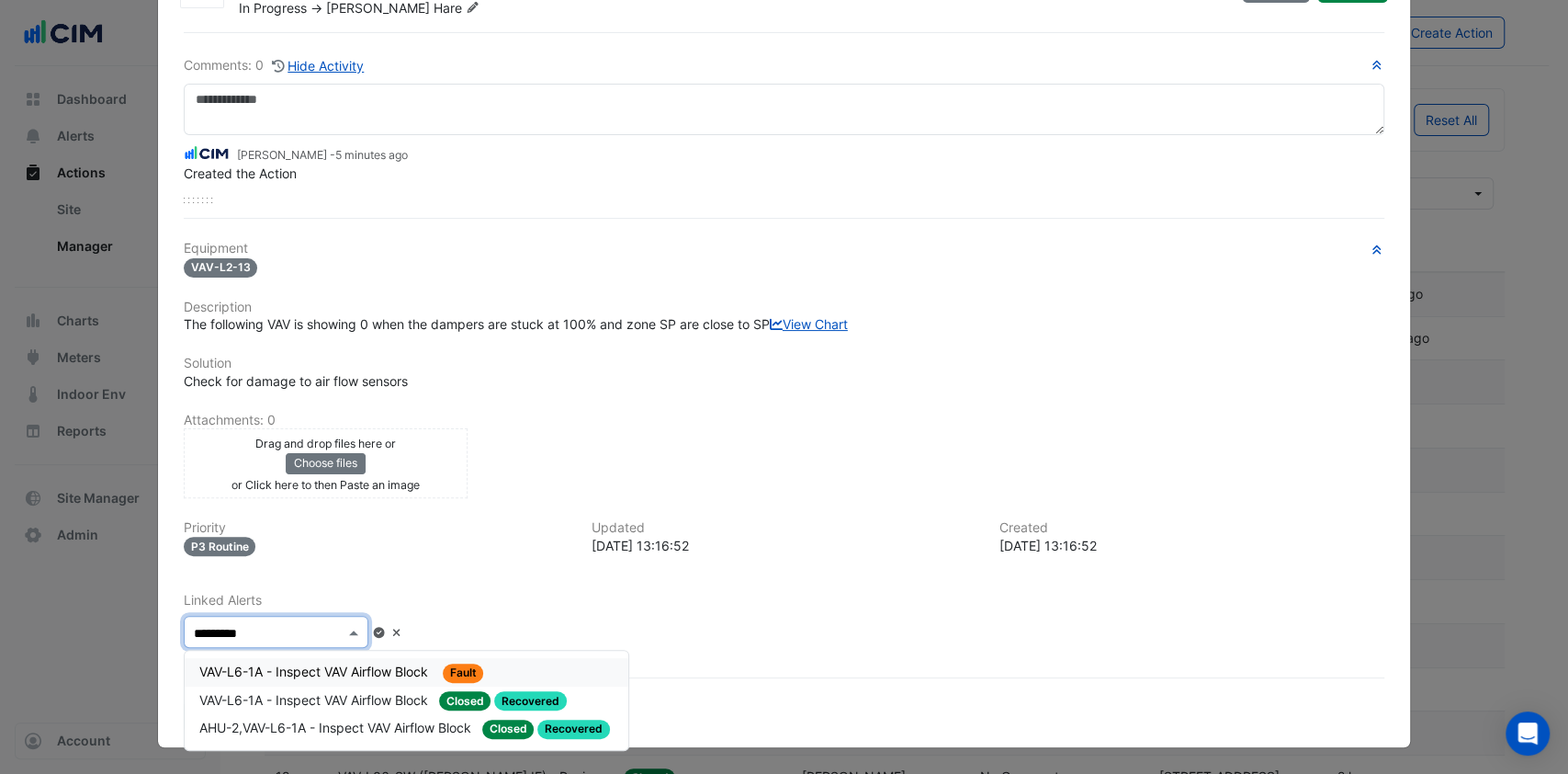
click at [381, 682] on div "VAV-L6-1A - Inspect VAV Airflow Block Fault" at bounding box center [407, 673] width 443 height 29
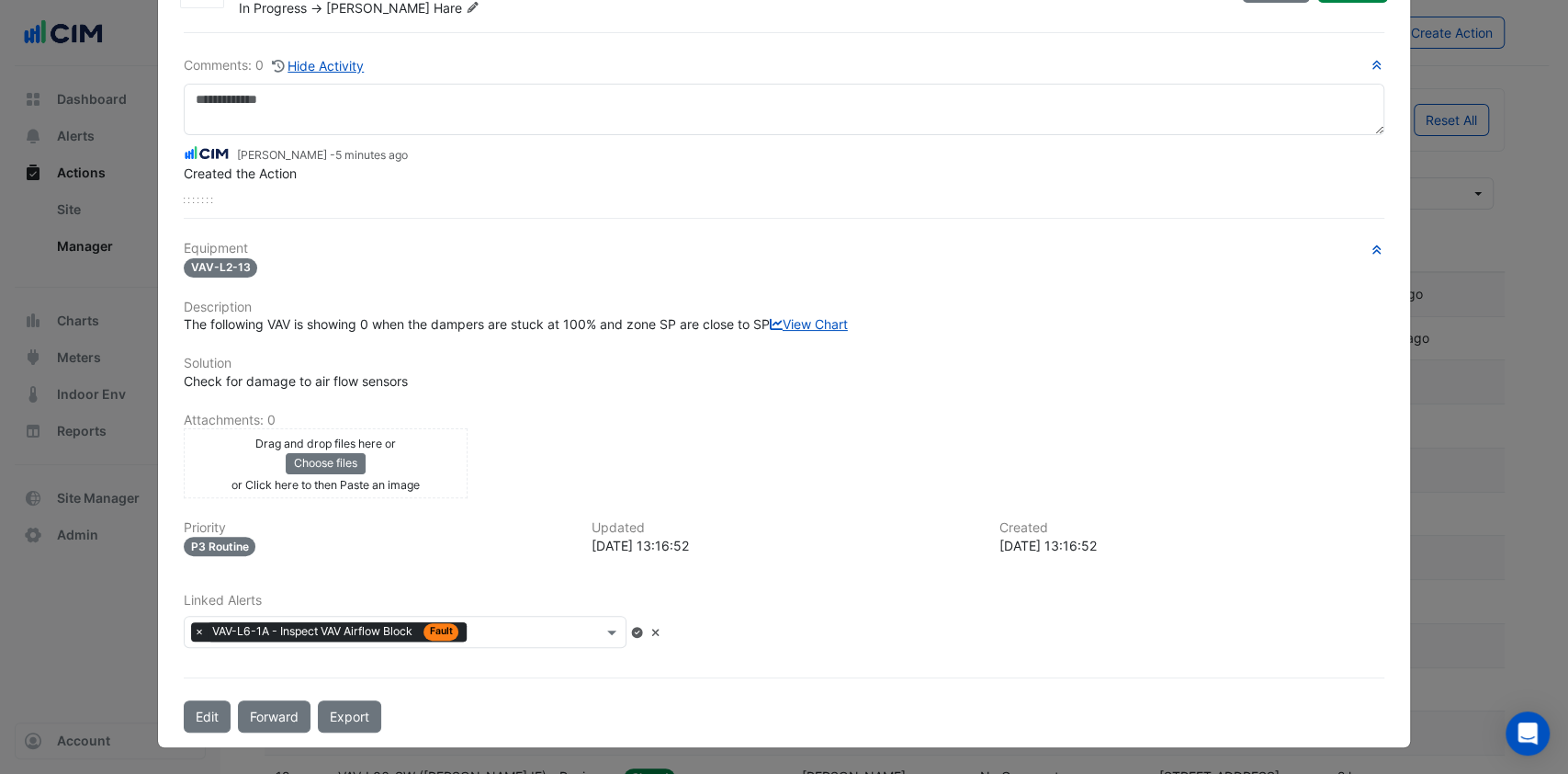
click at [534, 643] on input "text" at bounding box center [538, 633] width 128 height 19
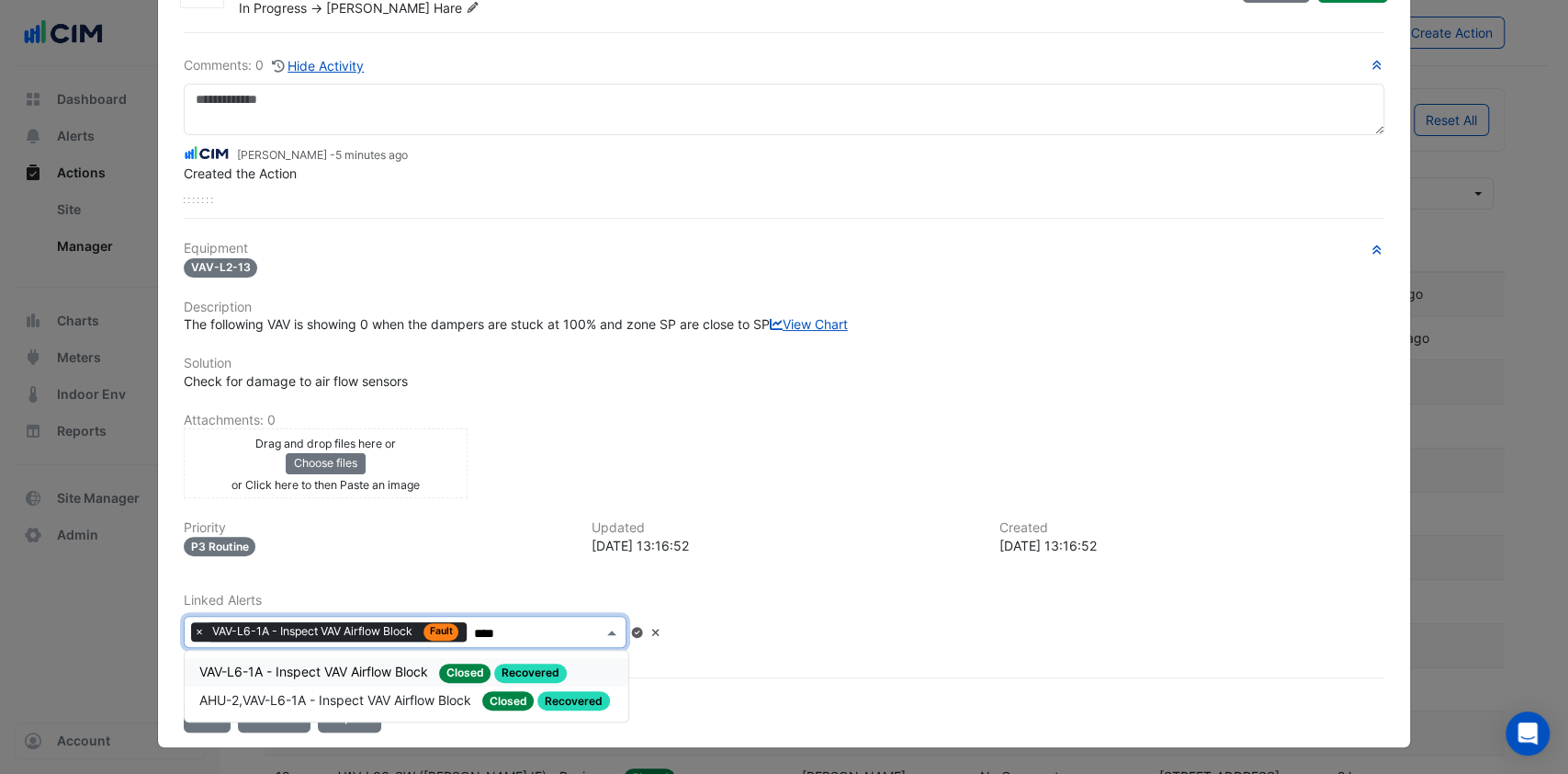
type input "*****"
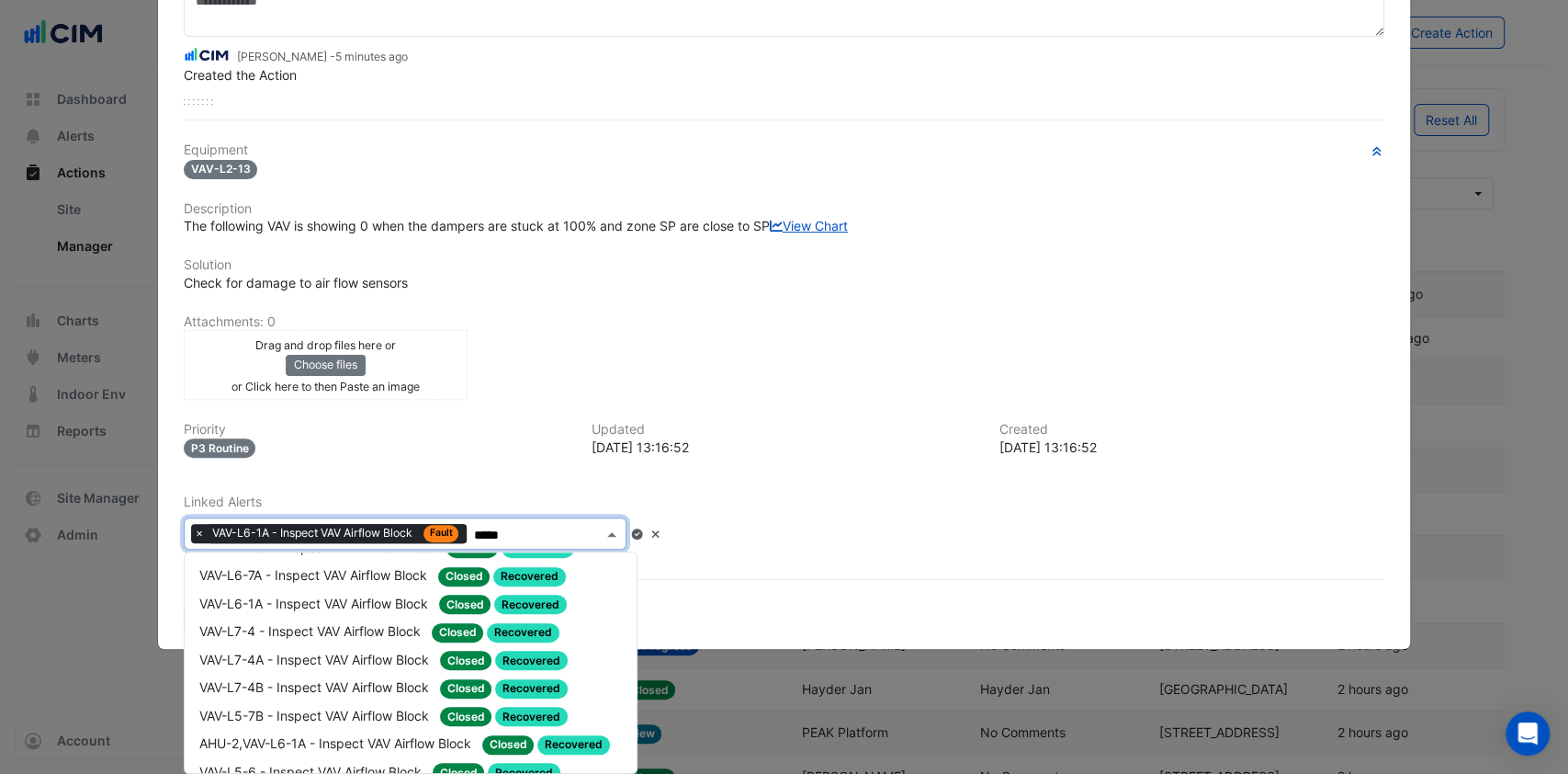
scroll to position [588, 0]
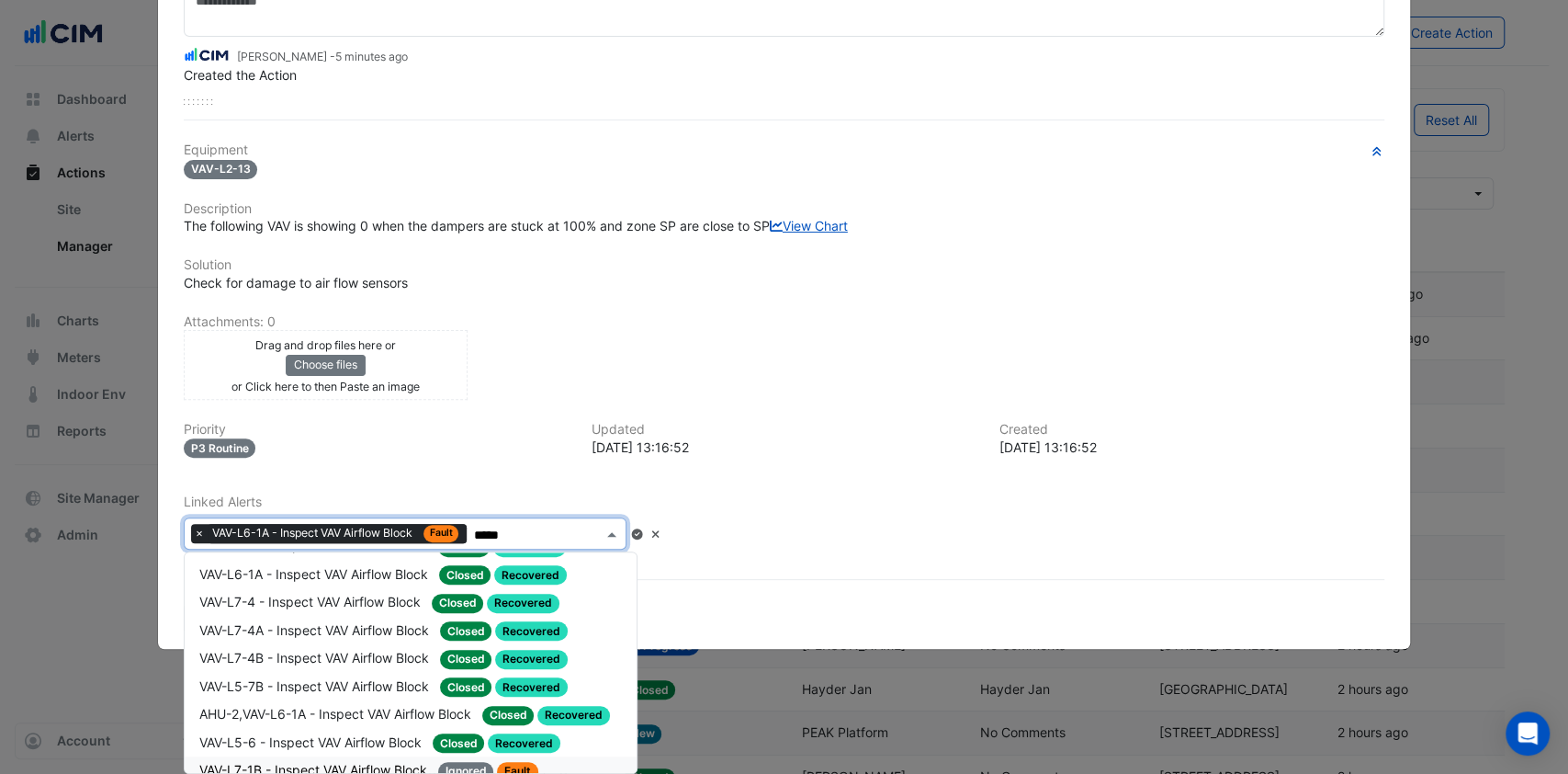
click at [292, 762] on span "VAV-L7-1B - Inspect VAV Airflow Block" at bounding box center [315, 770] width 232 height 16
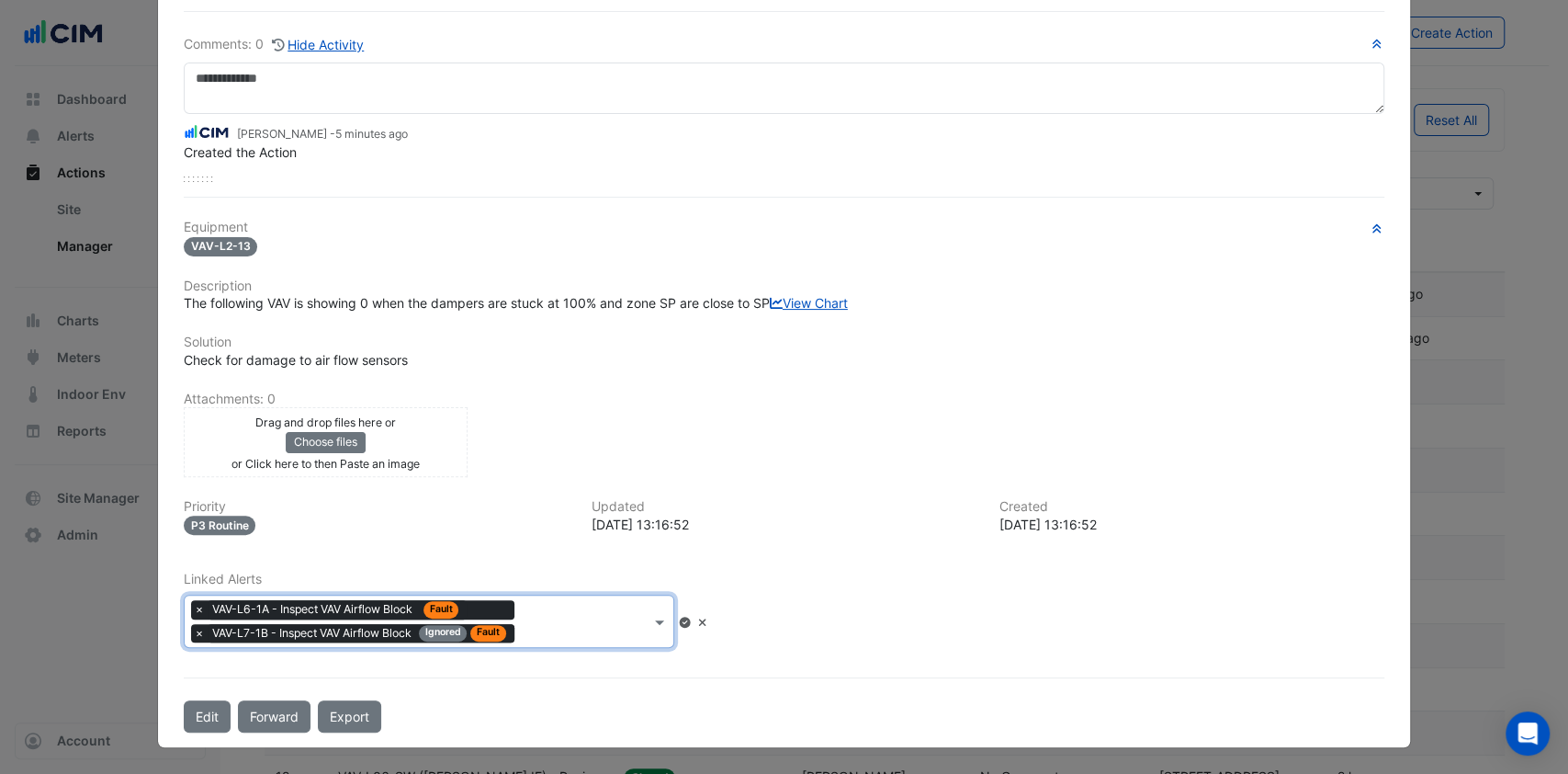
scroll to position [148, 0]
click at [544, 631] on input "text" at bounding box center [586, 623] width 128 height 19
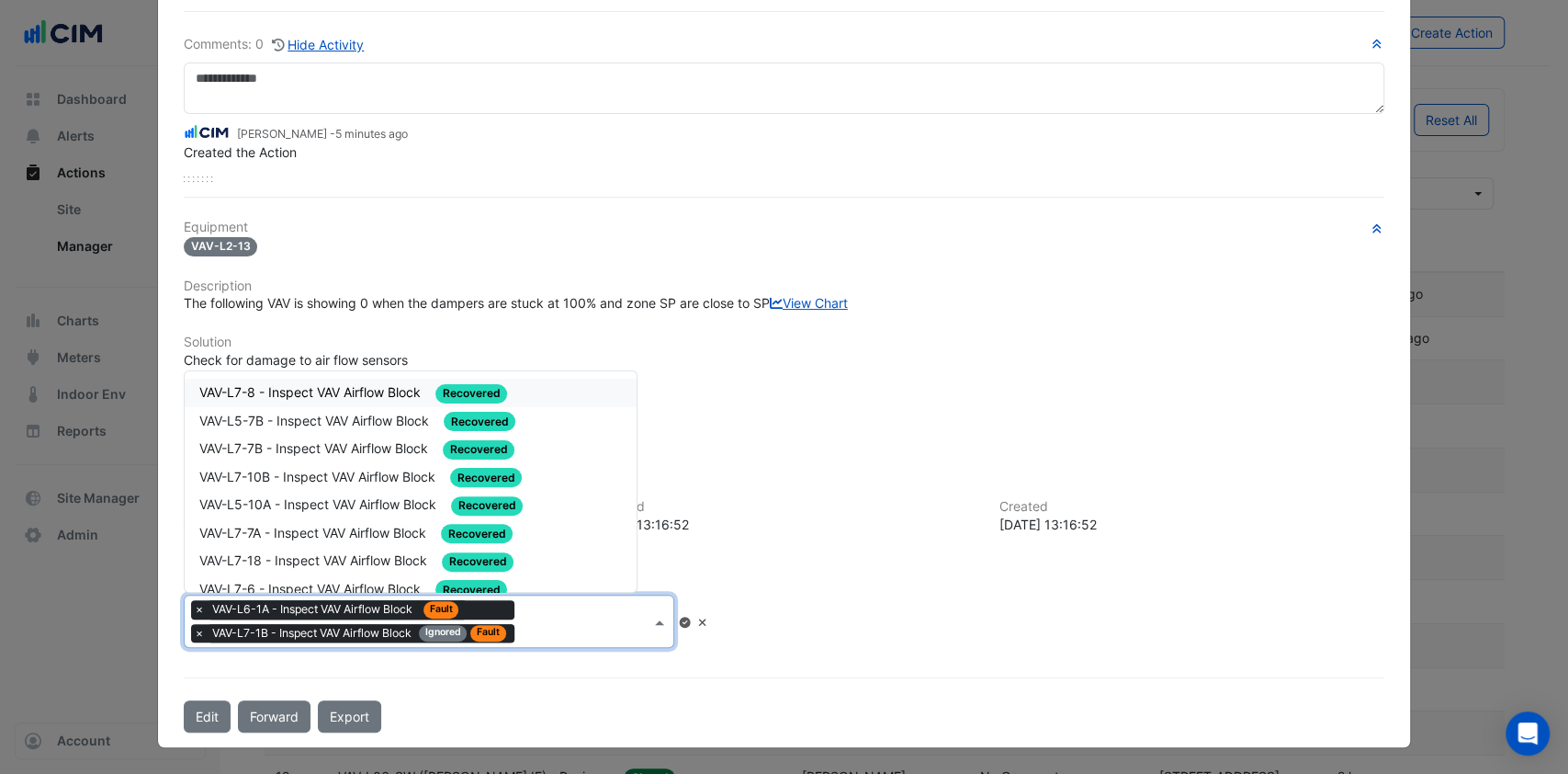
click at [405, 632] on span "VAV-L7-1B - Inspect VAV Airflow Block" at bounding box center [313, 633] width 203 height 17
click at [184, 710] on button "Edit" at bounding box center [207, 716] width 47 height 32
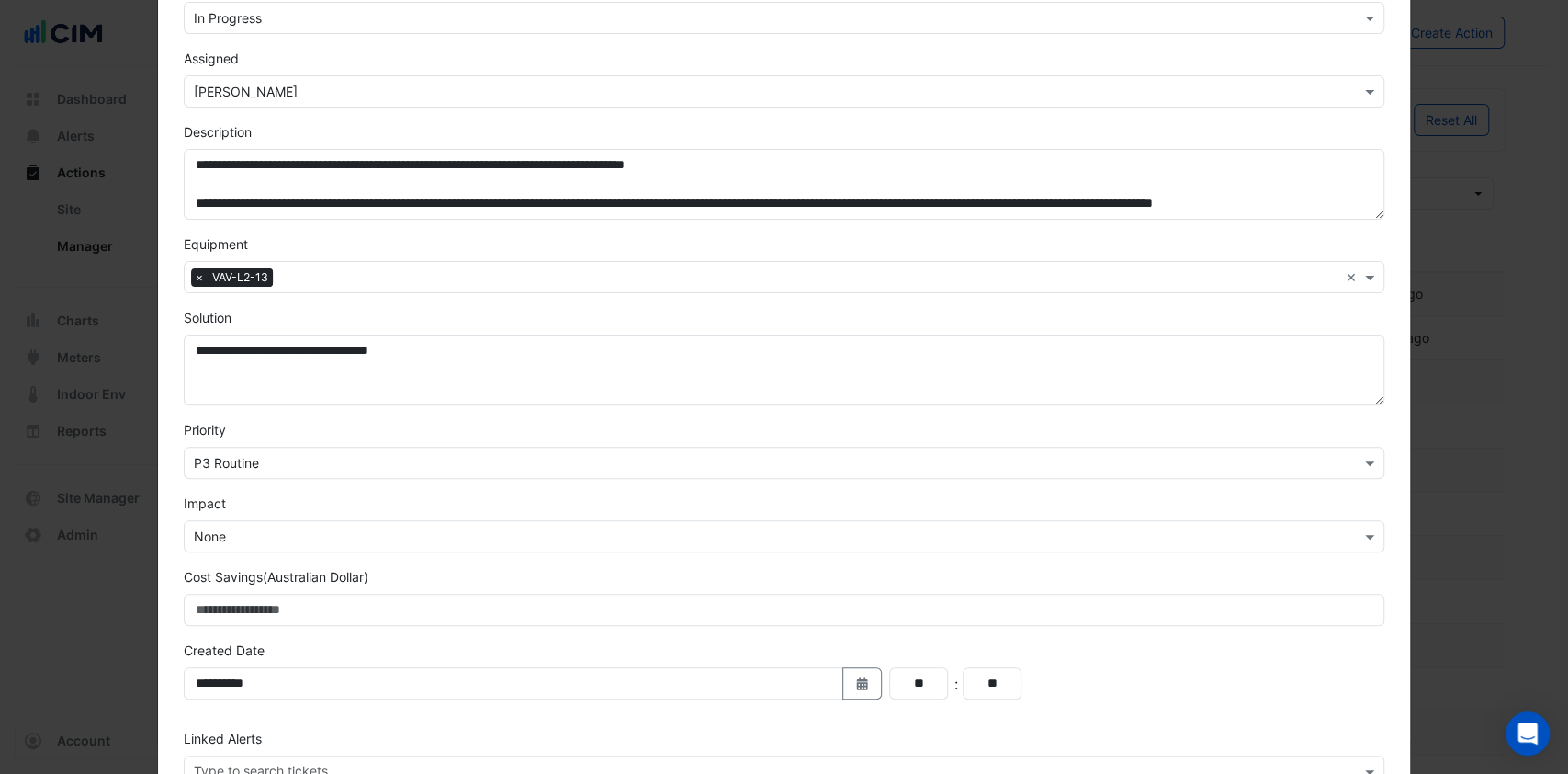
scroll to position [309, 0]
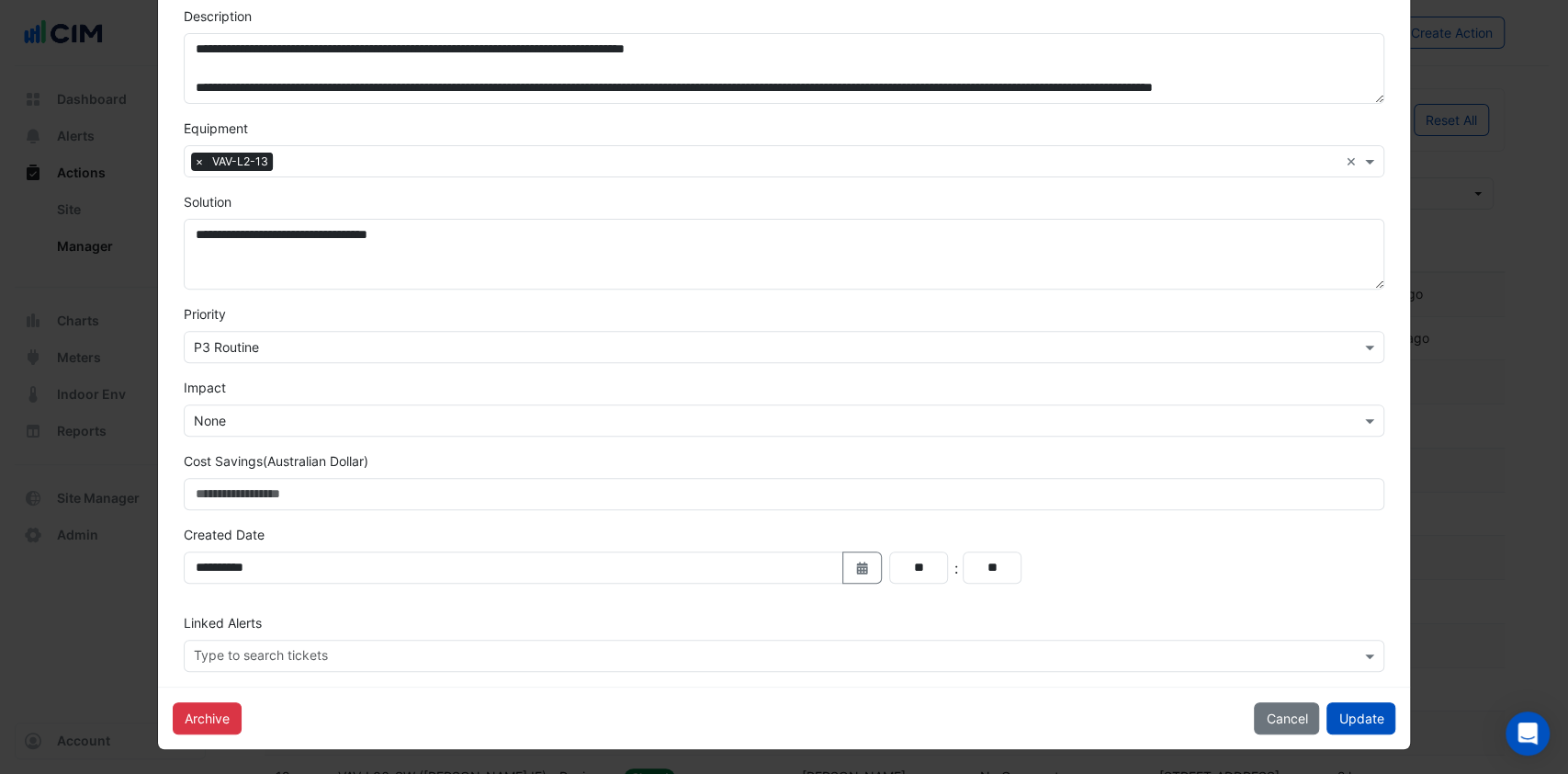
click at [316, 660] on input "text" at bounding box center [778, 657] width 1167 height 19
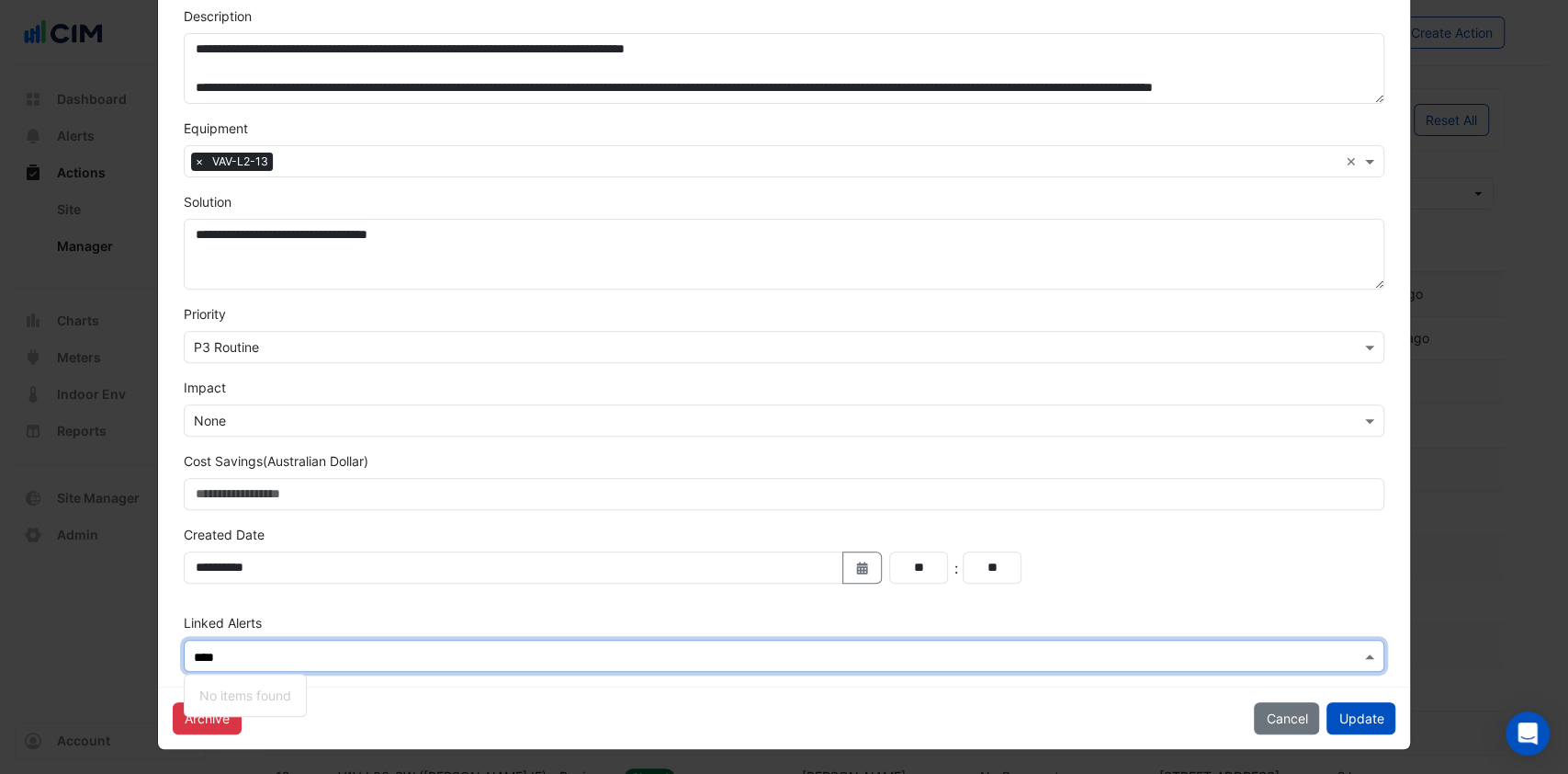
type input "*****"
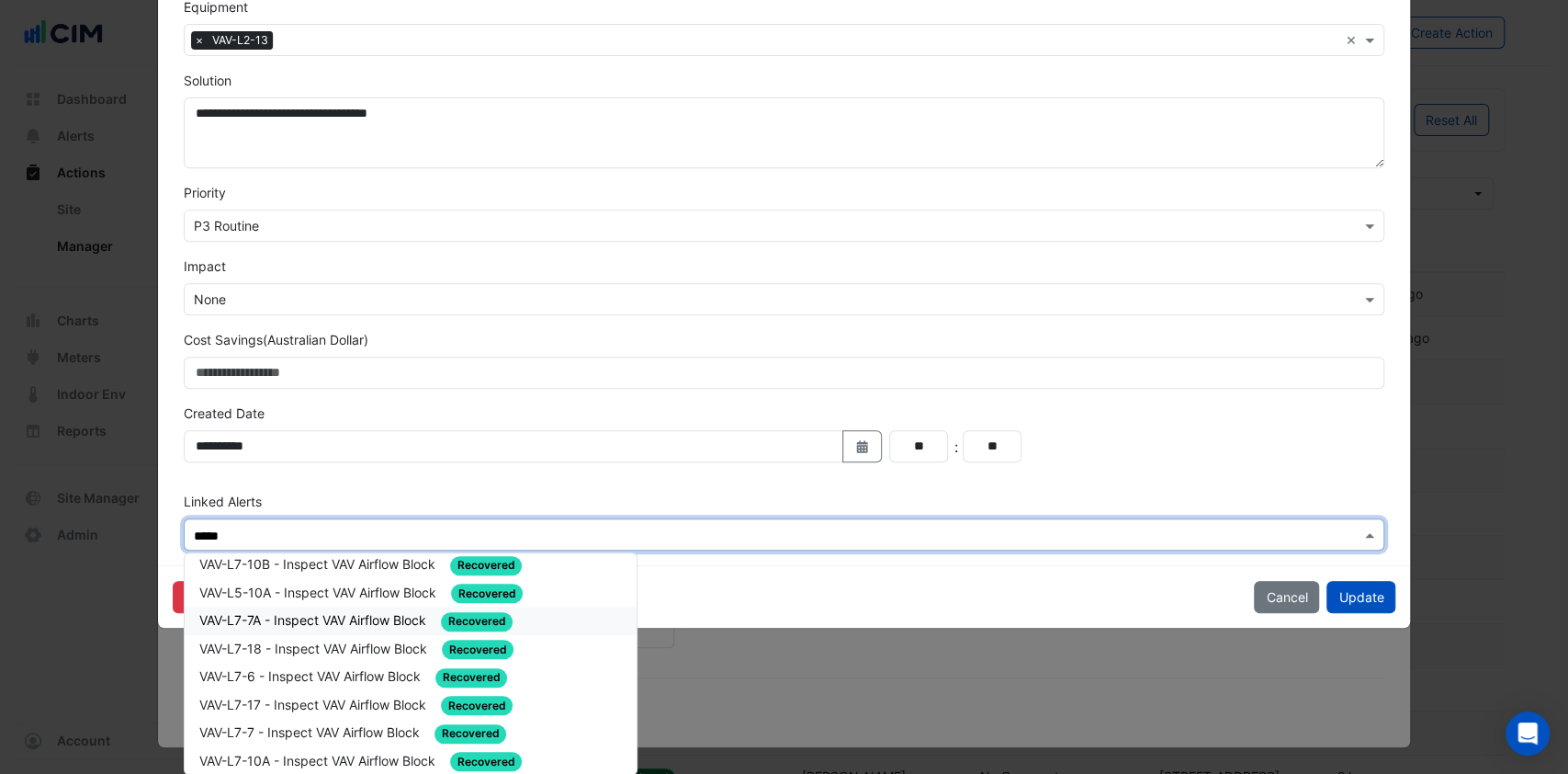
scroll to position [0, 0]
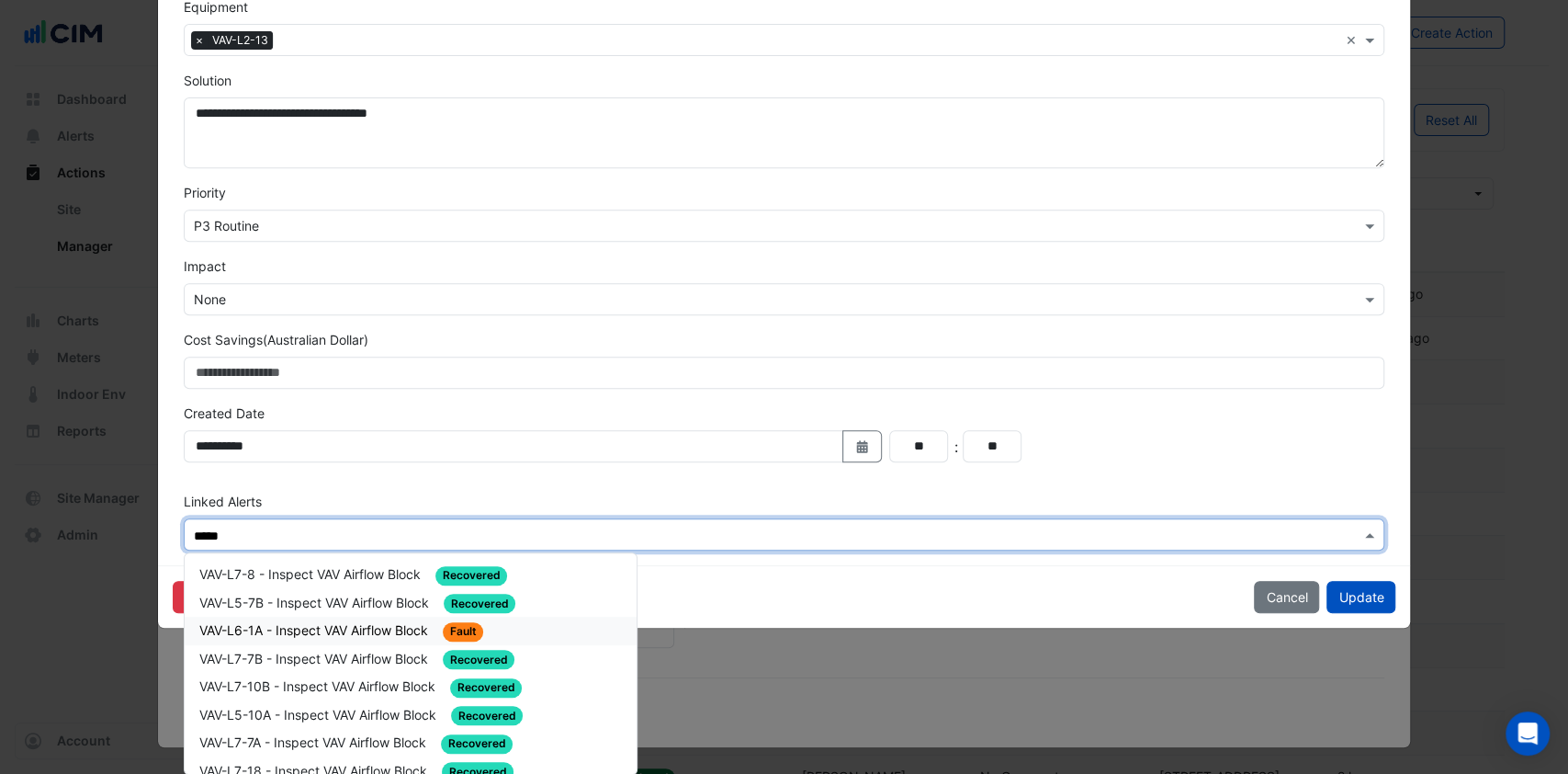
click at [362, 629] on span "VAV-L6-1A - Inspect VAV Airflow Block" at bounding box center [316, 631] width 233 height 16
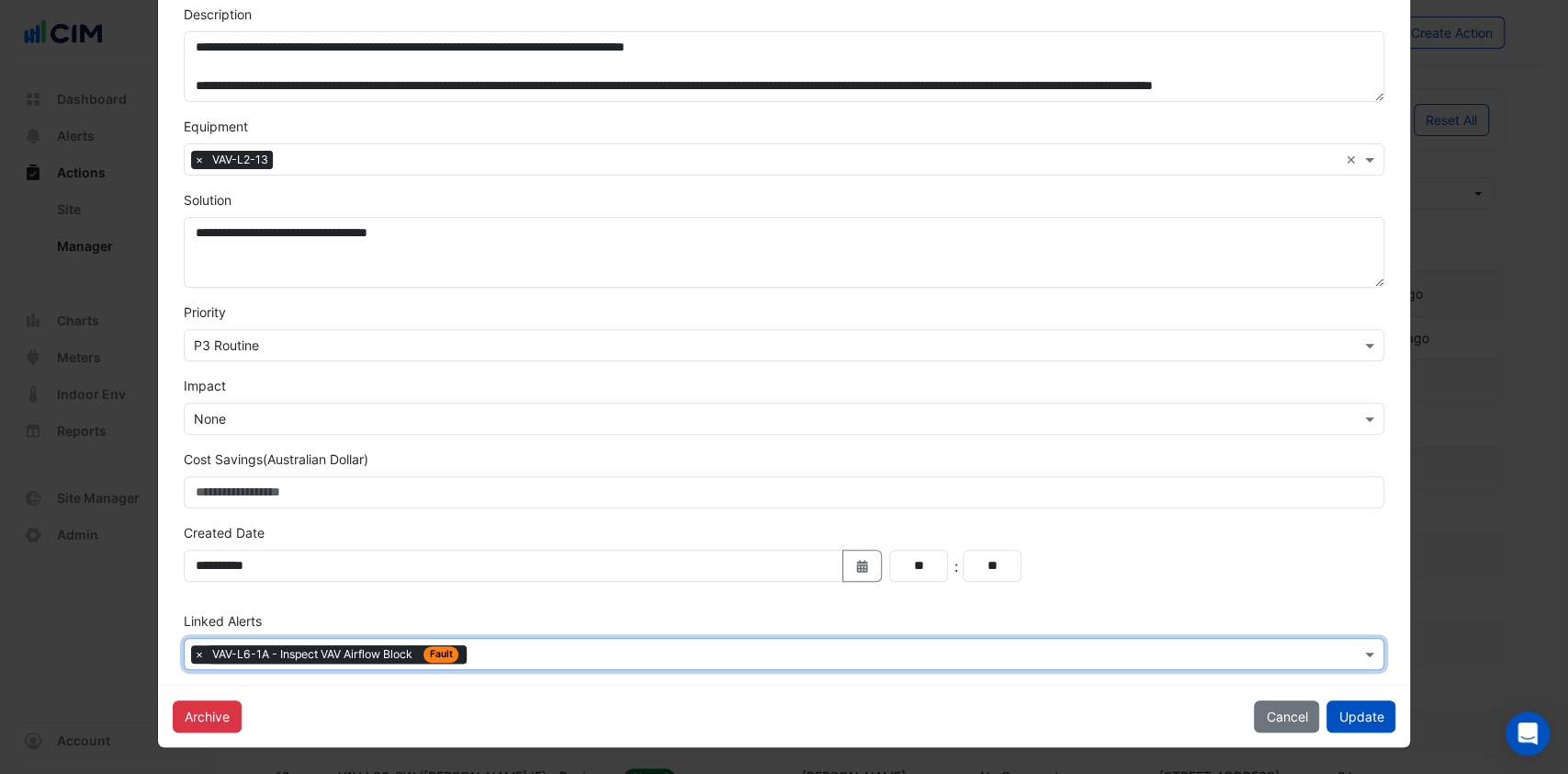
scroll to position [309, 0]
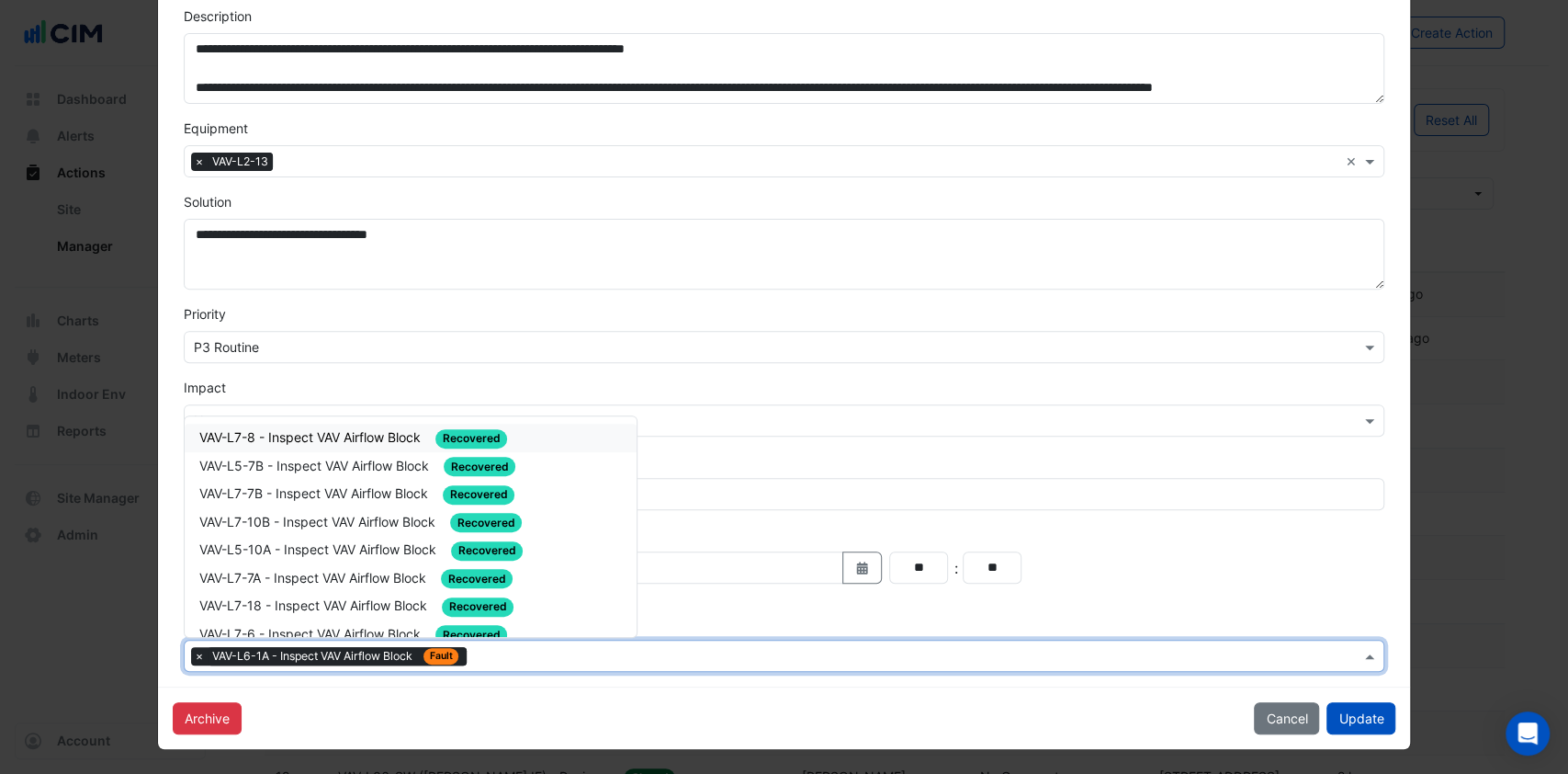
click at [492, 653] on input "text" at bounding box center [918, 657] width 887 height 19
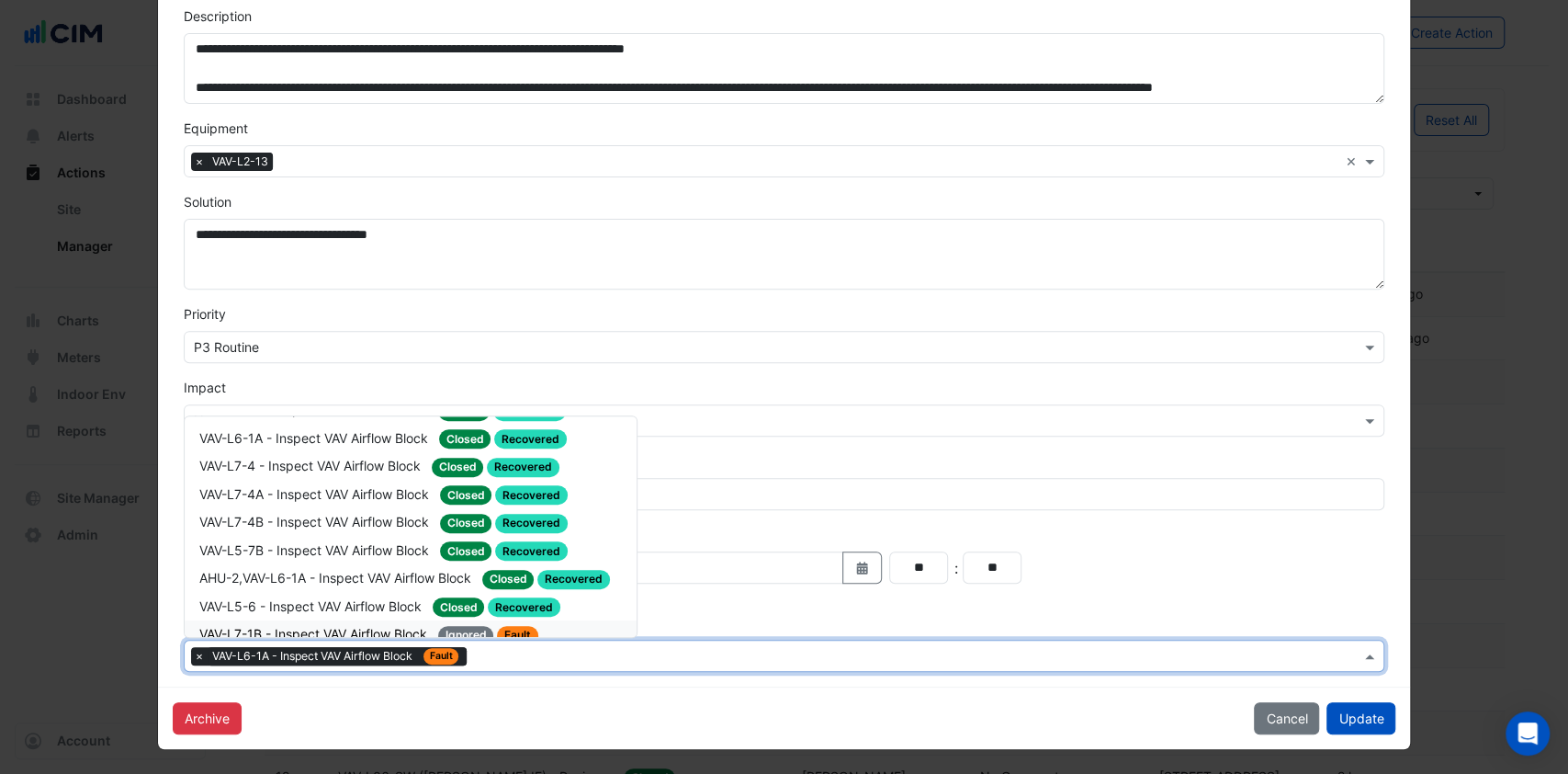
click at [371, 626] on span "VAV-L7-1B - Inspect VAV Airflow Block" at bounding box center [315, 634] width 232 height 16
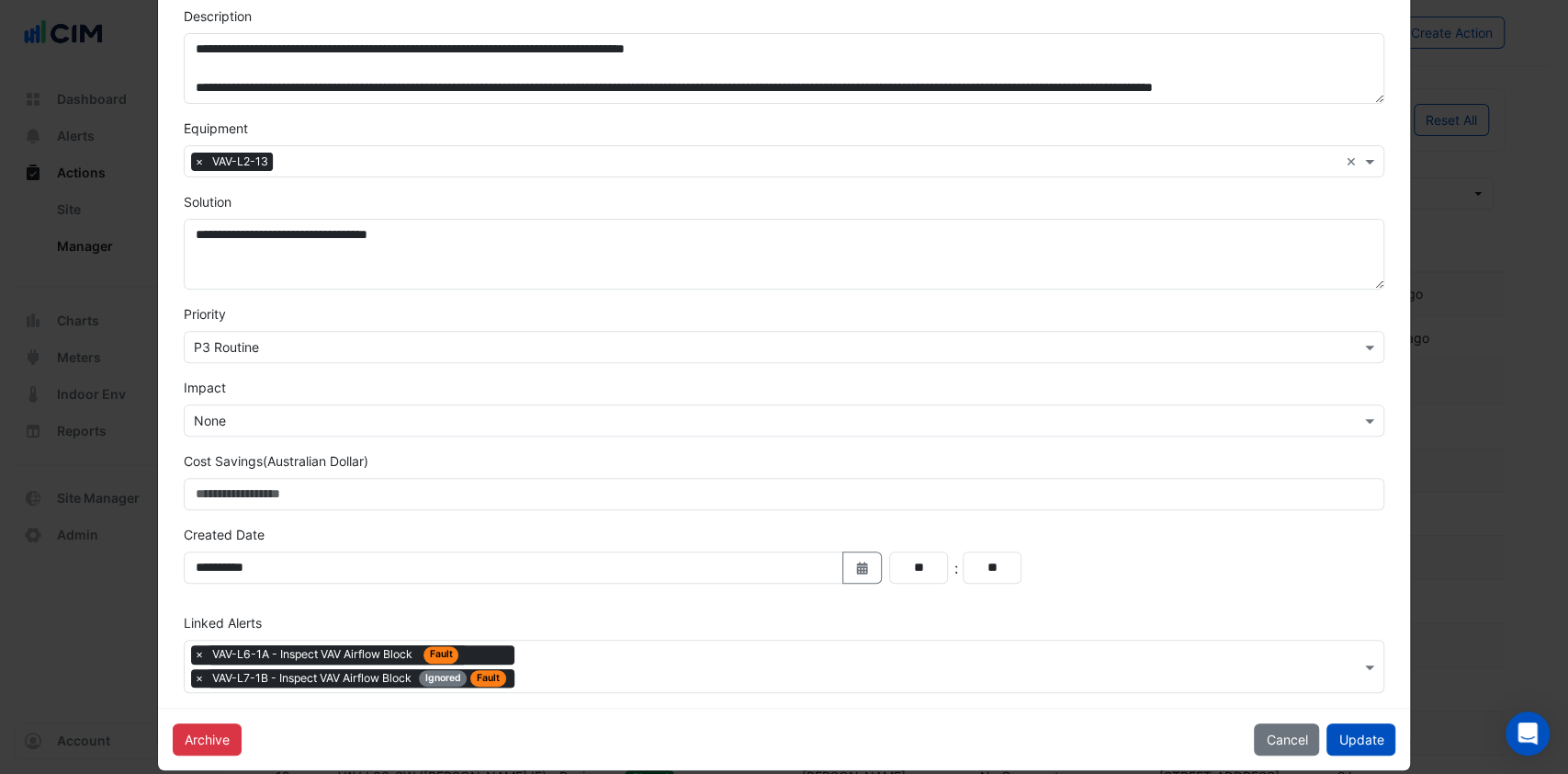
click at [1367, 743] on button "Update" at bounding box center [1360, 739] width 69 height 32
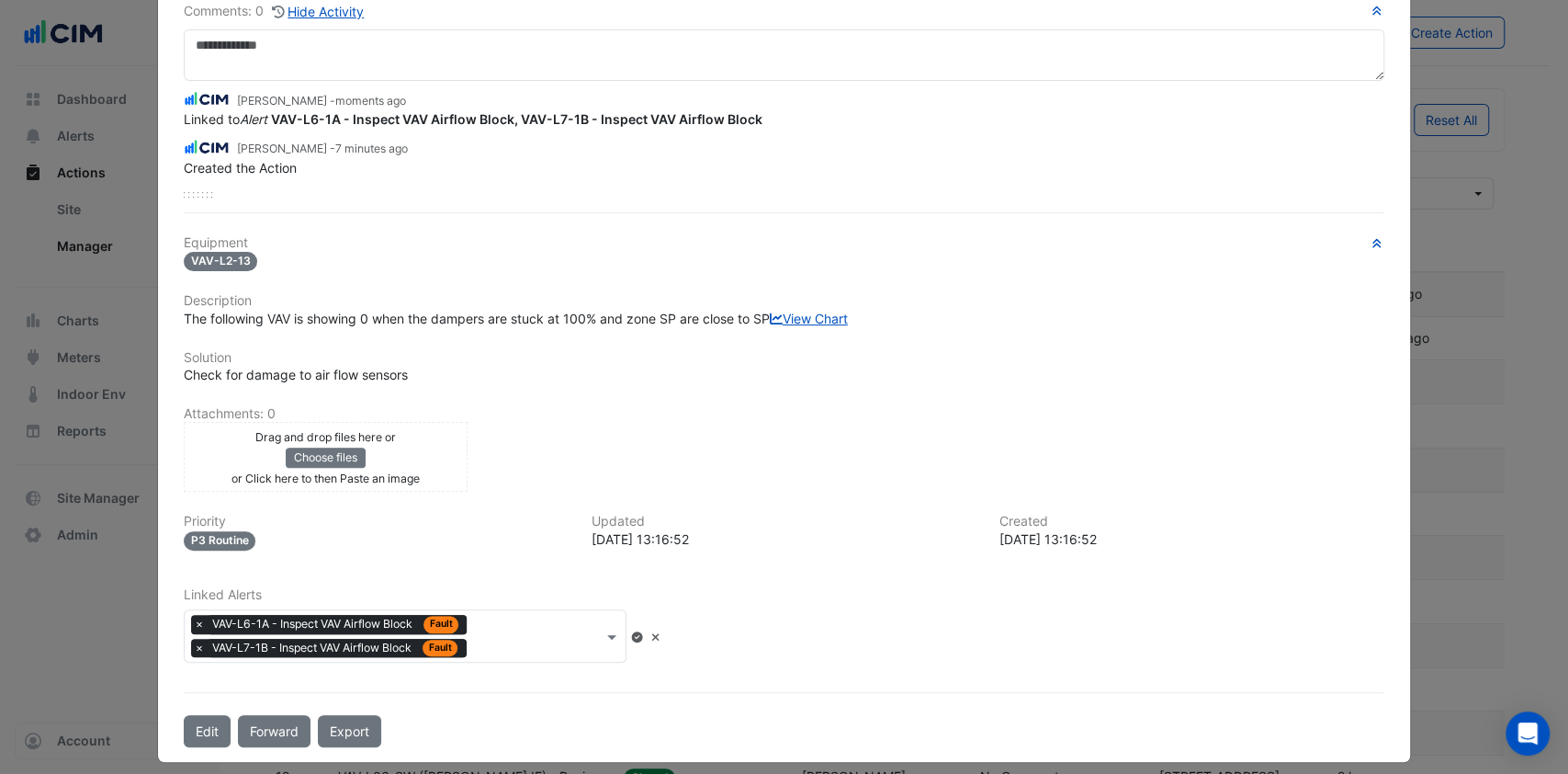
click at [643, 643] on icon at bounding box center [637, 637] width 11 height 11
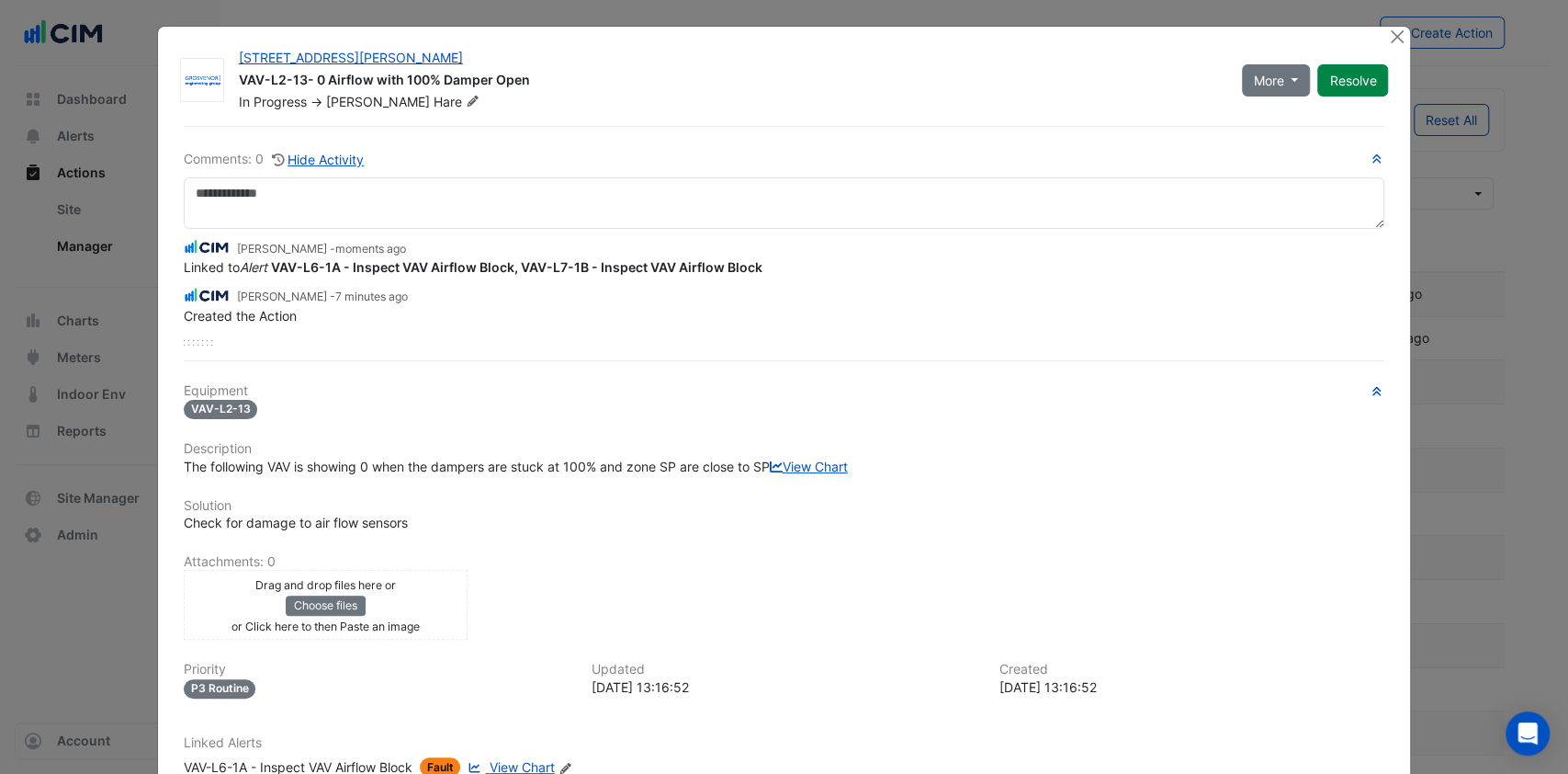
scroll to position [188, 0]
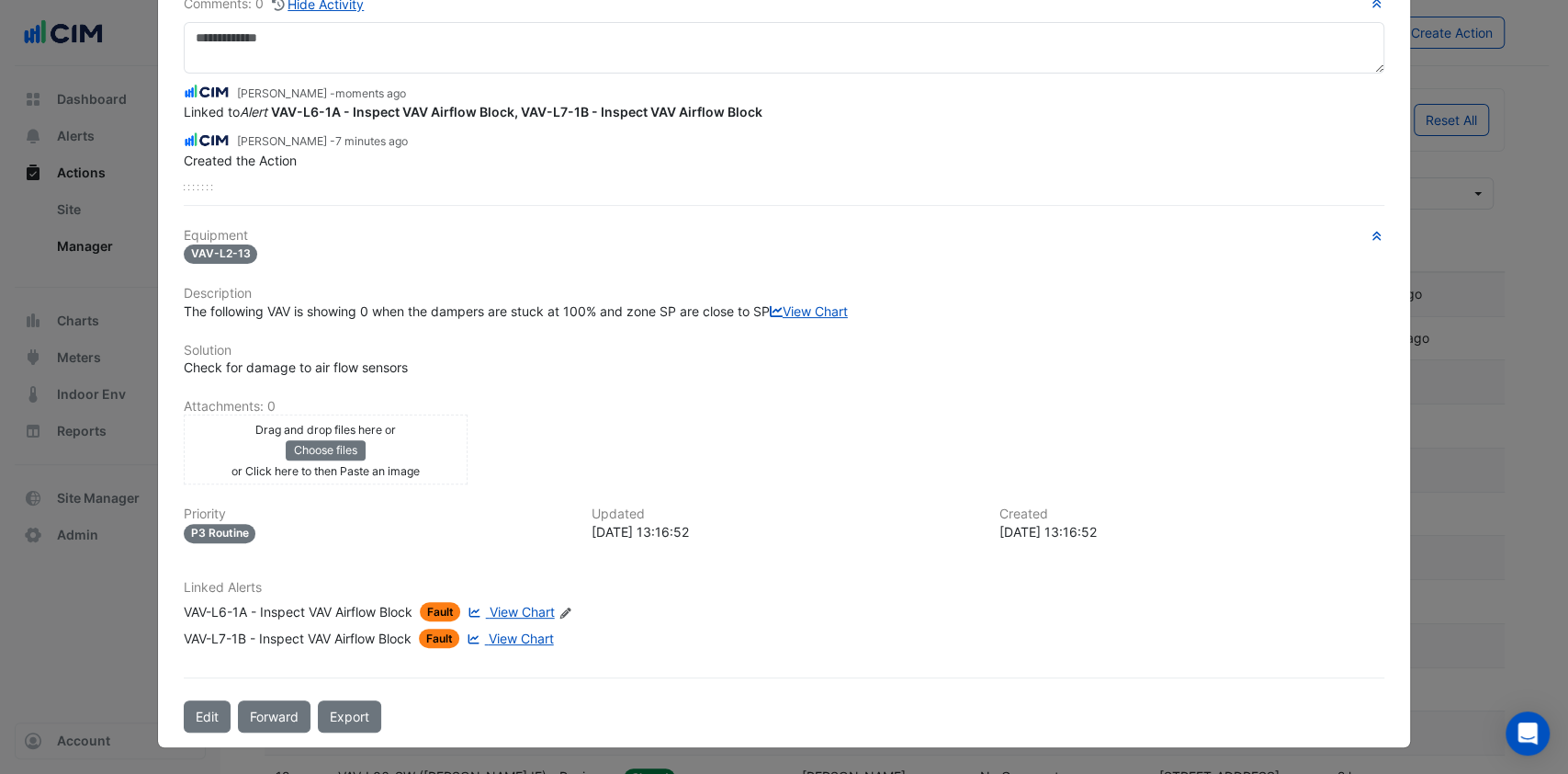
click at [197, 726] on button "Edit" at bounding box center [207, 716] width 47 height 32
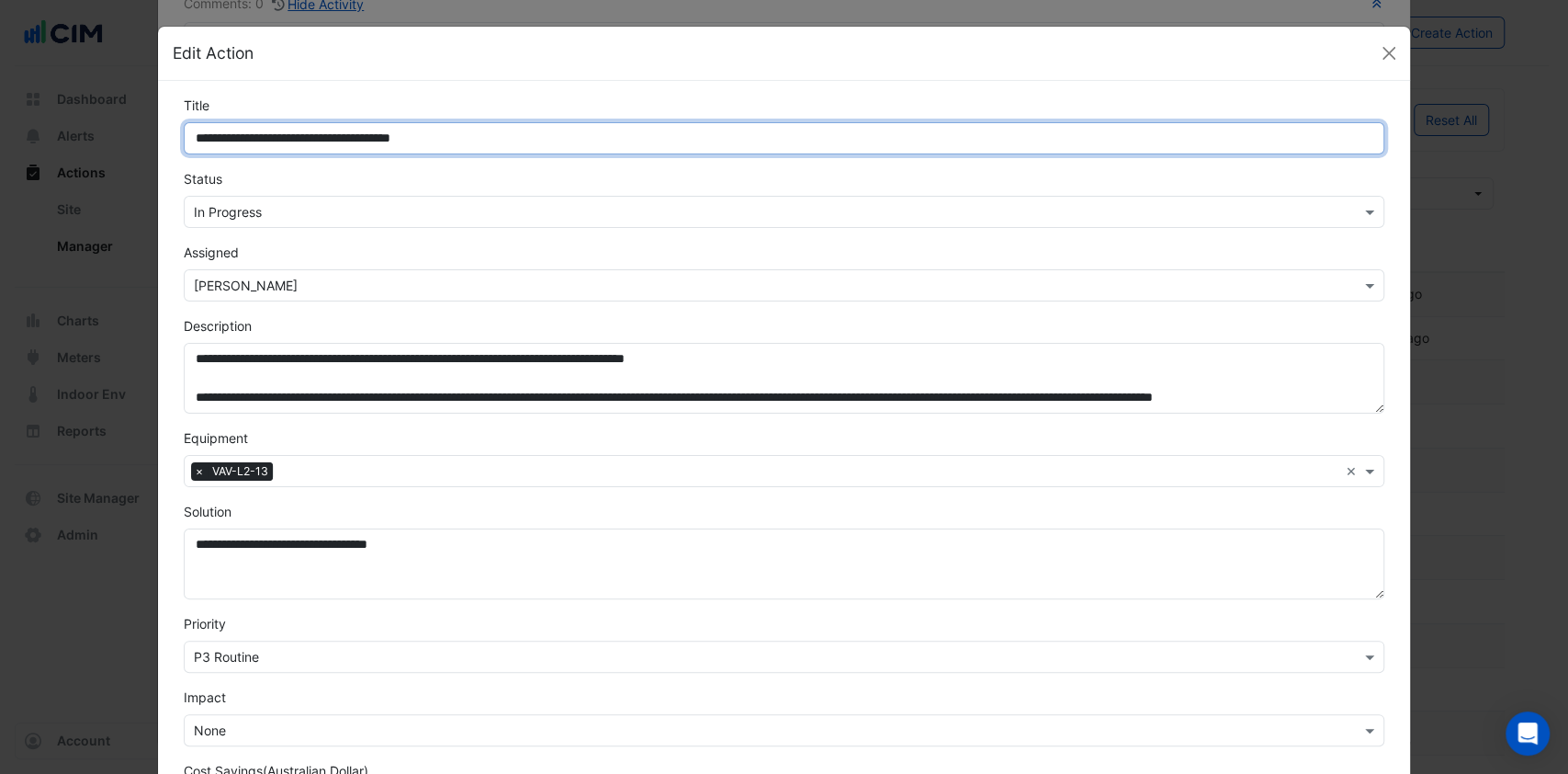
drag, startPoint x: 256, startPoint y: 137, endPoint x: 167, endPoint y: 136, distance: 89.0
click at [173, 136] on div "**********" at bounding box center [784, 124] width 1224 height 59
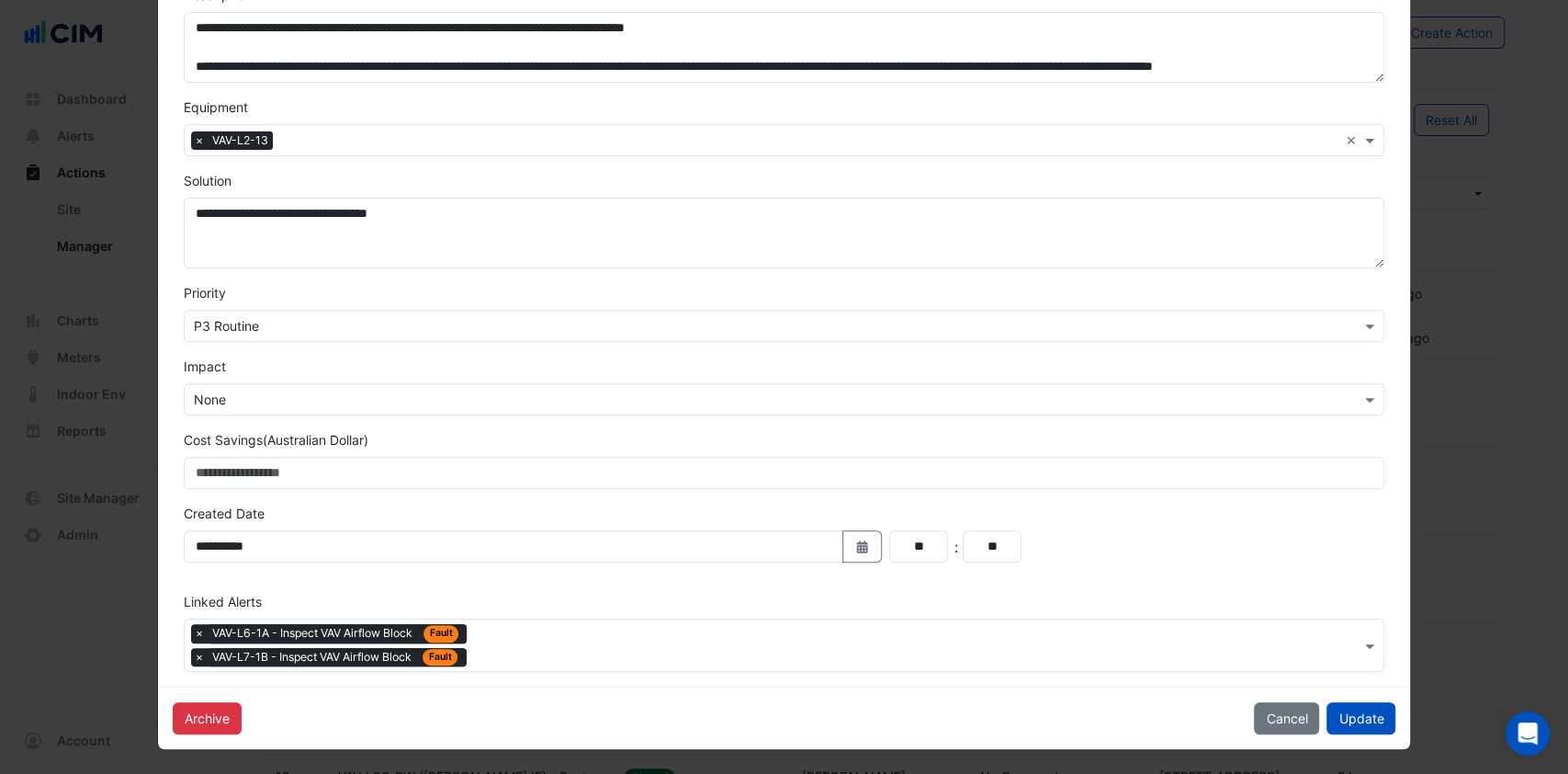
type input "**********"
click at [1358, 716] on button "Update" at bounding box center [1360, 718] width 69 height 32
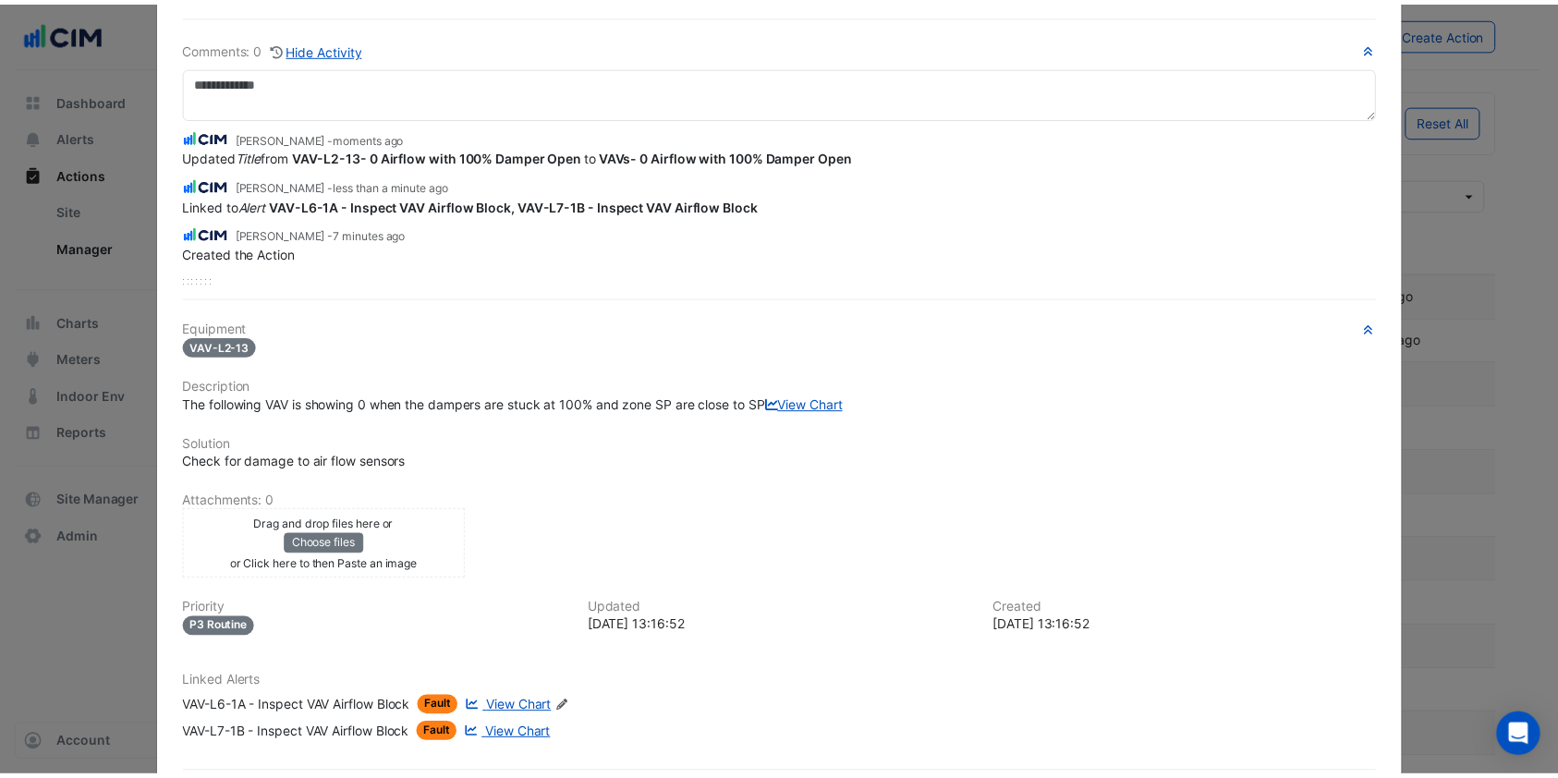
scroll to position [0, 0]
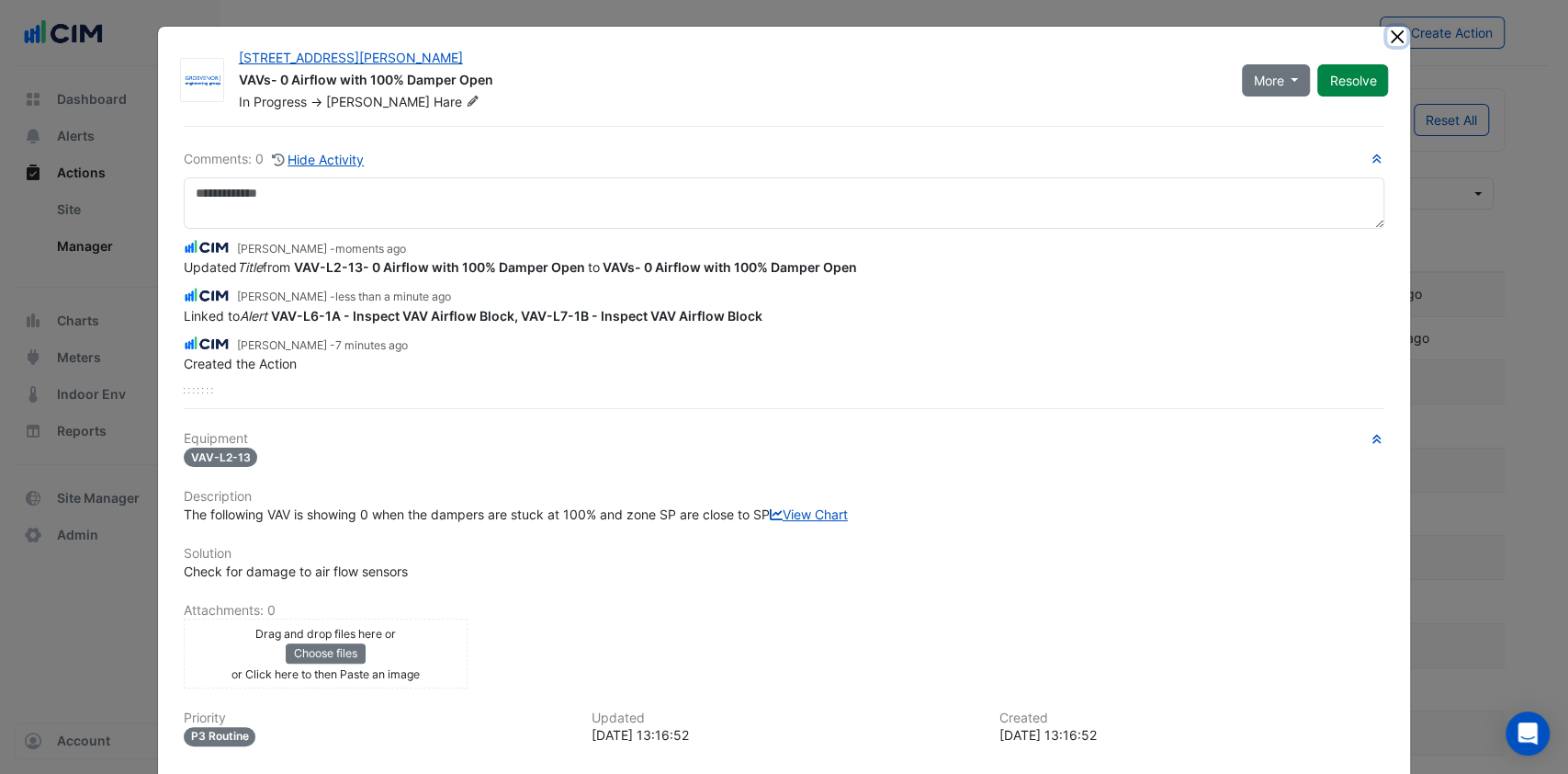
click at [1397, 35] on button "Close" at bounding box center [1396, 36] width 19 height 19
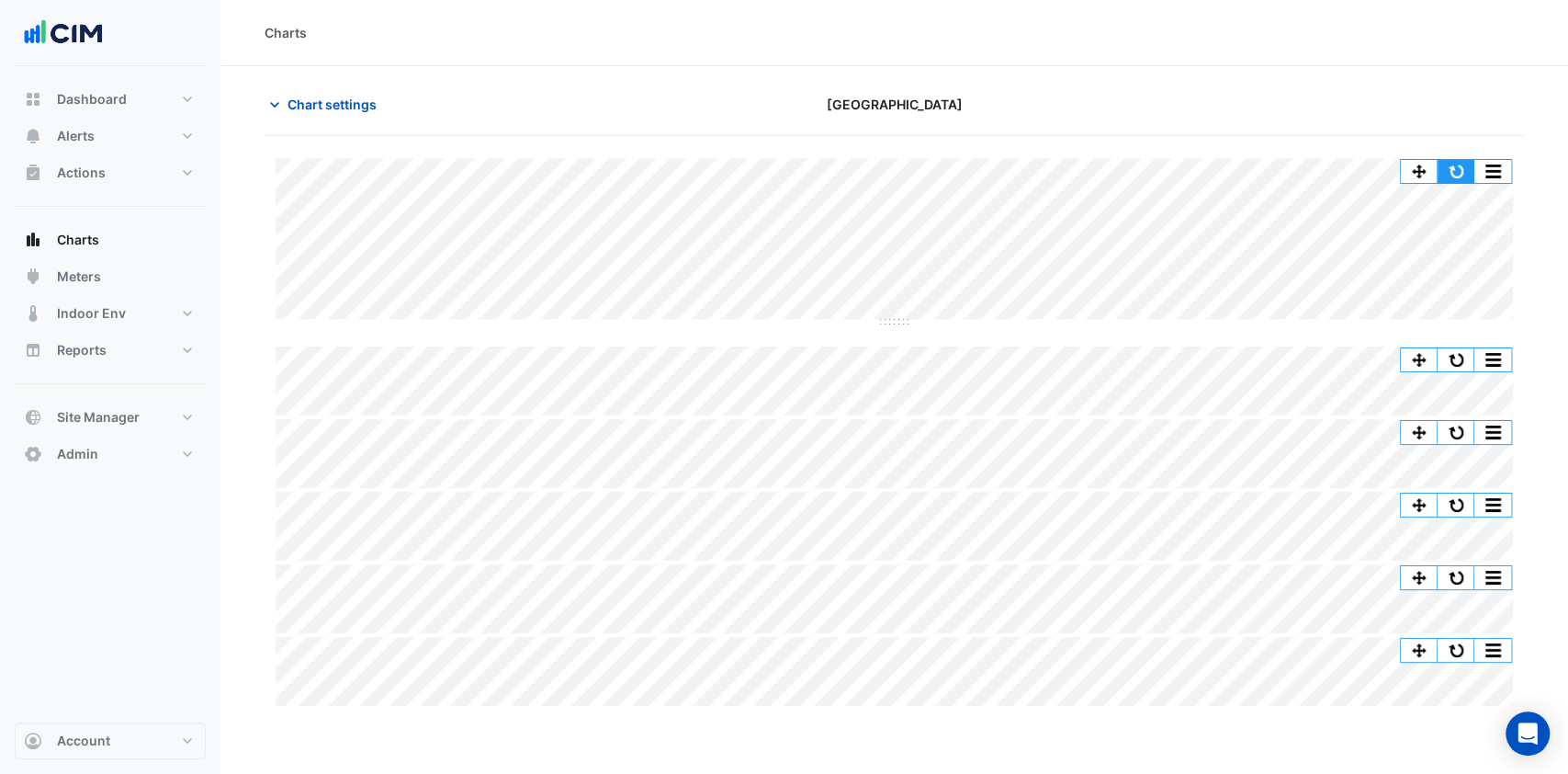
click at [1470, 175] on button "button" at bounding box center [1456, 171] width 37 height 23
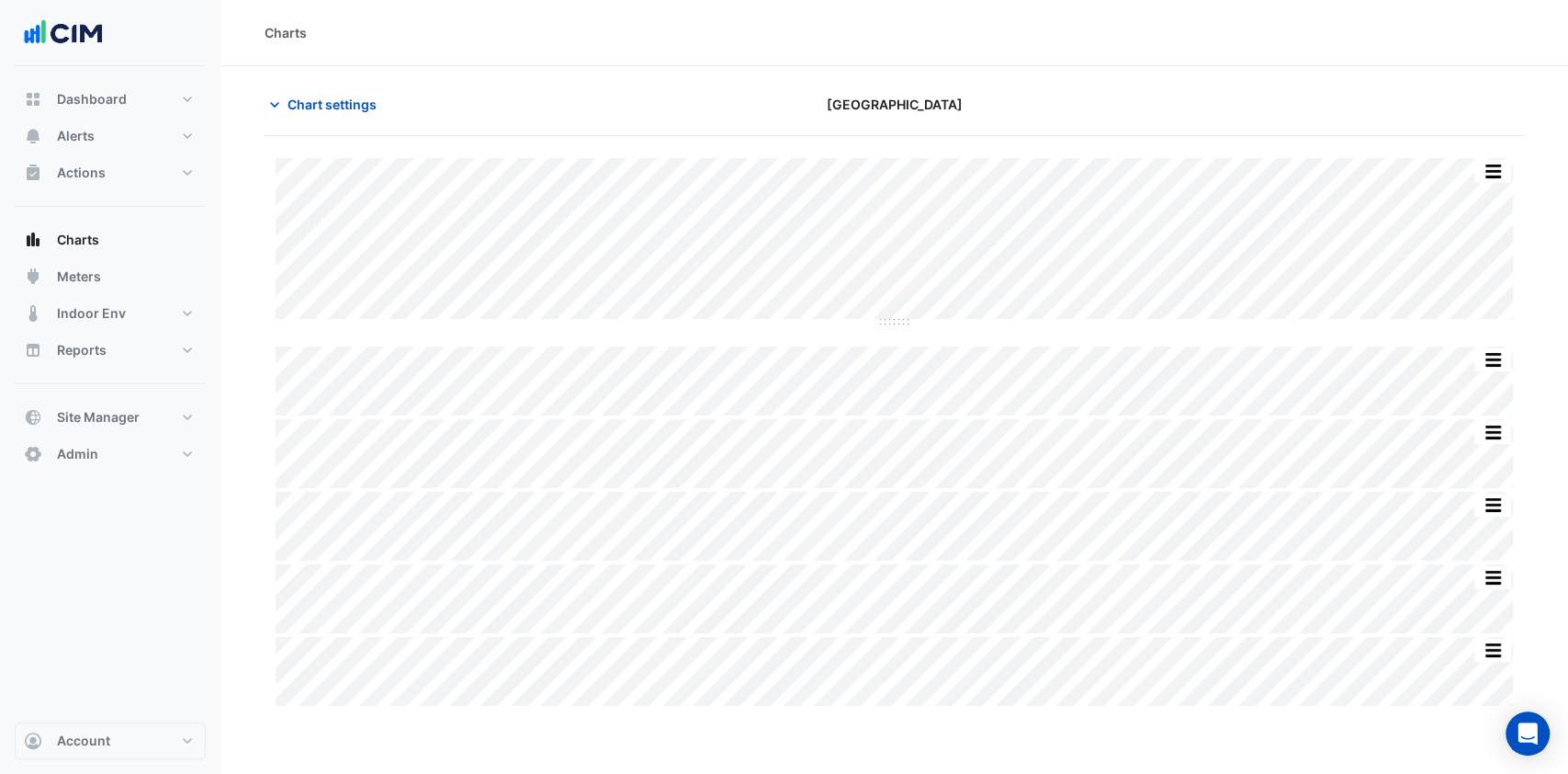
click at [332, 92] on button "Chart settings" at bounding box center [326, 104] width 124 height 32
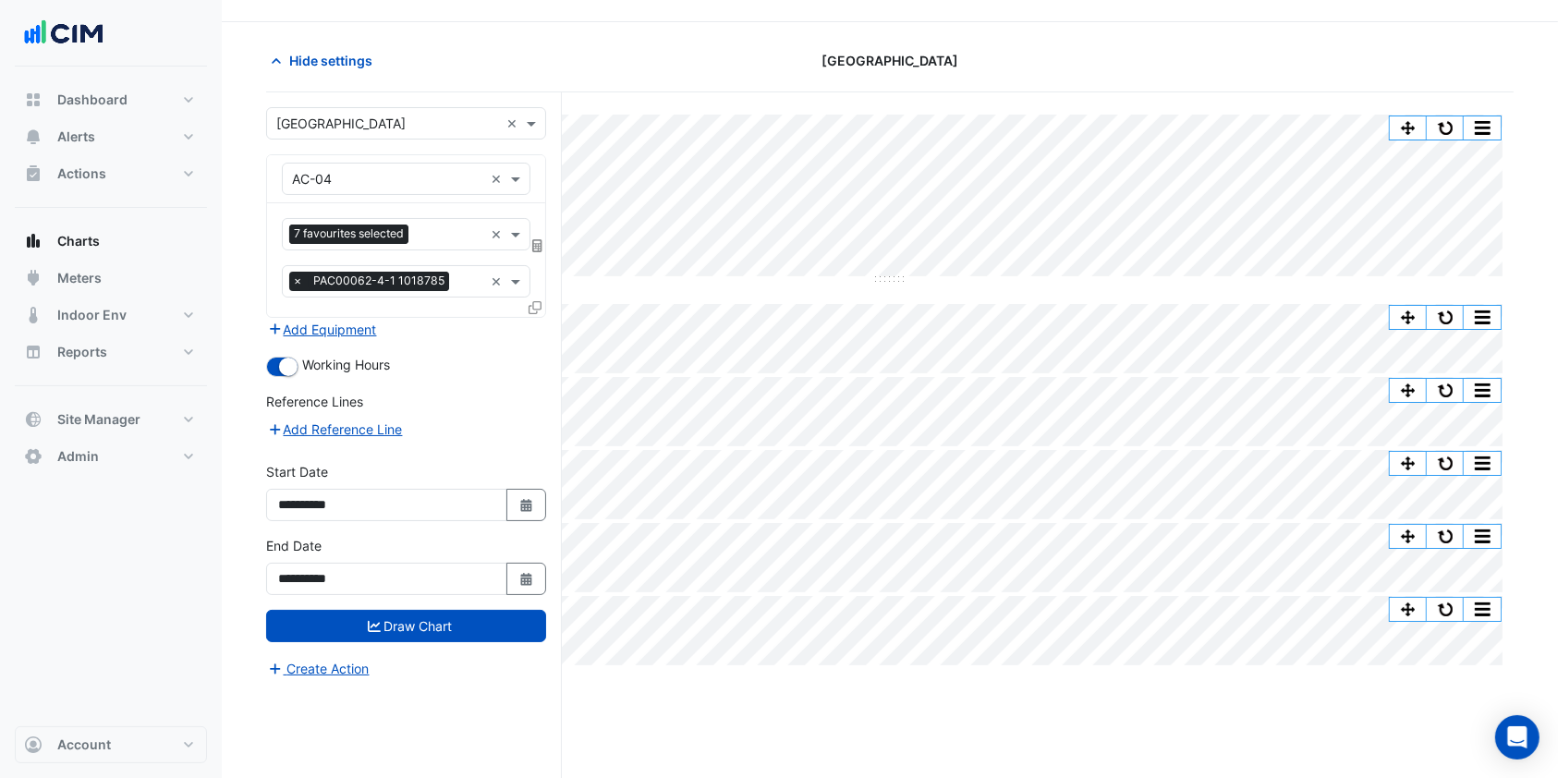
scroll to position [69, 0]
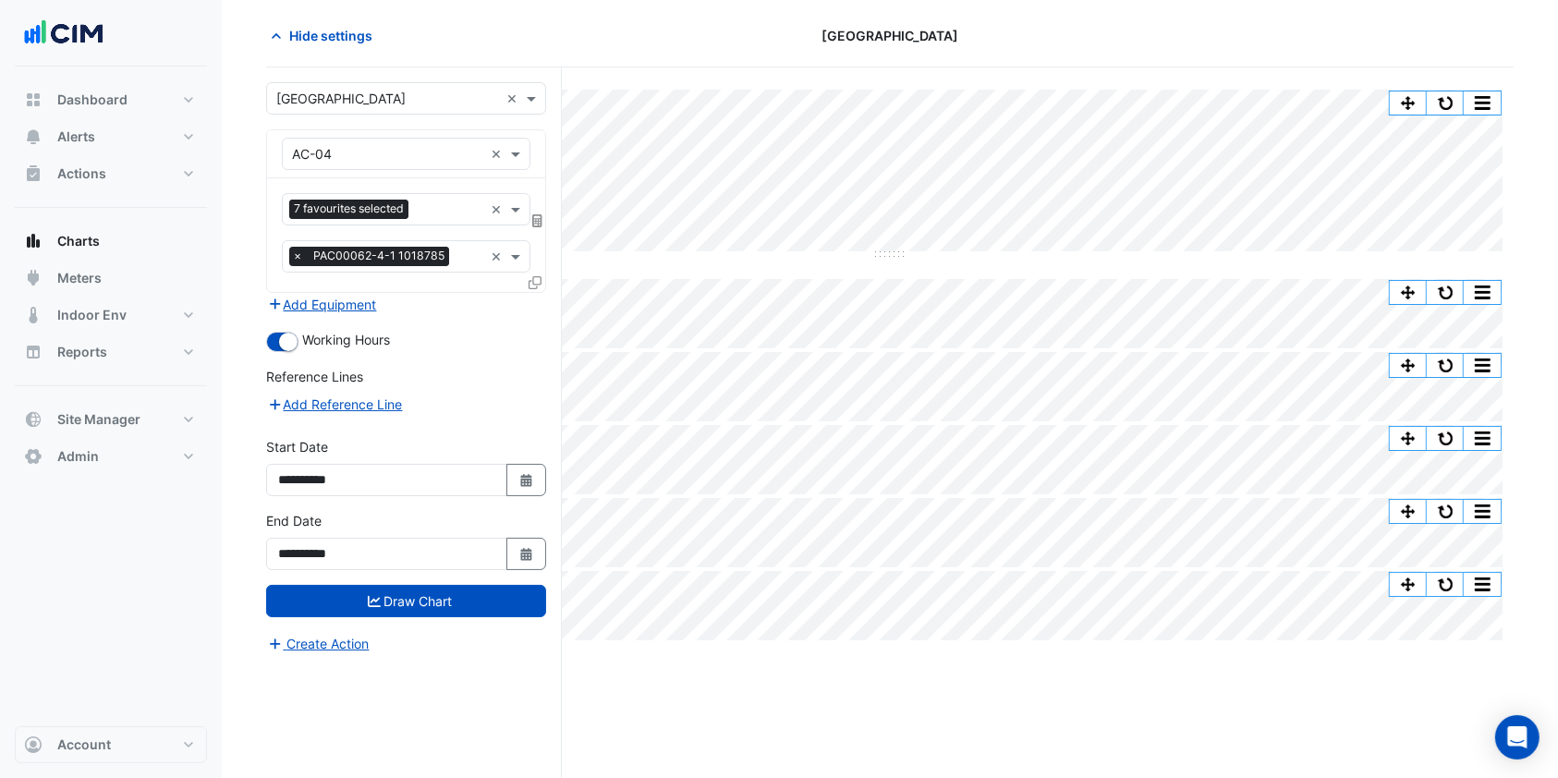
click at [510, 480] on button "Select Date" at bounding box center [526, 480] width 41 height 32
select select "*"
select select "****"
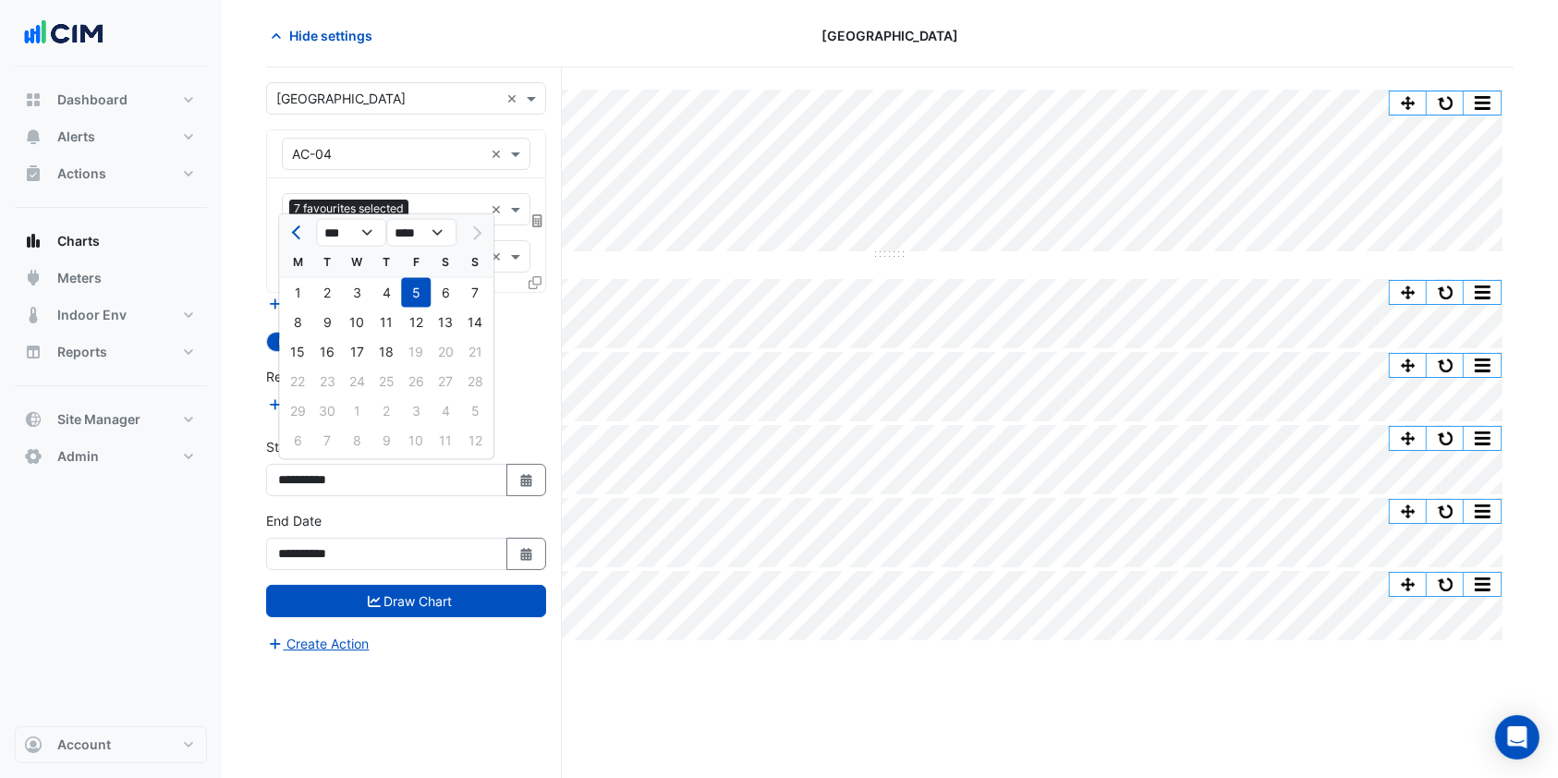
click at [338, 35] on span "Hide settings" at bounding box center [330, 35] width 83 height 19
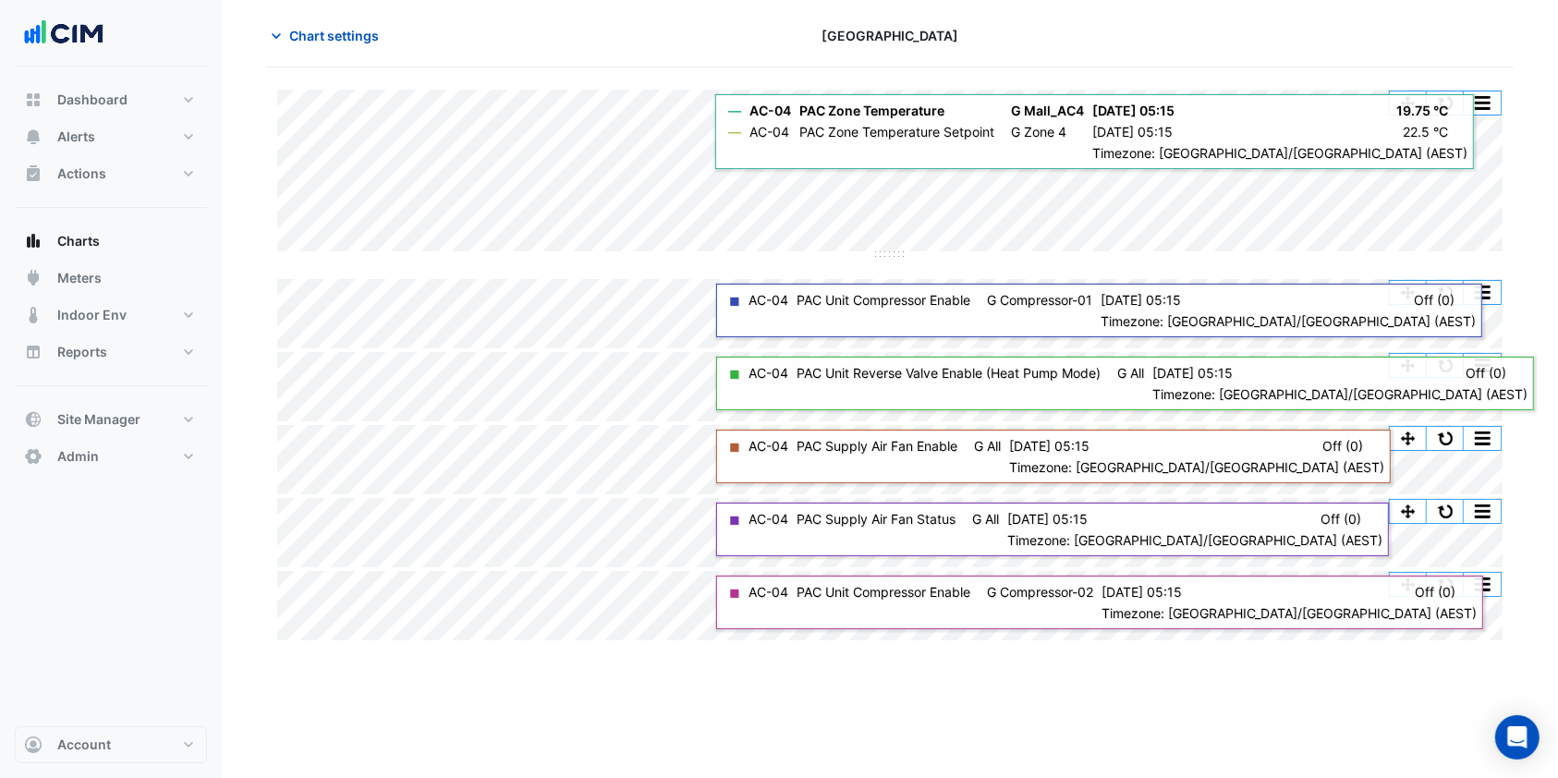
scroll to position [0, 0]
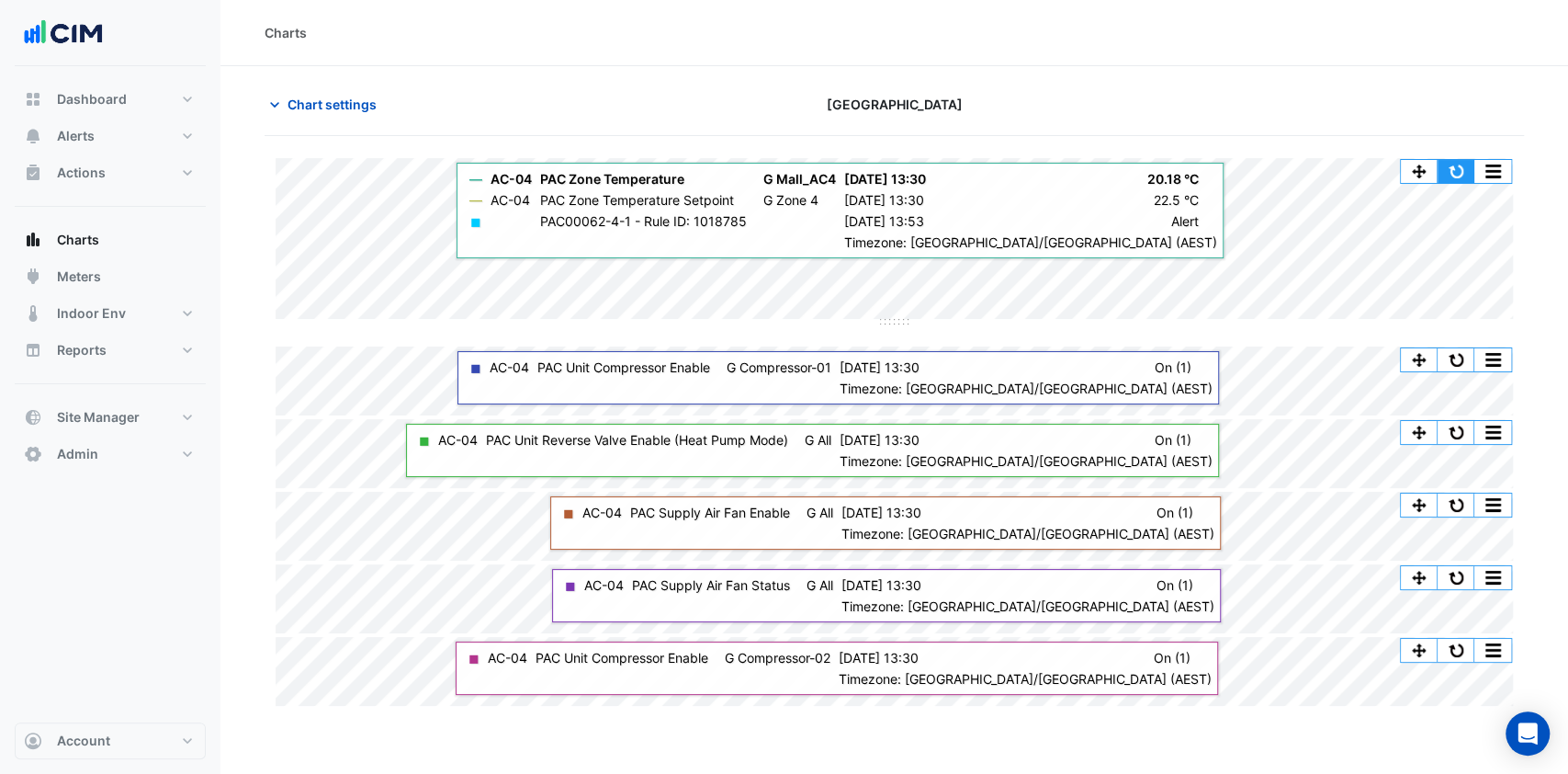
click at [1449, 181] on button "button" at bounding box center [1456, 171] width 37 height 23
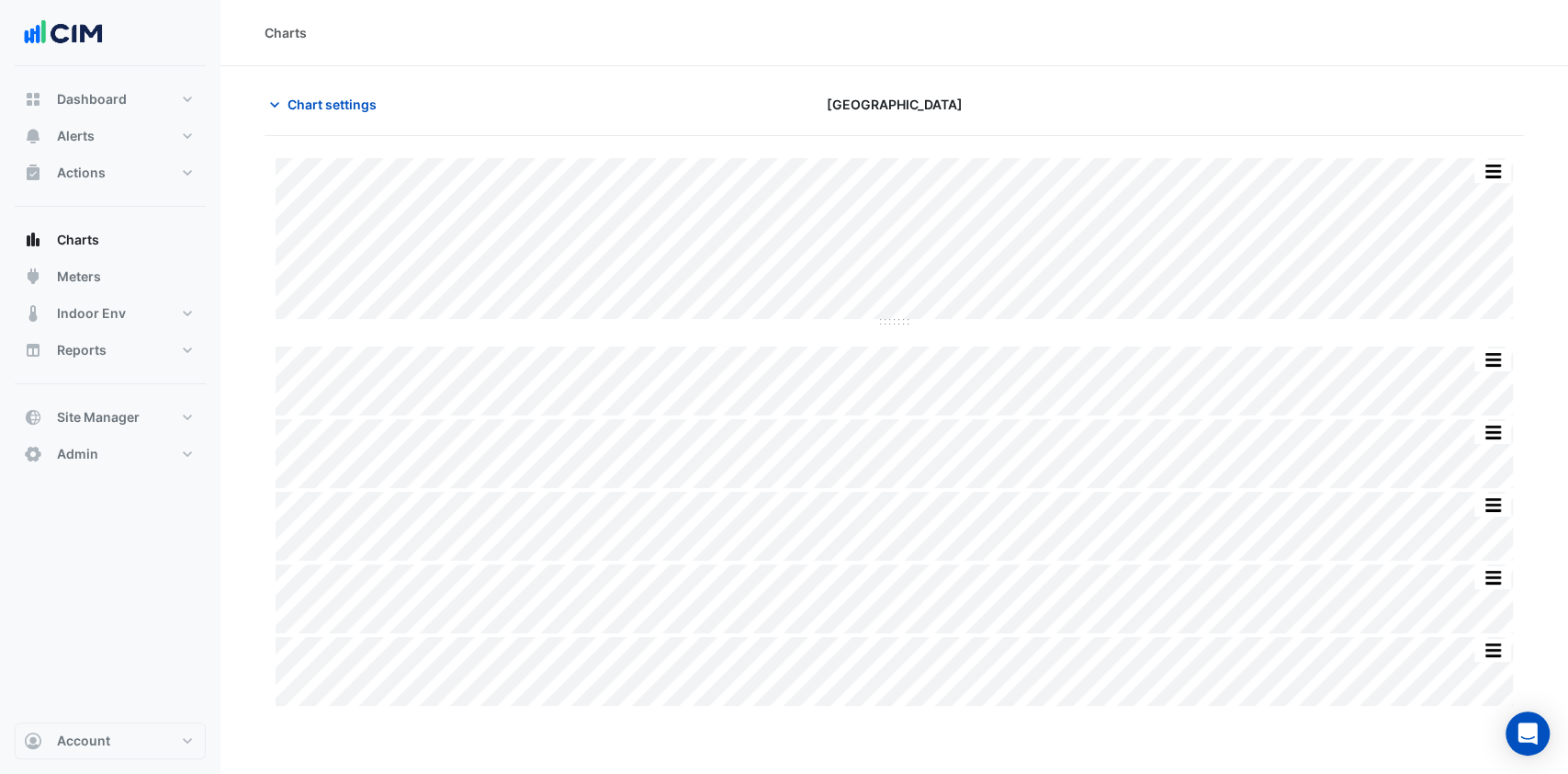
click at [354, 101] on span "Chart settings" at bounding box center [332, 103] width 89 height 19
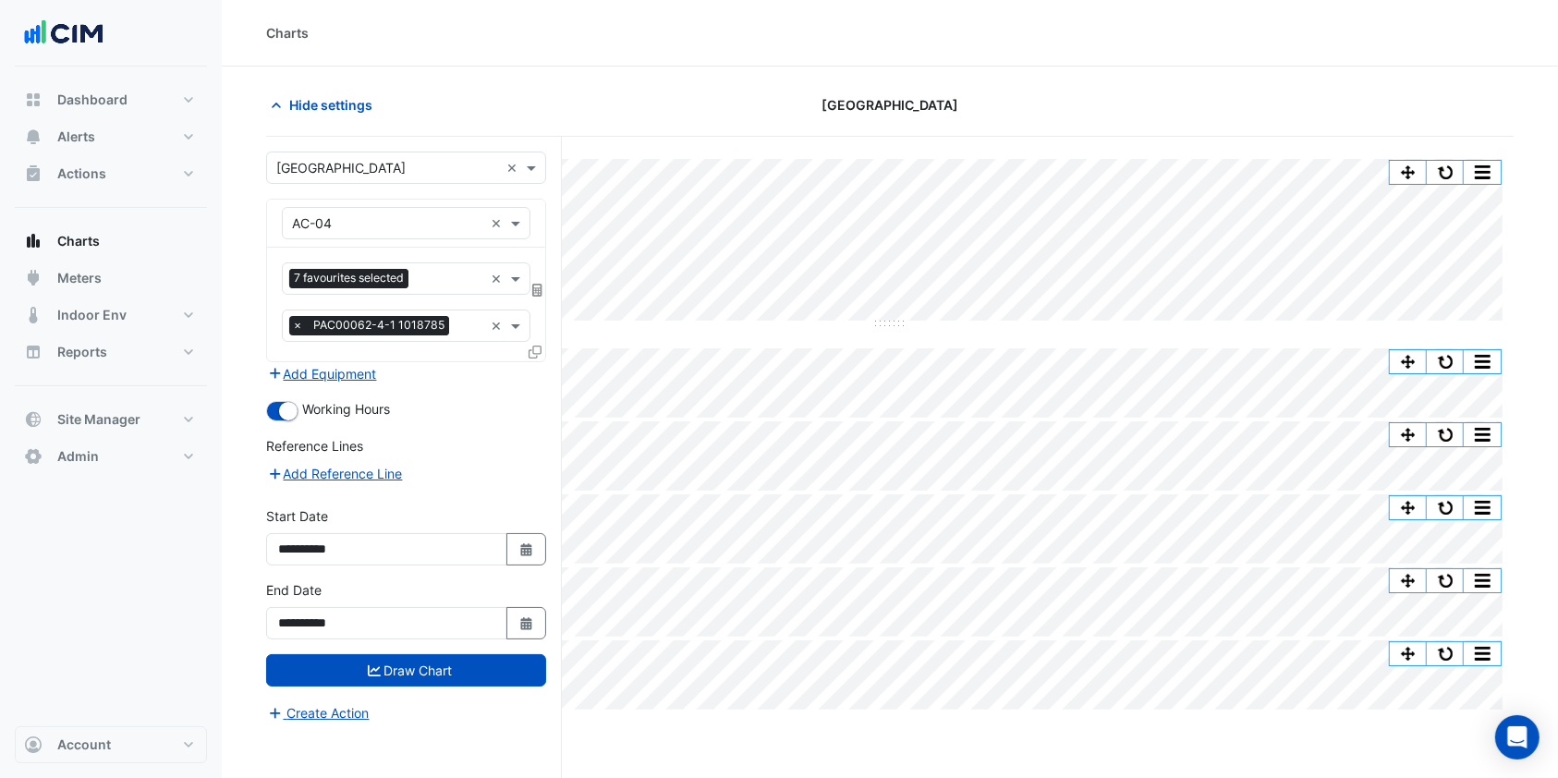
click at [533, 349] on icon at bounding box center [535, 352] width 13 height 13
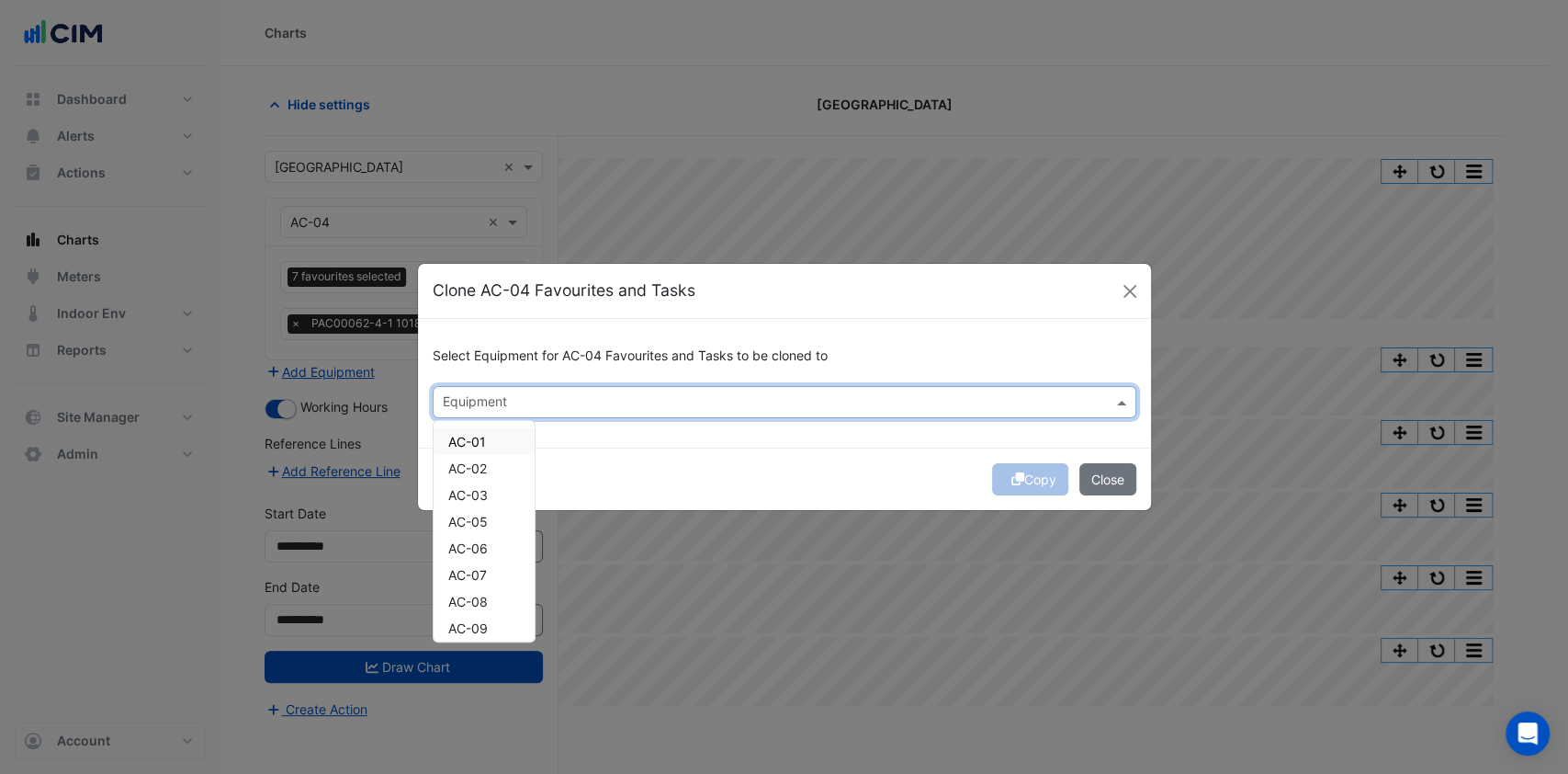
click at [524, 397] on input "text" at bounding box center [774, 403] width 662 height 19
click at [497, 526] on div "AC-05" at bounding box center [484, 521] width 101 height 27
click at [1007, 478] on div "Copy Close" at bounding box center [784, 479] width 733 height 63
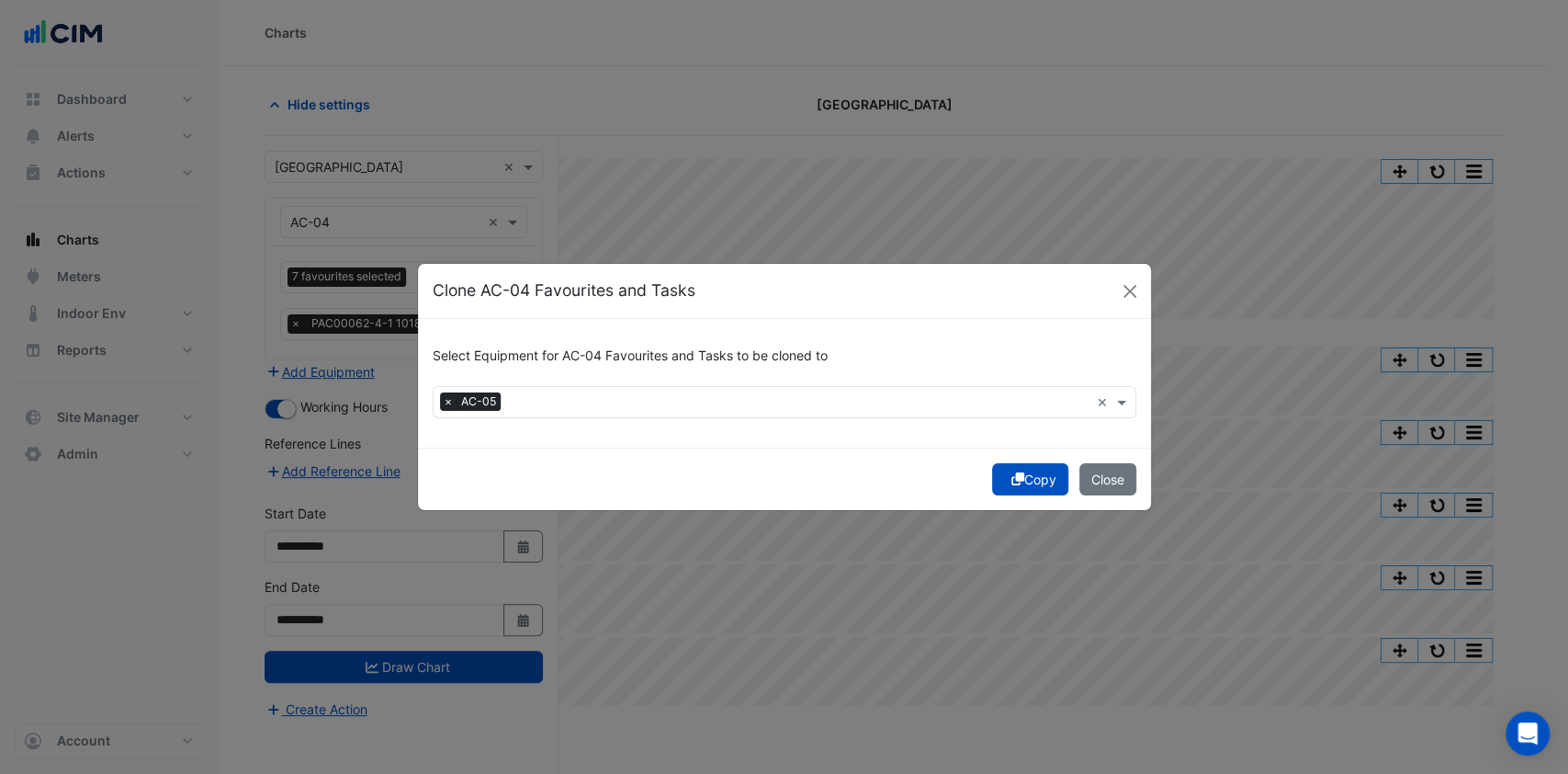
click at [1026, 479] on button "Copy" at bounding box center [1030, 480] width 77 height 32
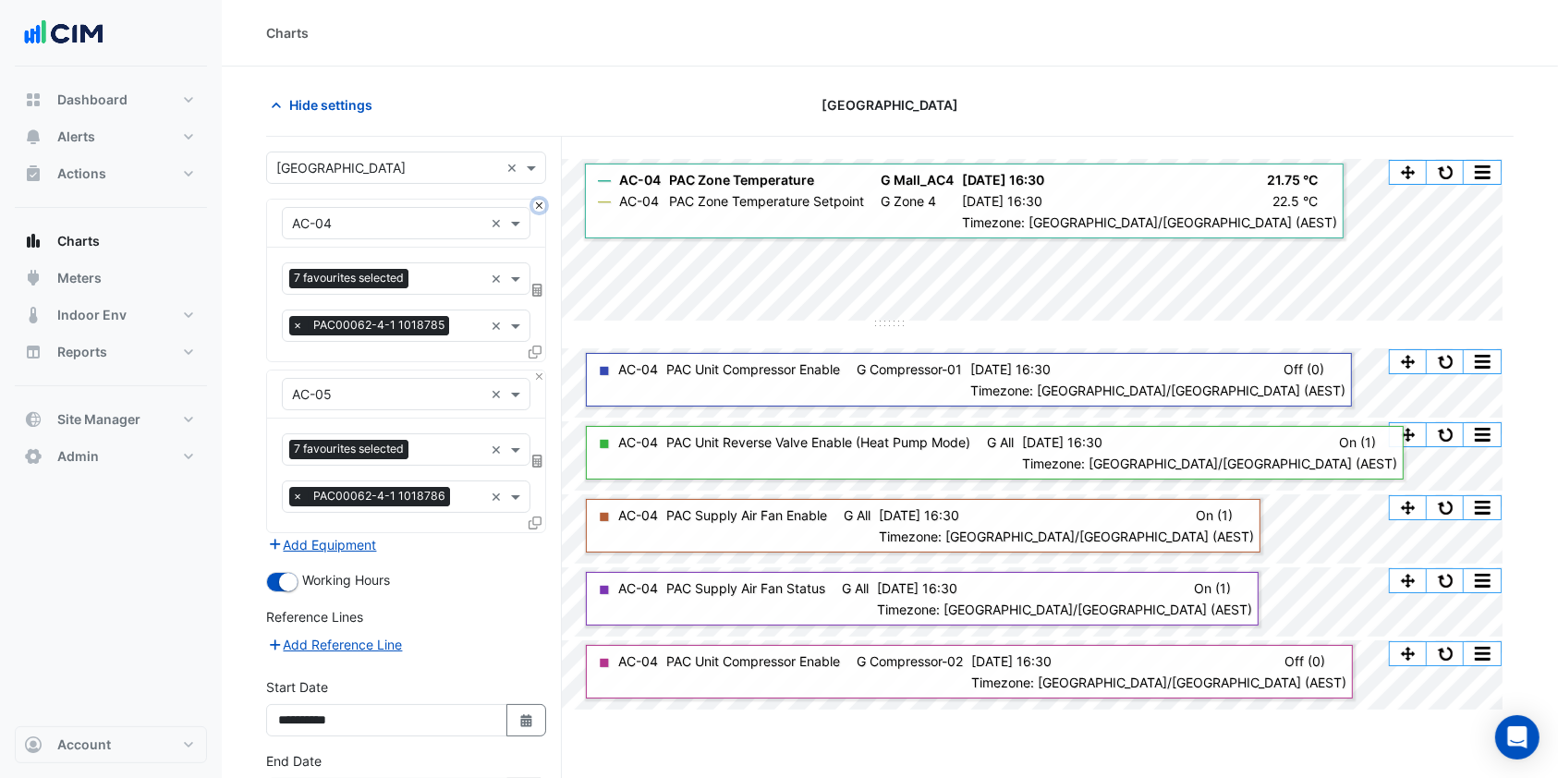
click at [537, 206] on button "Close" at bounding box center [539, 206] width 12 height 12
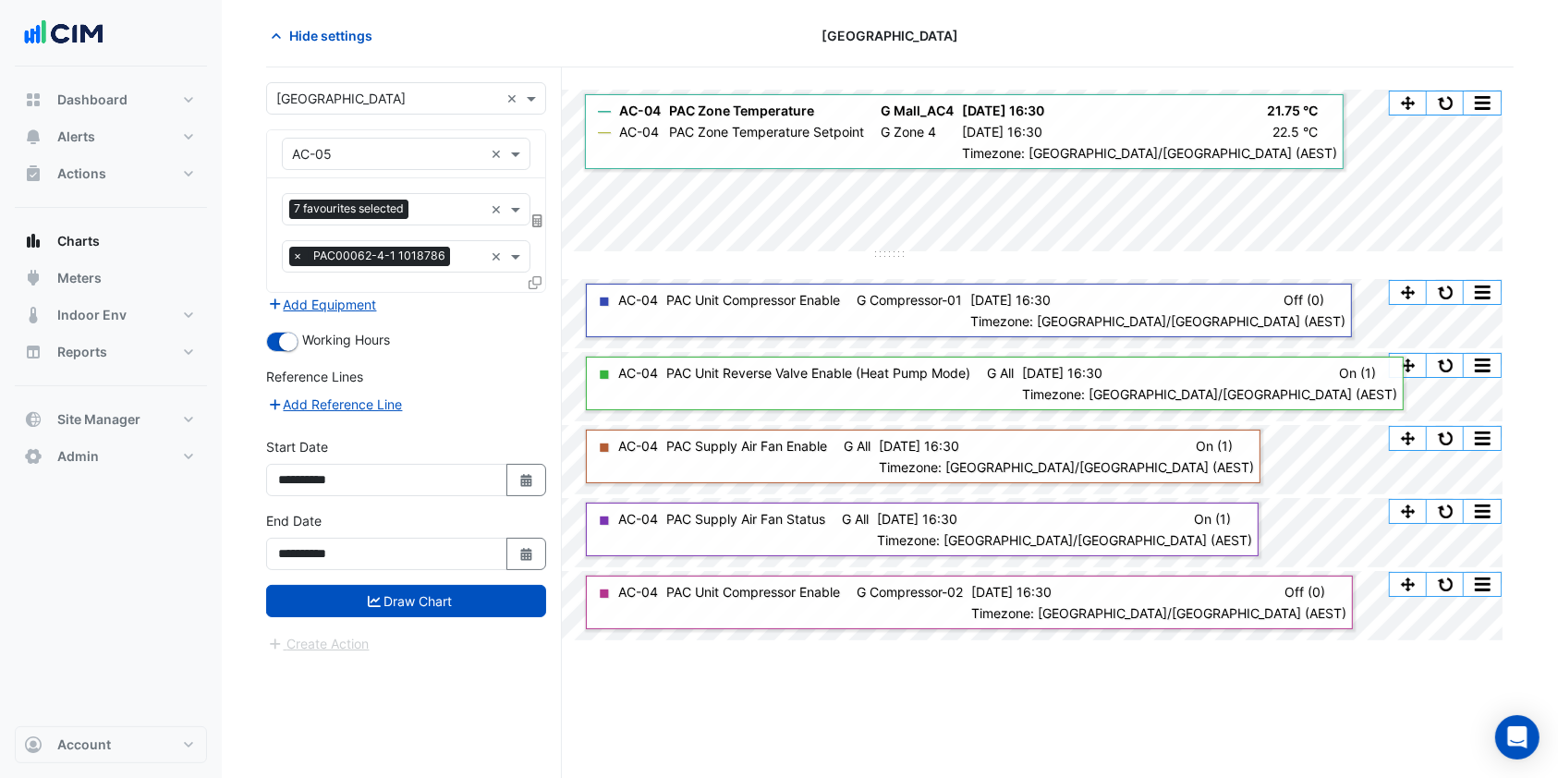
drag, startPoint x: 395, startPoint y: 599, endPoint x: 468, endPoint y: 541, distance: 92.6
click at [396, 599] on button "Draw Chart" at bounding box center [406, 601] width 280 height 32
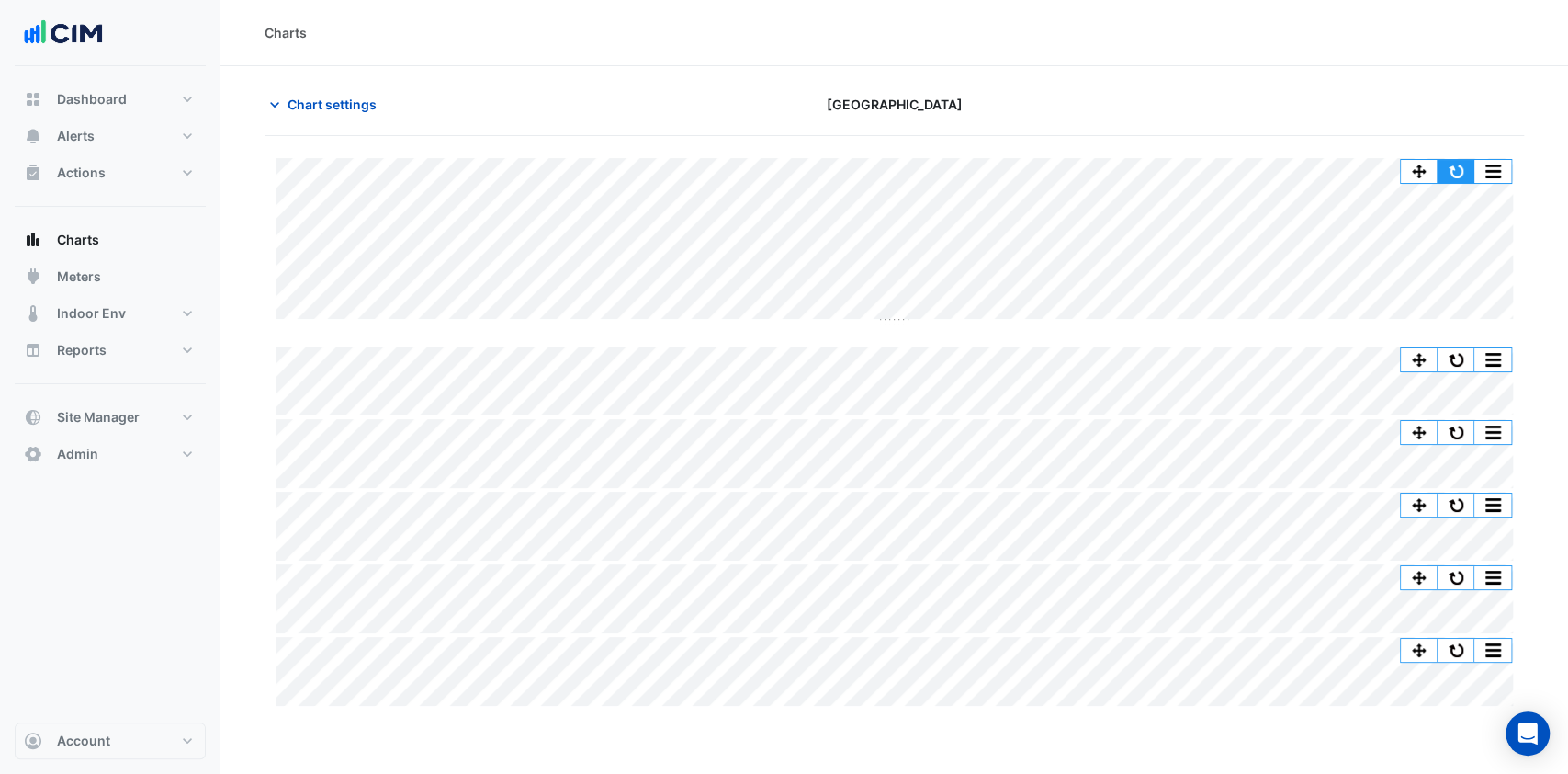
click at [1448, 168] on button "button" at bounding box center [1456, 171] width 37 height 23
click at [1457, 163] on button "button" at bounding box center [1456, 171] width 37 height 23
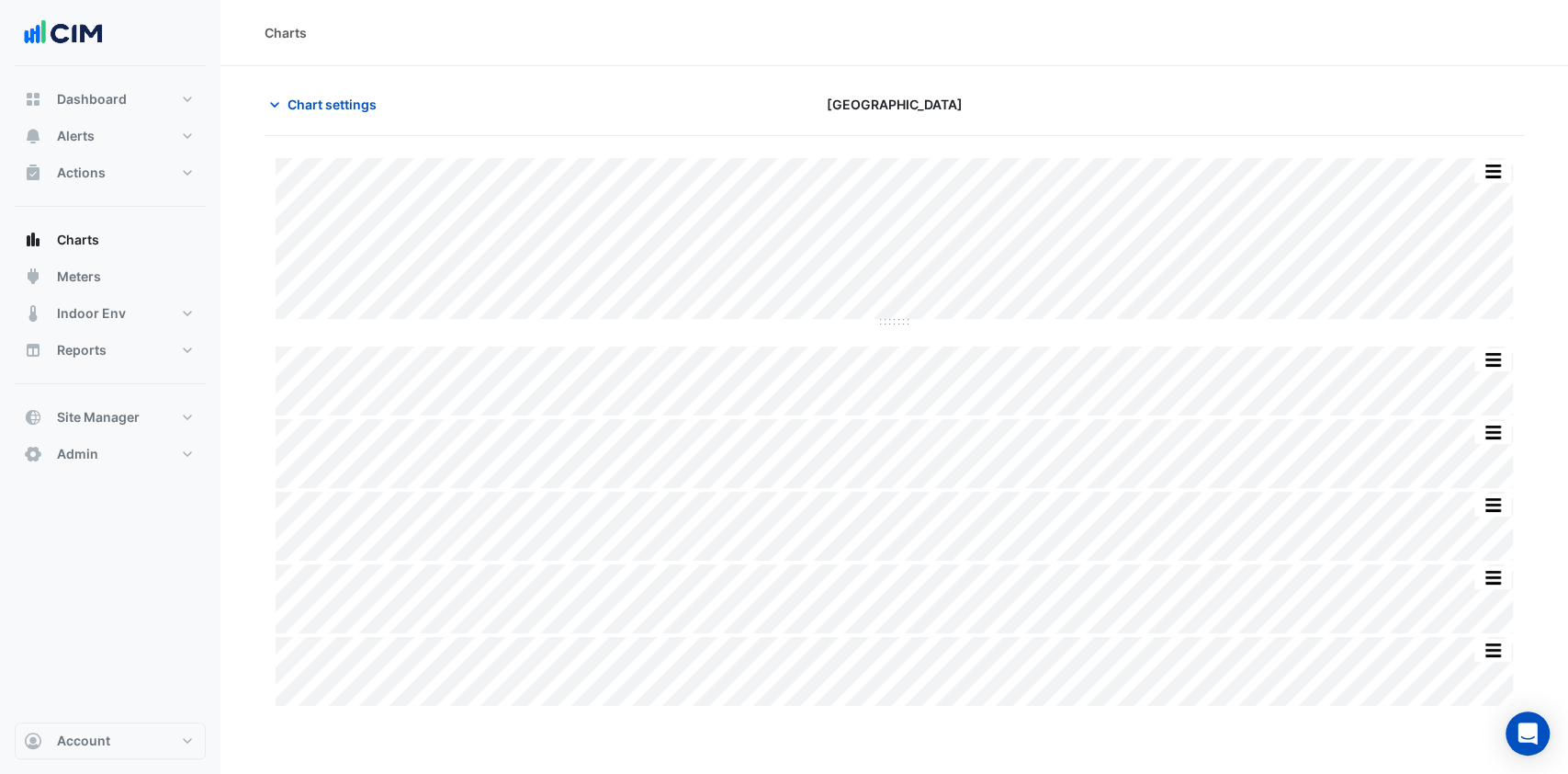
click at [381, 113] on button "Chart settings" at bounding box center [326, 104] width 124 height 32
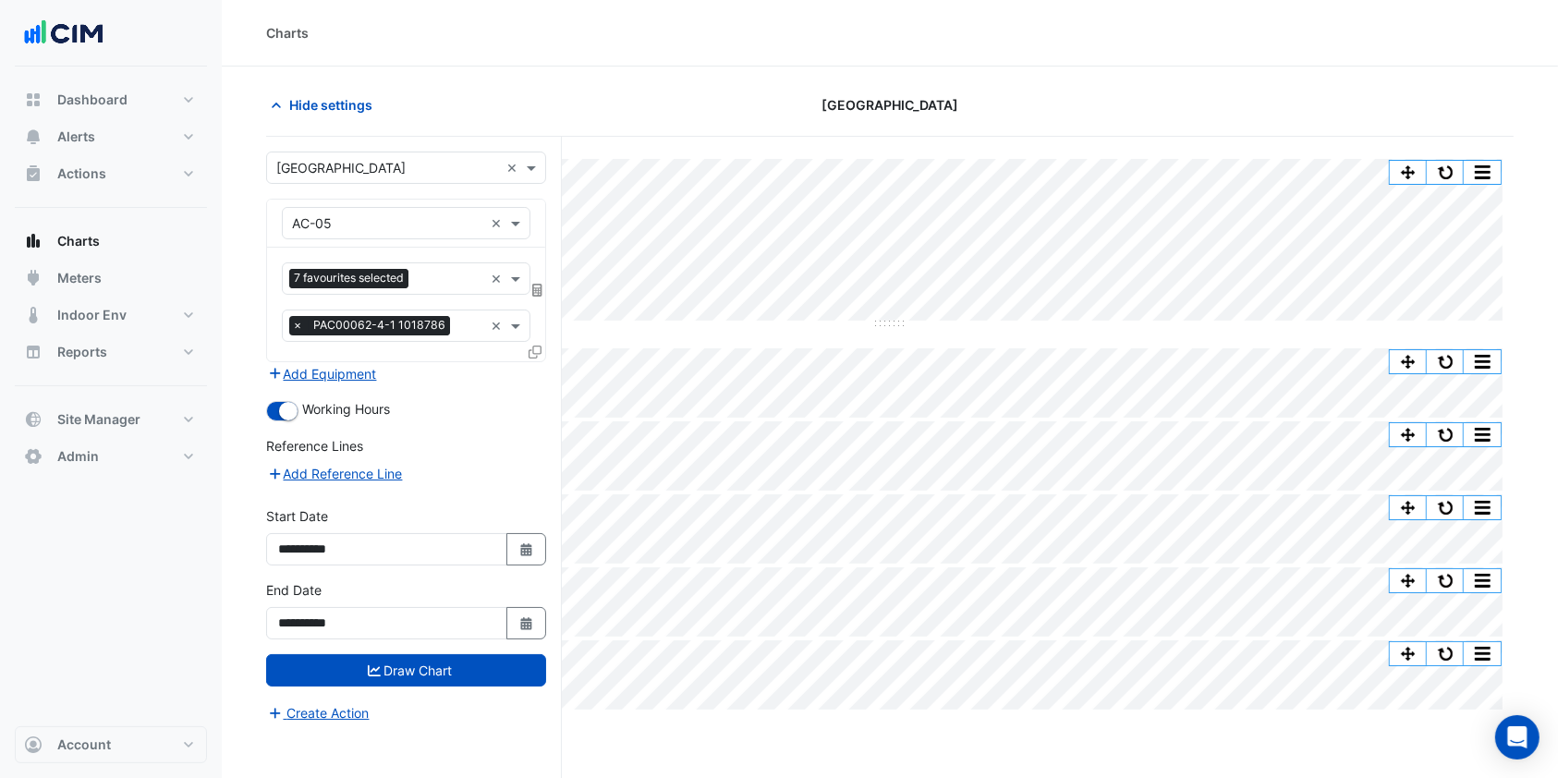
drag, startPoint x: 531, startPoint y: 549, endPoint x: 515, endPoint y: 536, distance: 21.1
click at [530, 550] on icon "button" at bounding box center [525, 549] width 11 height 13
select select "*"
select select "****"
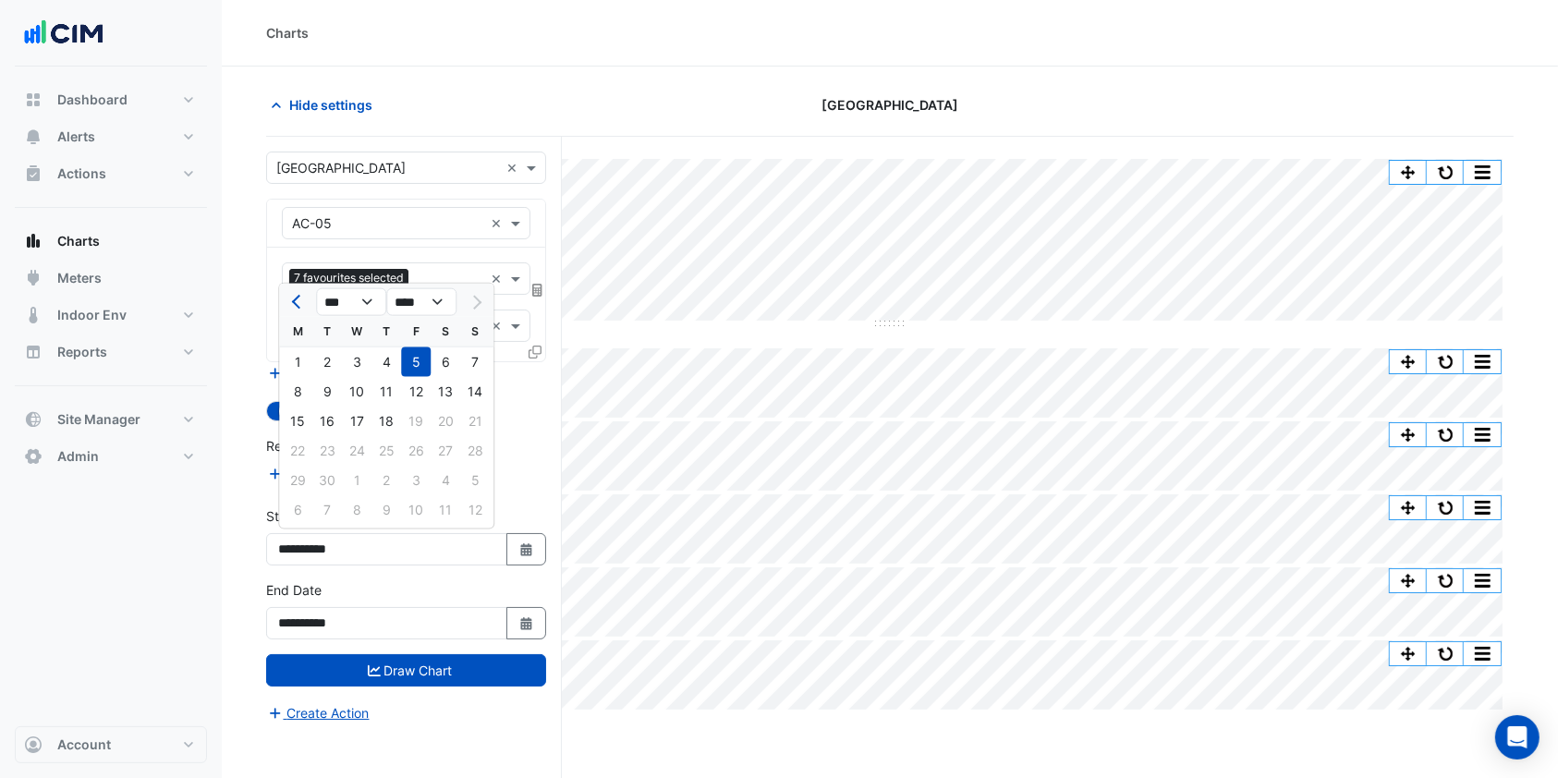
click at [287, 304] on button "Previous month" at bounding box center [297, 302] width 22 height 30
select select "*"
click at [418, 360] on div "1" at bounding box center [416, 362] width 30 height 30
type input "**********"
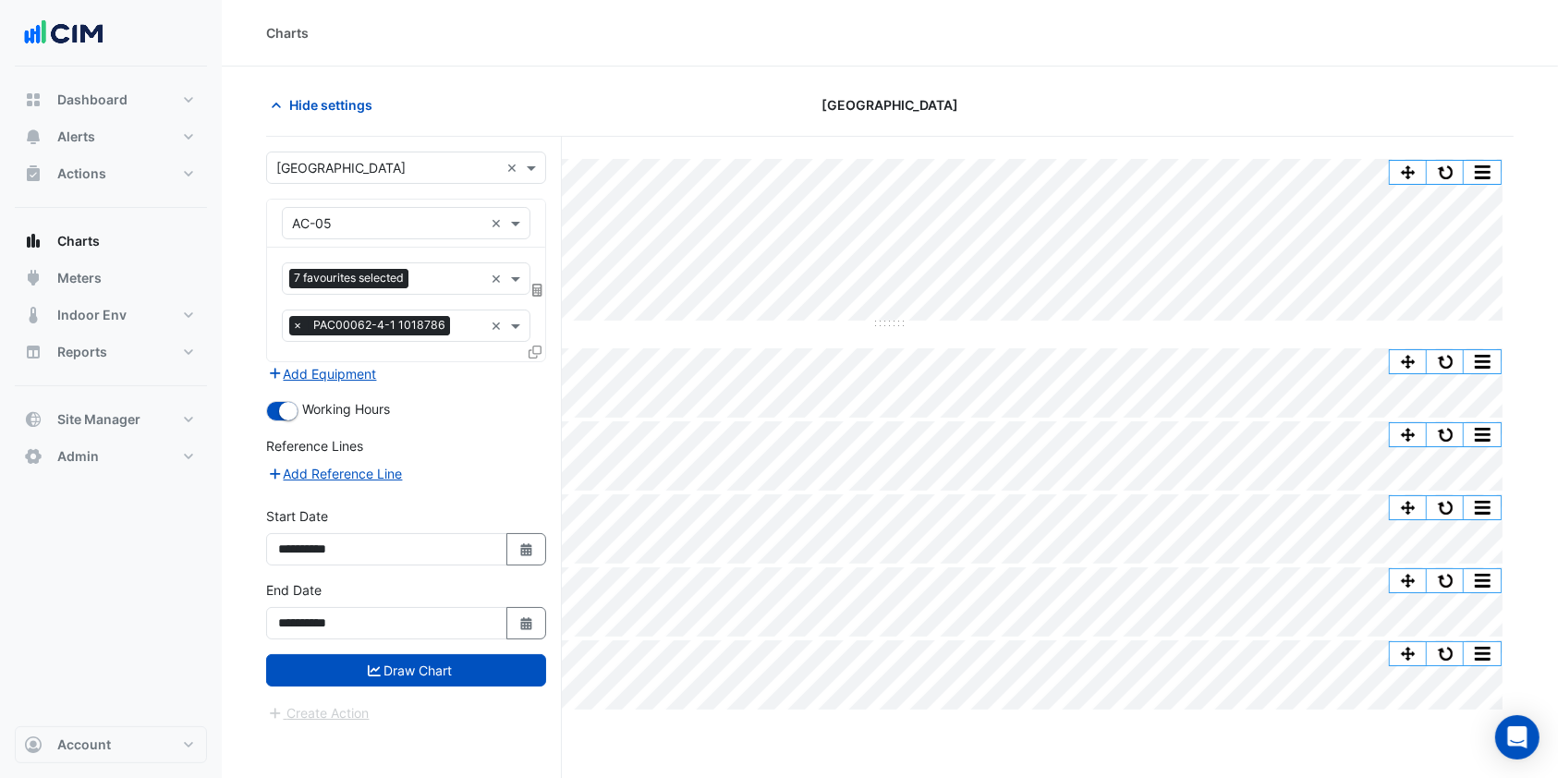
click at [390, 672] on button "Draw Chart" at bounding box center [406, 670] width 280 height 32
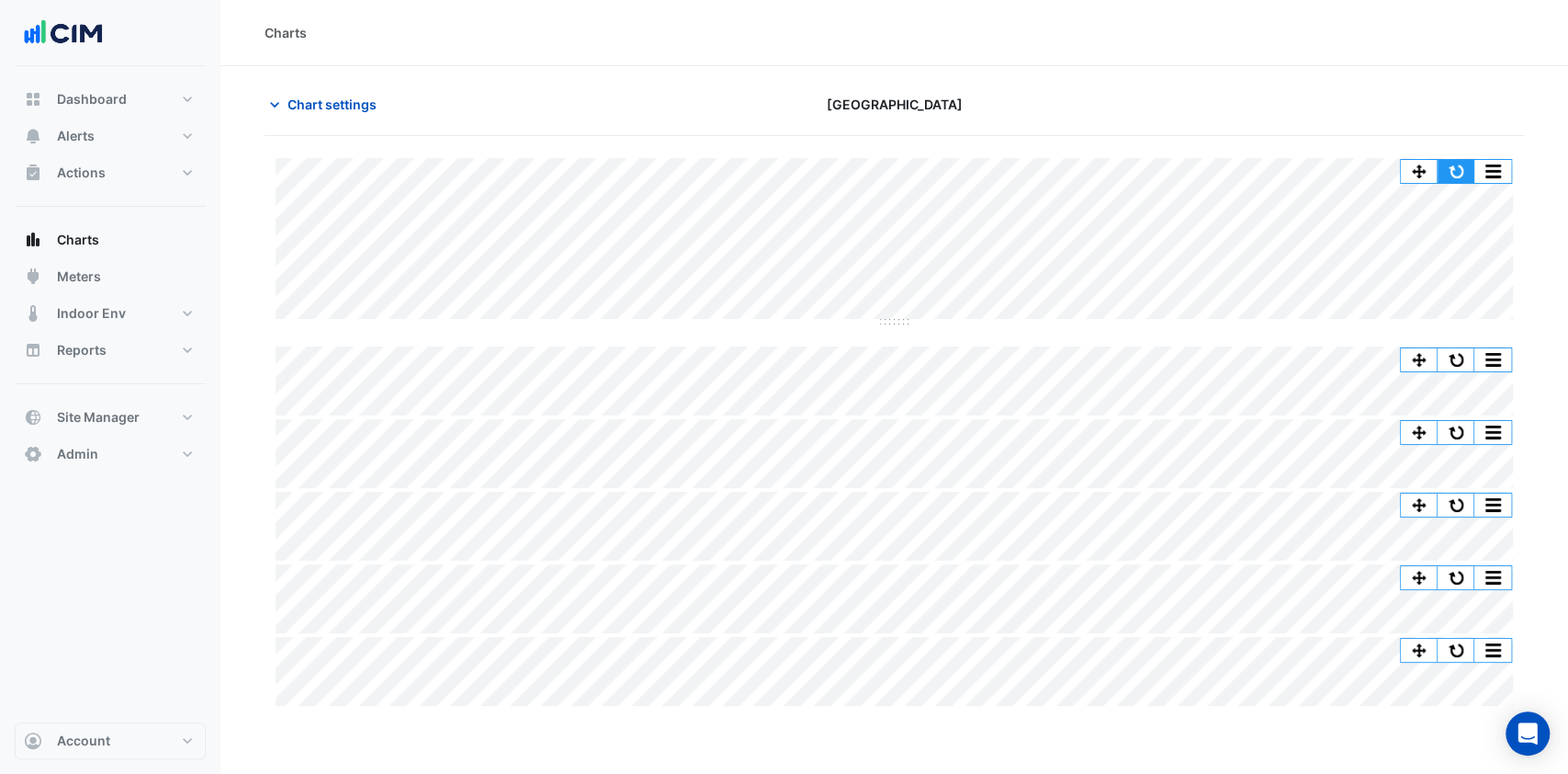
click at [1451, 168] on button "button" at bounding box center [1456, 171] width 37 height 23
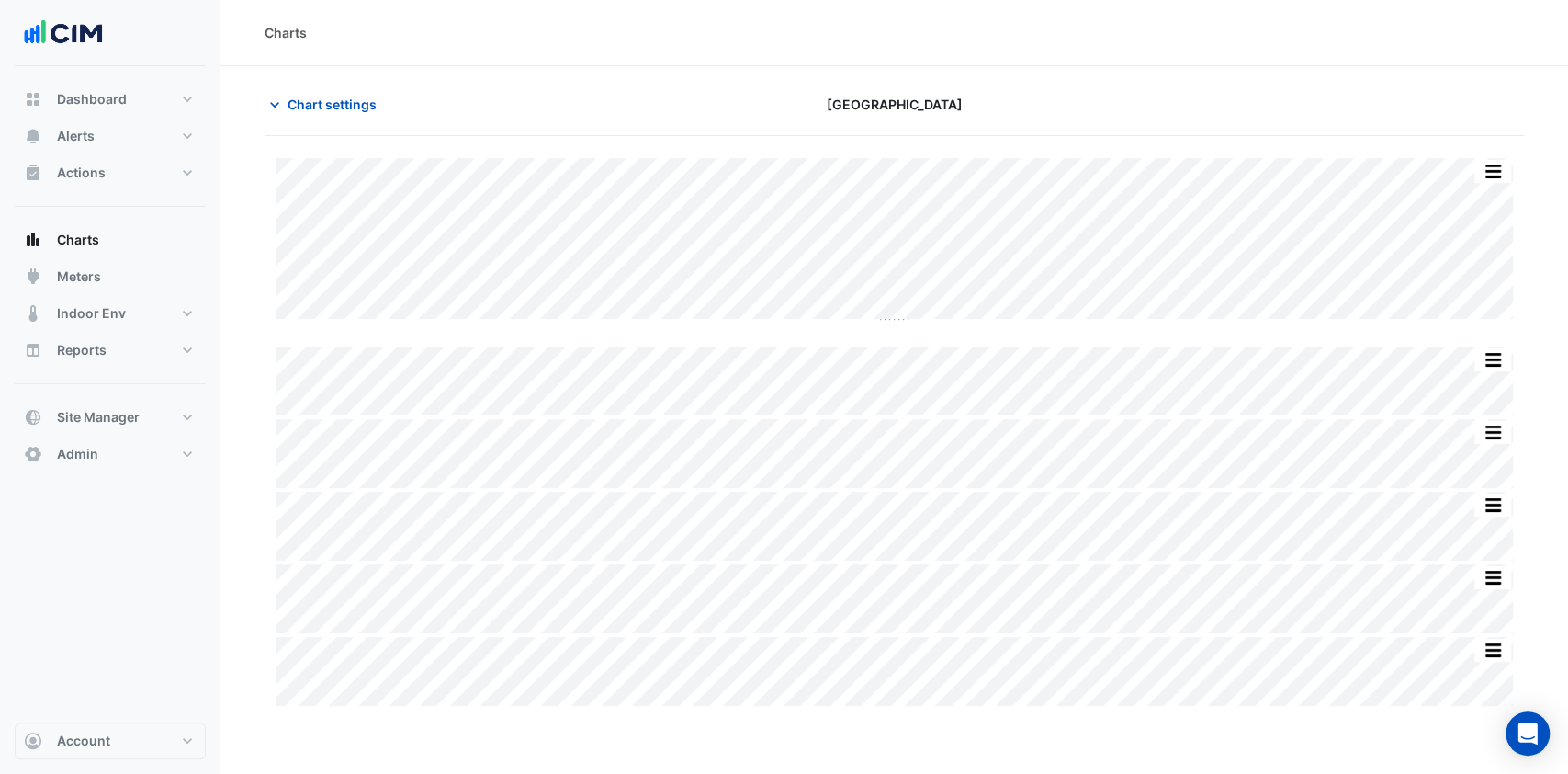
click at [314, 105] on span "Chart settings" at bounding box center [332, 103] width 89 height 19
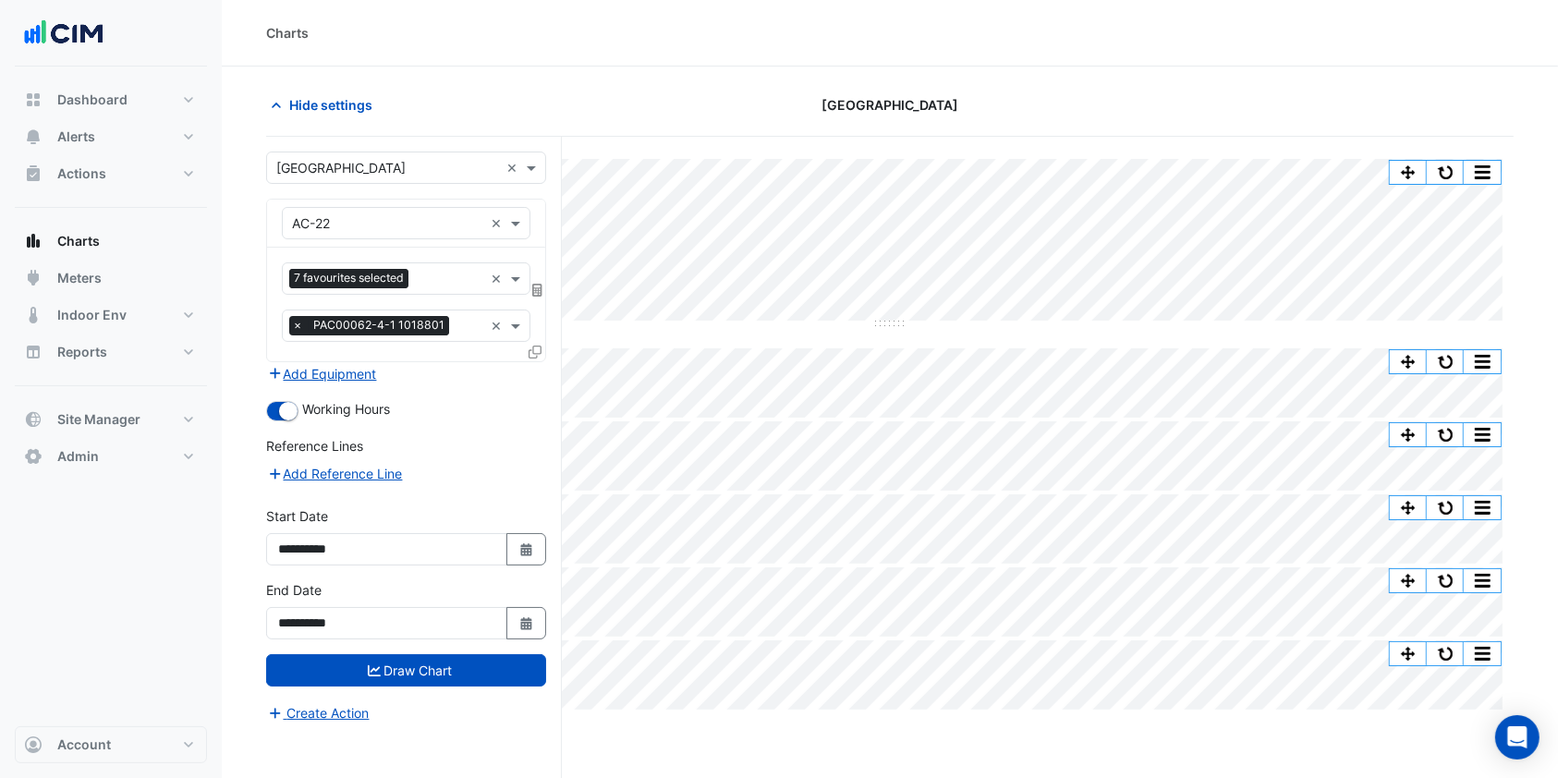
click at [545, 548] on button "Select Date" at bounding box center [526, 549] width 41 height 32
select select "*"
select select "****"
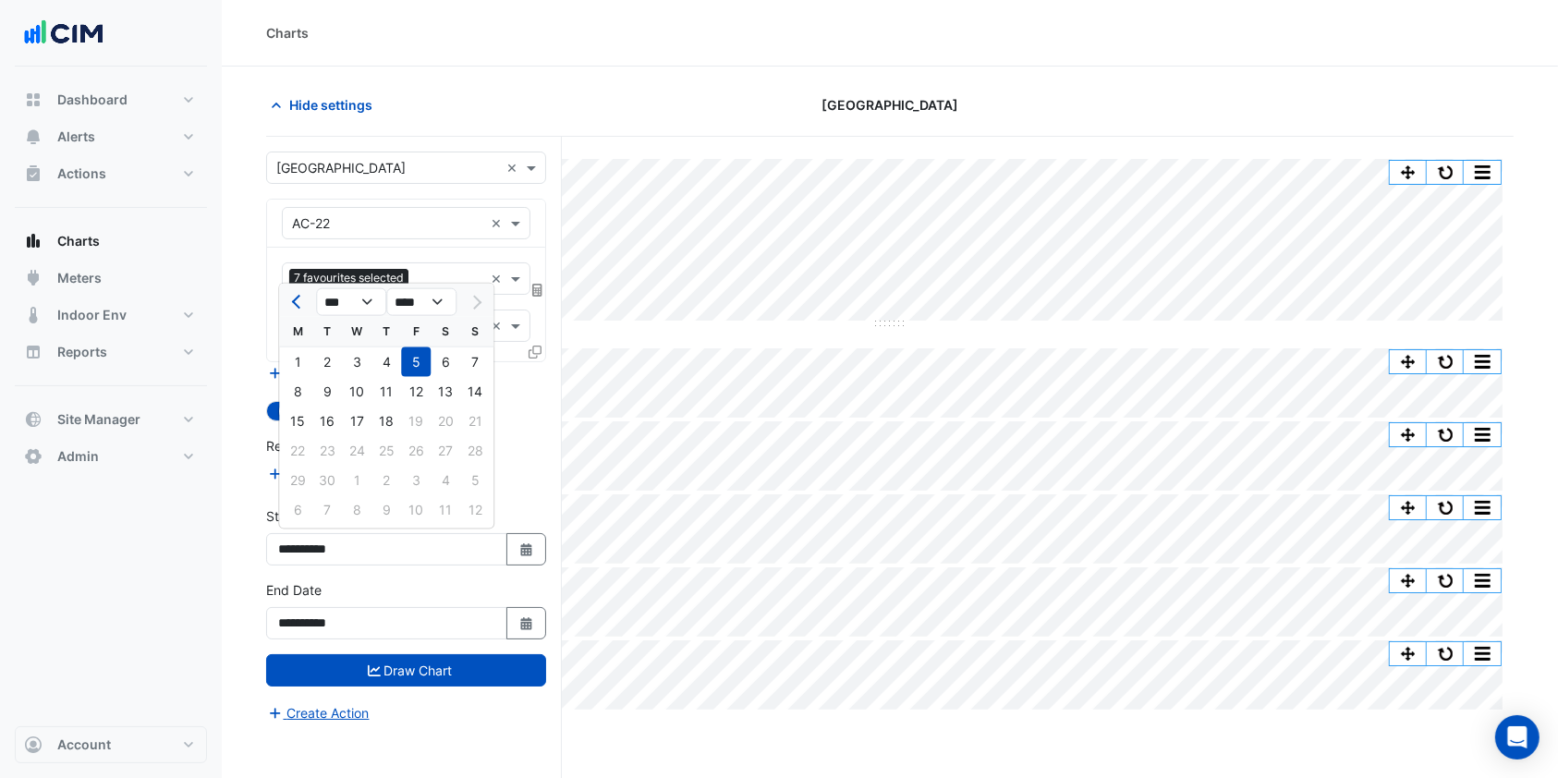
click at [300, 355] on div "1" at bounding box center [298, 362] width 30 height 30
type input "**********"
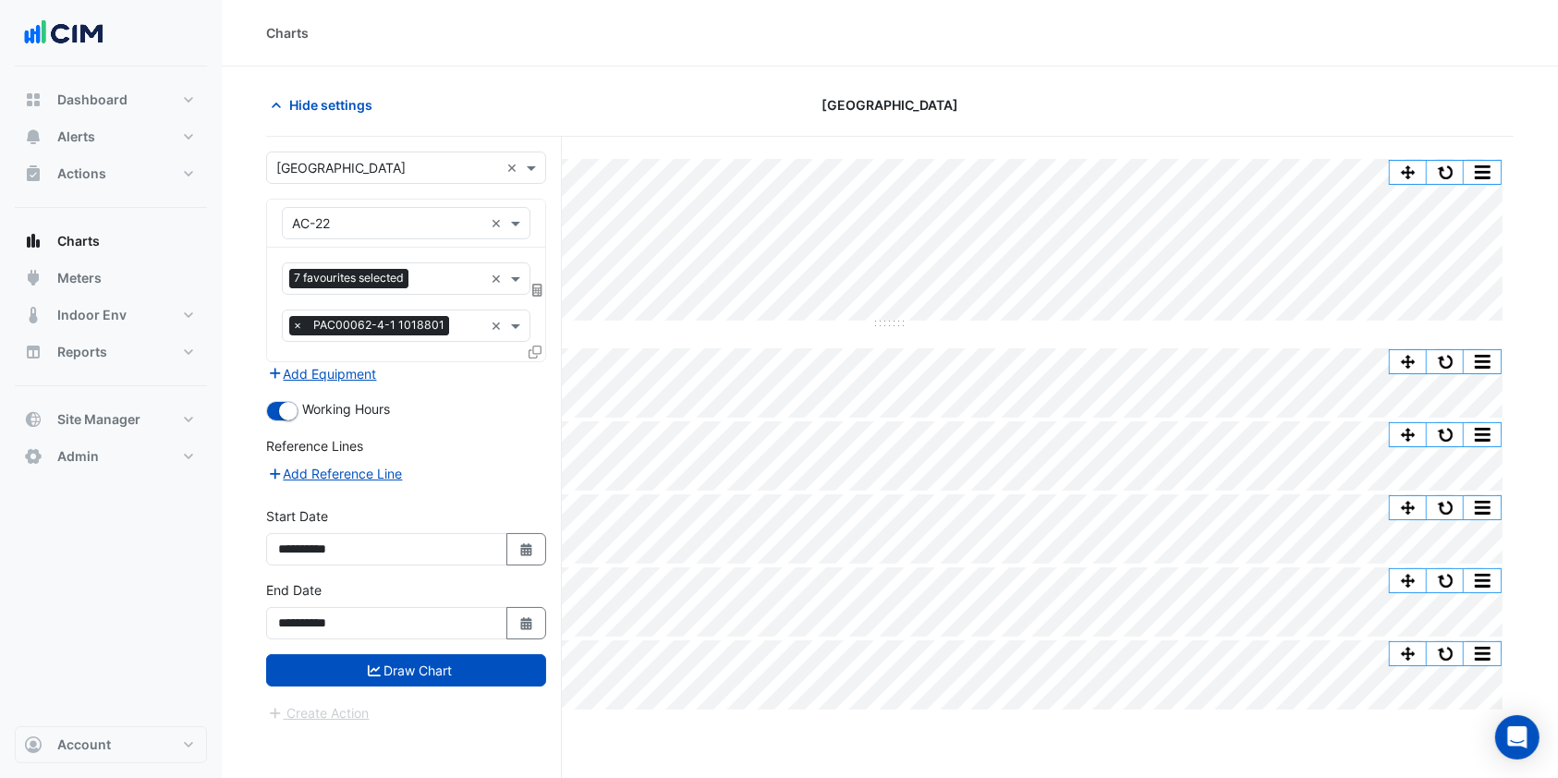
click at [342, 667] on button "Draw Chart" at bounding box center [406, 670] width 280 height 32
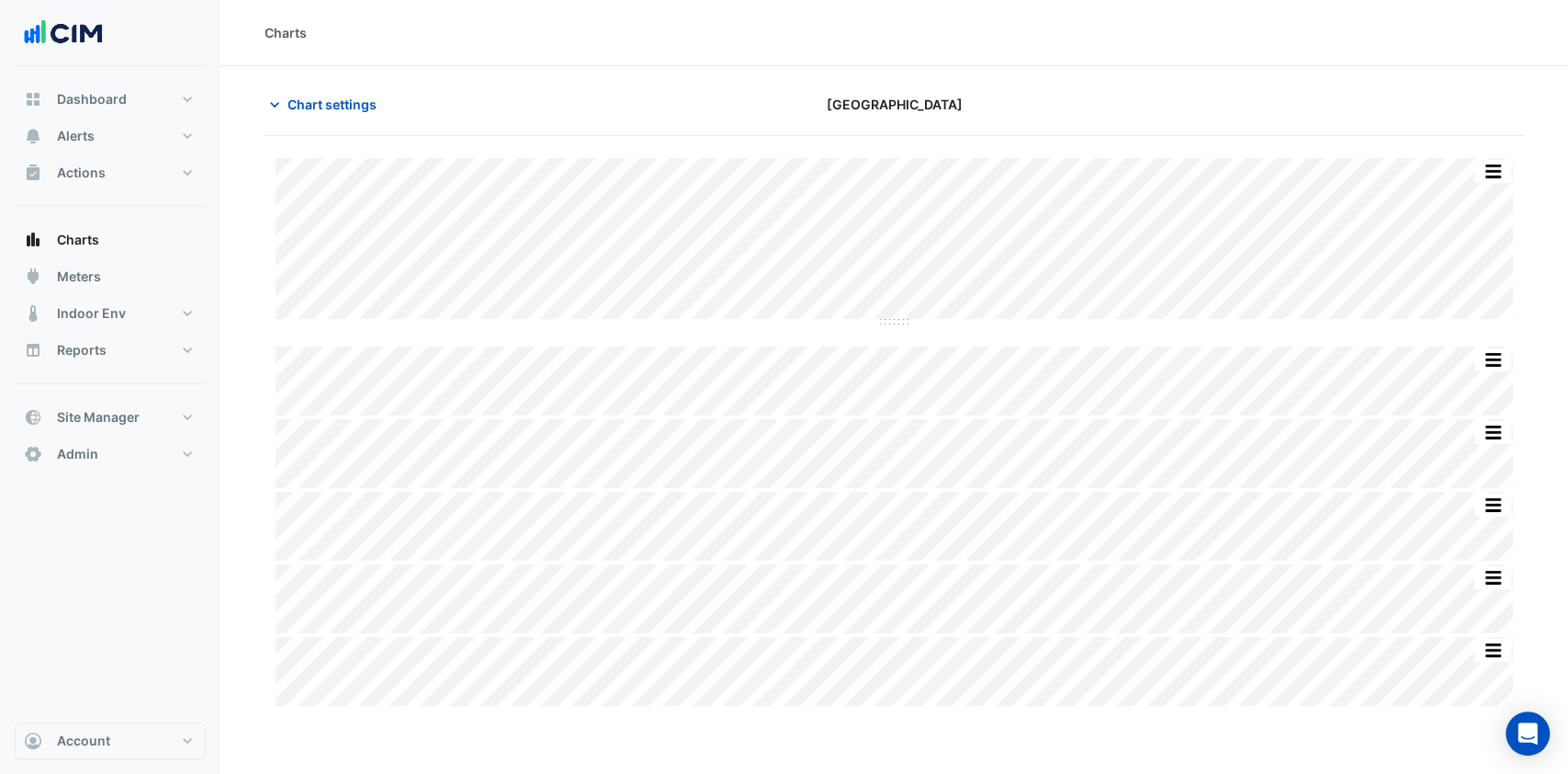
click at [308, 110] on span "Chart settings" at bounding box center [332, 103] width 89 height 19
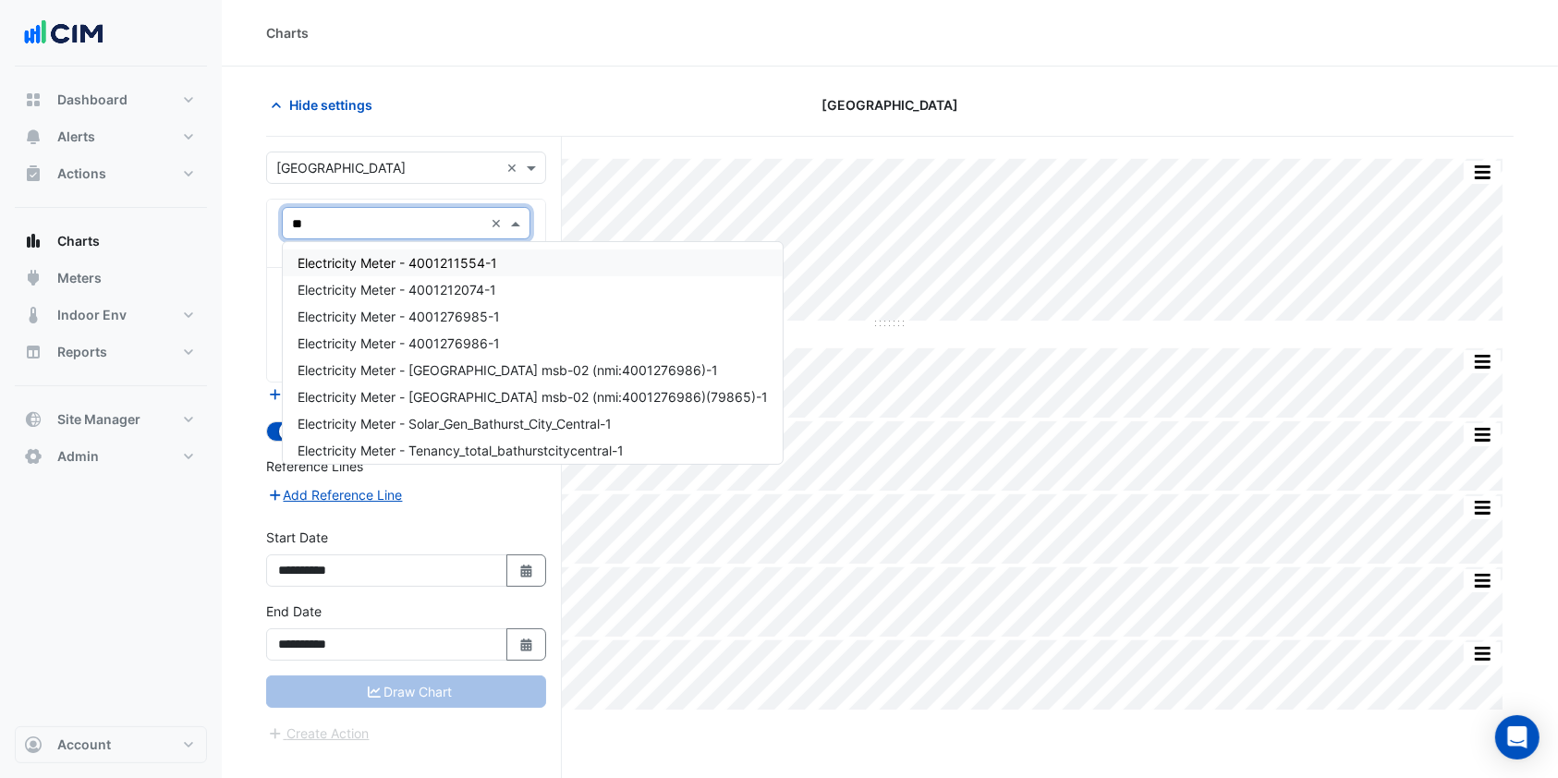
type input "***"
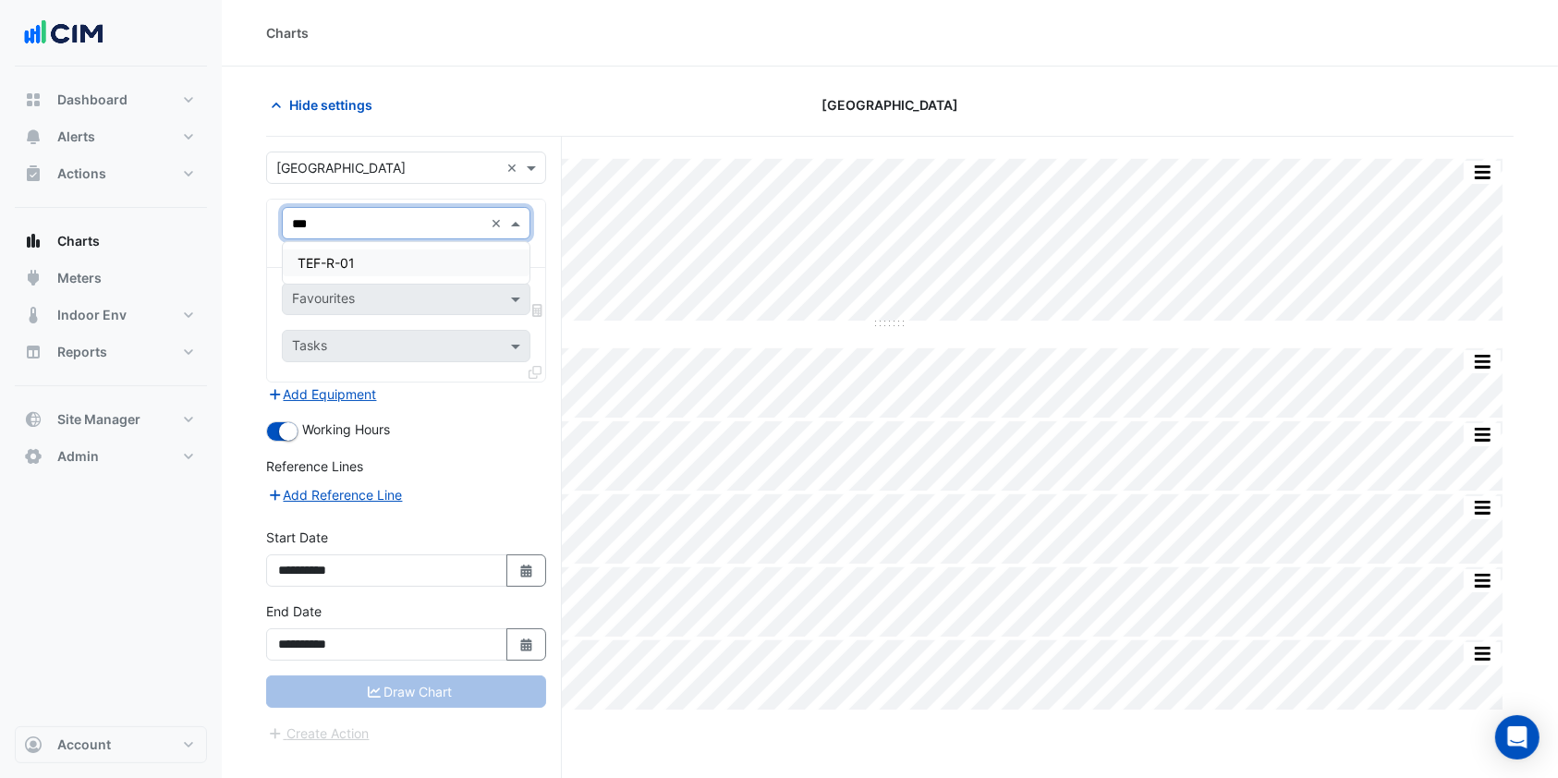
click at [318, 267] on span "TEF-R-01" at bounding box center [326, 263] width 57 height 16
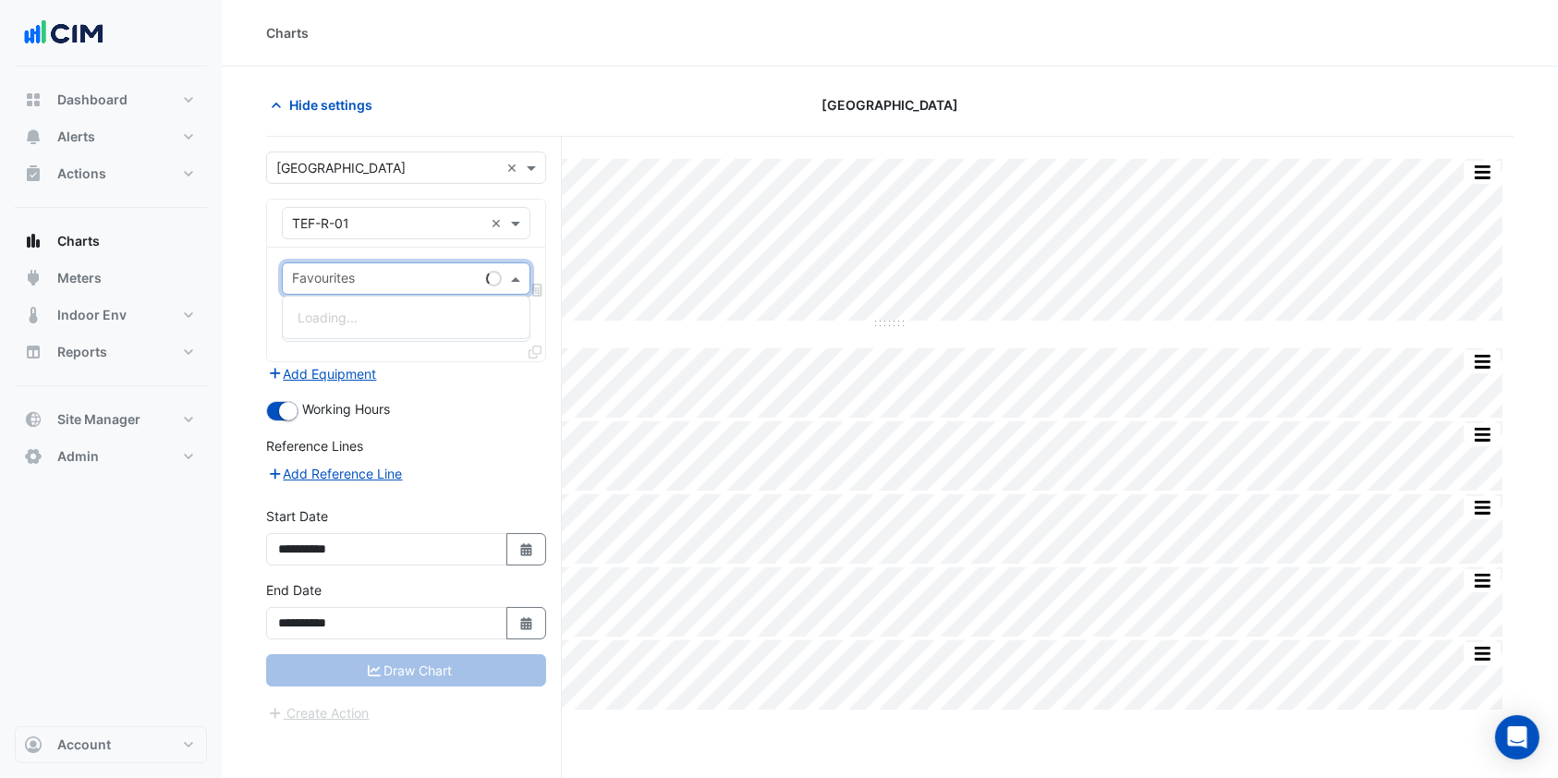
click at [516, 277] on span at bounding box center [517, 278] width 23 height 19
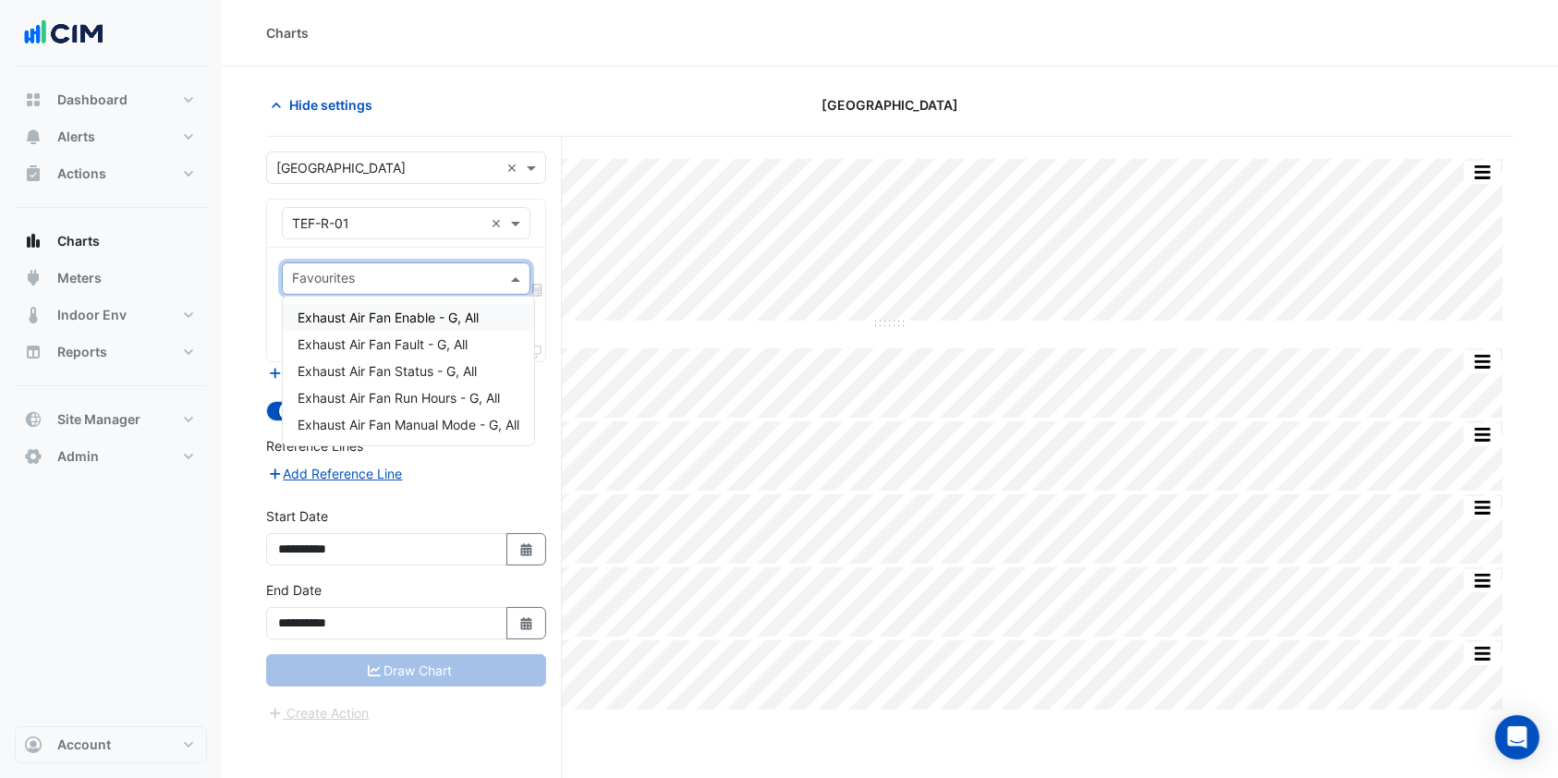
click at [412, 320] on span "Exhaust Air Fan Enable - G, All" at bounding box center [388, 318] width 181 height 16
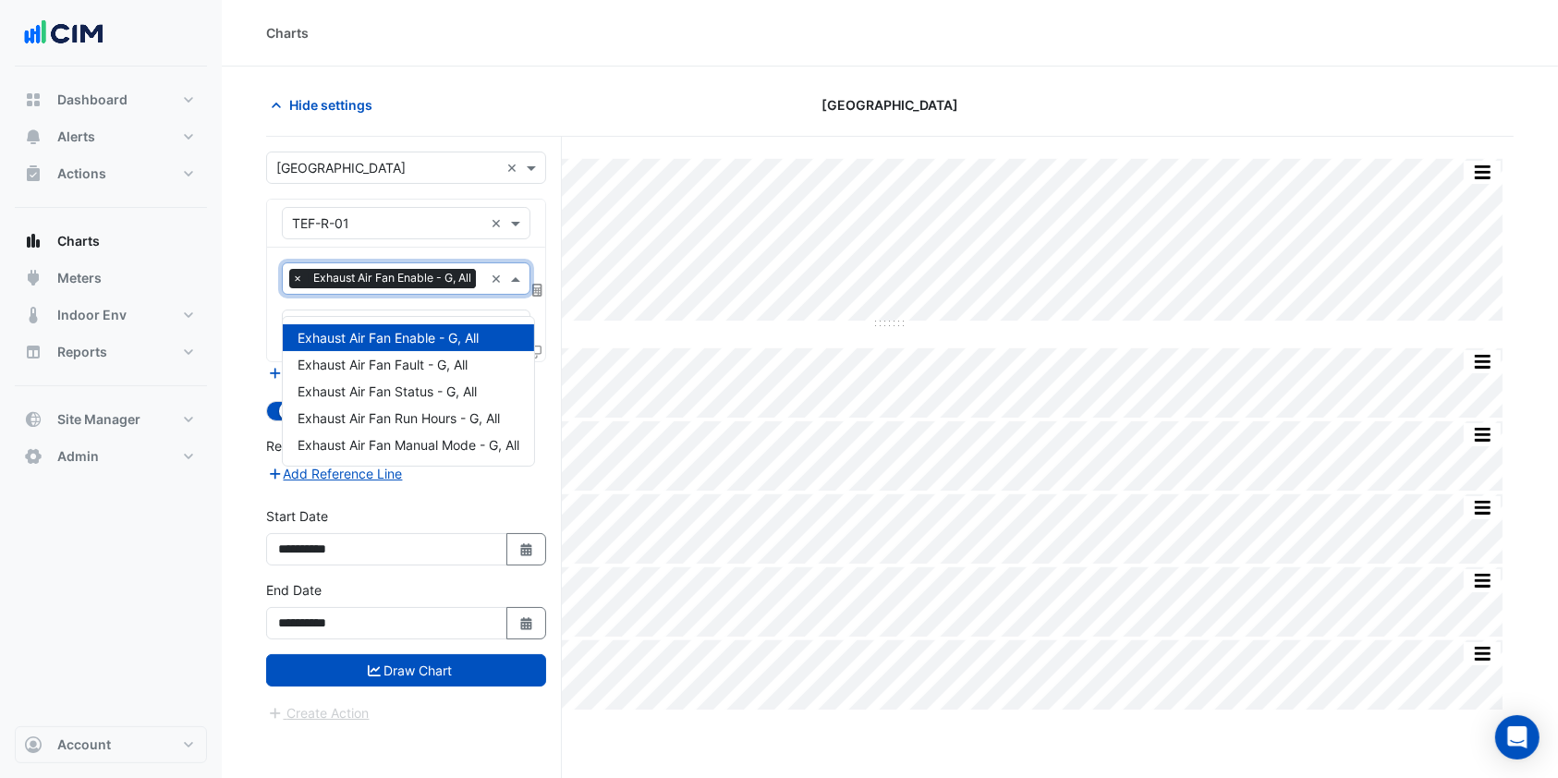
click at [483, 290] on input "text" at bounding box center [483, 280] width 0 height 19
click at [399, 384] on span "Exhaust Air Fan Status - G, All" at bounding box center [387, 391] width 179 height 16
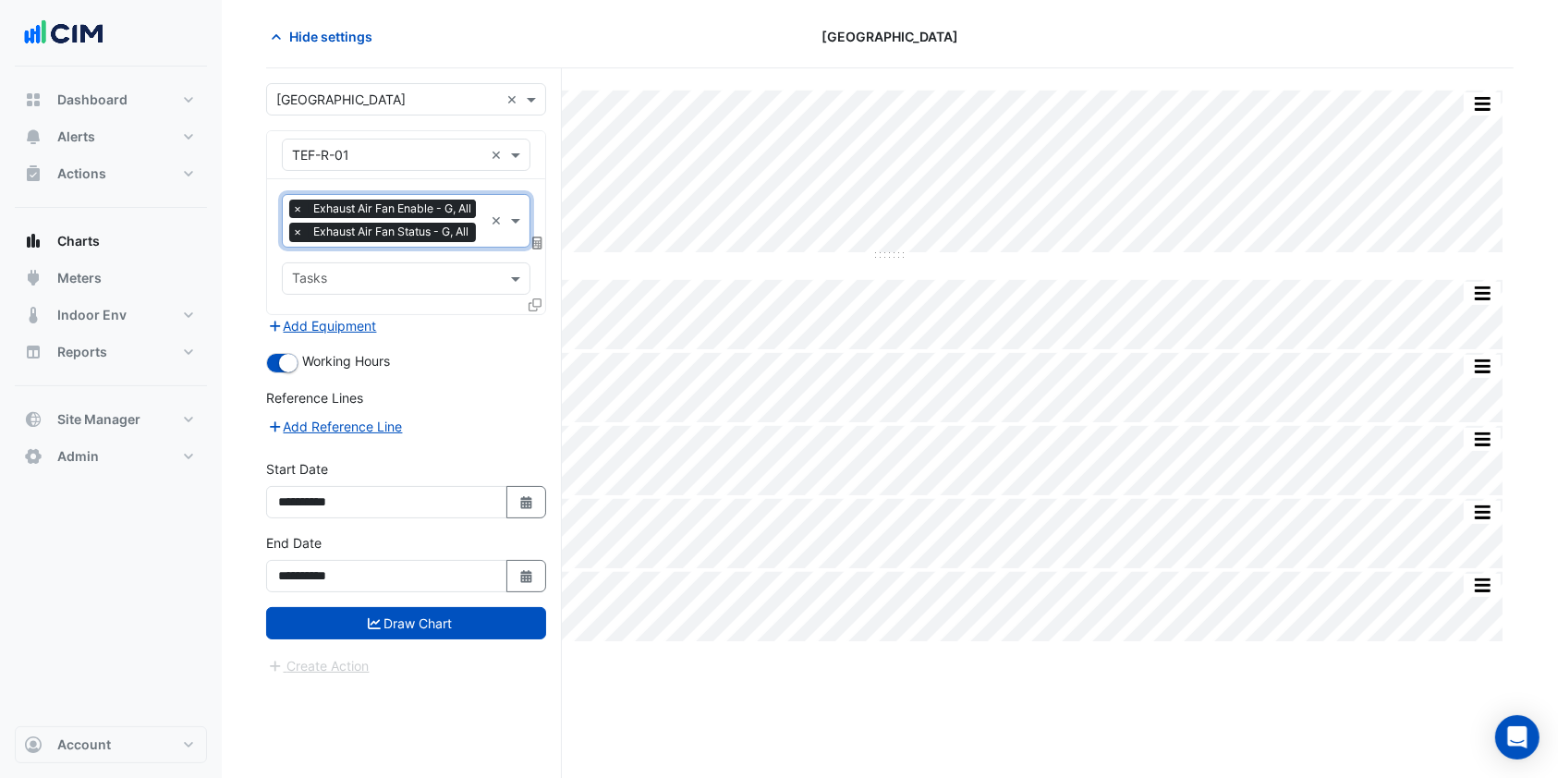
scroll to position [69, 0]
click at [429, 638] on button "Draw Chart" at bounding box center [406, 622] width 280 height 32
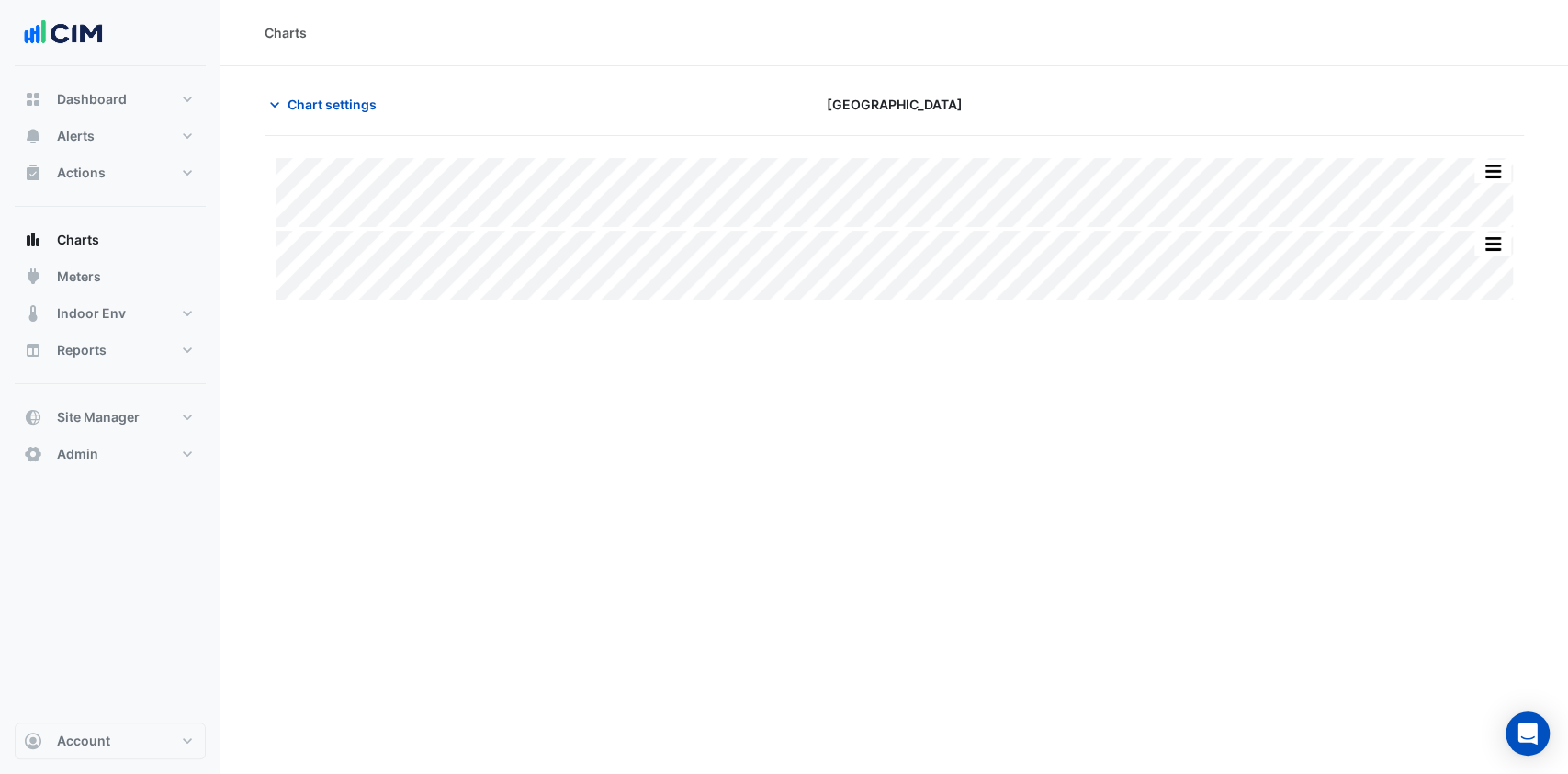
click at [334, 100] on span "Chart settings" at bounding box center [332, 103] width 89 height 19
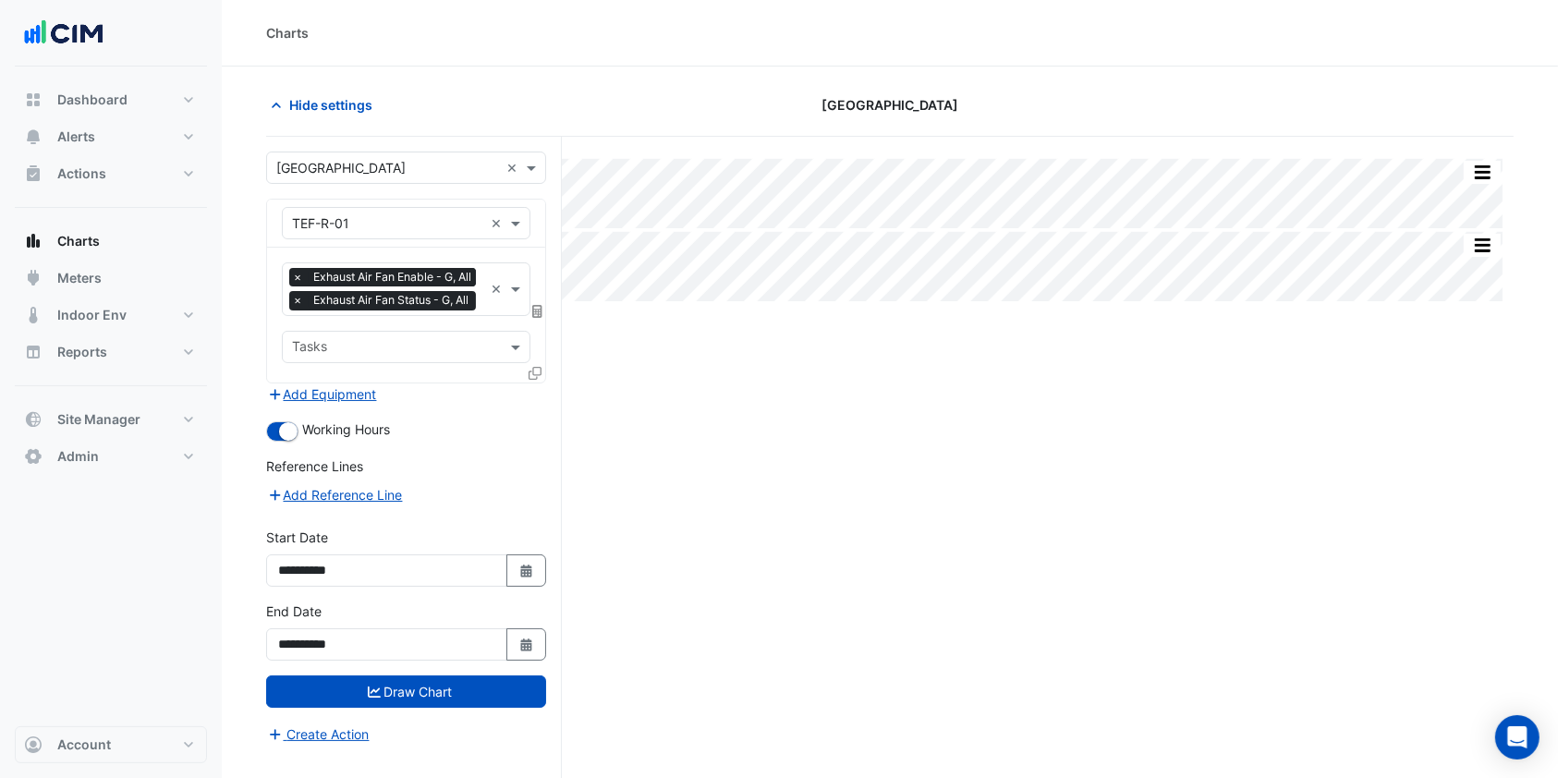
click at [533, 380] on icon at bounding box center [535, 373] width 13 height 13
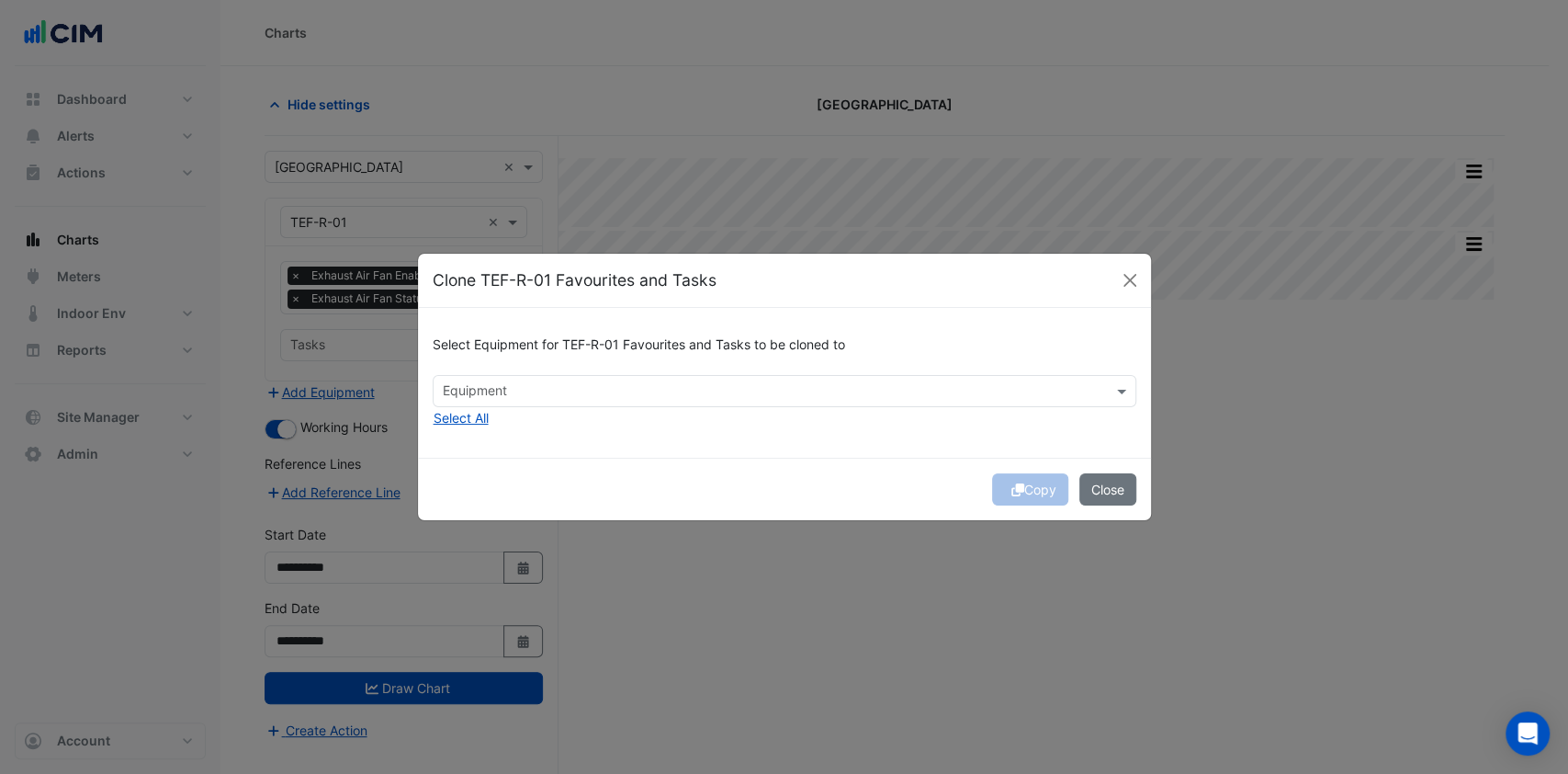
click at [568, 394] on input "text" at bounding box center [774, 392] width 662 height 19
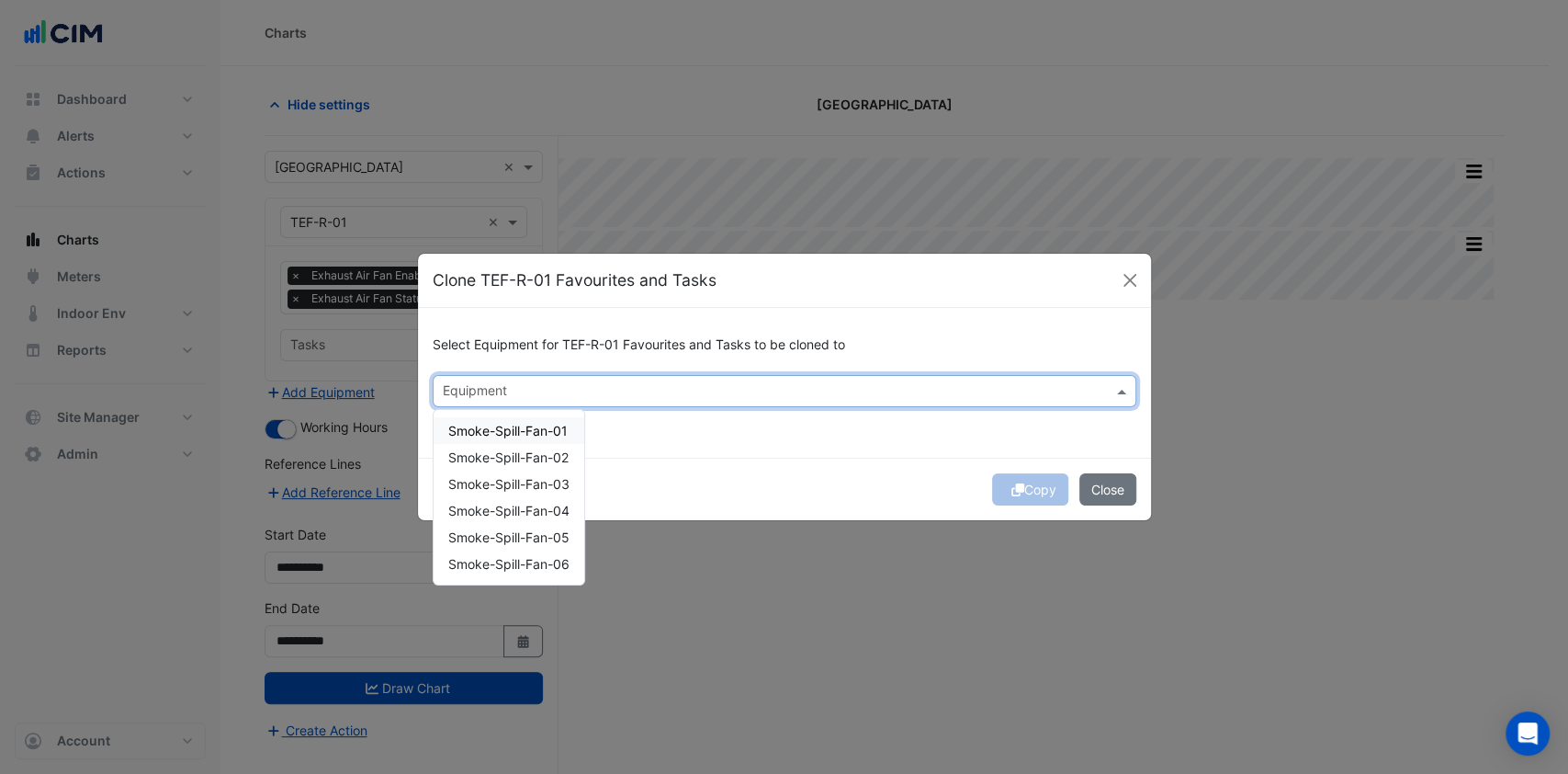
click at [516, 440] on div "Smoke-Spill-Fan-01" at bounding box center [509, 431] width 151 height 27
click at [514, 471] on div "Smoke-Spill-Fan-03" at bounding box center [509, 484] width 151 height 27
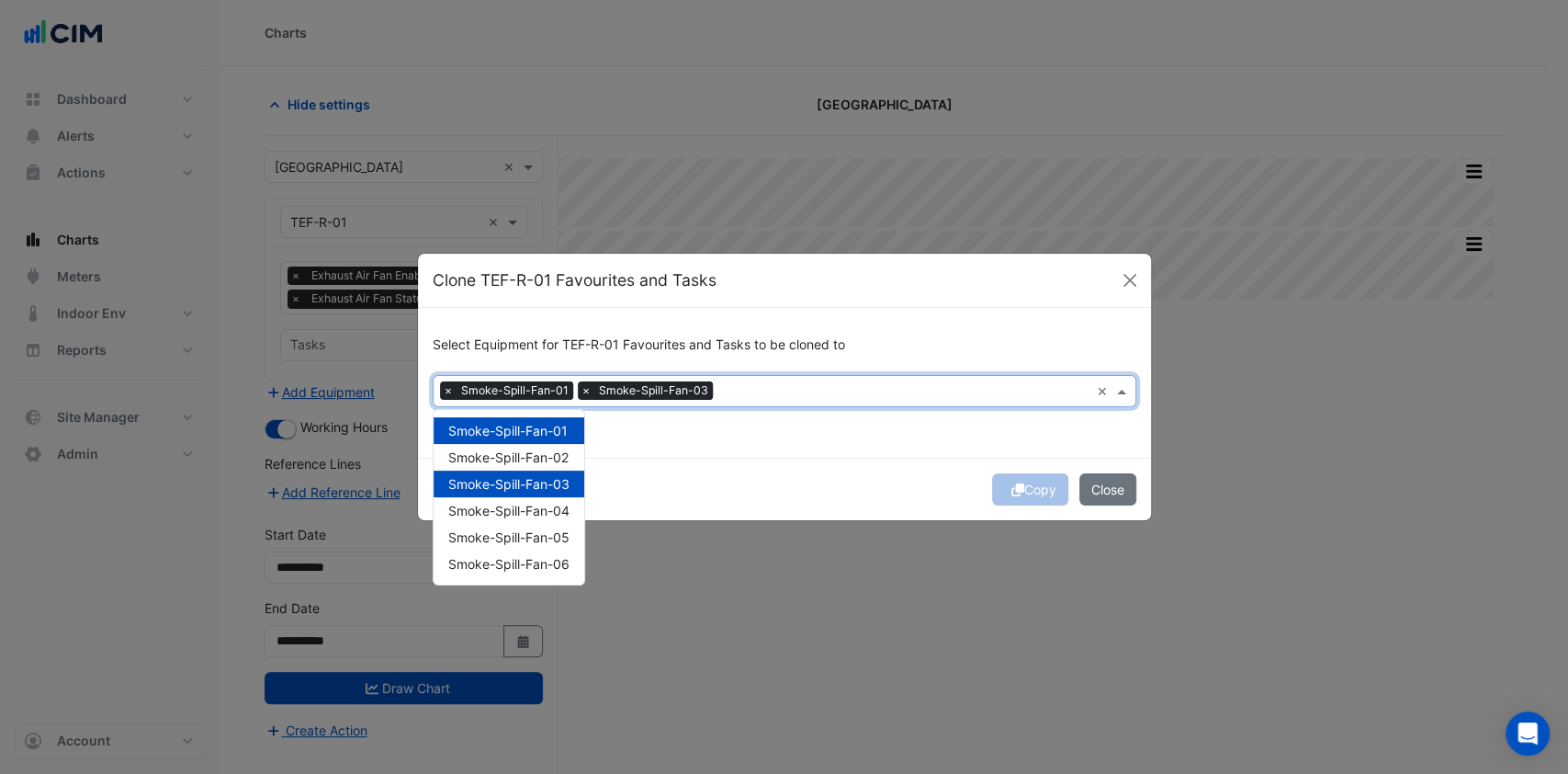
click at [514, 481] on span "Smoke-Spill-Fan-03" at bounding box center [509, 484] width 121 height 16
click at [518, 465] on span "Smoke-Spill-Fan-02" at bounding box center [508, 458] width 120 height 16
click at [526, 478] on span "Smoke-Spill-Fan-03" at bounding box center [509, 484] width 121 height 16
drag, startPoint x: 498, startPoint y: 506, endPoint x: 498, endPoint y: 521, distance: 15.0
click at [498, 507] on span "Smoke-Spill-Fan-04" at bounding box center [509, 510] width 121 height 16
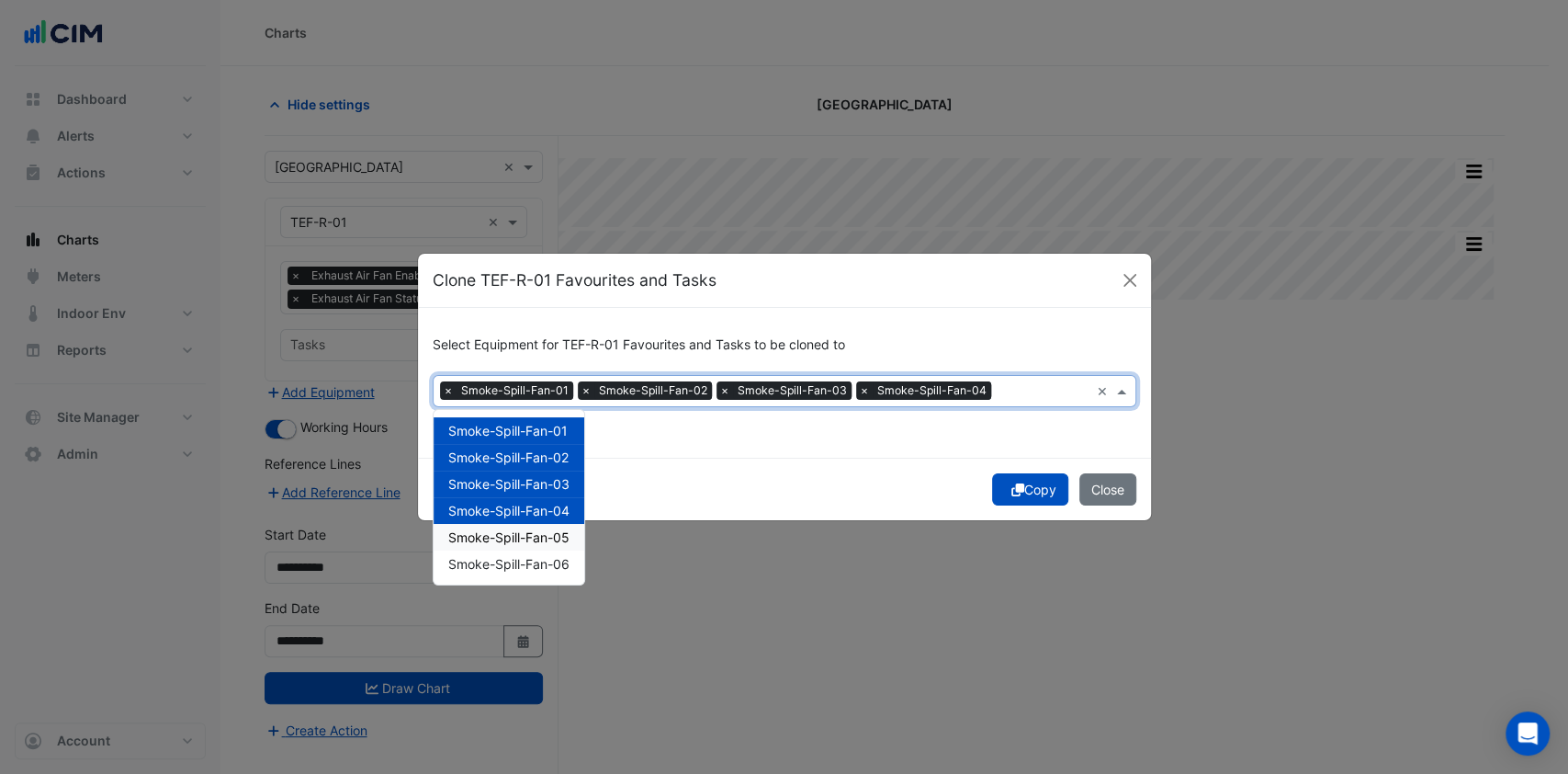
click at [495, 537] on span "Smoke-Spill-Fan-05" at bounding box center [509, 537] width 121 height 16
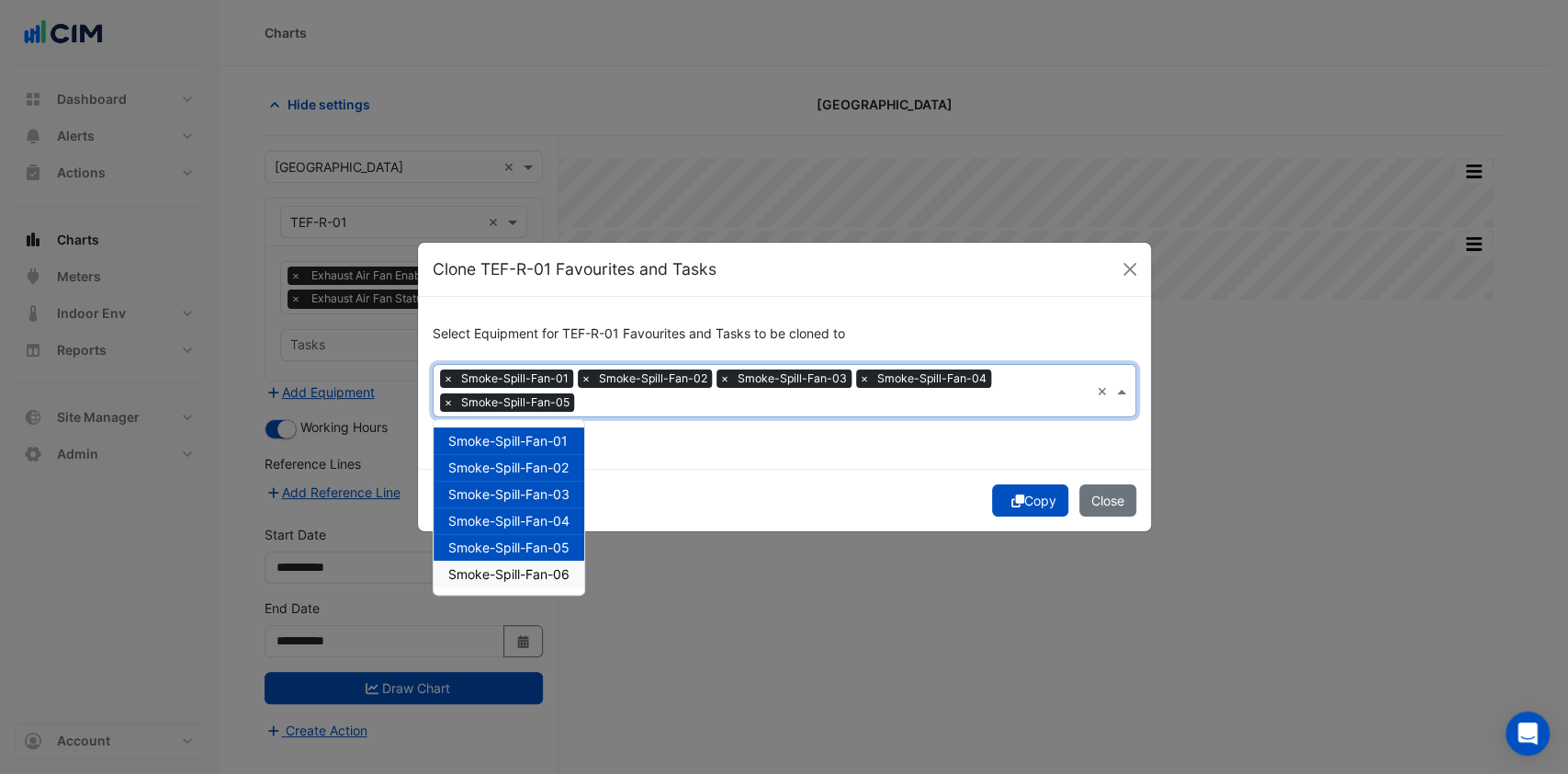
click at [488, 566] on span "Smoke-Spill-Fan-06" at bounding box center [509, 574] width 121 height 16
click at [1033, 511] on div "Copy Close" at bounding box center [784, 499] width 733 height 63
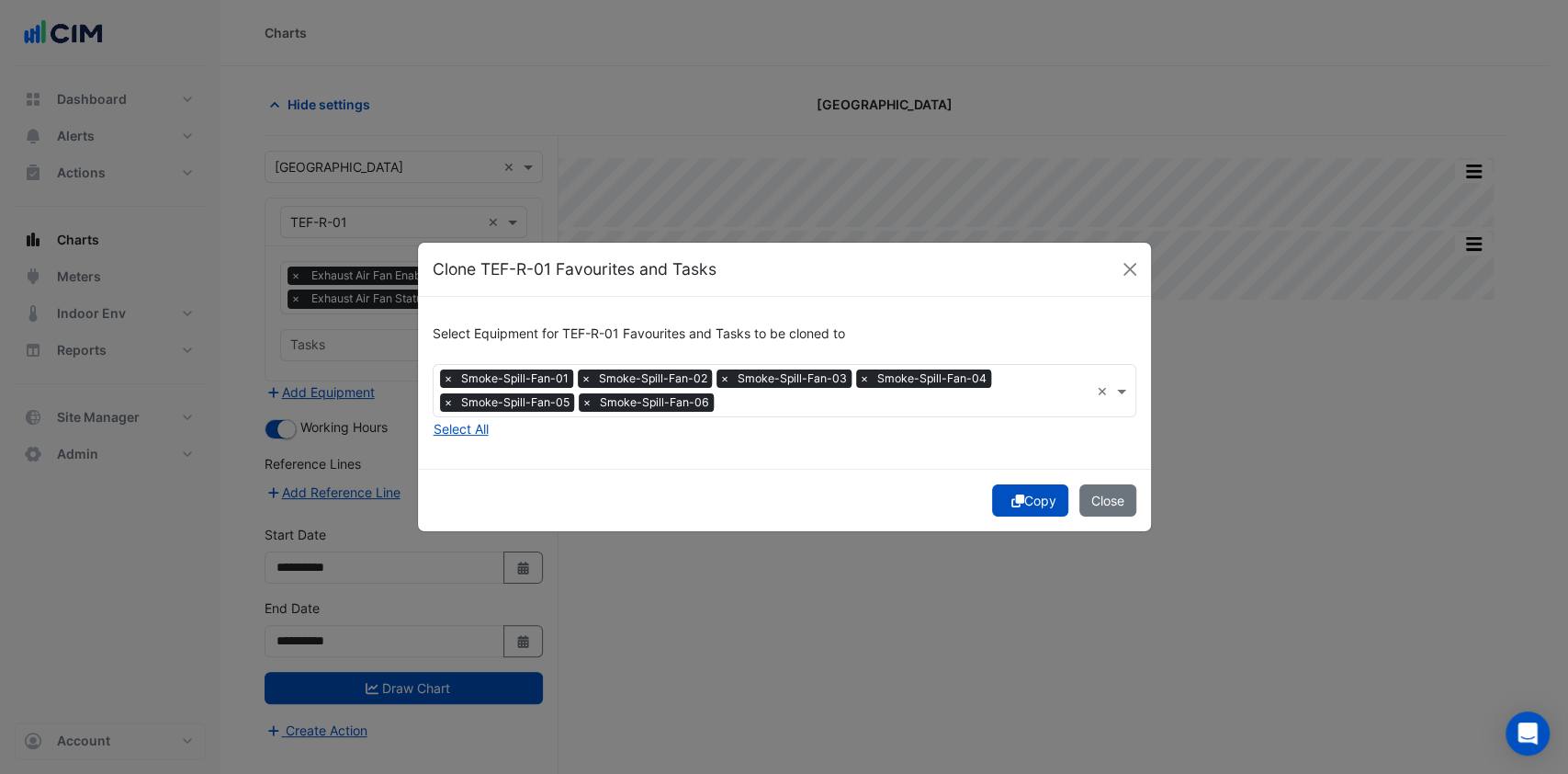
click at [1003, 508] on button "Copy" at bounding box center [1030, 500] width 77 height 32
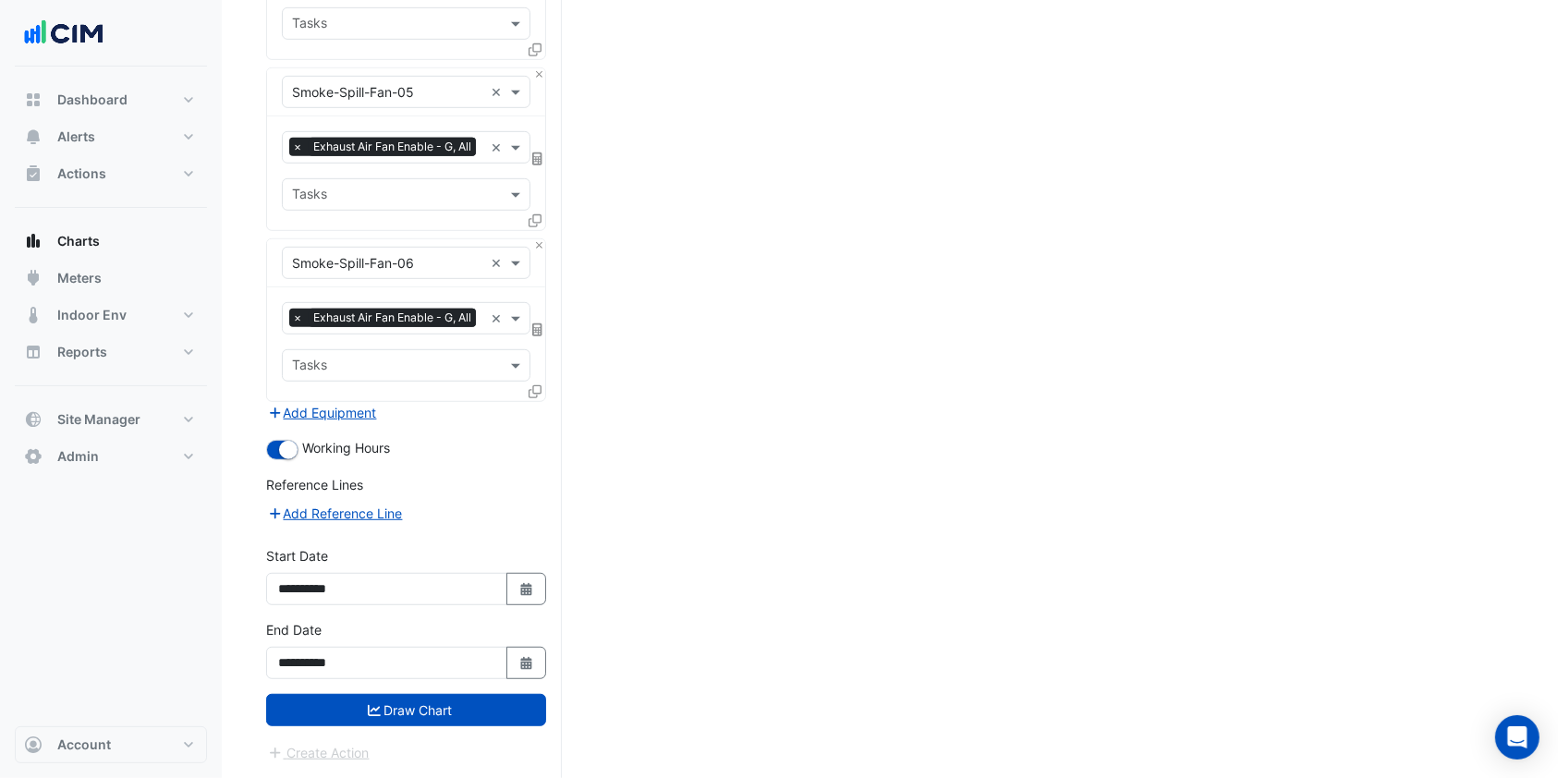
scroll to position [1109, 0]
click at [387, 726] on button "Draw Chart" at bounding box center [406, 710] width 280 height 32
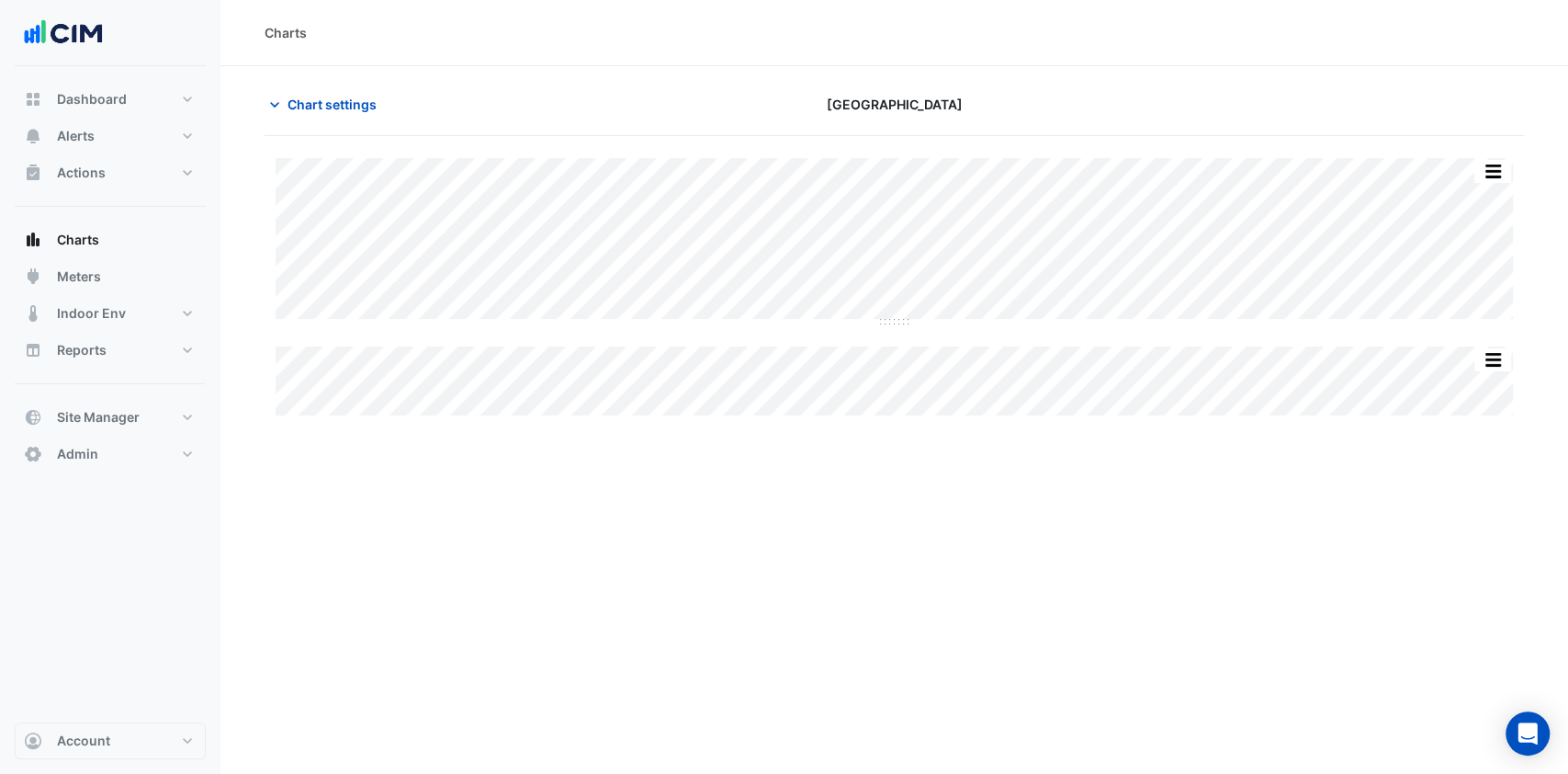
click at [365, 115] on button "Chart settings" at bounding box center [326, 104] width 124 height 32
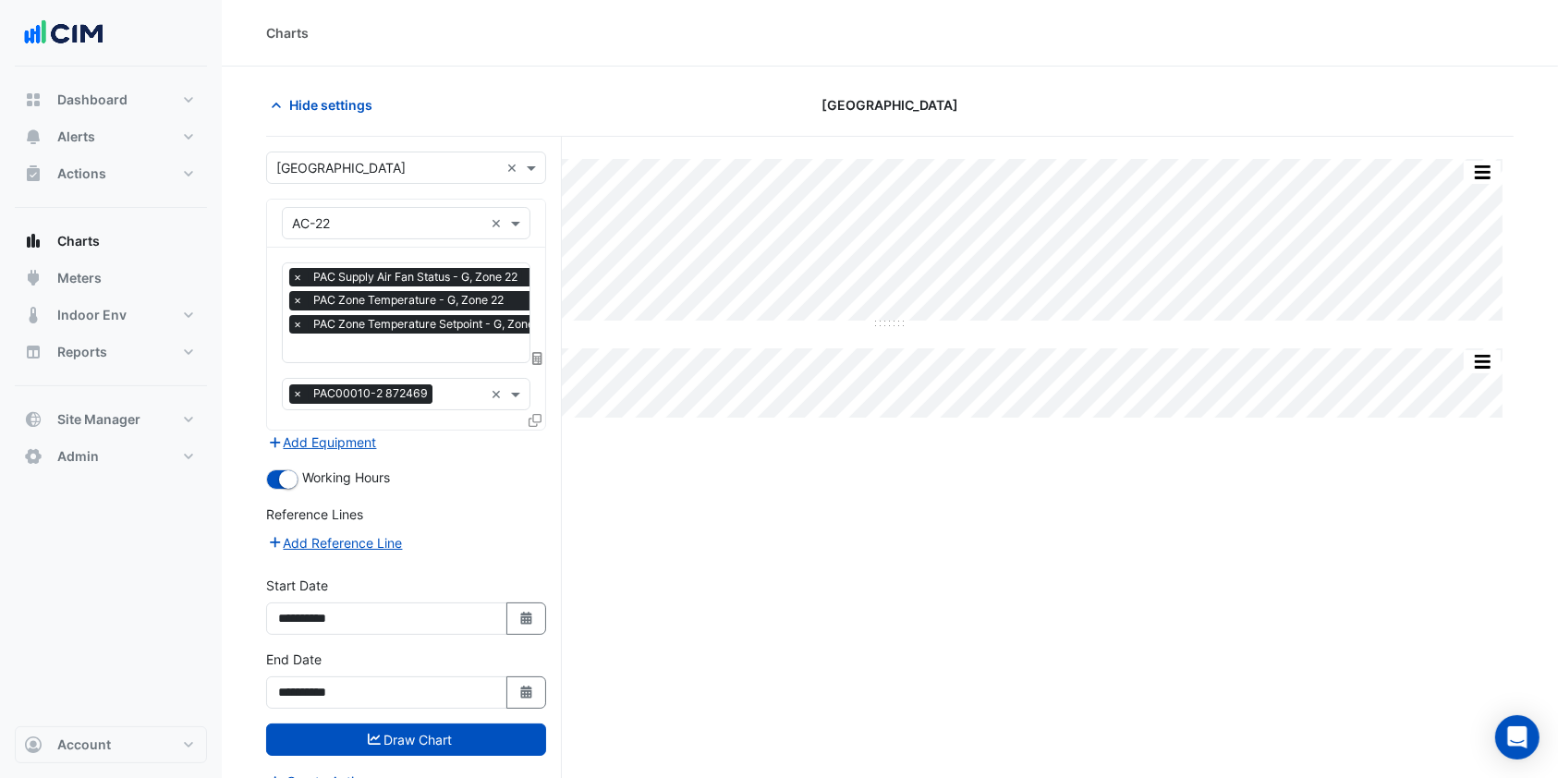
click at [517, 625] on button "Select Date" at bounding box center [526, 618] width 41 height 32
select select "*"
select select "****"
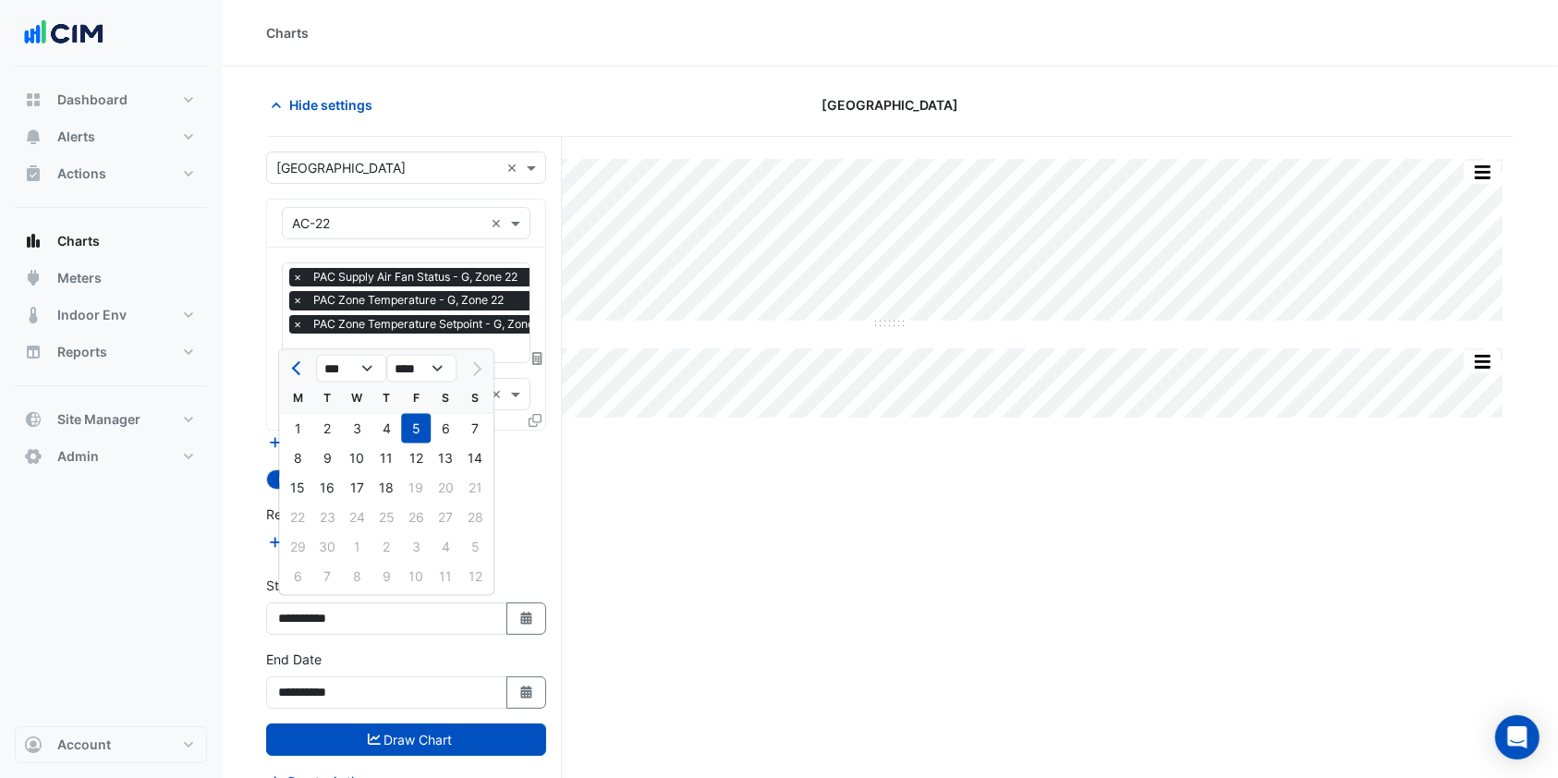
click at [288, 371] on button "Previous month" at bounding box center [297, 369] width 22 height 30
select select "*"
click at [419, 420] on div "1" at bounding box center [416, 429] width 30 height 30
type input "**********"
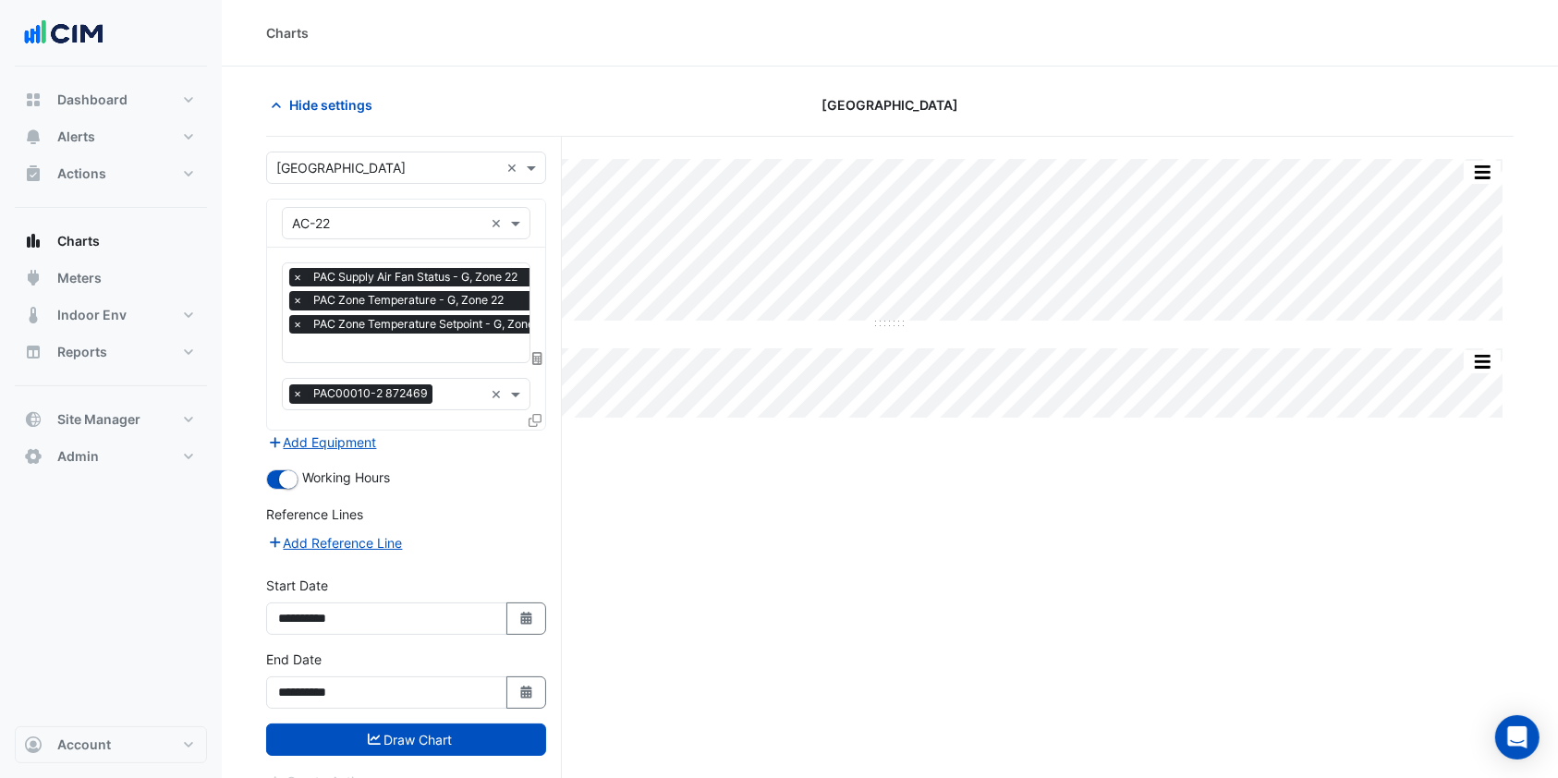
click at [383, 731] on button "Draw Chart" at bounding box center [406, 740] width 280 height 32
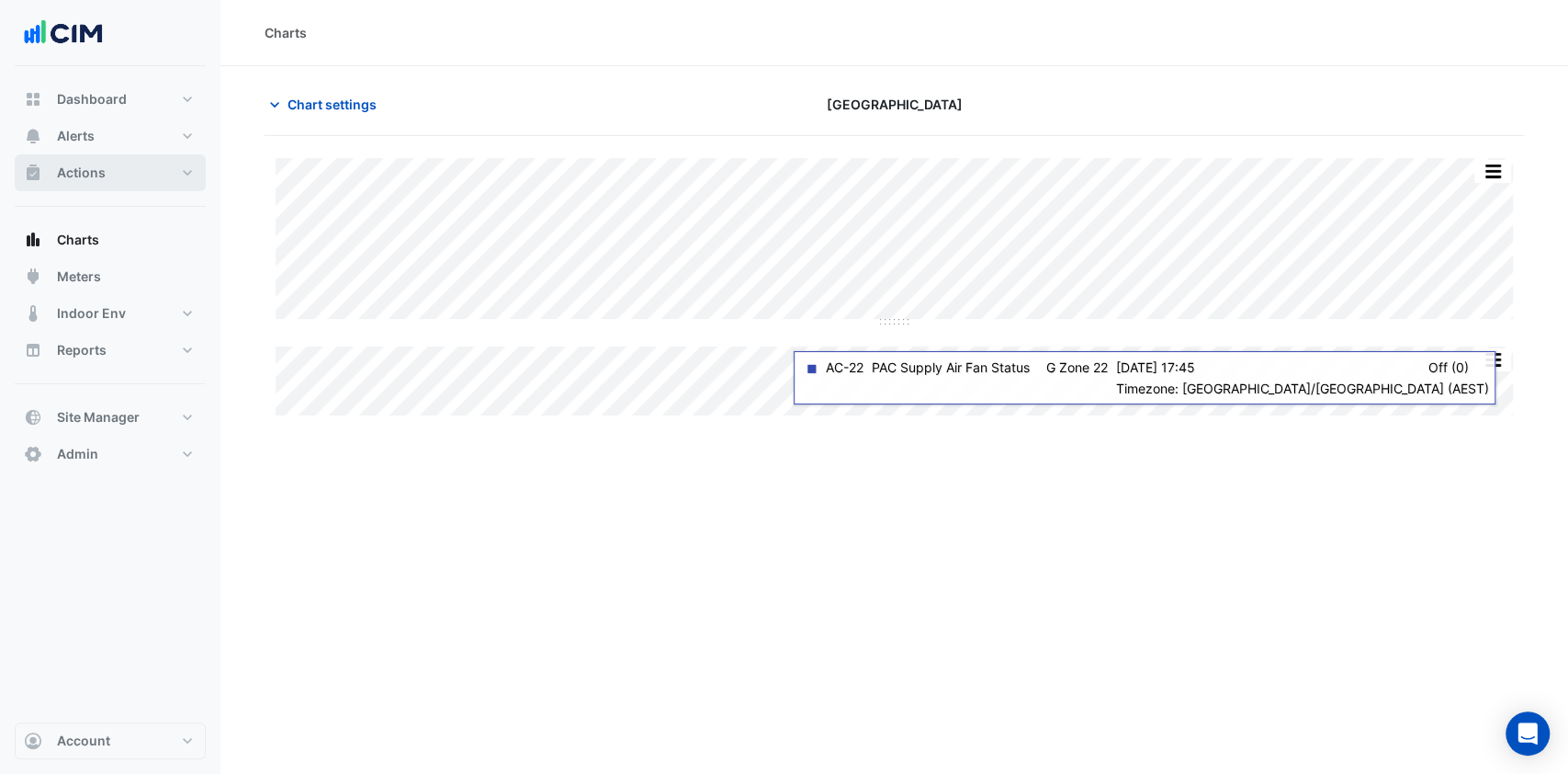
click at [133, 172] on button "Actions" at bounding box center [110, 172] width 191 height 37
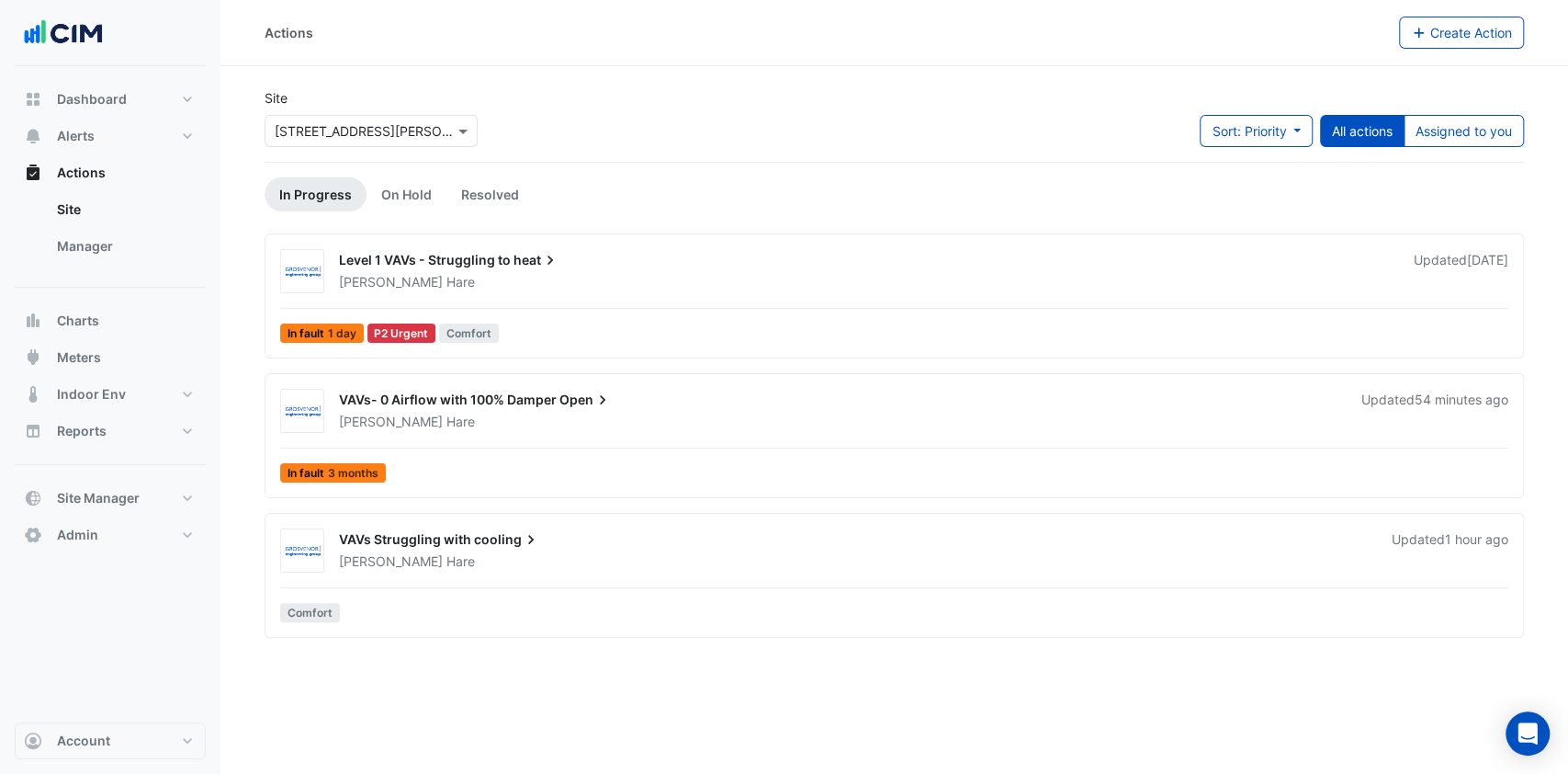
click at [116, 232] on link "Manager" at bounding box center [124, 246] width 163 height 37
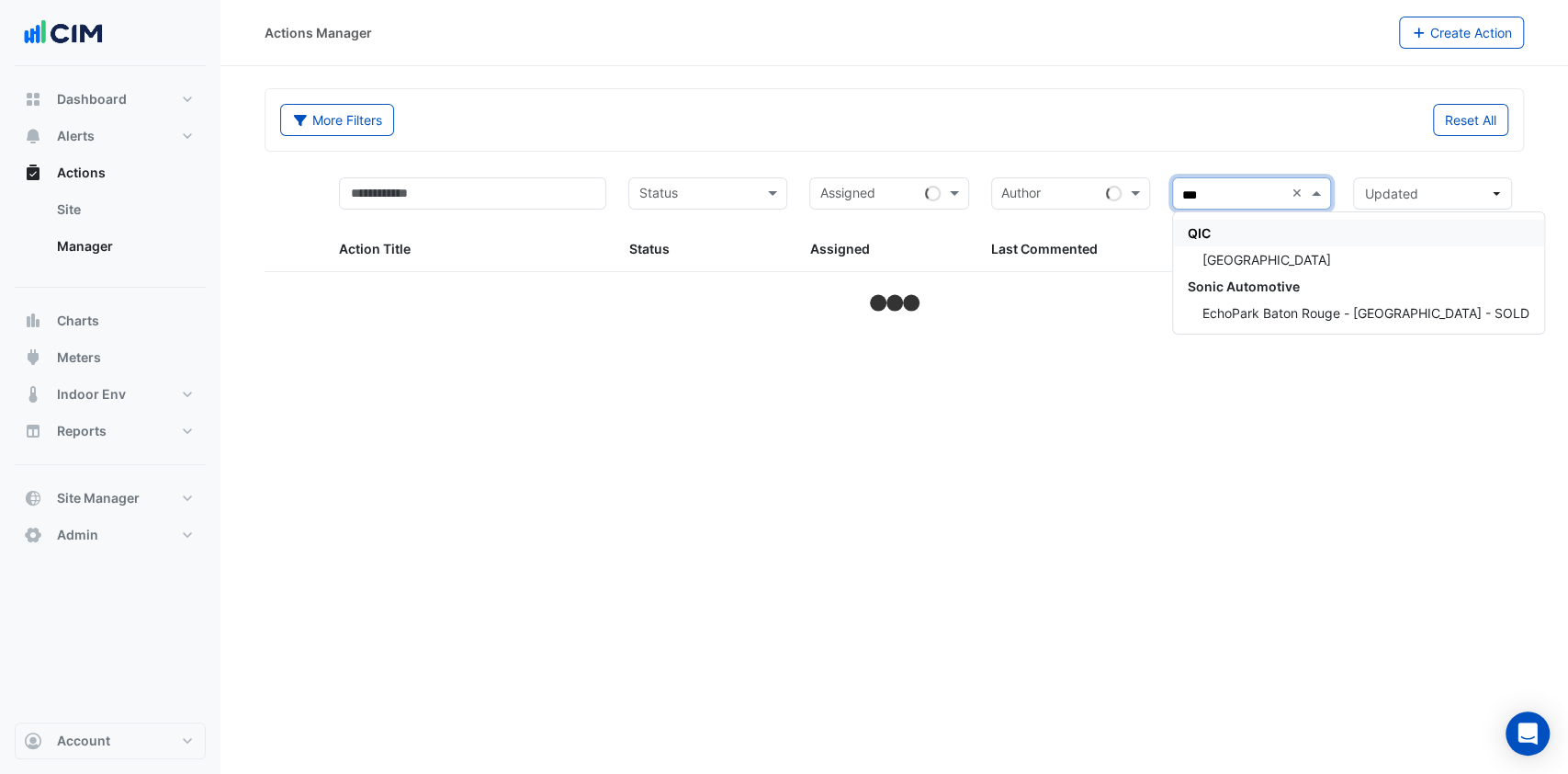
type input "****"
select select "***"
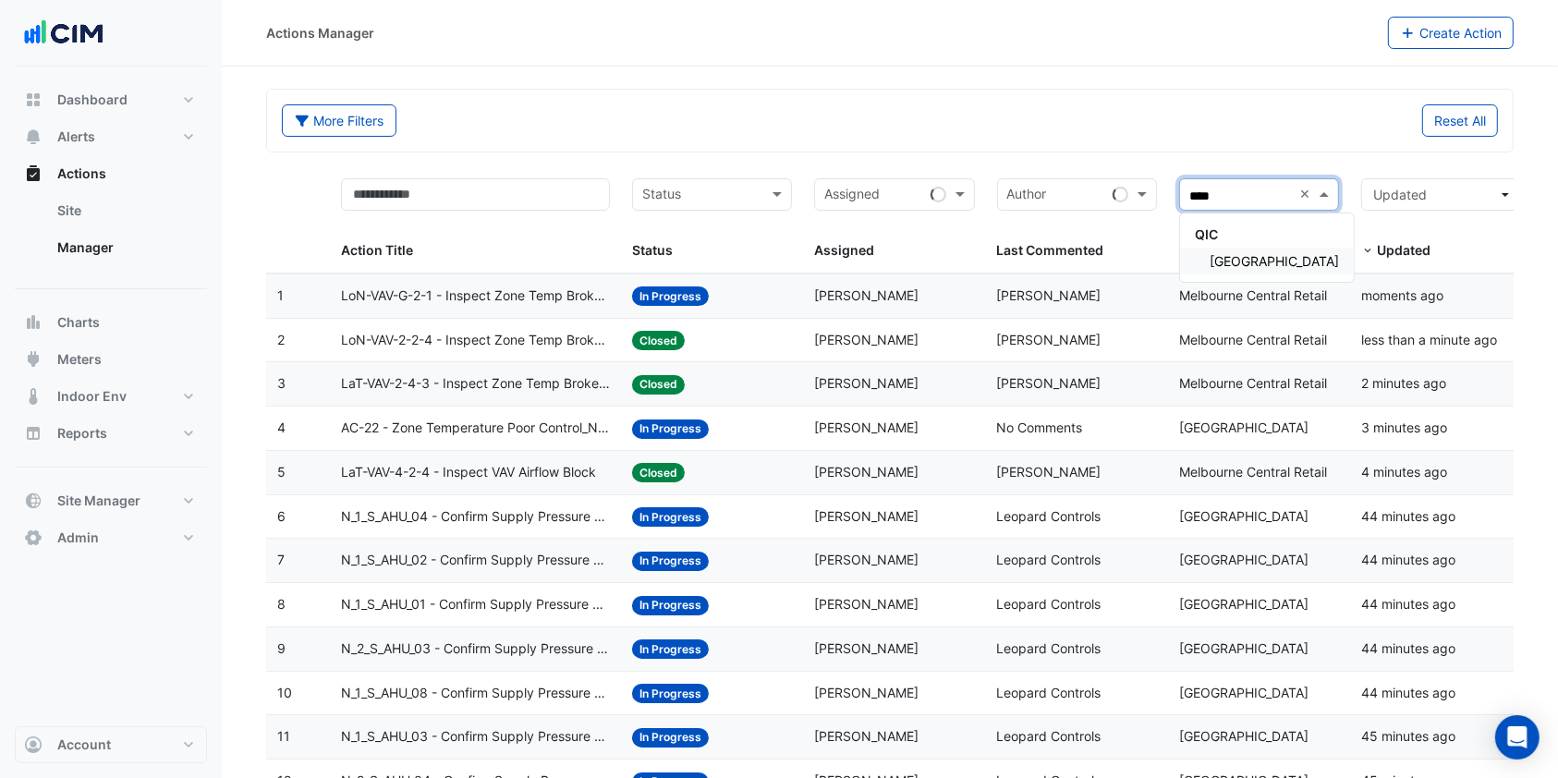
click at [1260, 262] on span "[GEOGRAPHIC_DATA]" at bounding box center [1274, 261] width 129 height 16
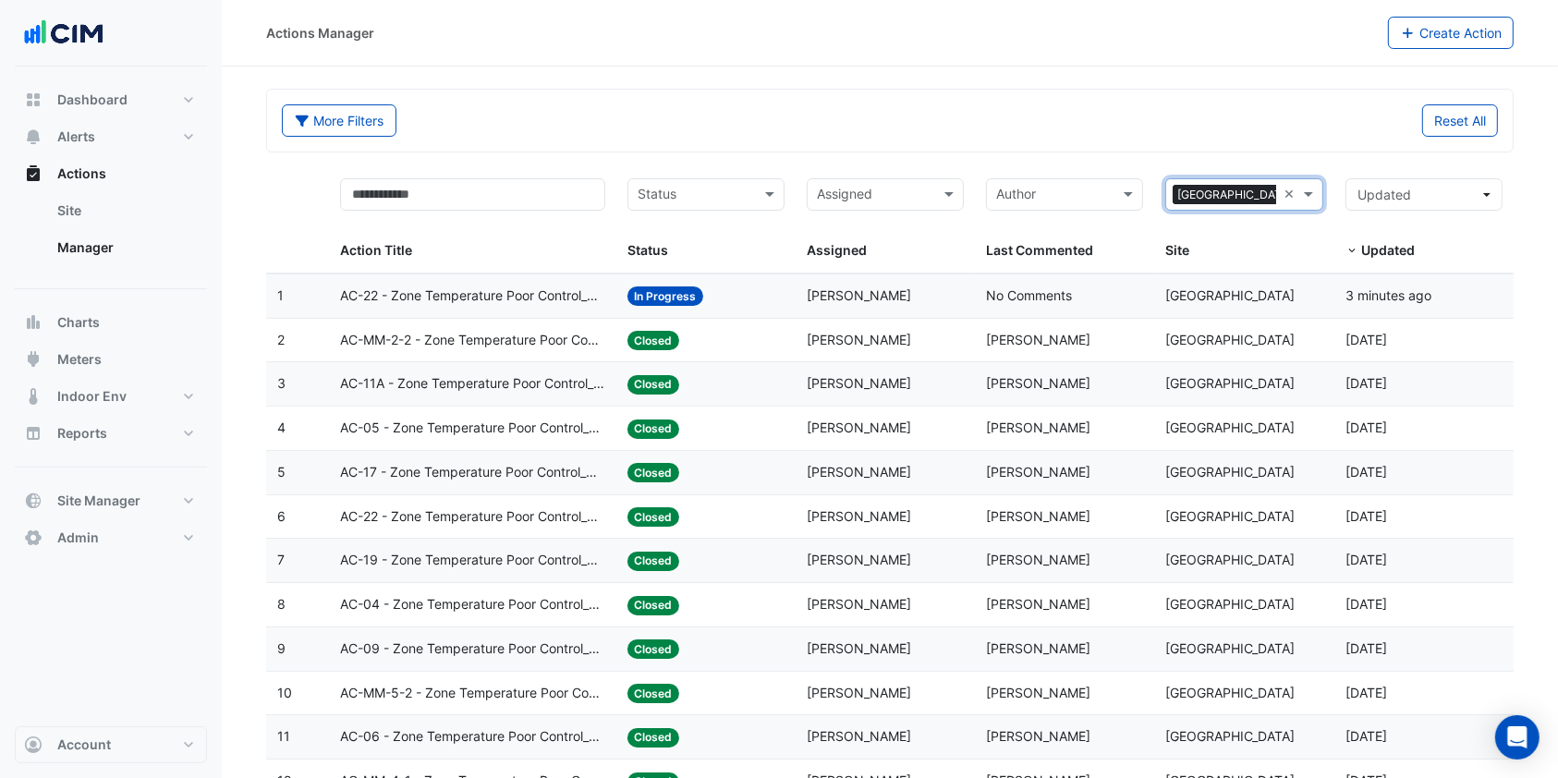
click at [589, 304] on span "AC-22 - Zone Temperature Poor Control_Not tracking Zone TSP" at bounding box center [472, 296] width 265 height 21
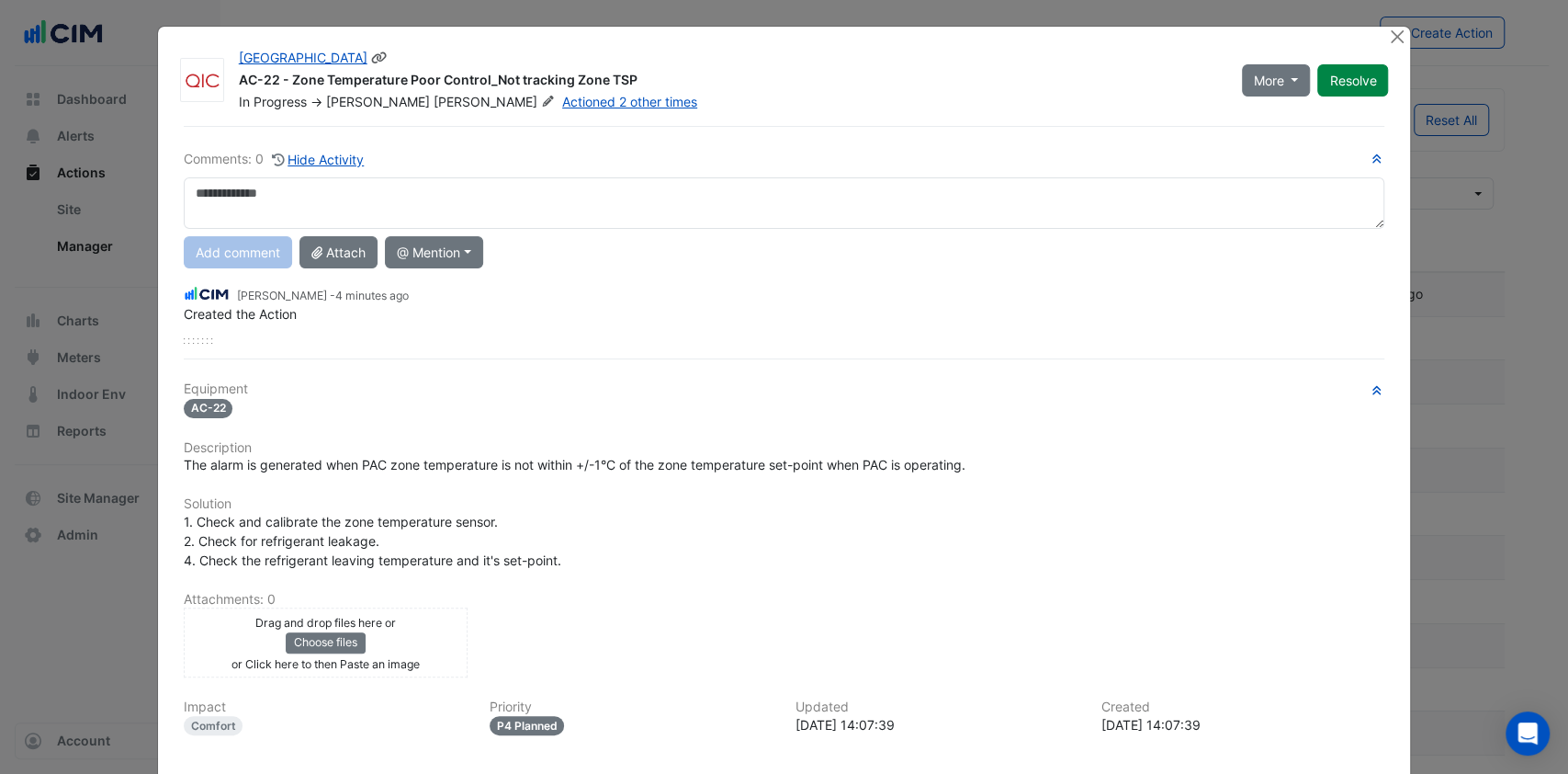
click at [541, 98] on icon at bounding box center [548, 100] width 14 height 11
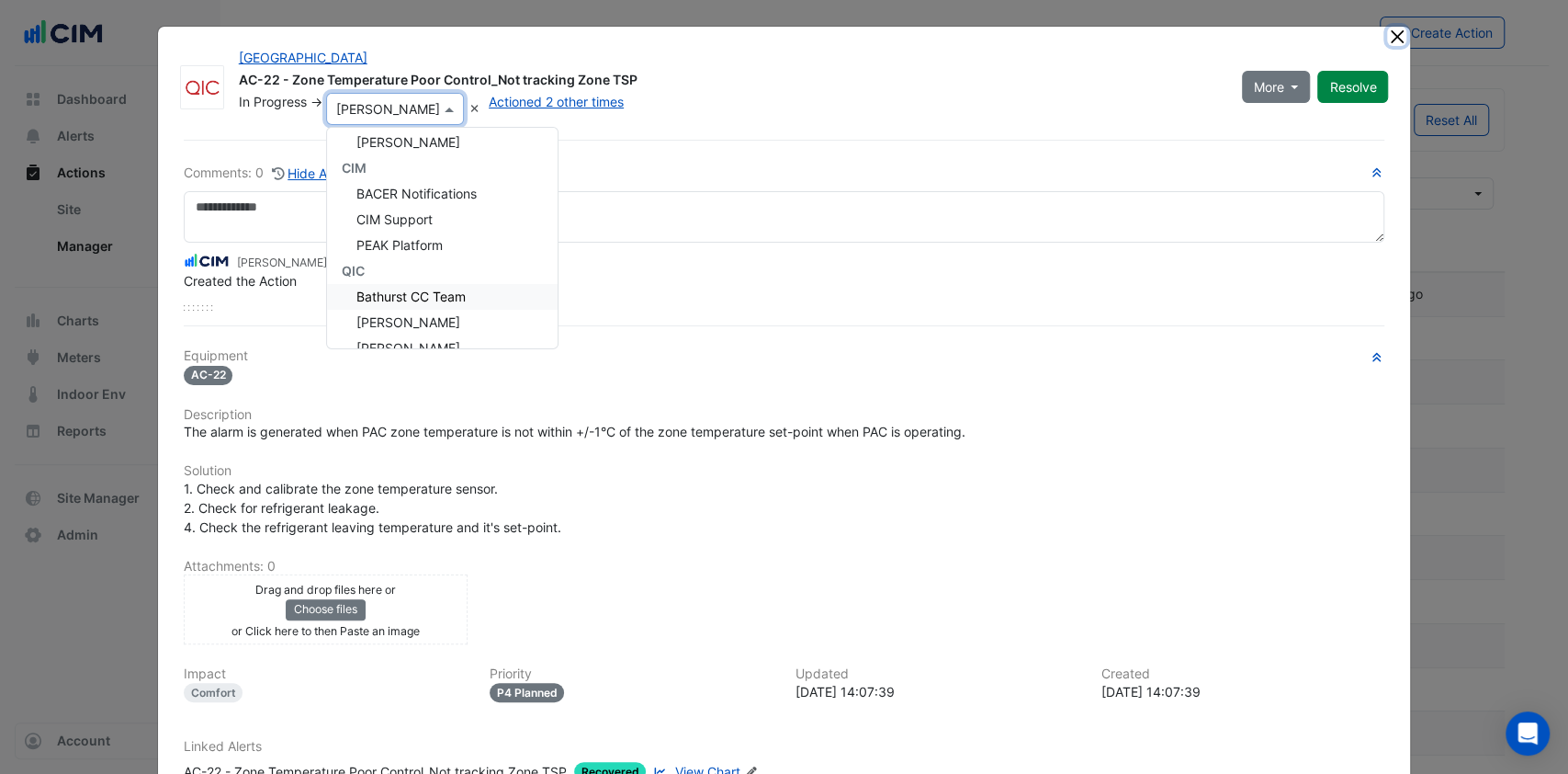
click at [1387, 30] on button "Close" at bounding box center [1396, 36] width 19 height 19
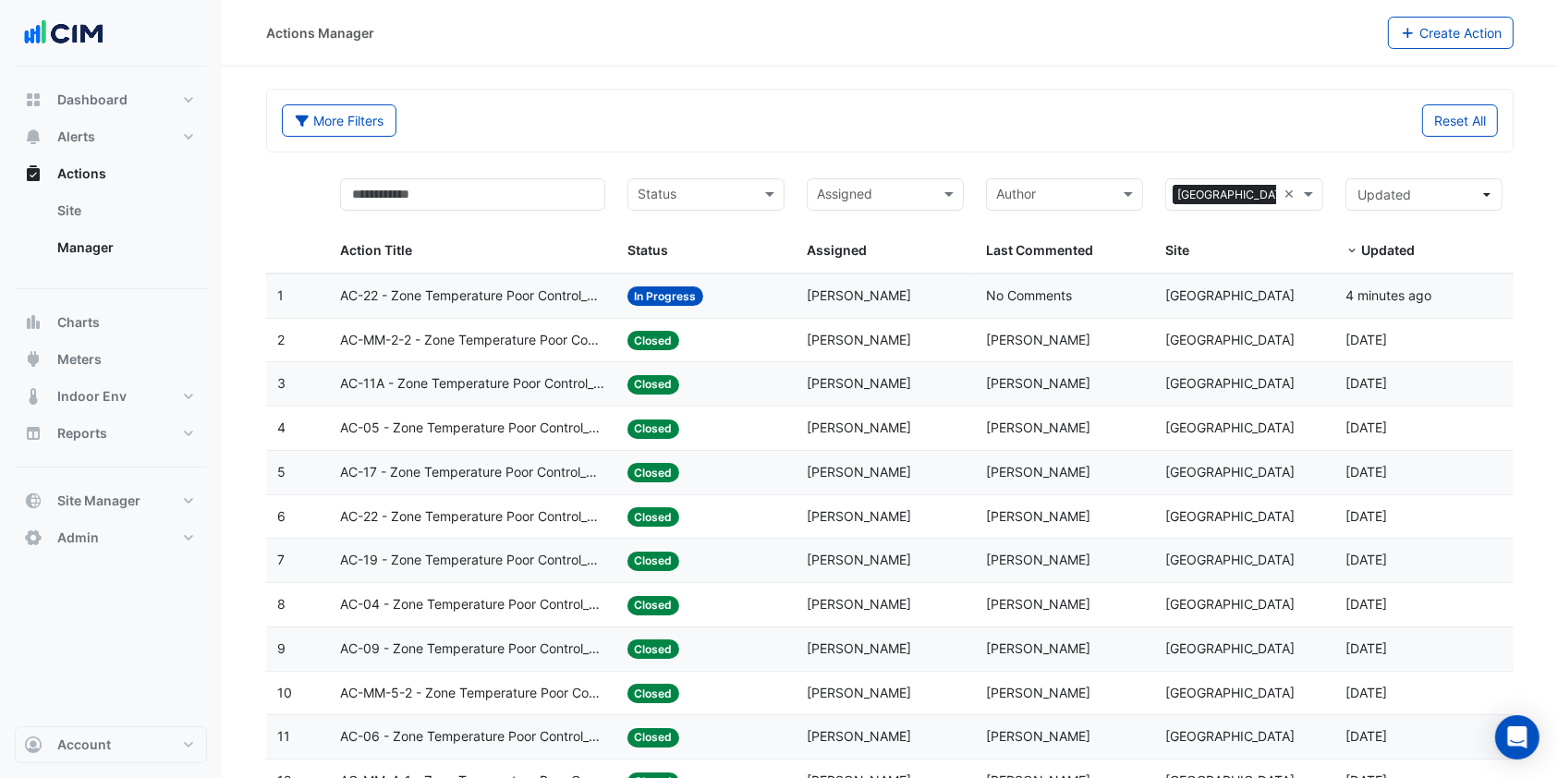
click at [518, 293] on span "AC-22 - Zone Temperature Poor Control_Not tracking Zone TSP" at bounding box center [472, 296] width 265 height 21
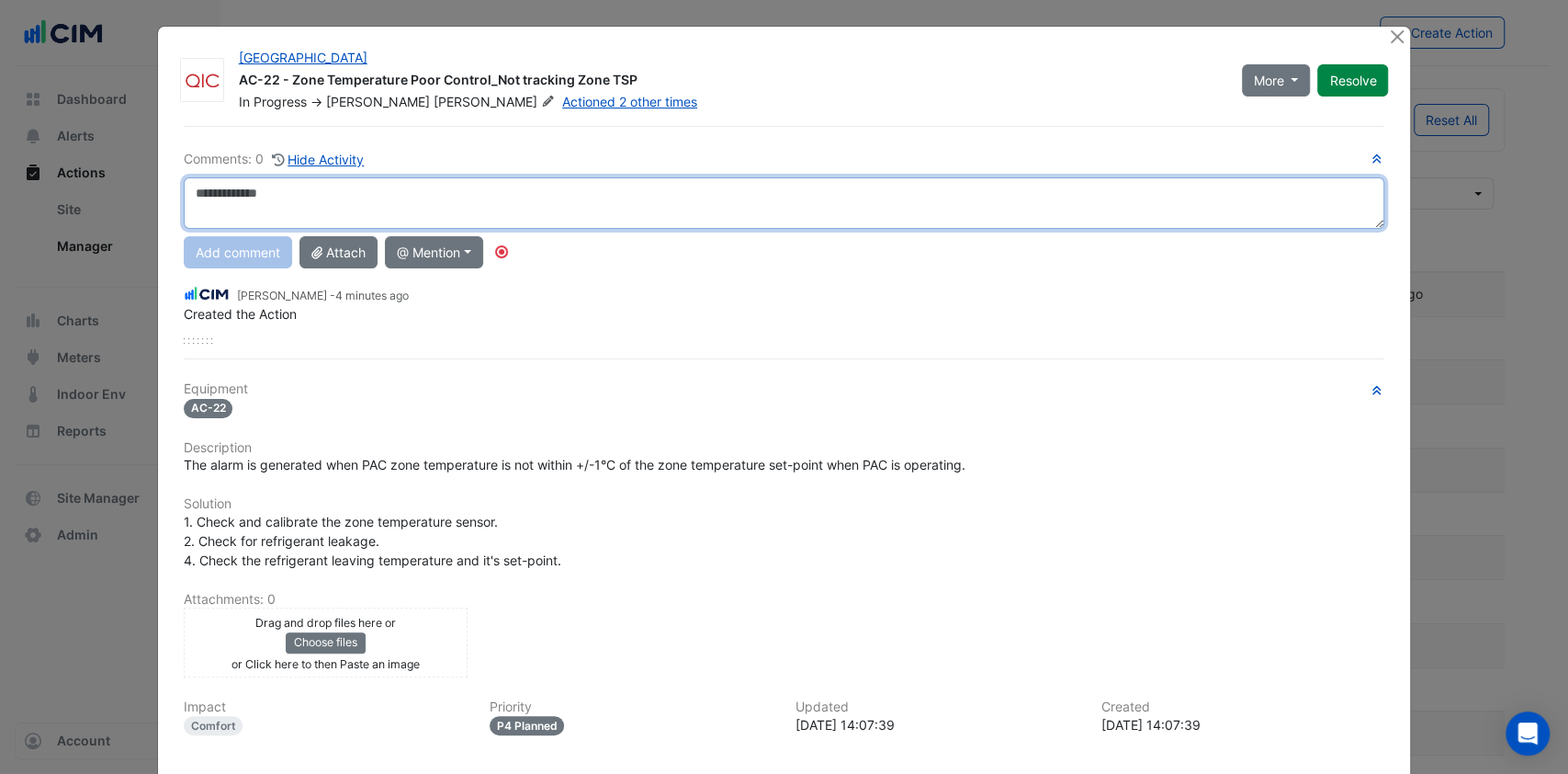
click at [224, 210] on textarea at bounding box center [784, 203] width 1202 height 52
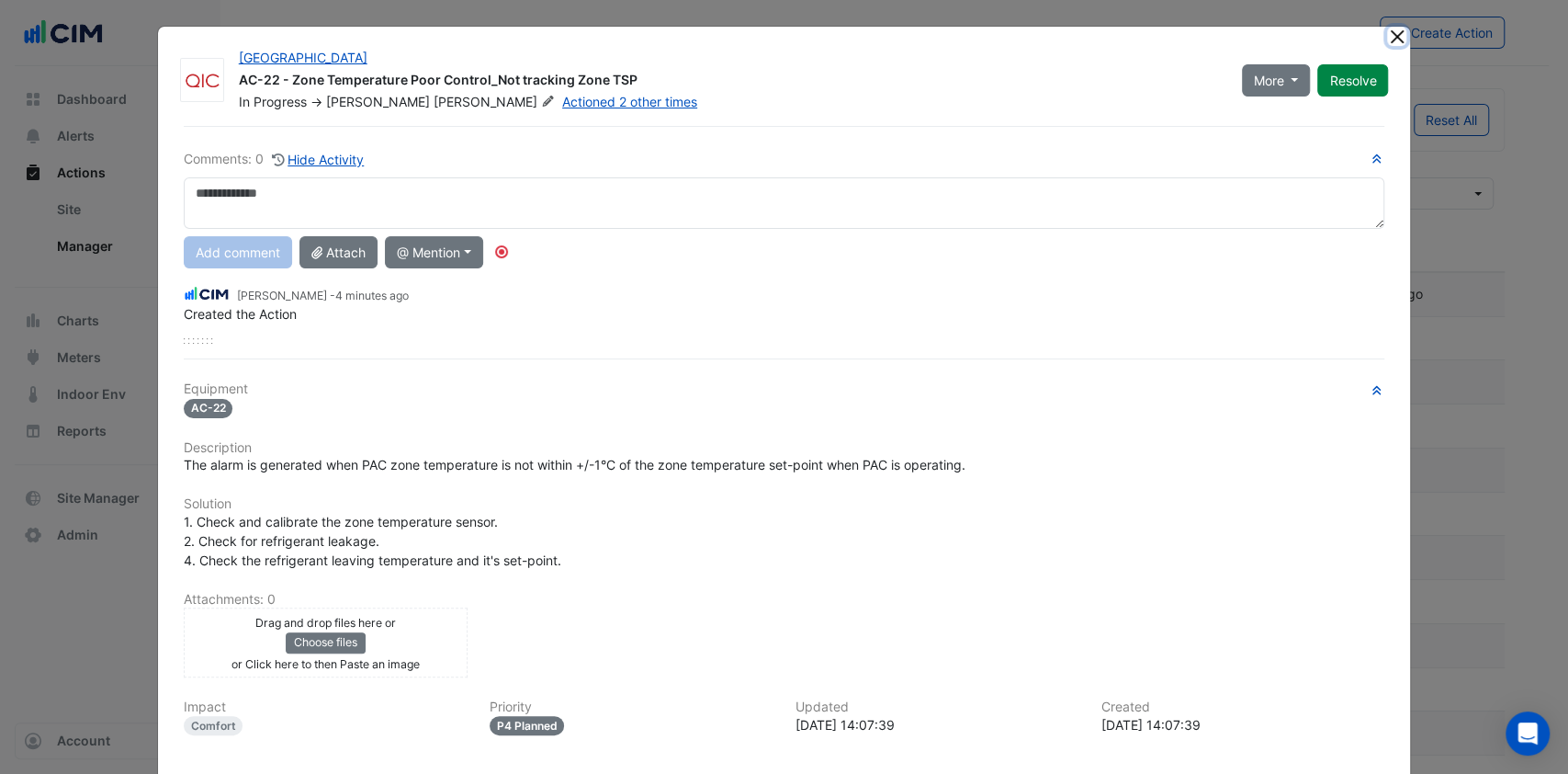
click at [1392, 39] on button "Close" at bounding box center [1396, 36] width 19 height 19
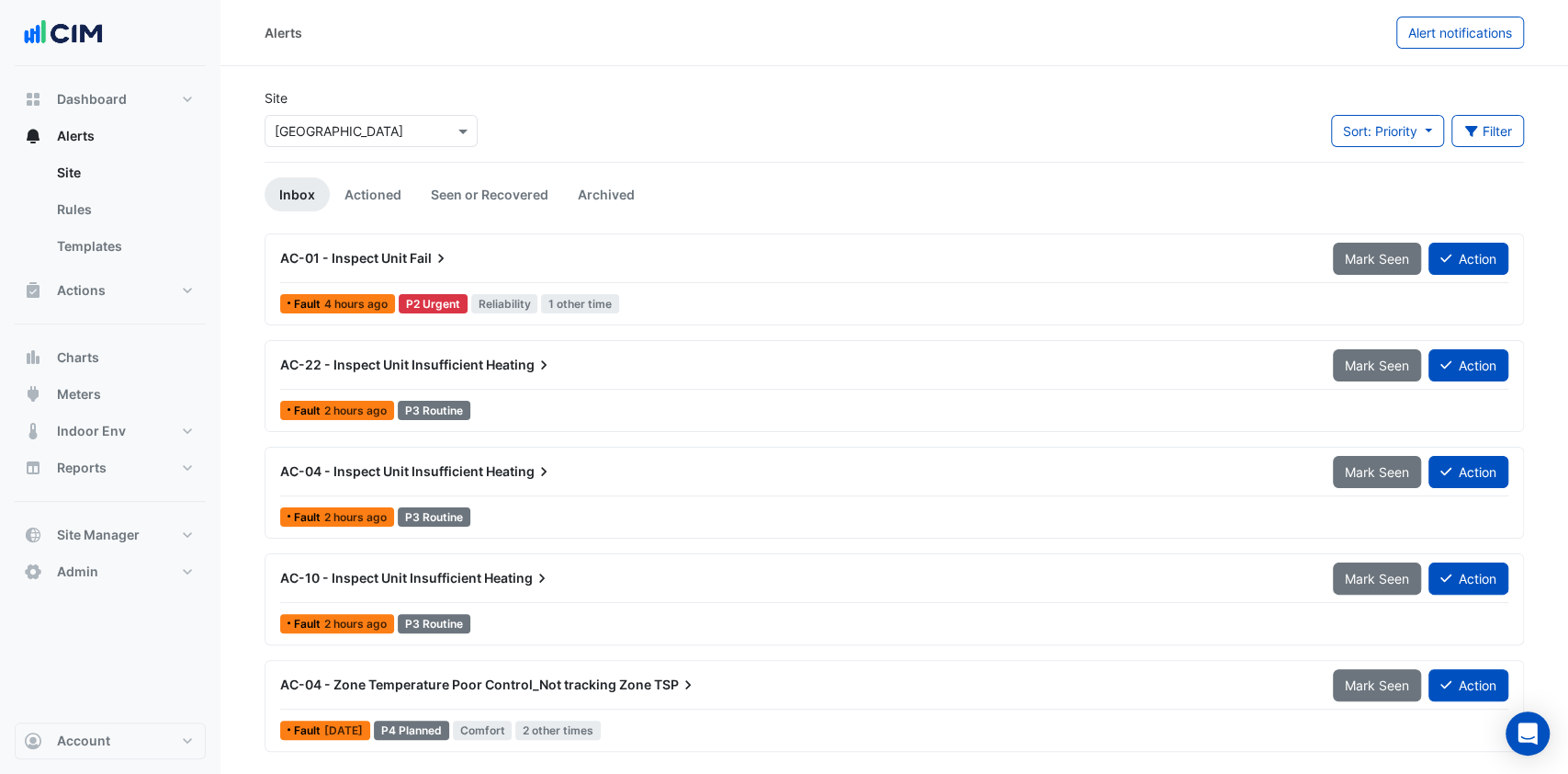
click at [455, 688] on span "AC-04 - Zone Temperature Poor Control_Not tracking Zone" at bounding box center [465, 684] width 371 height 16
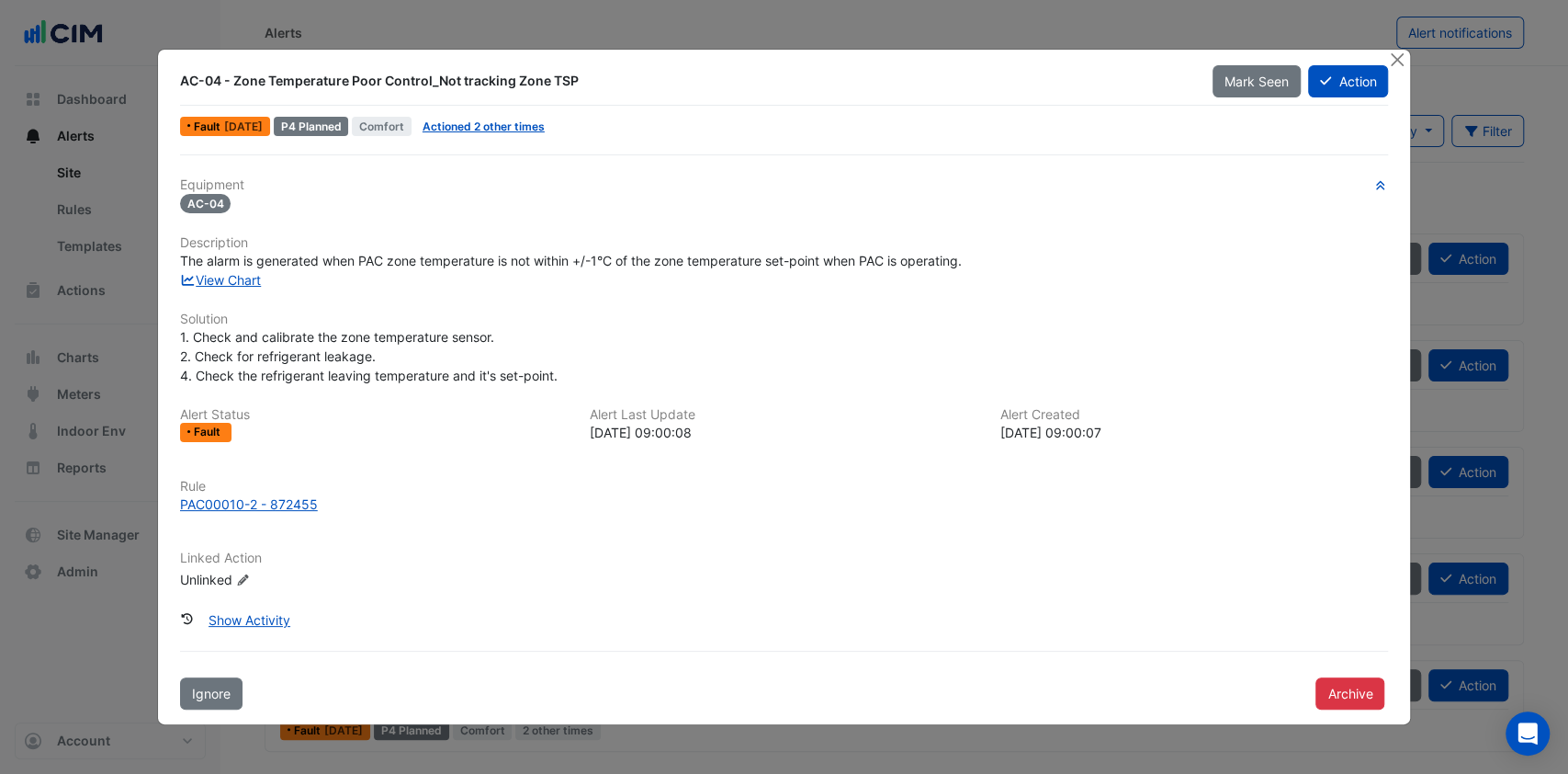
click at [1345, 80] on button "Action" at bounding box center [1348, 82] width 80 height 32
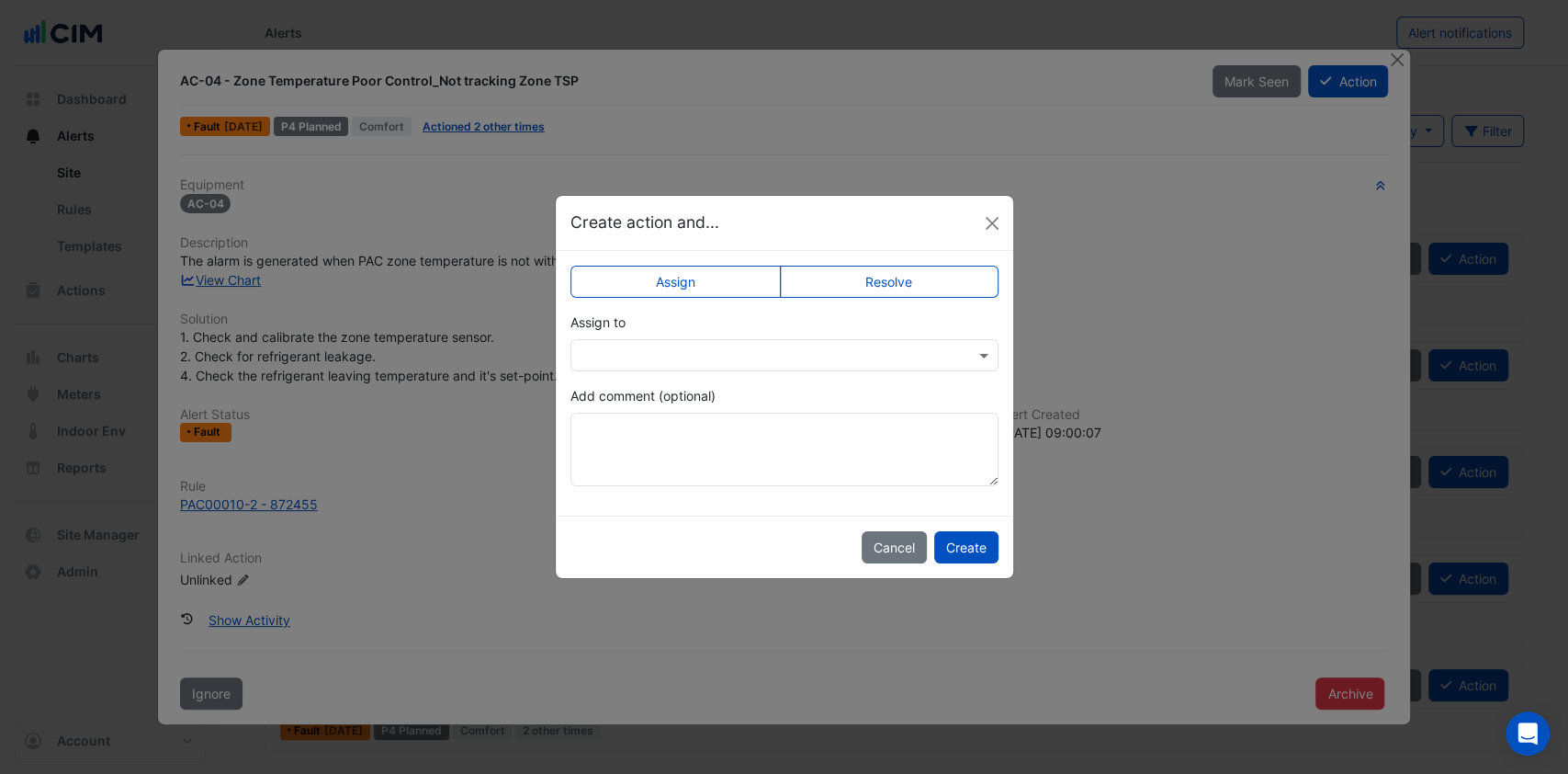
click at [714, 352] on input "text" at bounding box center [766, 355] width 371 height 19
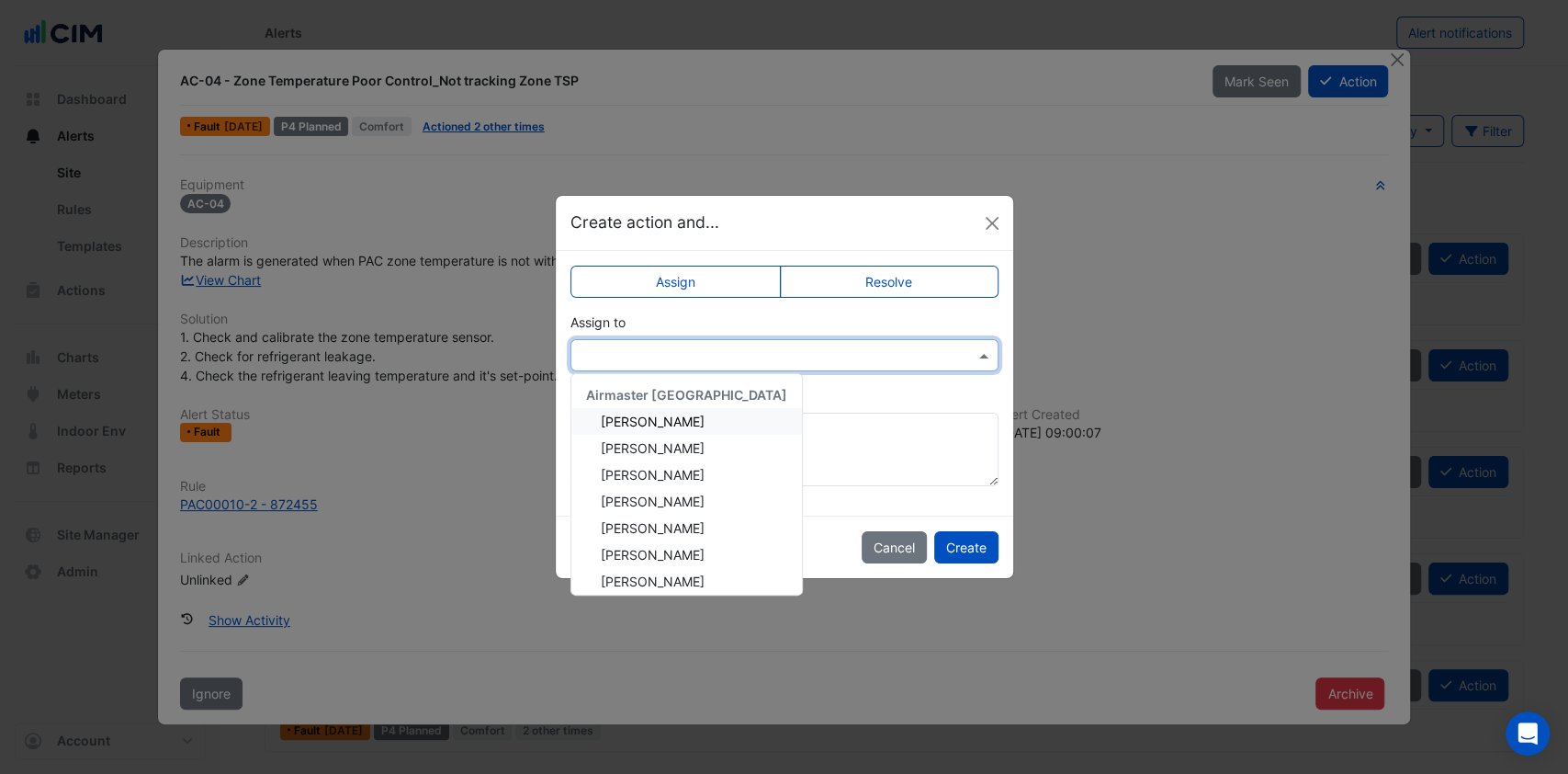
click at [636, 425] on span "[PERSON_NAME]" at bounding box center [652, 422] width 103 height 16
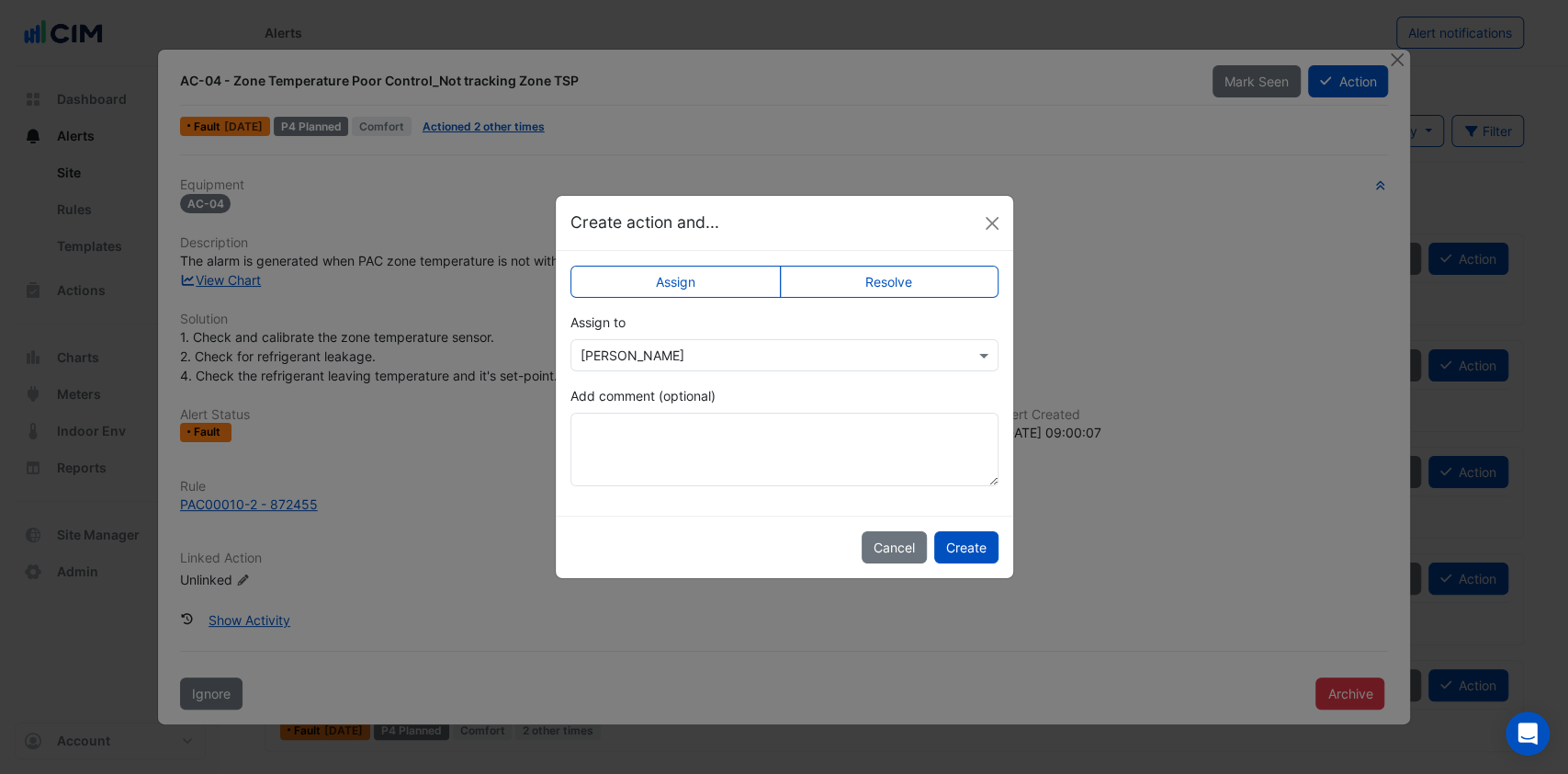
click at [970, 546] on button "Create" at bounding box center [966, 547] width 65 height 32
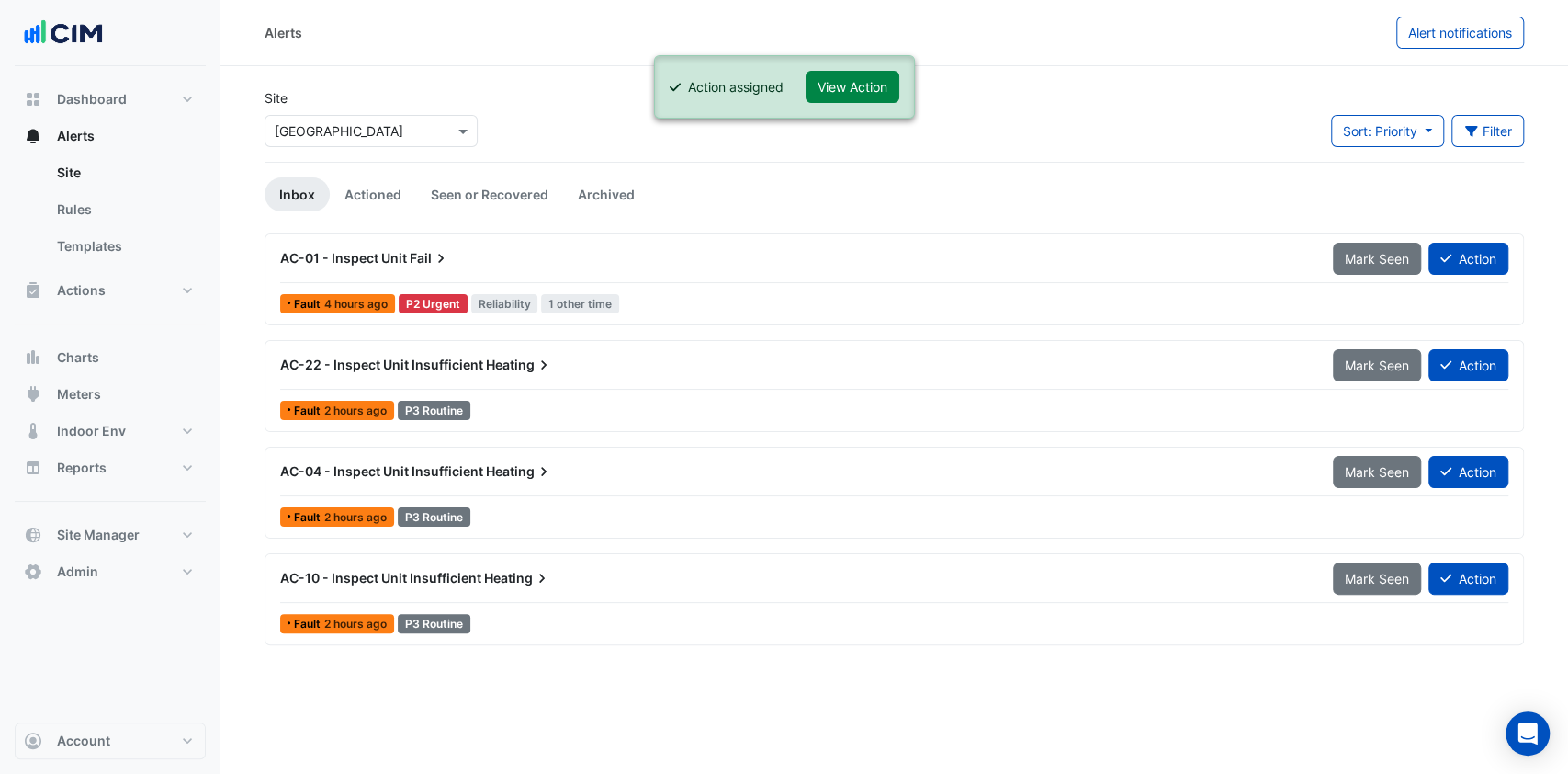
click at [874, 91] on button "View Action" at bounding box center [852, 87] width 93 height 32
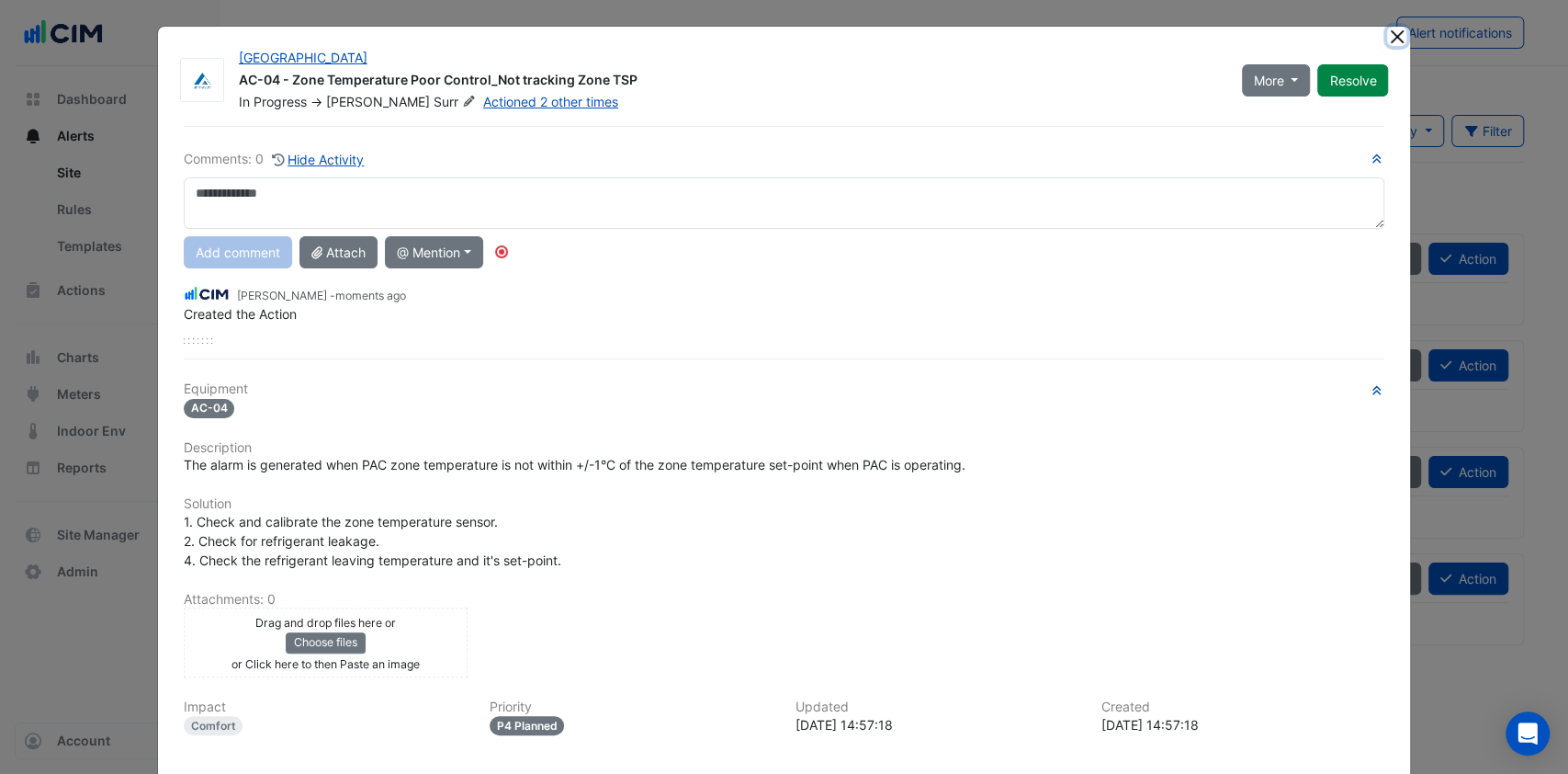
click at [1387, 29] on button "Close" at bounding box center [1396, 36] width 19 height 19
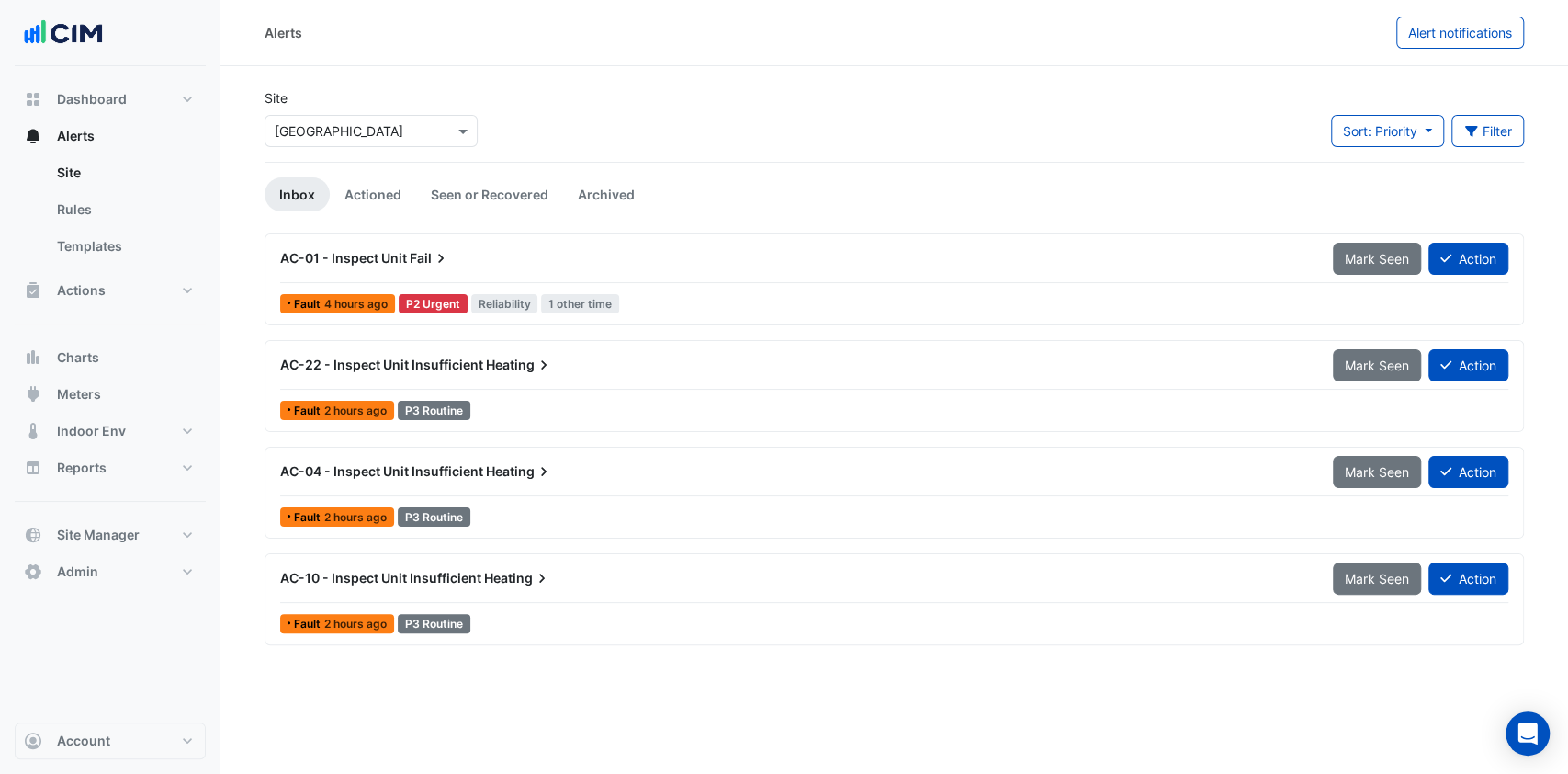
click at [373, 193] on link "Actioned" at bounding box center [373, 194] width 87 height 34
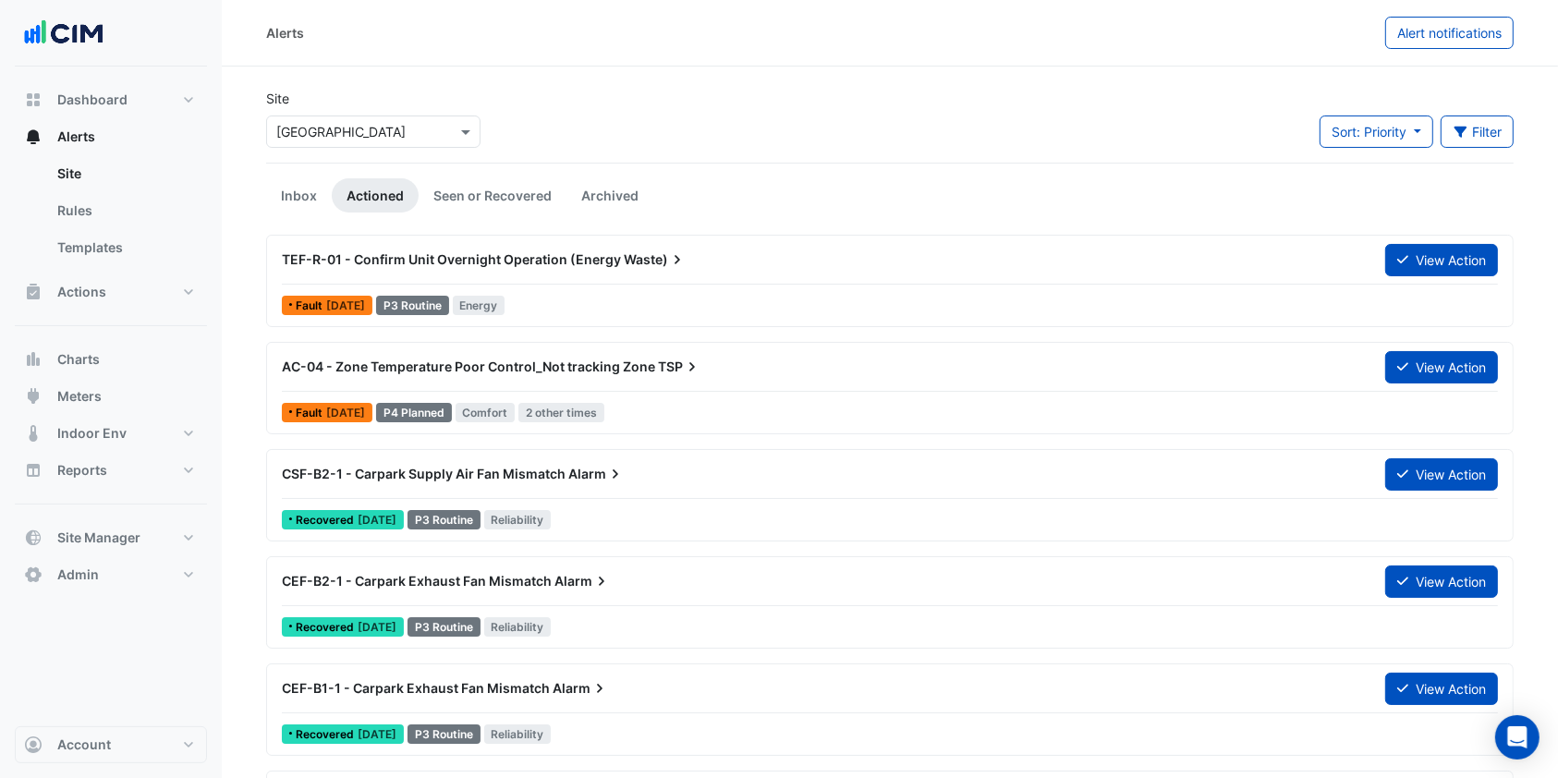
click at [480, 363] on span "AC-04 - Zone Temperature Poor Control_Not tracking Zone" at bounding box center [468, 367] width 373 height 16
click at [444, 374] on div "AC-04 - Zone Temperature Poor Control_Not tracking Zone TSP" at bounding box center [822, 367] width 1081 height 18
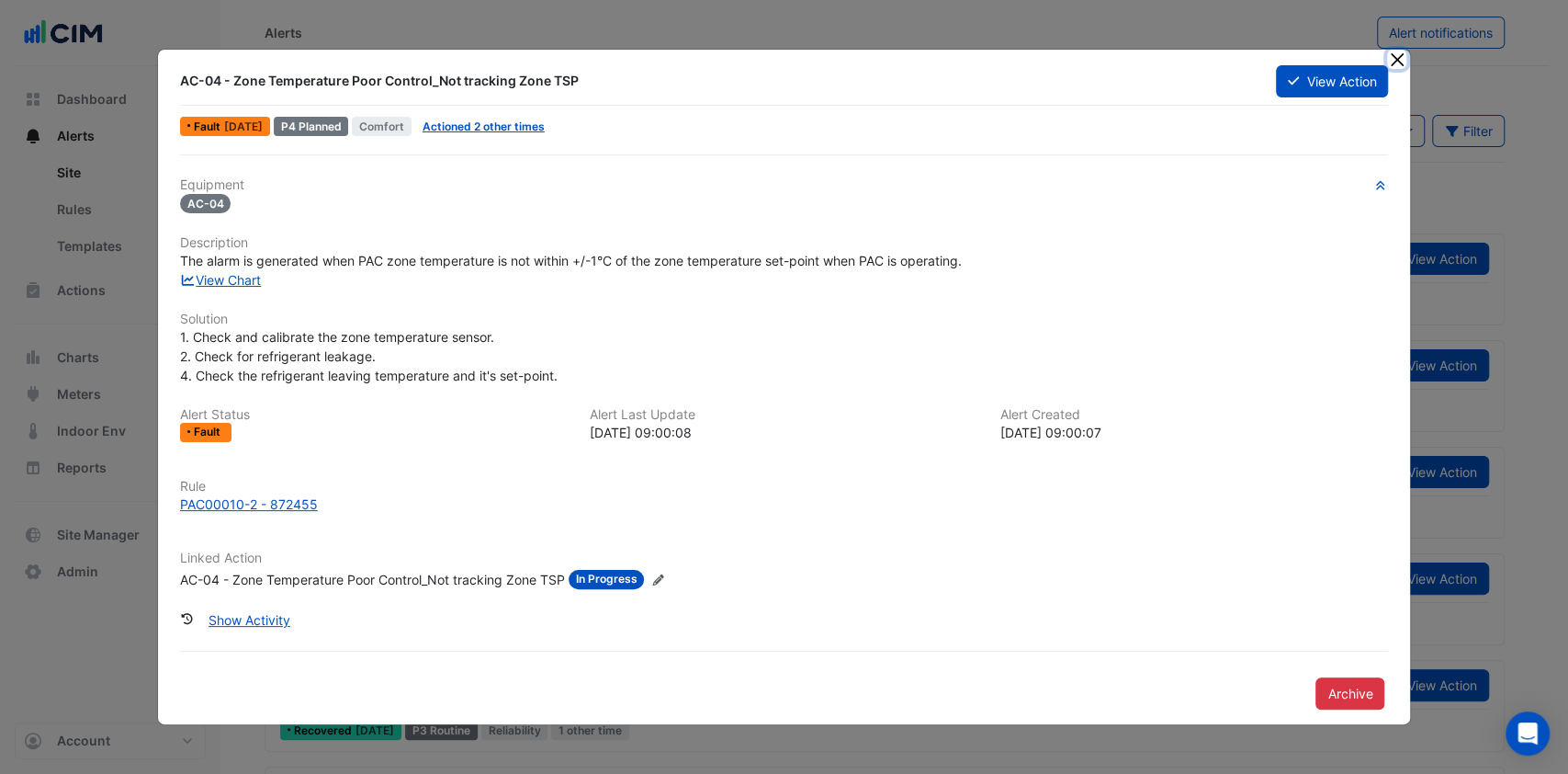
click at [1395, 62] on button "Close" at bounding box center [1396, 59] width 19 height 19
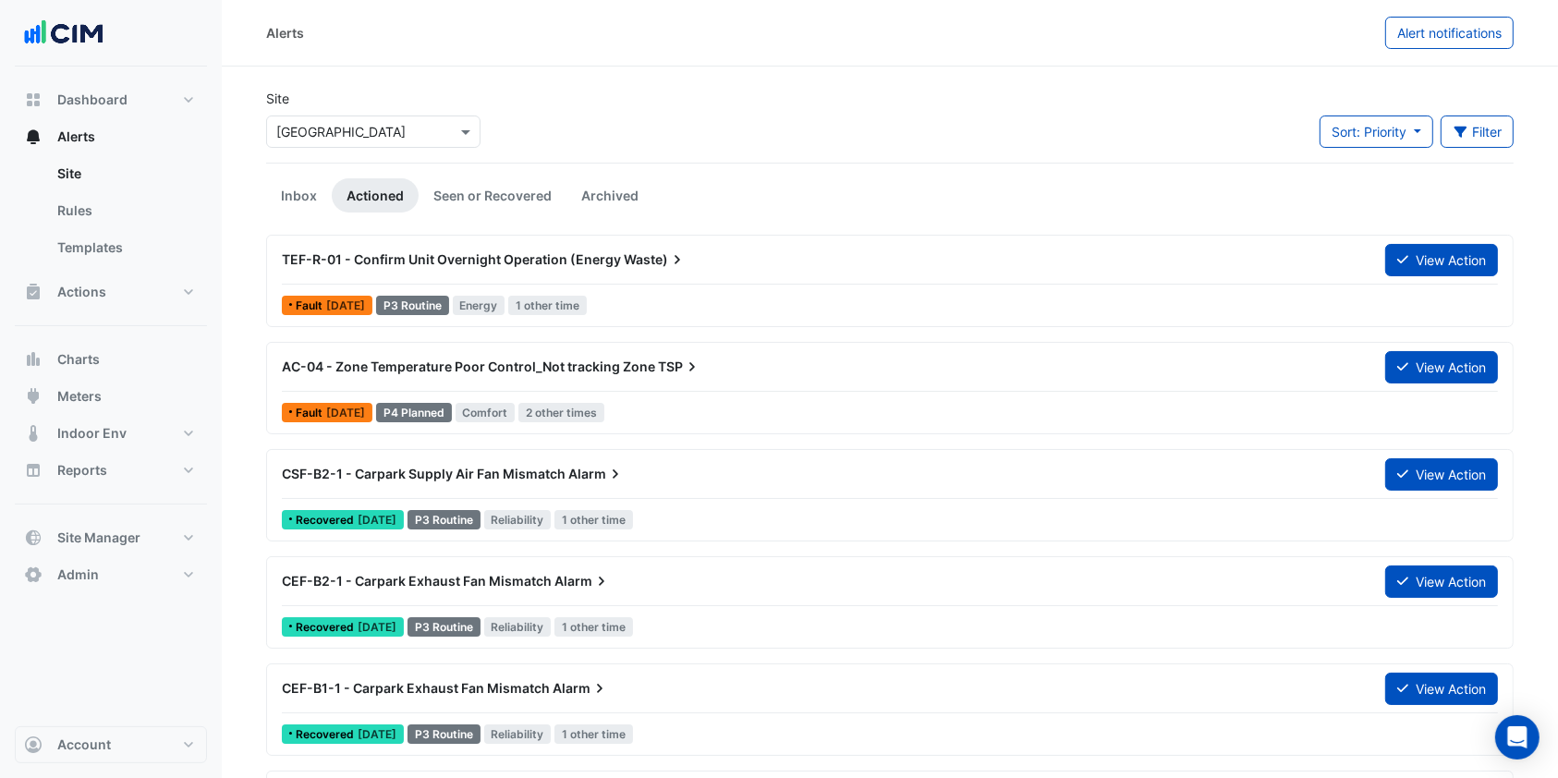
click at [295, 192] on link "Inbox" at bounding box center [299, 195] width 66 height 34
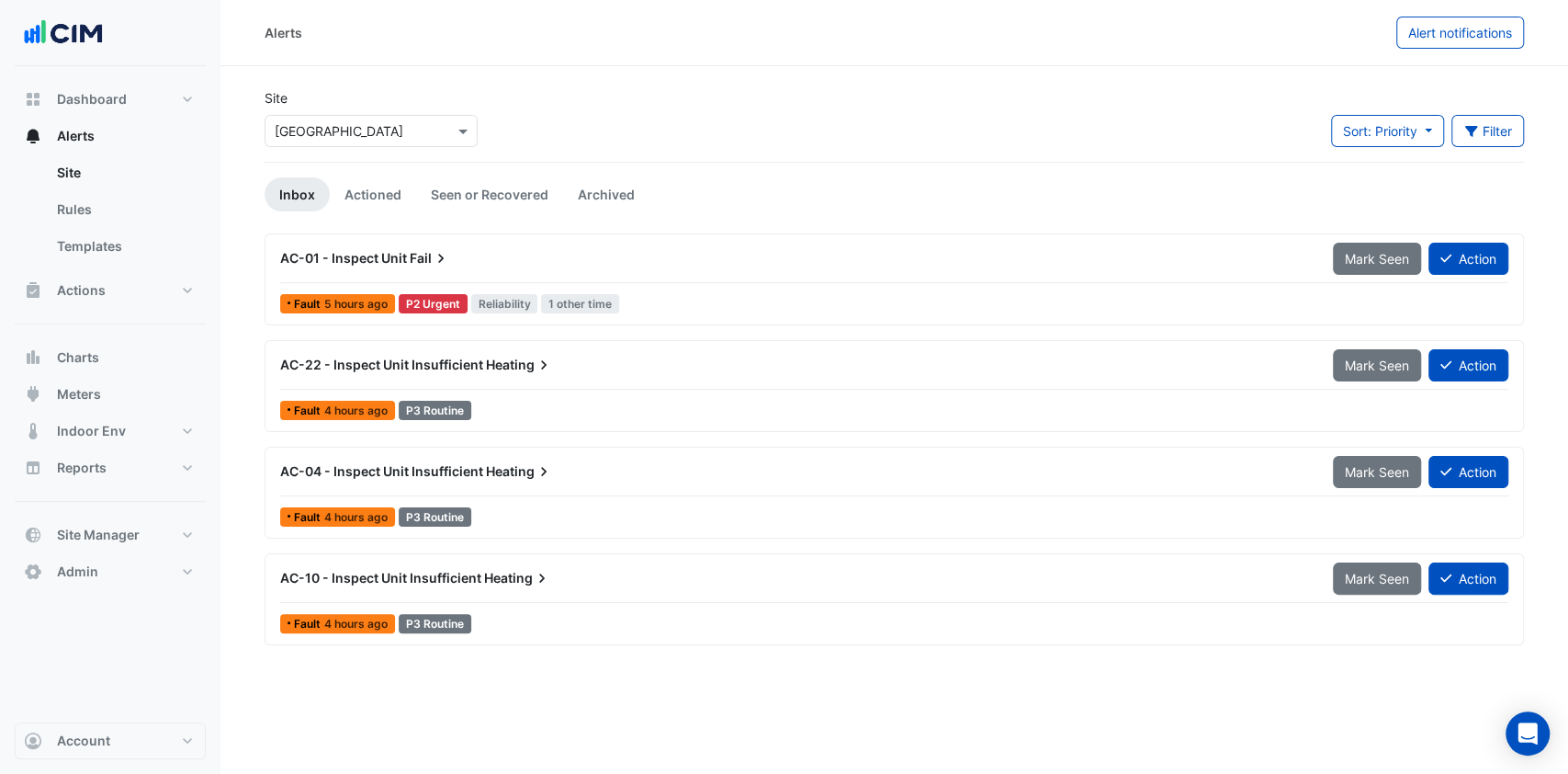
click at [353, 187] on link "Actioned" at bounding box center [373, 194] width 87 height 34
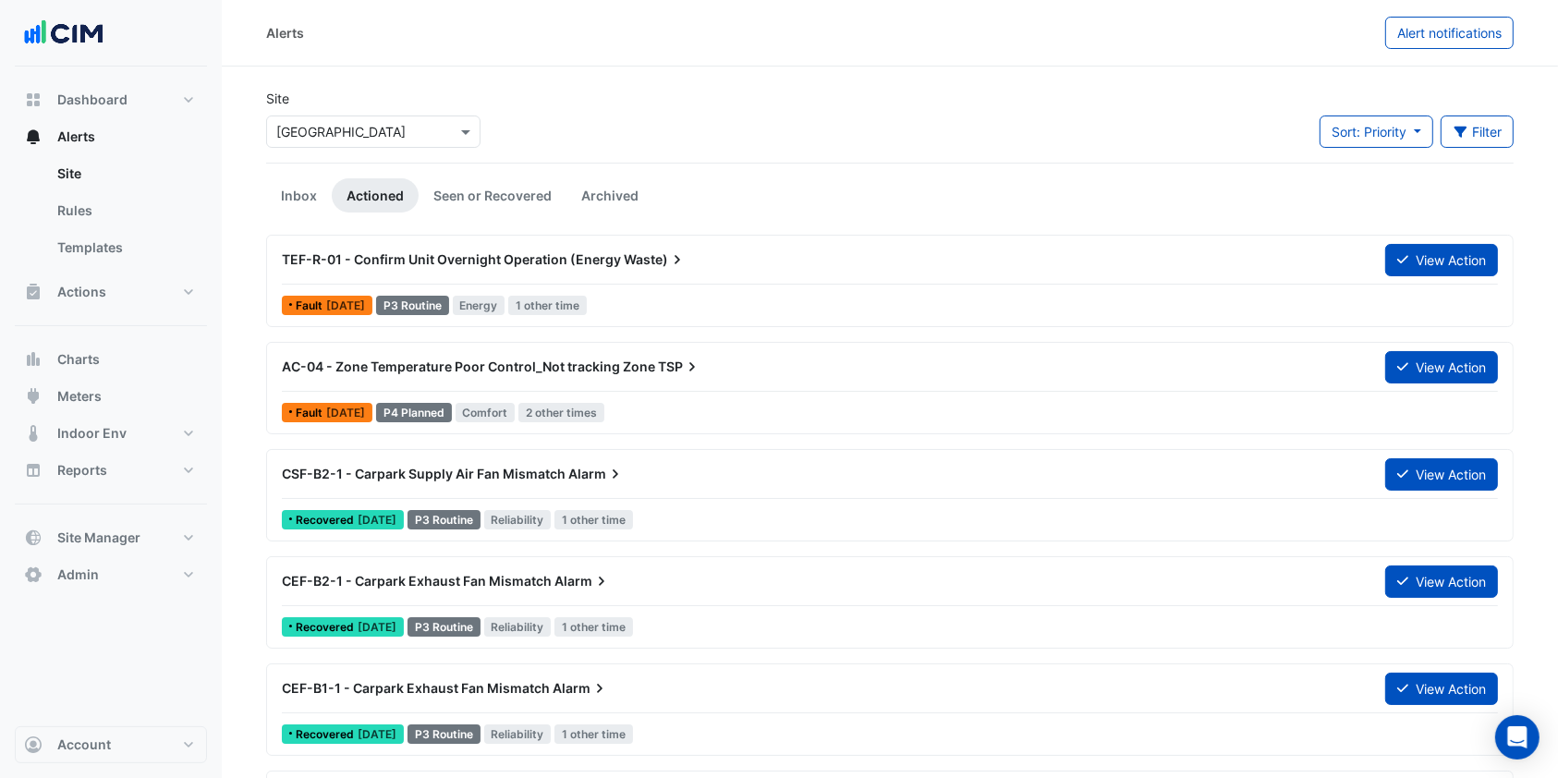
click at [467, 193] on link "Seen or Recovered" at bounding box center [493, 195] width 148 height 34
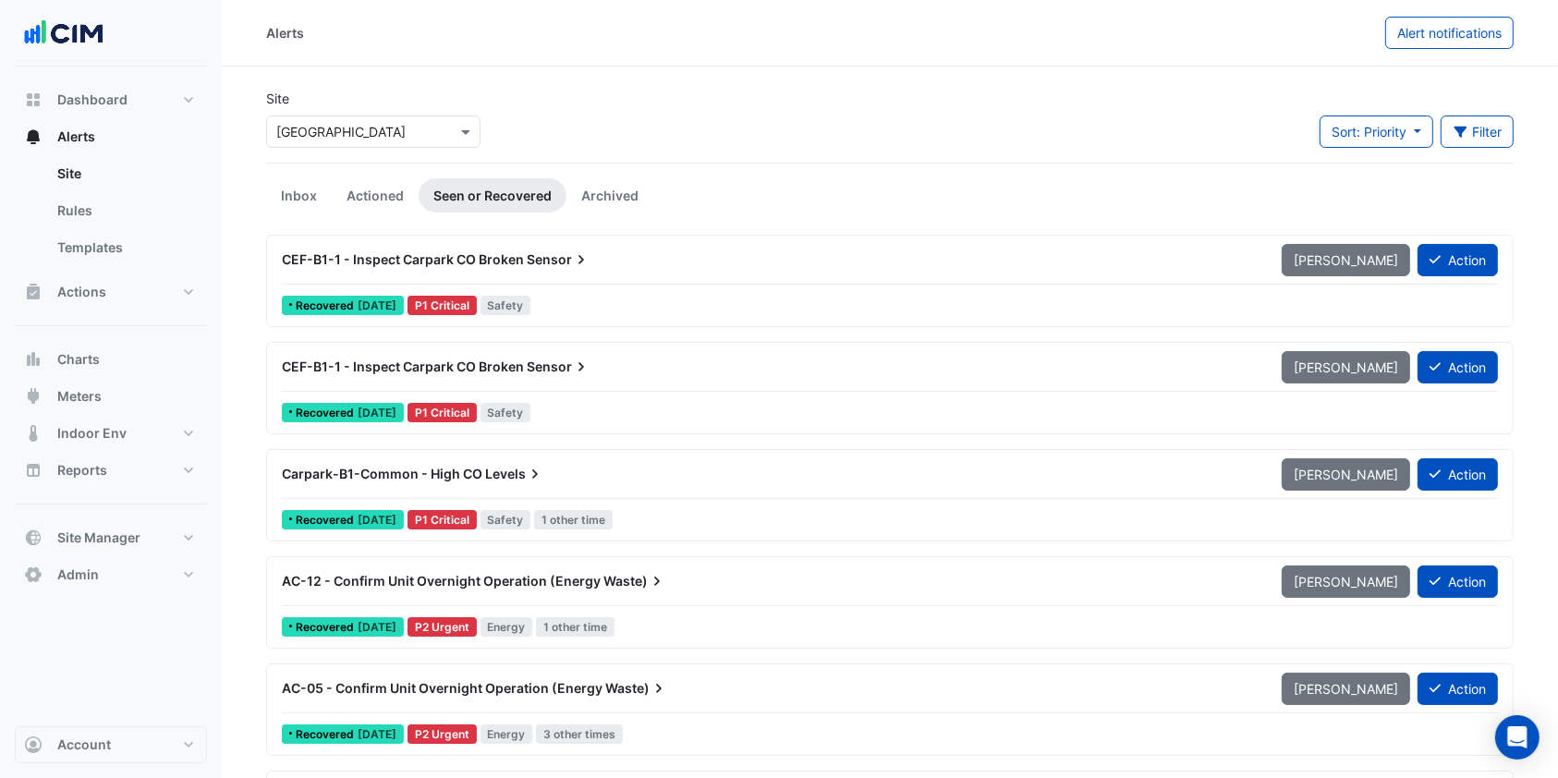
click at [398, 193] on link "Actioned" at bounding box center [375, 195] width 87 height 34
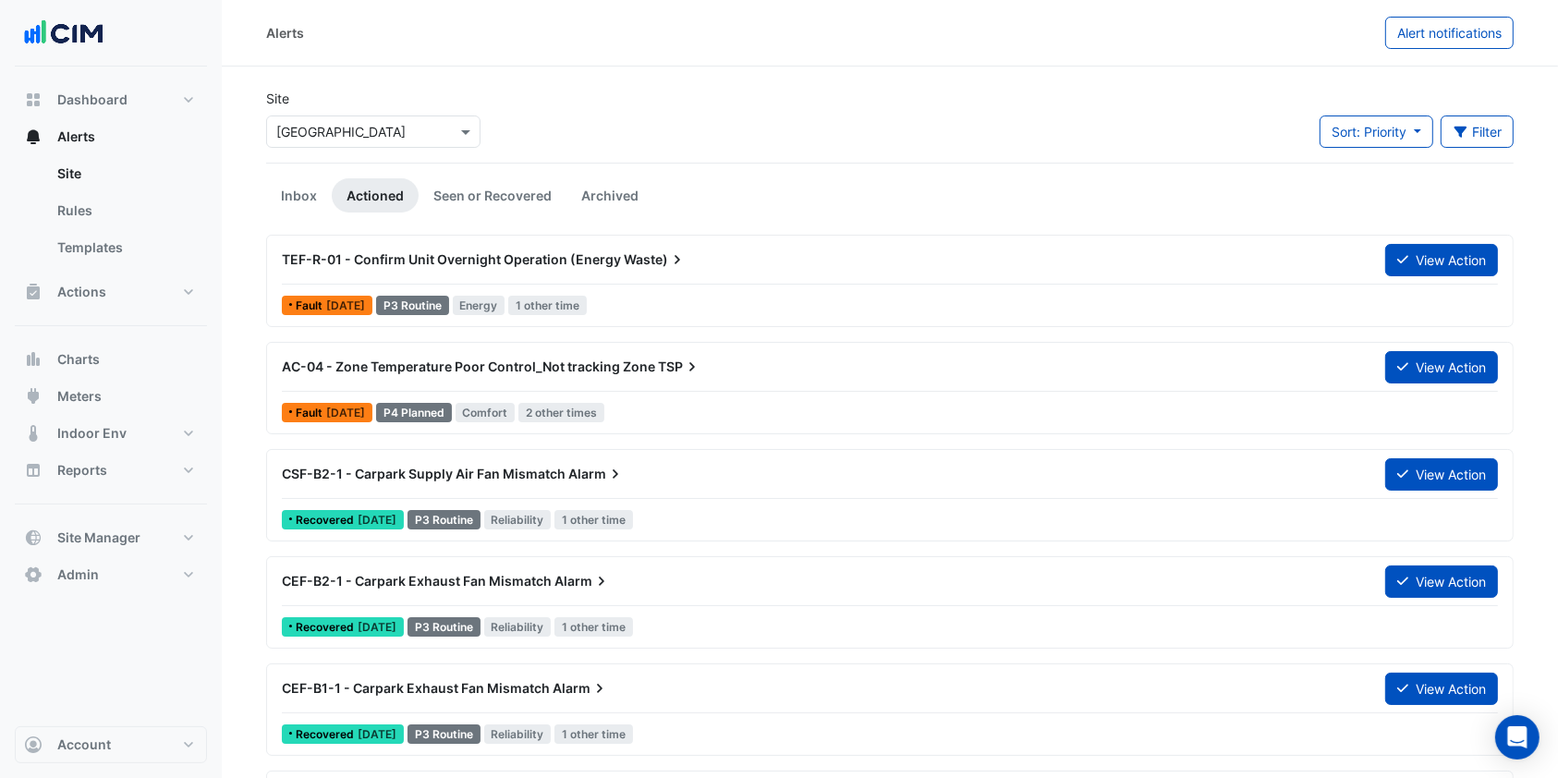
click at [1477, 143] on button "Filter" at bounding box center [1478, 132] width 74 height 32
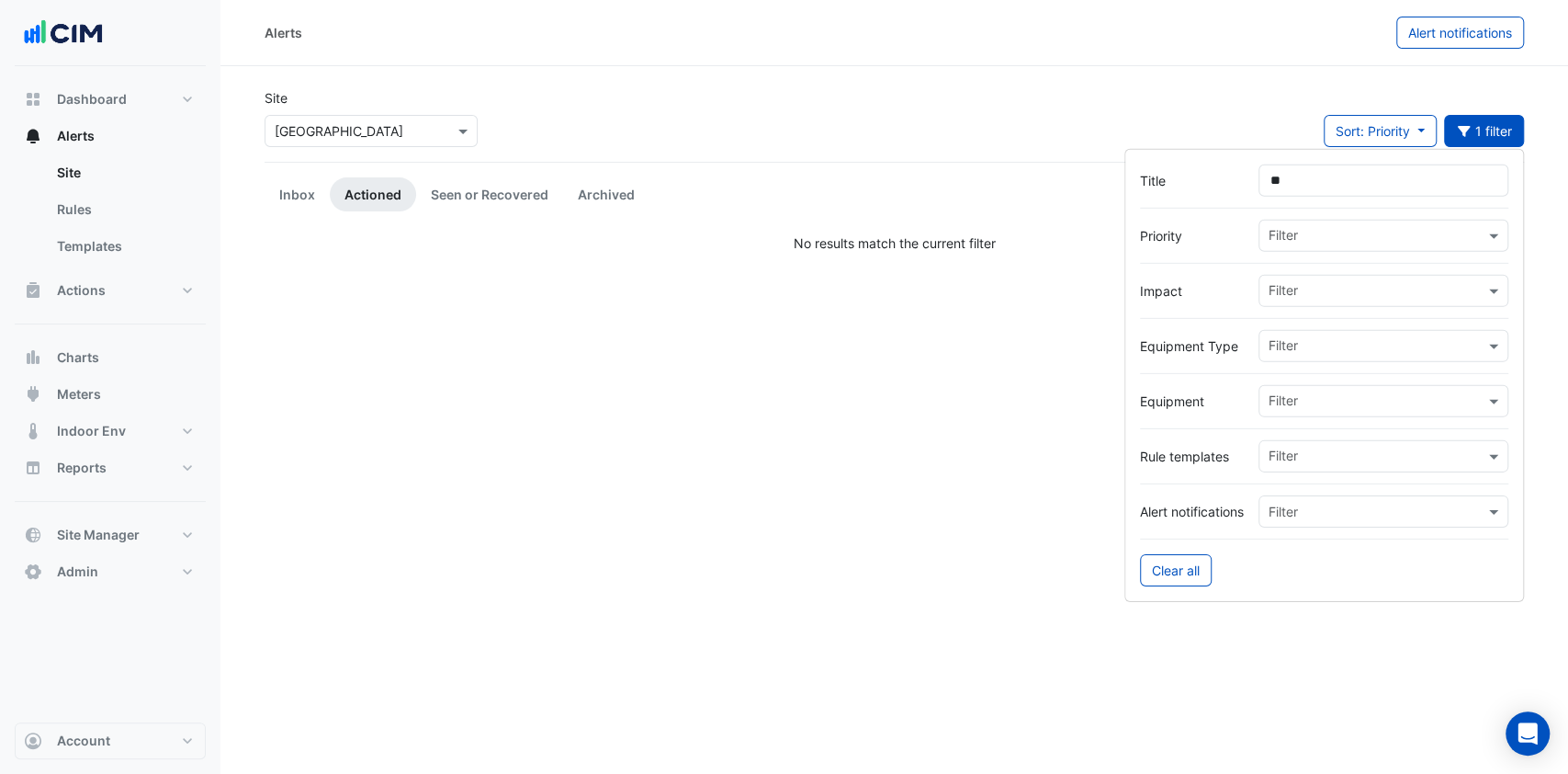
type input "*"
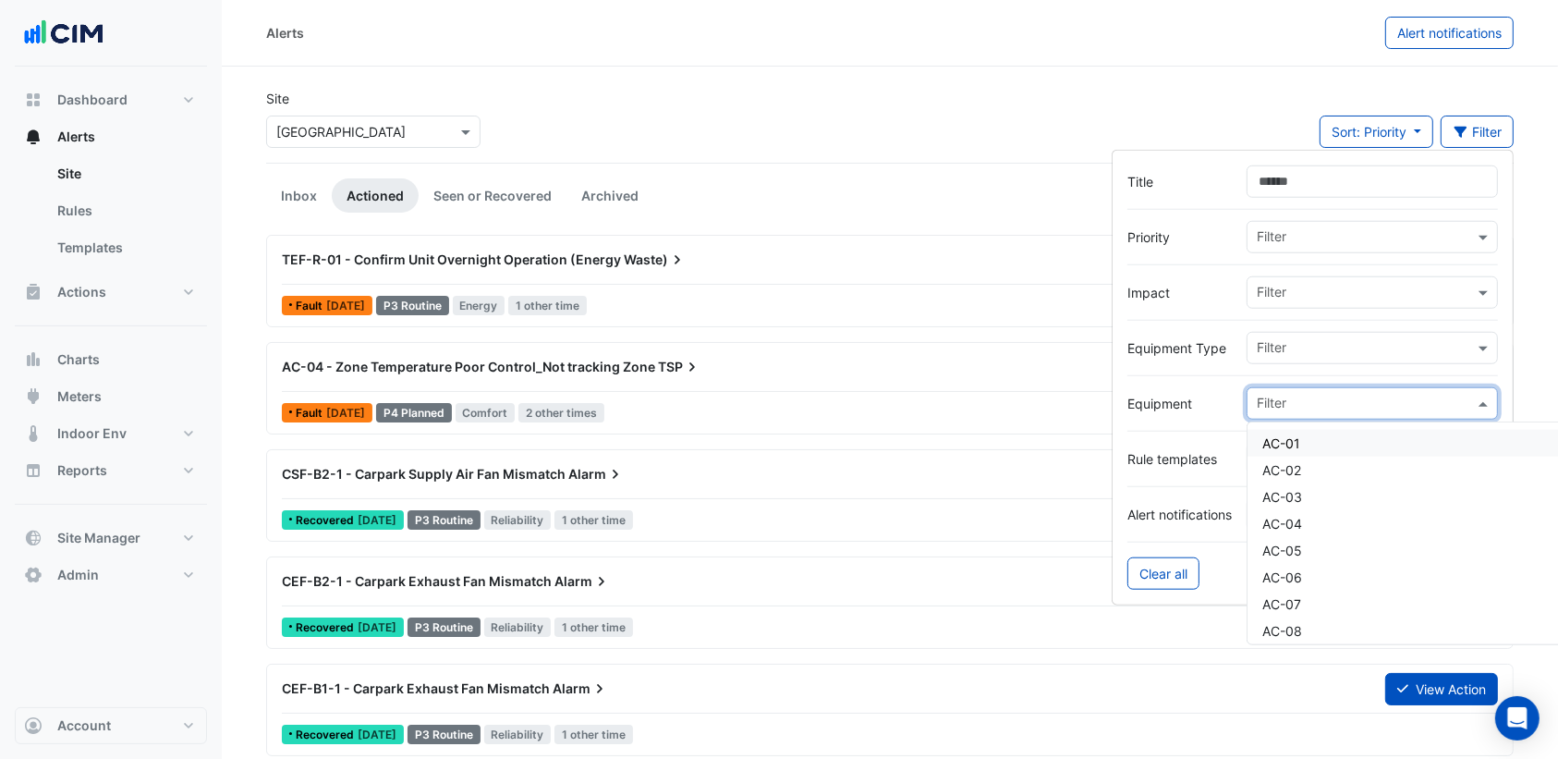
click at [1307, 397] on input "text" at bounding box center [1365, 404] width 217 height 19
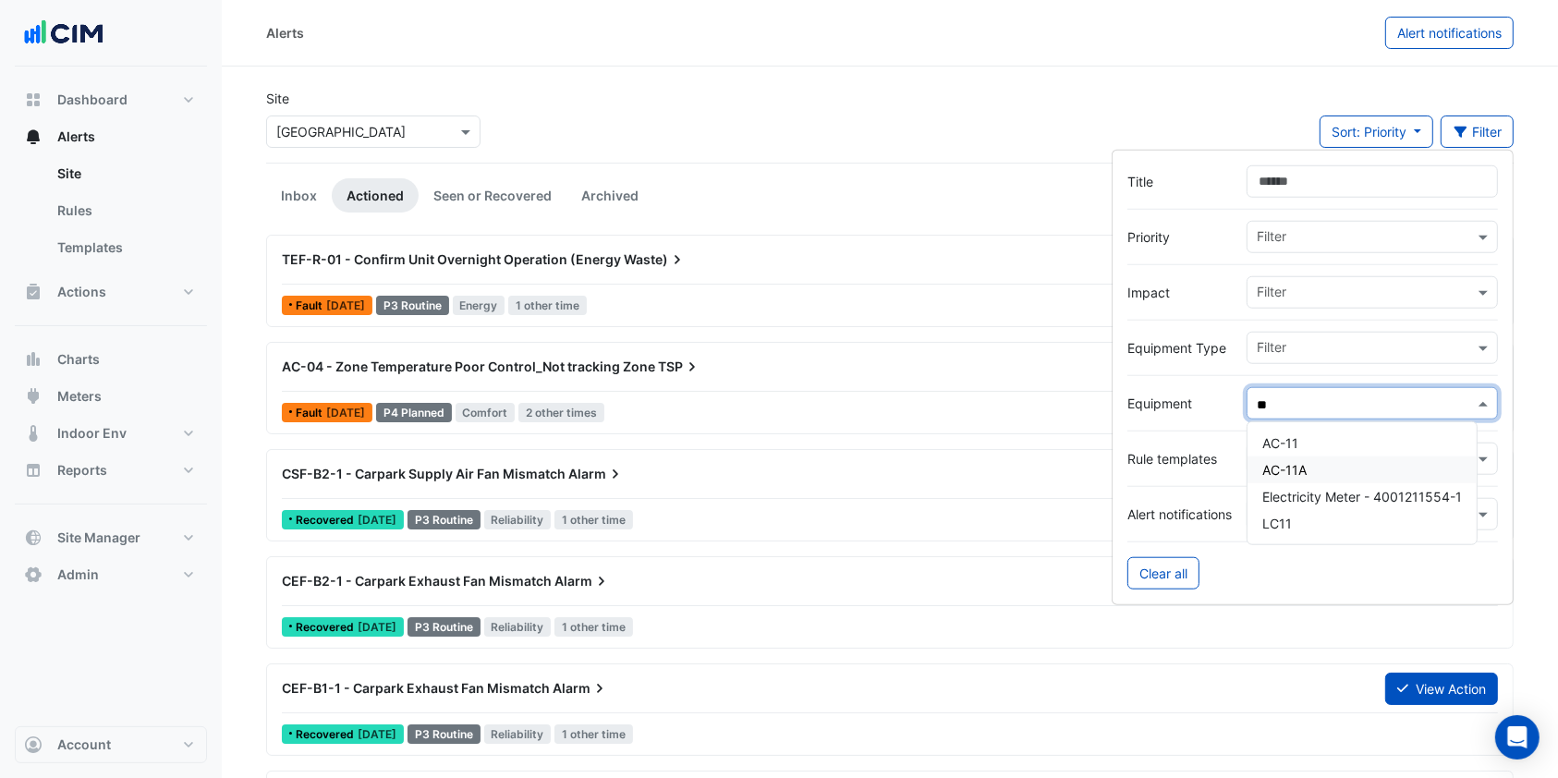
click at [1295, 476] on span "AC-11A" at bounding box center [1284, 470] width 44 height 16
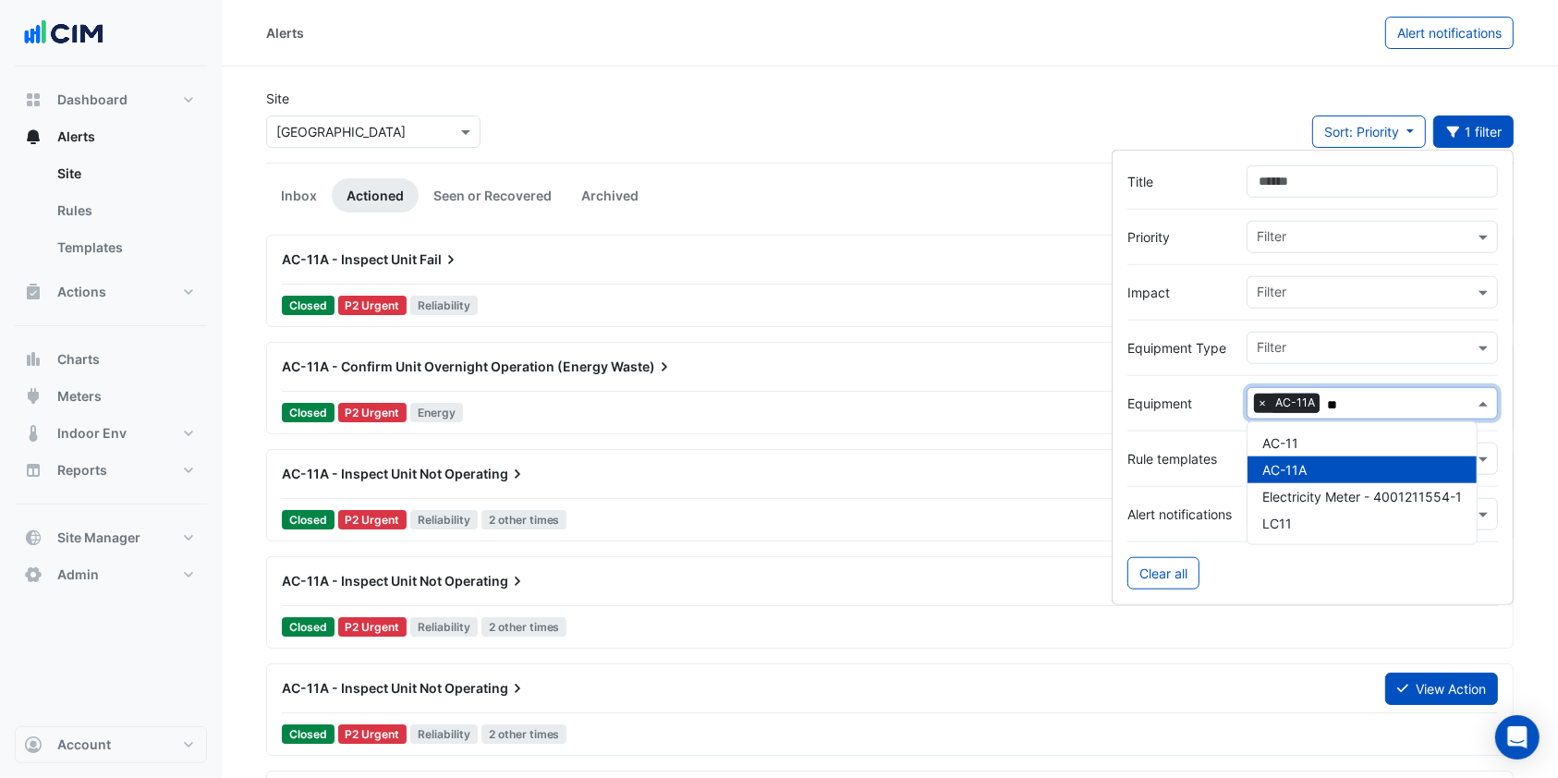
type input "**"
click at [789, 101] on div "Site Select a Site × Bathurst City Central Sort: Priority Priority Updated 1 fi…" at bounding box center [890, 126] width 1270 height 74
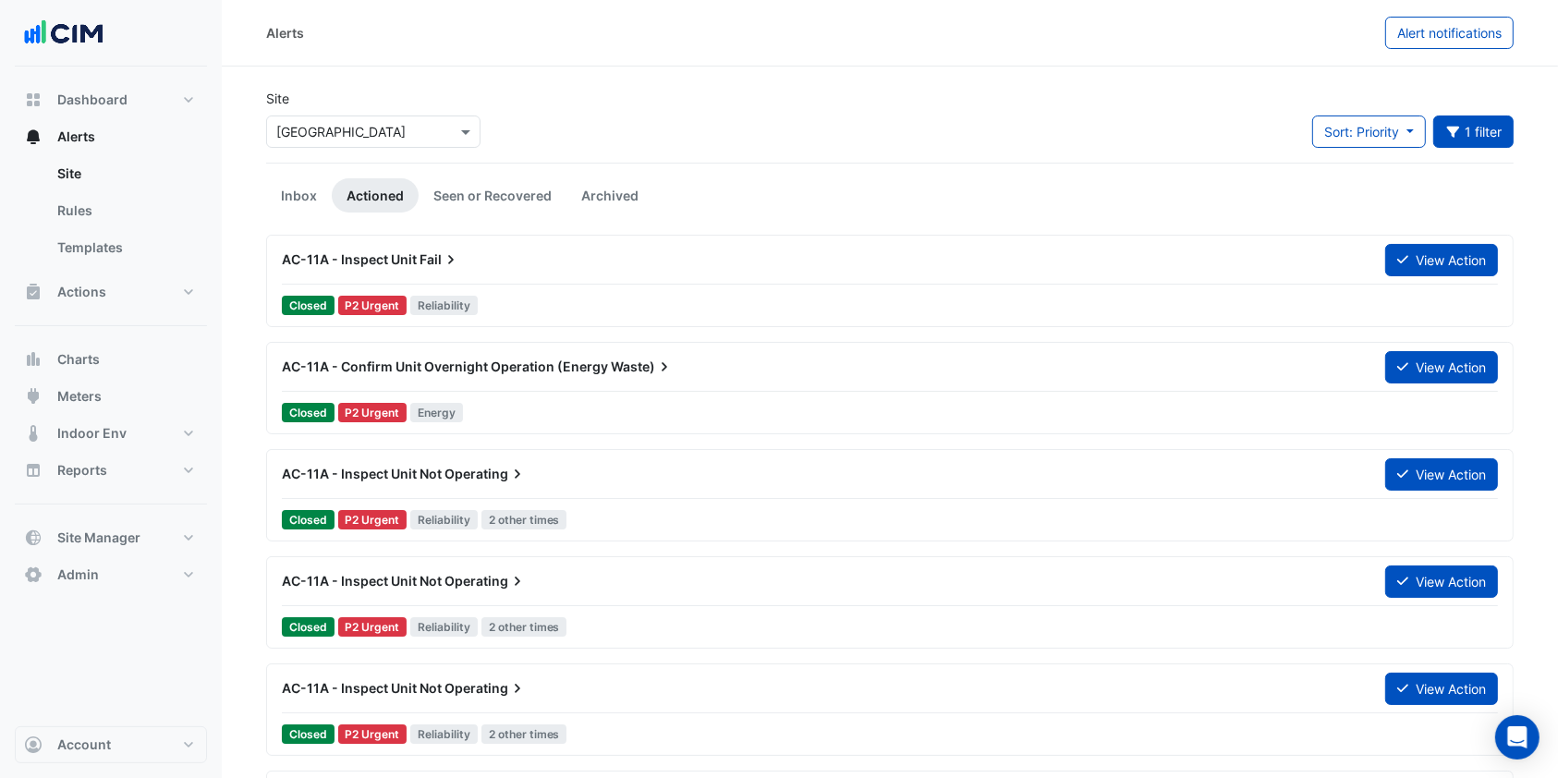
click at [306, 187] on link "Inbox" at bounding box center [299, 195] width 66 height 34
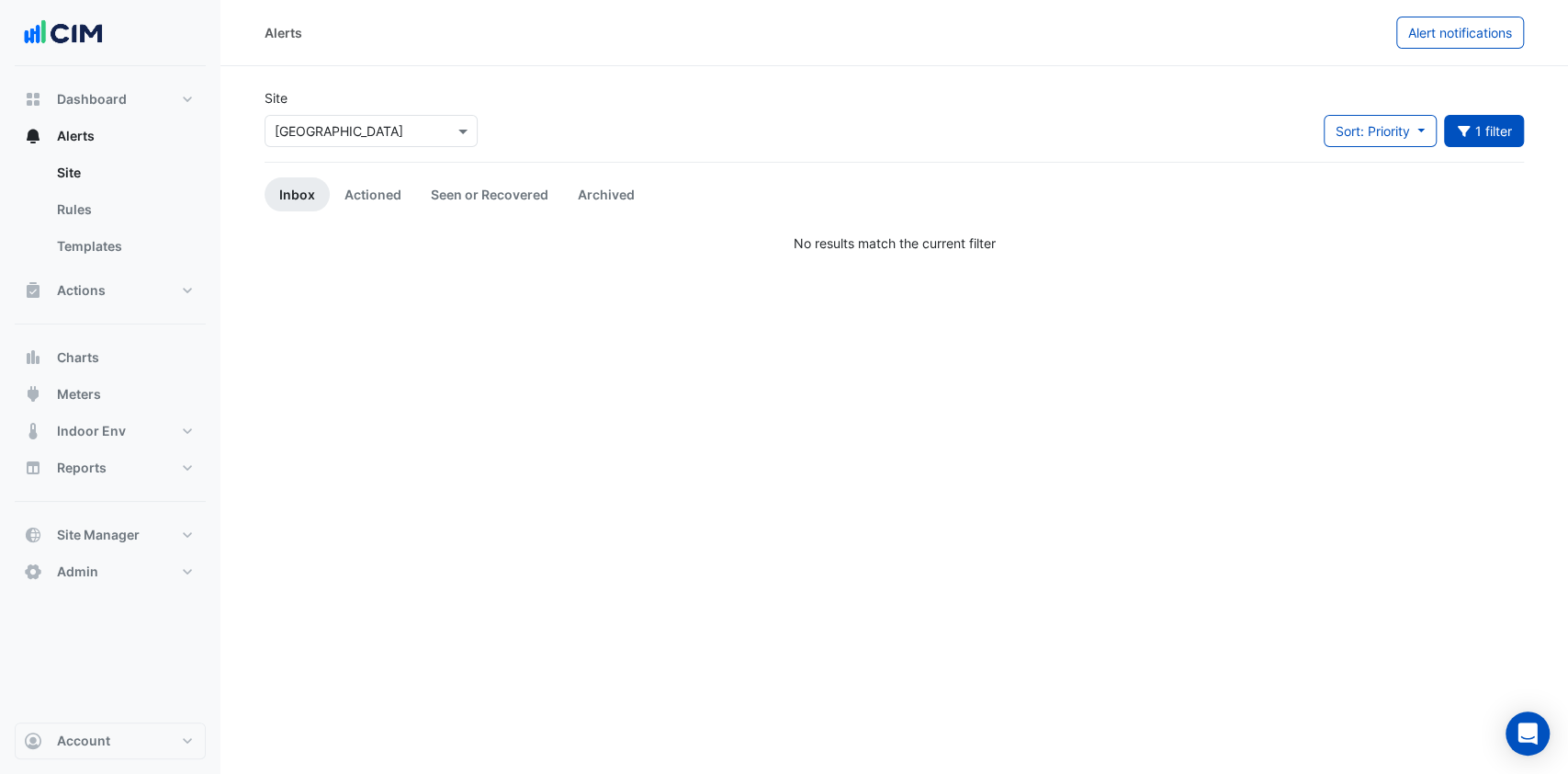
click at [349, 193] on link "Actioned" at bounding box center [373, 194] width 87 height 34
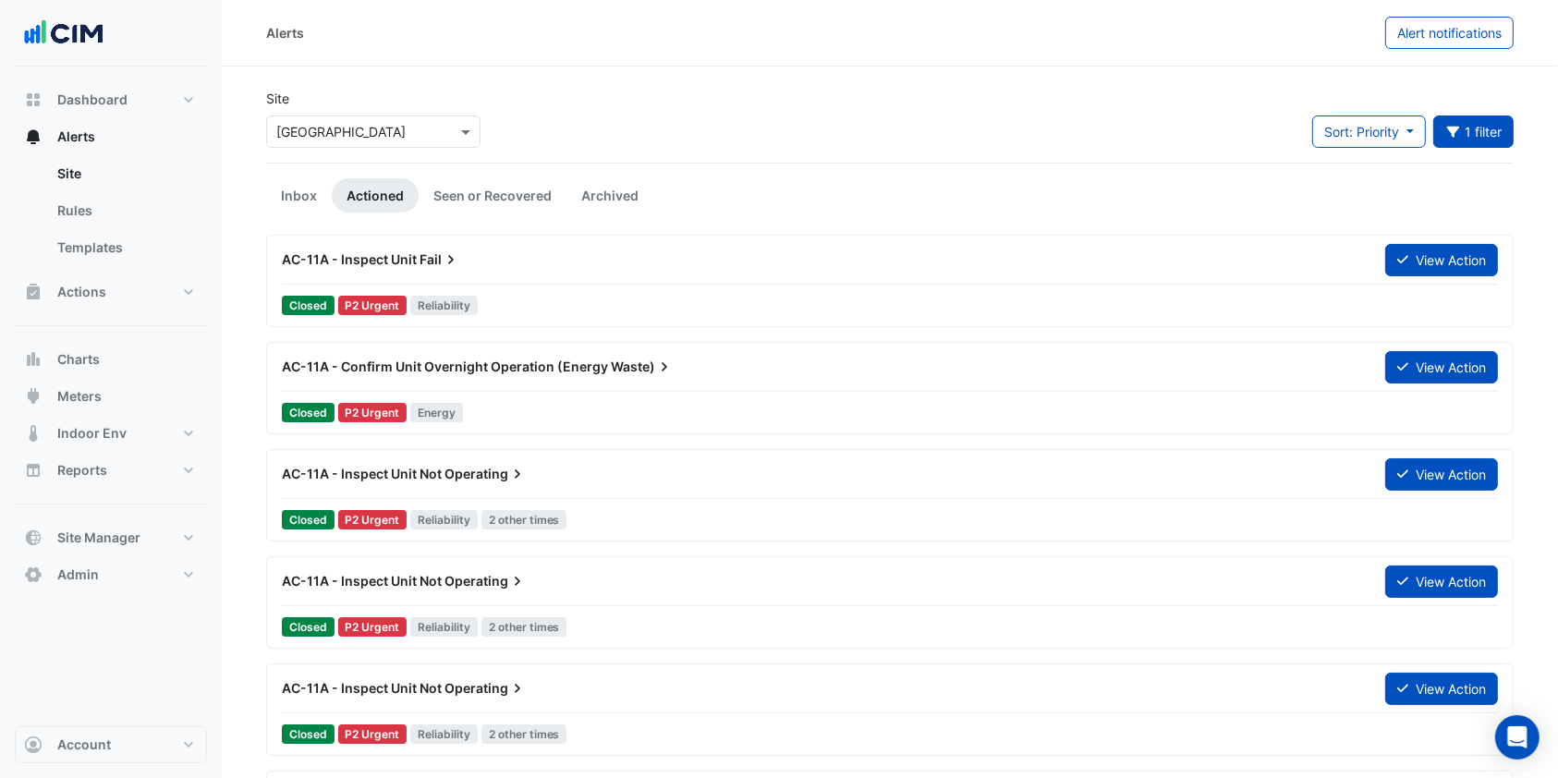
click at [498, 192] on link "Seen or Recovered" at bounding box center [493, 195] width 148 height 34
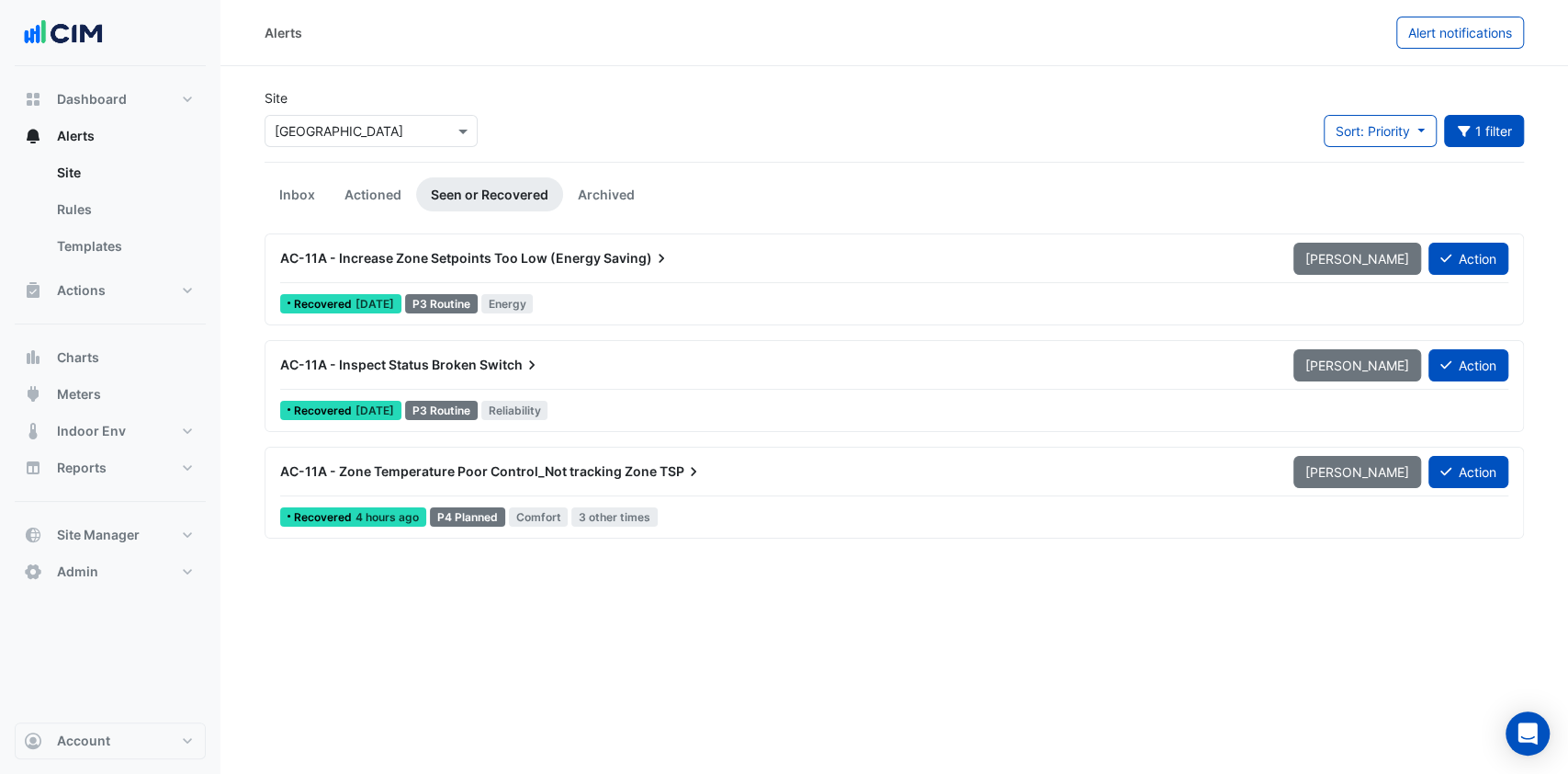
click at [385, 188] on link "Actioned" at bounding box center [373, 194] width 87 height 34
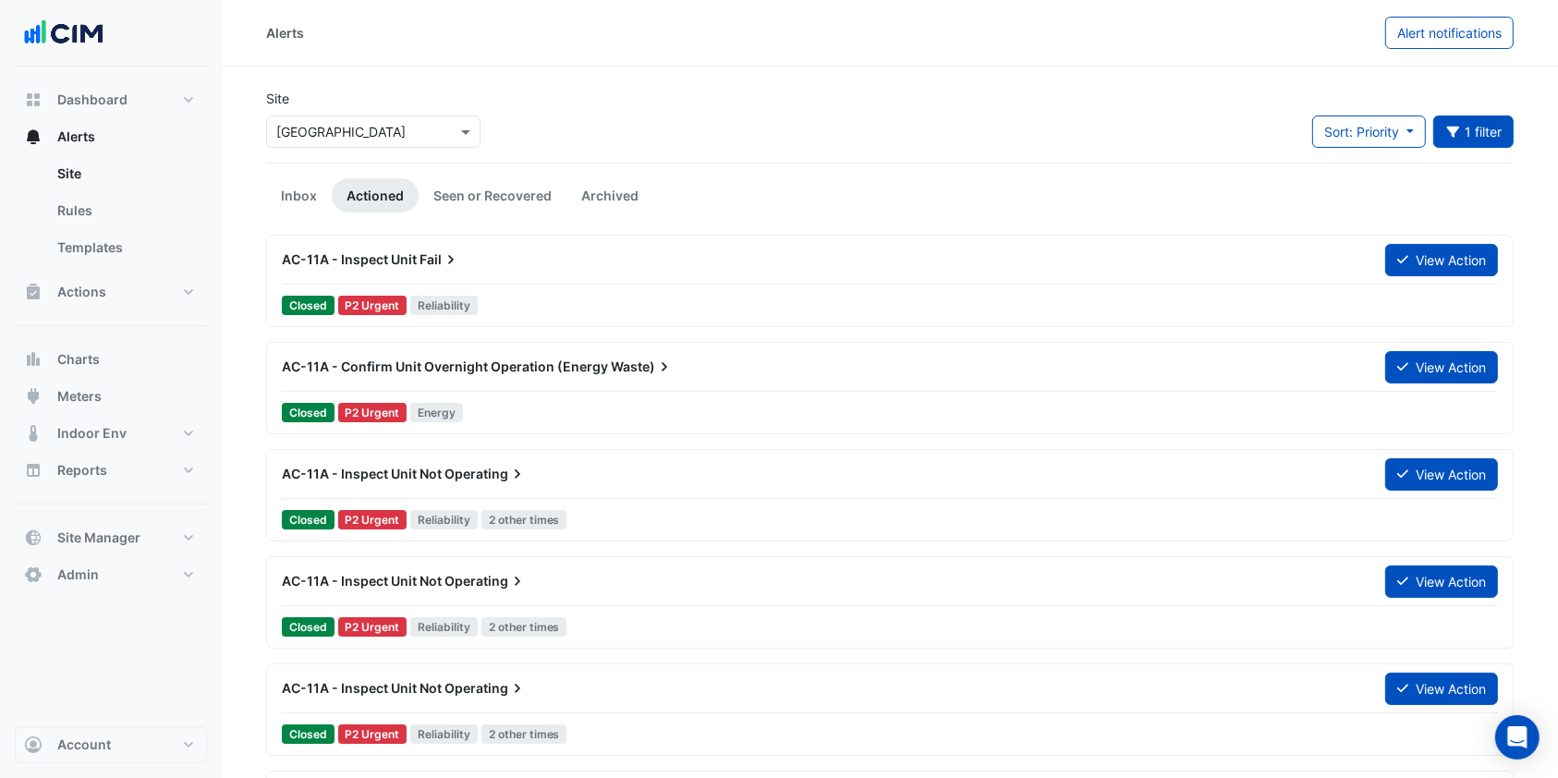
click at [458, 185] on link "Seen or Recovered" at bounding box center [493, 195] width 148 height 34
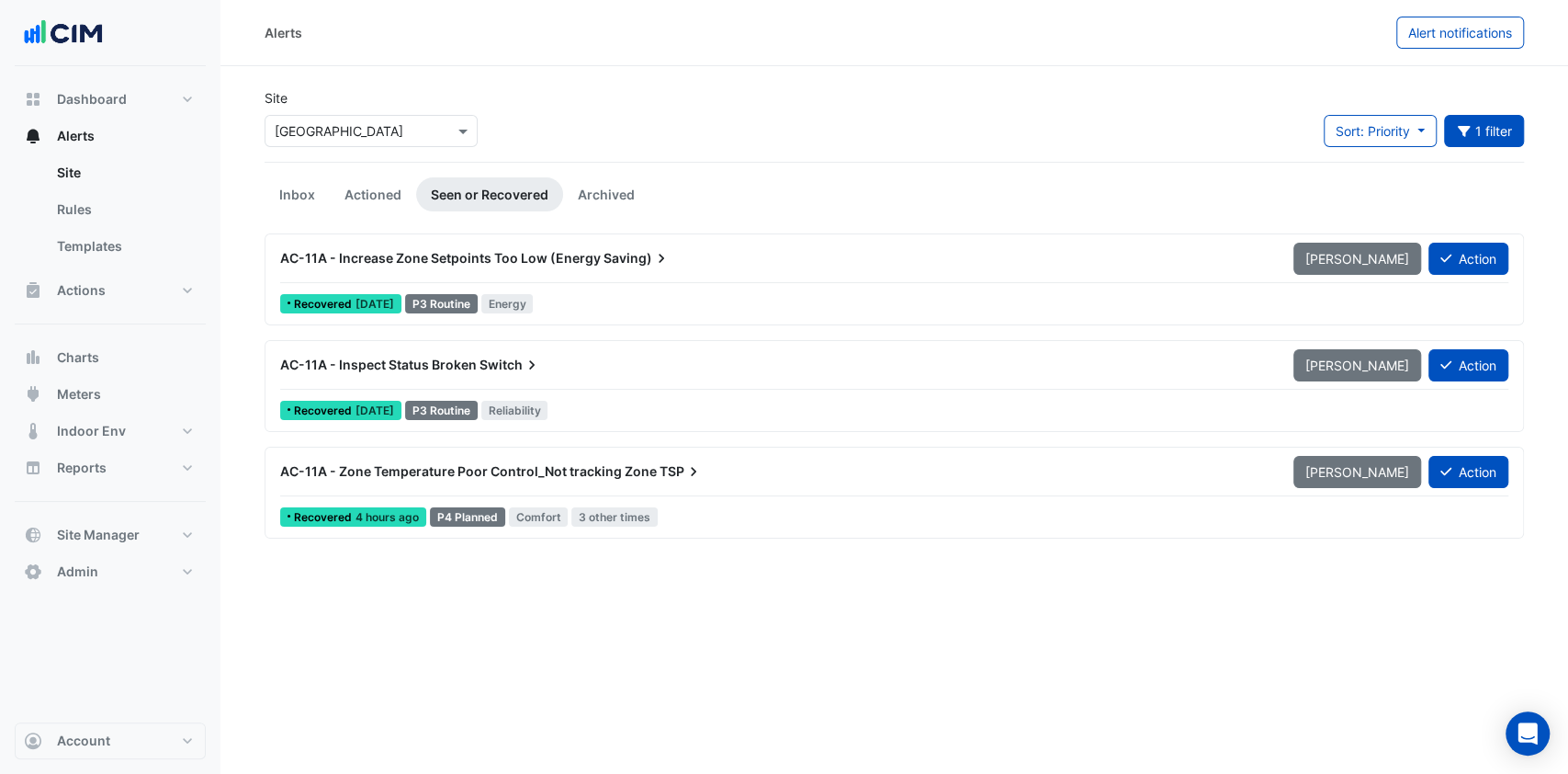
click at [461, 476] on span "AC-11A - Zone Temperature Poor Control_Not tracking Zone" at bounding box center [468, 472] width 377 height 16
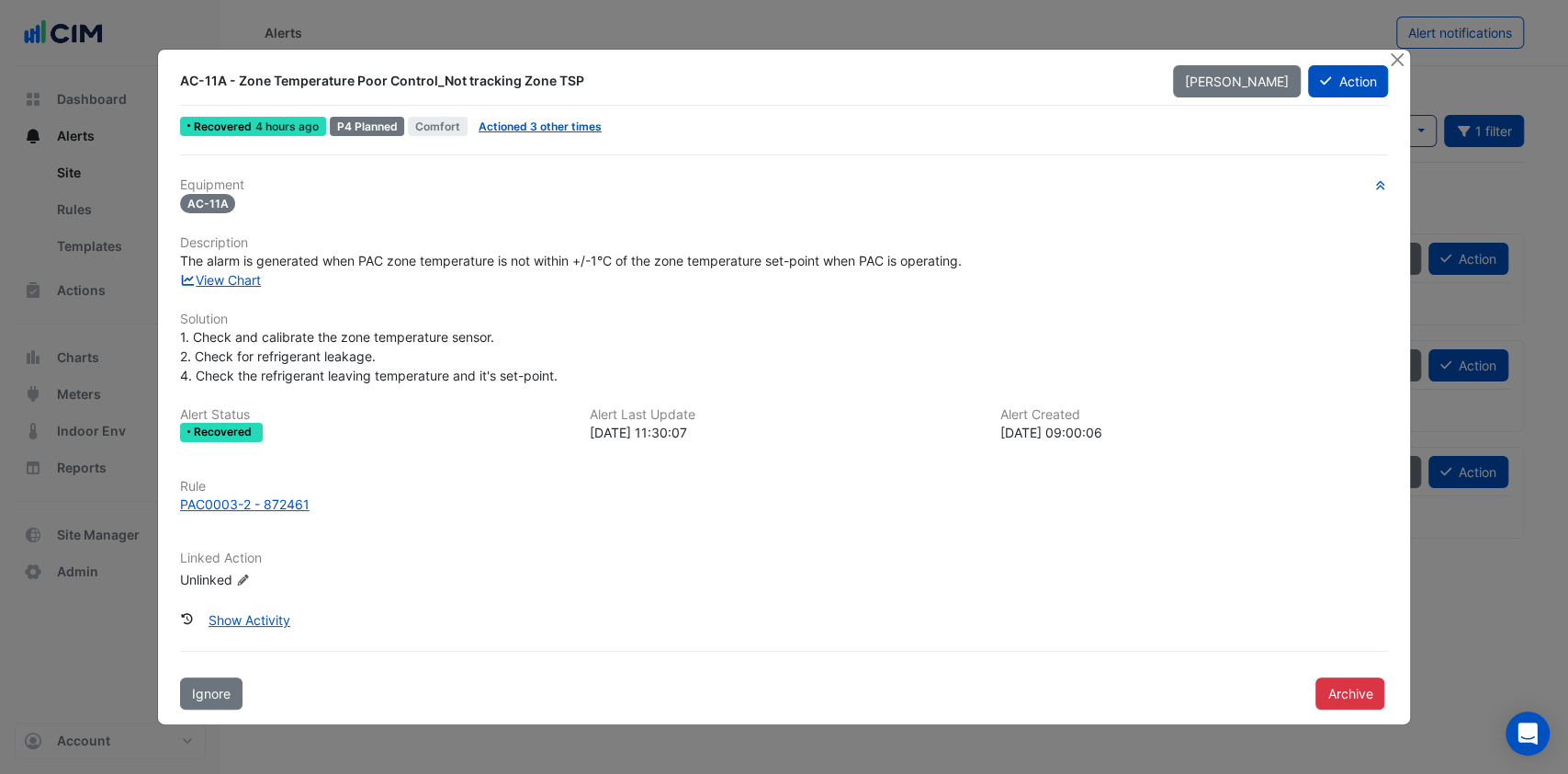
click at [254, 277] on link "View Chart" at bounding box center [221, 281] width 82 height 16
click at [1360, 90] on button "Action" at bounding box center [1348, 82] width 80 height 32
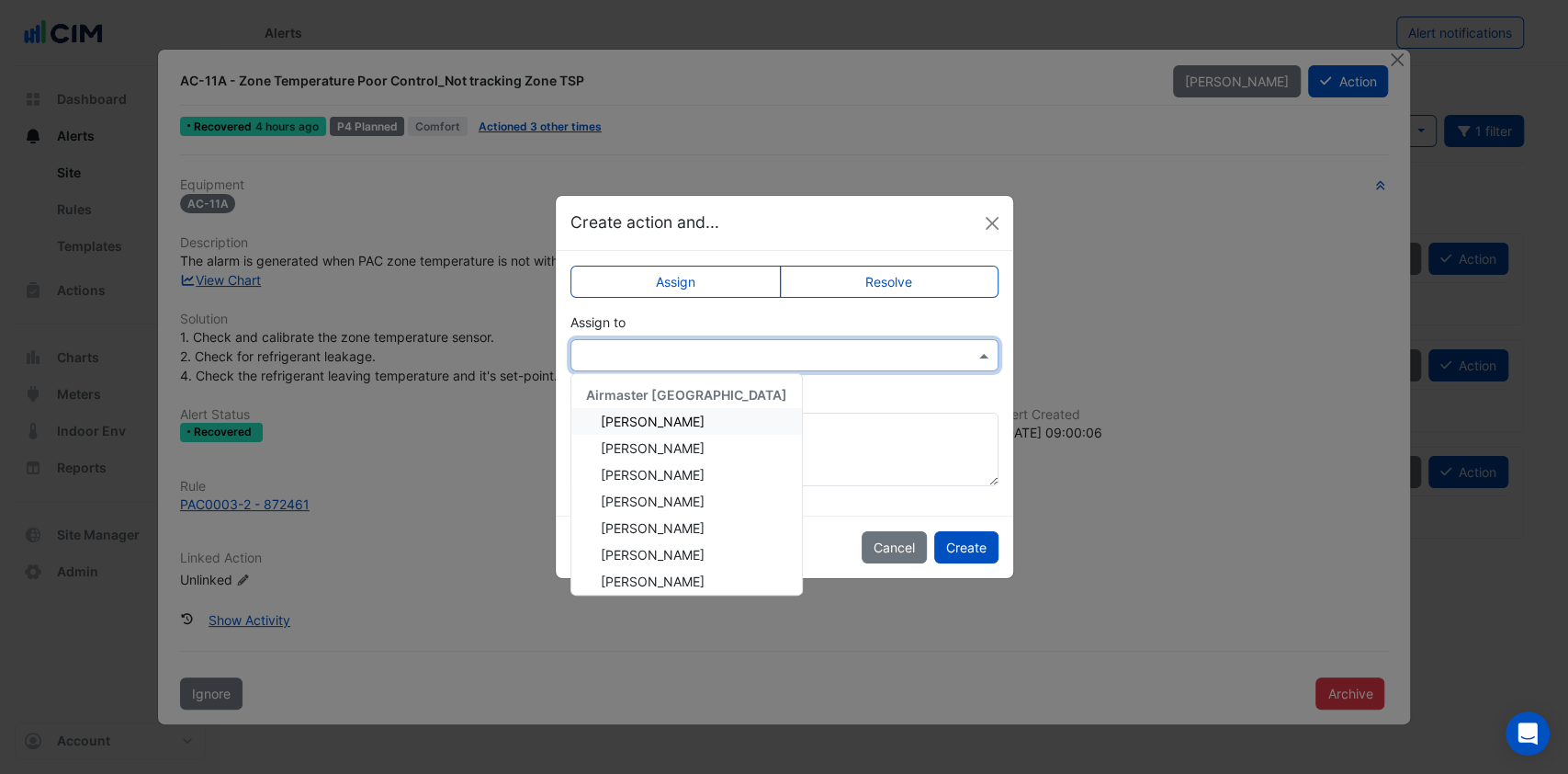
drag, startPoint x: 757, startPoint y: 338, endPoint x: 749, endPoint y: 344, distance: 10.0
click at [750, 345] on div at bounding box center [784, 355] width 429 height 32
click at [661, 416] on span "[PERSON_NAME]" at bounding box center [652, 422] width 103 height 16
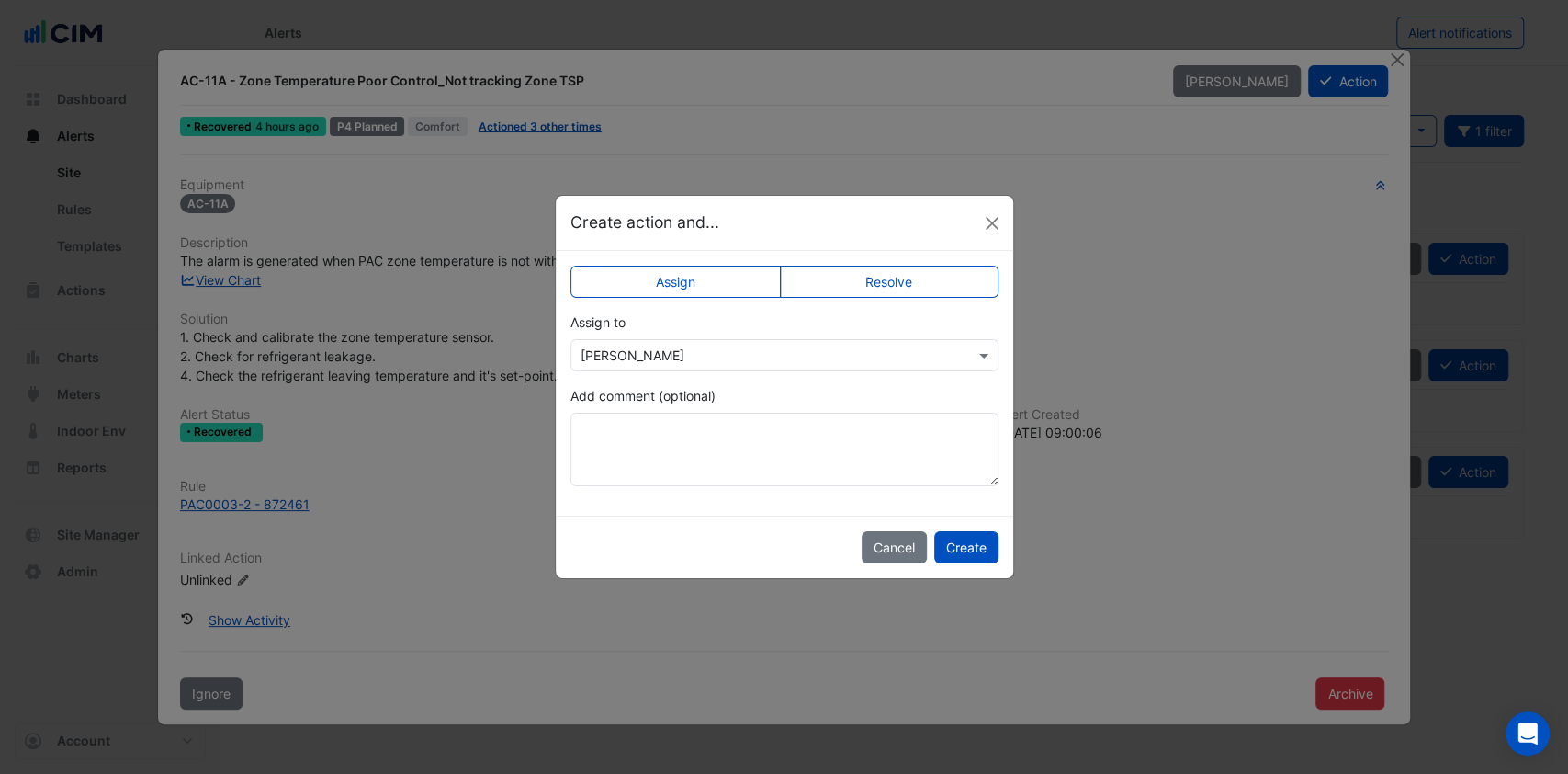
click at [956, 548] on button "Create" at bounding box center [966, 547] width 65 height 32
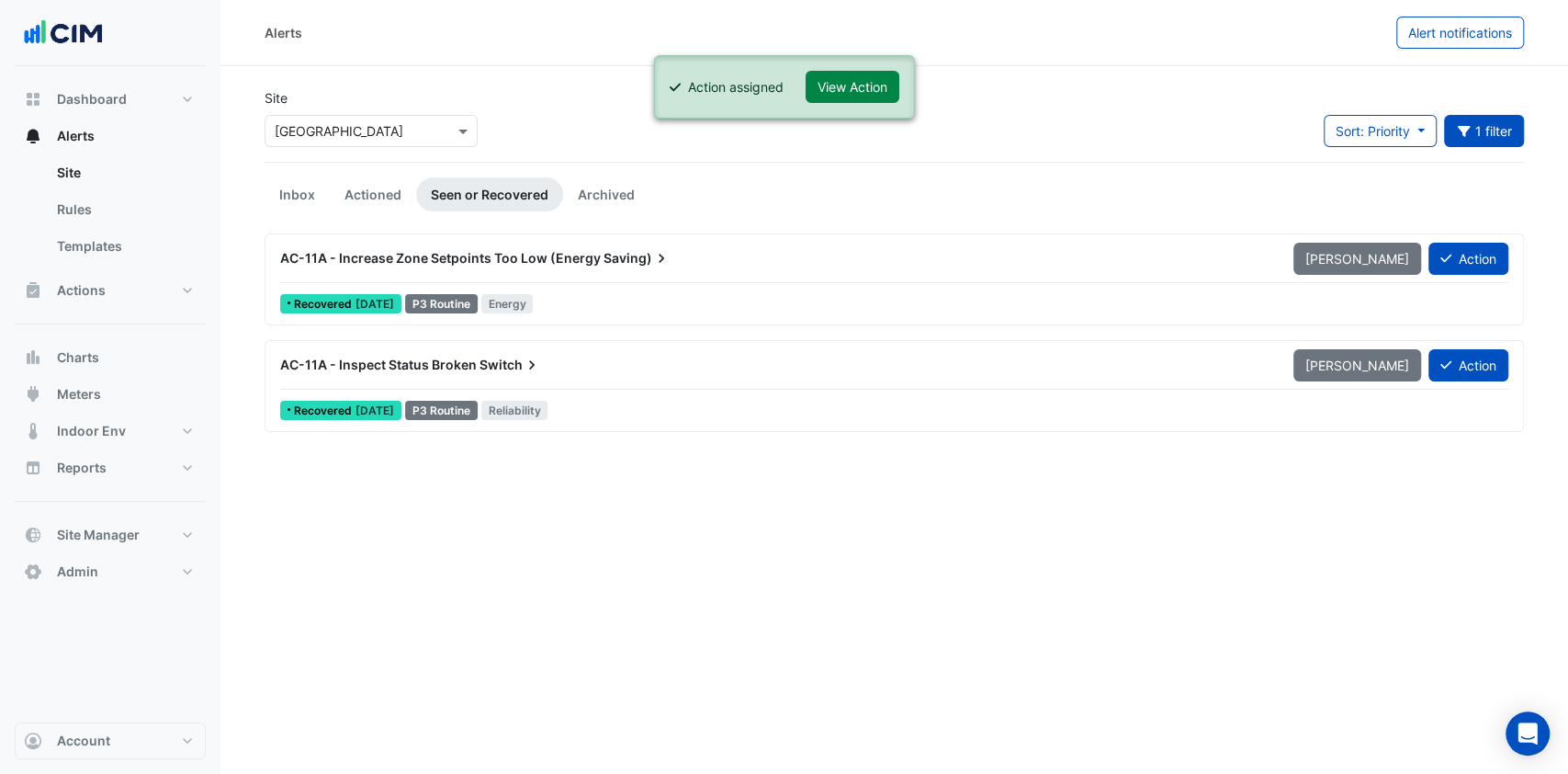
click at [850, 105] on ngb-alert "Action assigned View Action" at bounding box center [784, 87] width 261 height 64
click at [864, 70] on ngb-alert "Action assigned View Action" at bounding box center [784, 87] width 261 height 64
click at [833, 91] on button "View Action" at bounding box center [852, 87] width 93 height 32
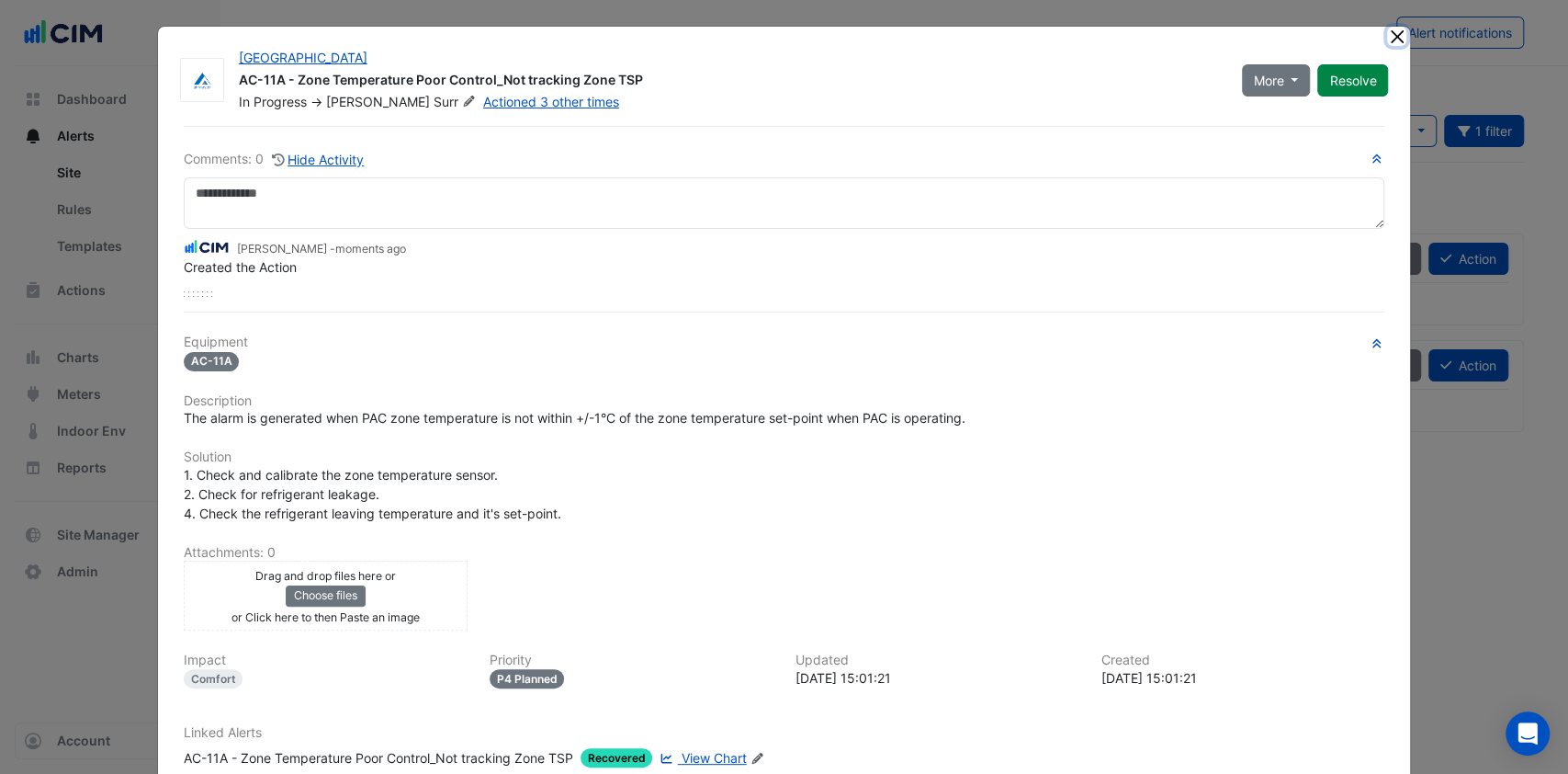
click at [1387, 34] on button "Close" at bounding box center [1396, 36] width 19 height 19
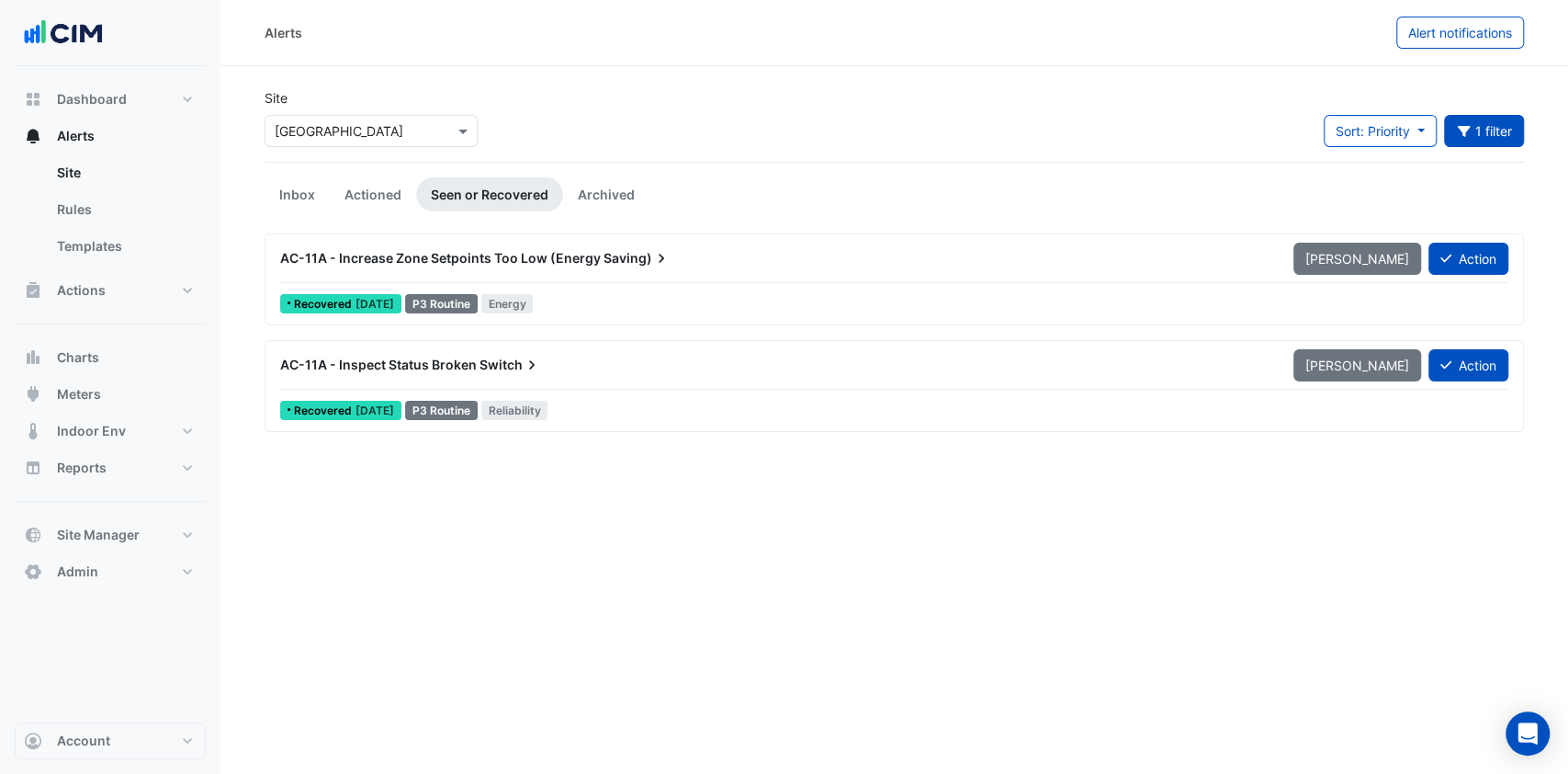
click at [117, 137] on button "Alerts" at bounding box center [110, 135] width 191 height 37
click at [286, 197] on link "Inbox" at bounding box center [297, 194] width 66 height 34
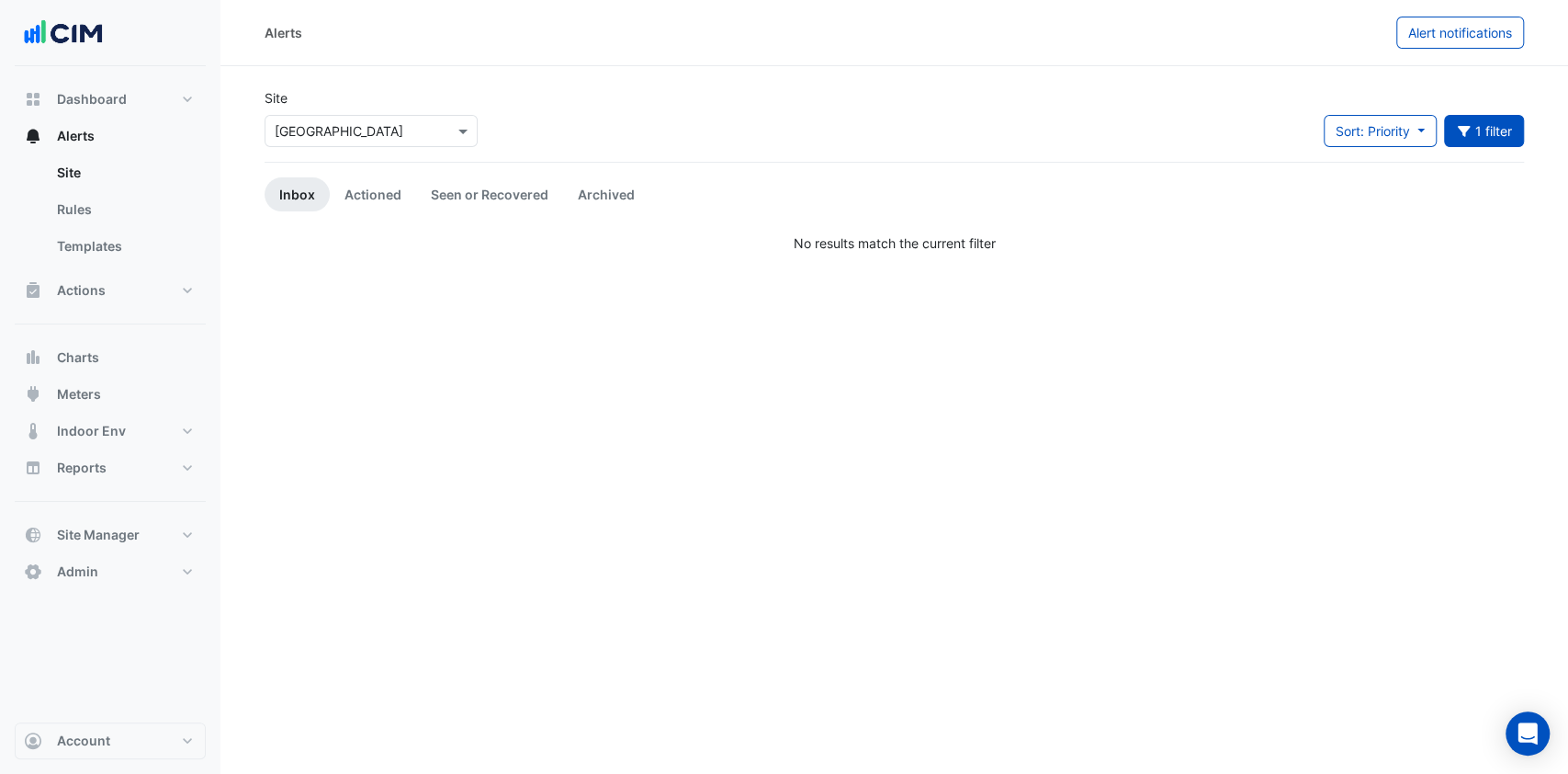
click at [1482, 132] on button "1 filter" at bounding box center [1484, 131] width 81 height 32
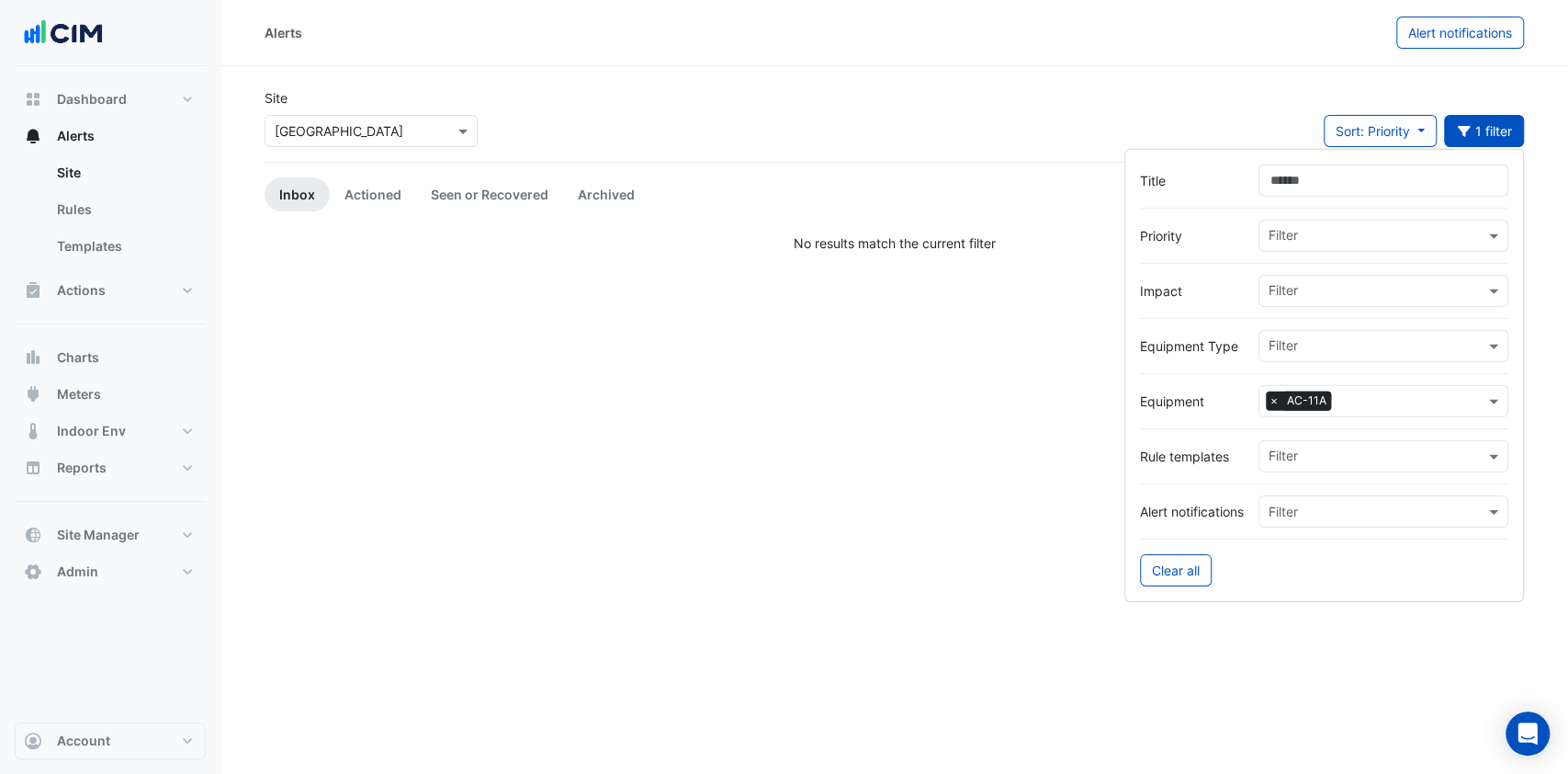
click at [1480, 407] on div "Filter × AC-11A" at bounding box center [1383, 401] width 250 height 32
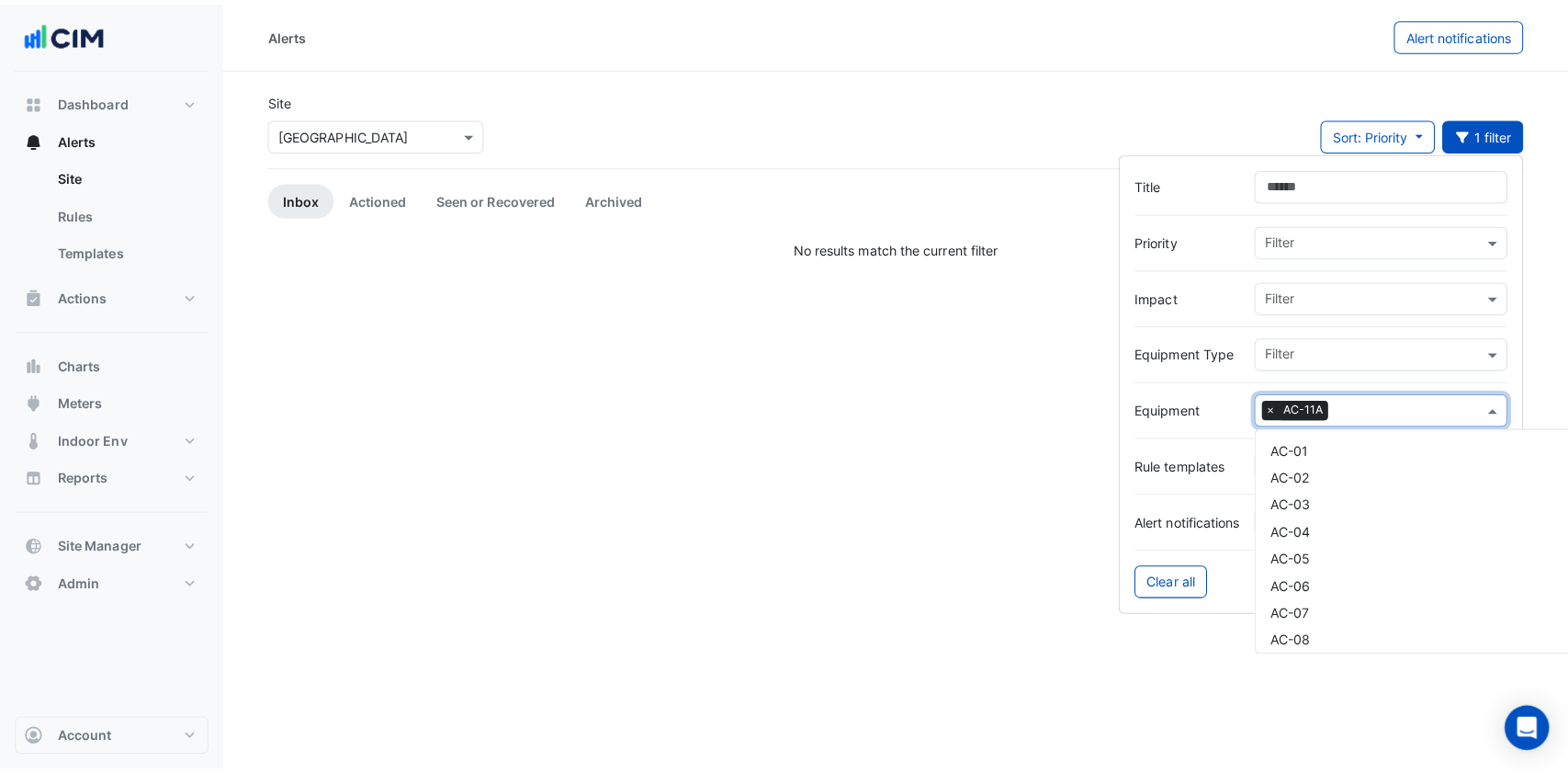
scroll to position [300, 0]
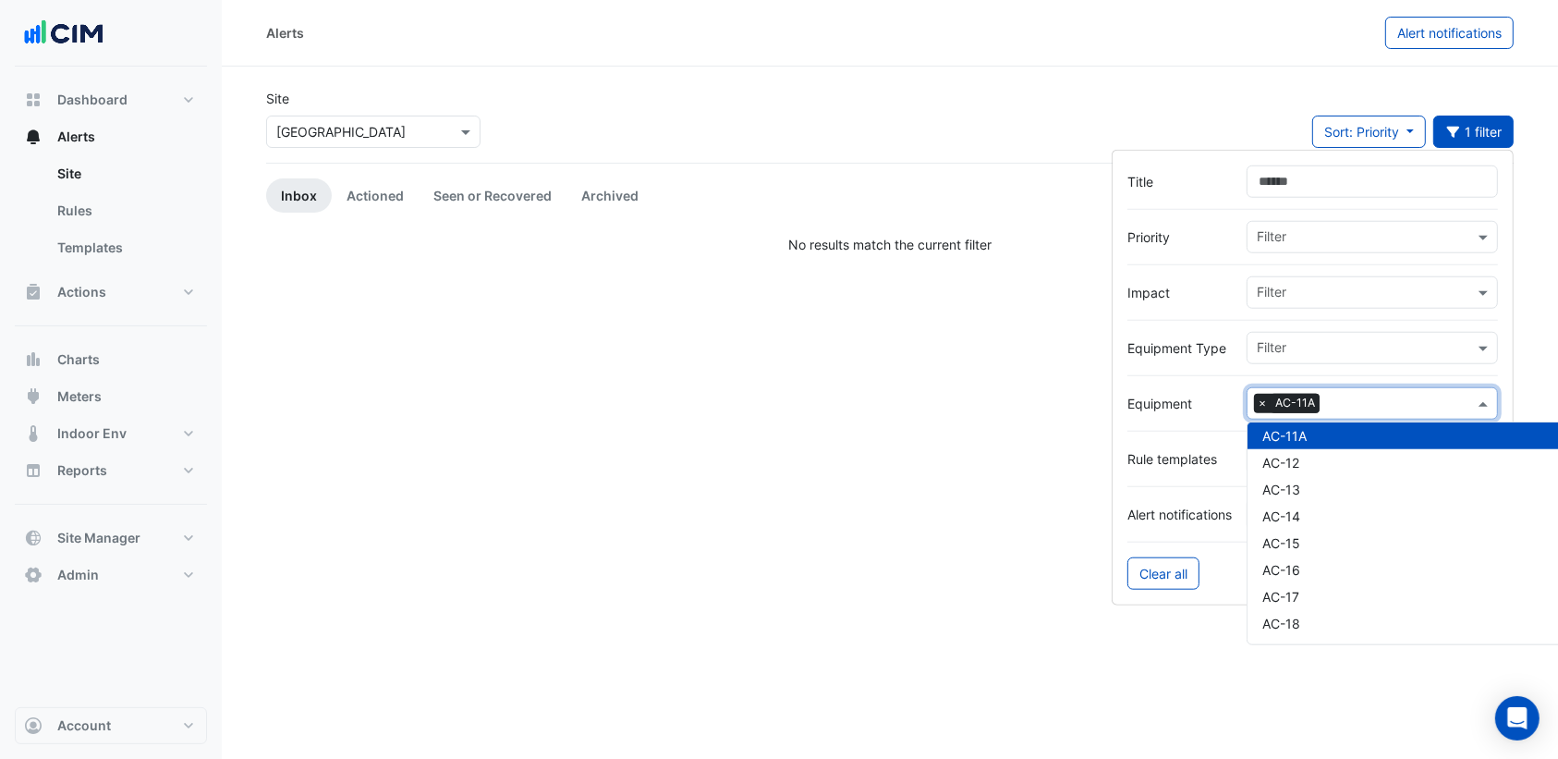
click at [1360, 422] on div "AC-11A" at bounding box center [1497, 435] width 500 height 27
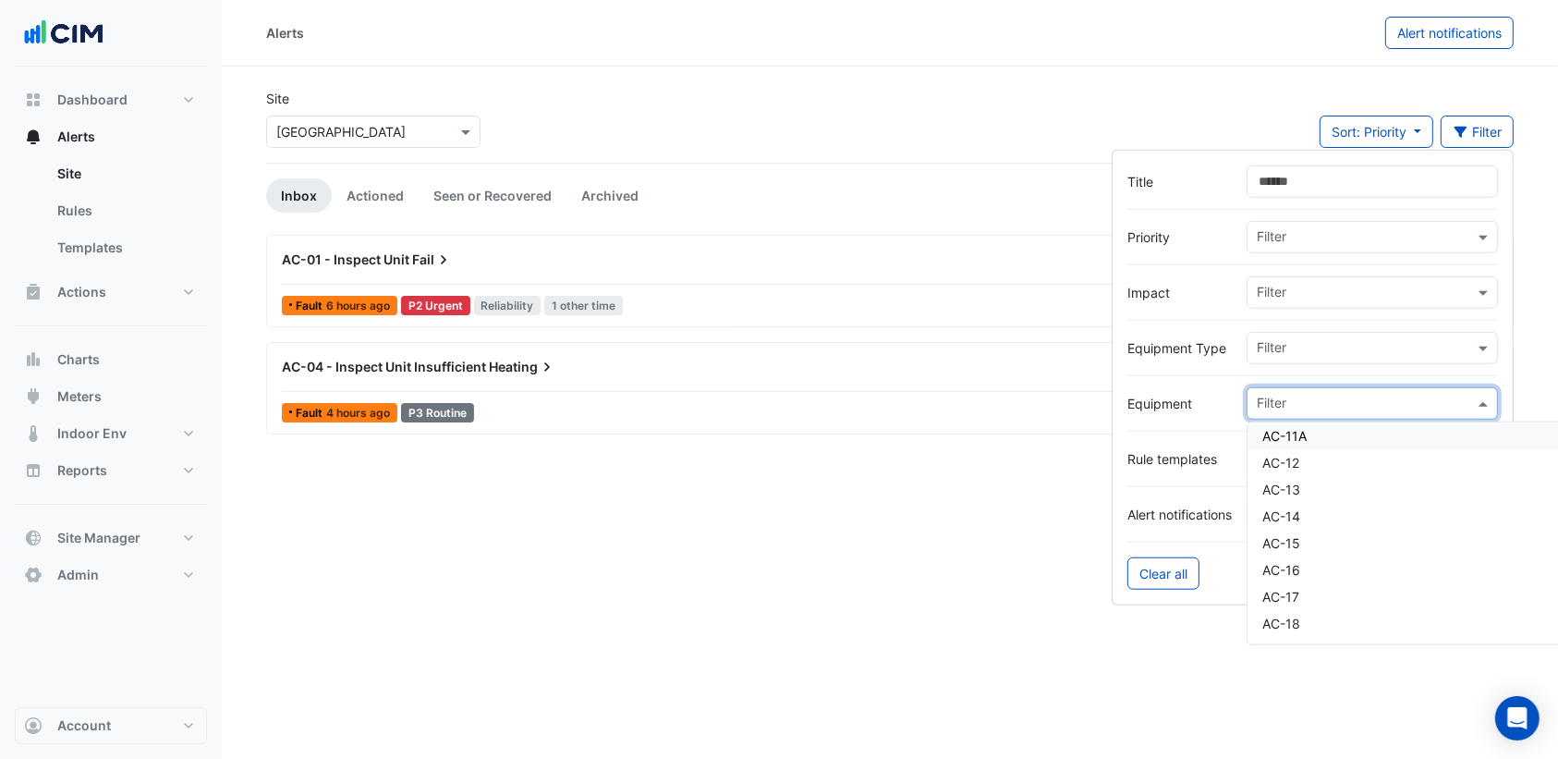
click at [813, 56] on div "Alerts Alert notifications" at bounding box center [890, 33] width 1336 height 67
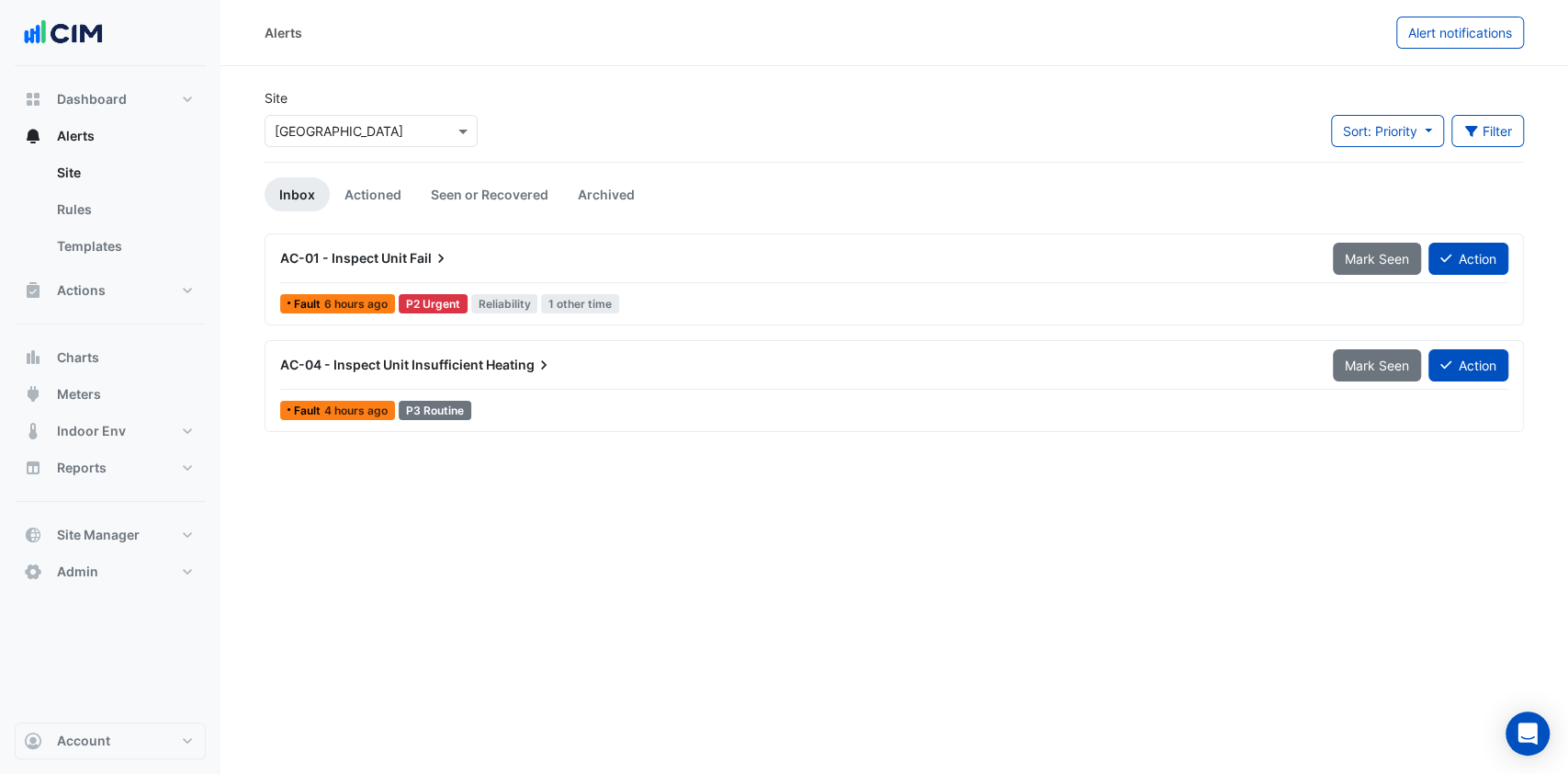
click at [276, 189] on link "Inbox" at bounding box center [297, 194] width 66 height 34
click at [361, 187] on link "Actioned" at bounding box center [373, 194] width 87 height 34
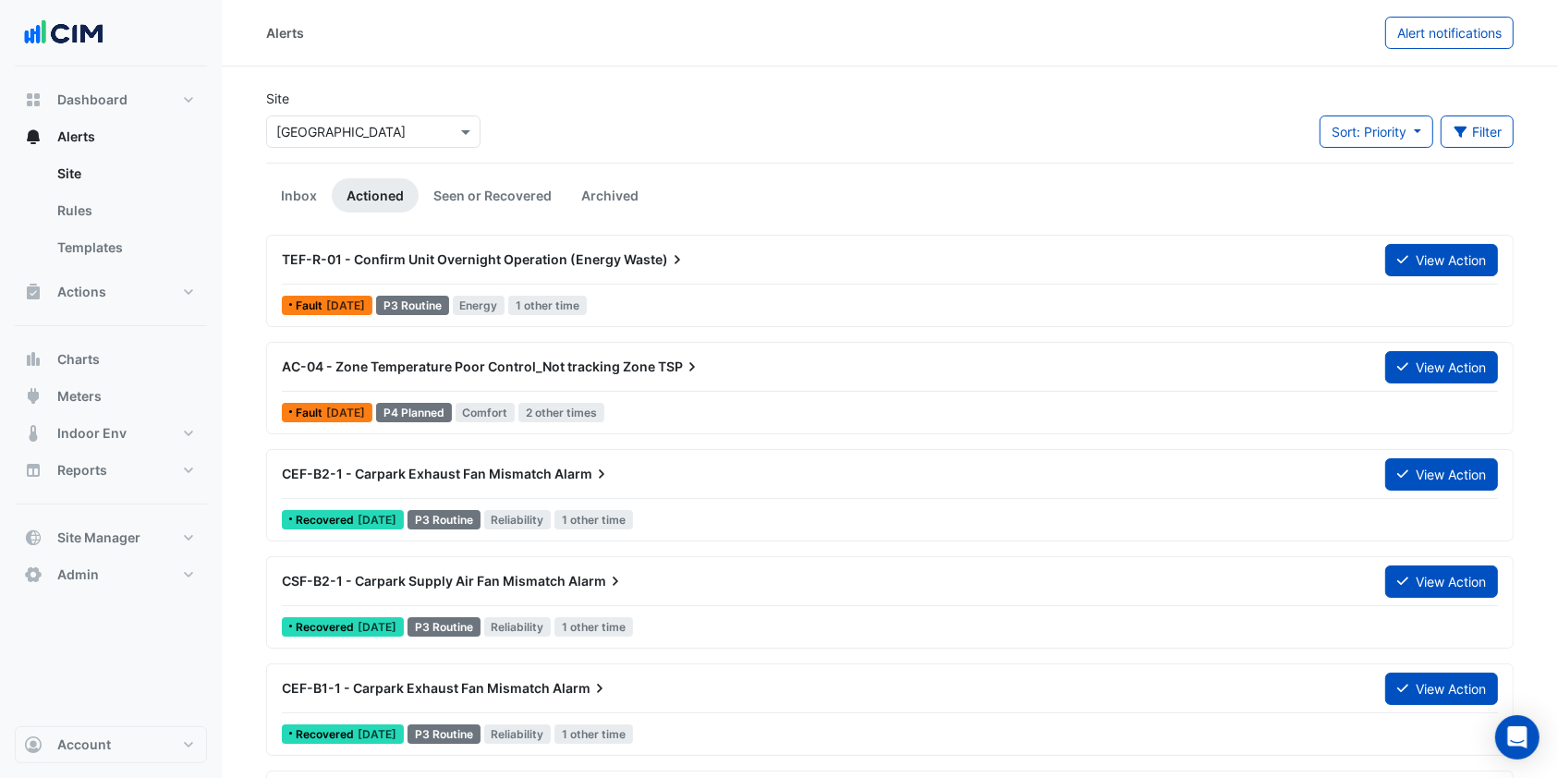
click at [1496, 122] on button "Filter" at bounding box center [1478, 132] width 74 height 32
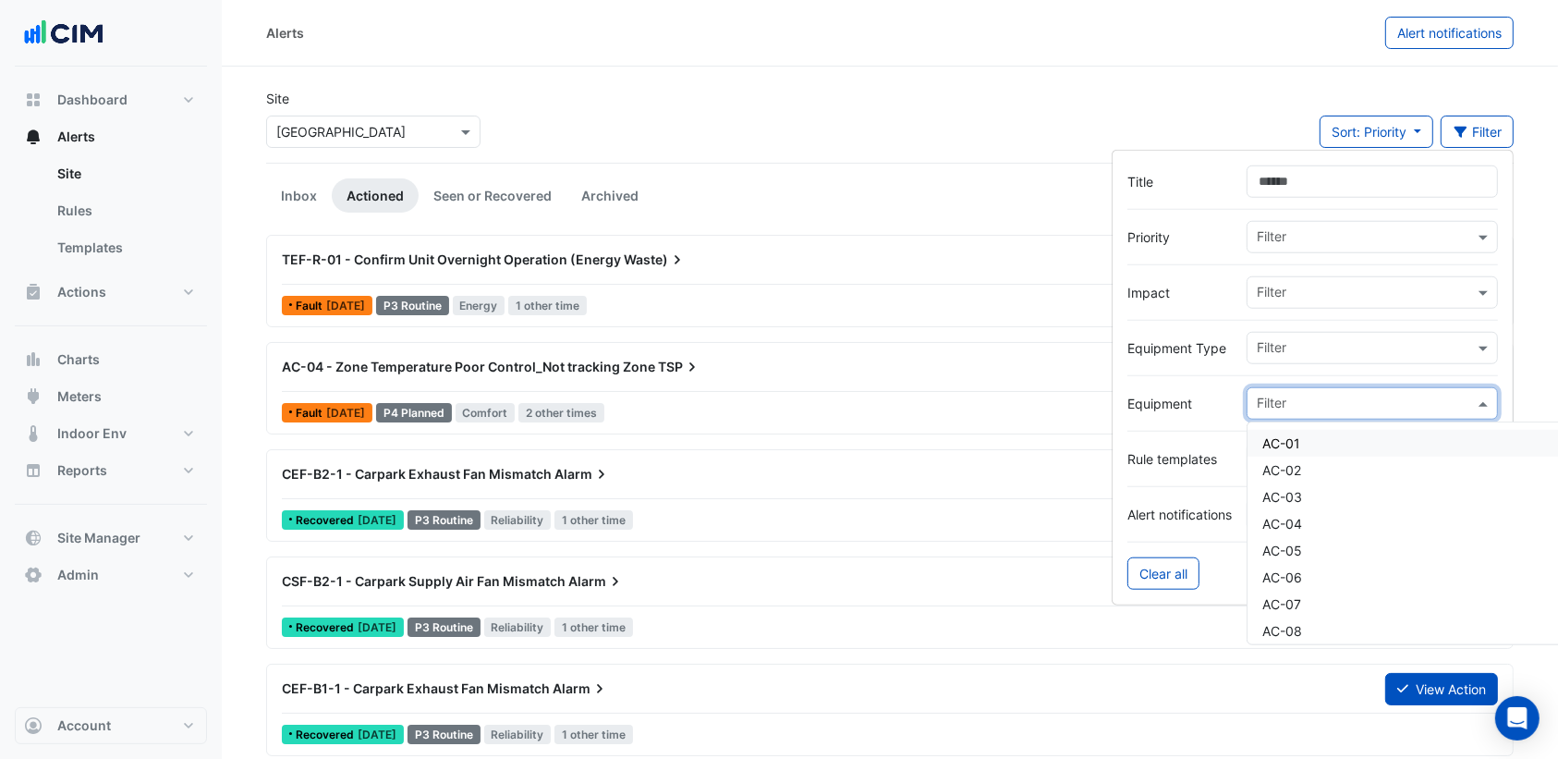
click at [1294, 395] on input "text" at bounding box center [1365, 404] width 217 height 19
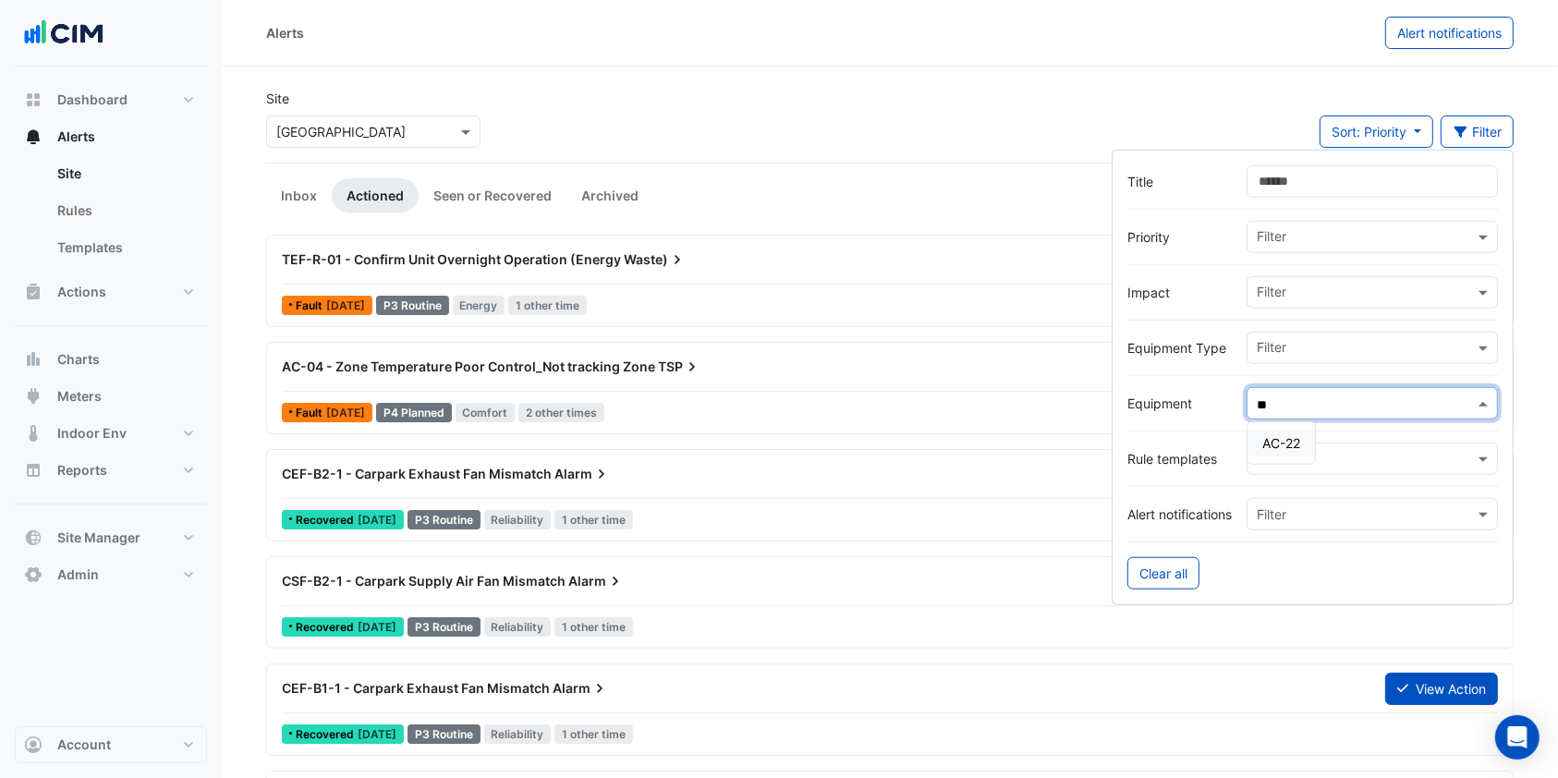
click at [1257, 437] on div "AC-22" at bounding box center [1280, 443] width 67 height 27
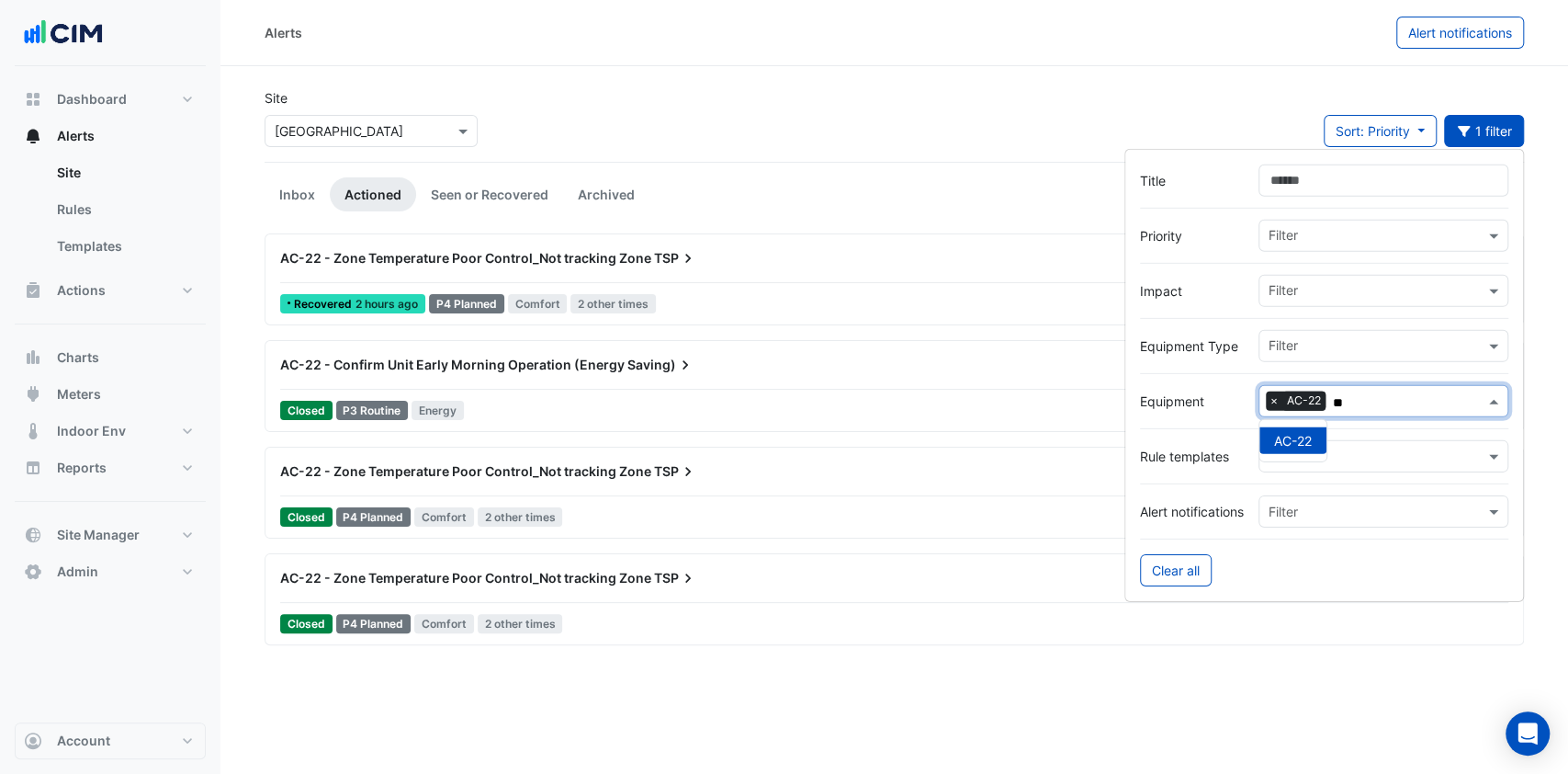
type input "**"
click at [881, 120] on div "Site Select a Site × Bathurst City Central Sort: Priority Priority Updated 1 fi…" at bounding box center [894, 125] width 1282 height 74
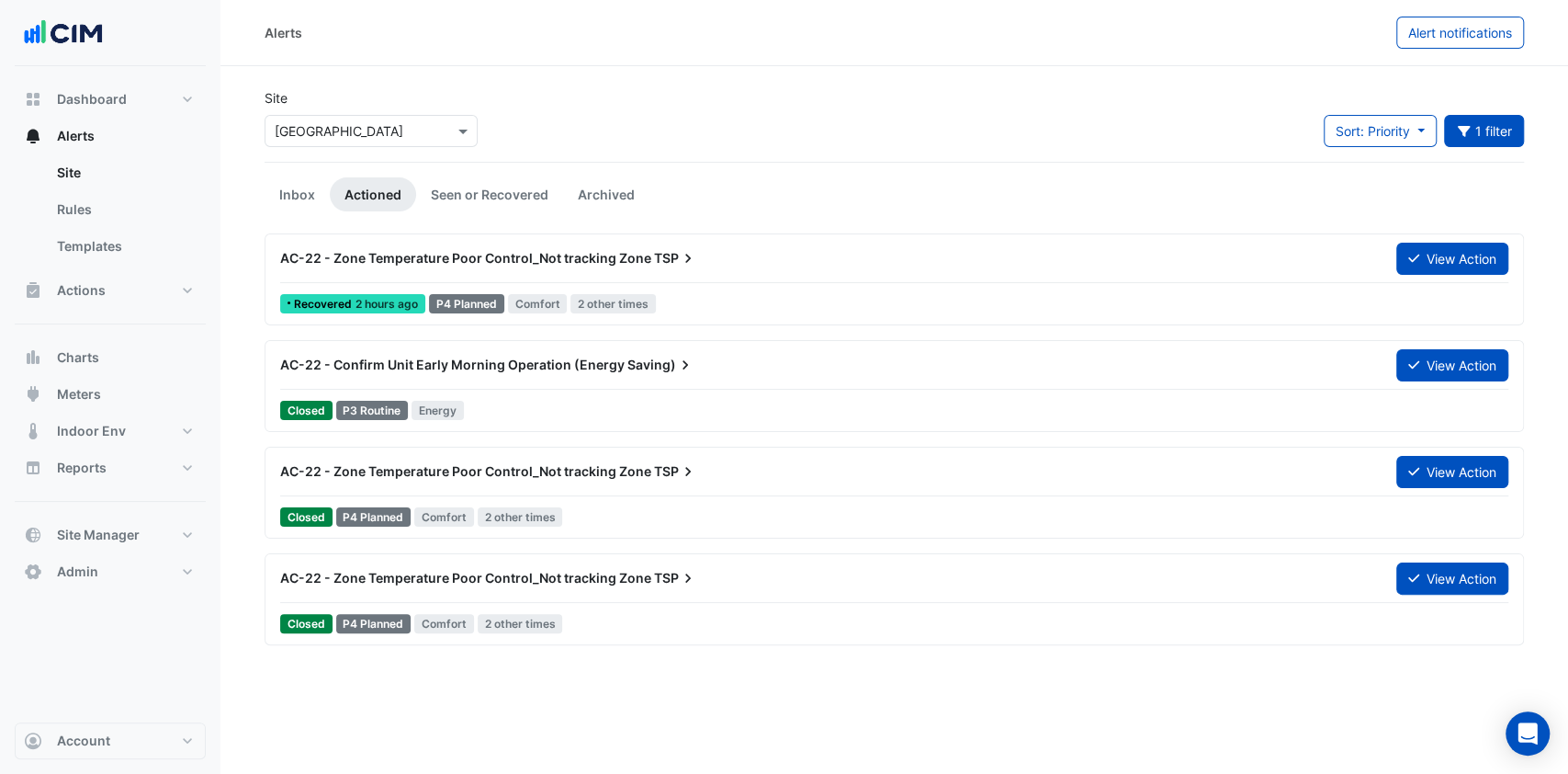
click at [471, 243] on div "AC-22 - Zone Temperature Poor Control_Not tracking Zone TSP View Action Recover…" at bounding box center [894, 280] width 1260 height 92
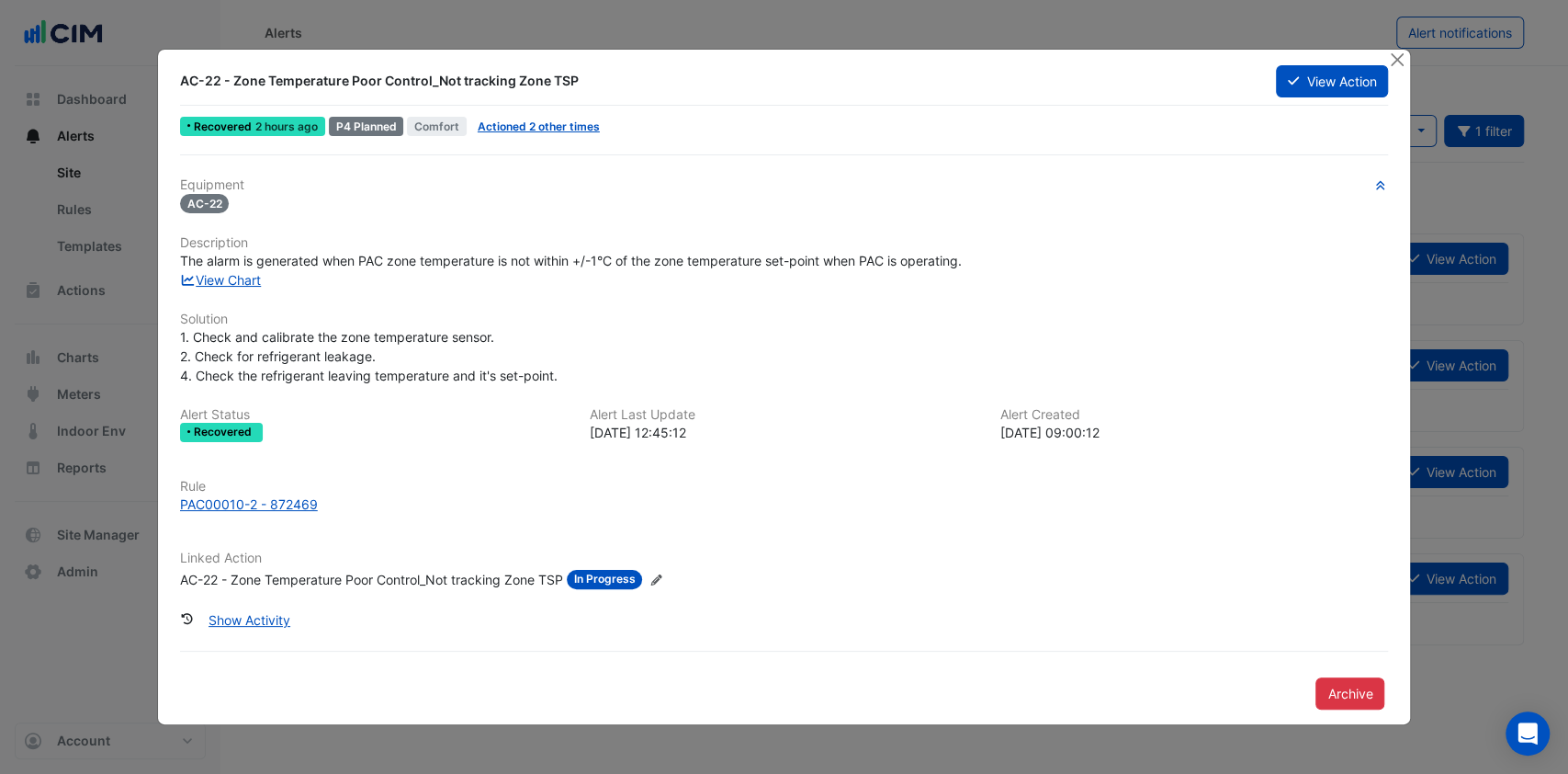
click at [1305, 83] on button "View Action" at bounding box center [1331, 82] width 112 height 32
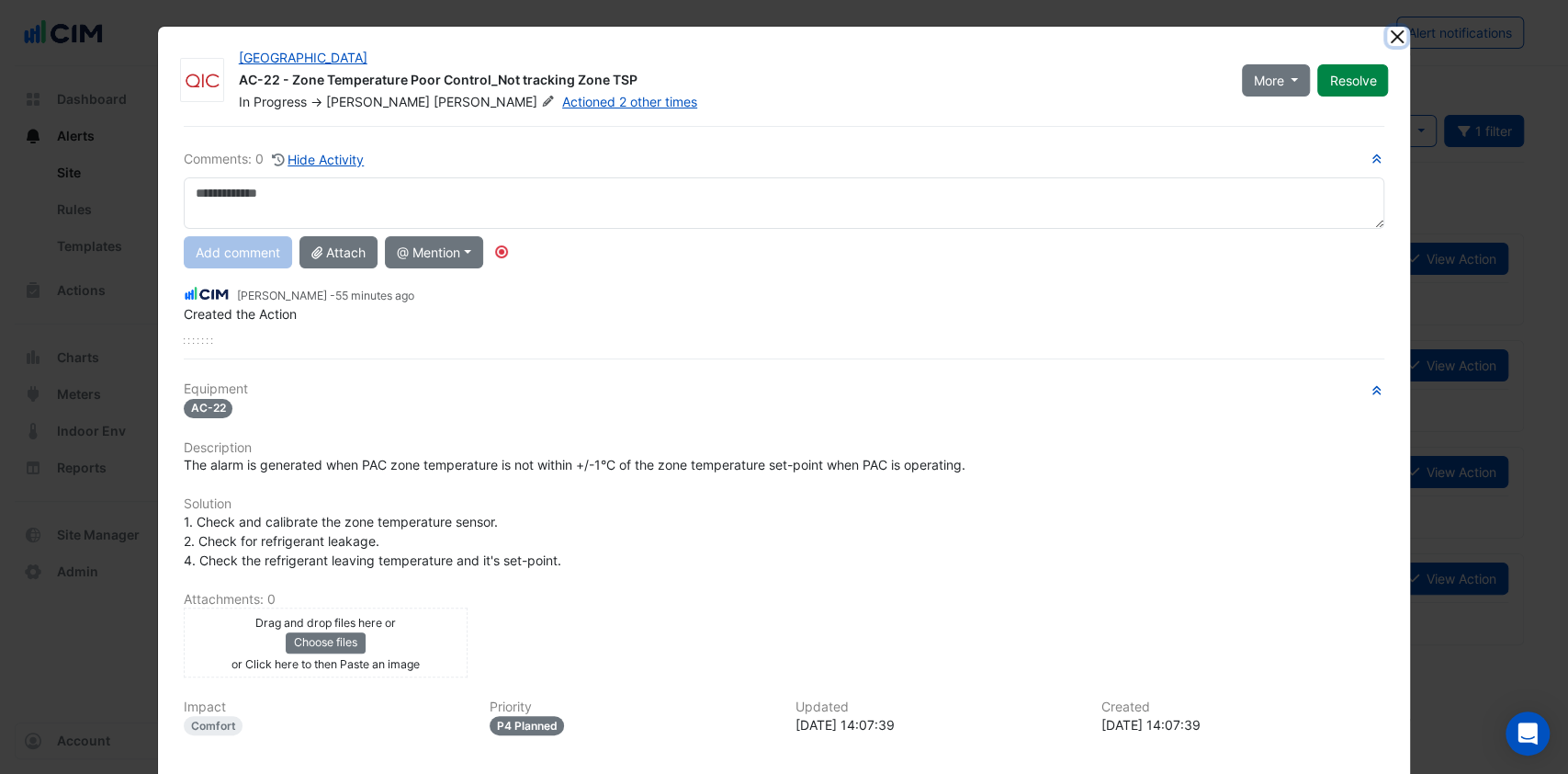
click at [1387, 35] on button "Close" at bounding box center [1396, 36] width 19 height 19
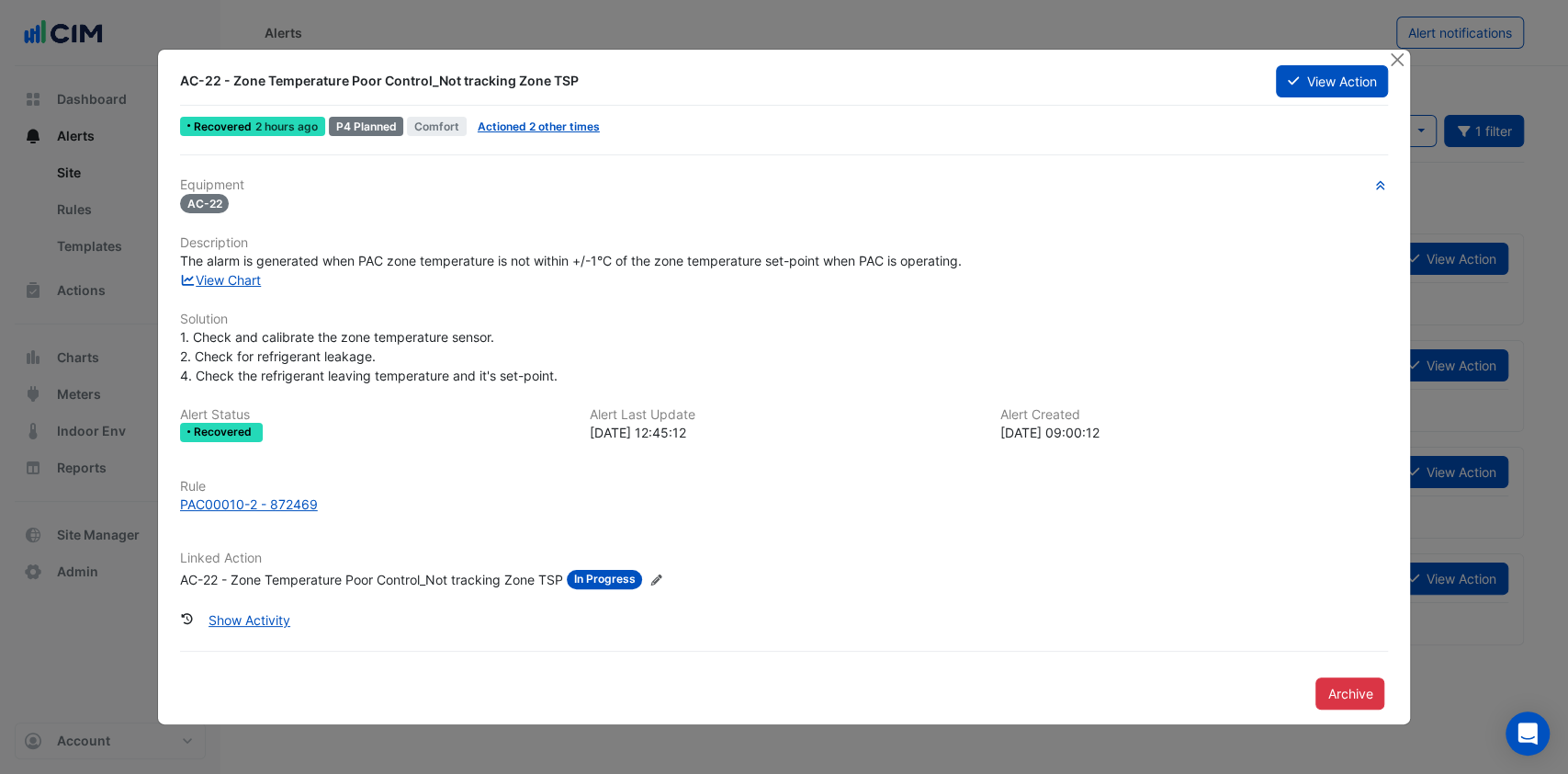
click at [227, 276] on link "View Chart" at bounding box center [221, 281] width 82 height 16
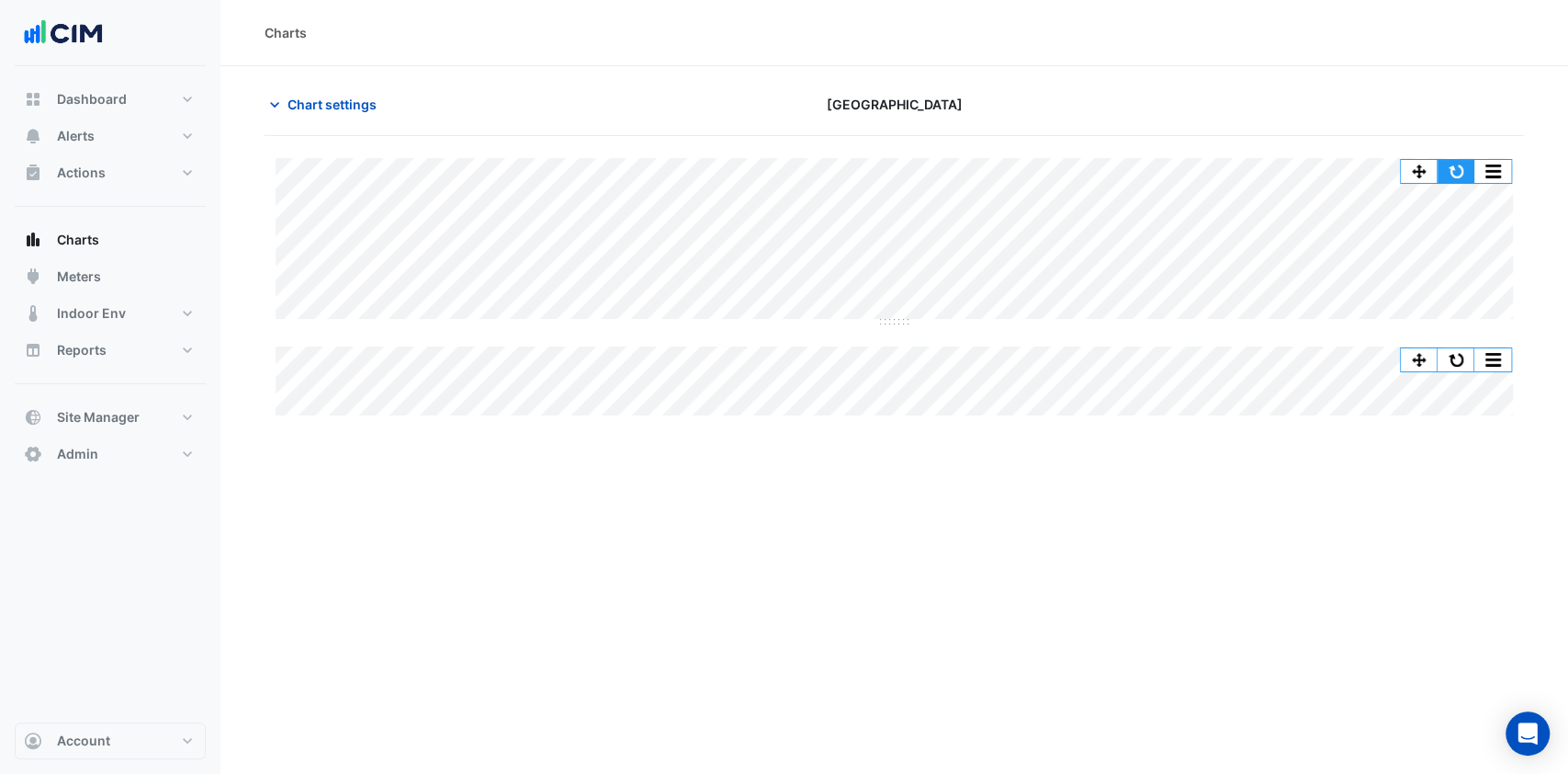
click at [1464, 174] on button "button" at bounding box center [1456, 171] width 37 height 23
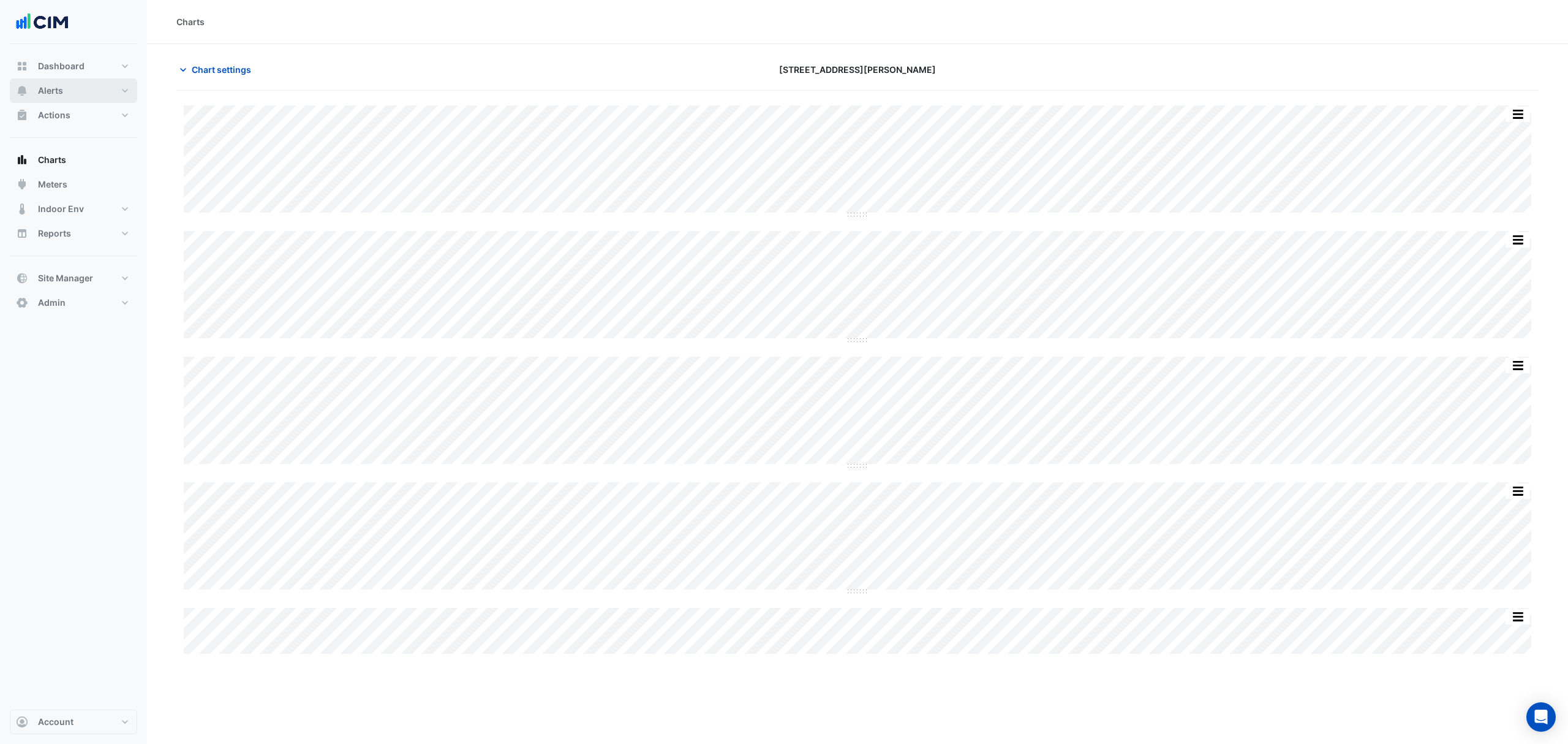
click at [61, 85] on span "Alerts" at bounding box center [50, 91] width 25 height 12
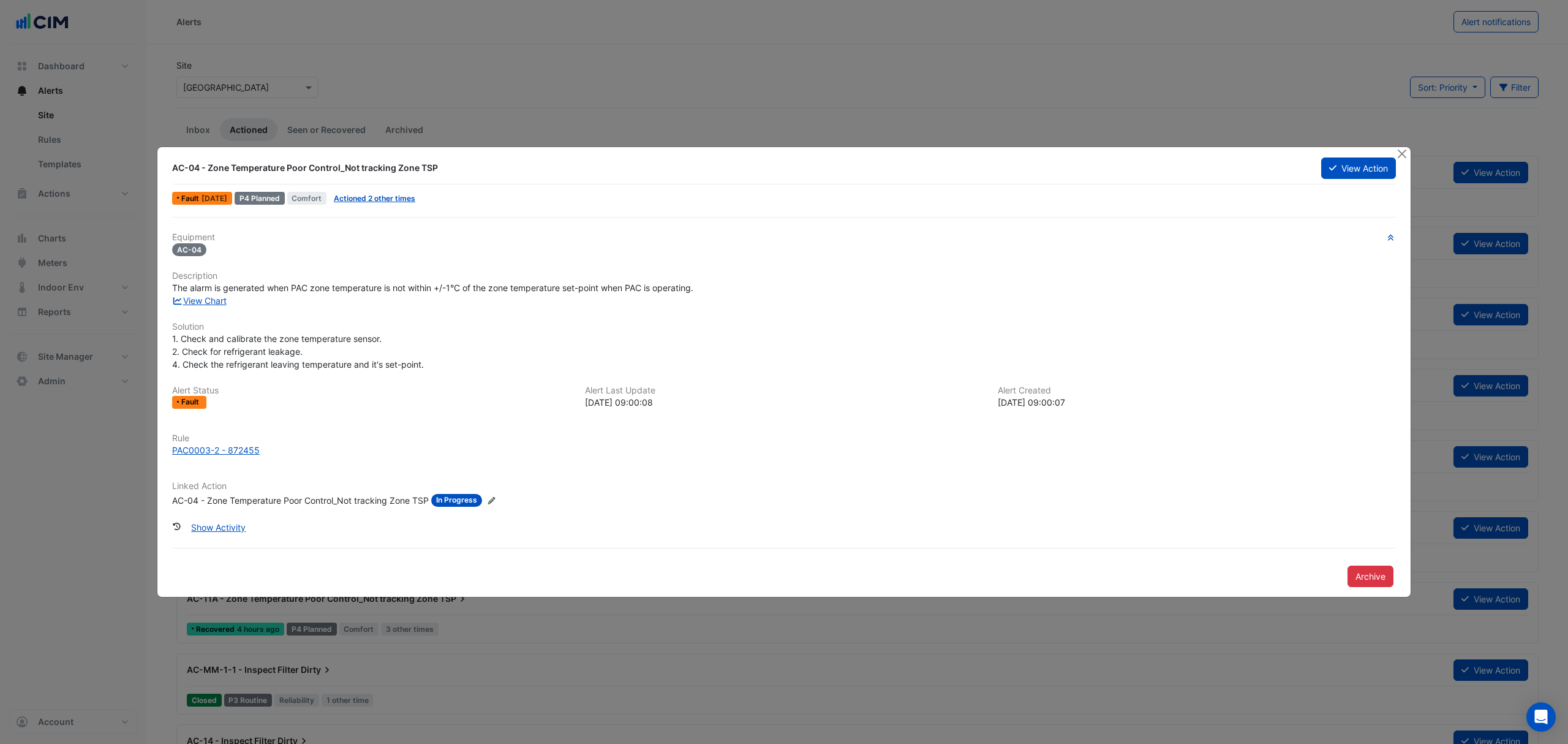
click at [207, 302] on link "View Chart" at bounding box center [200, 300] width 54 height 11
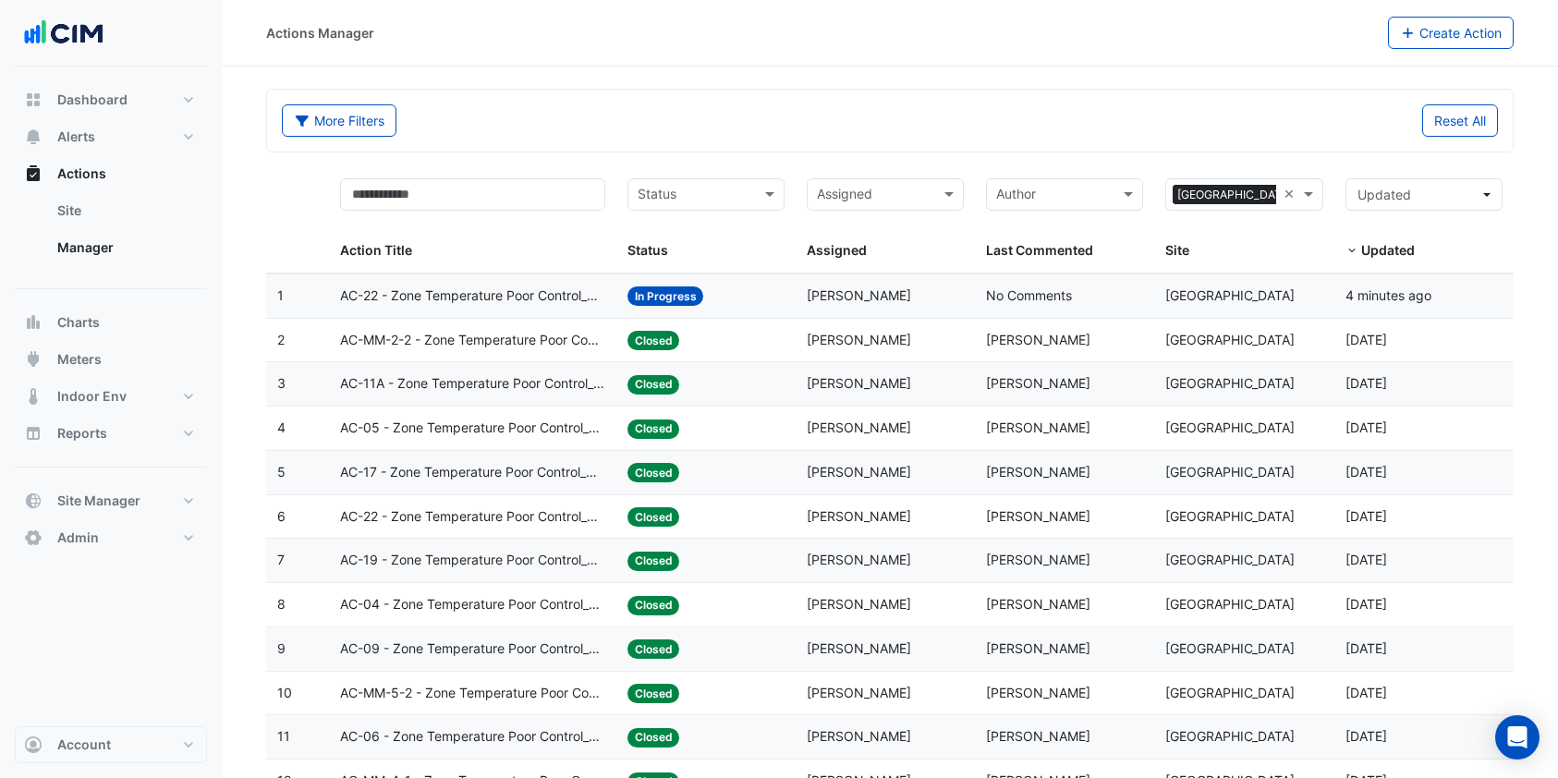
select select "***"
click at [1302, 117] on div "Reset All" at bounding box center [1199, 120] width 619 height 32
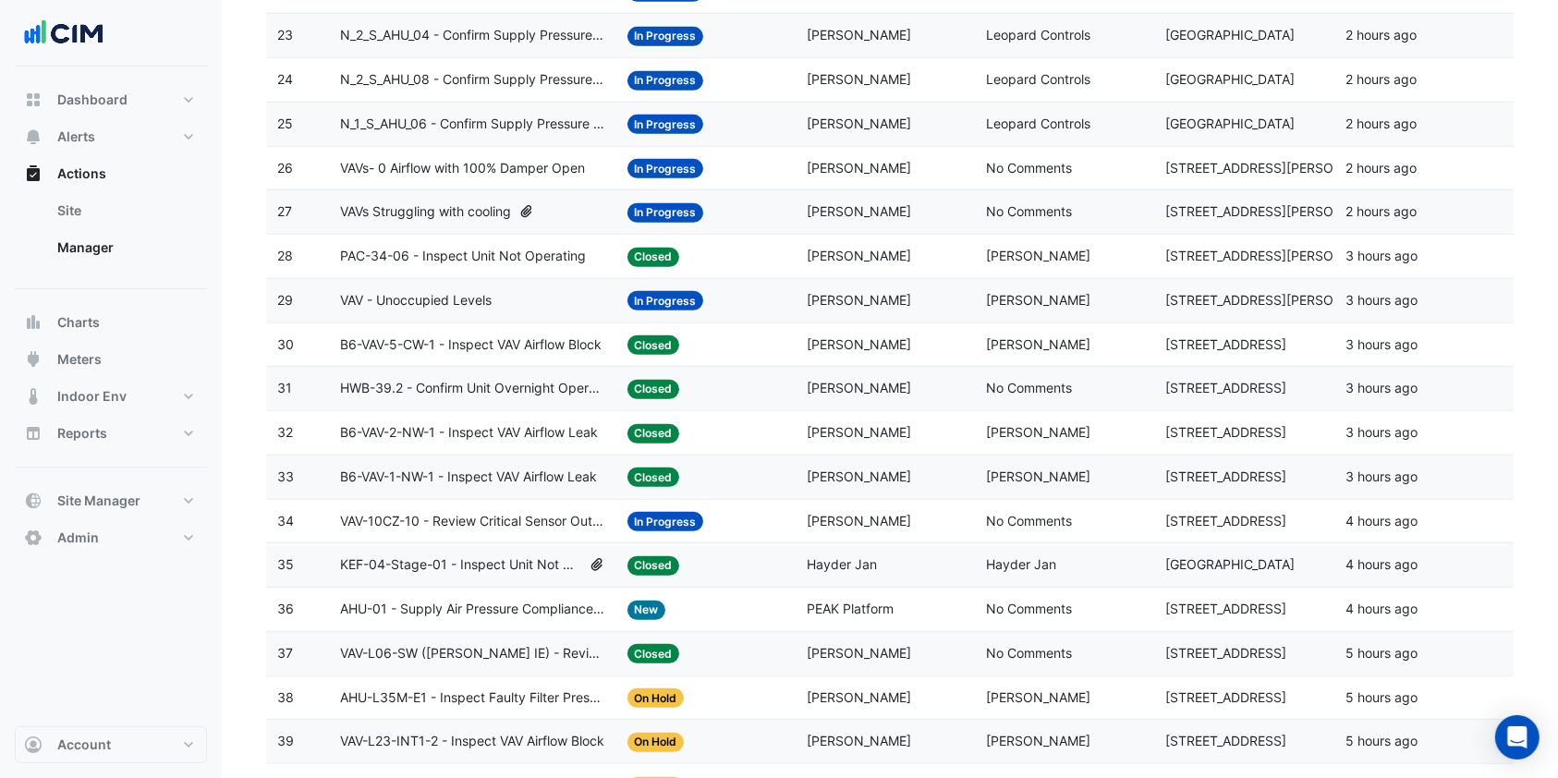
scroll to position [1232, 0]
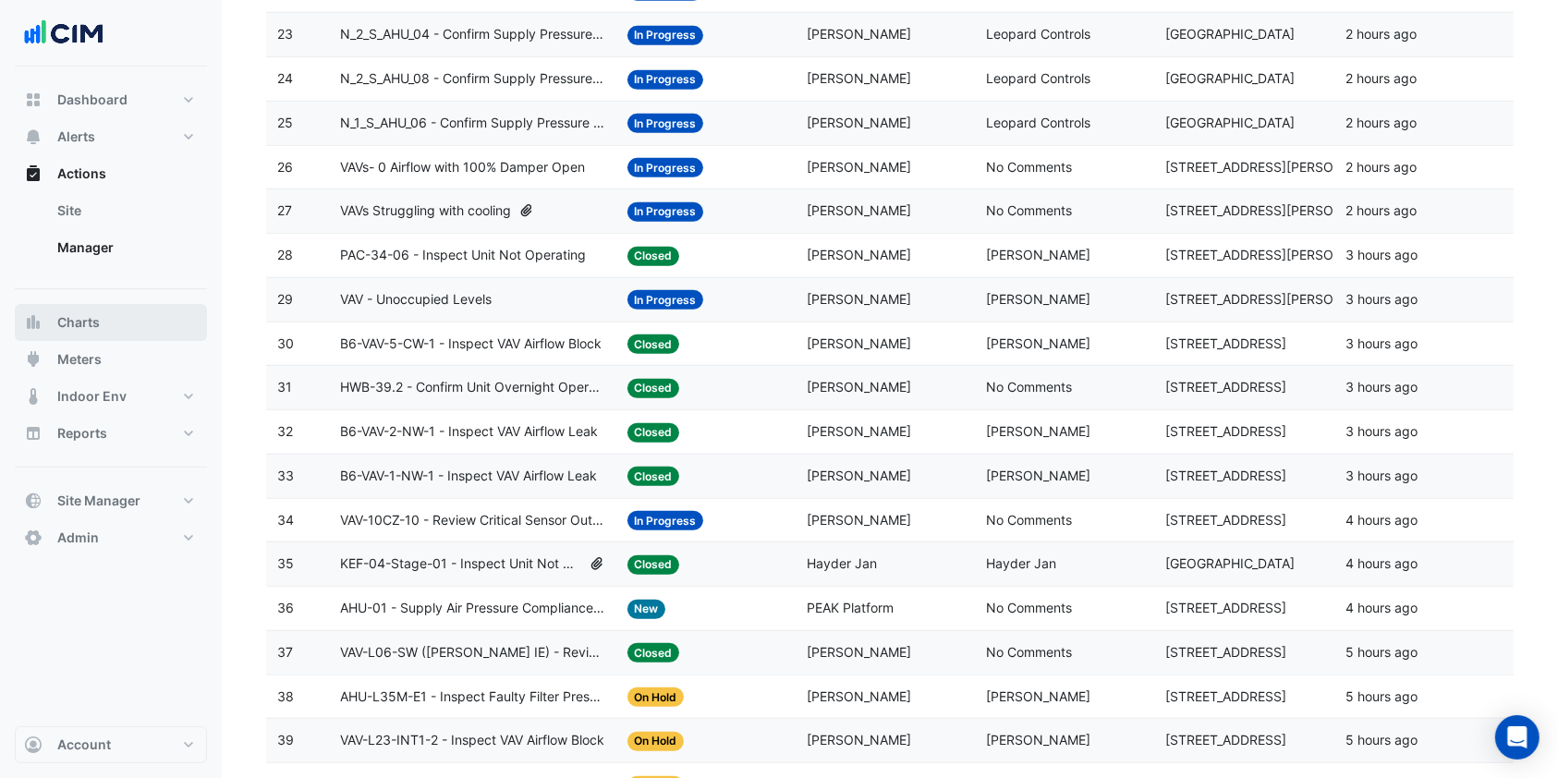
click at [118, 323] on button "Charts" at bounding box center [111, 322] width 192 height 37
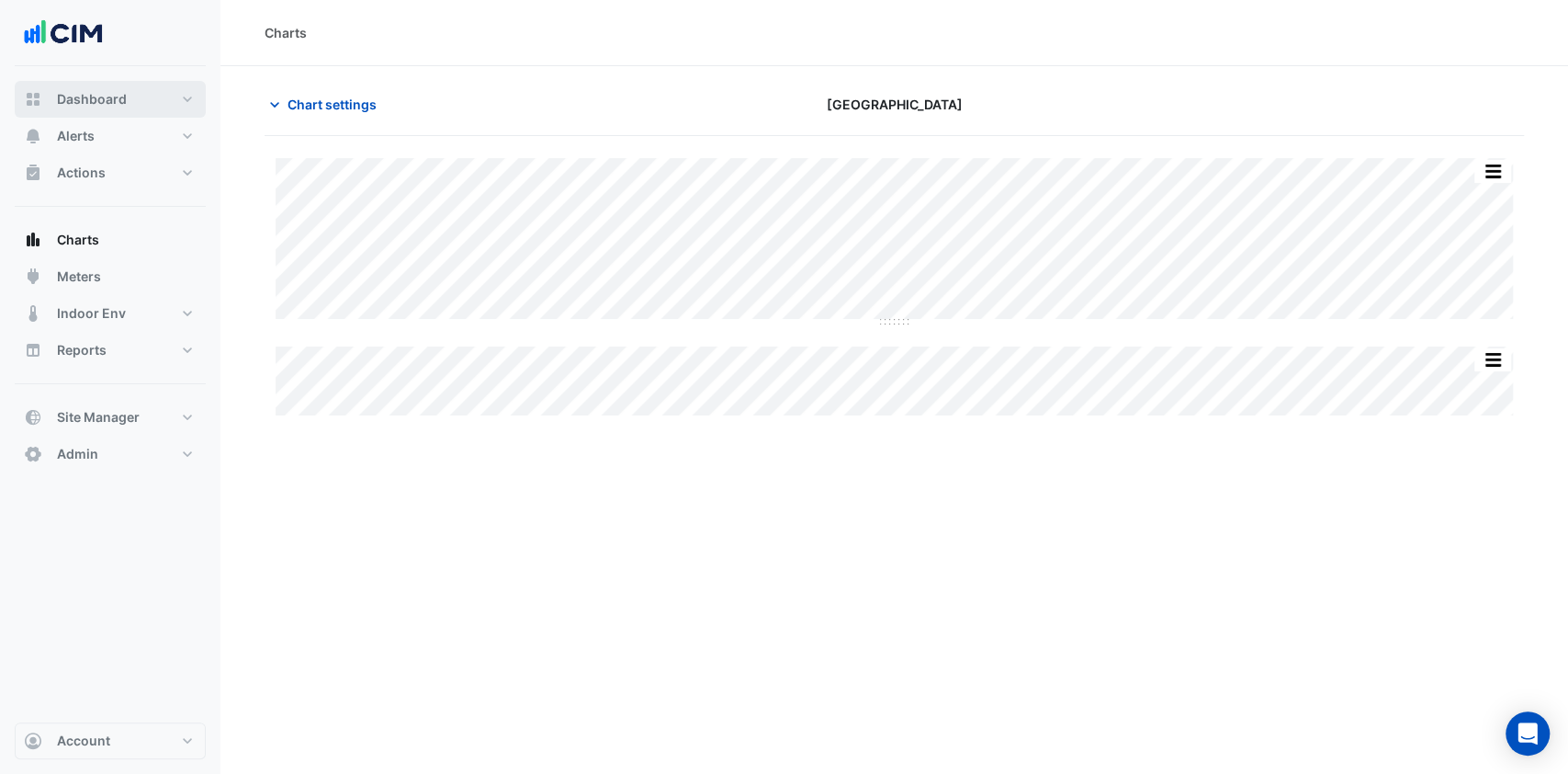
click at [143, 97] on button "Dashboard" at bounding box center [110, 98] width 191 height 37
select select "***"
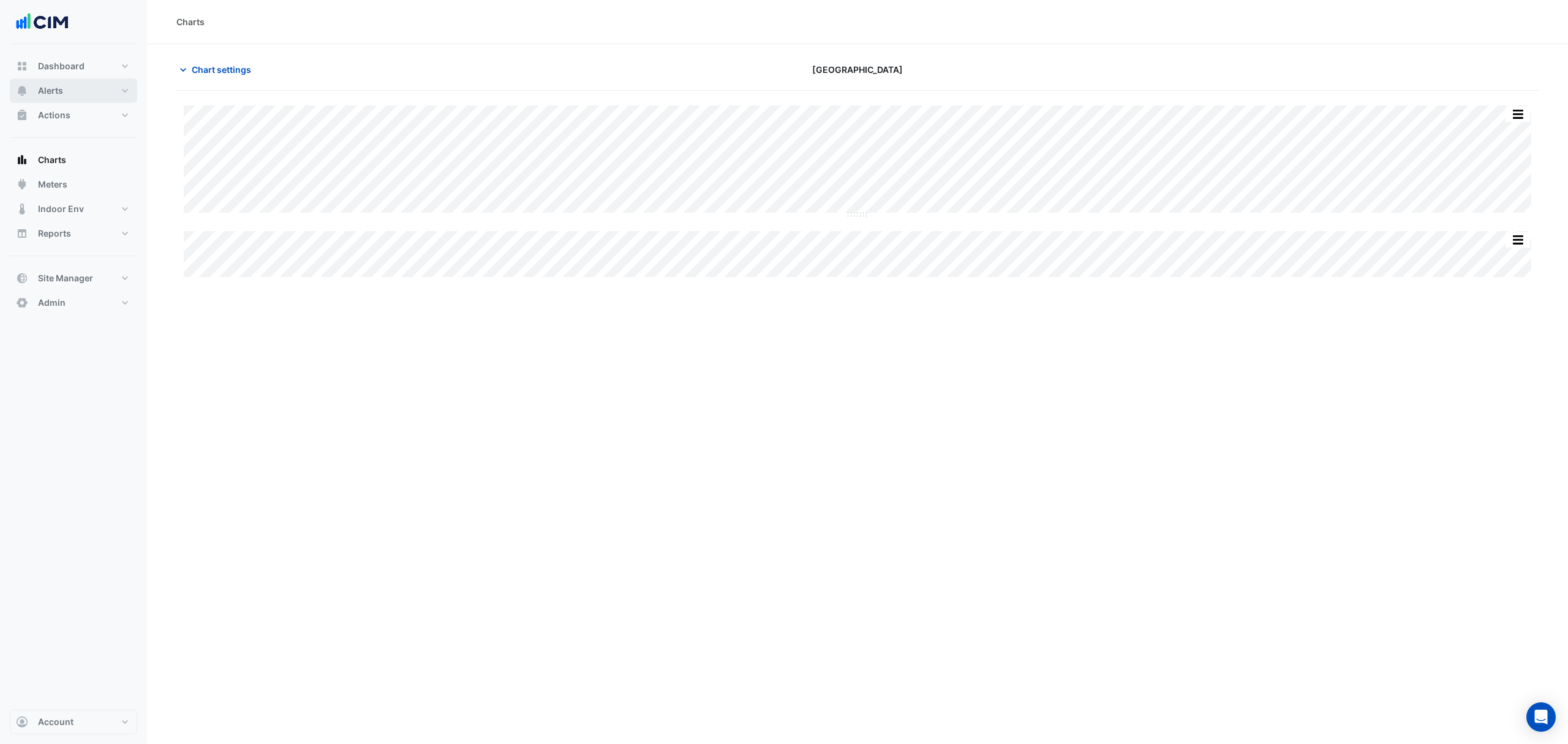
click at [44, 82] on button "Alerts" at bounding box center [74, 90] width 127 height 25
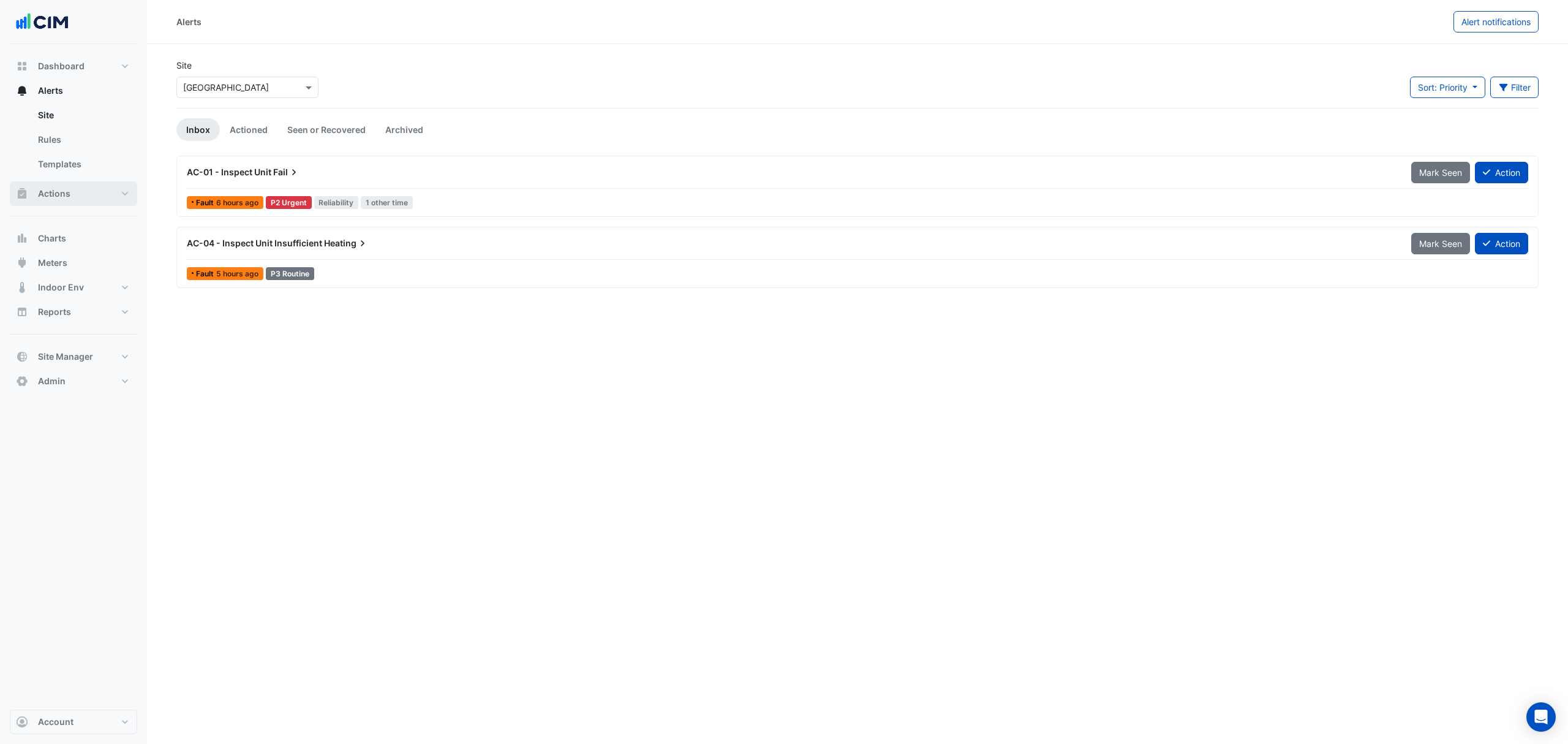
click at [99, 202] on button "Actions" at bounding box center [74, 194] width 127 height 25
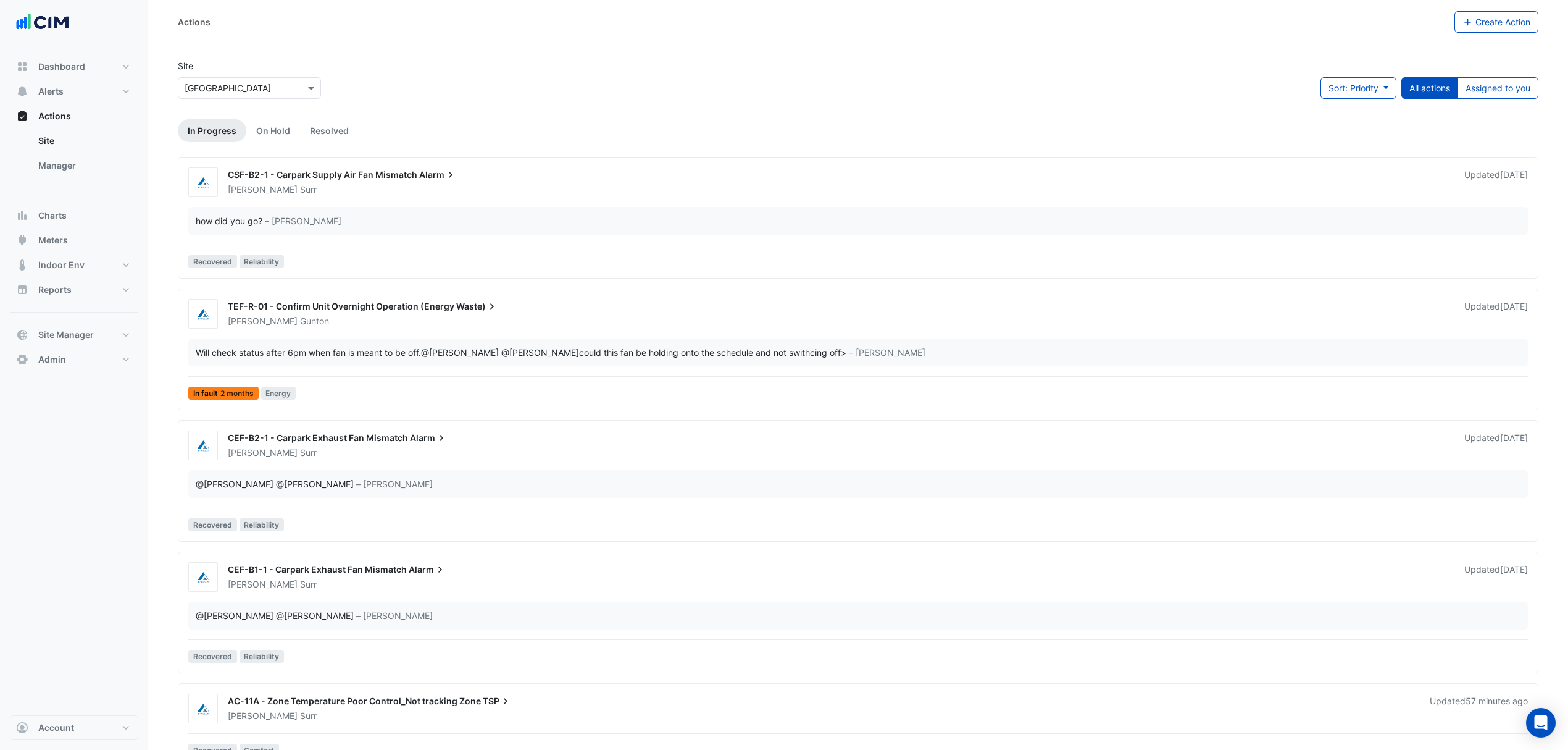
click at [84, 176] on link "Manager" at bounding box center [84, 165] width 110 height 25
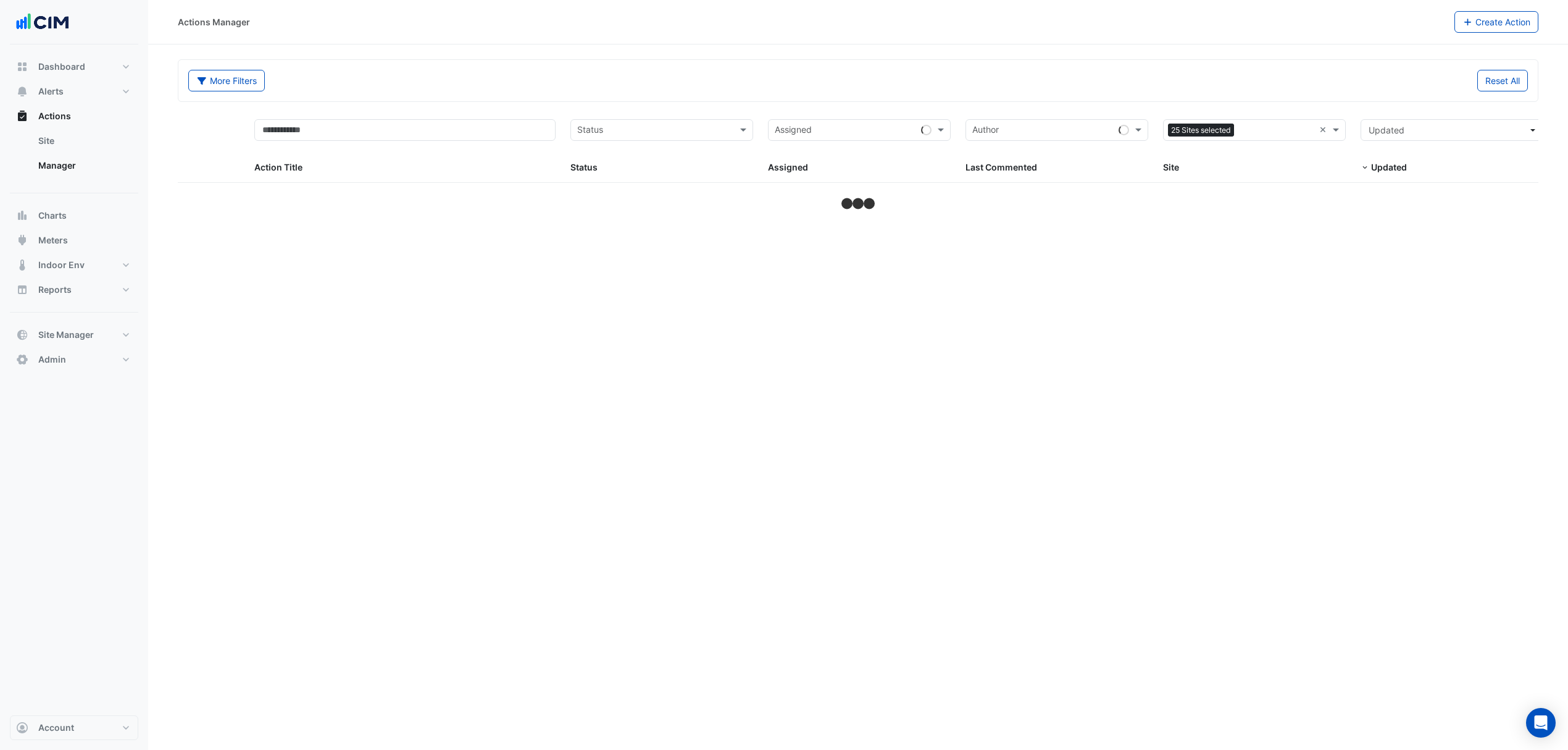
select select "***"
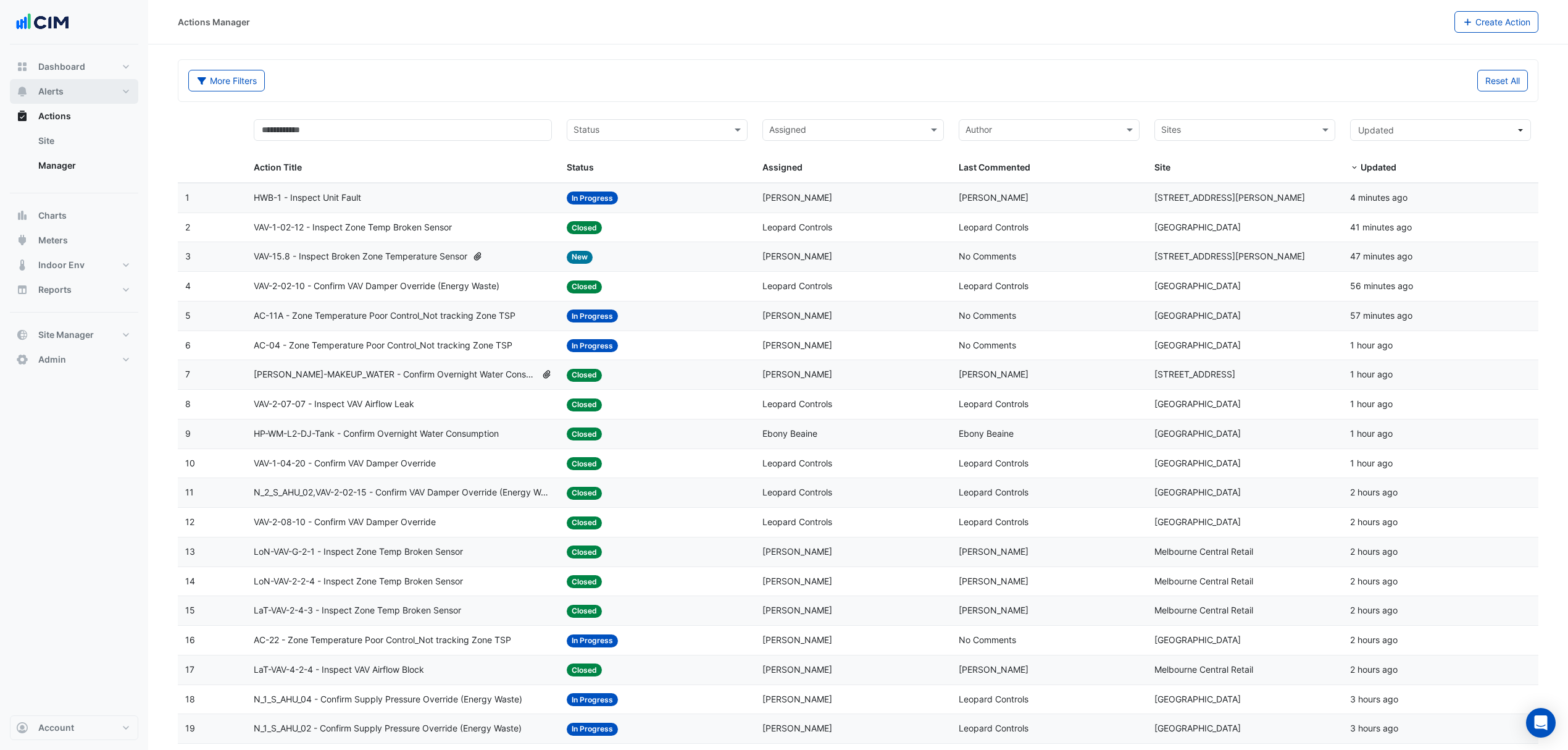
click at [96, 97] on button "Alerts" at bounding box center [74, 91] width 128 height 25
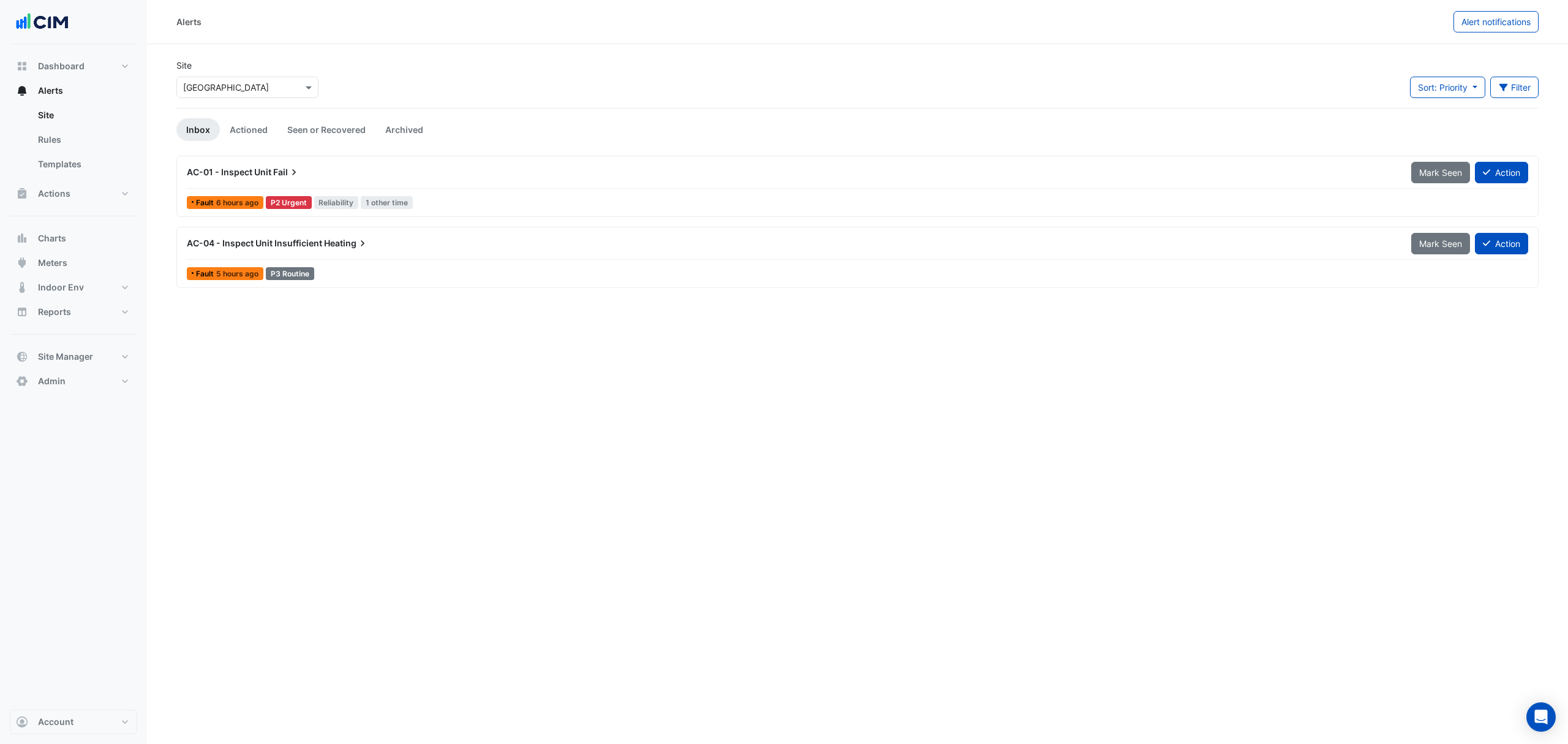
click at [300, 77] on div "Select a Site × [GEOGRAPHIC_DATA]" at bounding box center [247, 88] width 142 height 21
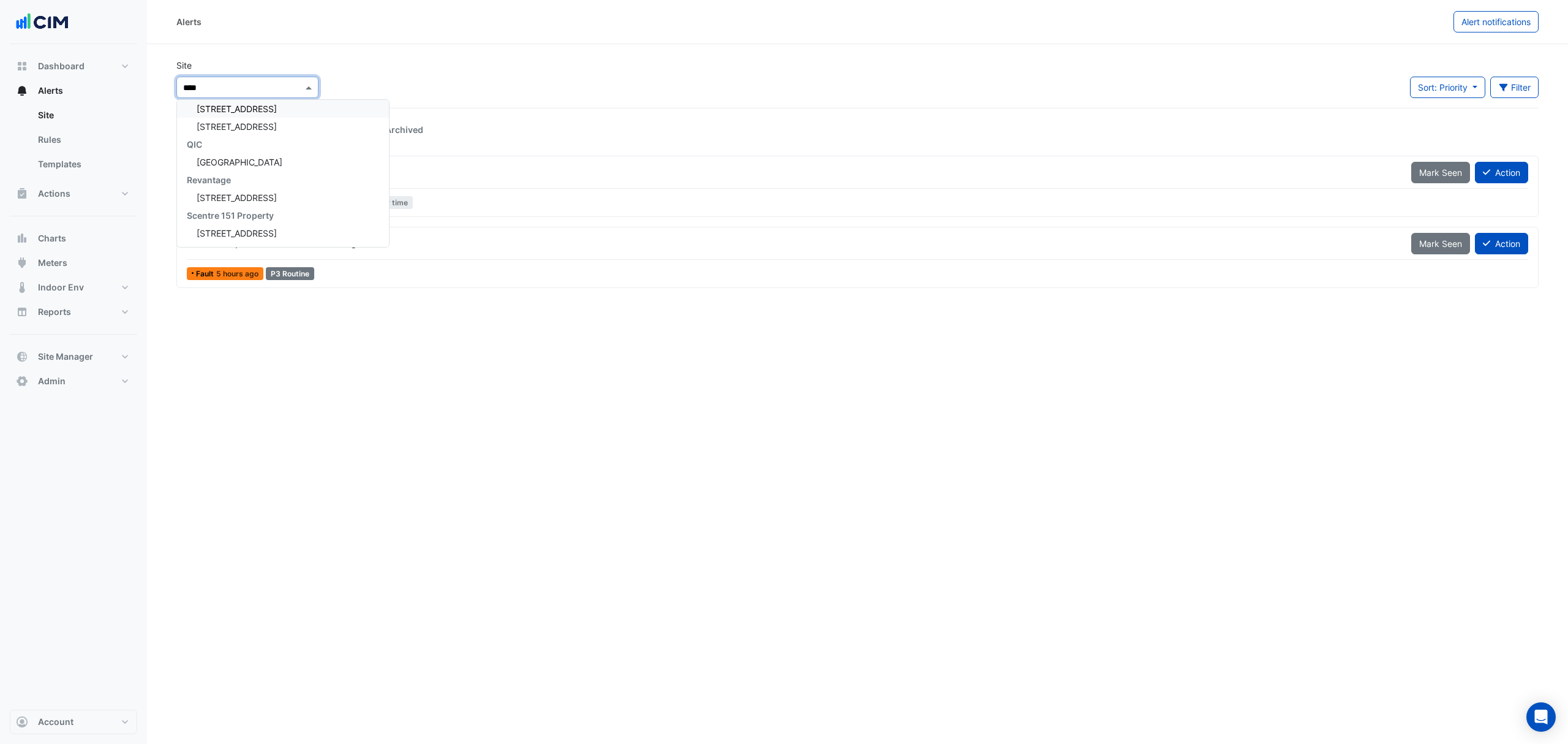
scroll to position [467, 0]
type input "******"
click at [254, 157] on span "[GEOGRAPHIC_DATA]" at bounding box center [239, 162] width 86 height 11
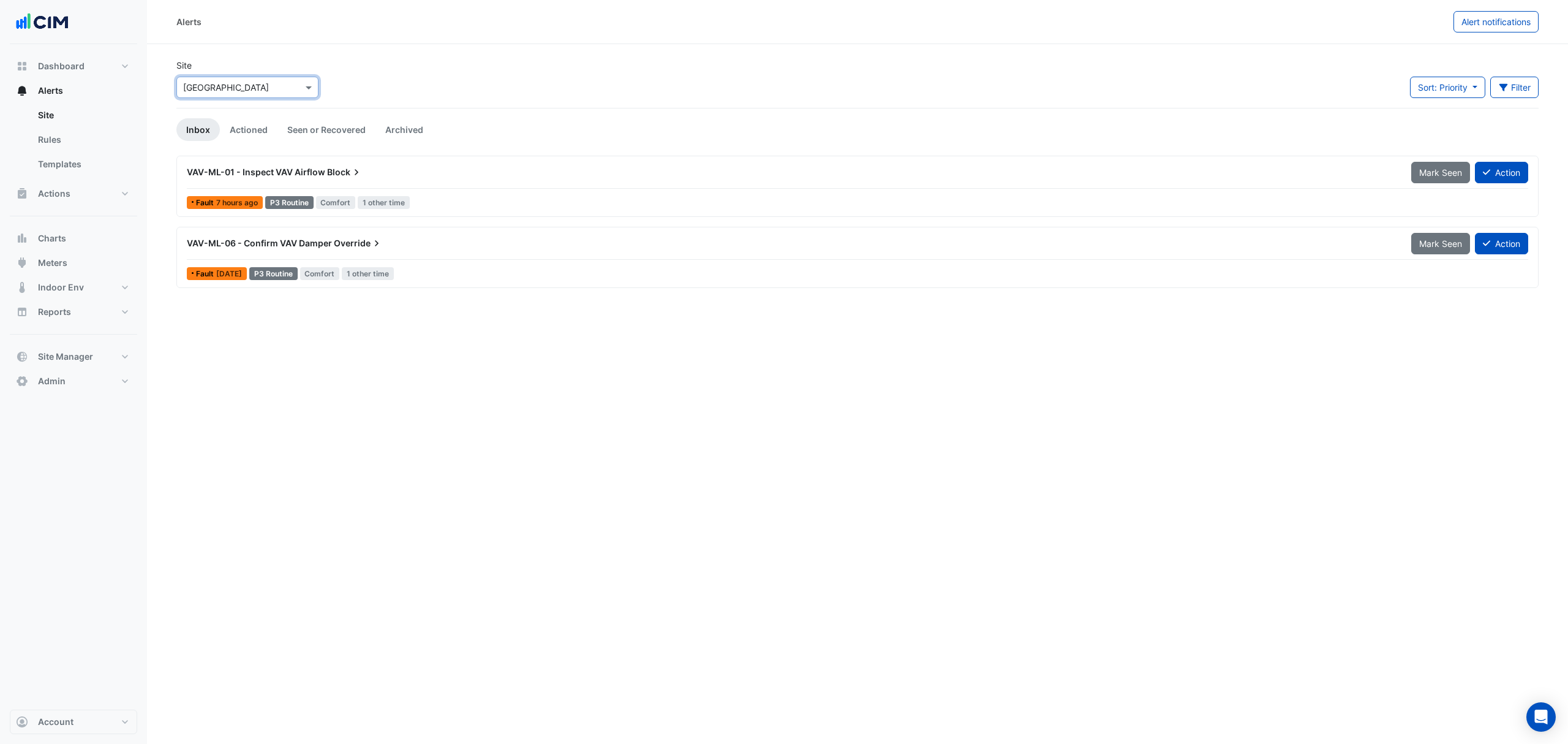
click at [305, 82] on span at bounding box center [310, 87] width 15 height 13
type input "******"
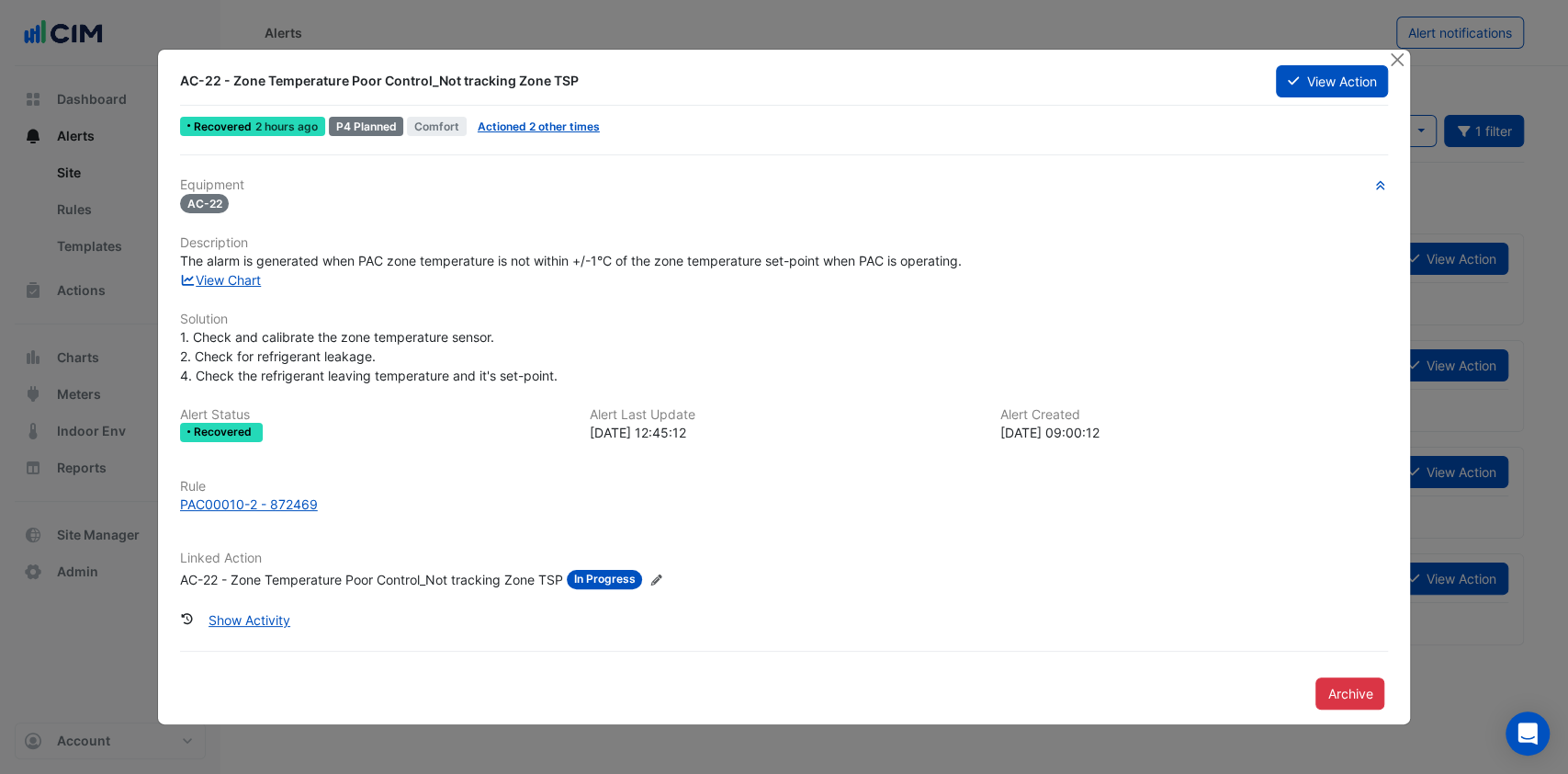
click at [1393, 49] on div "AC-22 - Zone Temperature Poor Control_Not tracking Zone TSP View Action Recover…" at bounding box center [784, 387] width 1255 height 677
click at [1393, 57] on button "Close" at bounding box center [1396, 59] width 19 height 19
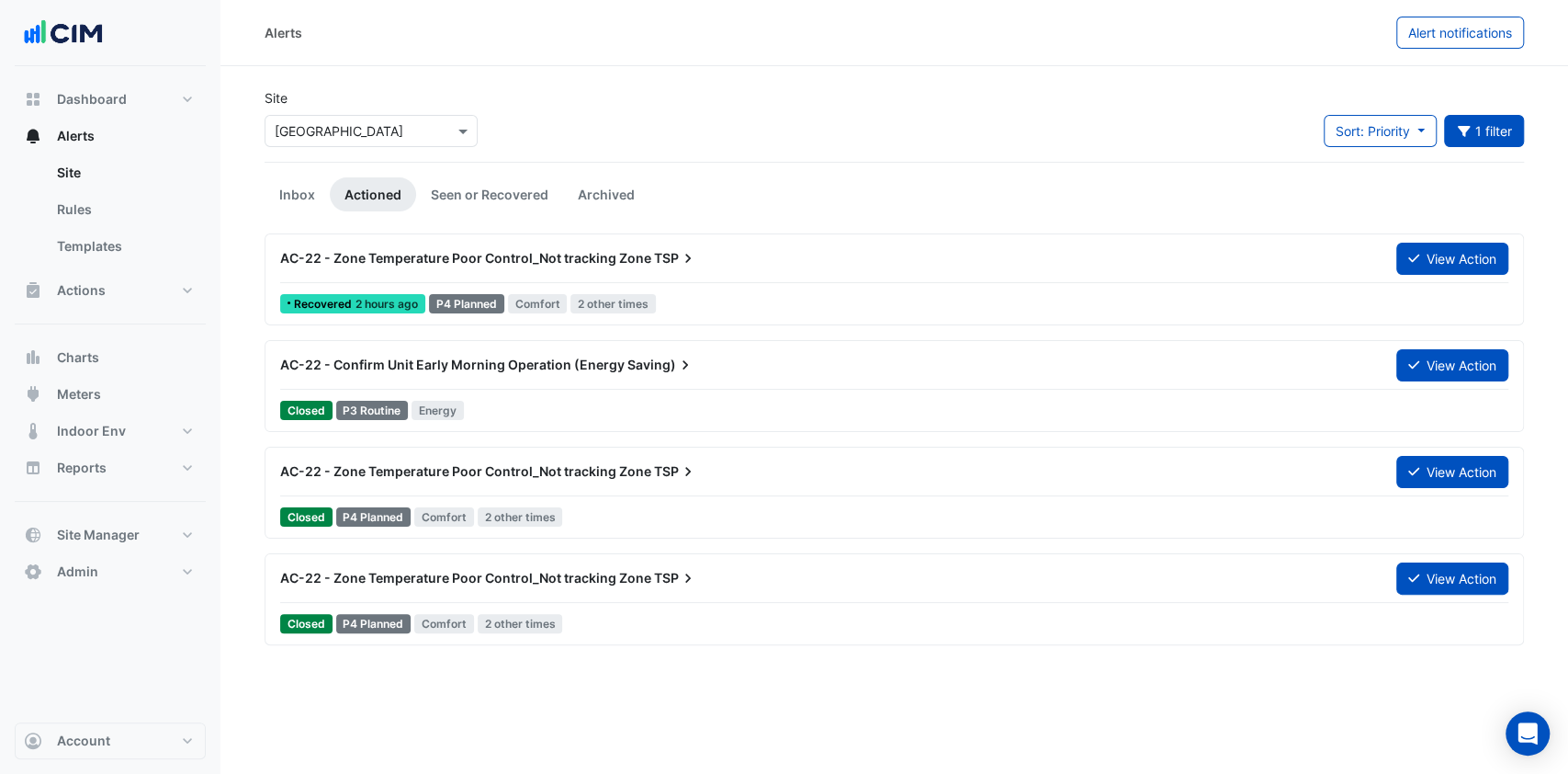
click at [395, 64] on div "Alerts Alert notifications" at bounding box center [895, 33] width 1348 height 67
click at [184, 509] on div "Dashboard Portfolio Ratings Performance Alerts Site Rules Templates Actions Sit…" at bounding box center [110, 335] width 191 height 509
click at [172, 516] on button "Site Manager" at bounding box center [110, 534] width 191 height 37
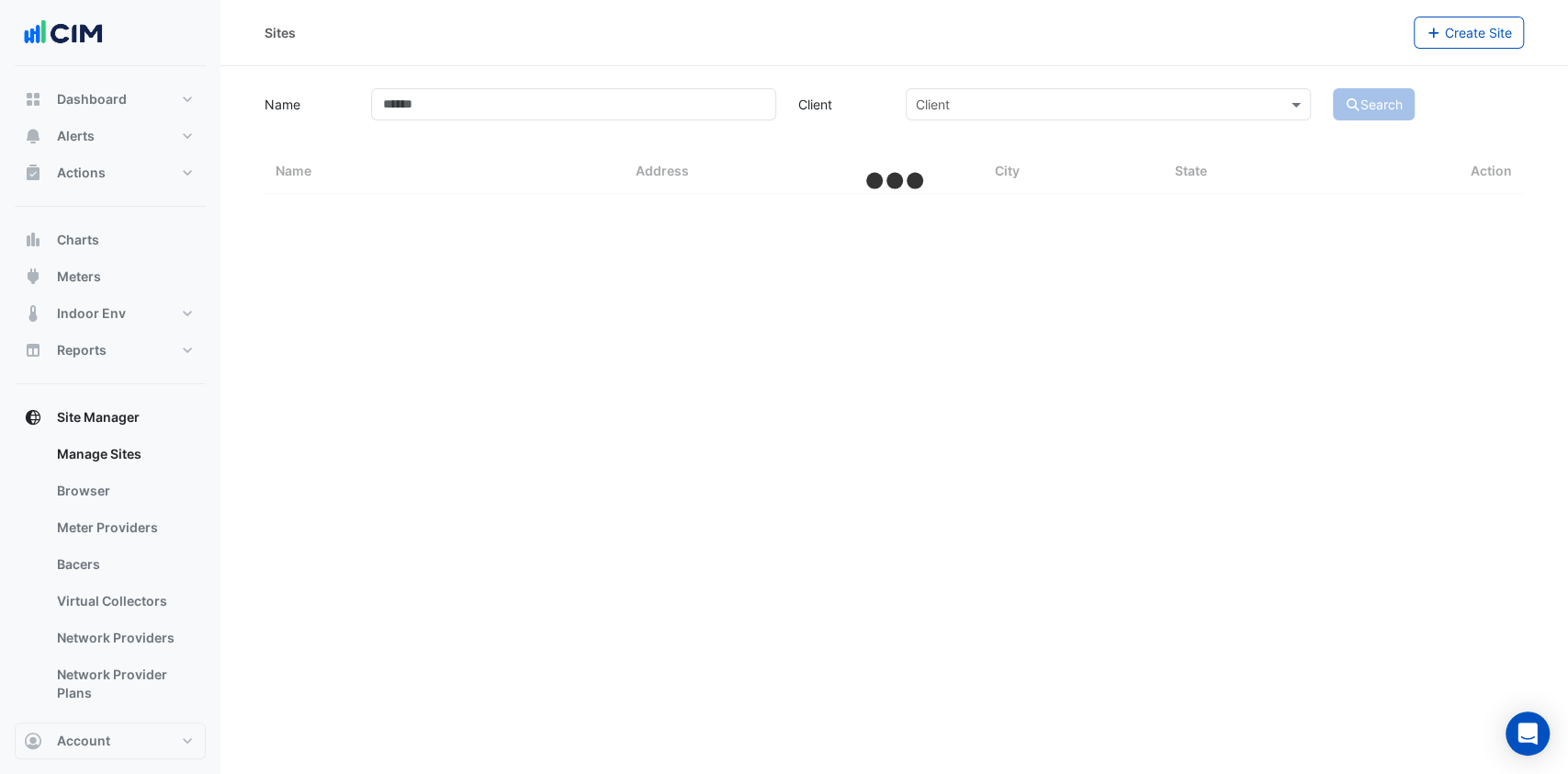
click at [90, 560] on link "Bacers" at bounding box center [124, 564] width 163 height 37
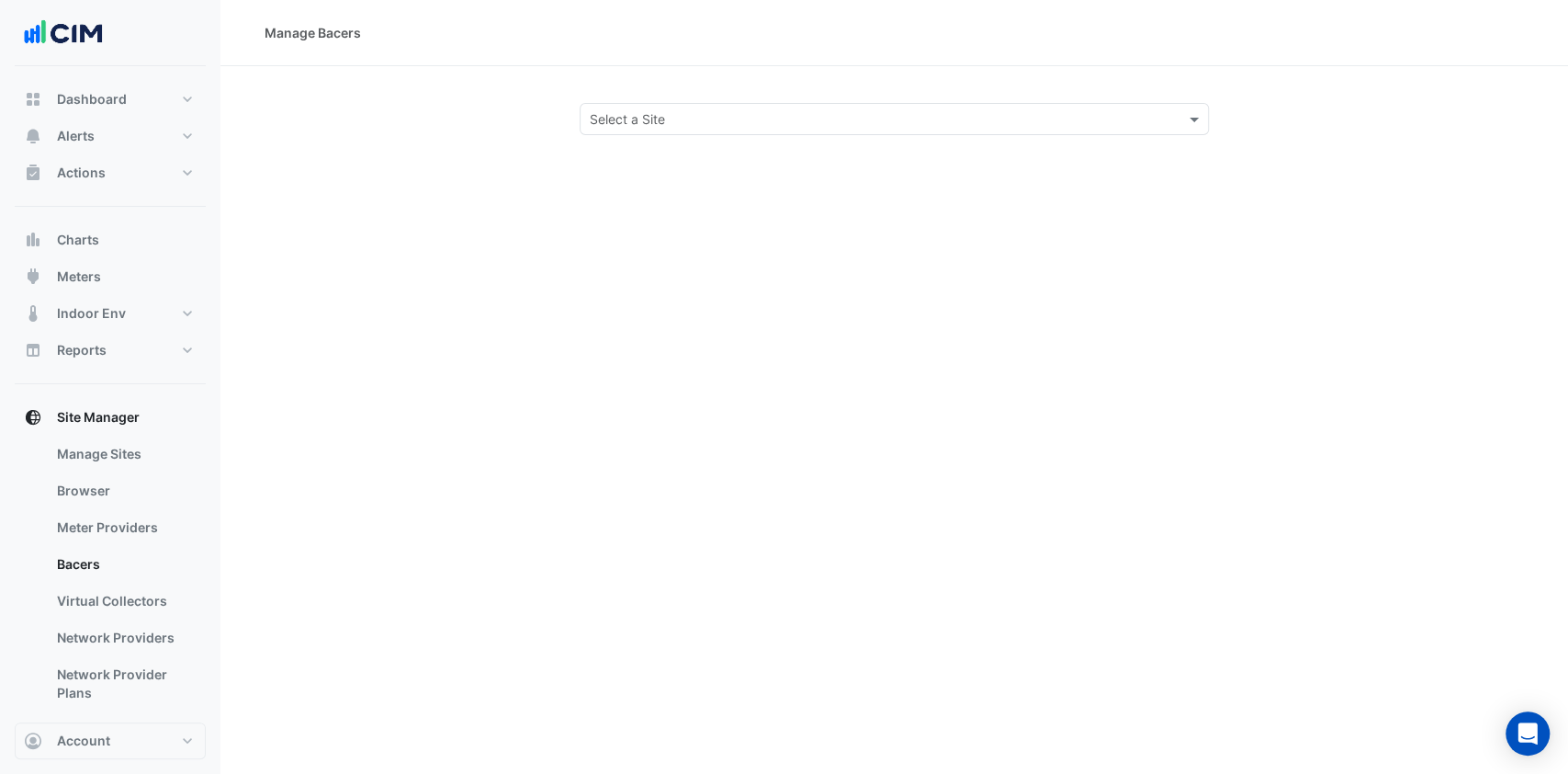
click at [633, 129] on div "Select a Site" at bounding box center [895, 118] width 630 height 32
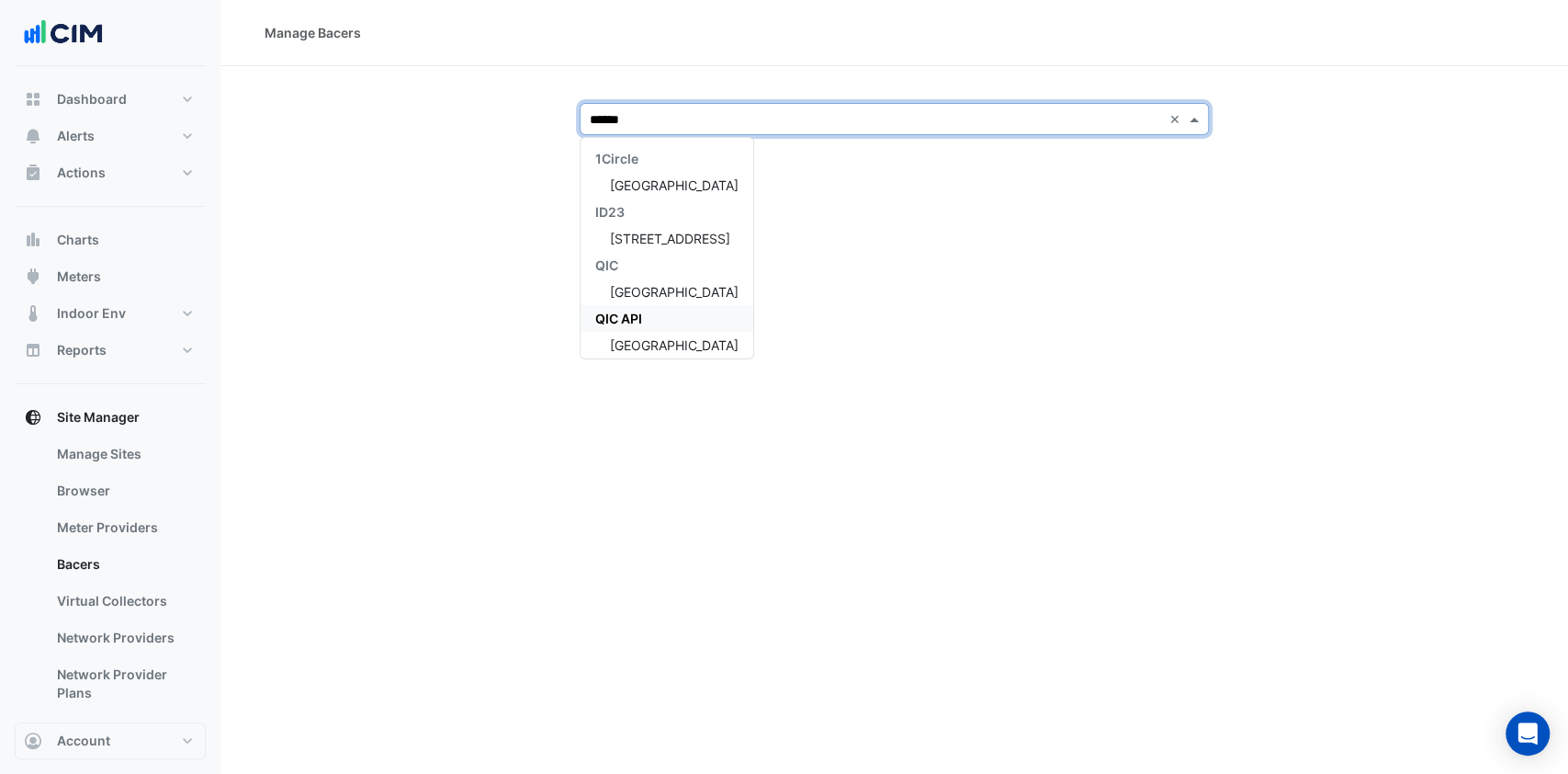
type input "******"
click at [732, 182] on div "[GEOGRAPHIC_DATA]" at bounding box center [667, 185] width 173 height 27
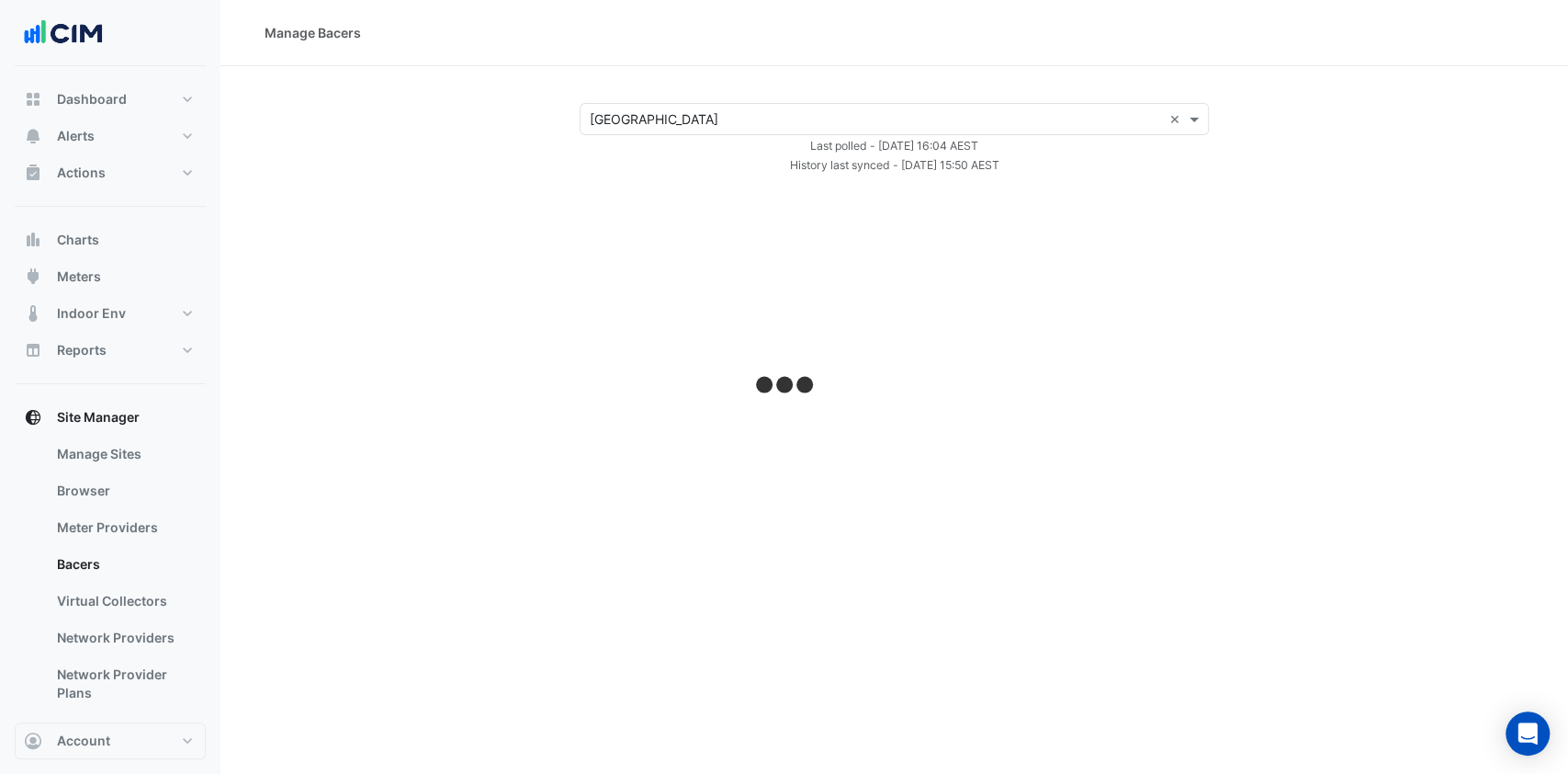
select select "***"
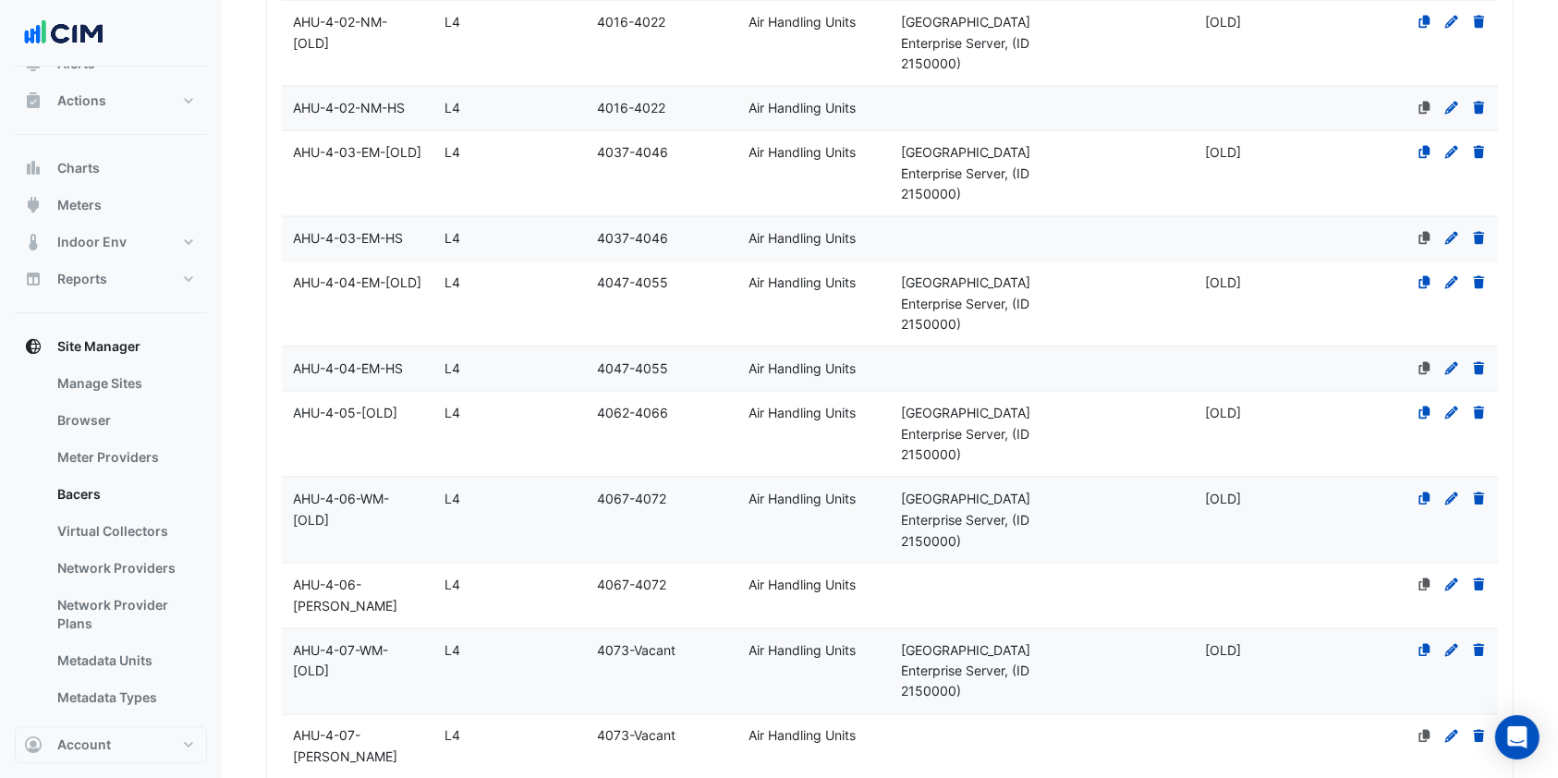
scroll to position [123, 0]
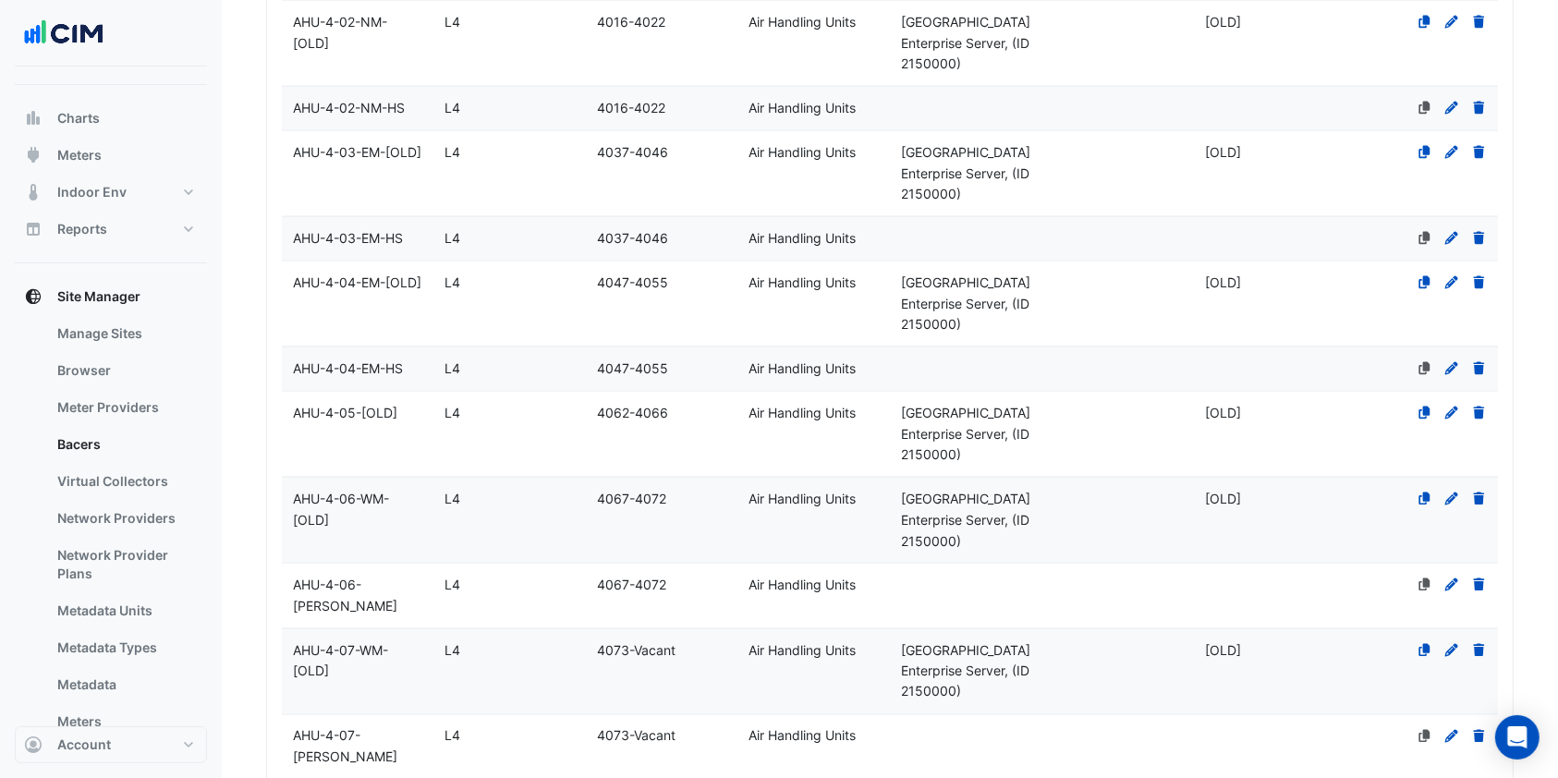
click at [99, 444] on link "Bacers" at bounding box center [125, 444] width 164 height 37
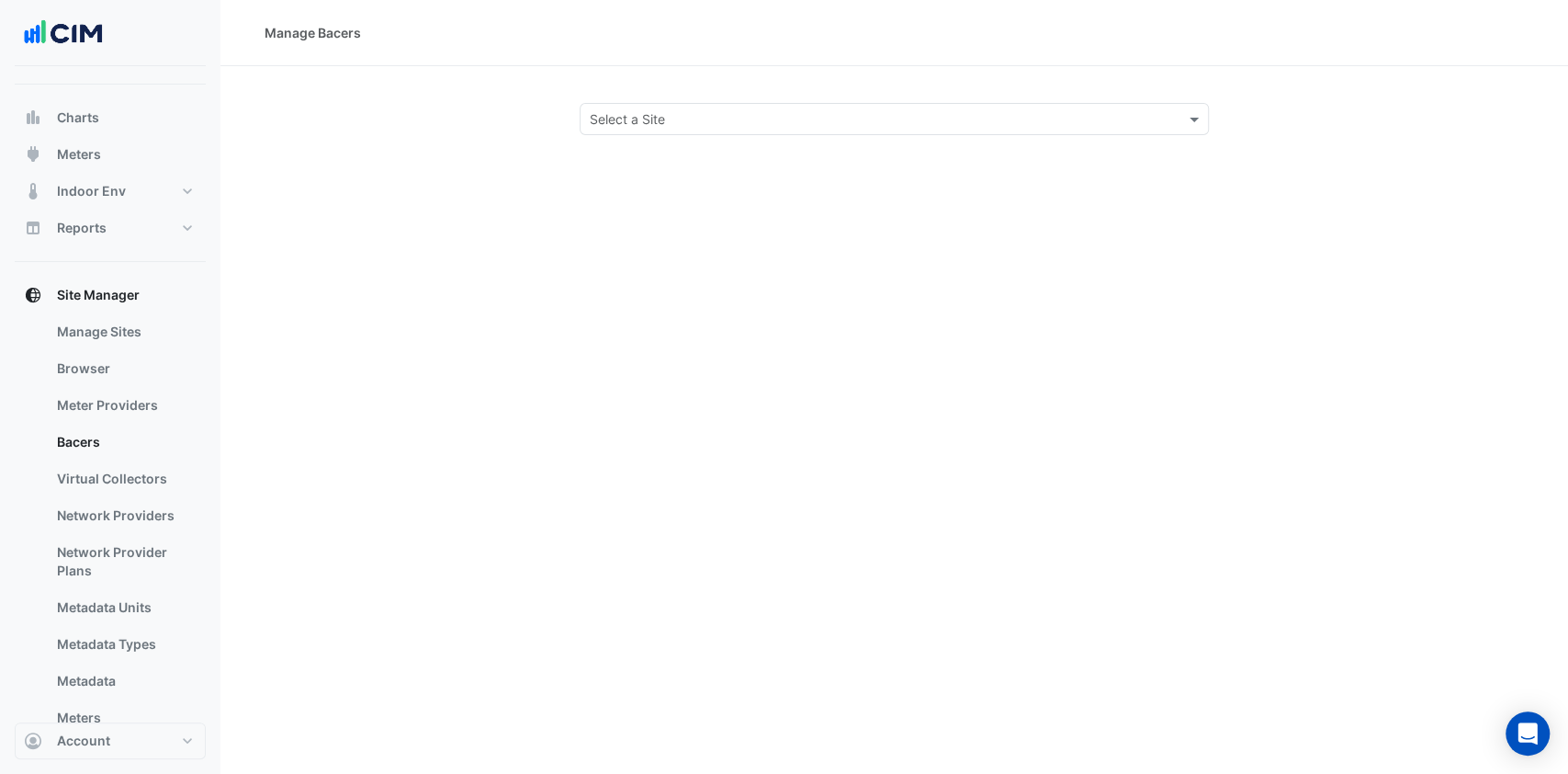
click at [707, 106] on div "Select a Site" at bounding box center [895, 118] width 630 height 32
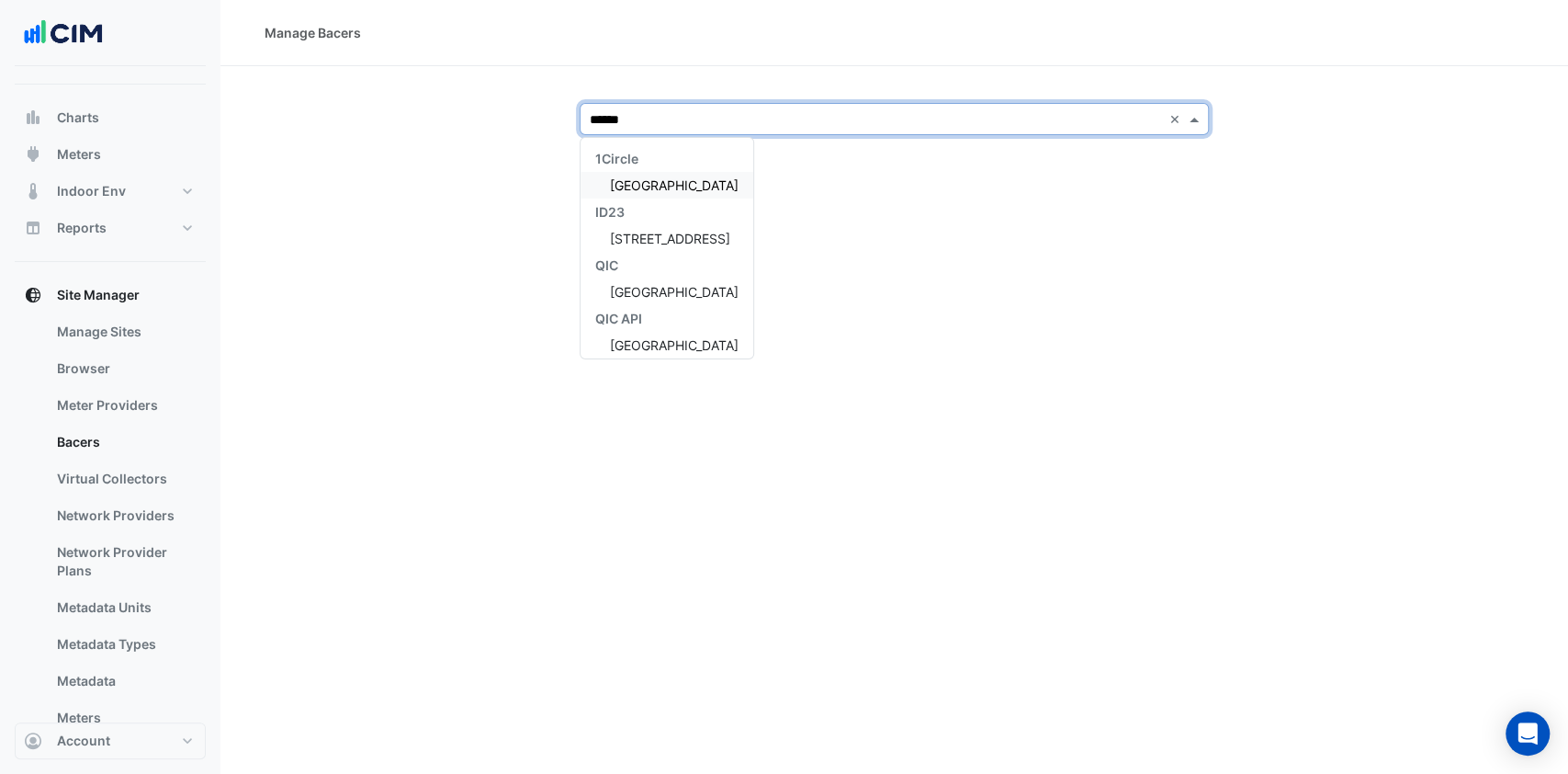
type input "******"
click at [682, 182] on span "[GEOGRAPHIC_DATA]" at bounding box center [674, 185] width 128 height 16
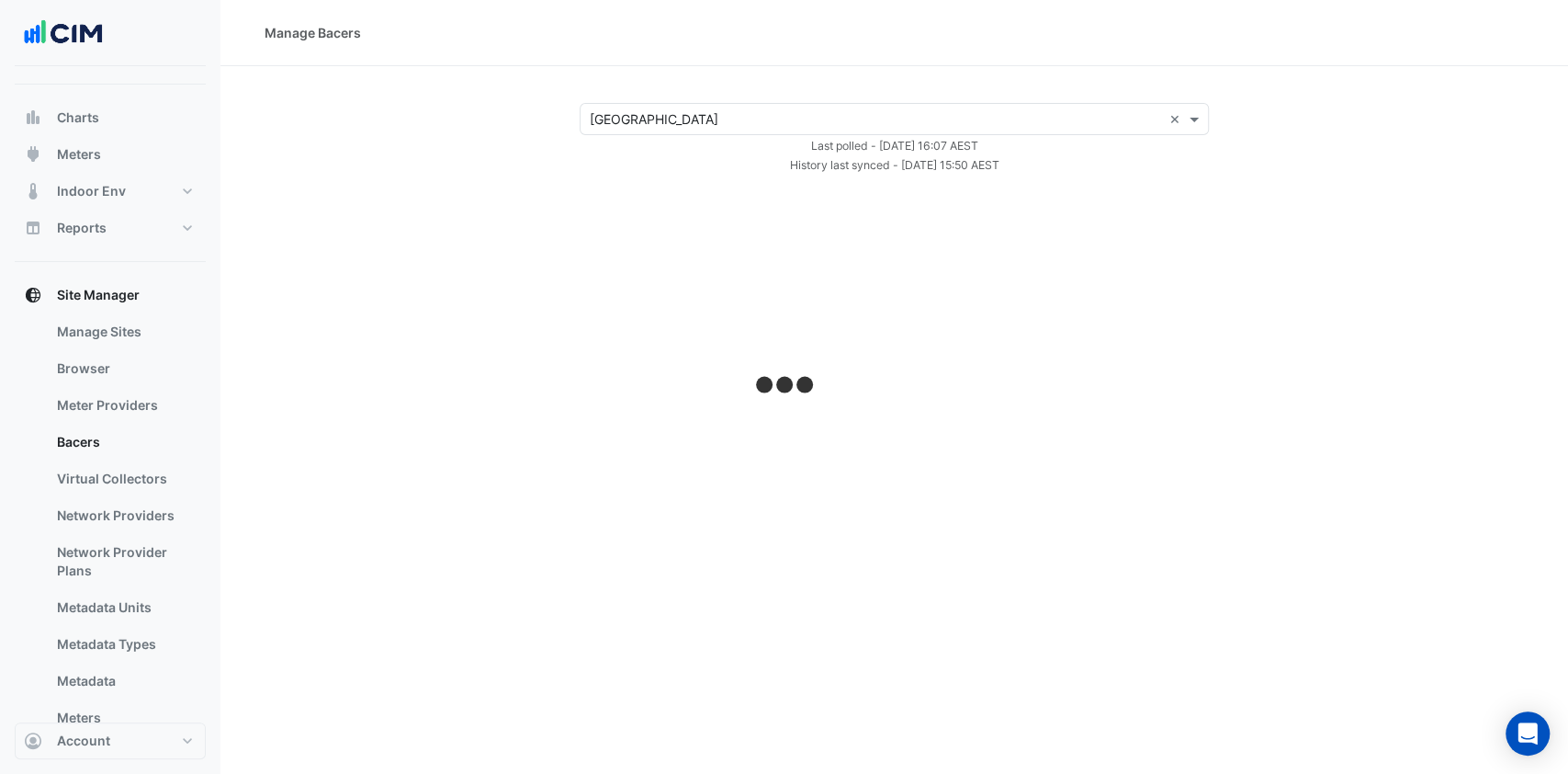
select select "***"
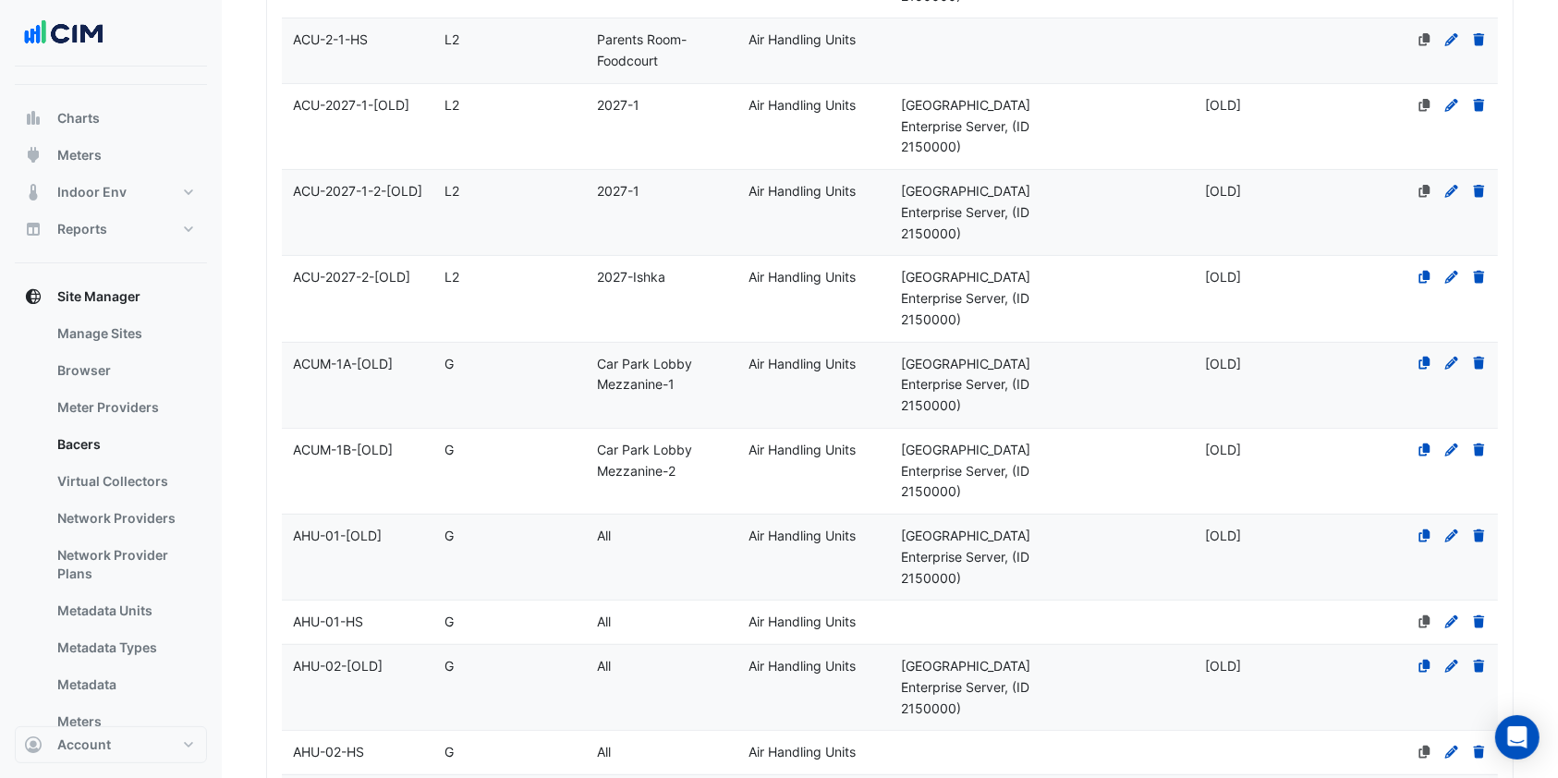
scroll to position [615, 0]
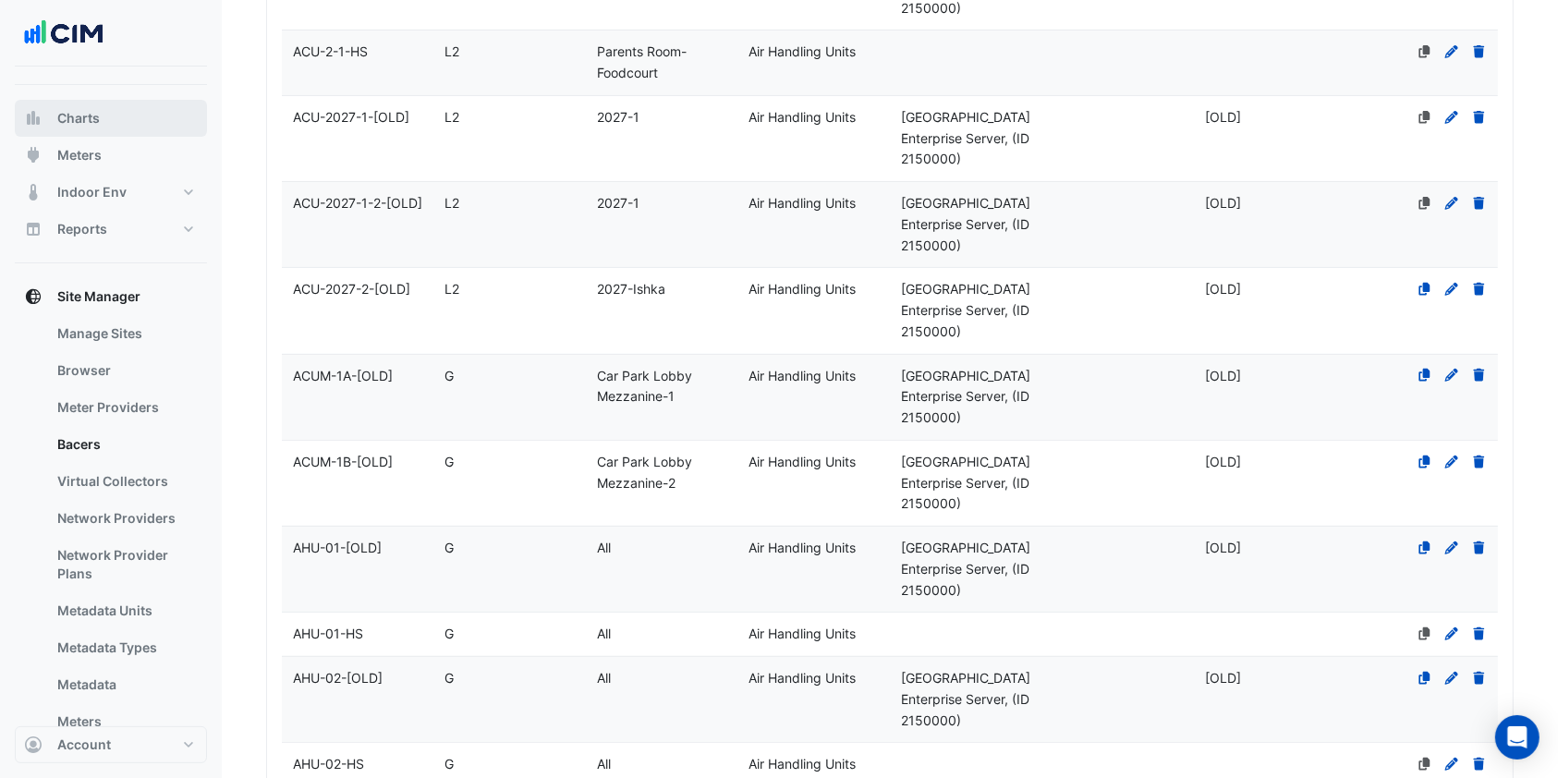
click at [89, 124] on span "Charts" at bounding box center [78, 118] width 43 height 18
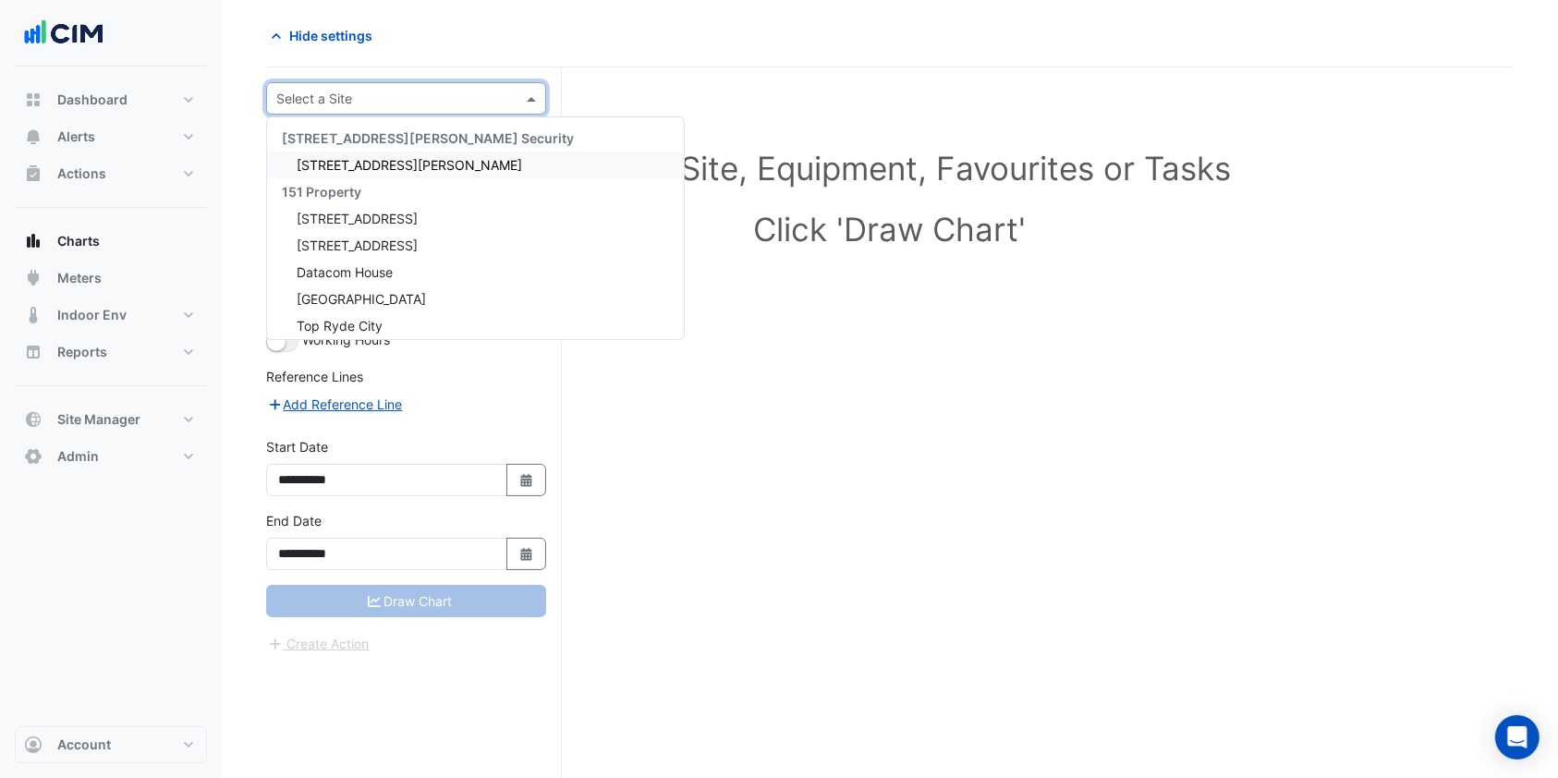
click at [373, 91] on input "text" at bounding box center [387, 99] width 223 height 19
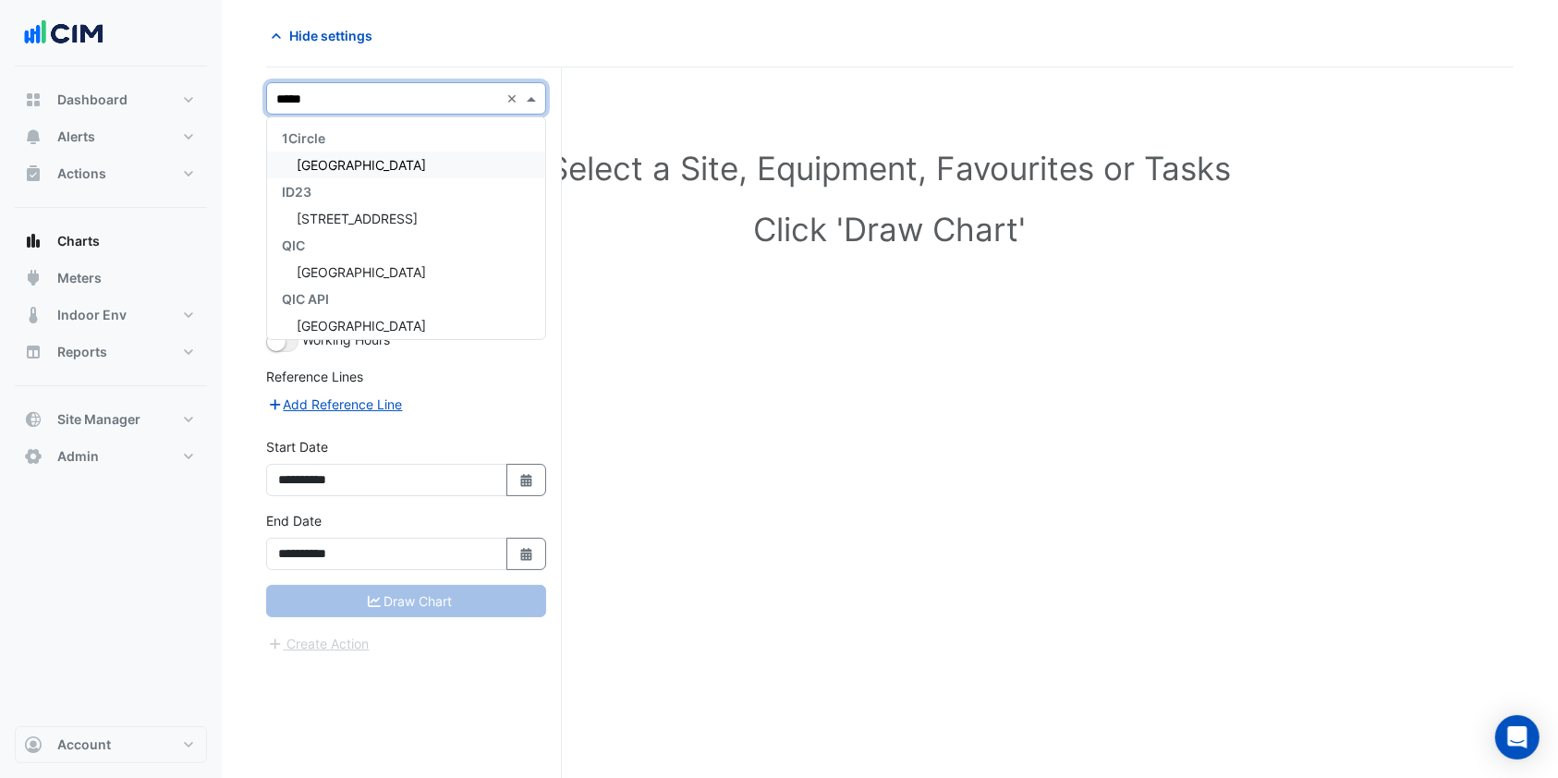
type input "******"
click at [409, 161] on span "[GEOGRAPHIC_DATA]" at bounding box center [361, 165] width 129 height 16
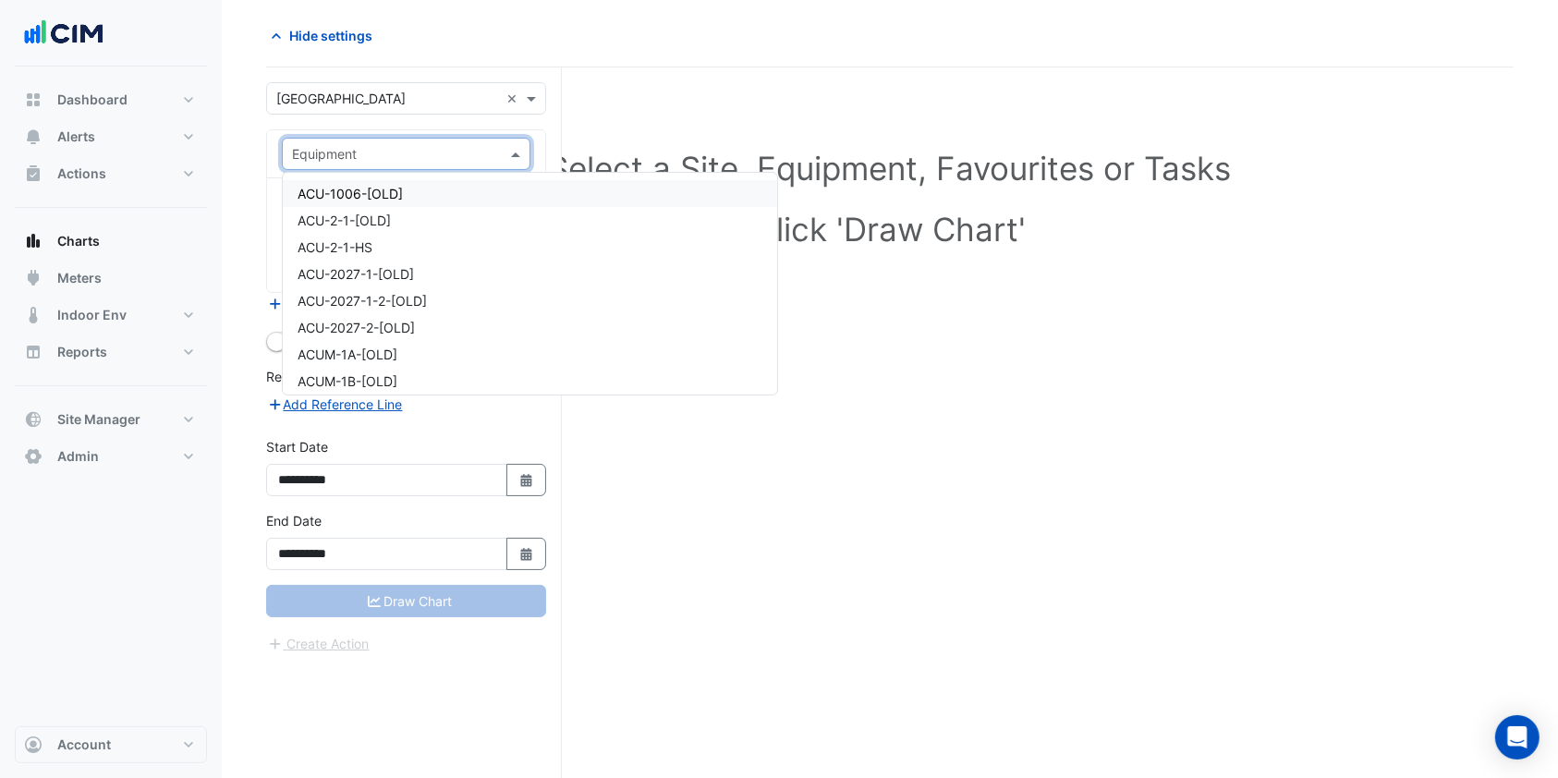
click at [525, 156] on span at bounding box center [517, 153] width 23 height 19
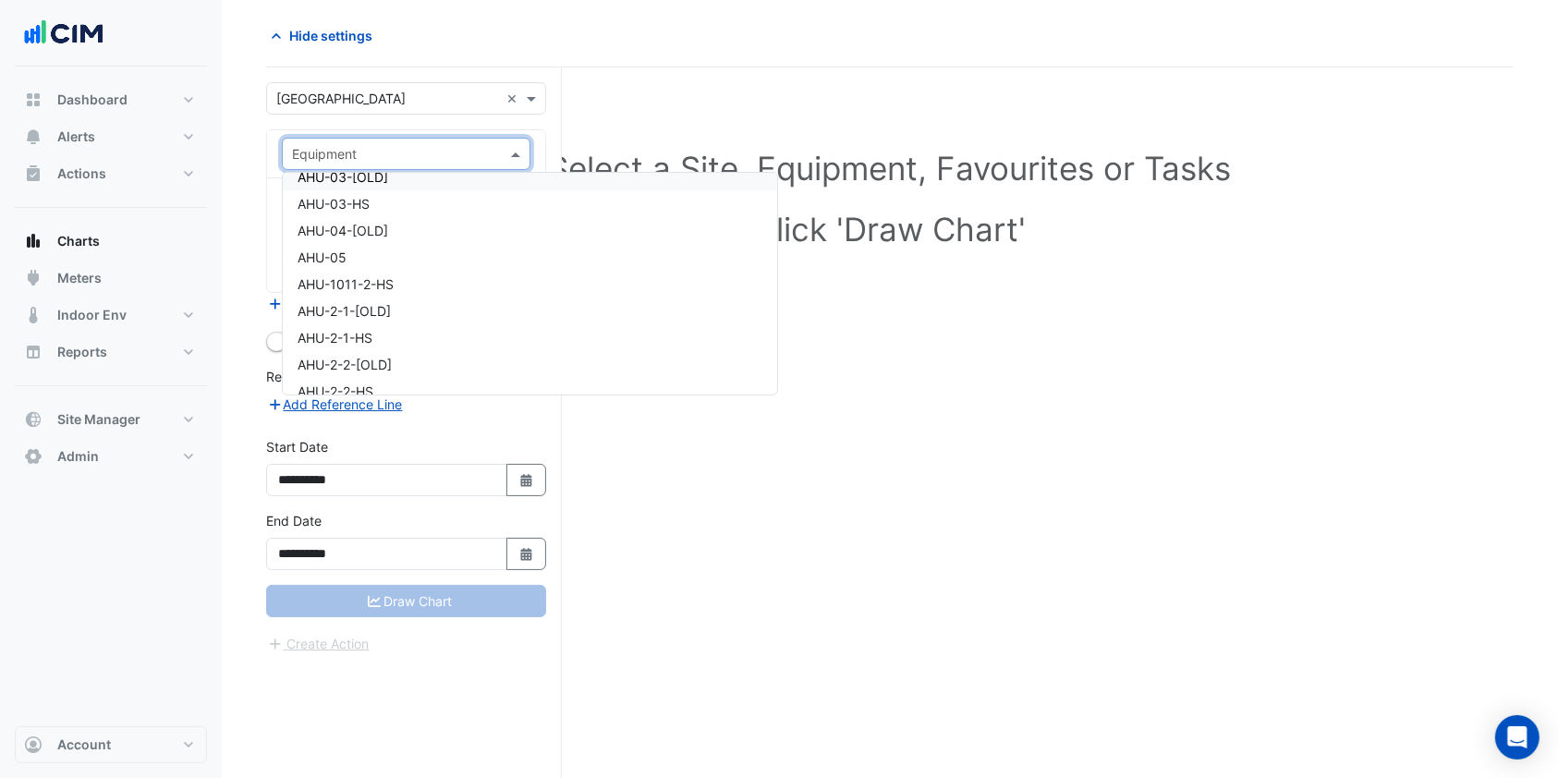
scroll to position [370, 0]
type input "**"
click at [377, 215] on div "E_CH-01" at bounding box center [484, 220] width 402 height 27
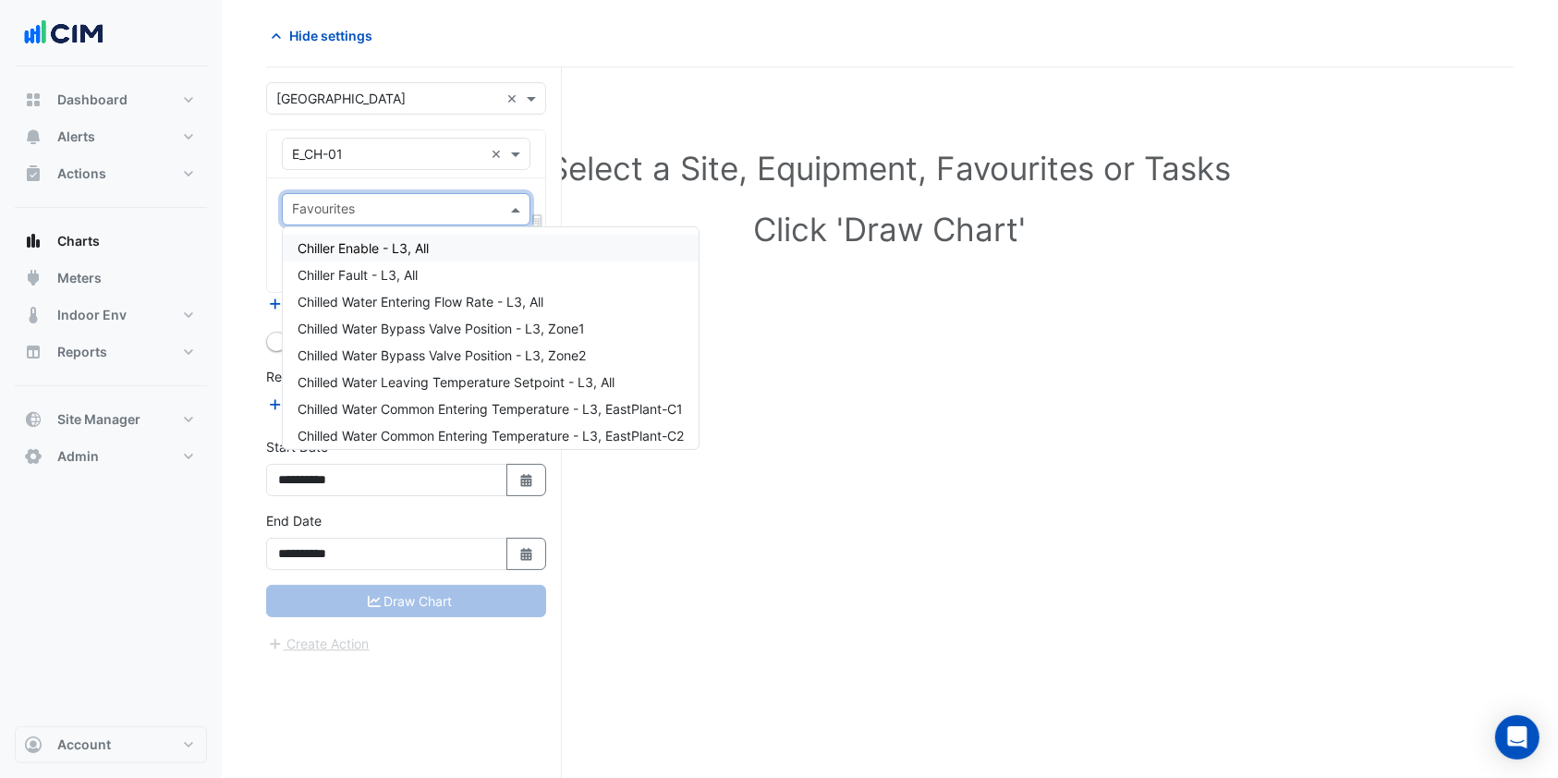
click at [516, 213] on span at bounding box center [517, 209] width 23 height 19
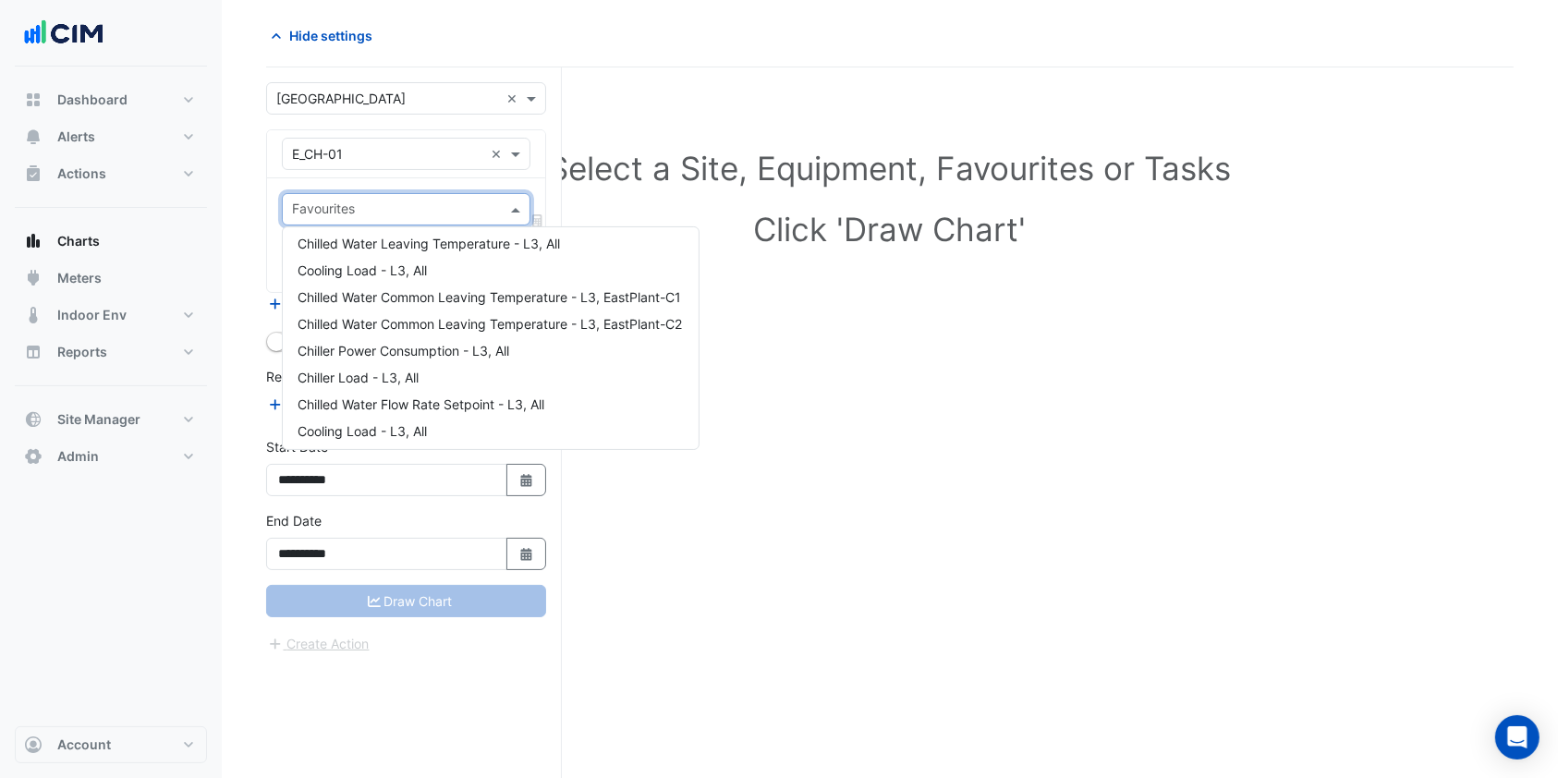
scroll to position [370, 0]
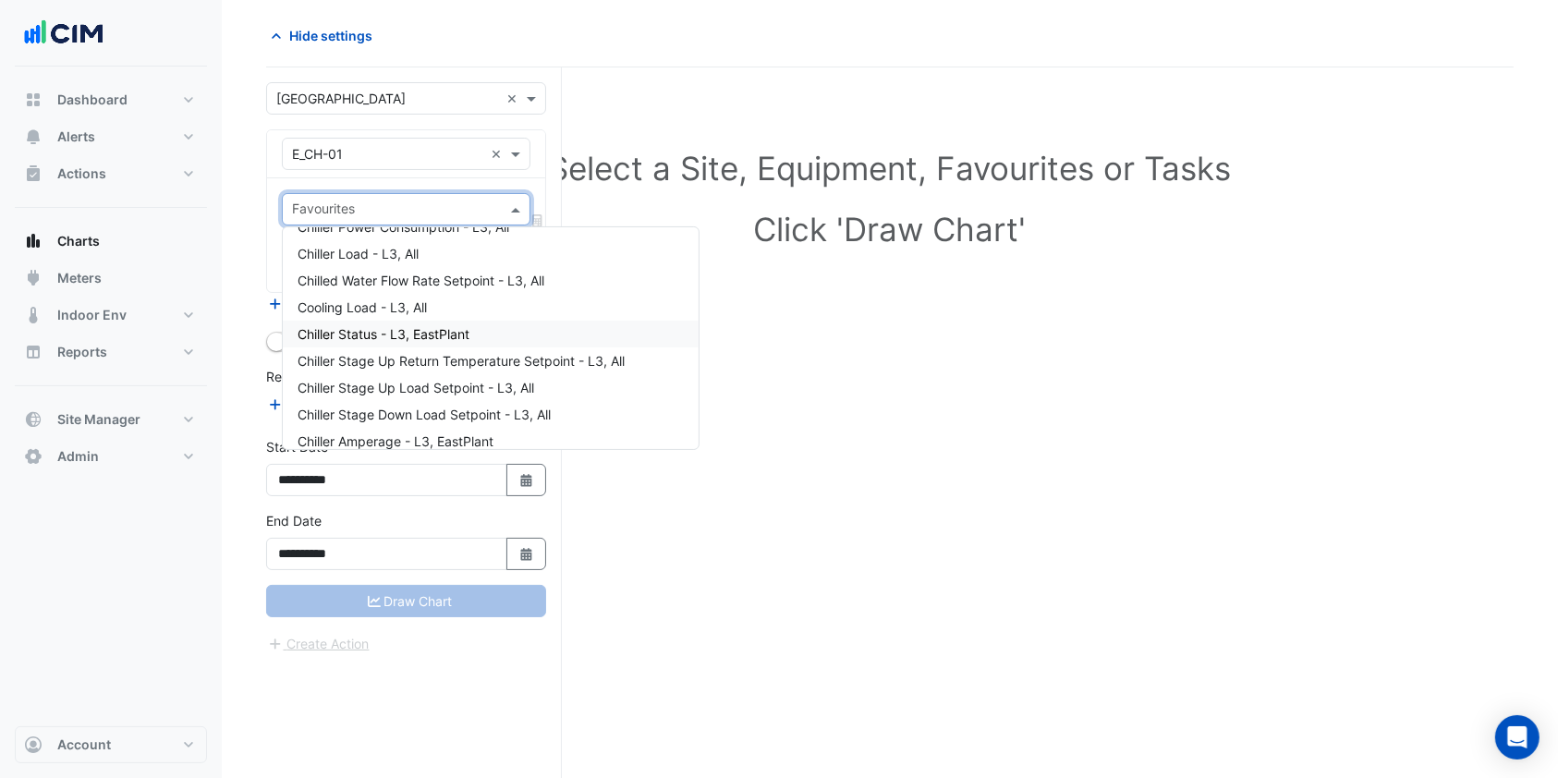
click at [352, 321] on div "Chiller Status - L3, EastPlant" at bounding box center [491, 334] width 416 height 27
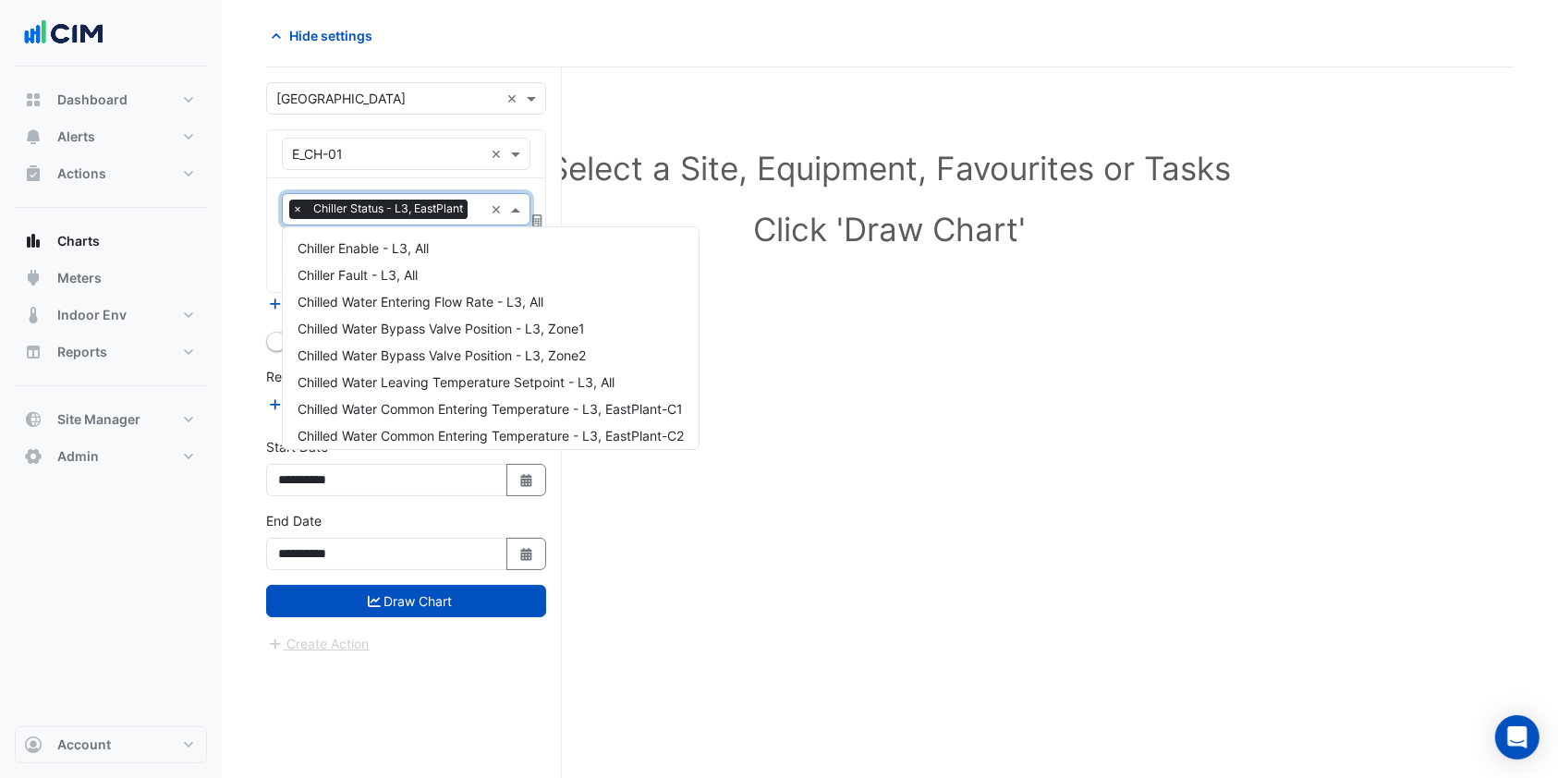
click at [480, 203] on input "text" at bounding box center [479, 210] width 8 height 19
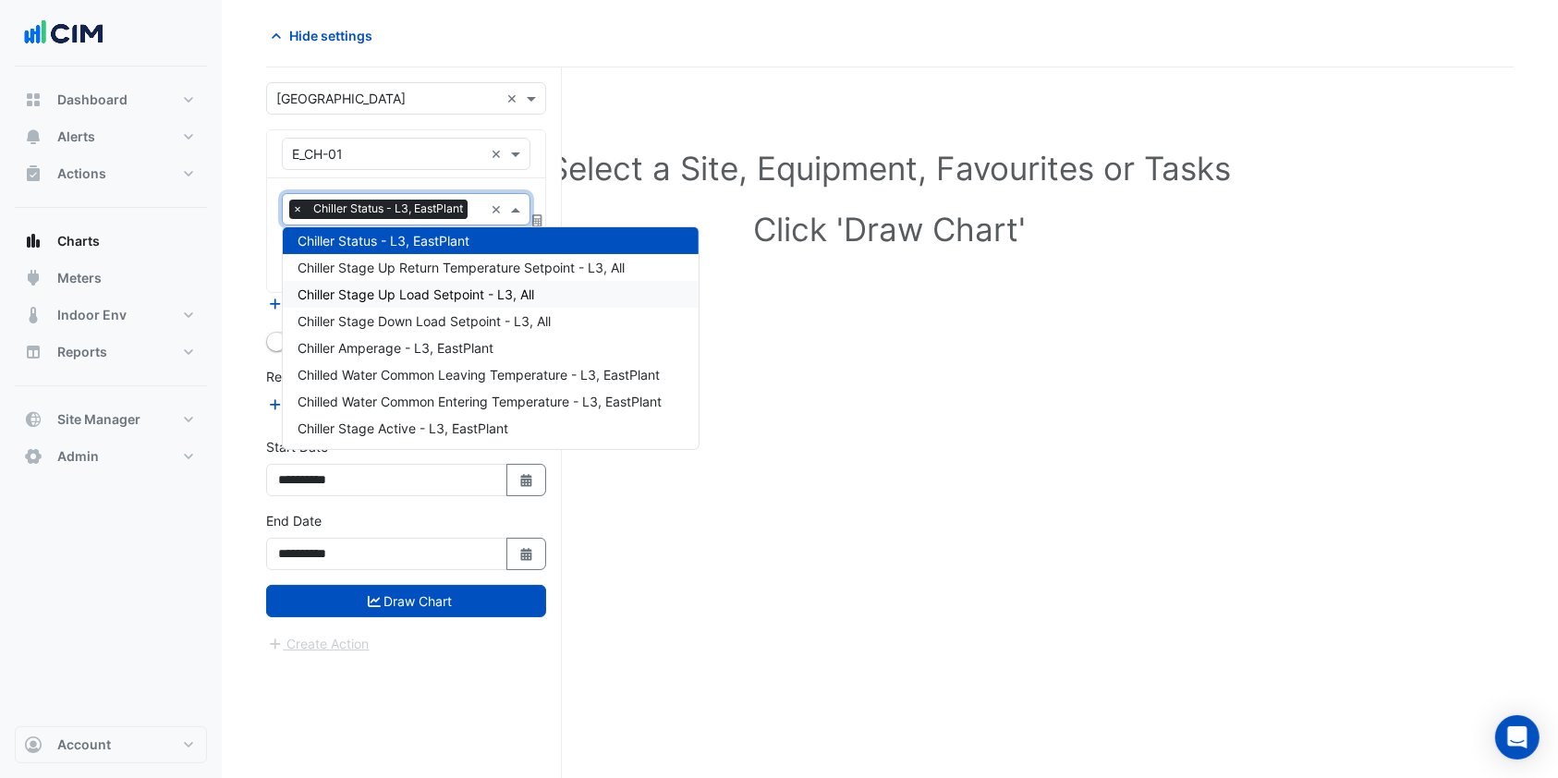
click at [879, 394] on div "Select a Site, Equipment, Favourites or Tasks Click 'Draw Chart'" at bounding box center [889, 422] width 1247 height 711
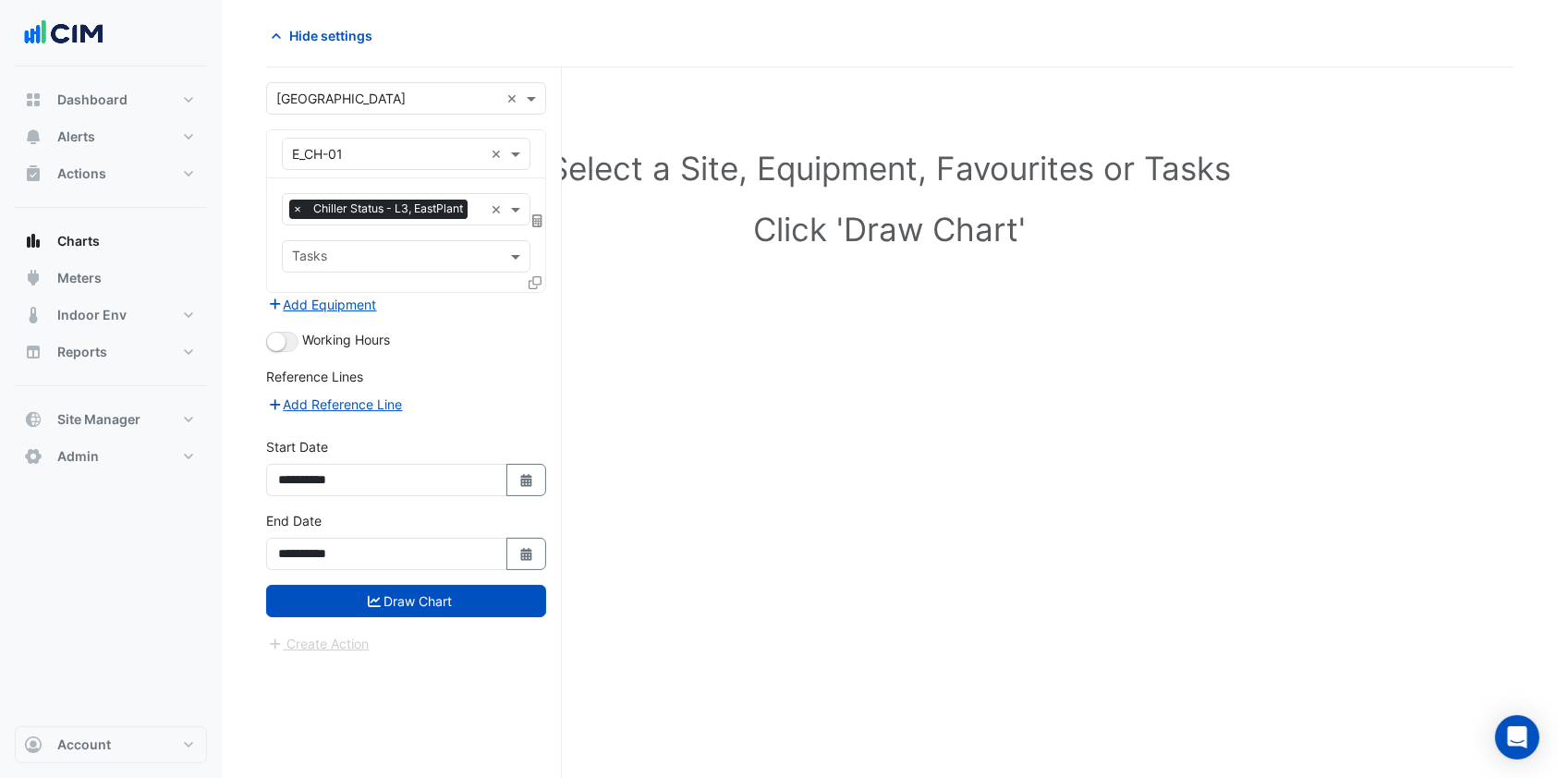
click at [541, 274] on div at bounding box center [537, 286] width 17 height 27
click at [539, 276] on icon at bounding box center [535, 282] width 13 height 13
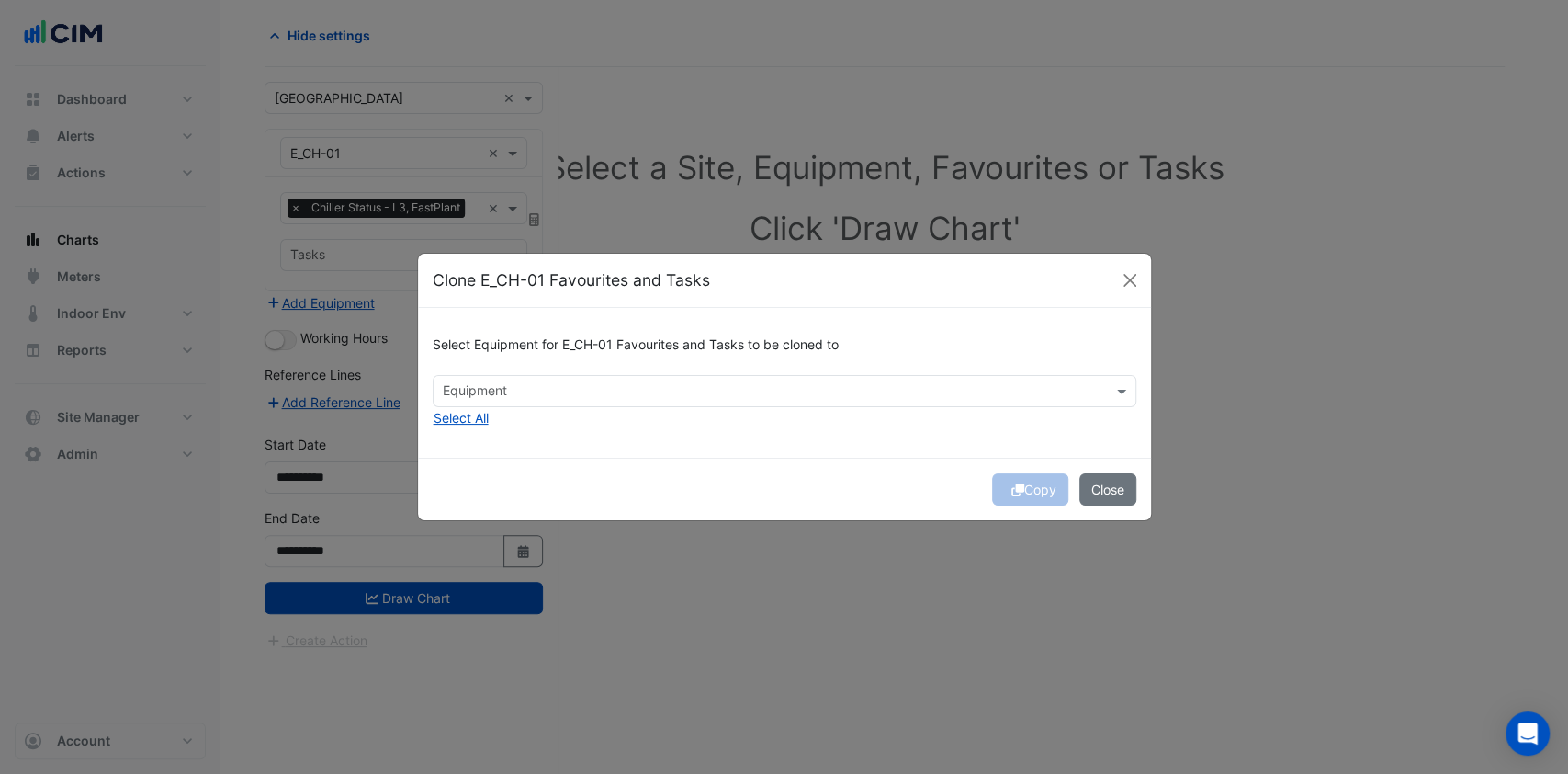
click at [463, 375] on div "Equipment" at bounding box center [784, 391] width 704 height 32
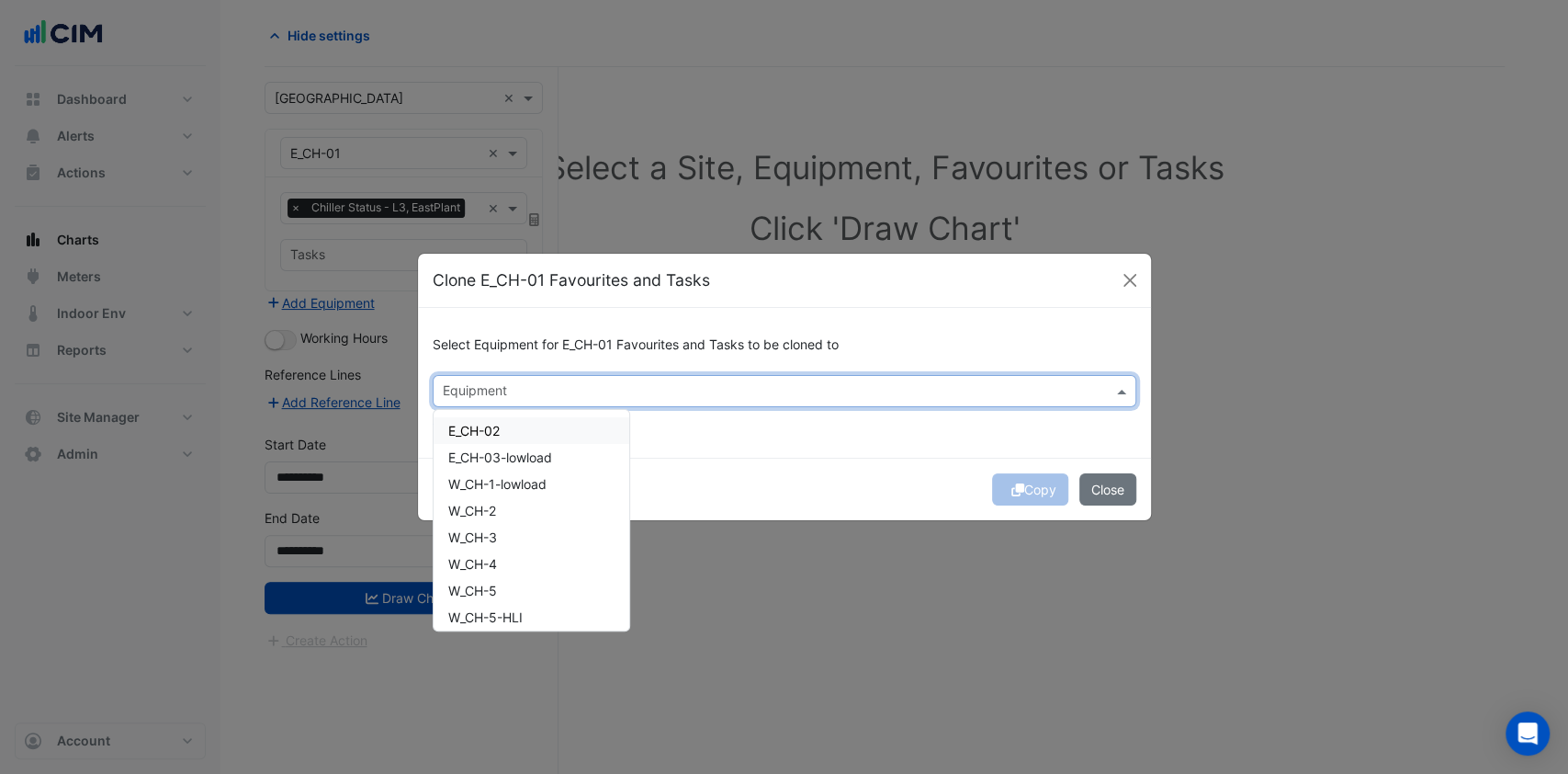
click at [477, 439] on div "E_CH-02" at bounding box center [531, 431] width 196 height 27
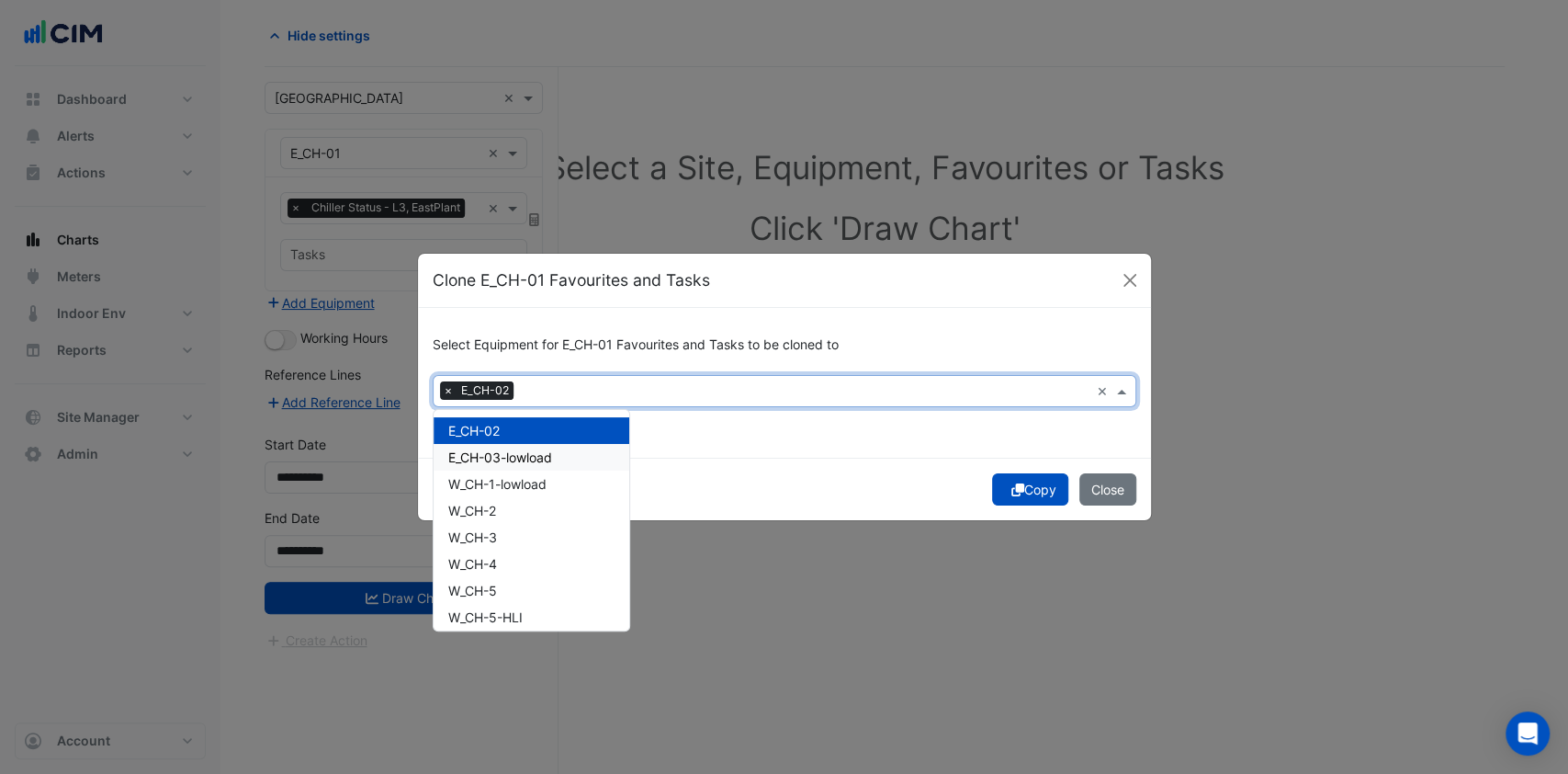
click at [479, 453] on span "E_CH-03-lowload" at bounding box center [500, 458] width 103 height 16
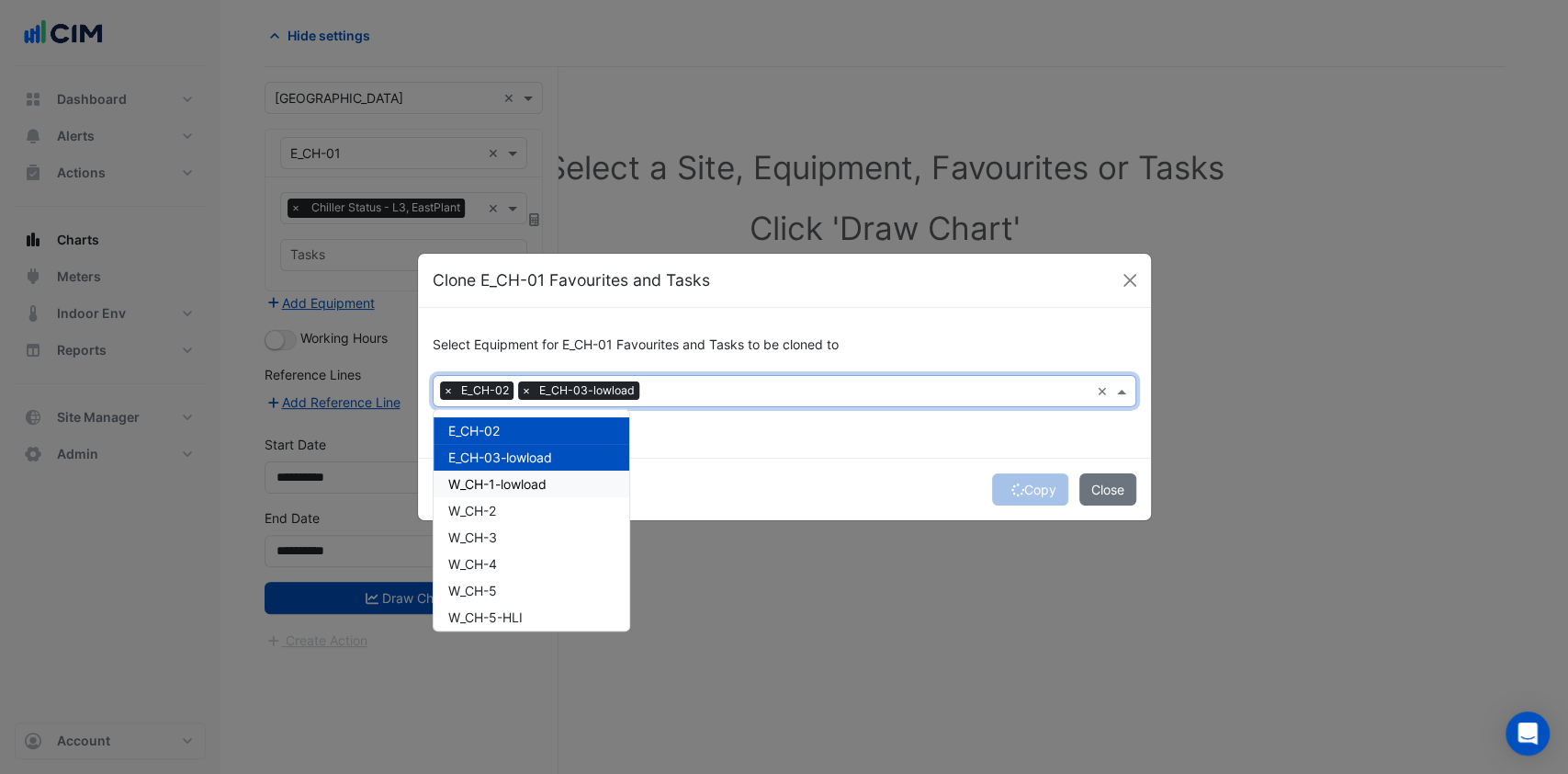
click at [493, 488] on span "W_CH-1-lowload" at bounding box center [497, 484] width 98 height 16
click at [494, 467] on div "E_CH-03-lowload" at bounding box center [531, 457] width 196 height 27
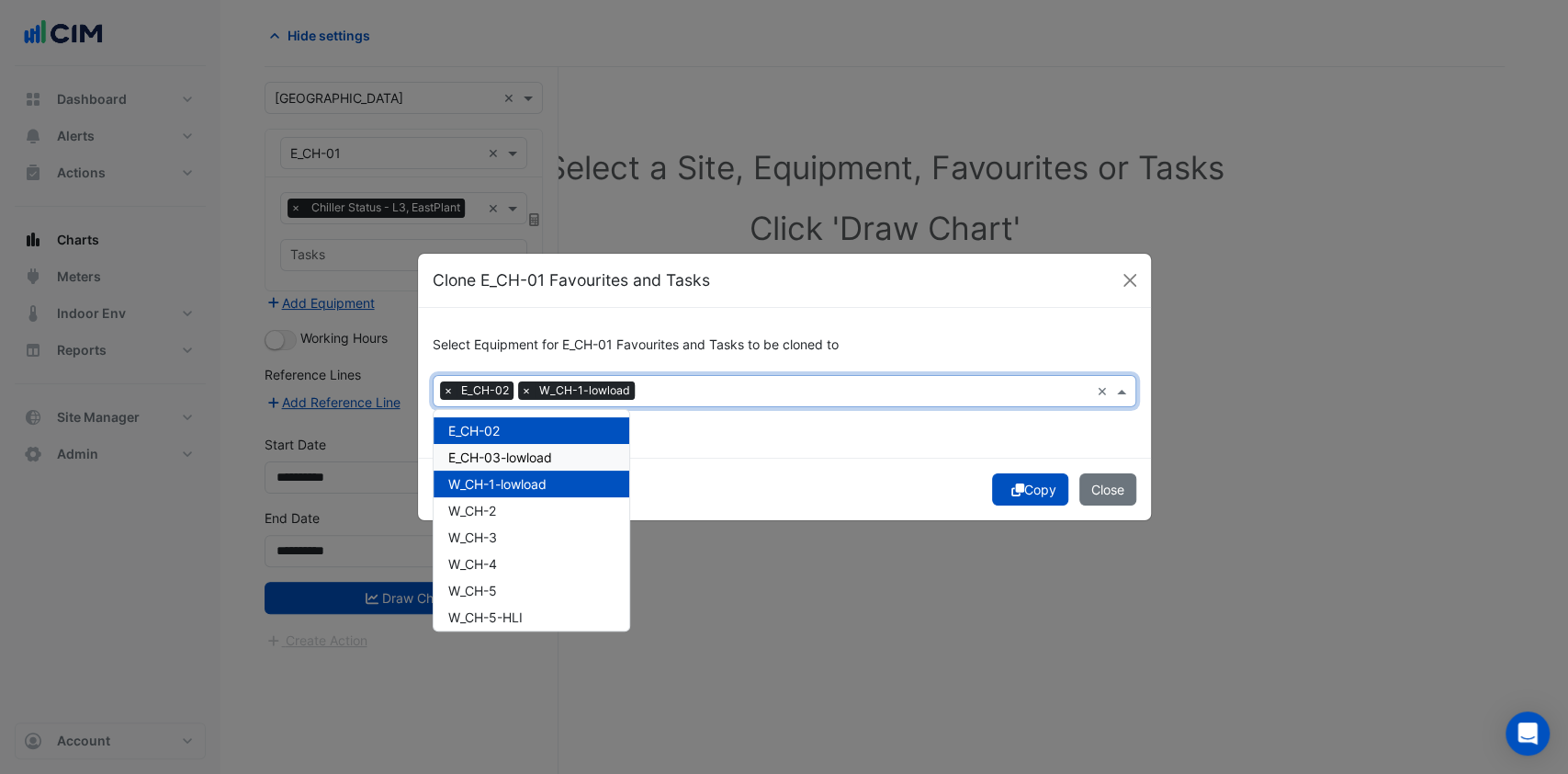
click at [486, 446] on div "E_CH-03-lowload" at bounding box center [531, 457] width 196 height 27
click at [488, 478] on span "W_CH-1-lowload" at bounding box center [497, 484] width 98 height 16
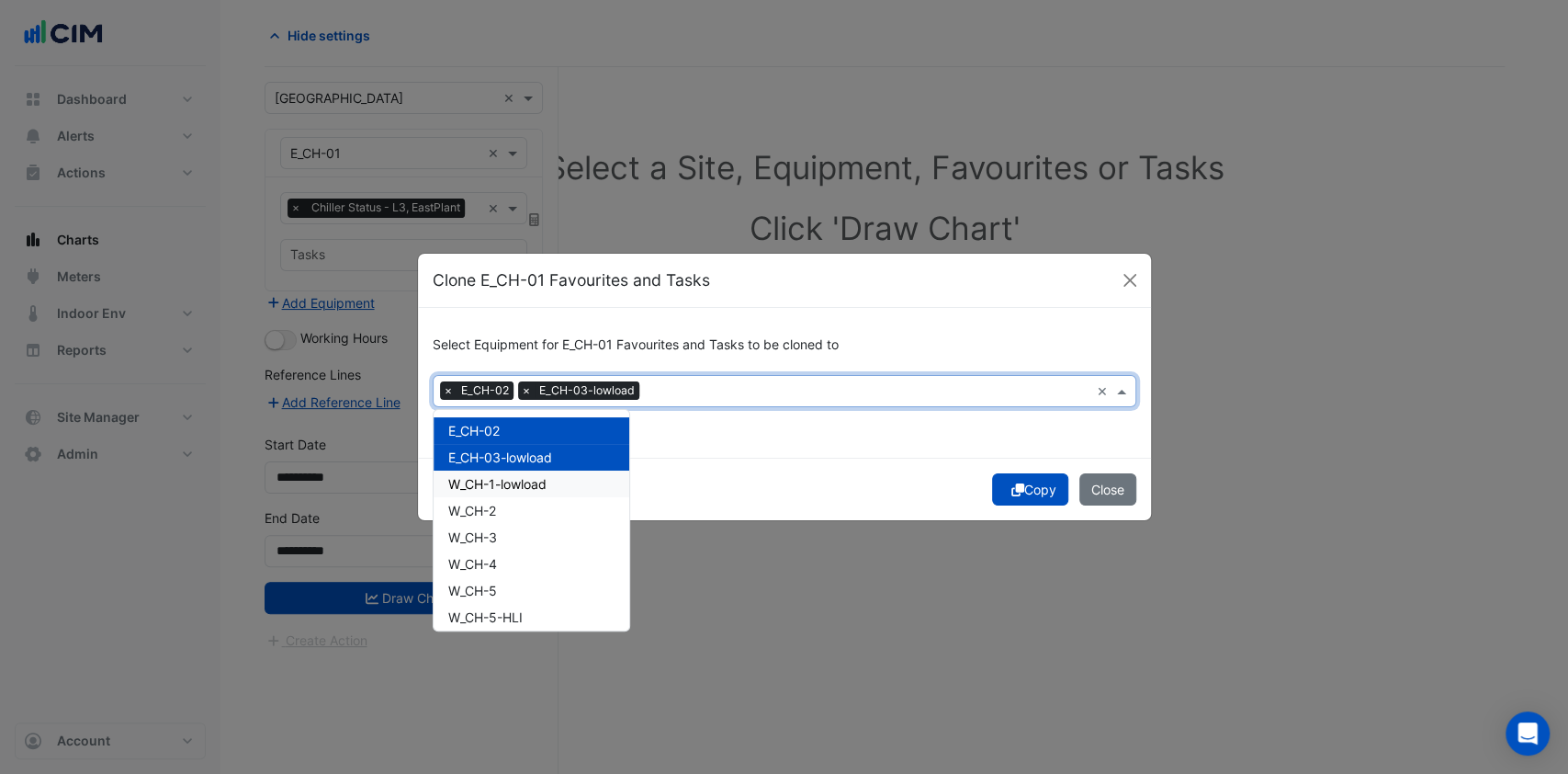
click at [1047, 495] on button "Copy" at bounding box center [1030, 489] width 77 height 32
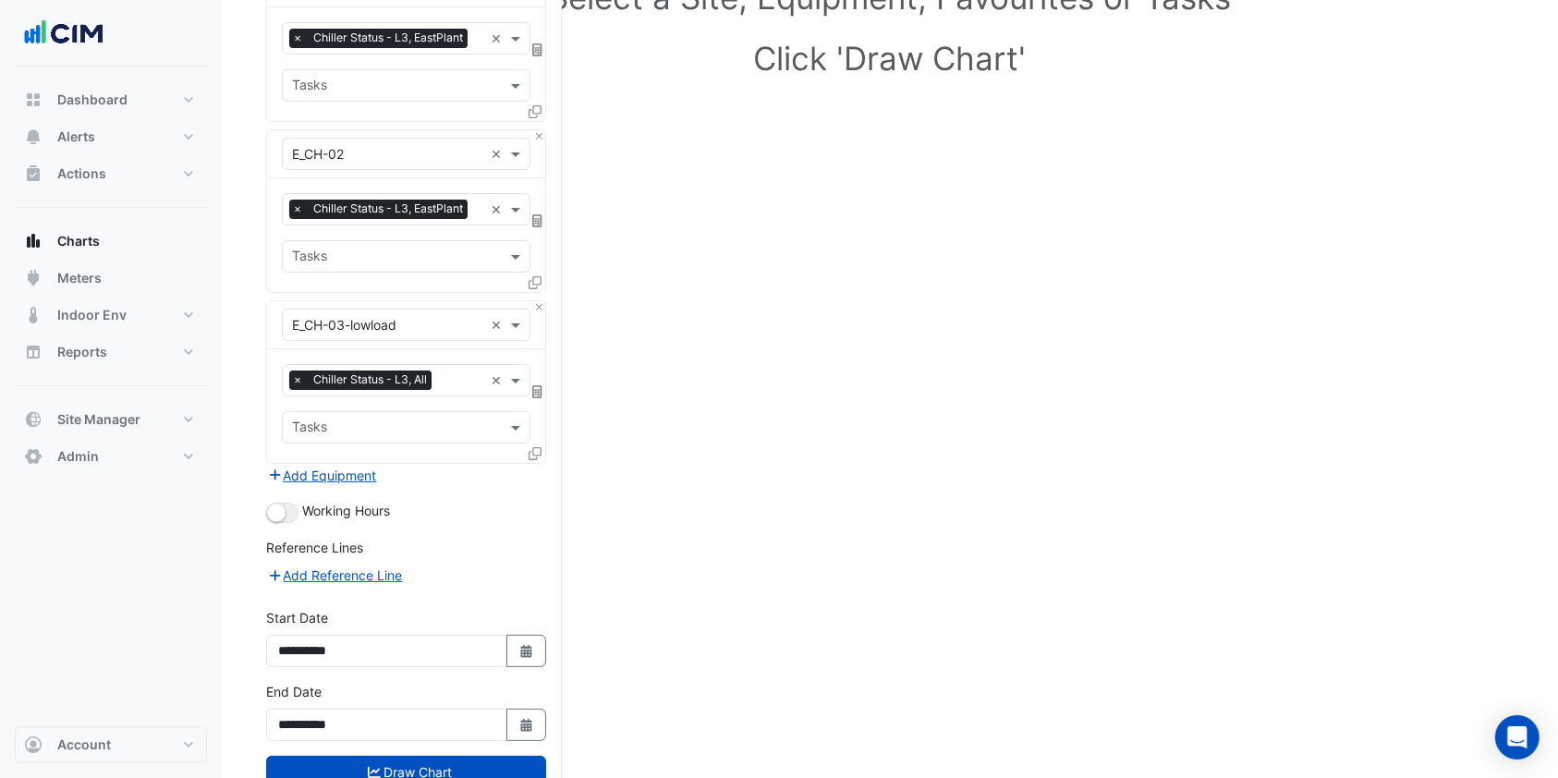
scroll to position [297, 0]
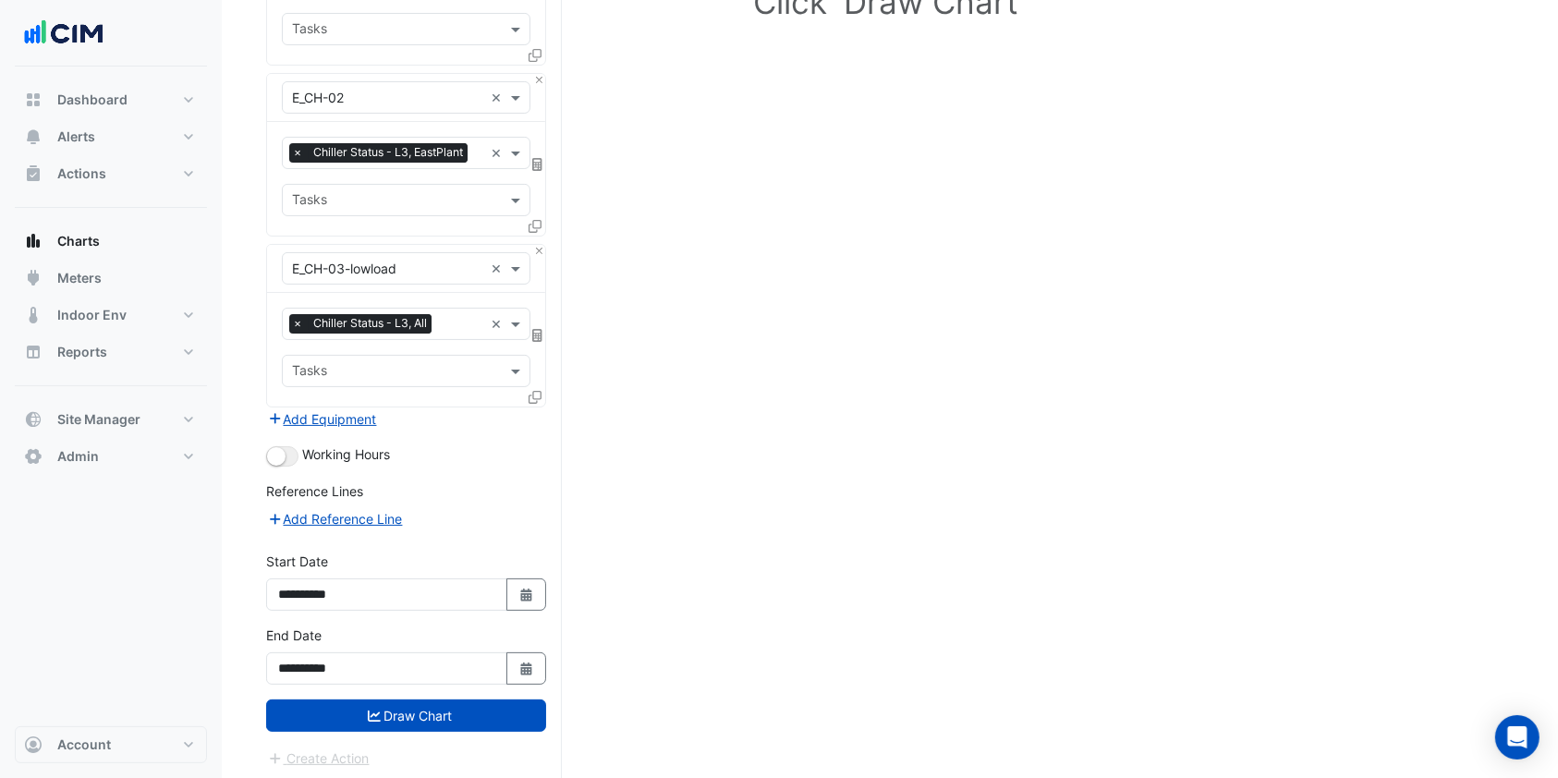
click at [528, 589] on icon "Select Date" at bounding box center [526, 595] width 17 height 13
select select "*"
select select "****"
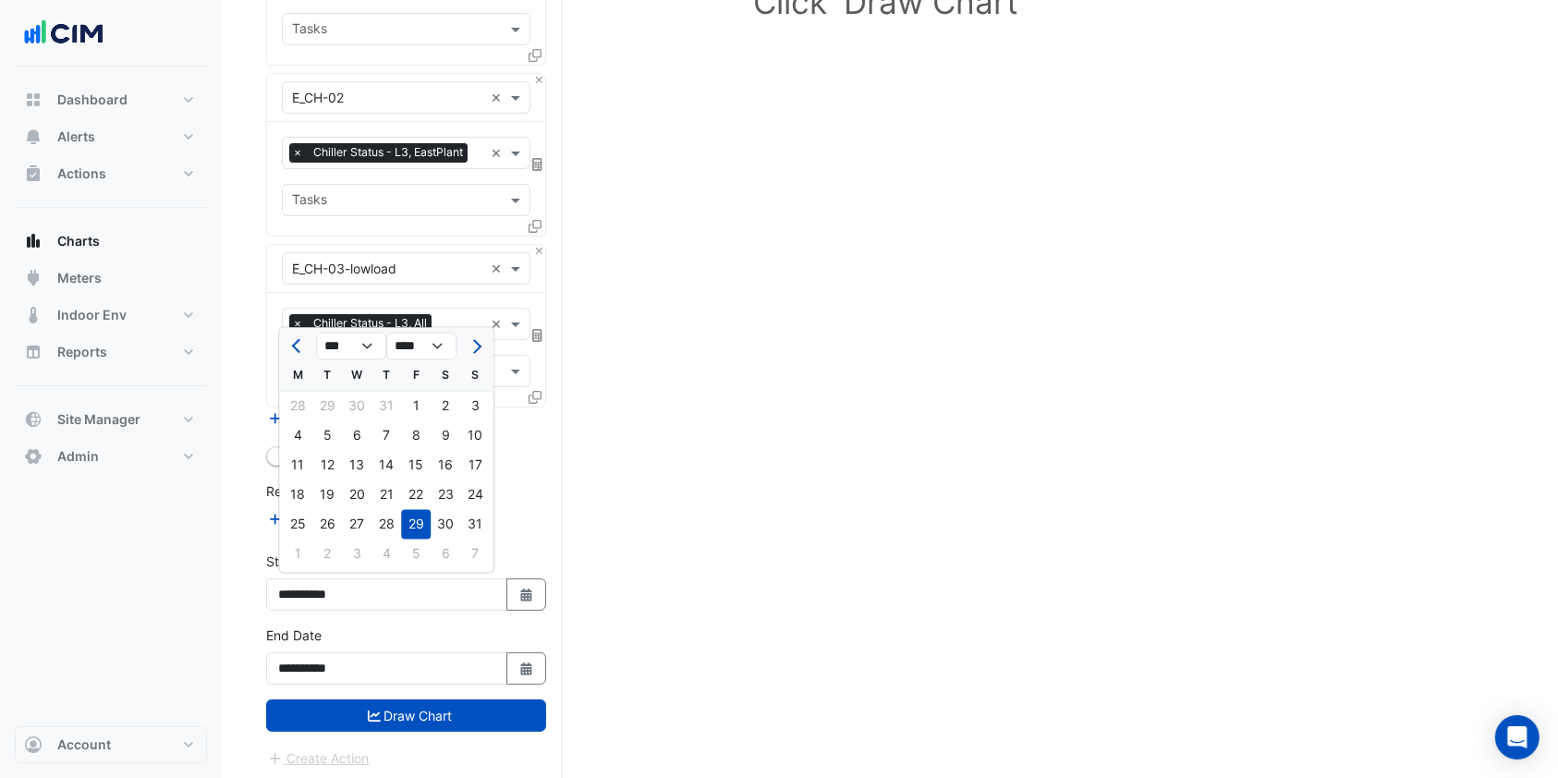
click at [287, 336] on button "Previous month" at bounding box center [297, 347] width 22 height 30
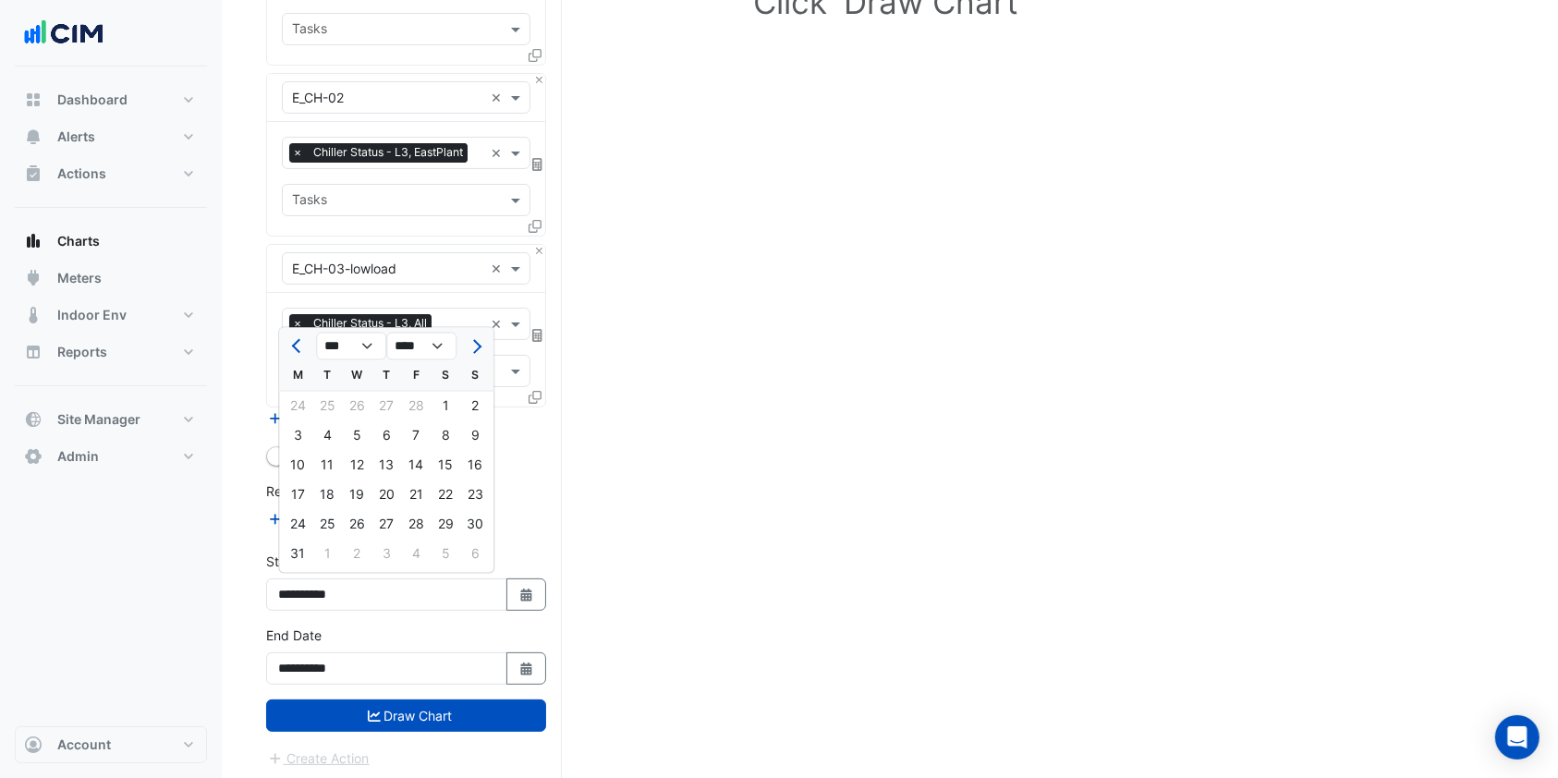
click at [287, 336] on button "Previous month" at bounding box center [297, 347] width 22 height 30
select select "**"
select select "****"
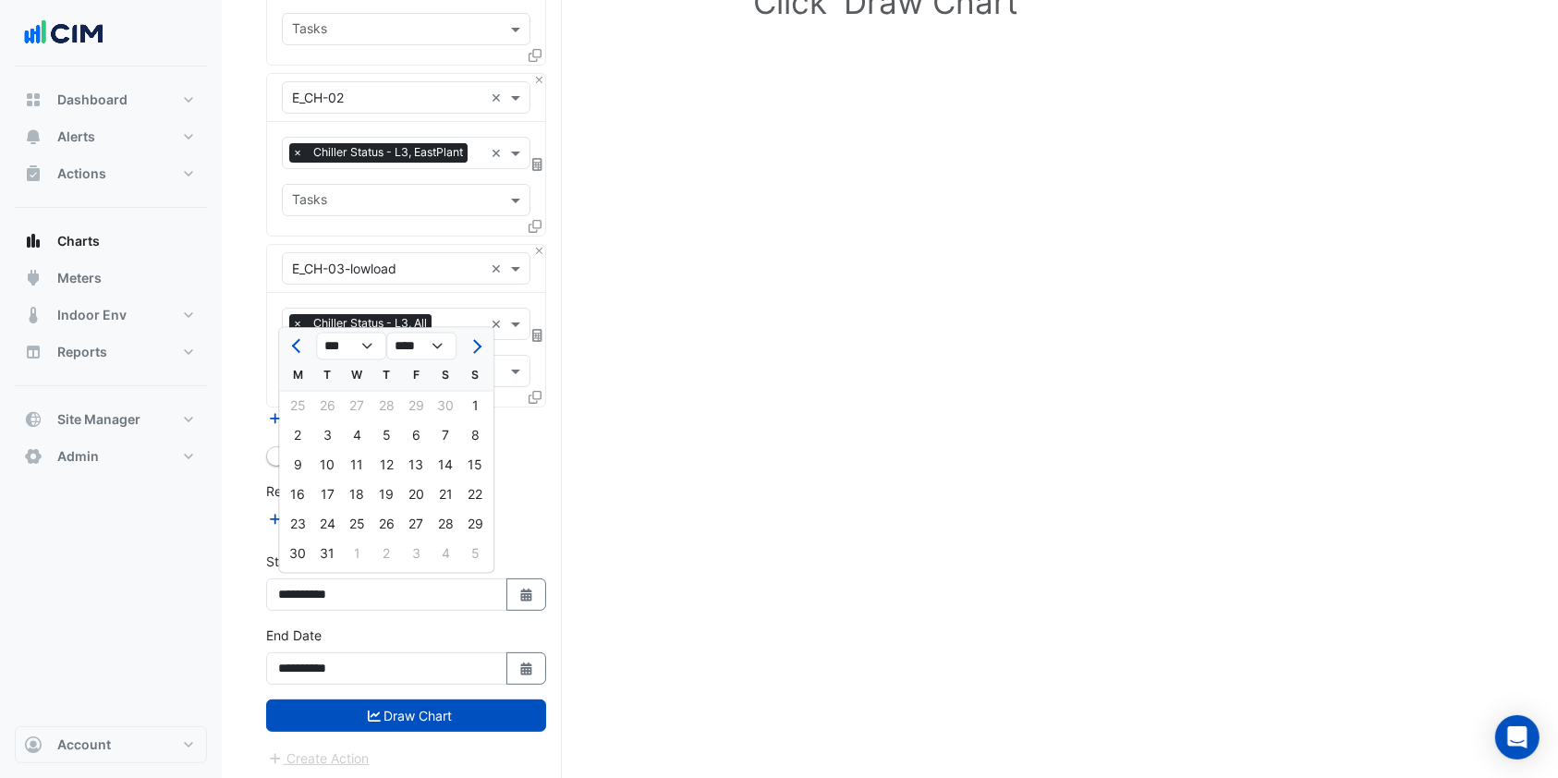
click at [485, 348] on button "Next month" at bounding box center [475, 347] width 22 height 30
select select "*"
select select "****"
click at [355, 402] on div "1" at bounding box center [357, 407] width 30 height 30
type input "**********"
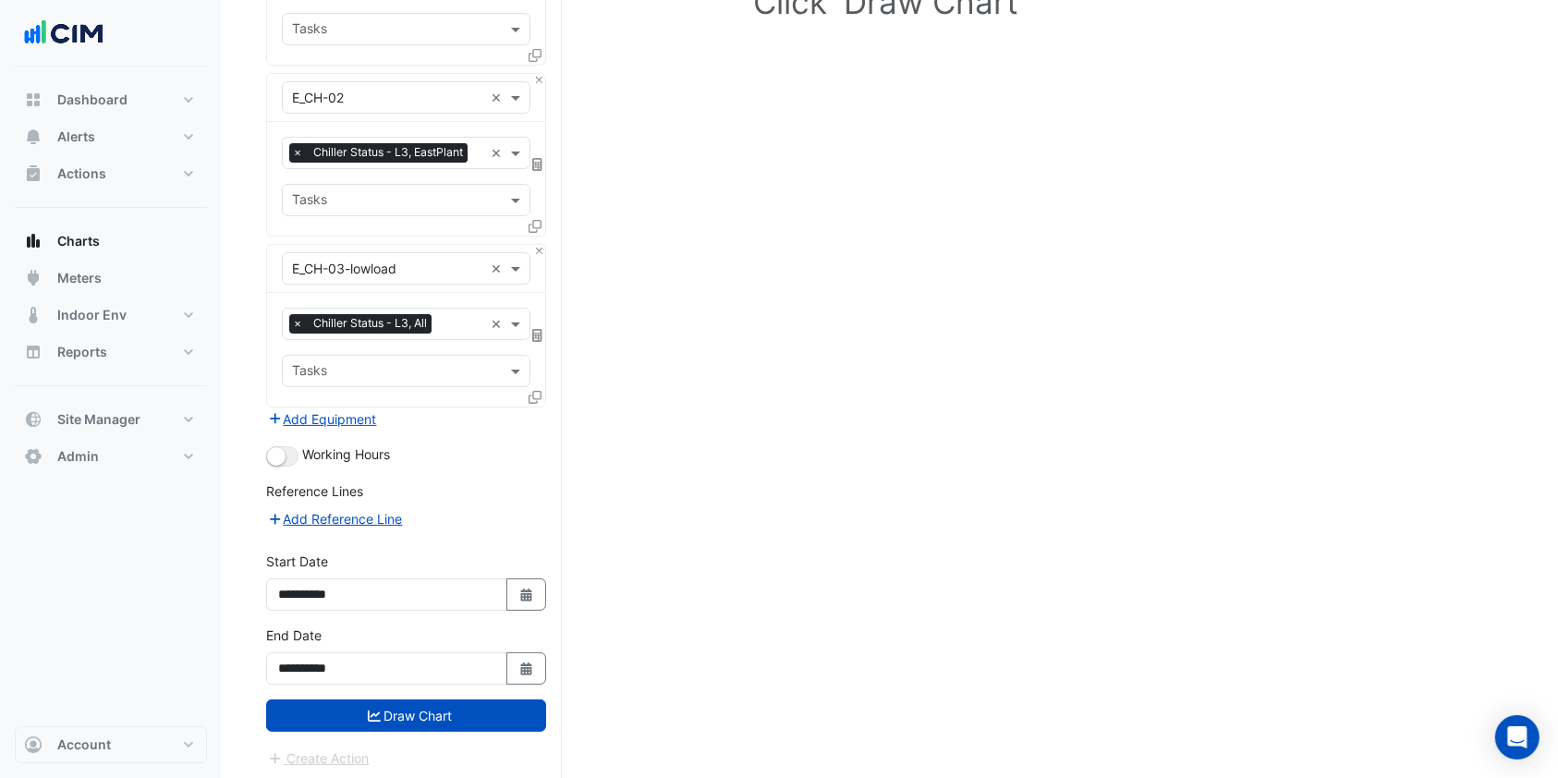
click at [356, 711] on button "Draw Chart" at bounding box center [406, 715] width 280 height 32
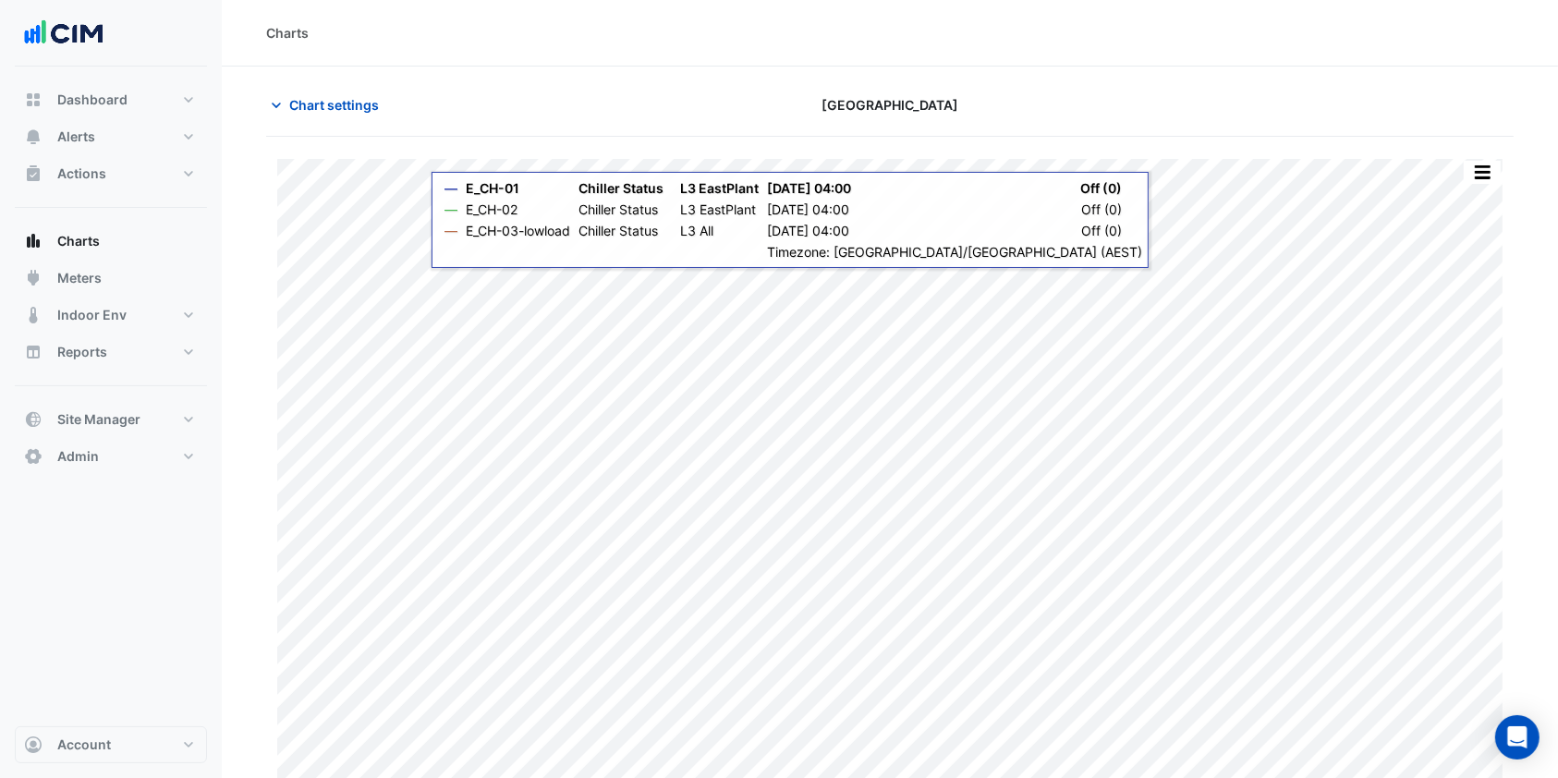
click at [424, 277] on div "Split by Equip Split All Print Save as JPEG Save as PNG Pivot Data Table Export…" at bounding box center [889, 478] width 1247 height 639
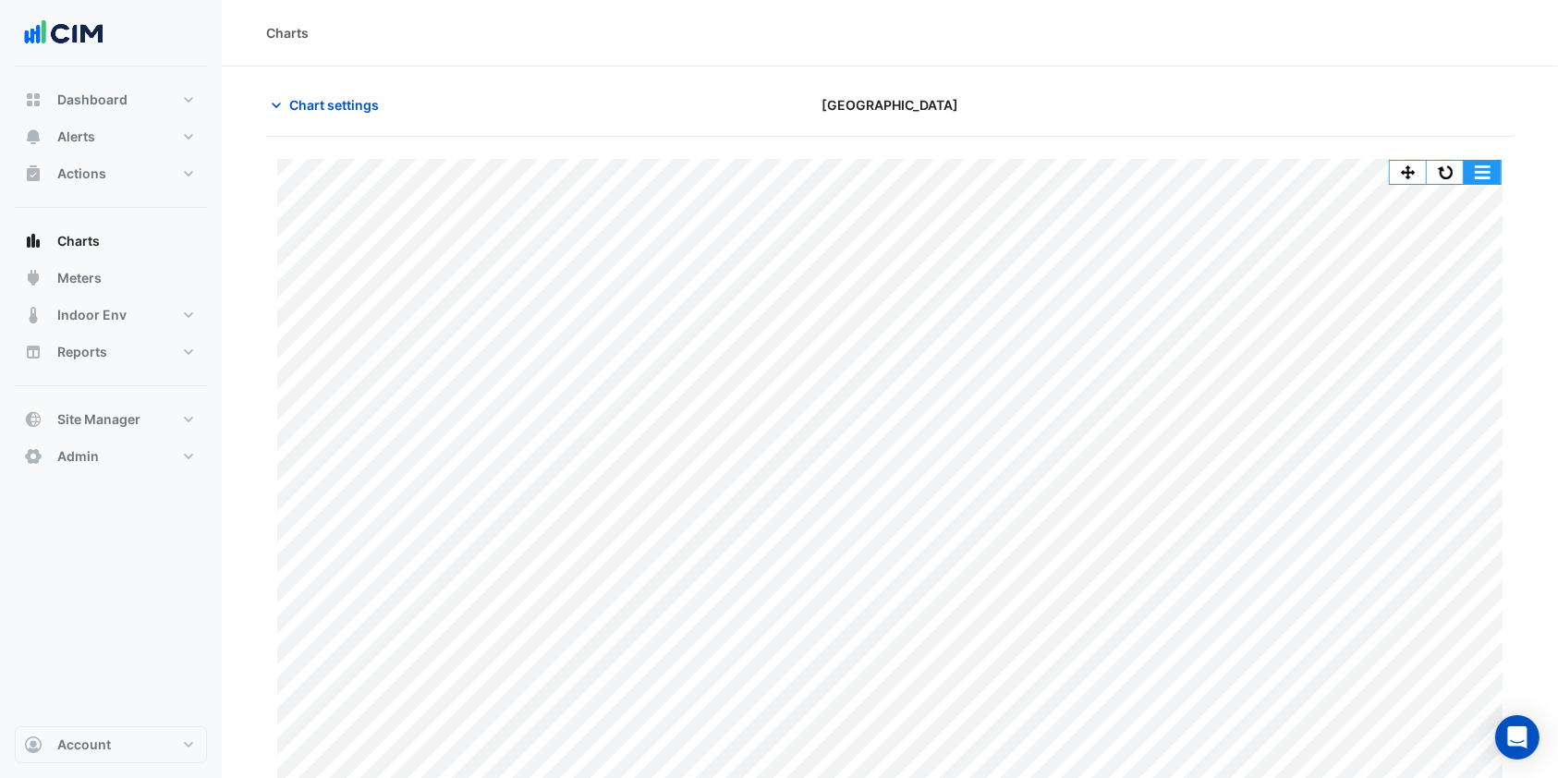
click at [1478, 164] on button "button" at bounding box center [1482, 172] width 37 height 23
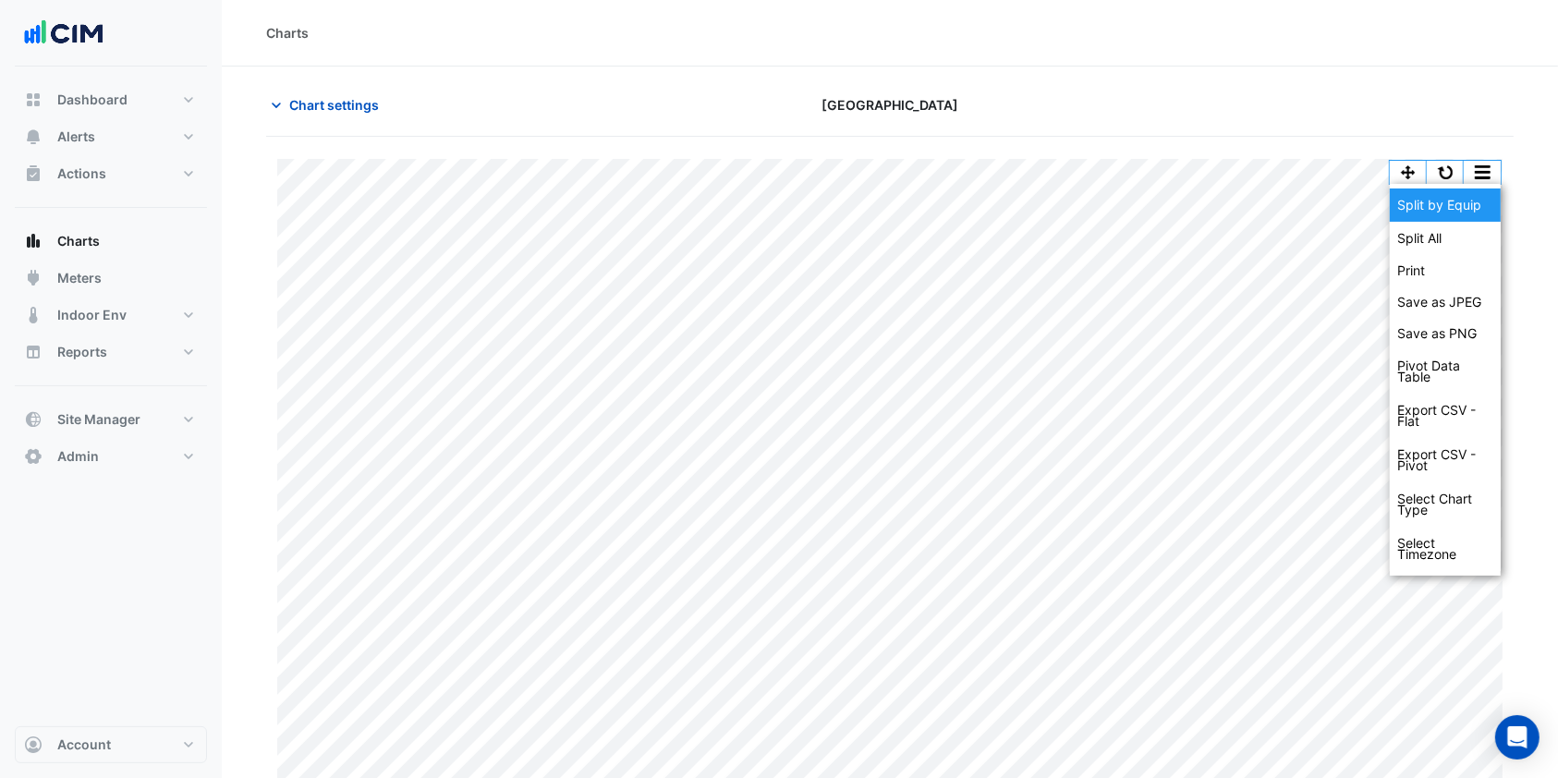
click at [1438, 214] on div "Split by Equip" at bounding box center [1445, 204] width 111 height 33
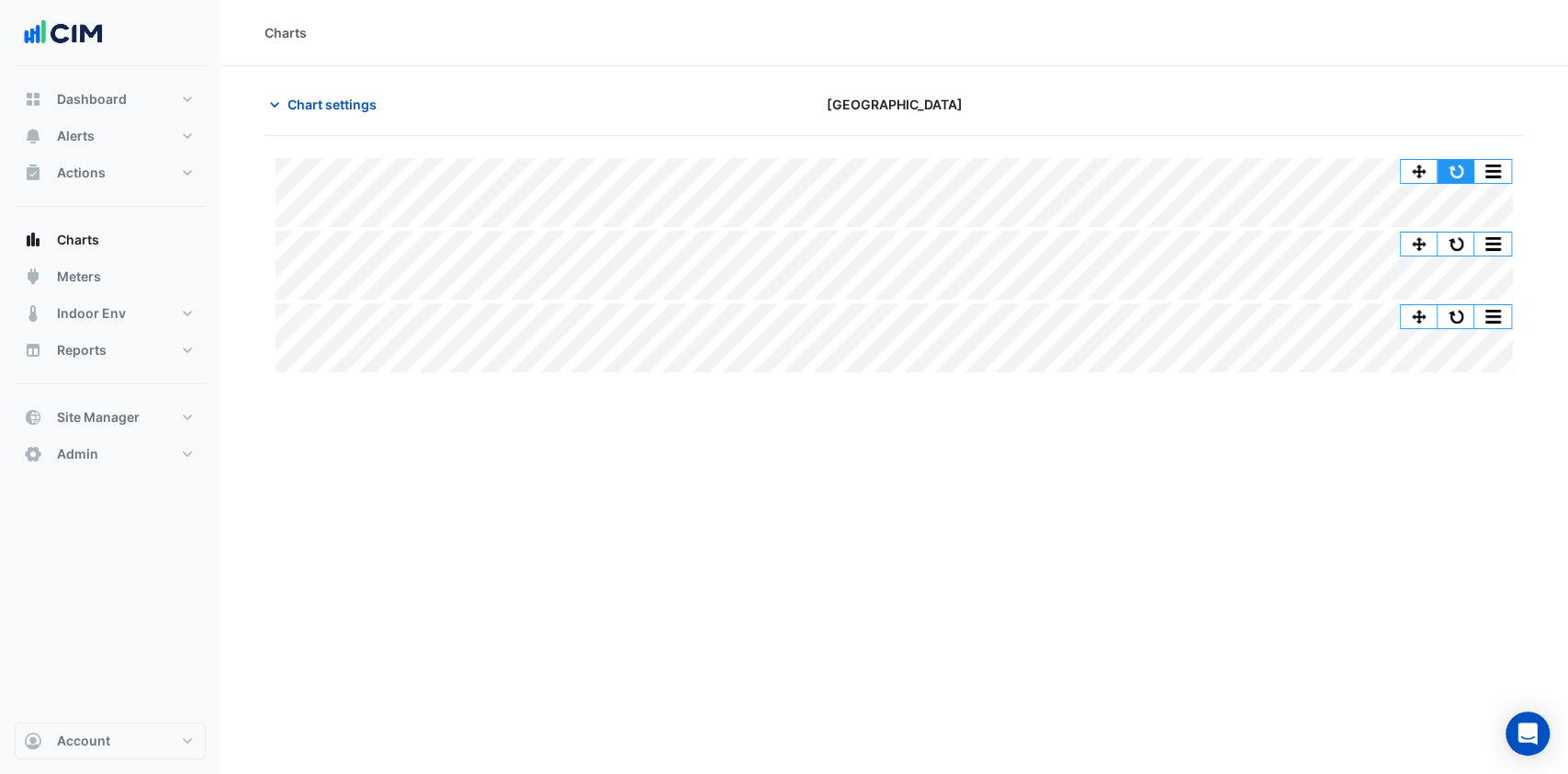
click at [1456, 160] on button "button" at bounding box center [1456, 171] width 37 height 23
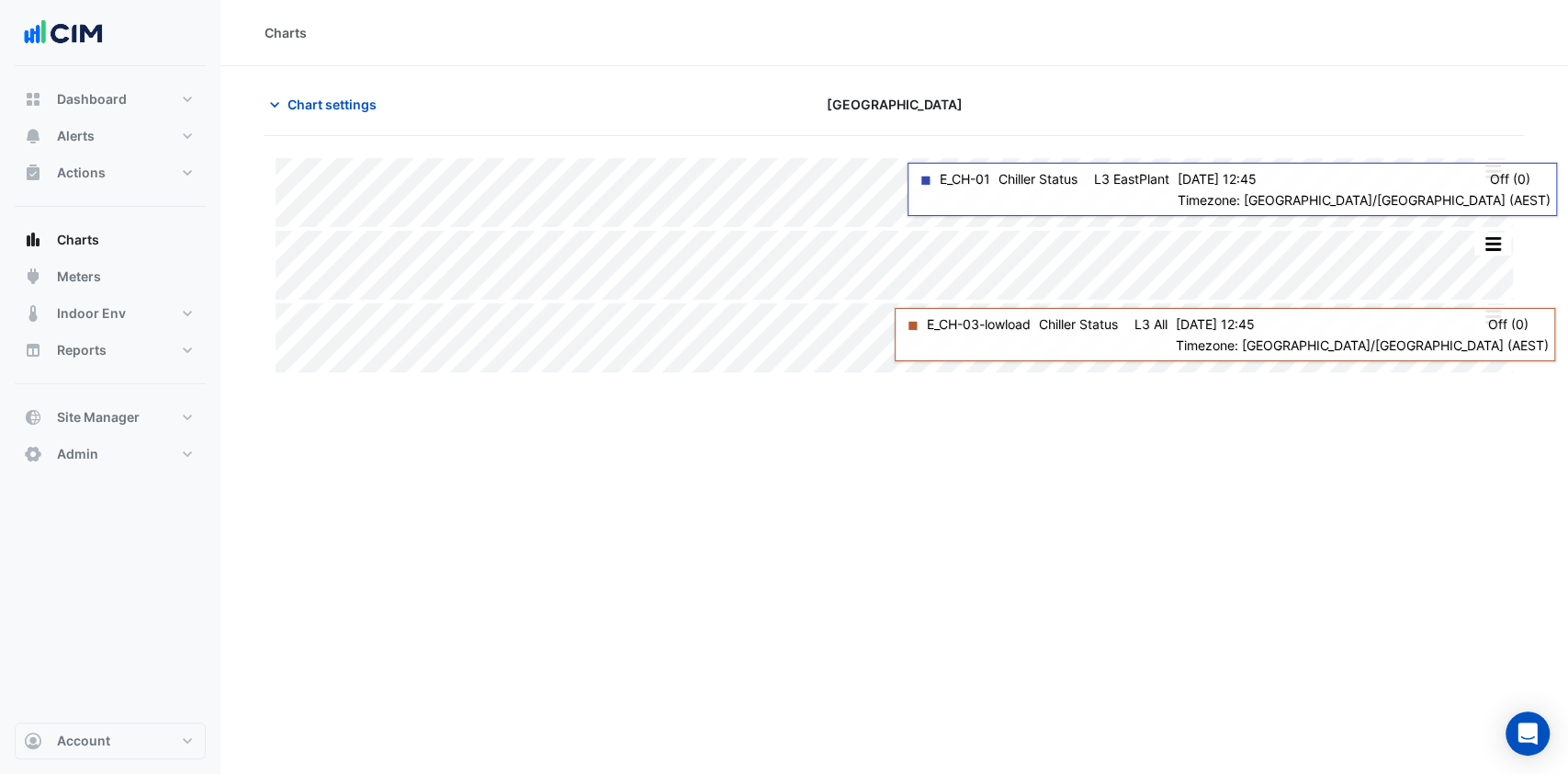
drag, startPoint x: 1513, startPoint y: 266, endPoint x: 935, endPoint y: 106, distance: 599.7
click at [935, 106] on span "[GEOGRAPHIC_DATA]" at bounding box center [895, 103] width 136 height 19
click at [310, 114] on button "Chart settings" at bounding box center [326, 104] width 124 height 32
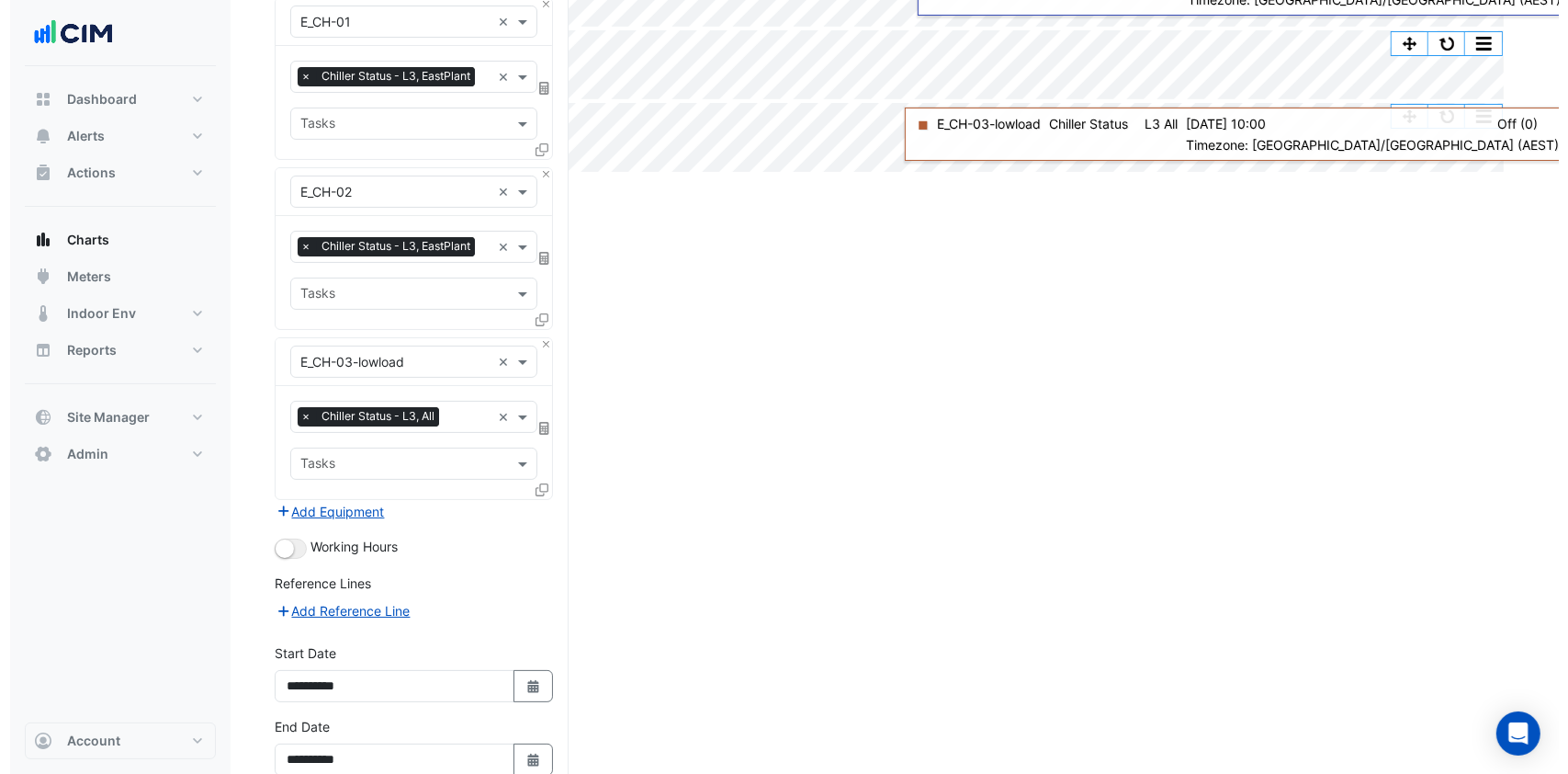
scroll to position [295, 0]
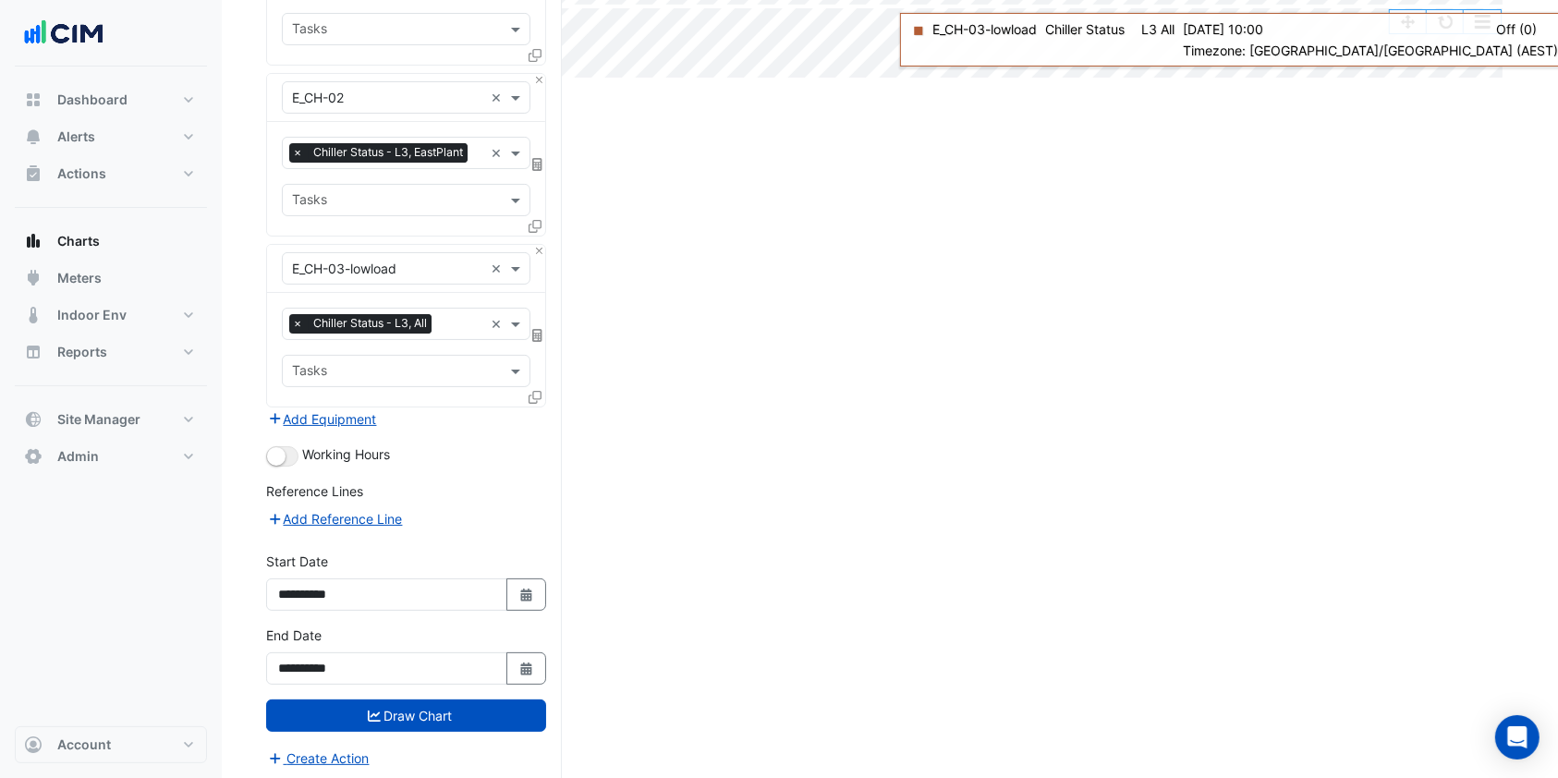
click at [541, 392] on icon at bounding box center [535, 397] width 13 height 13
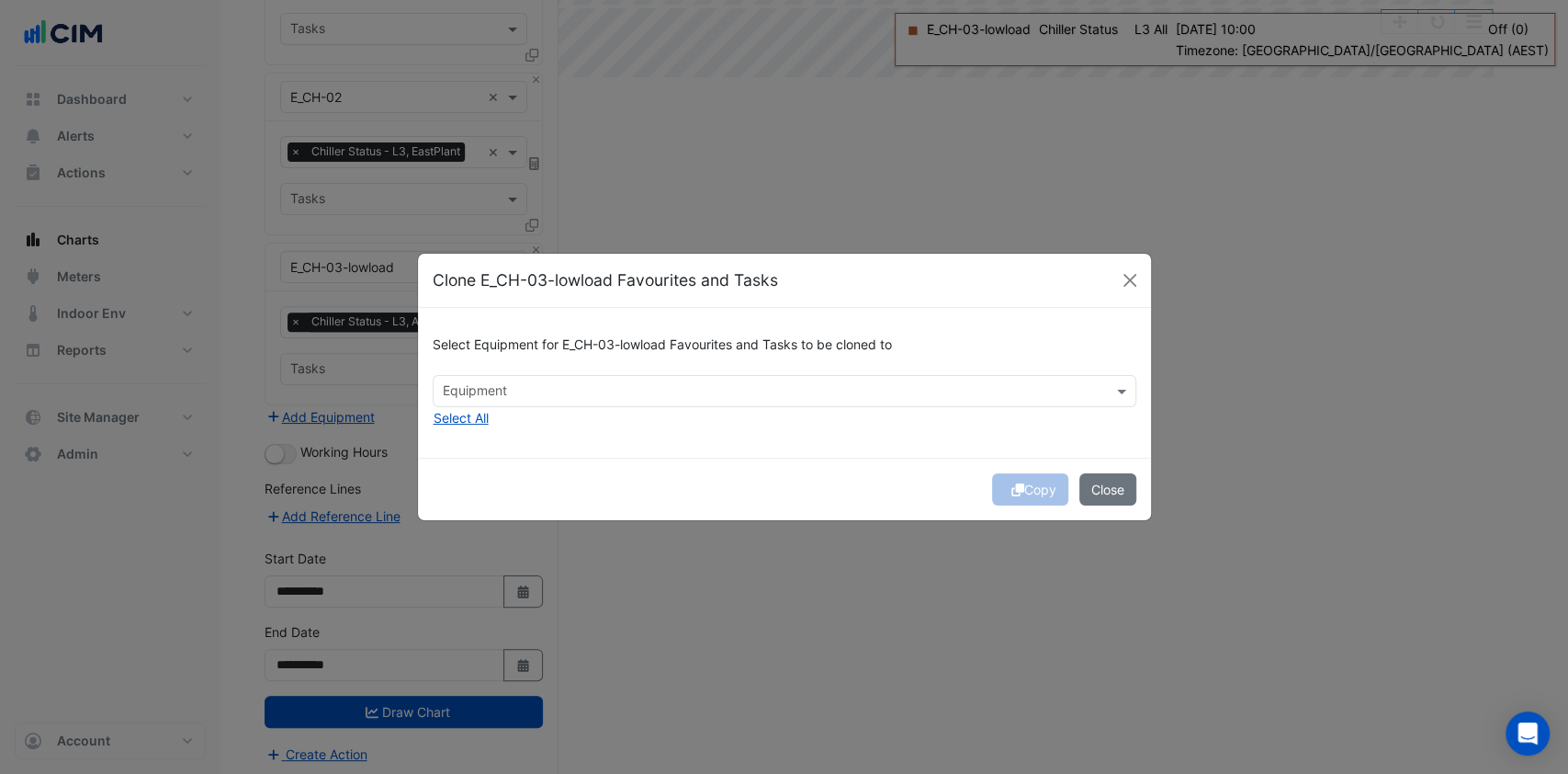
click at [610, 388] on input "text" at bounding box center [774, 392] width 662 height 19
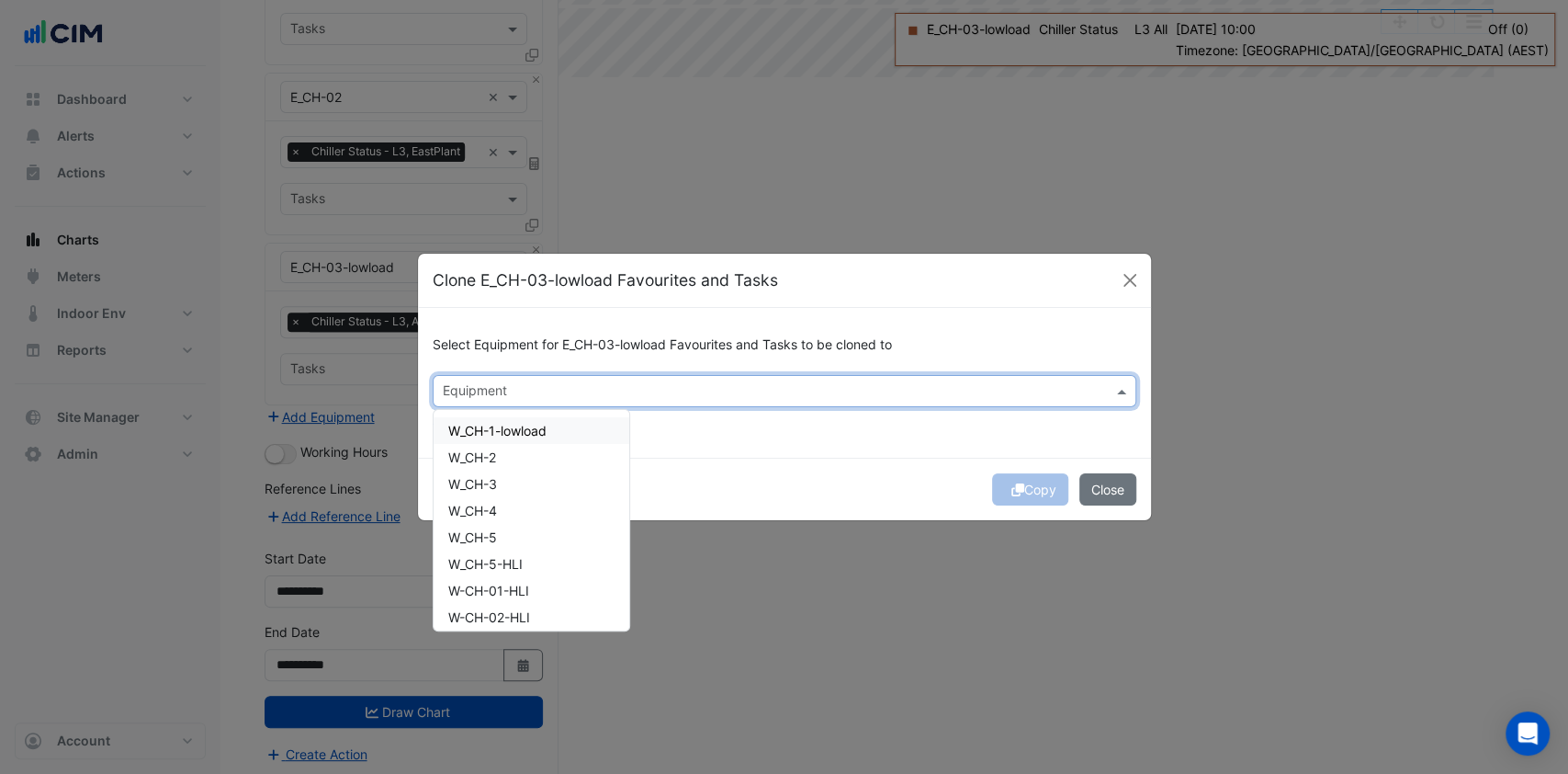
click at [496, 429] on span "W_CH-1-lowload" at bounding box center [497, 431] width 98 height 16
click at [477, 446] on div "W_CH-2" at bounding box center [531, 457] width 196 height 27
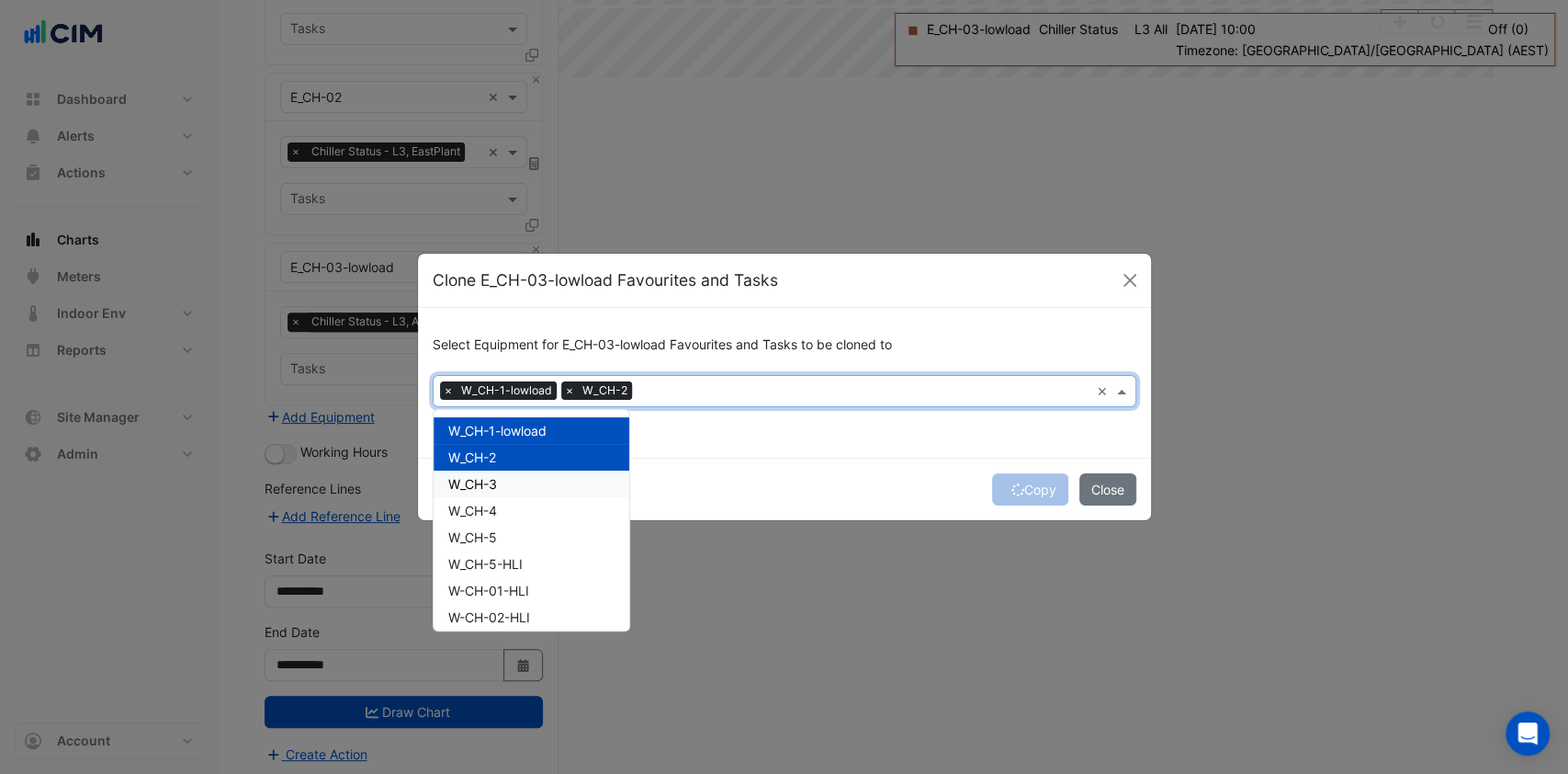
click at [461, 481] on span "W_CH-3" at bounding box center [472, 484] width 49 height 16
drag, startPoint x: 461, startPoint y: 501, endPoint x: 469, endPoint y: 526, distance: 26.2
click at [461, 503] on div "W_CH-4" at bounding box center [531, 510] width 196 height 27
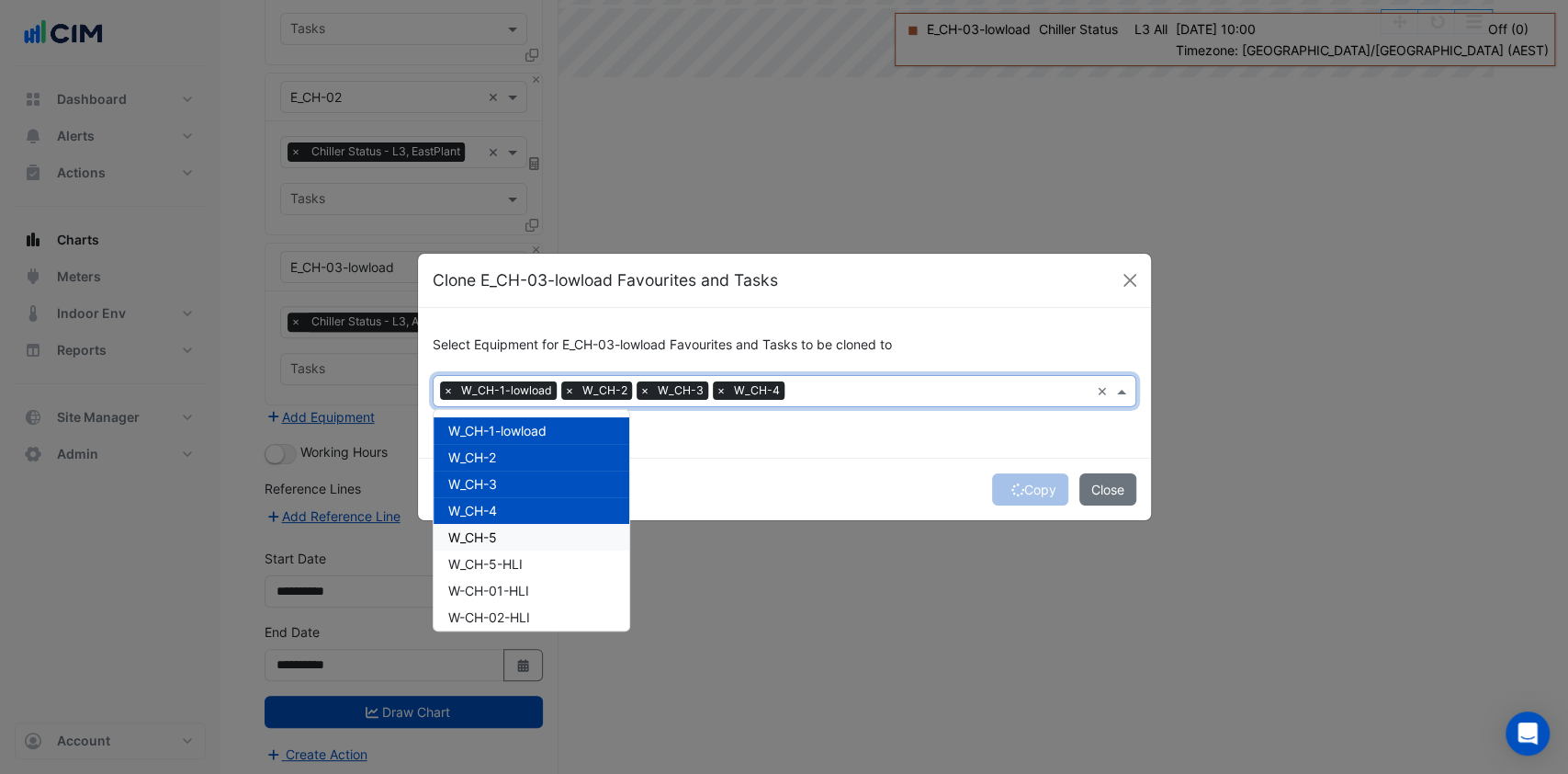
click at [470, 530] on span "W_CH-5" at bounding box center [472, 537] width 49 height 16
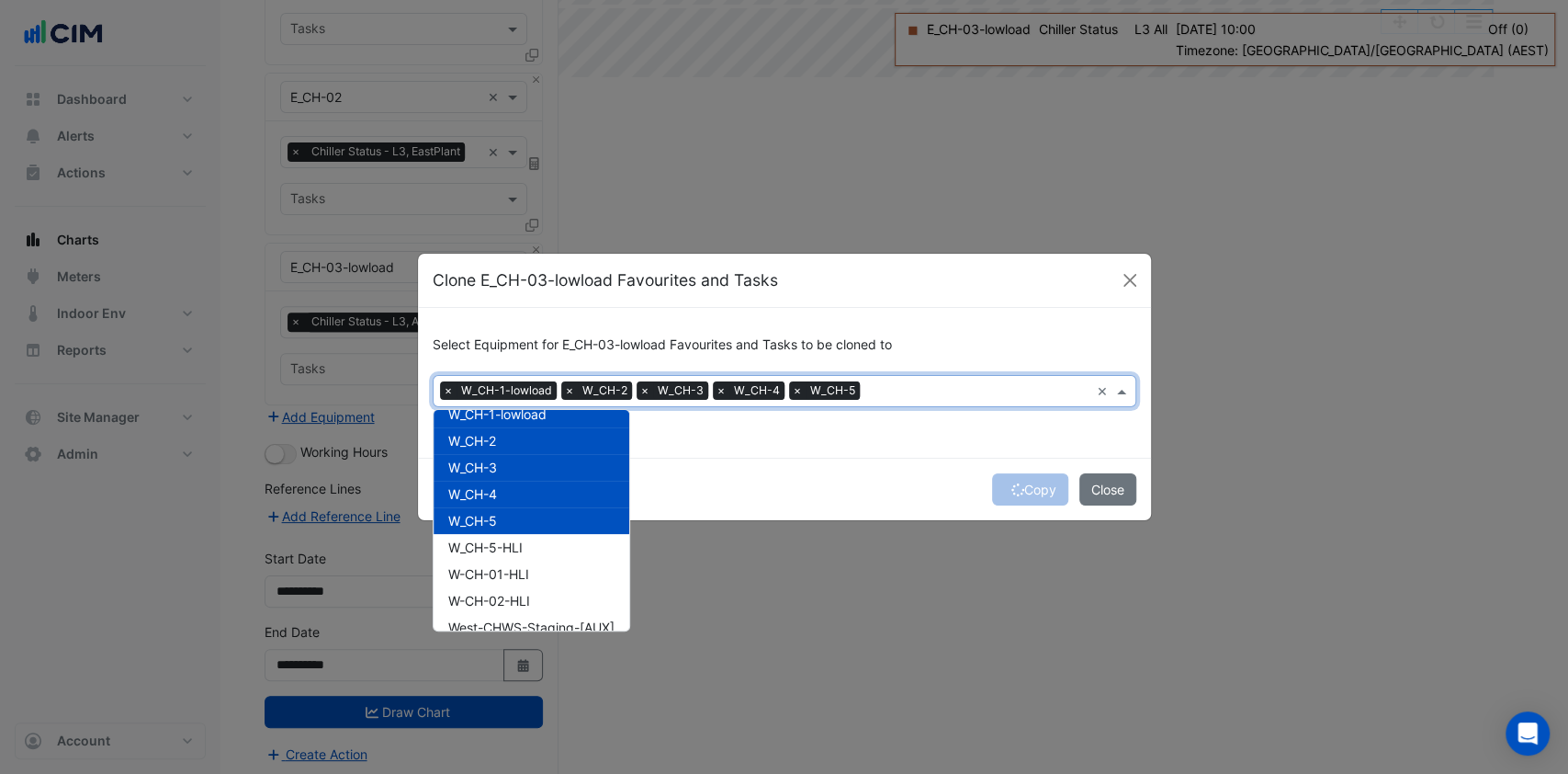
scroll to position [33, 0]
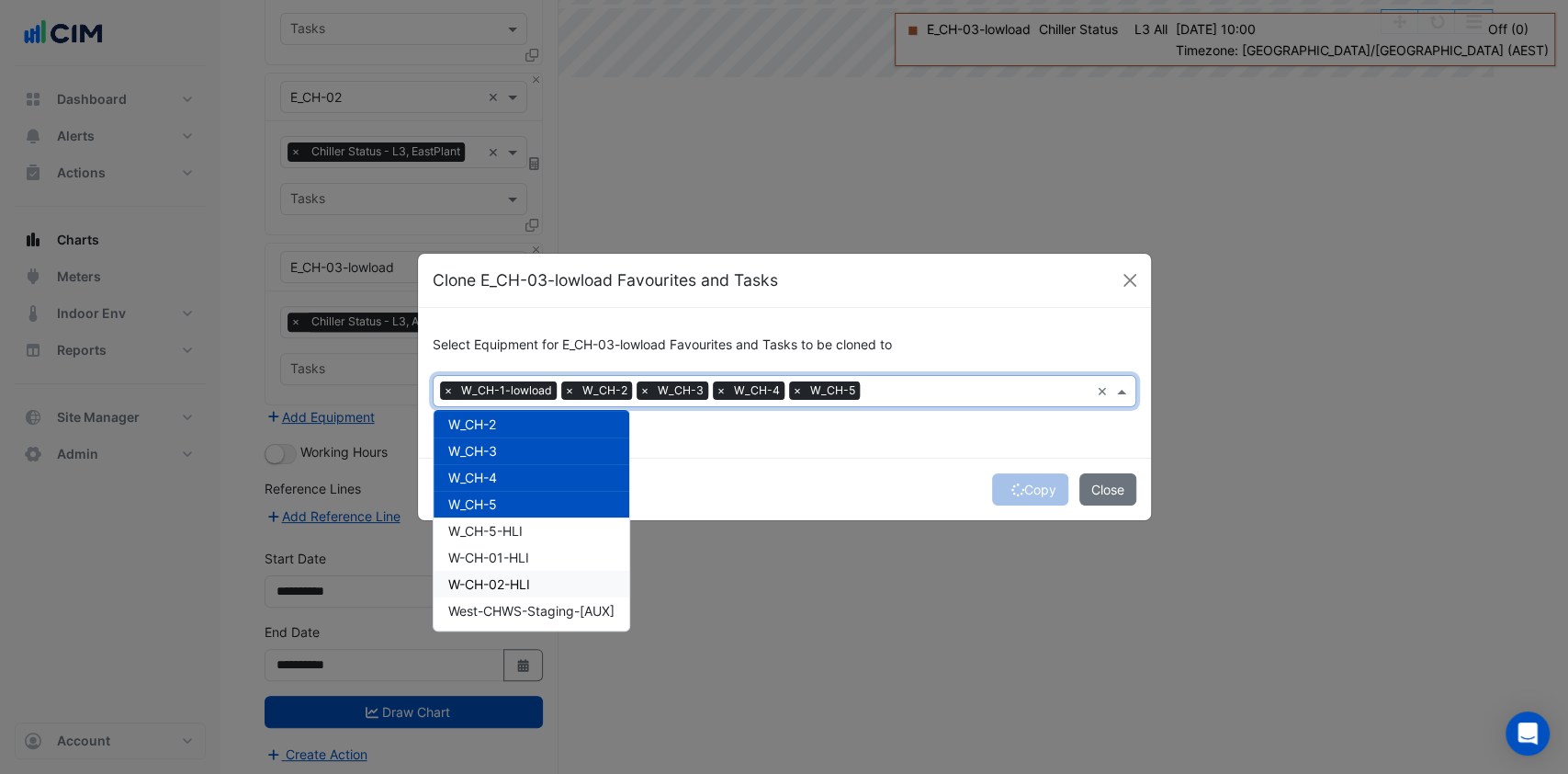
click at [731, 527] on ngb-modal-window "Clone E_CH-03-lowload Favourites and Tasks Select Equipment for E_CH-03-lowload…" at bounding box center [784, 387] width 1568 height 774
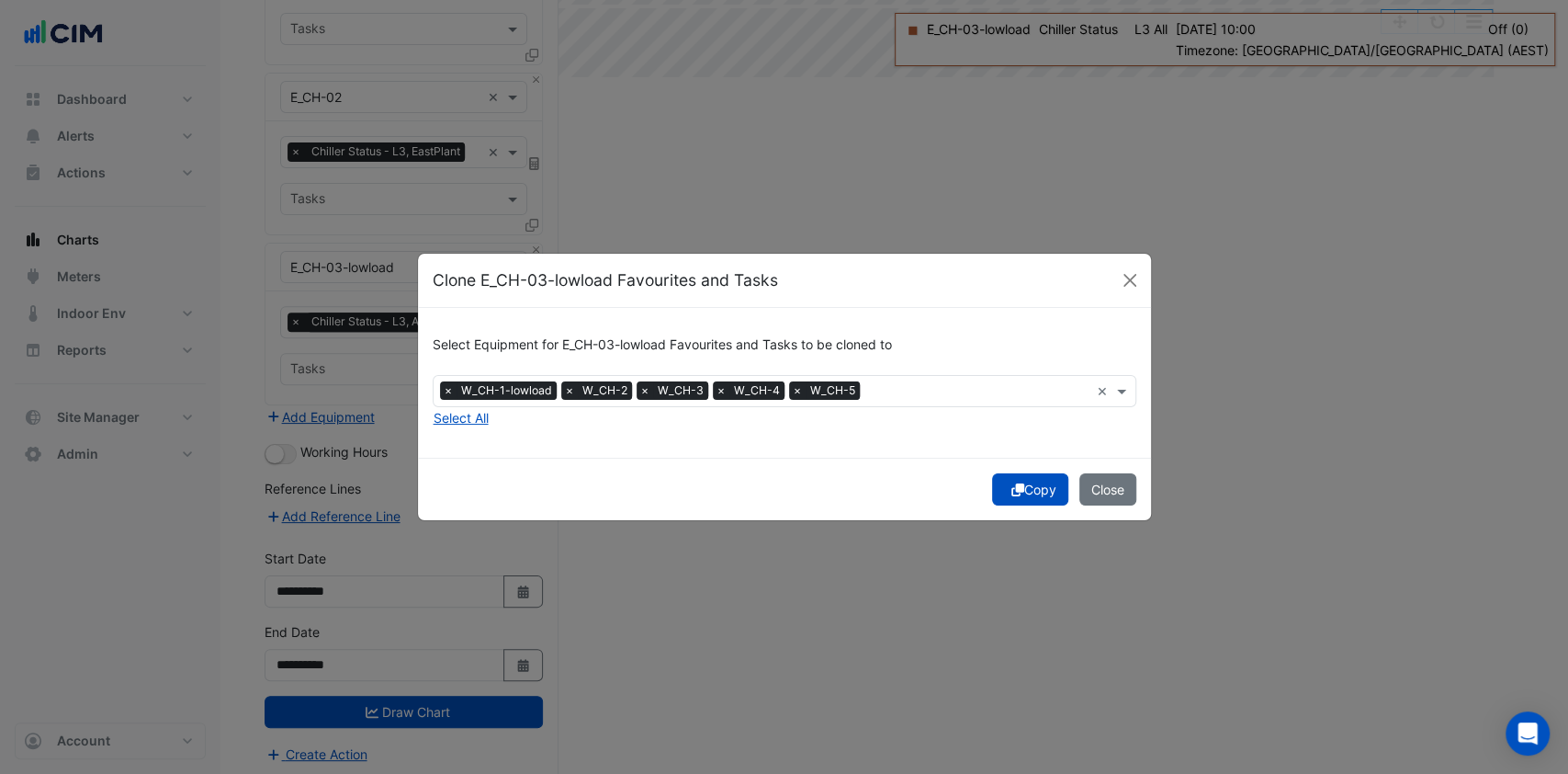
click at [1056, 487] on button "Copy" at bounding box center [1030, 489] width 77 height 32
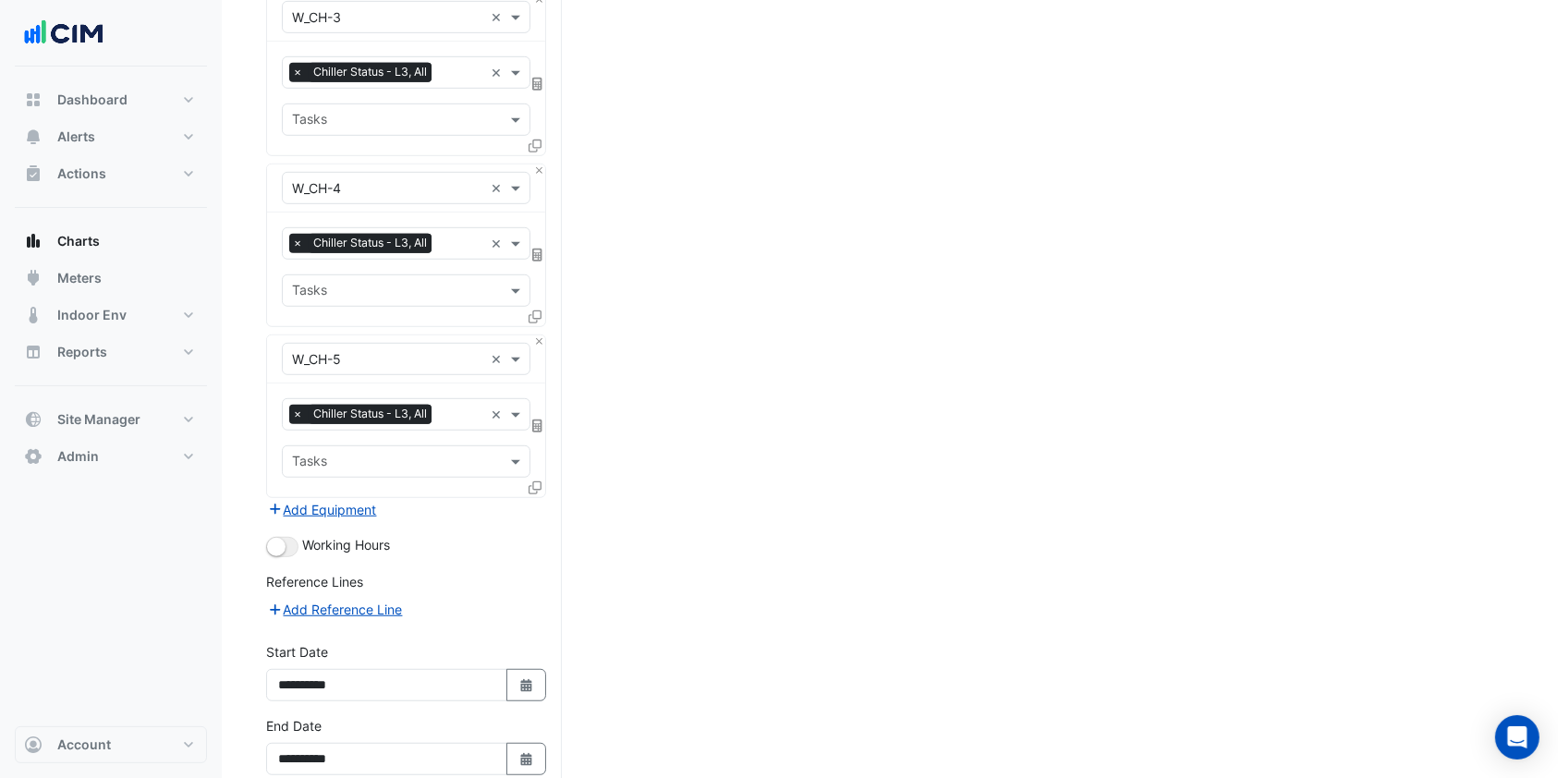
scroll to position [1150, 0]
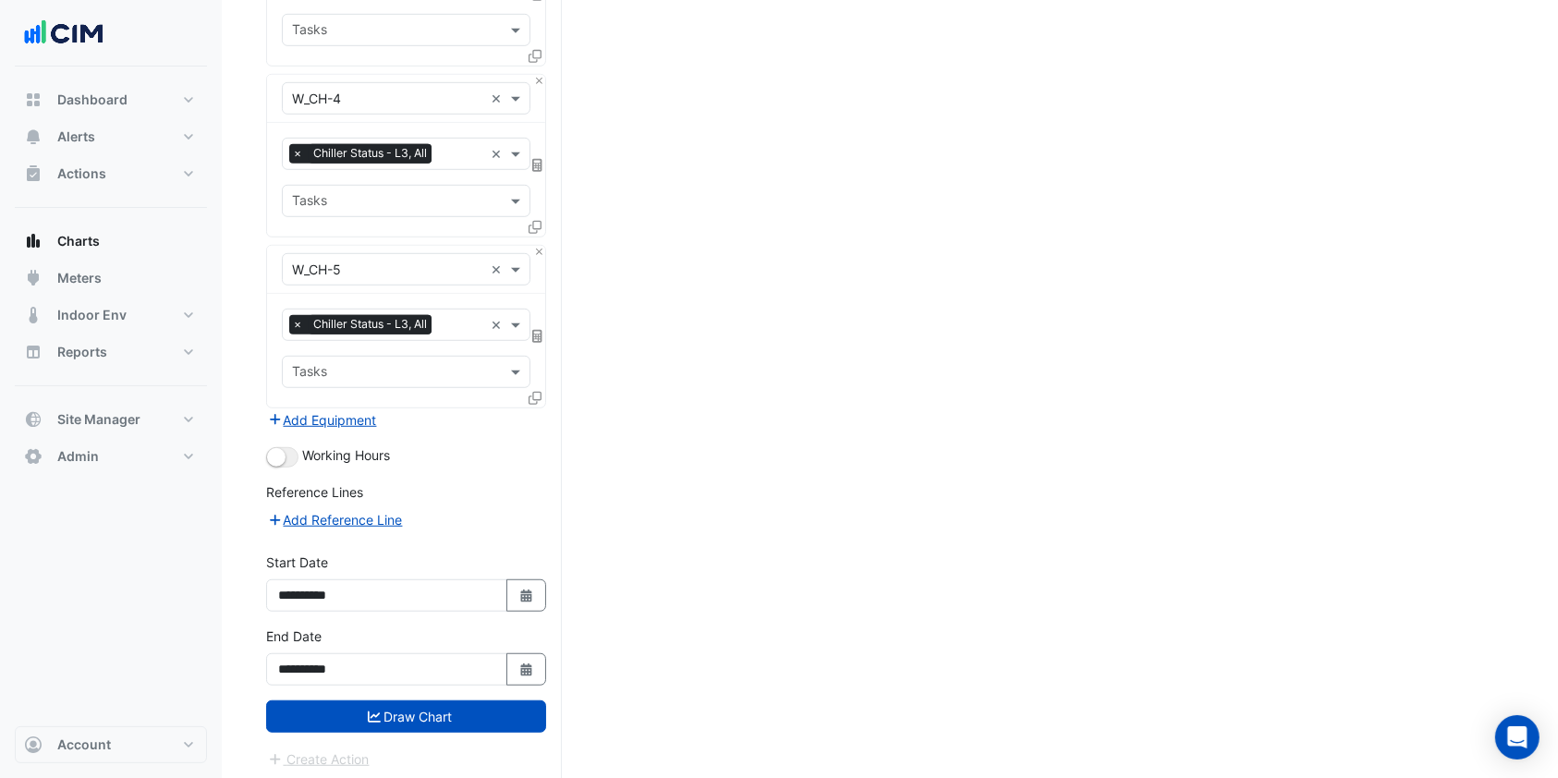
click at [379, 700] on button "Draw Chart" at bounding box center [406, 716] width 280 height 32
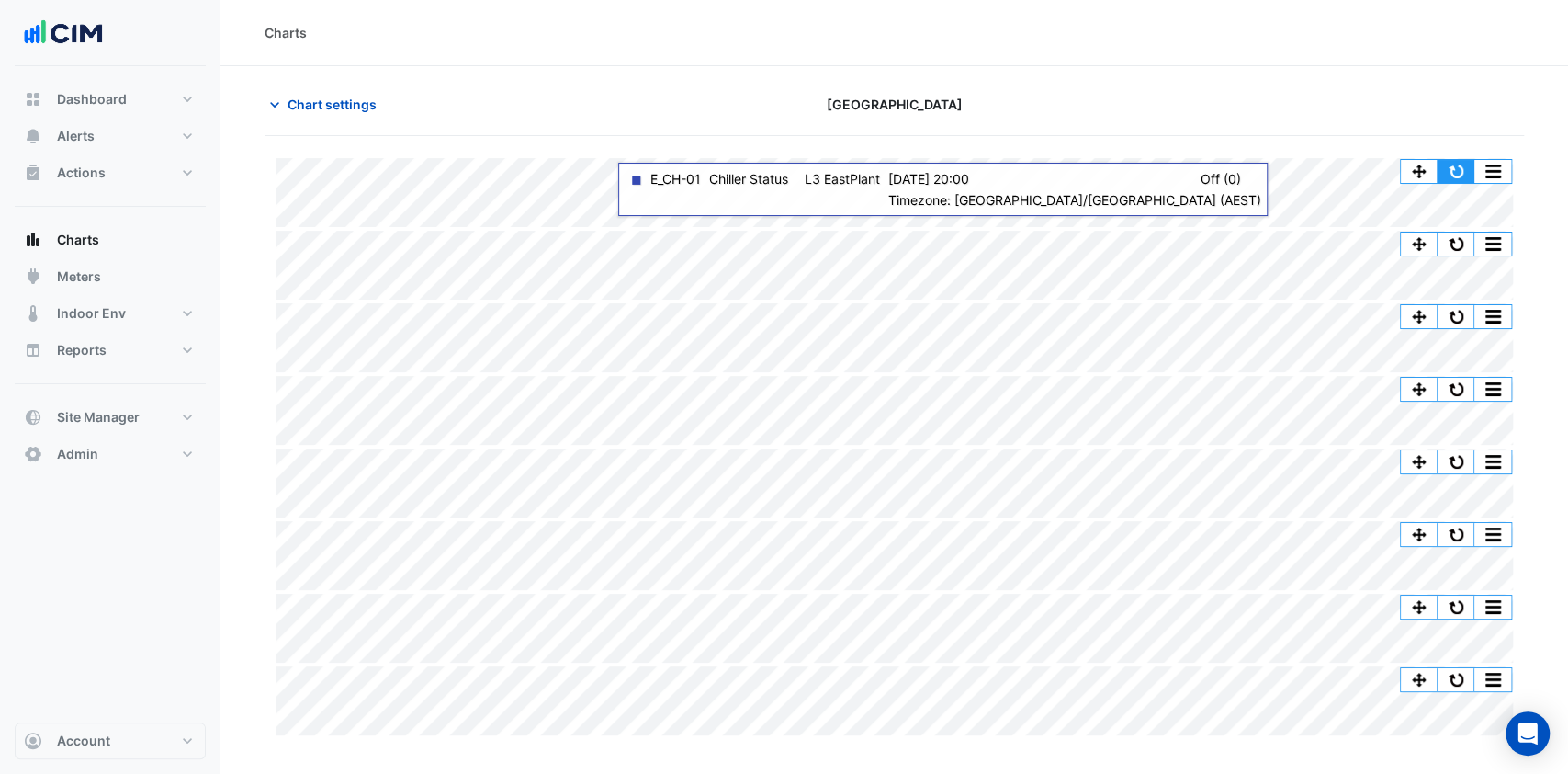
click at [1450, 169] on button "button" at bounding box center [1456, 171] width 37 height 23
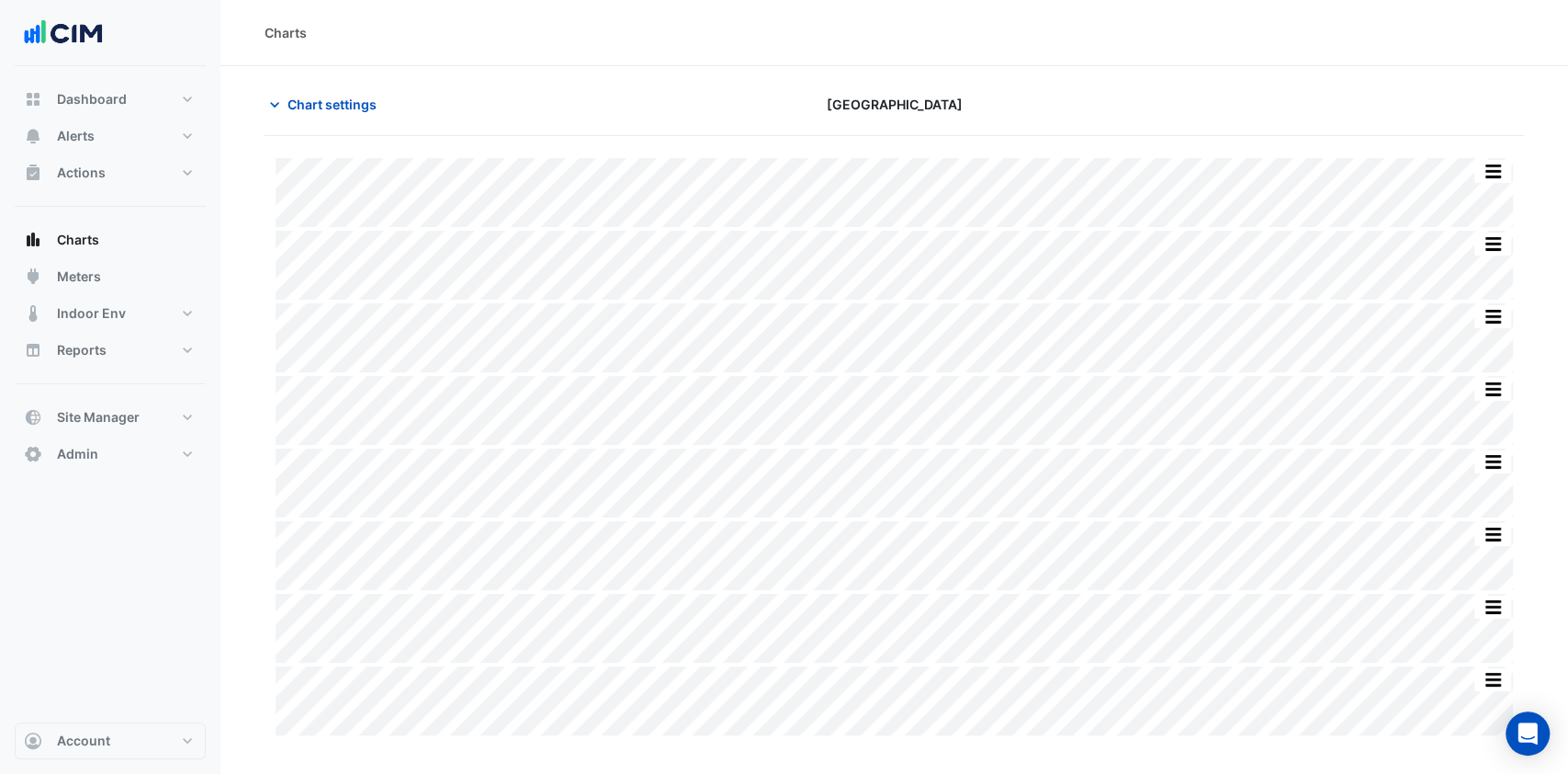
click at [192, 503] on div "Dashboard Portfolio Ratings Performance Alerts Site Rules Templates Actions Sit…" at bounding box center [110, 395] width 191 height 657
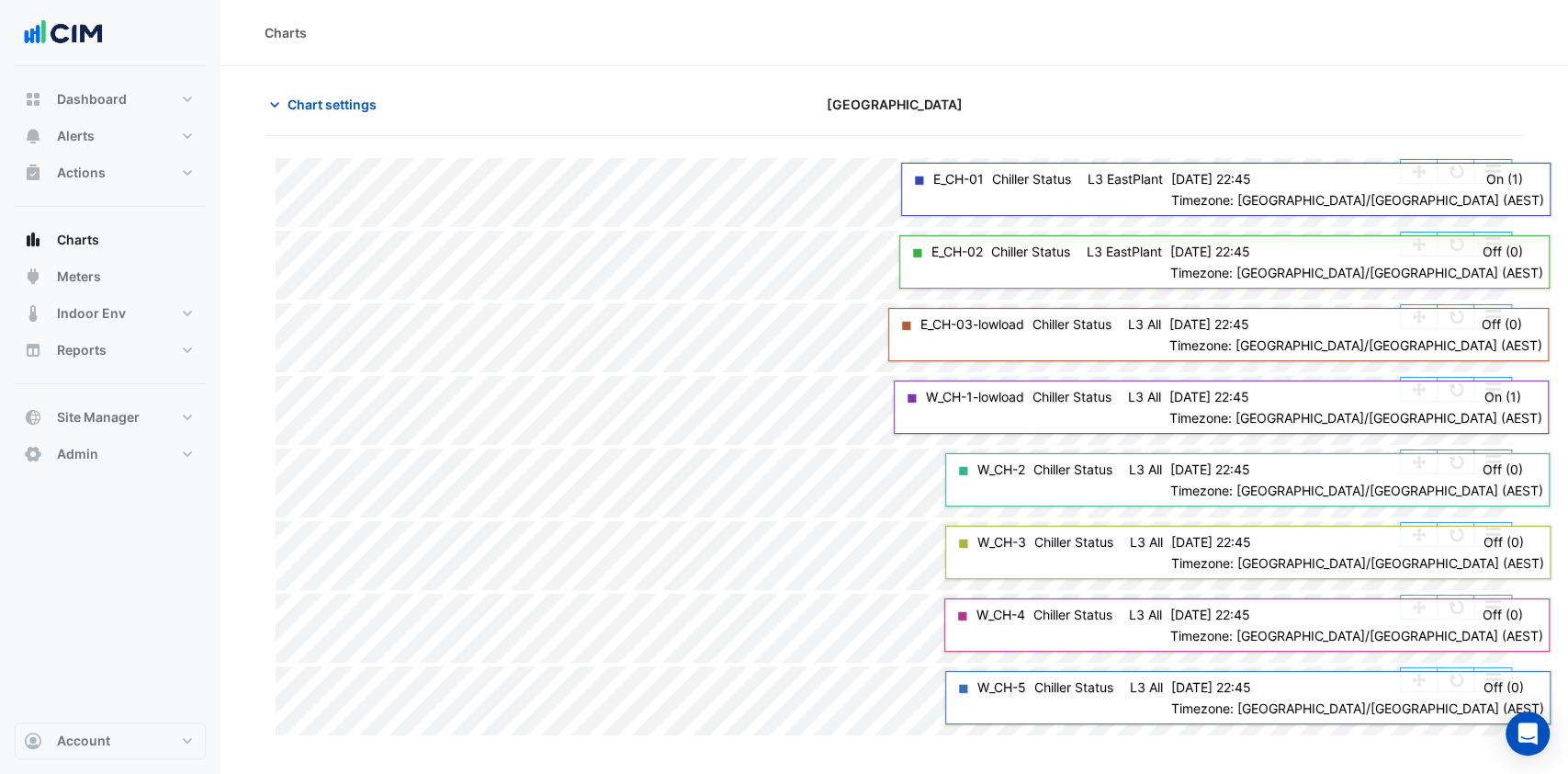
drag, startPoint x: 1250, startPoint y: 446, endPoint x: 1470, endPoint y: 172, distance: 351.4
click at [1470, 172] on button "button" at bounding box center [1456, 171] width 37 height 23
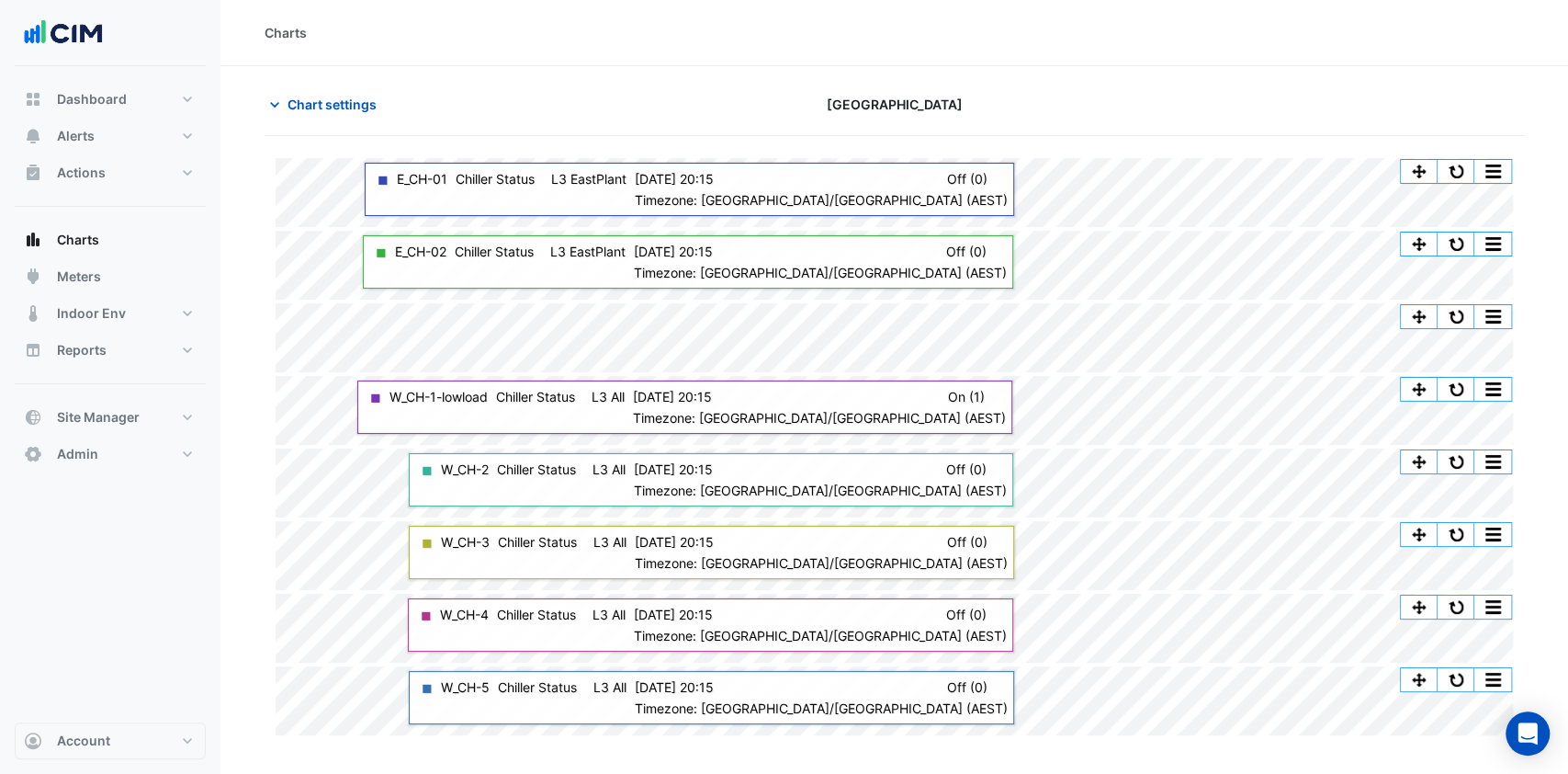
drag, startPoint x: 699, startPoint y: 372, endPoint x: 768, endPoint y: 63, distance: 316.6
click at [768, 63] on div "Charts" at bounding box center [895, 33] width 1348 height 67
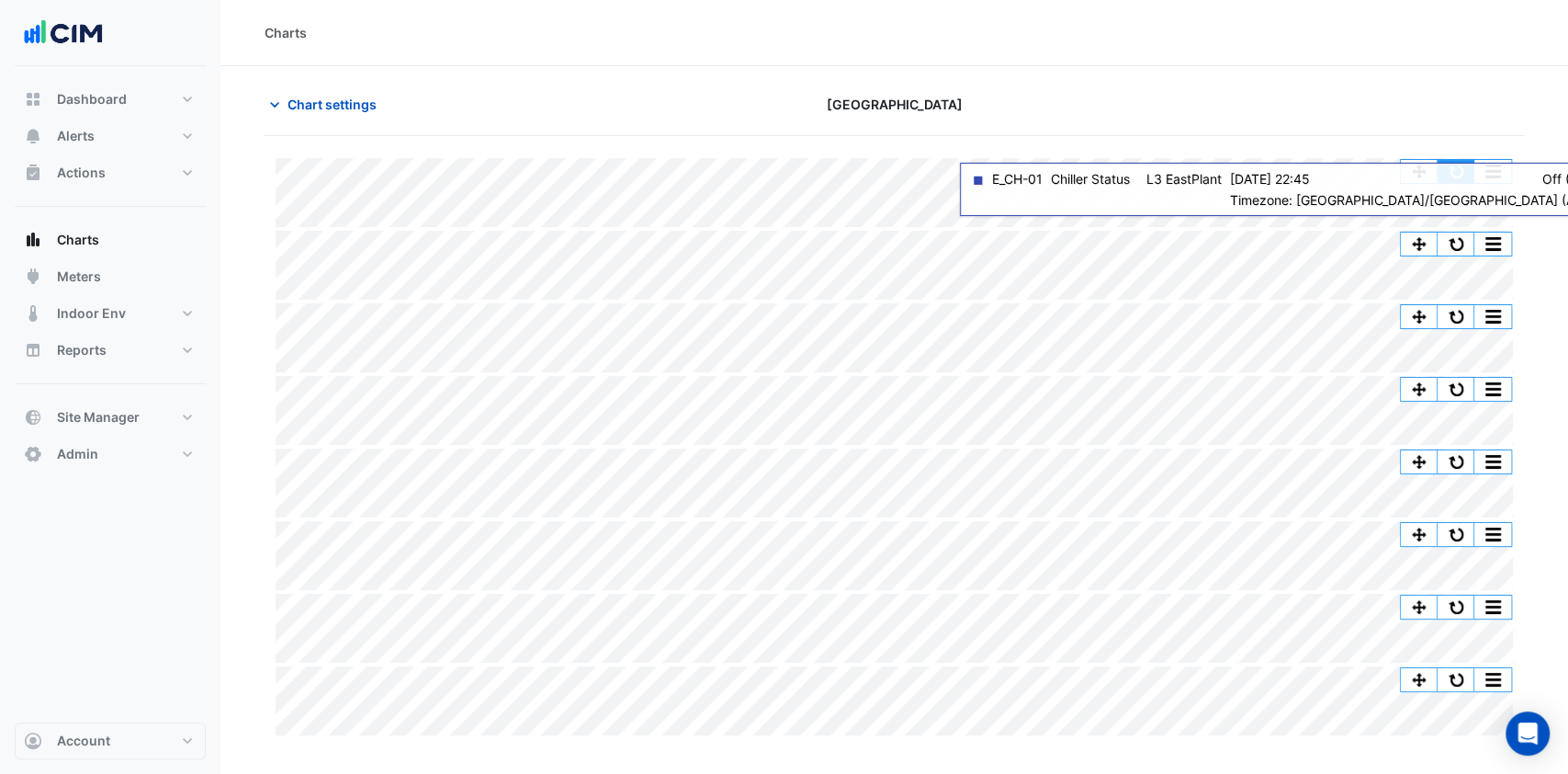
click at [1455, 160] on button "button" at bounding box center [1456, 171] width 37 height 23
click at [1464, 178] on button "button" at bounding box center [1456, 171] width 37 height 23
click at [1457, 165] on button "button" at bounding box center [1456, 171] width 37 height 23
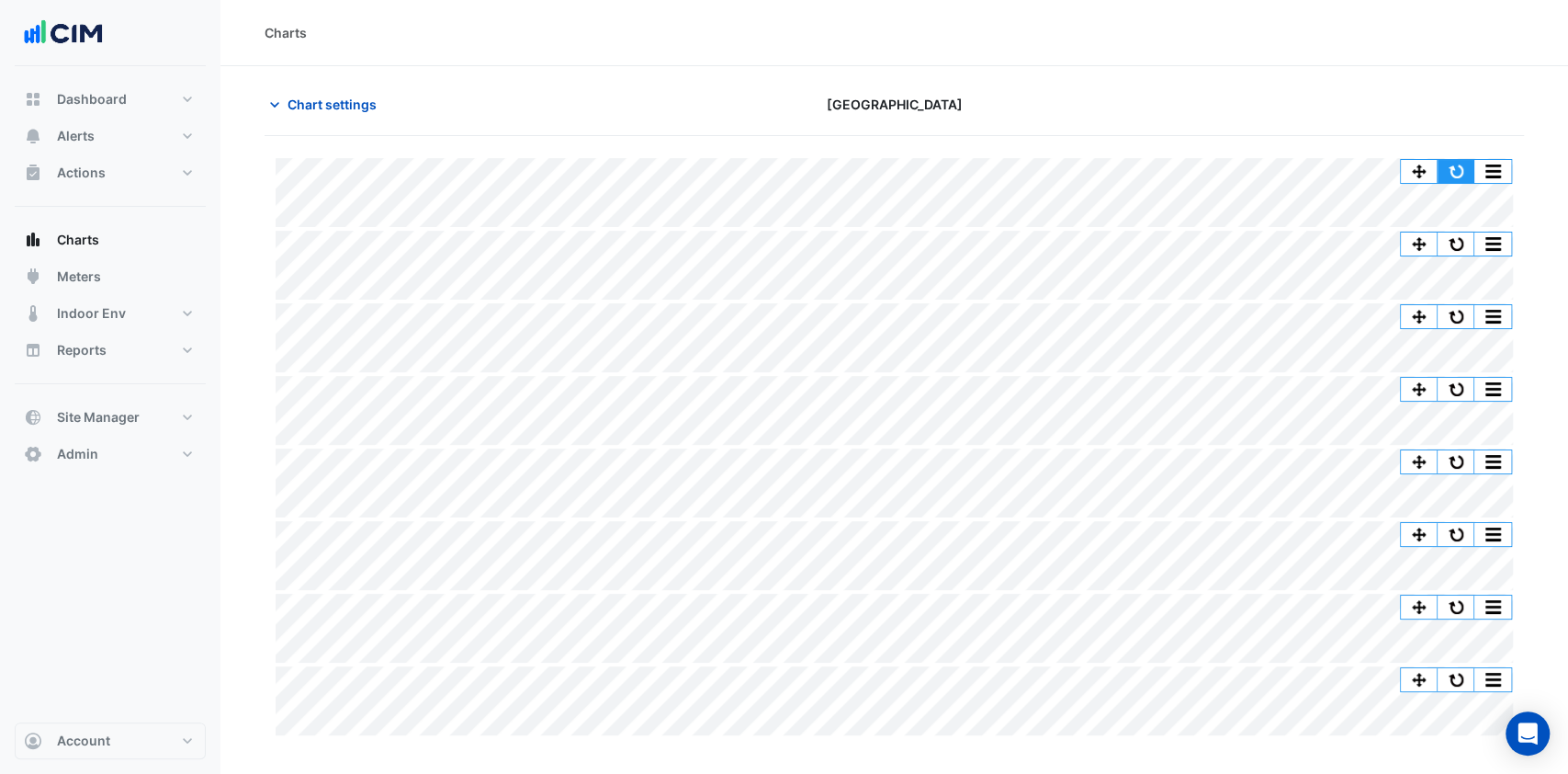
click at [1454, 160] on button "button" at bounding box center [1456, 171] width 37 height 23
click at [324, 89] on button "Chart settings" at bounding box center [326, 104] width 124 height 32
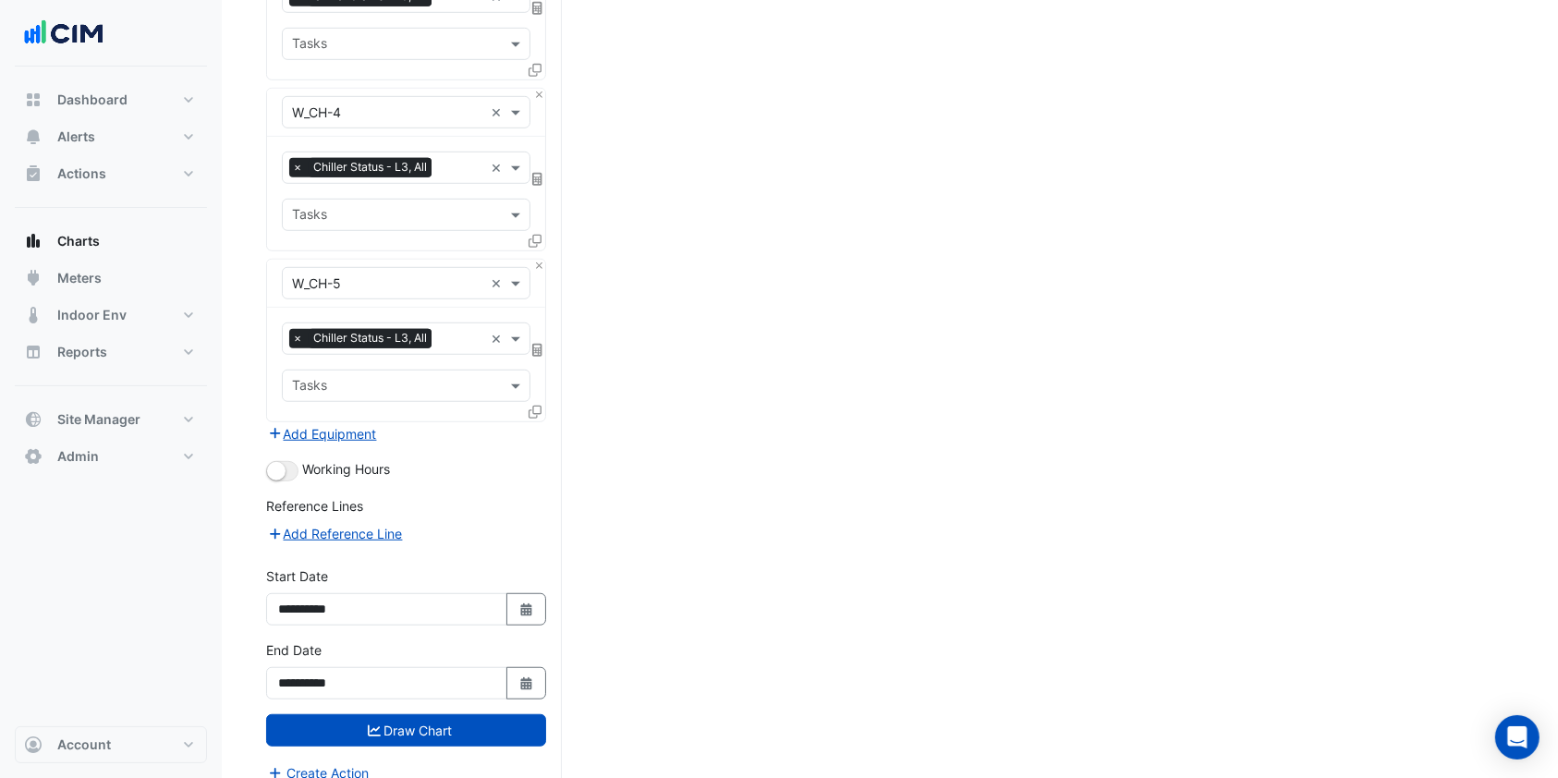
scroll to position [1150, 0]
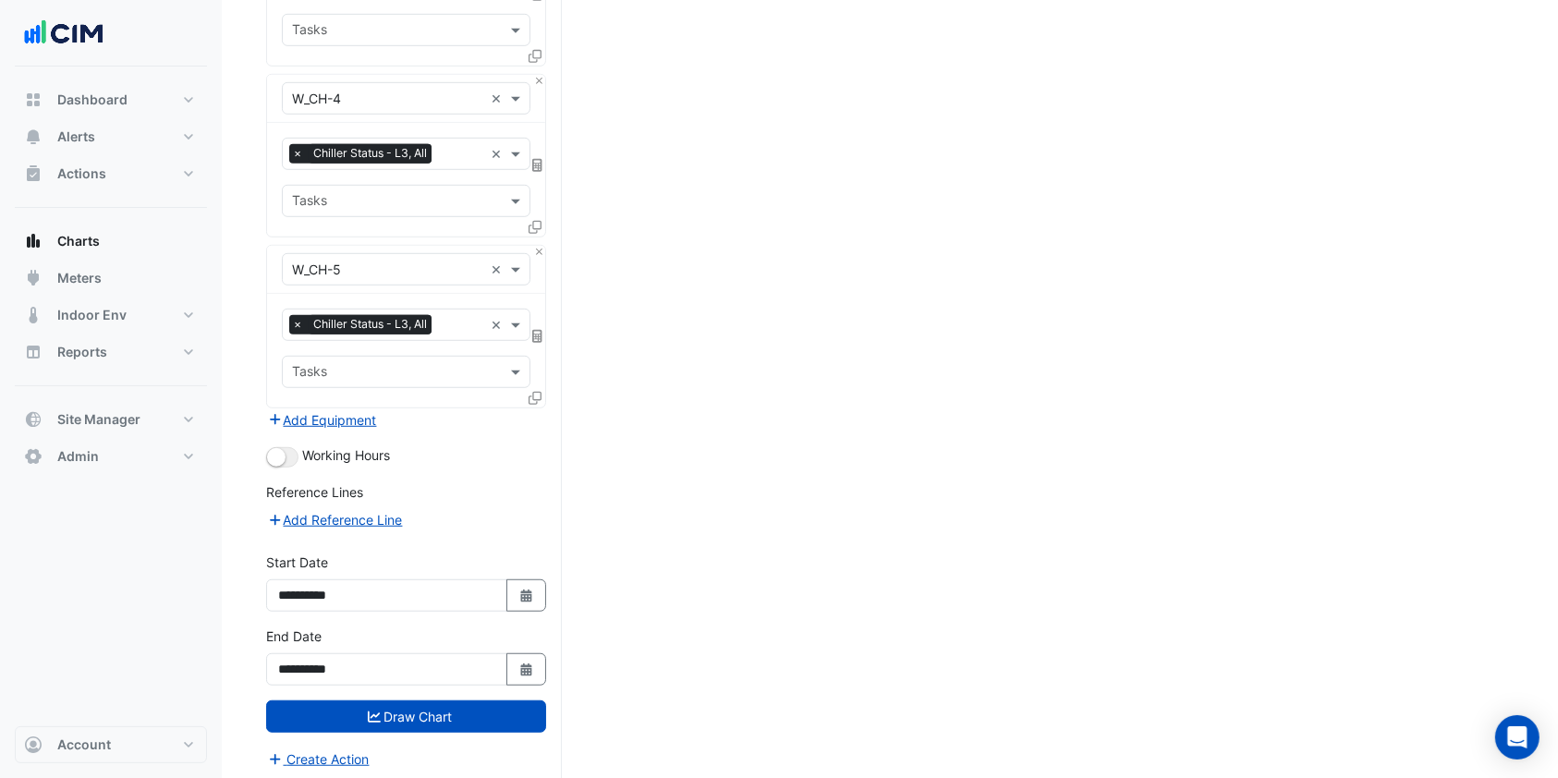
click at [300, 459] on div "Working Hours" at bounding box center [406, 456] width 280 height 22
click at [299, 456] on div "Working Hours" at bounding box center [406, 456] width 280 height 22
click at [293, 456] on button "button" at bounding box center [282, 457] width 32 height 20
click at [392, 713] on button "Draw Chart" at bounding box center [406, 716] width 280 height 32
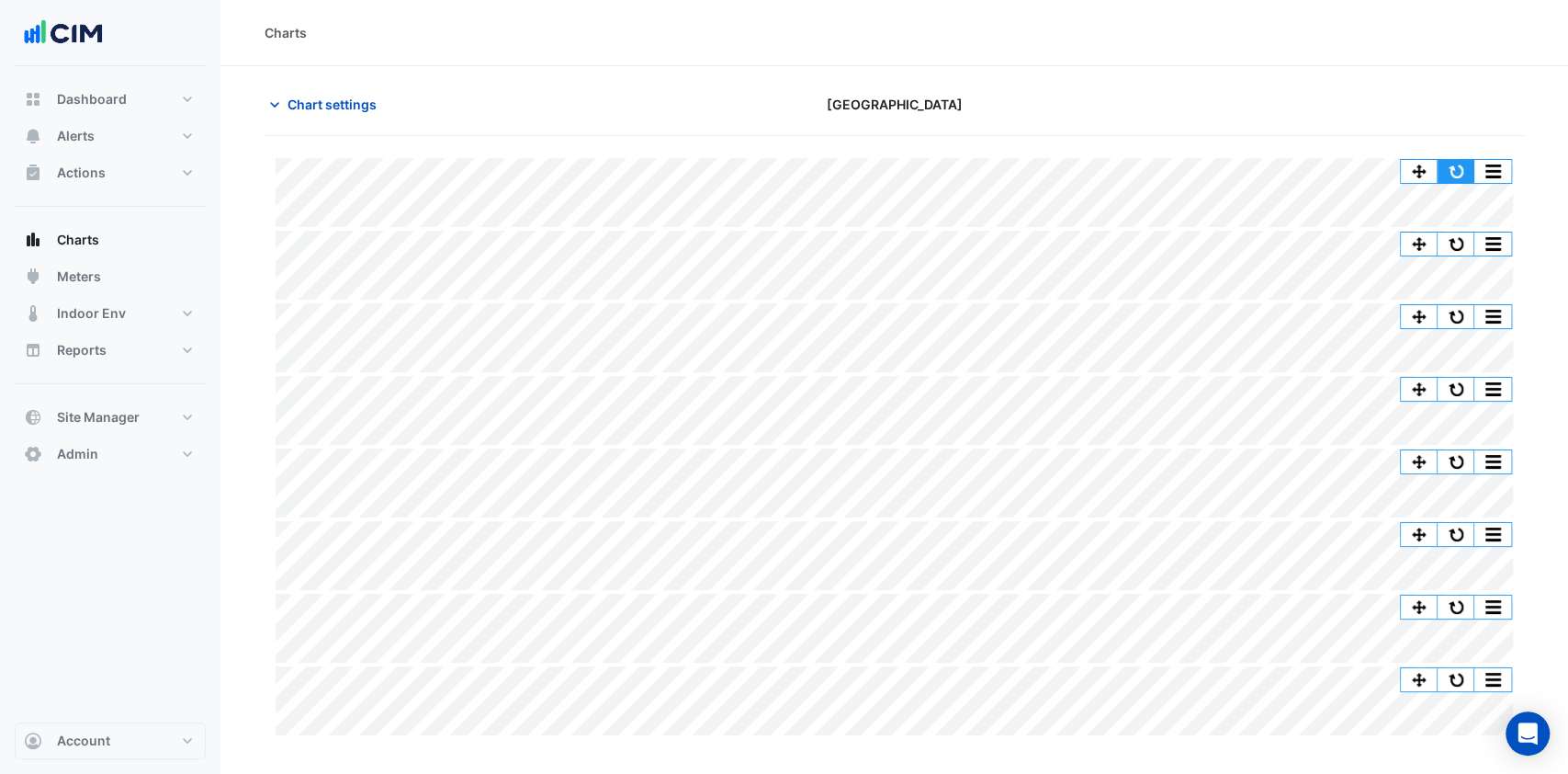
click at [1457, 162] on button "button" at bounding box center [1456, 171] width 37 height 23
click at [391, 72] on section "Chart settings Robina Town Centre Split All Split None Print Save as JPEG Save …" at bounding box center [895, 403] width 1348 height 673
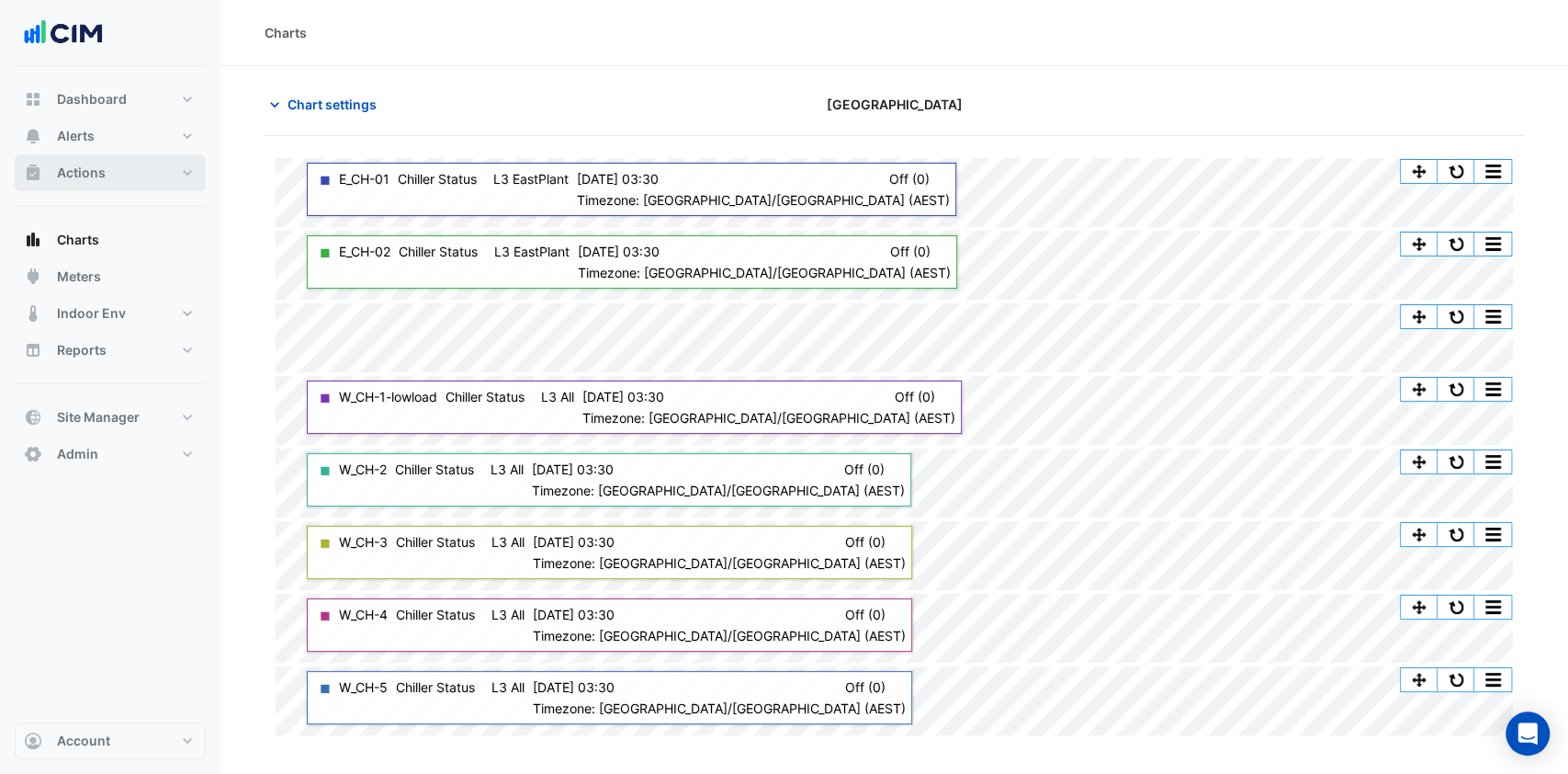
click at [132, 175] on button "Actions" at bounding box center [110, 172] width 191 height 37
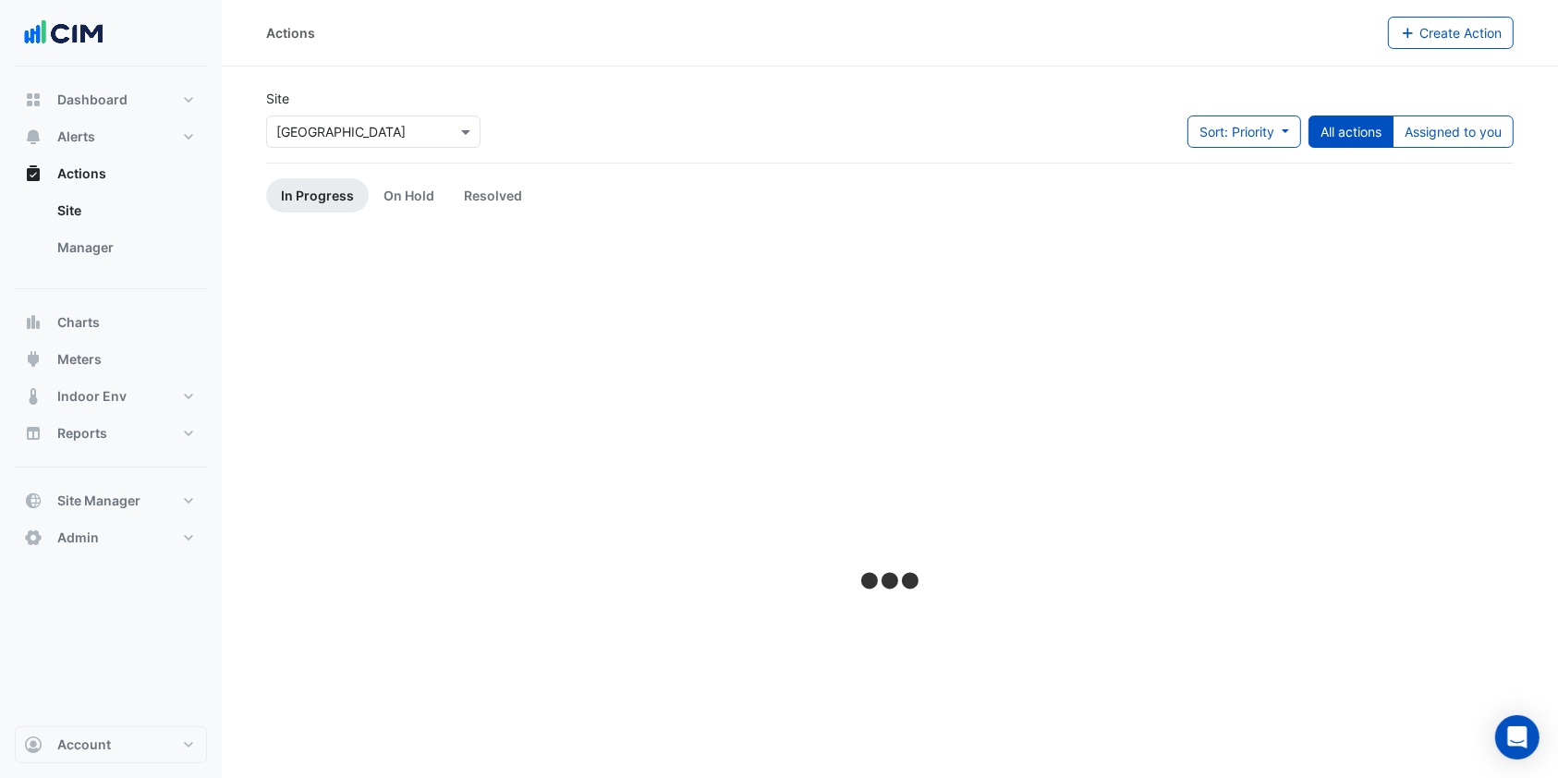
click at [103, 245] on link "Manager" at bounding box center [125, 247] width 164 height 37
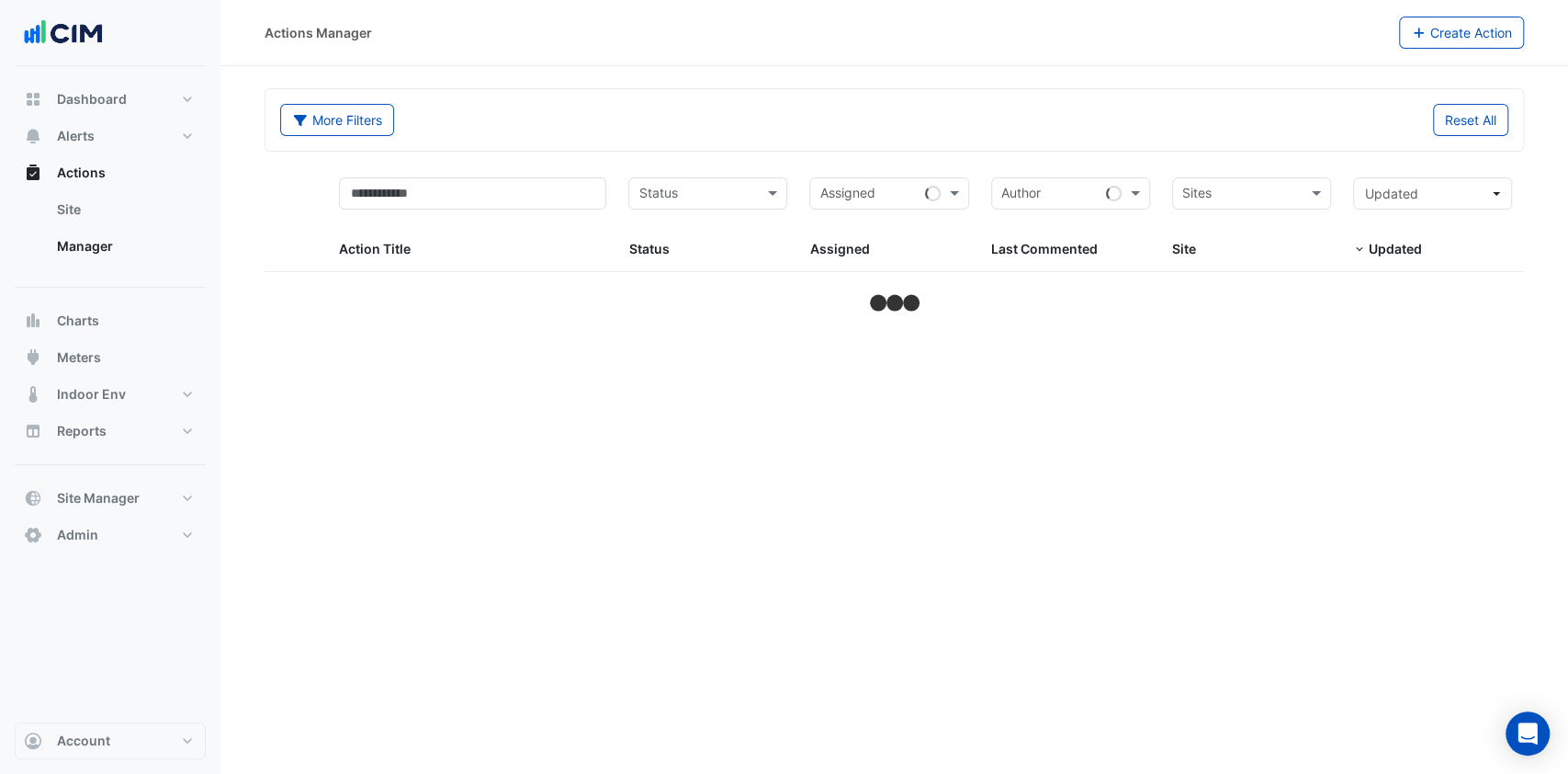
drag, startPoint x: 1141, startPoint y: 223, endPoint x: 1090, endPoint y: 232, distance: 51.8
select select "***"
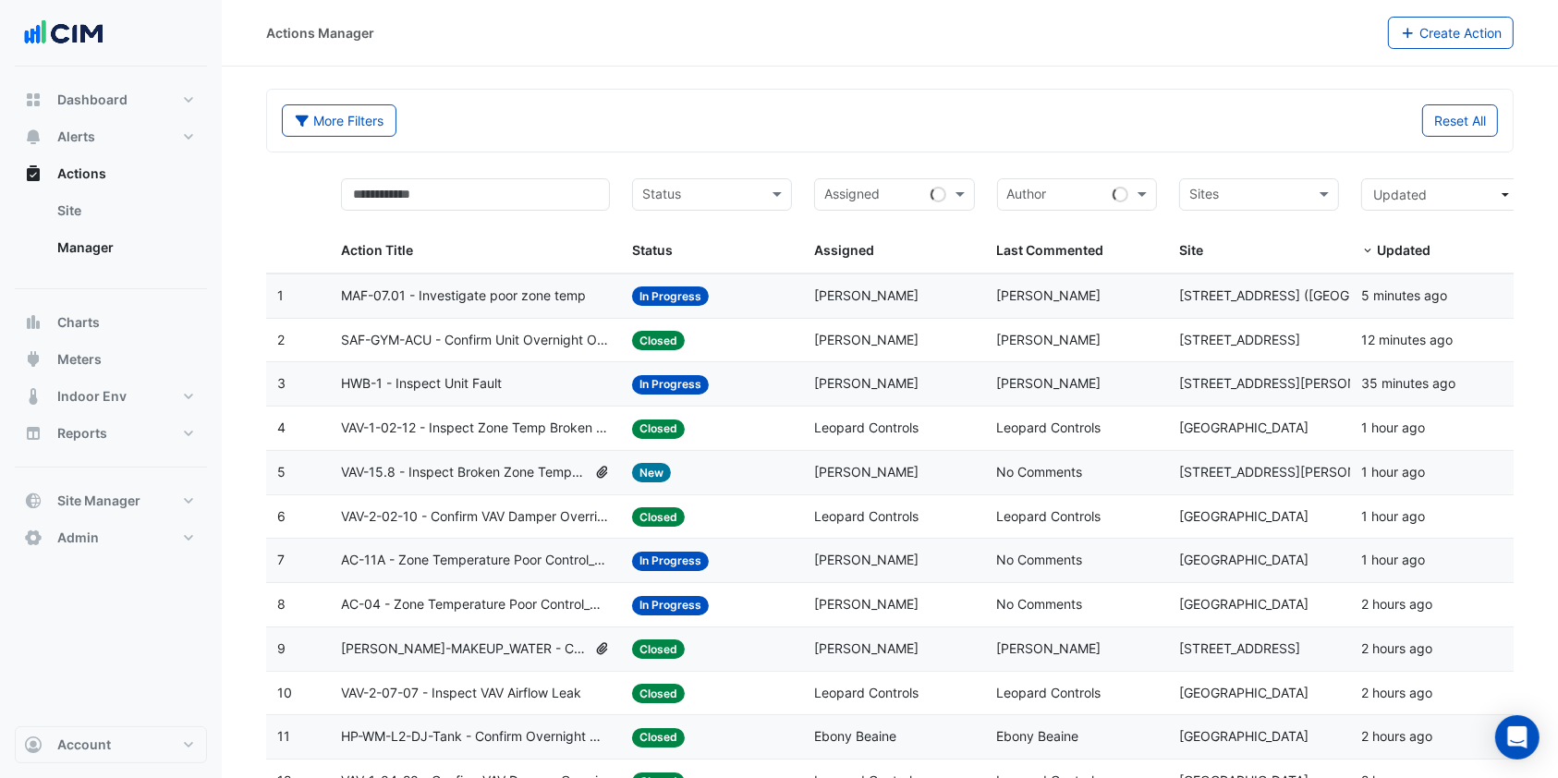
drag, startPoint x: 1096, startPoint y: 233, endPoint x: 920, endPoint y: 329, distance: 200.1
click at [920, 329] on datatable-body-cell "Assigned: Conor Deane" at bounding box center [894, 340] width 182 height 43
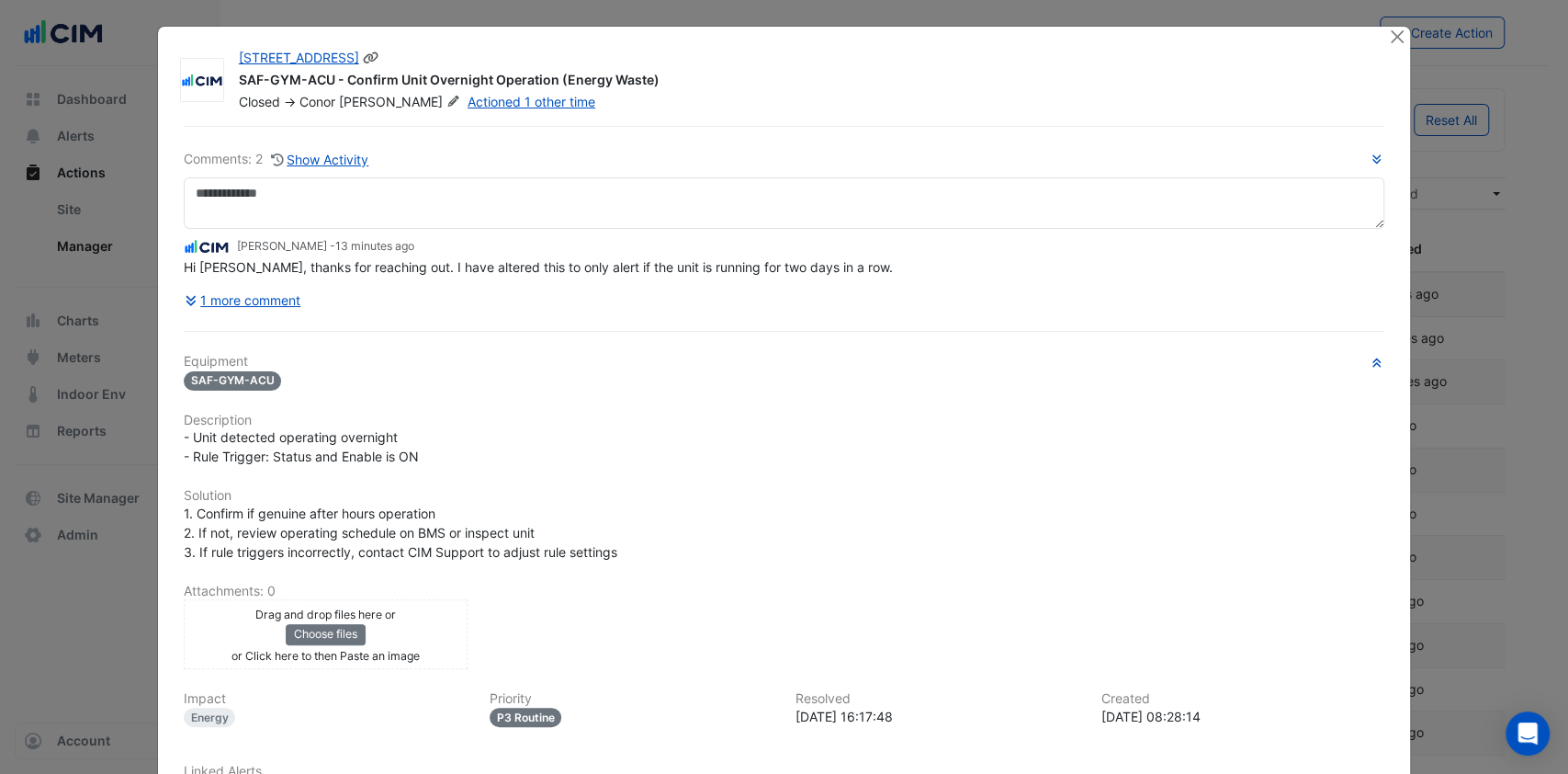
click at [1373, 43] on div "570 Bourke Street SAF-GYM-ACU - Confirm Unit Overnight Operation (Energy Waste)…" at bounding box center [813, 77] width 1172 height 70
click at [1387, 30] on button "Close" at bounding box center [1396, 36] width 19 height 19
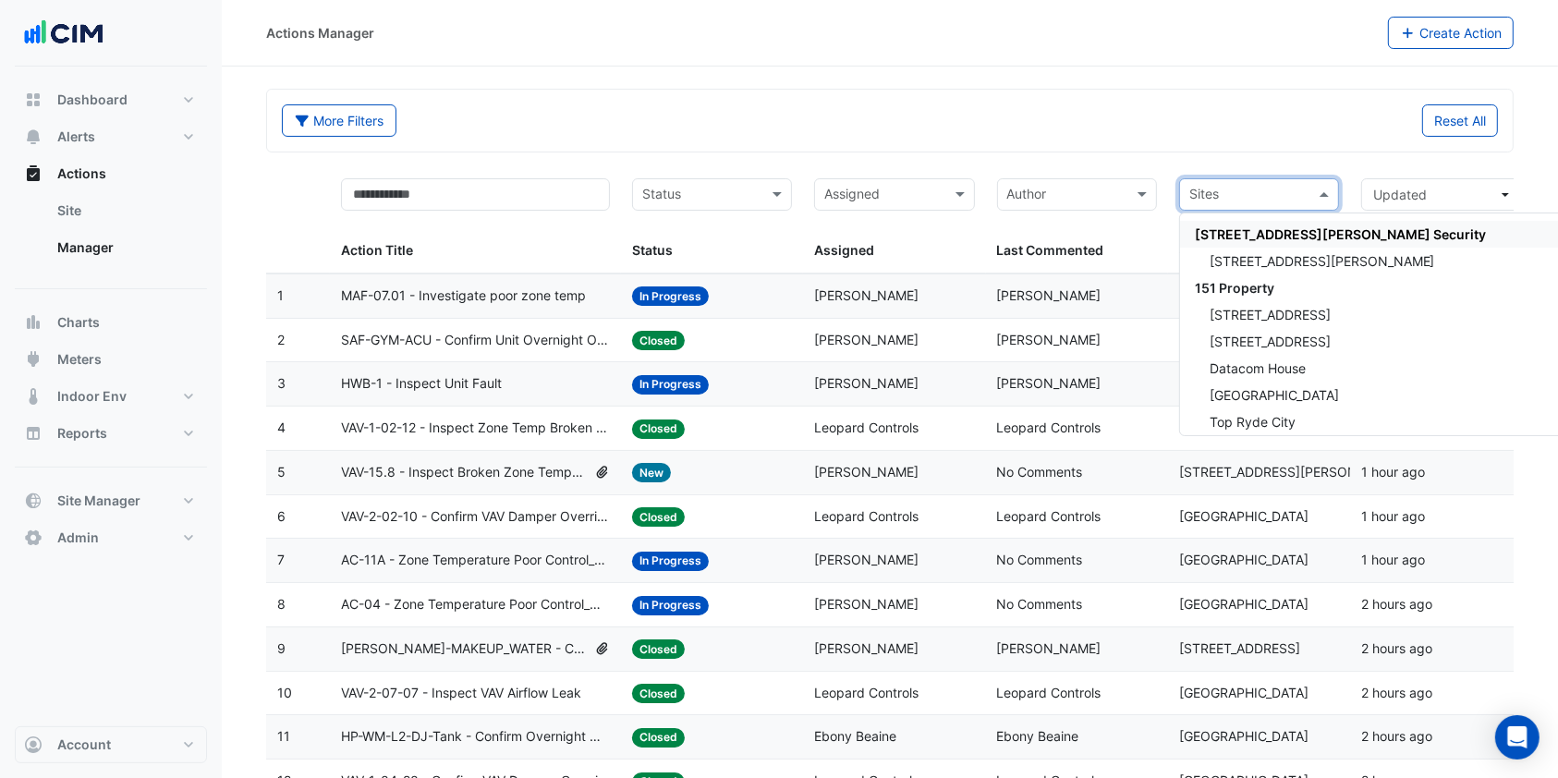
click at [1193, 186] on input "text" at bounding box center [1248, 196] width 118 height 21
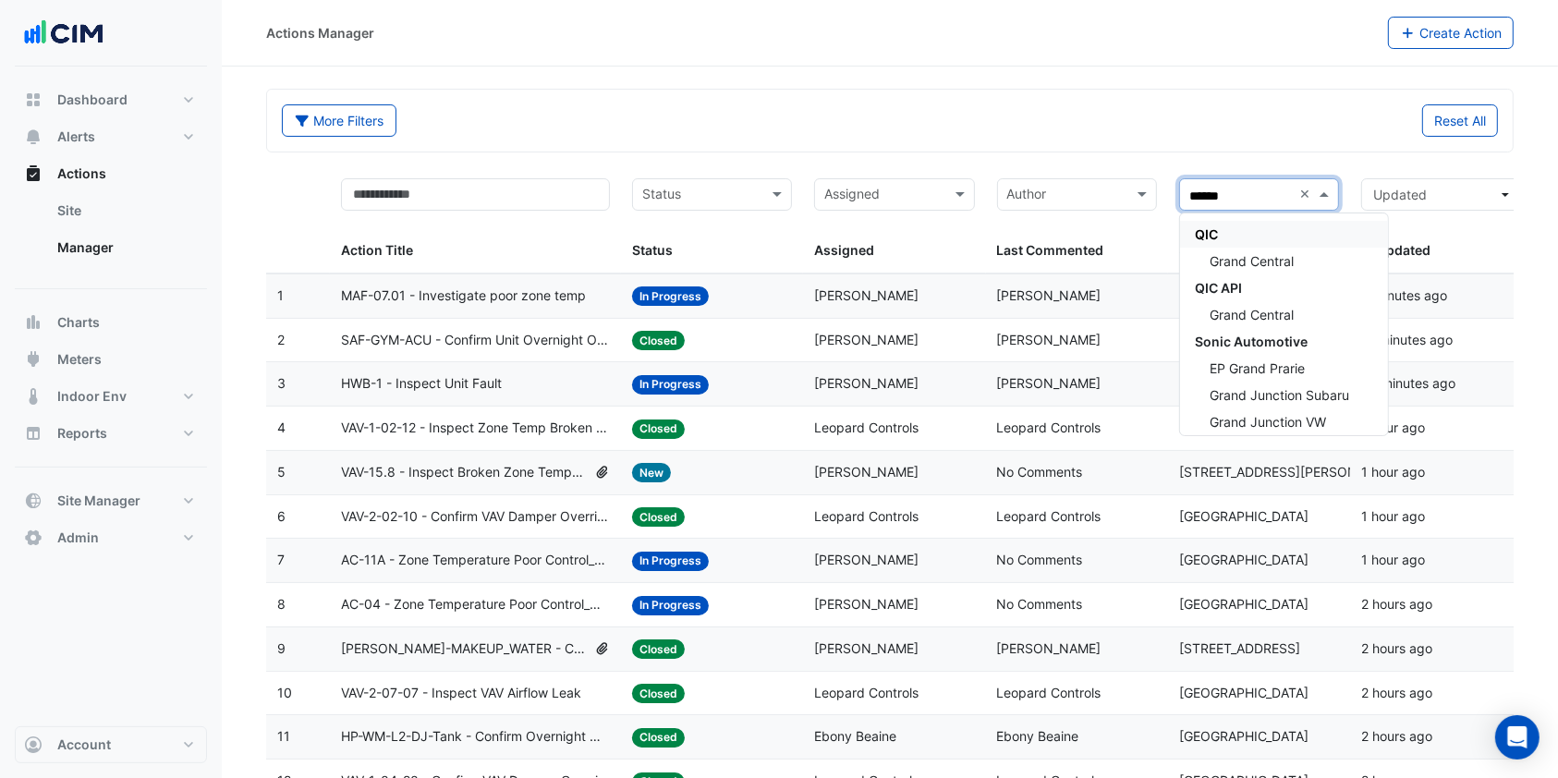
type input "*******"
select select "***"
type input "**********"
click at [1248, 248] on div "Grand Central" at bounding box center [1259, 261] width 158 height 27
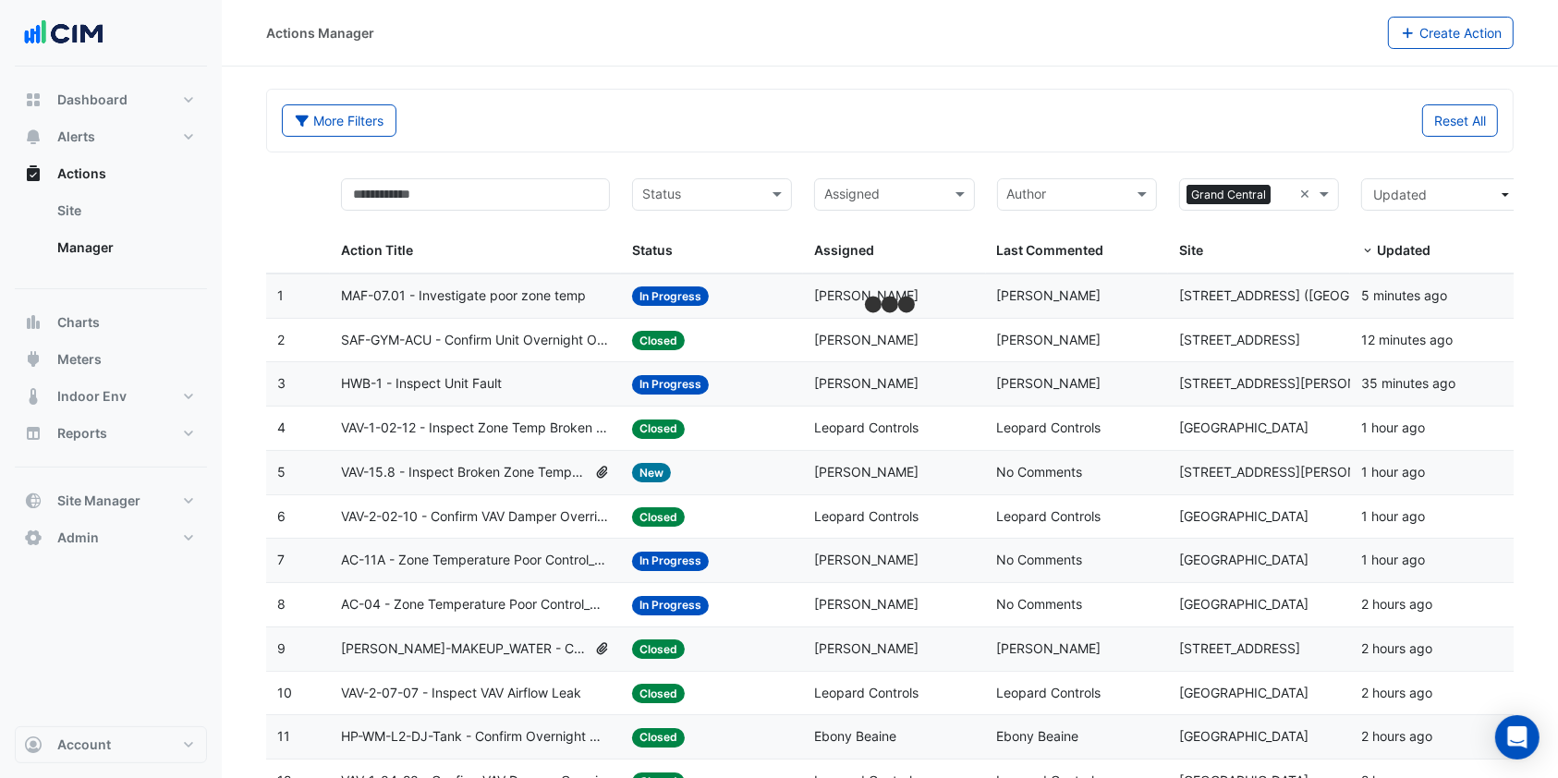
click at [1178, 113] on div "Reset All" at bounding box center [1199, 120] width 619 height 32
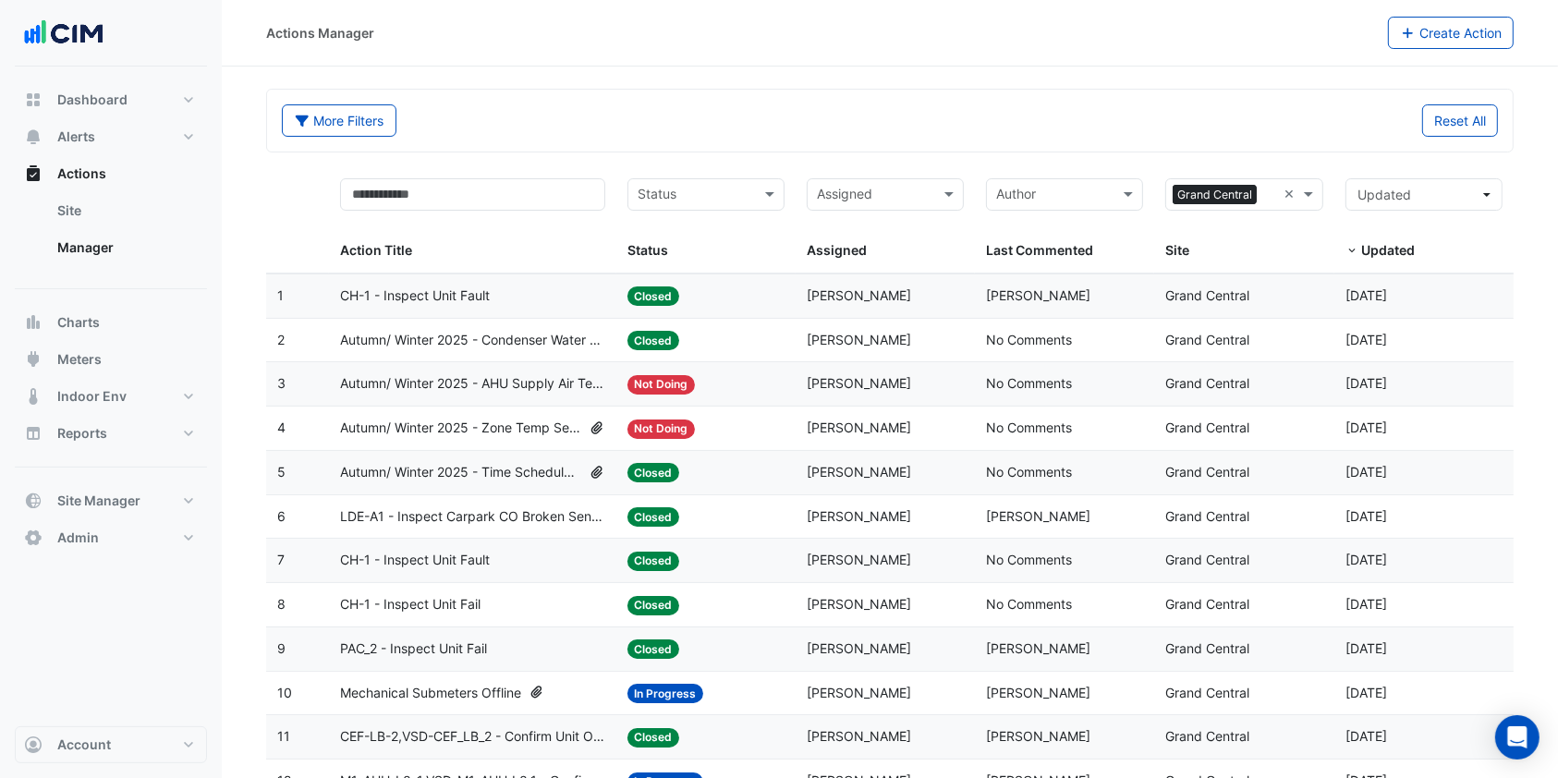
click at [420, 330] on span "Autumn/ Winter 2025 - Condenser Water System Temp Reset [BEEP]" at bounding box center [472, 340] width 265 height 21
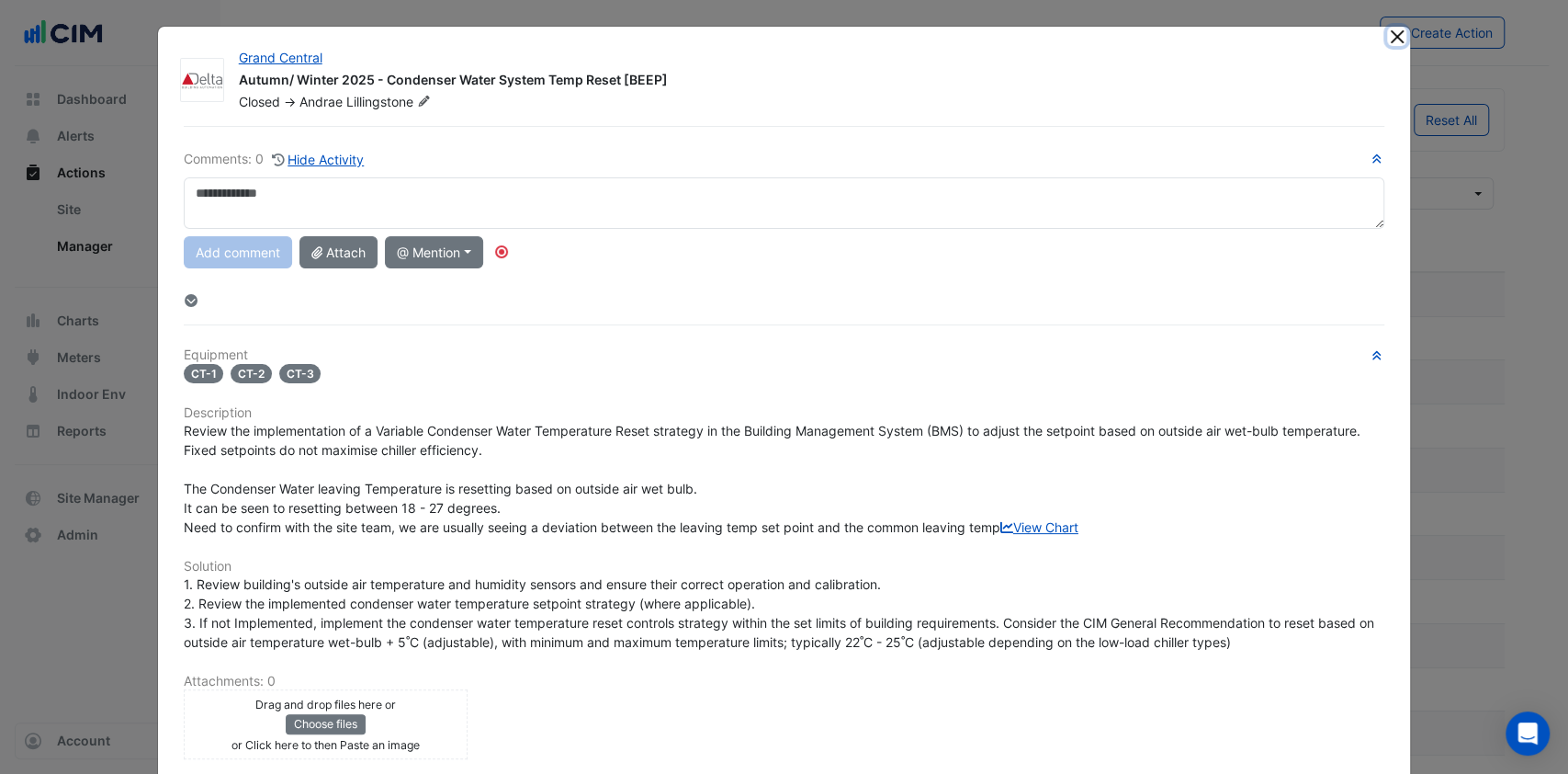
click at [1387, 33] on button "Close" at bounding box center [1396, 36] width 19 height 19
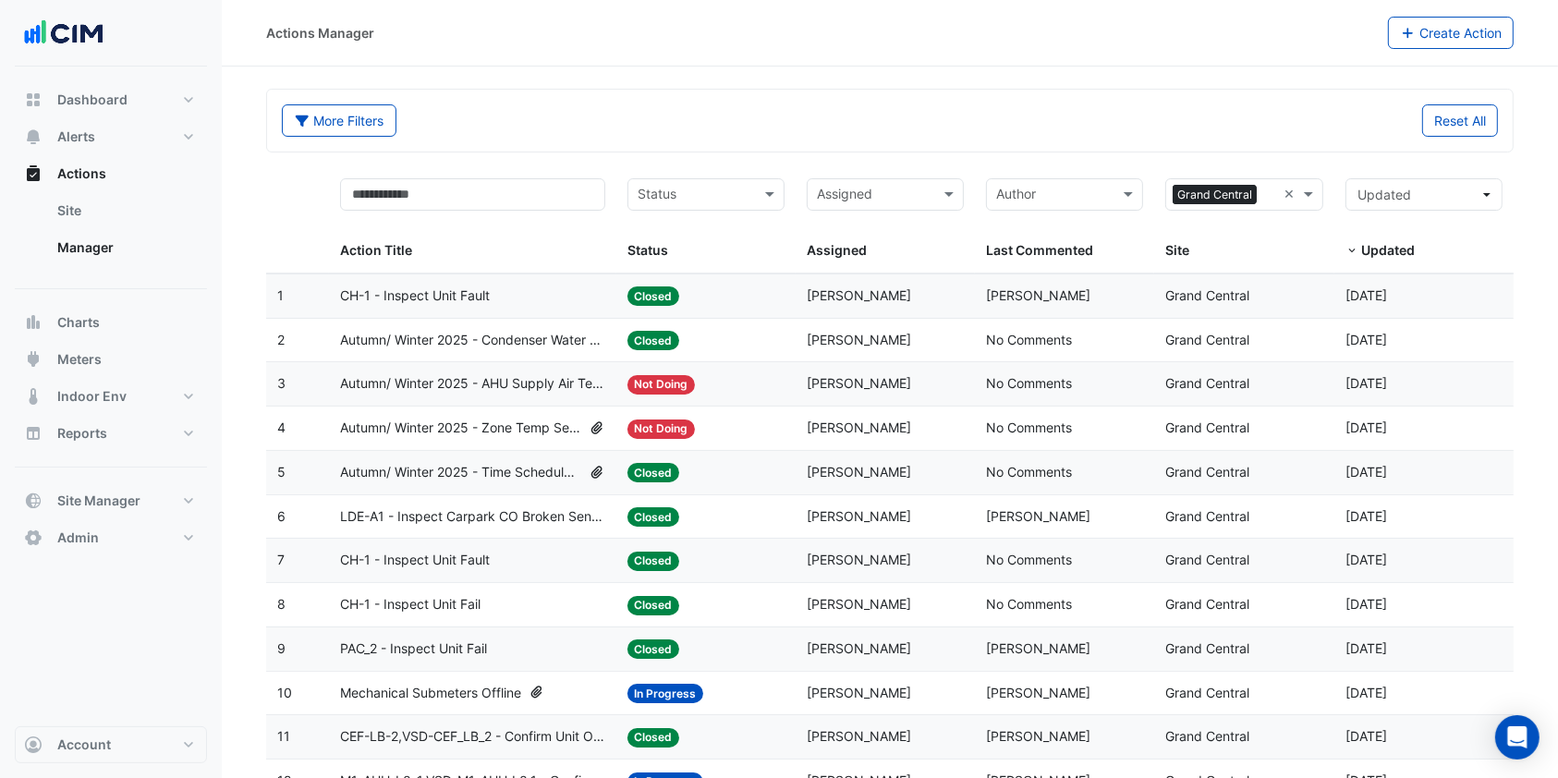
click at [436, 407] on datatable-body-cell "Action Title: Autumn/ Winter 2025 - Zone Temp Setpoint and Deadband Alignment […" at bounding box center [472, 428] width 287 height 43
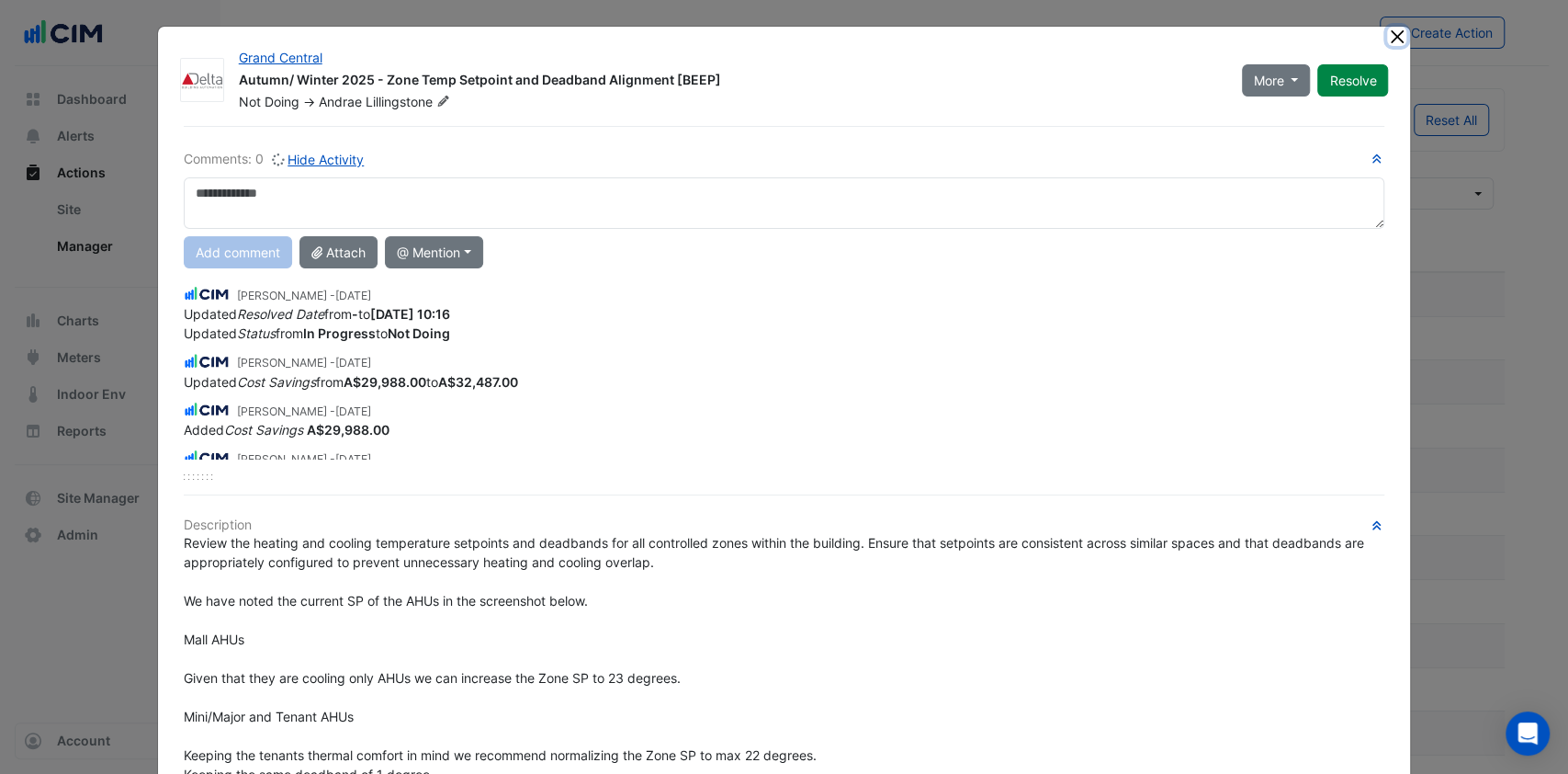
click at [1387, 29] on button "Close" at bounding box center [1396, 36] width 19 height 19
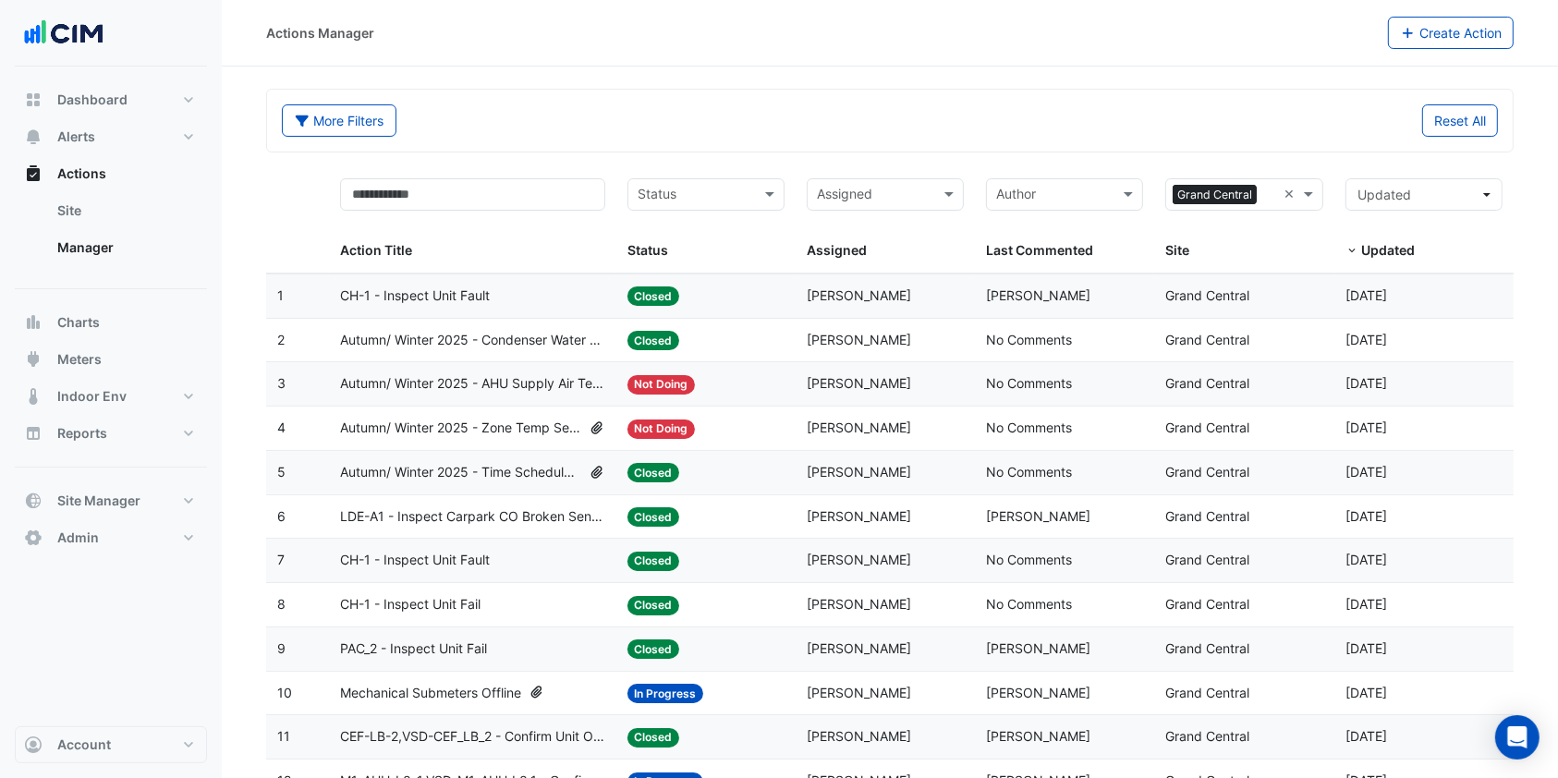
click at [386, 517] on span "LDE-A1 - Inspect Carpark CO Broken Sensor" at bounding box center [472, 516] width 265 height 21
